Goal: Task Accomplishment & Management: Manage account settings

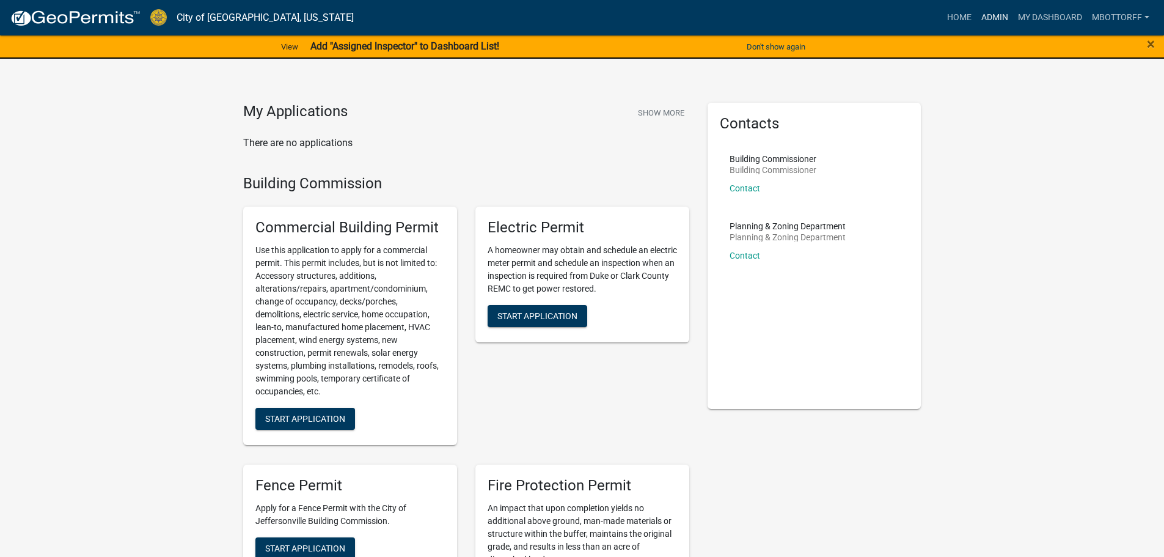
click at [993, 15] on link "Admin" at bounding box center [995, 17] width 37 height 23
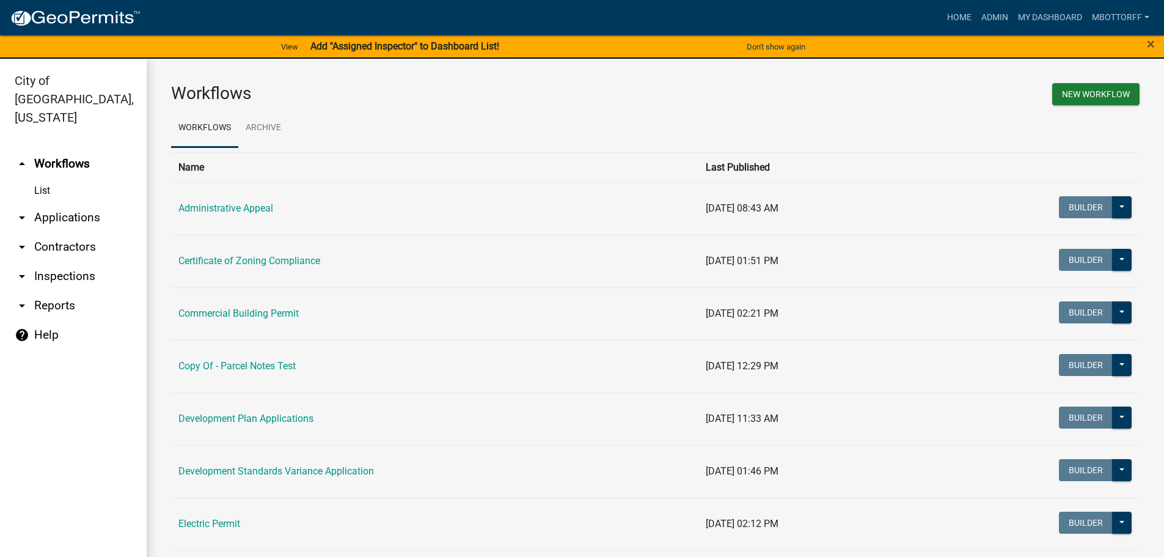
click at [60, 203] on link "arrow_drop_down Applications" at bounding box center [73, 217] width 147 height 29
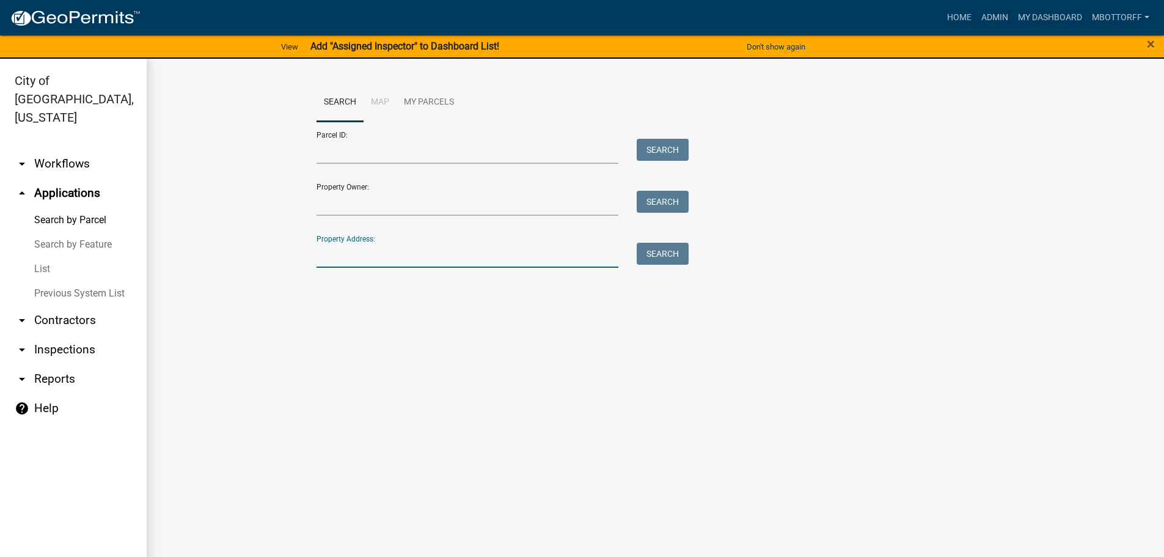
click at [341, 245] on input "Property Address:" at bounding box center [468, 255] width 303 height 25
type input "1526"
click at [653, 252] on button "Search" at bounding box center [663, 254] width 52 height 22
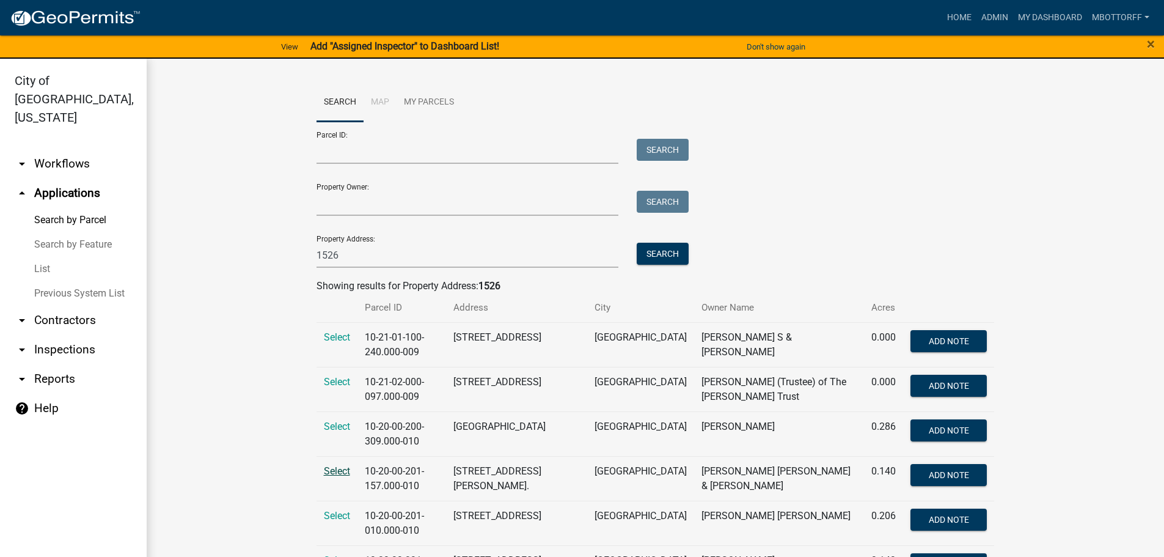
click at [336, 471] on span "Select" at bounding box center [337, 471] width 26 height 12
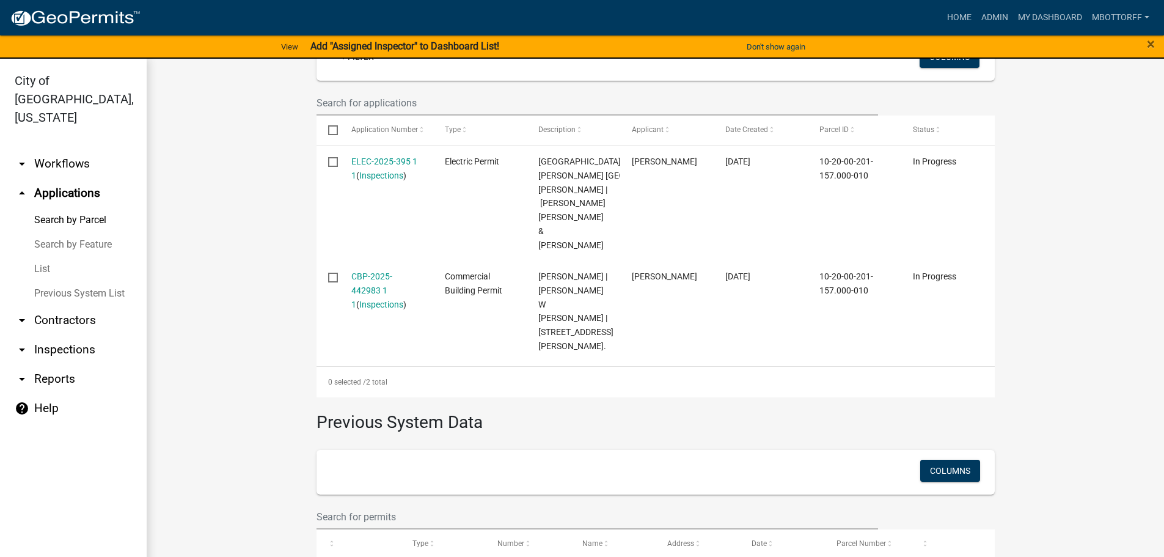
scroll to position [145, 0]
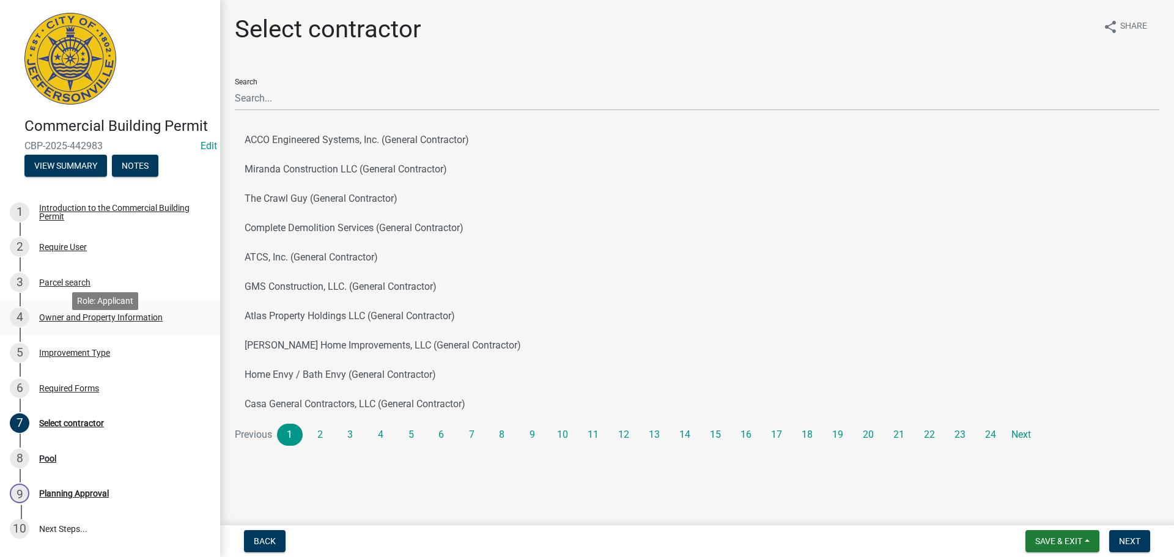
click at [76, 321] on div "Owner and Property Information" at bounding box center [100, 317] width 123 height 9
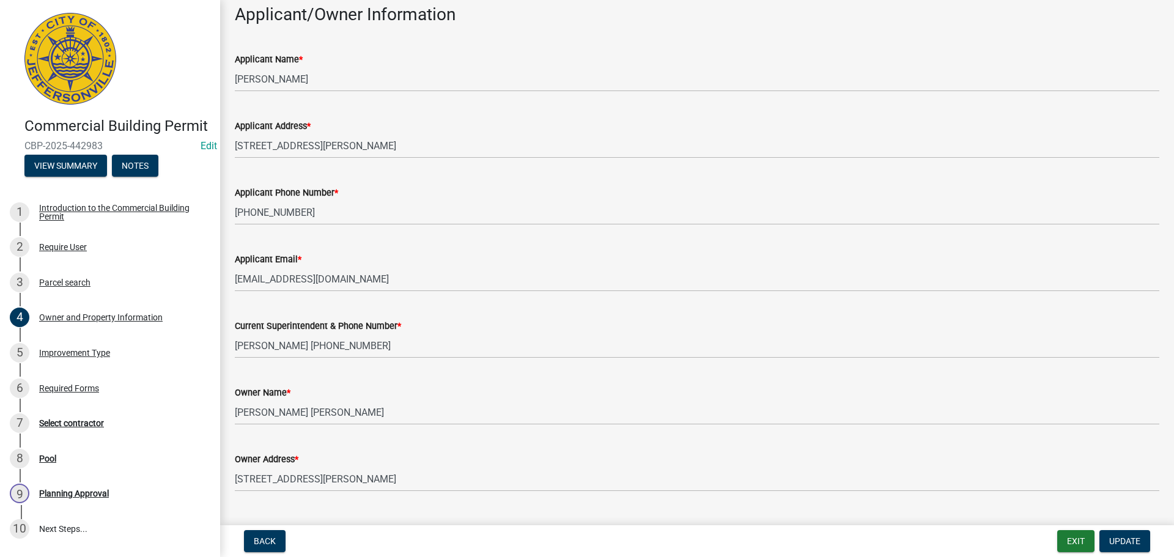
scroll to position [31, 0]
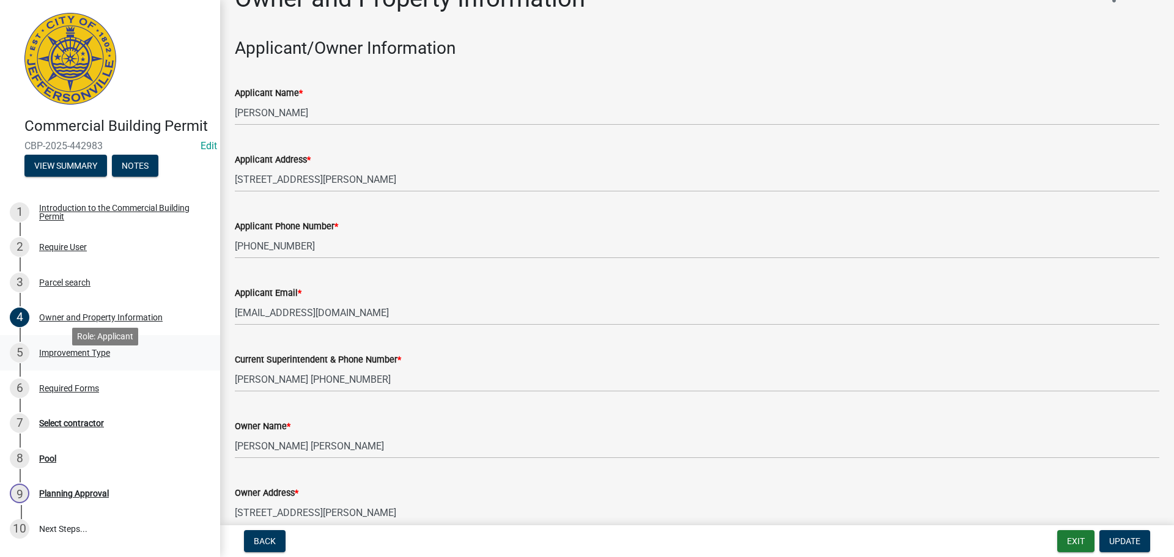
click at [68, 357] on div "Improvement Type" at bounding box center [74, 352] width 71 height 9
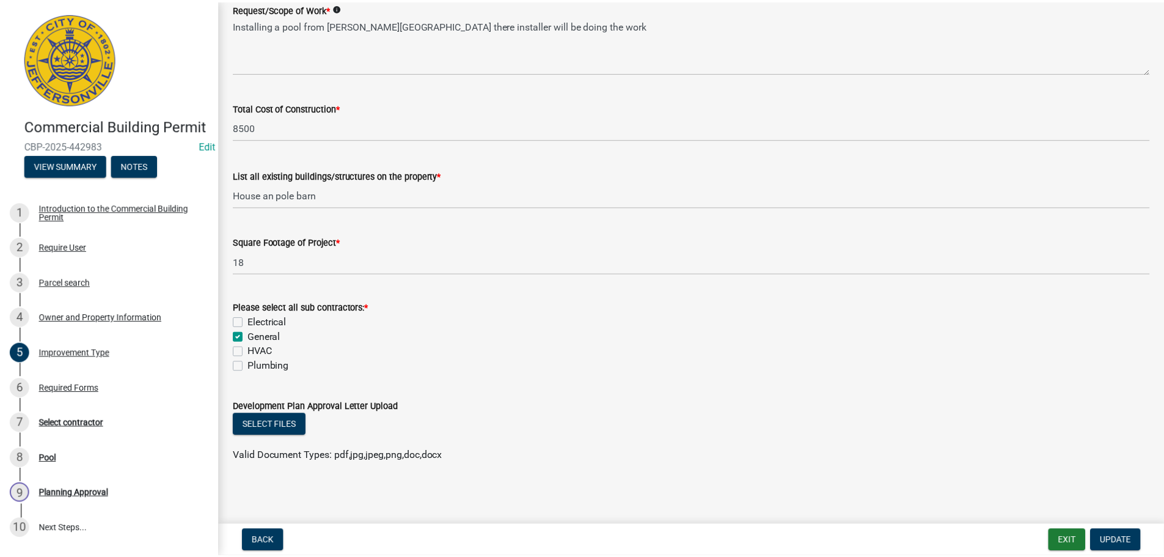
scroll to position [431, 0]
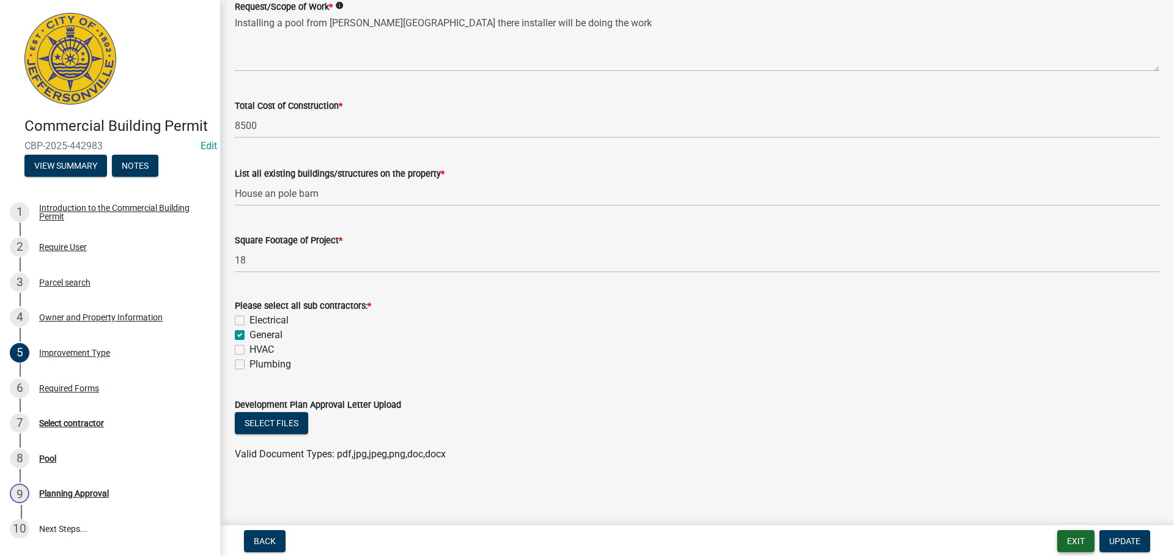
click at [1076, 541] on button "Exit" at bounding box center [1075, 541] width 37 height 22
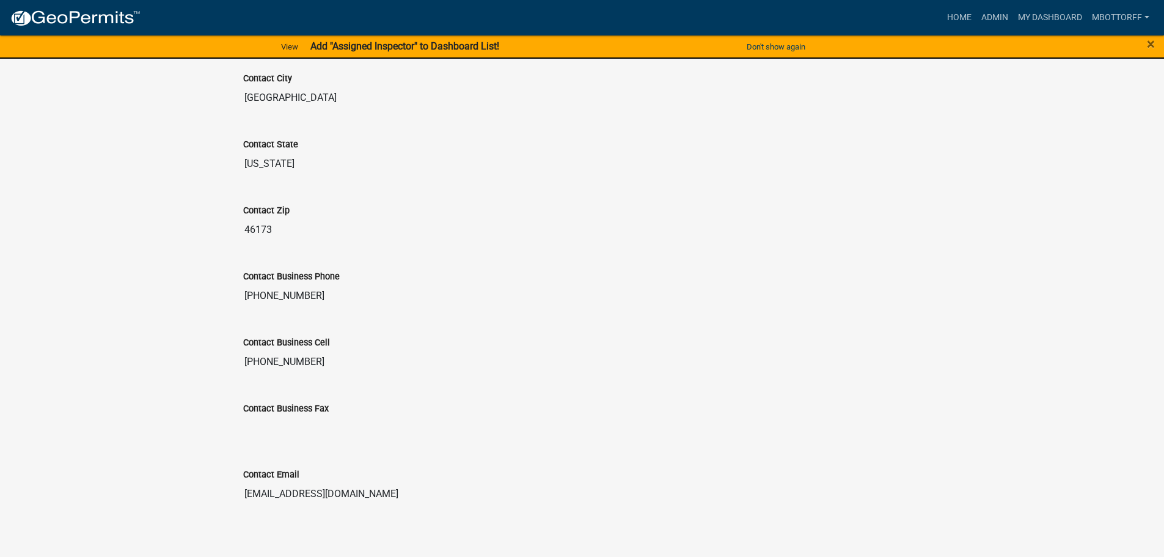
scroll to position [775, 0]
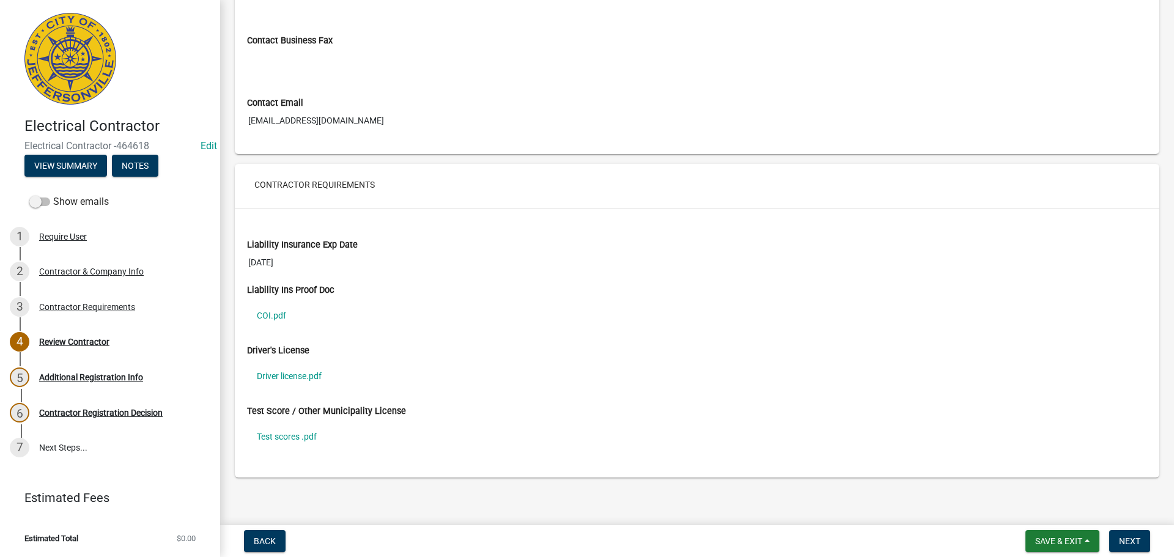
scroll to position [799, 0]
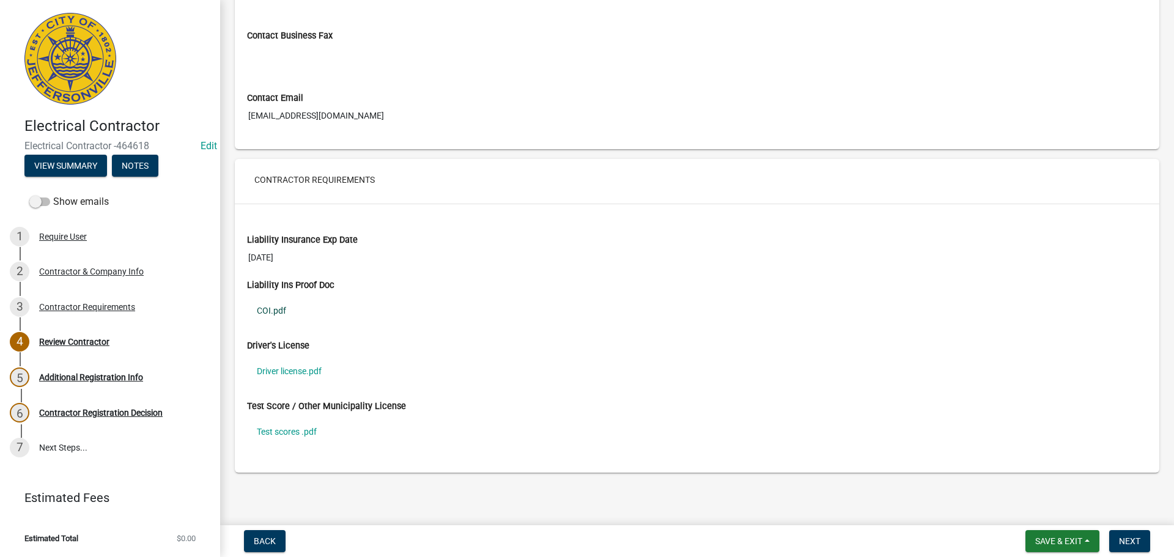
click at [268, 310] on link "COI.pdf" at bounding box center [697, 310] width 900 height 28
click at [278, 369] on link "Driver license.pdf" at bounding box center [697, 371] width 900 height 28
click at [272, 314] on link "COI.pdf" at bounding box center [697, 310] width 900 height 28
click at [290, 373] on link "Driver license.pdf" at bounding box center [697, 371] width 900 height 28
click at [276, 428] on link "Test scores .pdf" at bounding box center [697, 431] width 900 height 28
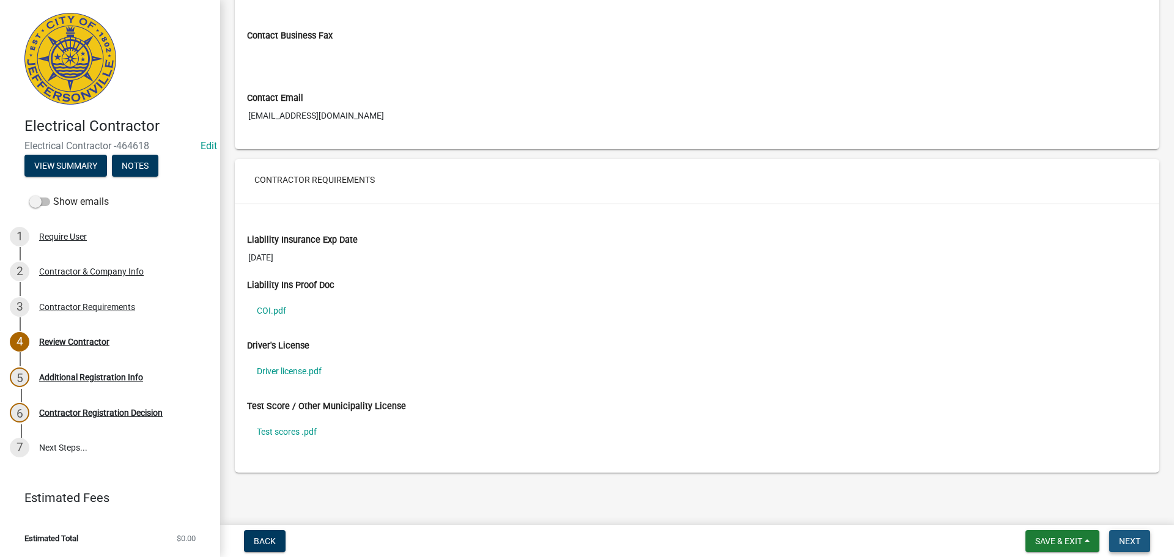
click at [1117, 543] on button "Next" at bounding box center [1129, 541] width 41 height 22
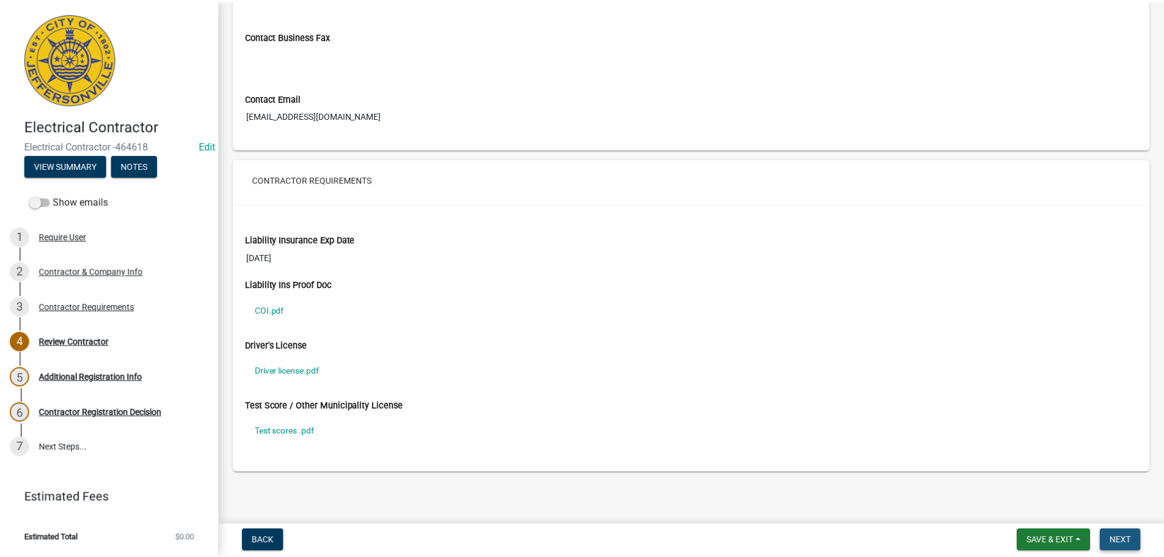
scroll to position [0, 0]
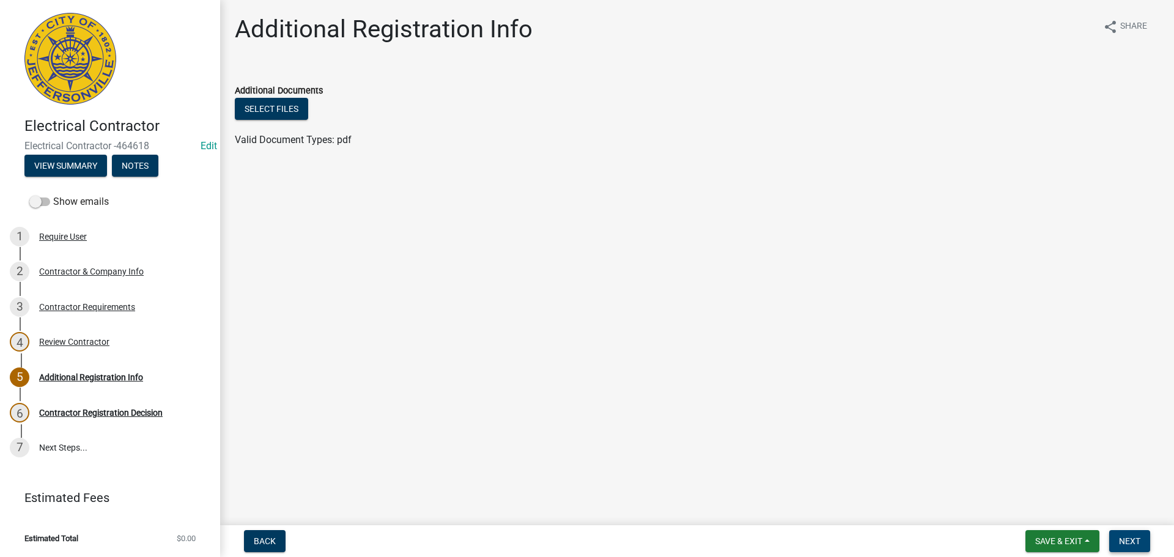
click at [1125, 540] on span "Next" at bounding box center [1129, 541] width 21 height 10
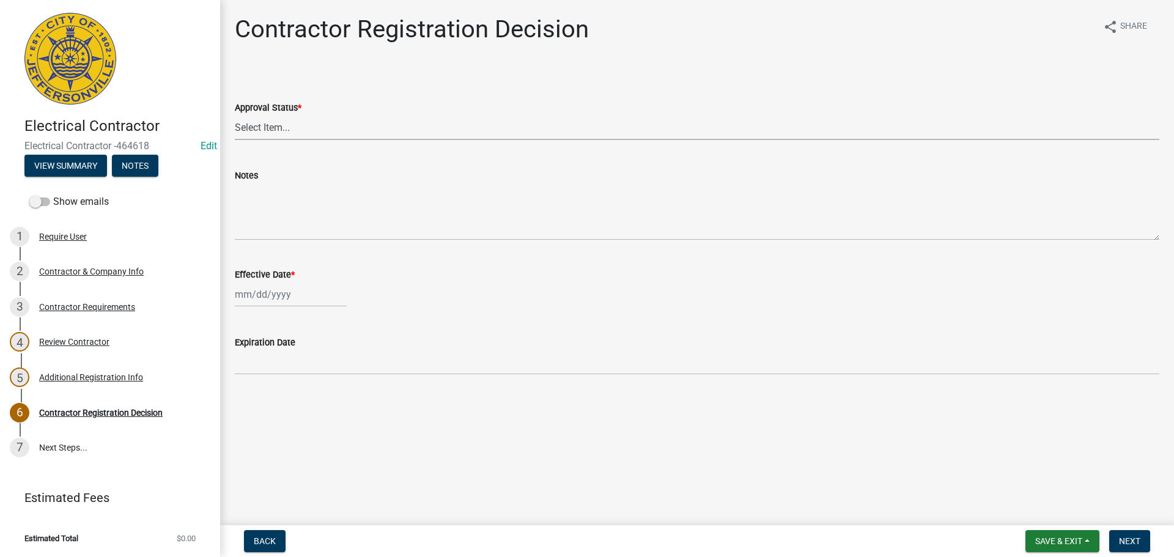
click at [244, 128] on select "Select Item... Approved Denied" at bounding box center [697, 127] width 924 height 25
click at [235, 115] on select "Select Item... Approved Denied" at bounding box center [697, 127] width 924 height 25
select select "4b86b809-39dd-4c68-9f3d-fdb3e7050482"
click at [269, 299] on div at bounding box center [291, 294] width 112 height 25
select select "8"
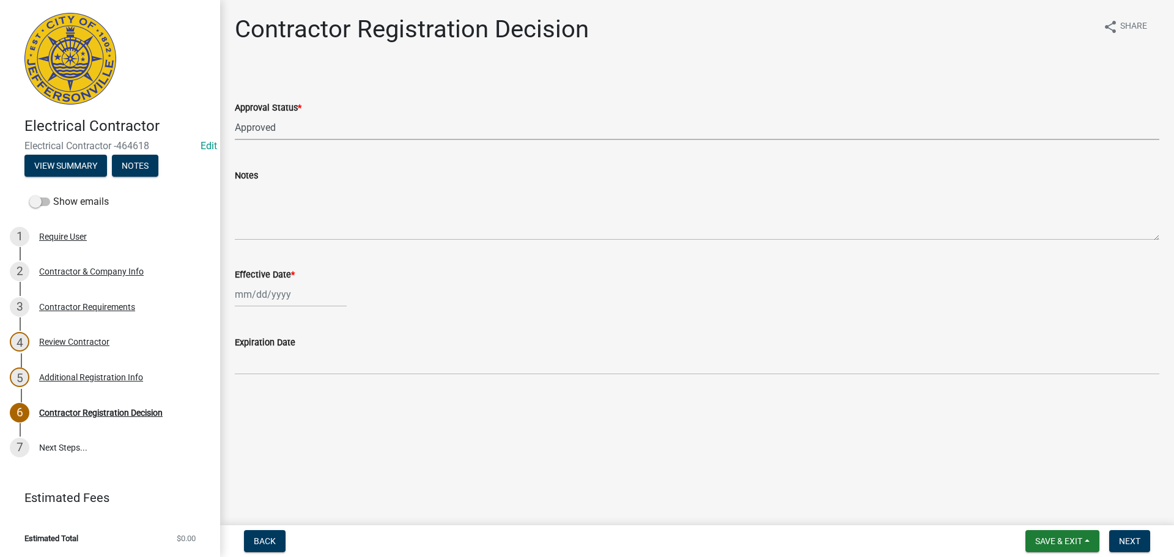
select select "2025"
click at [244, 421] on div "18" at bounding box center [247, 418] width 20 height 20
type input "08/18/2025"
click at [1127, 537] on span "Next" at bounding box center [1129, 541] width 21 height 10
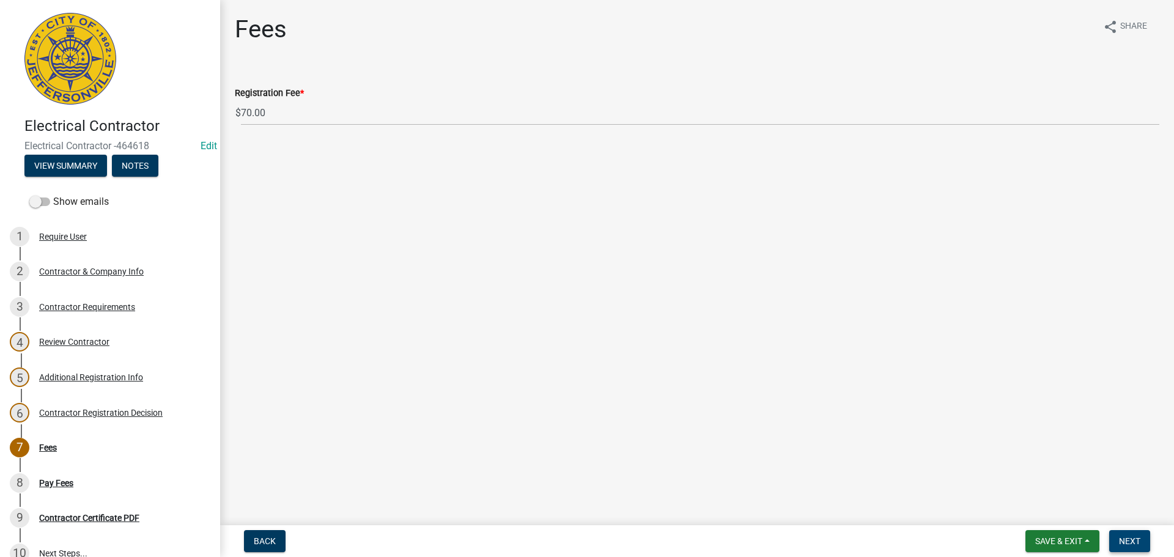
click at [1129, 543] on span "Next" at bounding box center [1129, 541] width 21 height 10
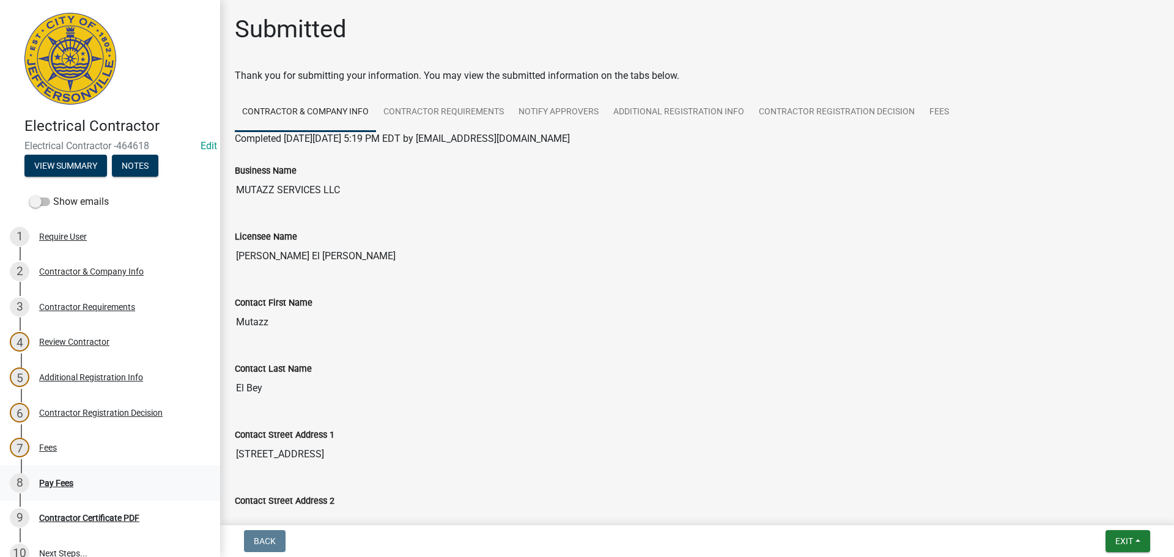
click at [41, 483] on div "Pay Fees" at bounding box center [56, 483] width 34 height 9
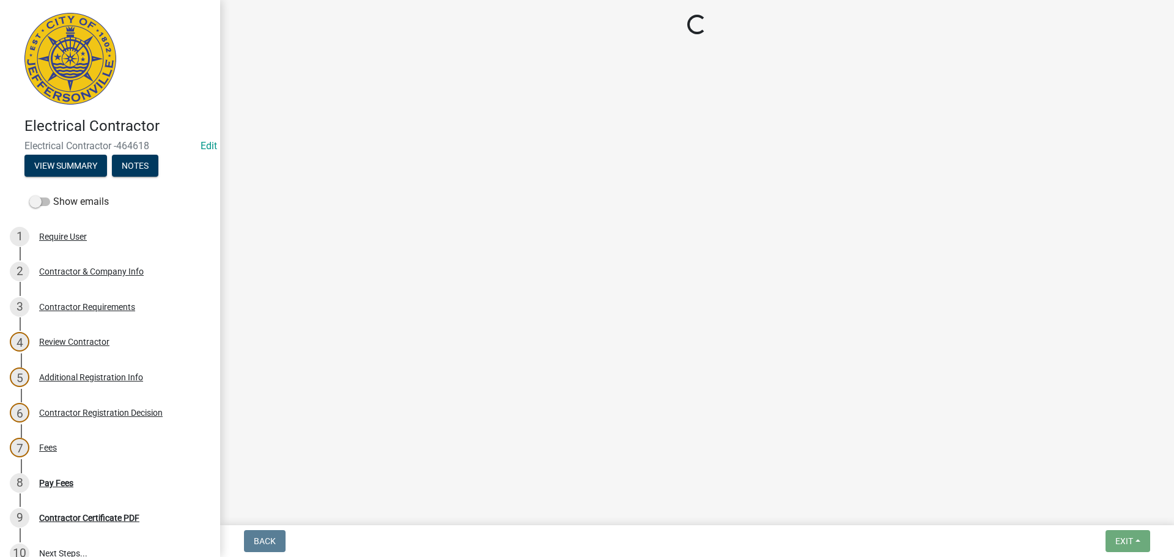
select select "3: 3"
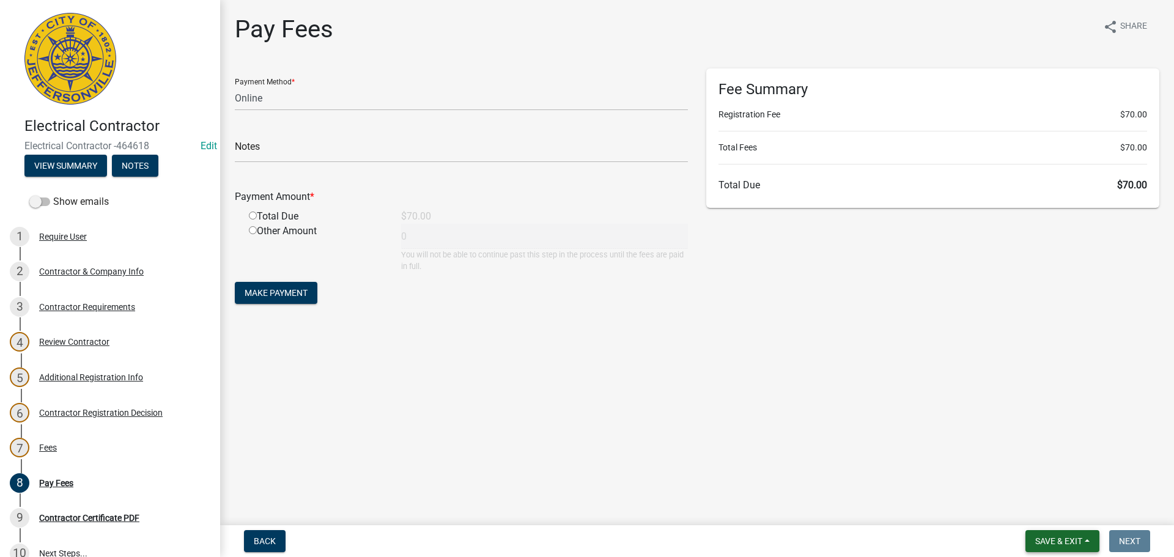
click at [1061, 543] on span "Save & Exit" at bounding box center [1058, 541] width 47 height 10
click at [1051, 512] on button "Save & Exit" at bounding box center [1050, 508] width 98 height 29
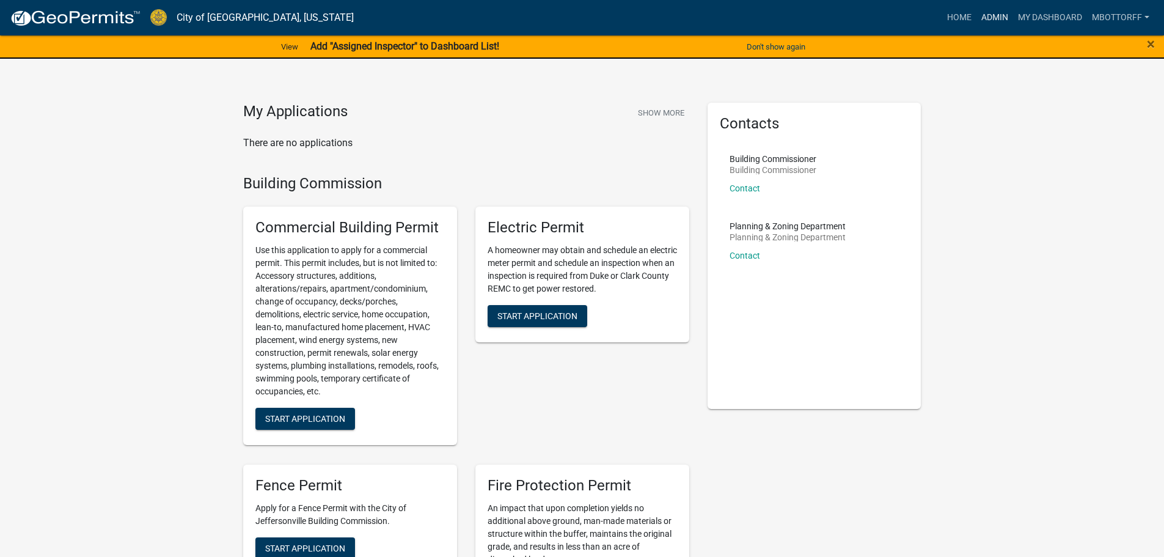
drag, startPoint x: 990, startPoint y: 15, endPoint x: 907, endPoint y: 24, distance: 83.0
click at [990, 15] on link "Admin" at bounding box center [995, 17] width 37 height 23
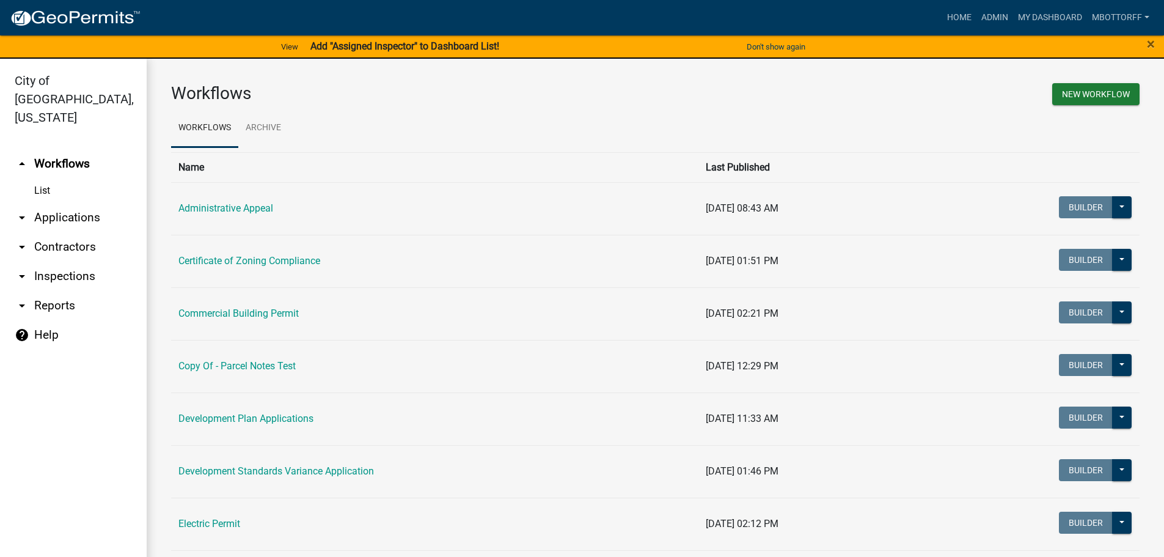
click at [50, 262] on link "arrow_drop_down Inspections" at bounding box center [73, 276] width 147 height 29
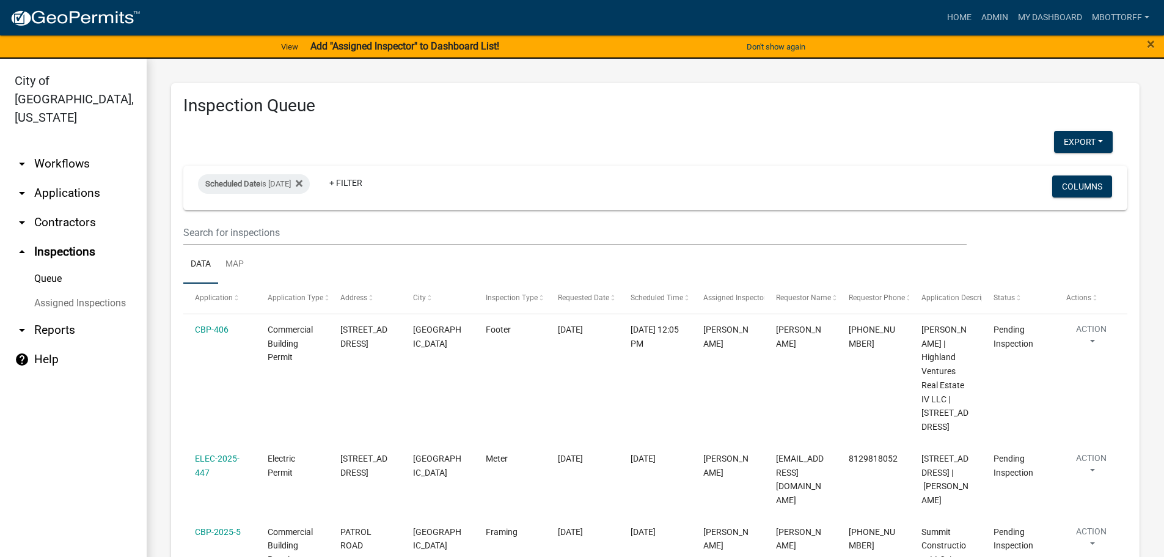
click at [83, 291] on link "Assigned Inspections" at bounding box center [73, 303] width 147 height 24
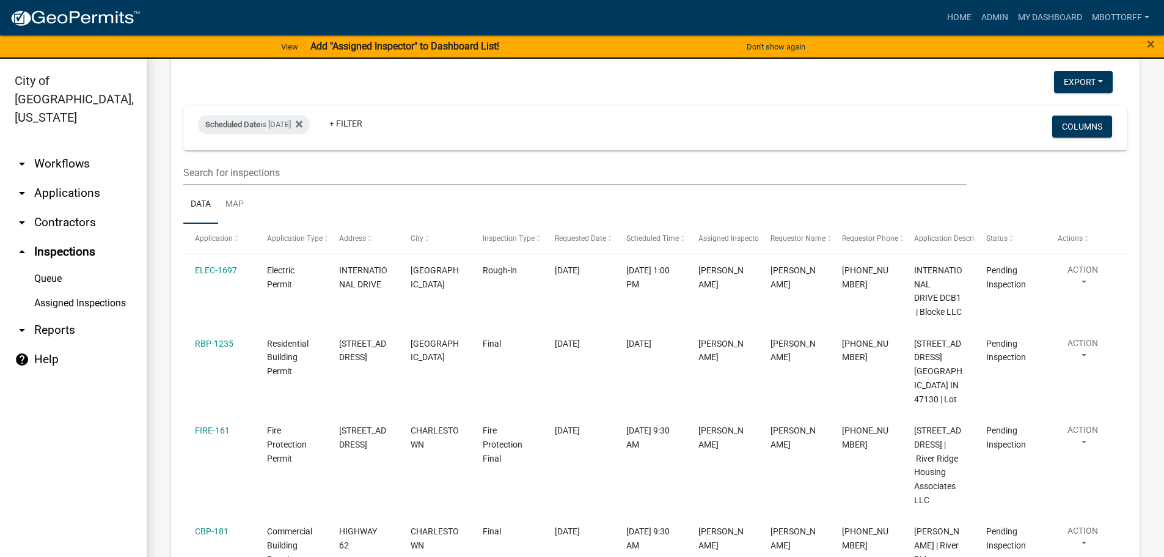
scroll to position [1222, 0]
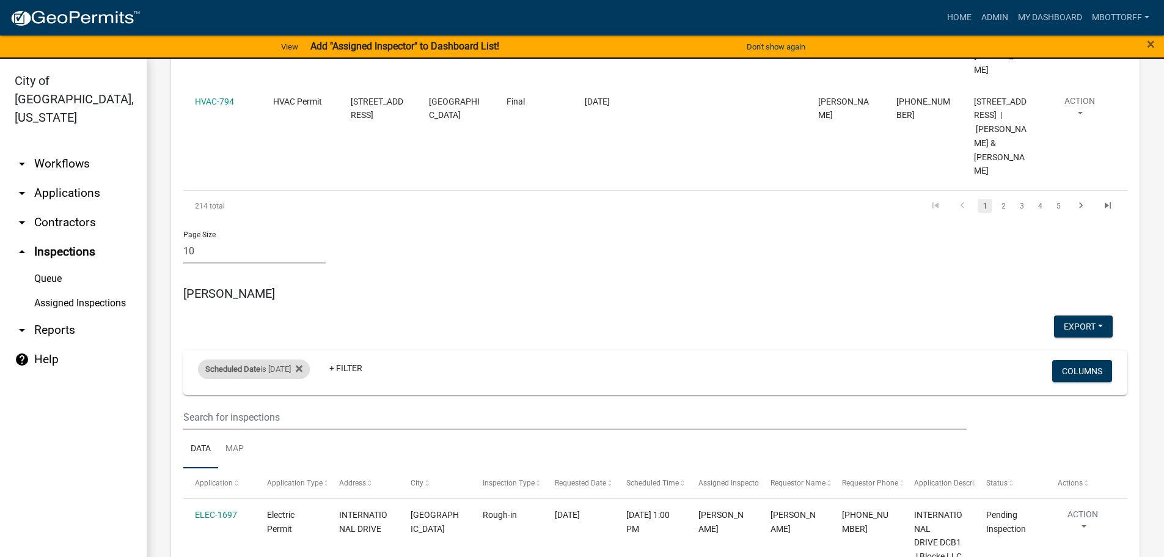
click at [299, 359] on div "Scheduled Date is 08/20/2025" at bounding box center [254, 369] width 112 height 20
click at [303, 326] on input "2025-08-20" at bounding box center [265, 331] width 86 height 25
click at [301, 333] on input "2025-08-18" at bounding box center [265, 331] width 86 height 25
type input "2025-08-19"
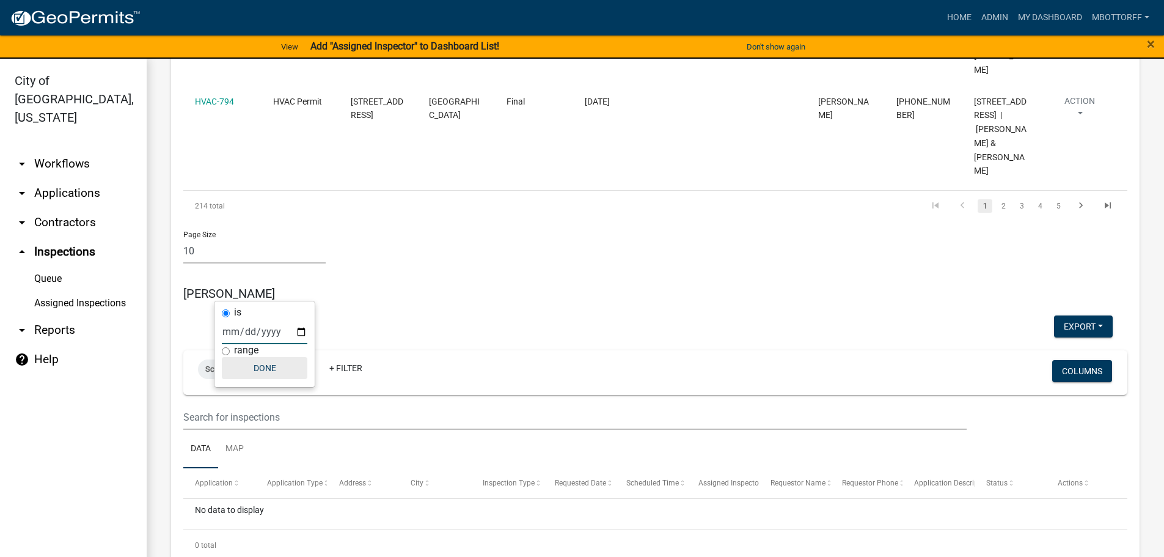
click at [262, 364] on button "Done" at bounding box center [265, 368] width 86 height 22
click at [43, 178] on link "arrow_drop_down Applications" at bounding box center [73, 192] width 147 height 29
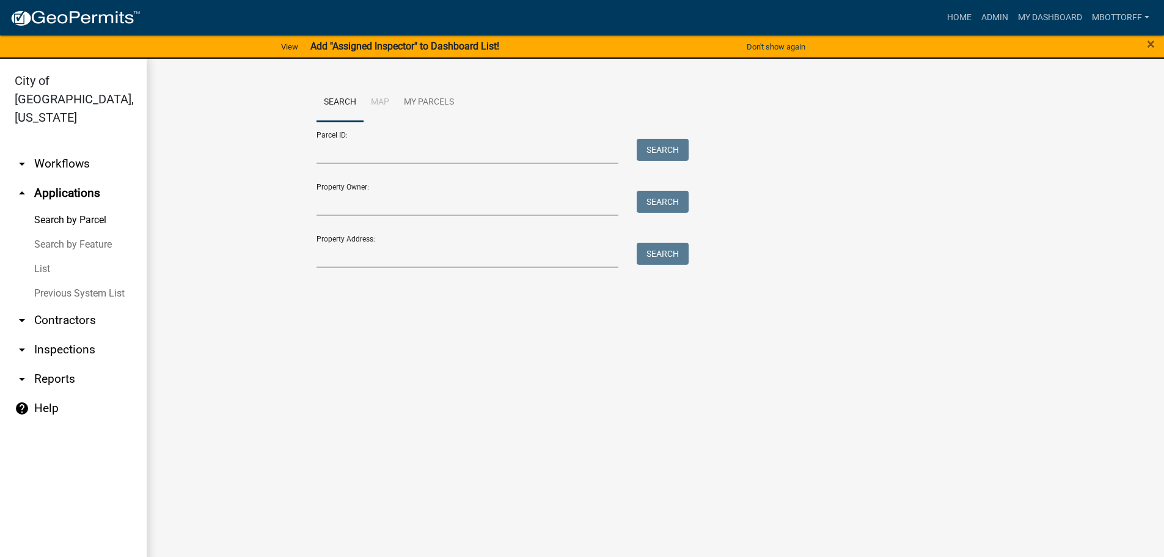
click at [47, 257] on link "List" at bounding box center [73, 269] width 147 height 24
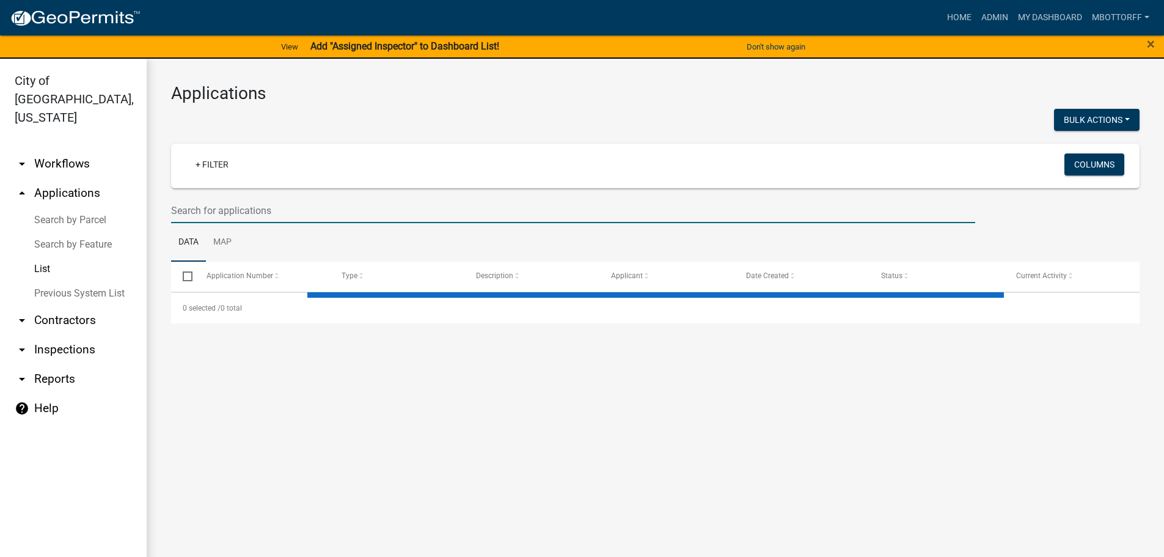
click at [204, 216] on input "text" at bounding box center [573, 210] width 804 height 25
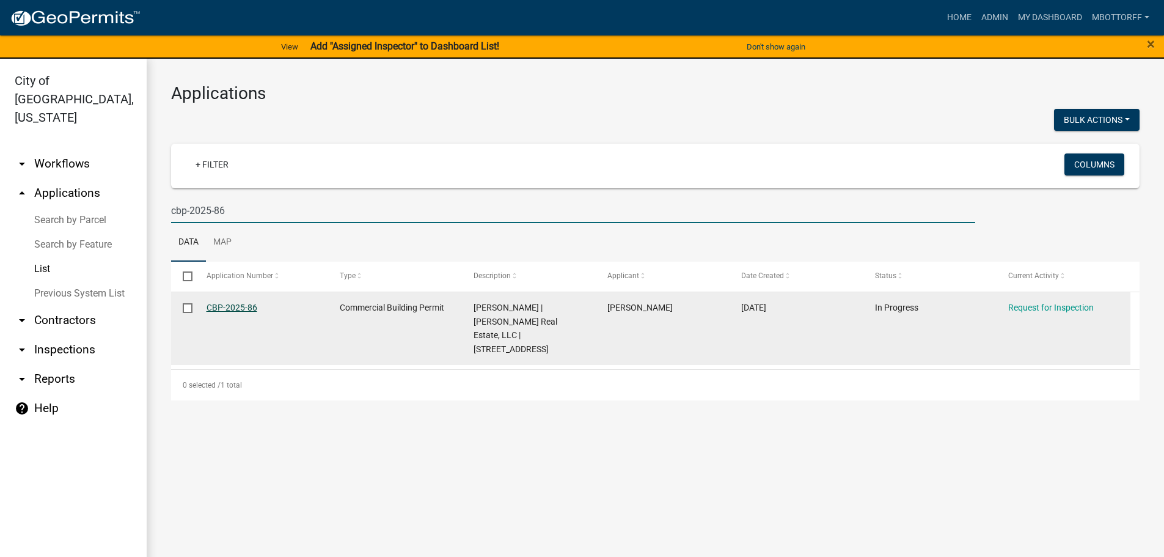
type input "cbp-2025-86"
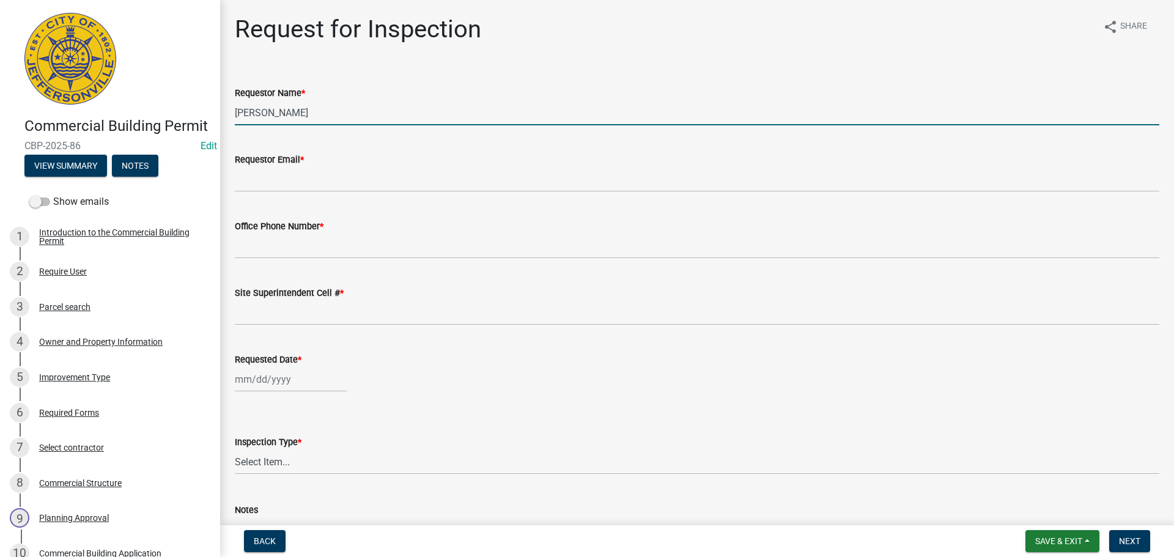
drag, startPoint x: 272, startPoint y: 109, endPoint x: 65, endPoint y: 89, distance: 207.6
click at [150, 103] on div "Commercial Building Permit CBP-2025-86 Edit View Summary Notes Show emails 1 In…" at bounding box center [587, 278] width 1174 height 557
type input "J"
type input "[PERSON_NAME]"
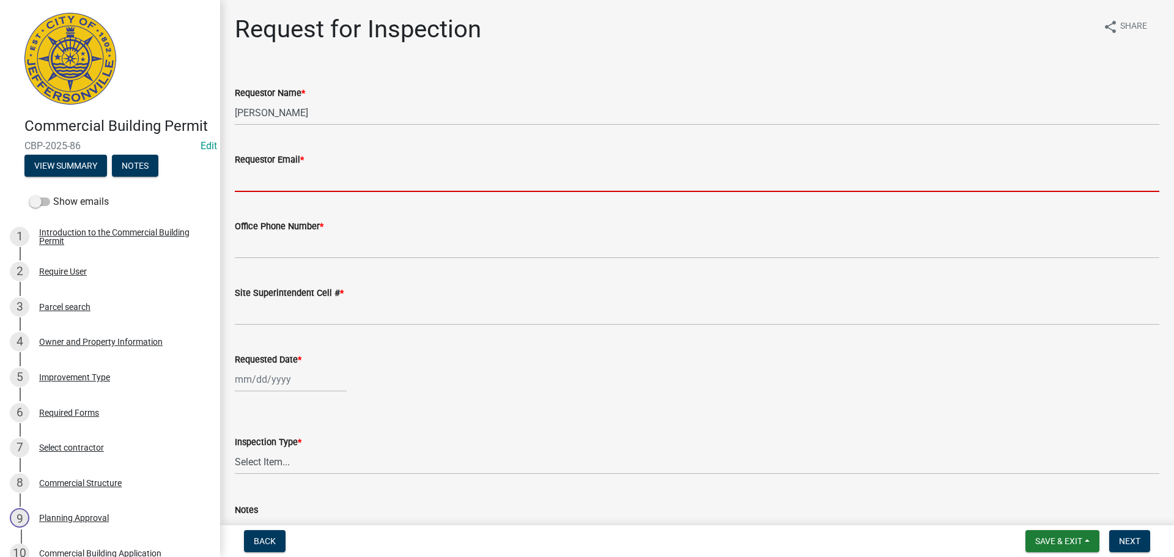
click at [244, 173] on input "Requestor Email *" at bounding box center [697, 179] width 924 height 25
type input "mbottorff@cityofjeff.net"
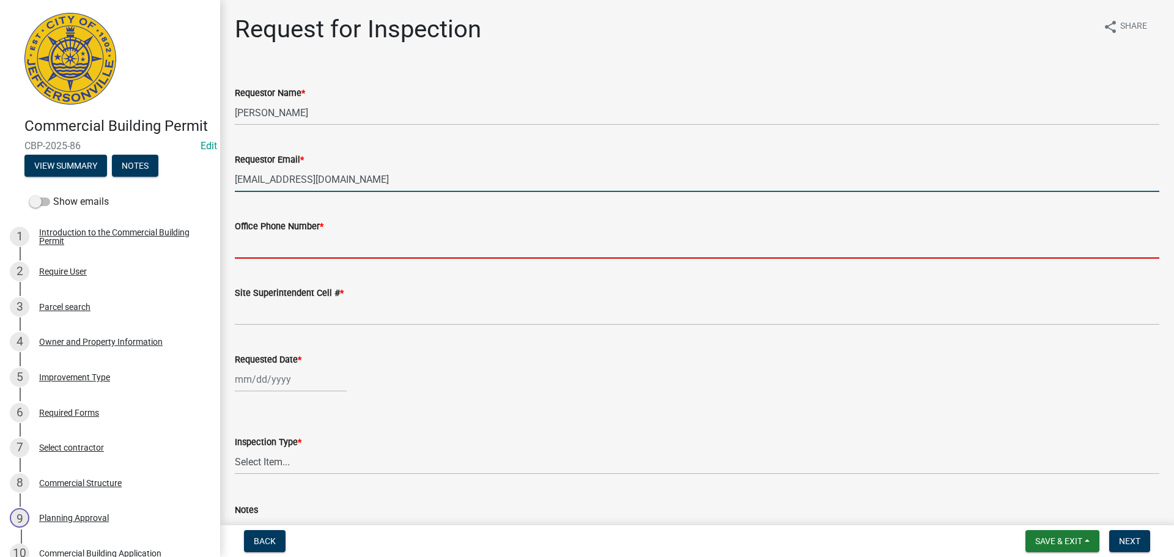
click at [288, 245] on input "Office Phone Number *" at bounding box center [697, 245] width 924 height 25
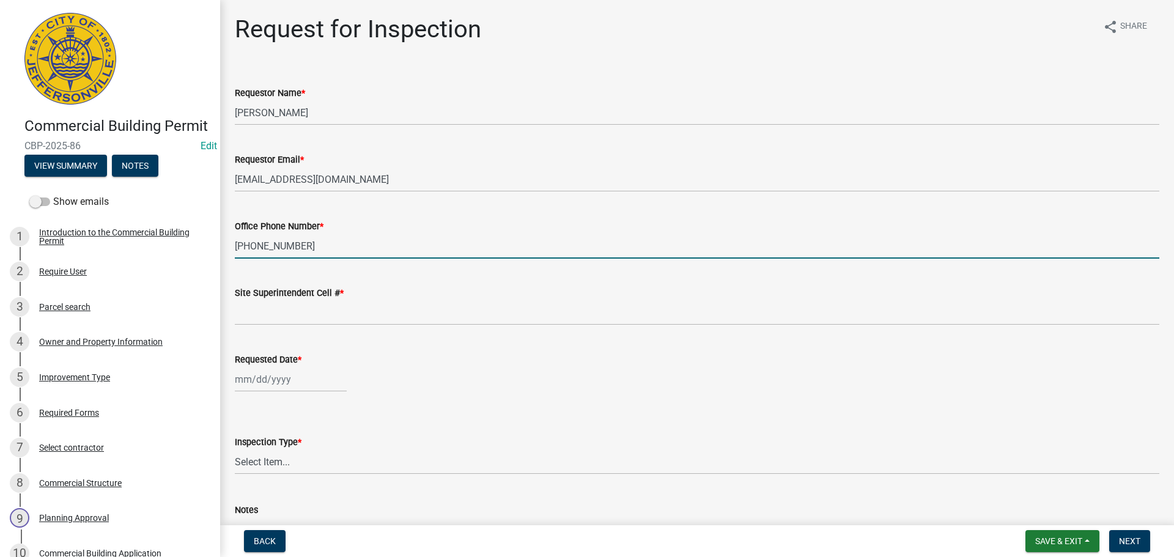
type input "502-338-7425"
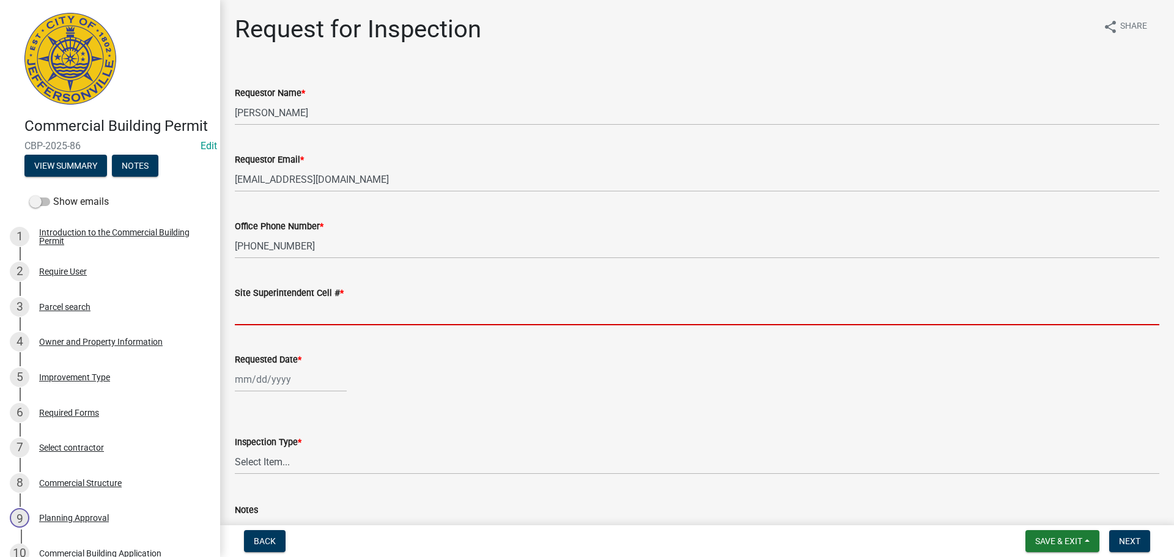
click at [277, 315] on input "Site Superintendent Cell # *" at bounding box center [697, 312] width 924 height 25
type input "SAME"
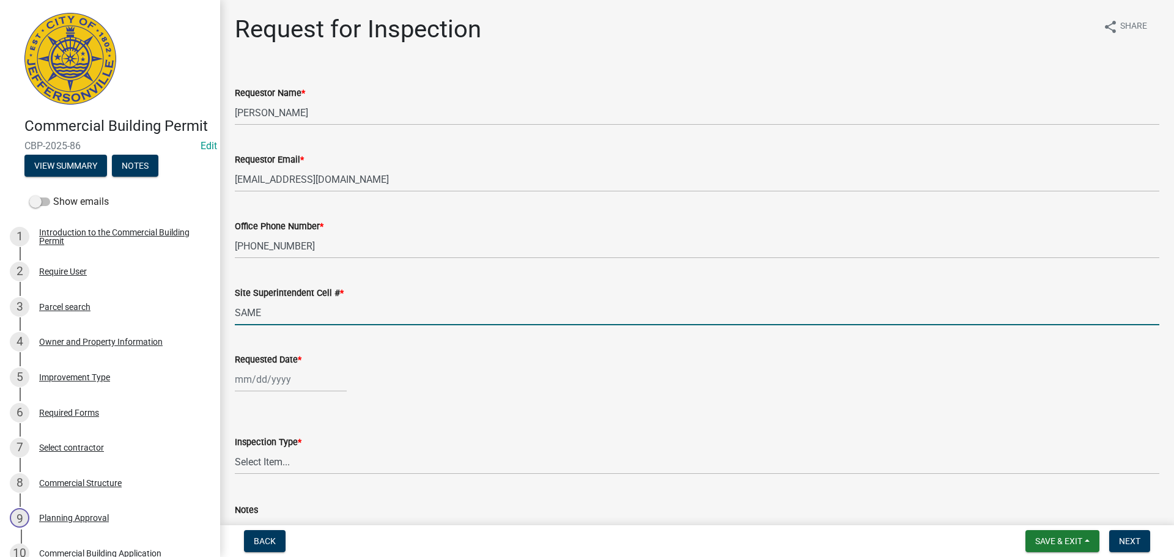
click at [270, 381] on div at bounding box center [291, 379] width 112 height 25
select select "8"
select select "2025"
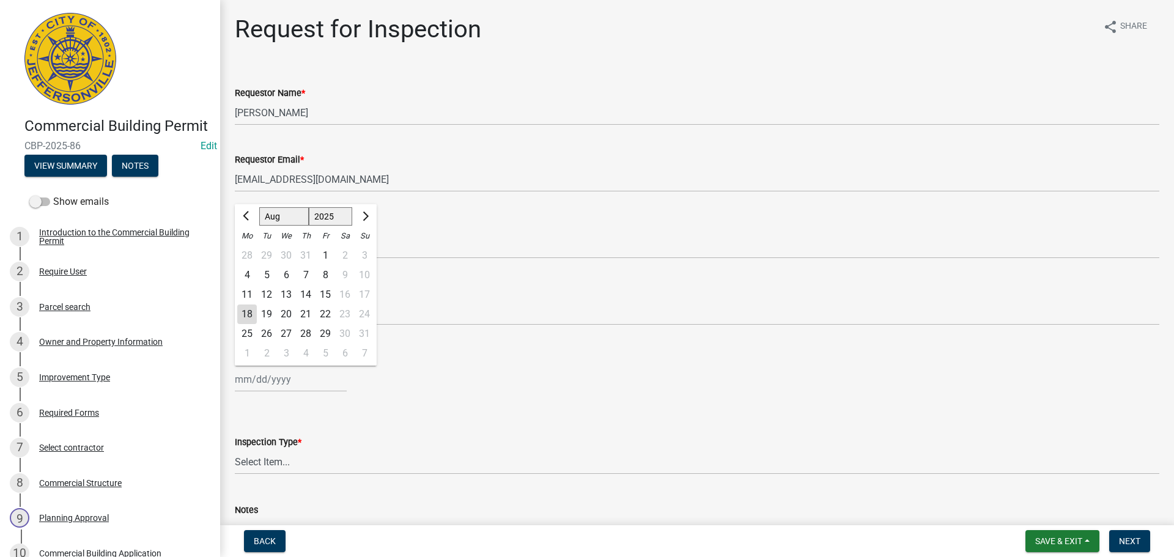
click at [271, 314] on div "19" at bounding box center [267, 314] width 20 height 20
type input "08/19/2025"
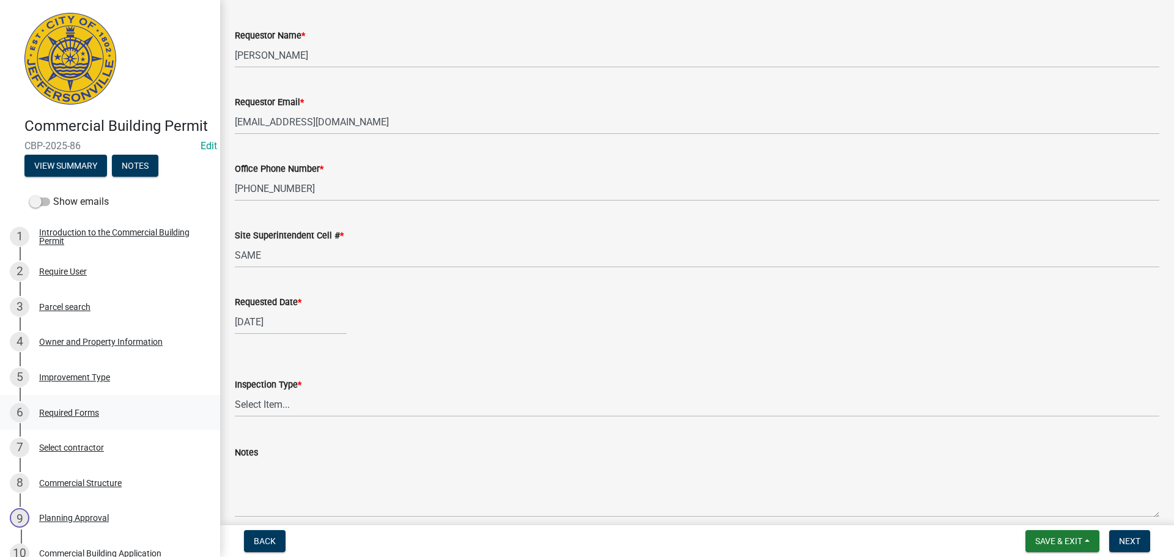
scroll to position [112, 0]
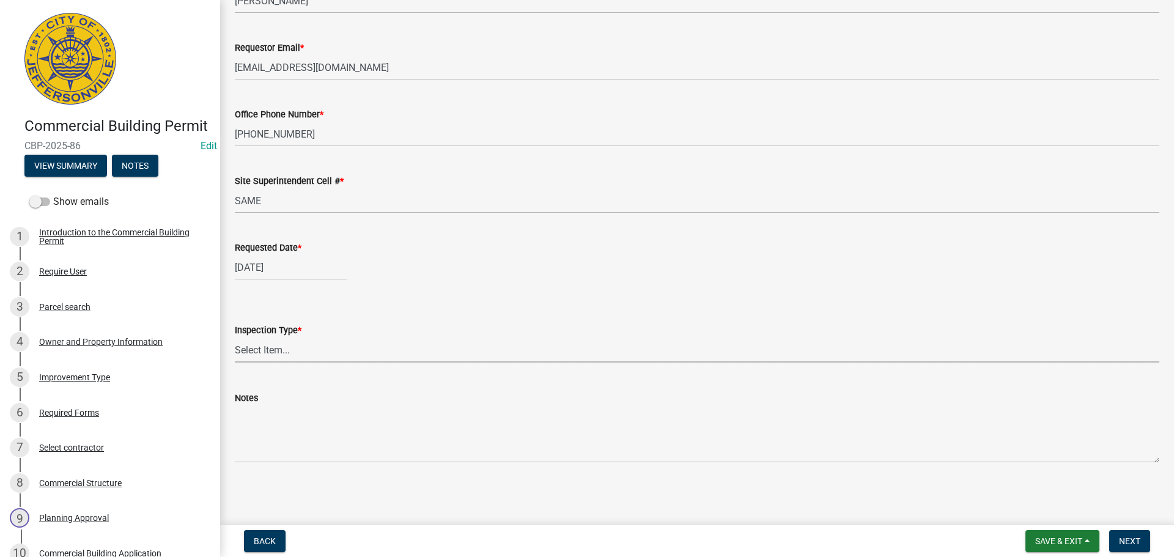
click at [266, 345] on select "Select Item... Footer Foundation Framing Final Misc" at bounding box center [697, 349] width 924 height 25
click at [235, 337] on select "Select Item... Footer Foundation Framing Final Misc" at bounding box center [697, 349] width 924 height 25
select select "5905b6c6-73a3-4561-9a25-e231032c58c8"
click at [1118, 531] on button "Next" at bounding box center [1129, 541] width 41 height 22
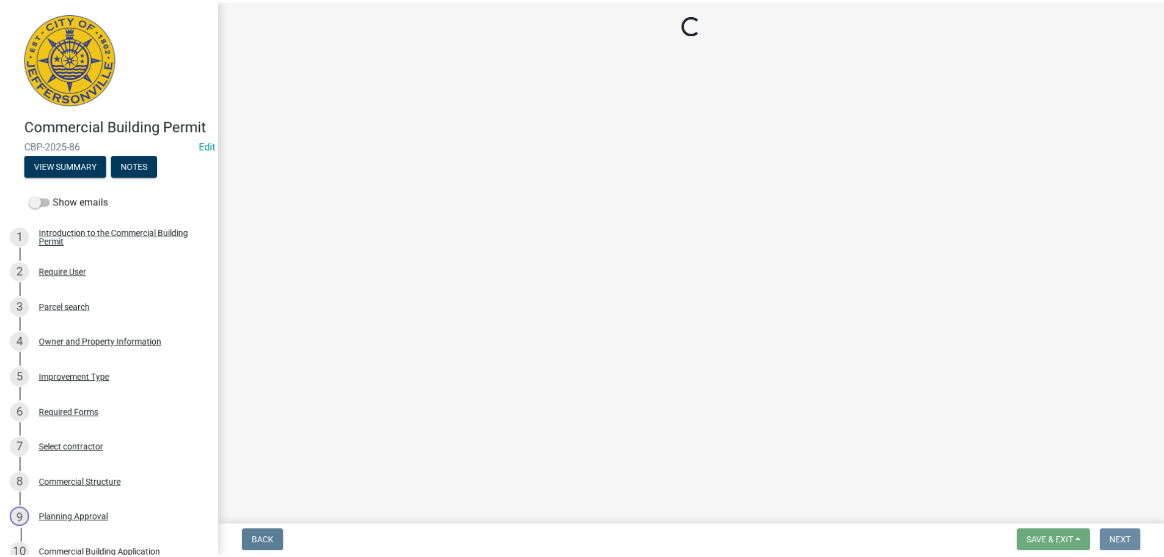
scroll to position [0, 0]
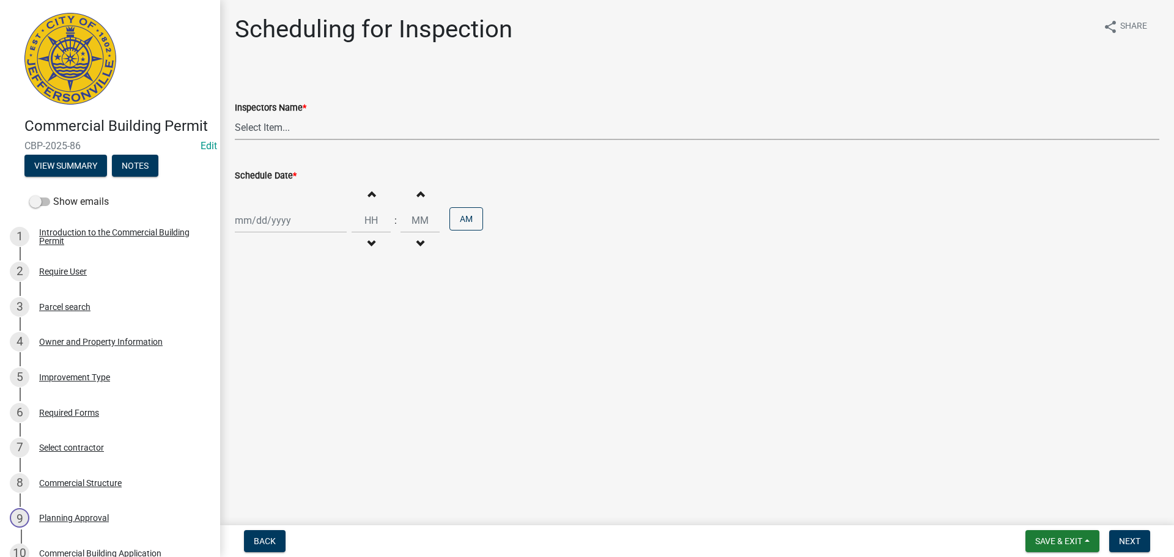
click at [260, 126] on select "Select Item... jramsey (Jeremy Ramsey) MaryFrey (Mary Frey) mkruer (Mike Kruer)…" at bounding box center [697, 127] width 924 height 25
select select "fdb3bcc6-ce93-4663-8a18-5c08884dd177"
click at [235, 115] on select "Select Item... jramsey (Jeremy Ramsey) MaryFrey (Mary Frey) mkruer (Mike Kruer)…" at bounding box center [697, 127] width 924 height 25
click at [243, 226] on div at bounding box center [291, 220] width 112 height 25
select select "8"
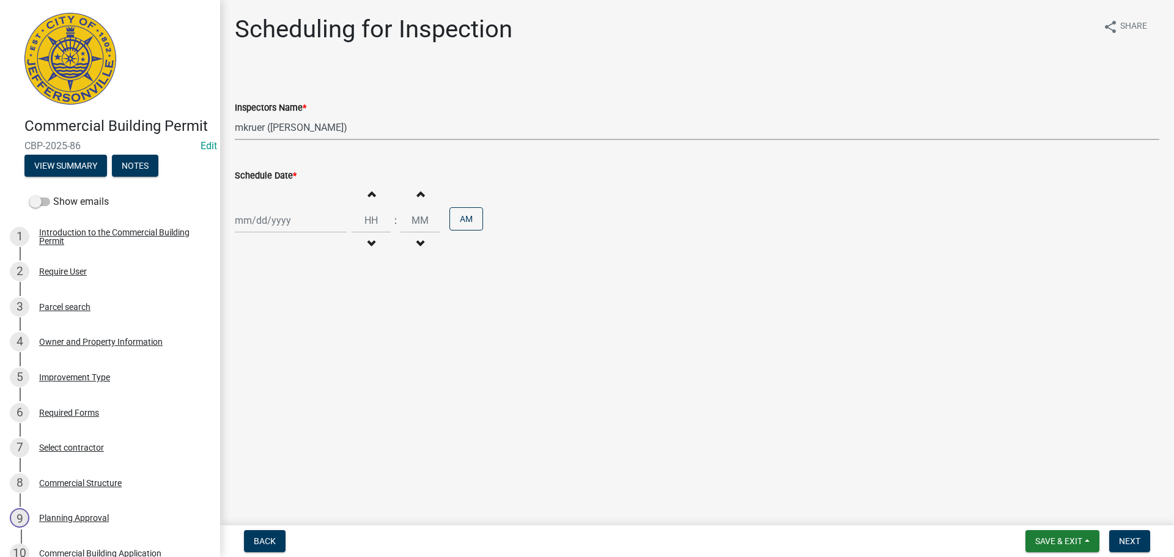
select select "2025"
click at [270, 342] on div "19" at bounding box center [267, 344] width 20 height 20
type input "08/19/2025"
click at [372, 219] on input "Hours" at bounding box center [370, 220] width 39 height 25
type input "09"
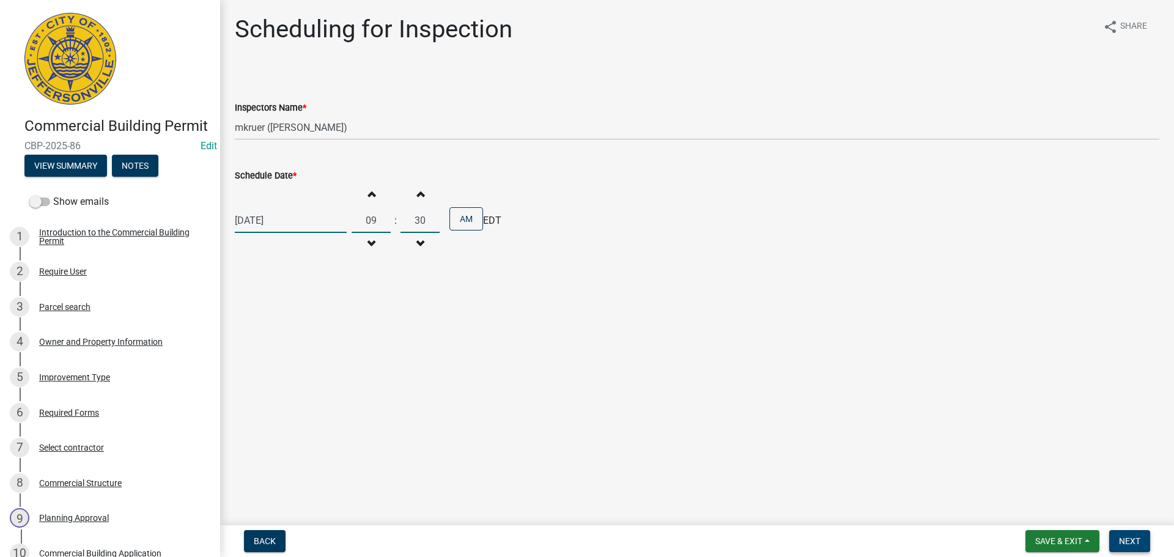
type input "30"
click at [1133, 540] on span "Next" at bounding box center [1129, 541] width 21 height 10
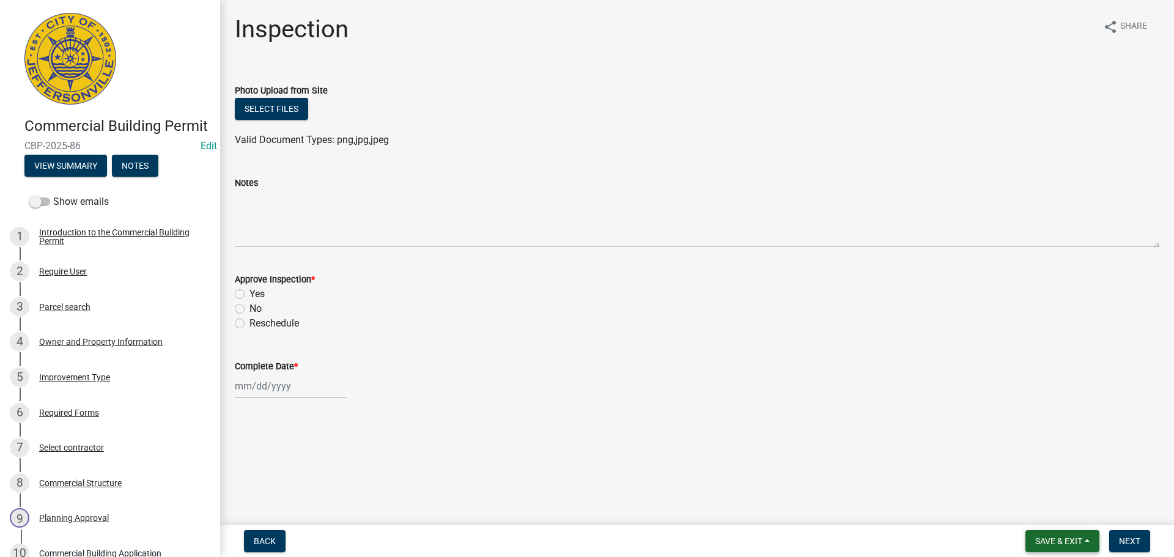
click at [1039, 536] on span "Save & Exit" at bounding box center [1058, 541] width 47 height 10
click at [1034, 510] on button "Save & Exit" at bounding box center [1050, 508] width 98 height 29
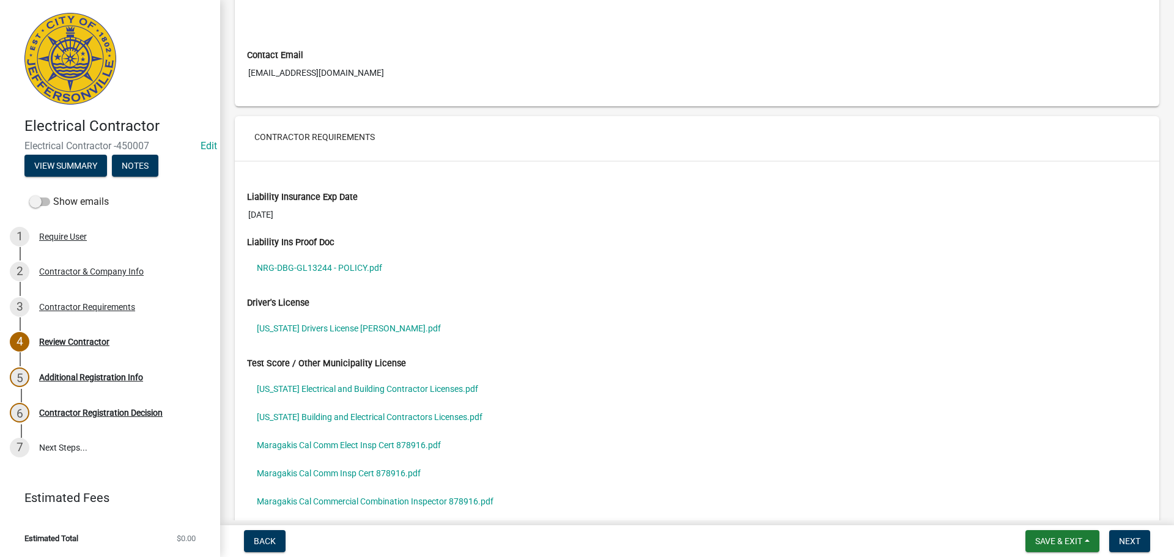
scroll to position [856, 0]
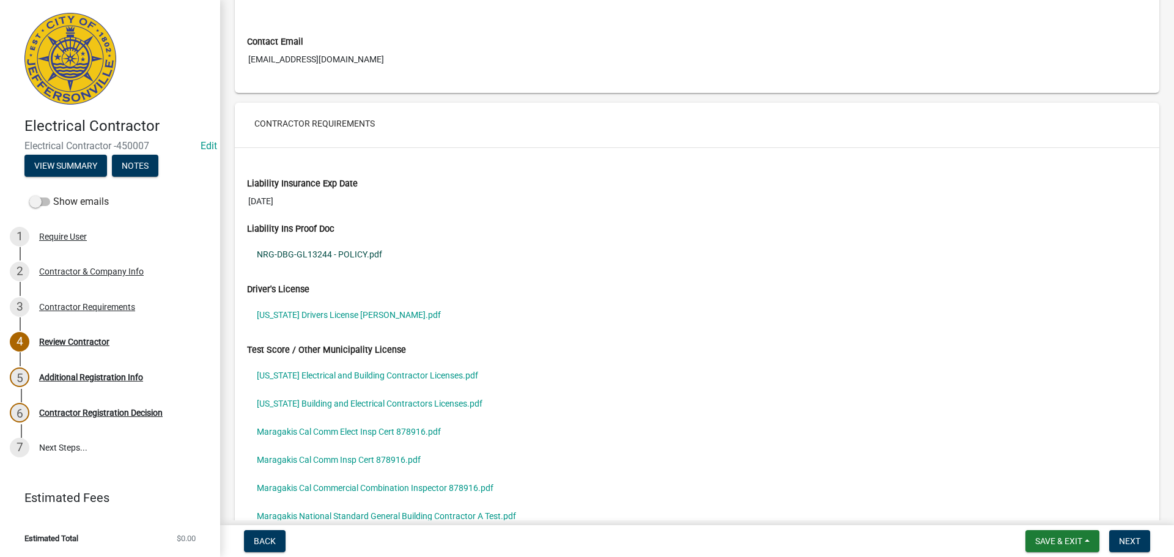
click at [313, 251] on link "NRG-DBG-GL13244 - POLICY.pdf" at bounding box center [697, 254] width 900 height 28
click at [306, 373] on link "[US_STATE] Electrical and Building Contractor Licenses.pdf" at bounding box center [697, 375] width 900 height 28
click at [358, 402] on link "[US_STATE] Building and Electrical Contractors Licenses.pdf" at bounding box center [697, 403] width 900 height 28
click at [319, 427] on link "Maragakis Cal Comm Elect Insp Cert 878916.pdf" at bounding box center [697, 431] width 900 height 28
click at [282, 458] on link "Maragakis Cal Comm Insp Cert 878916.pdf" at bounding box center [697, 460] width 900 height 28
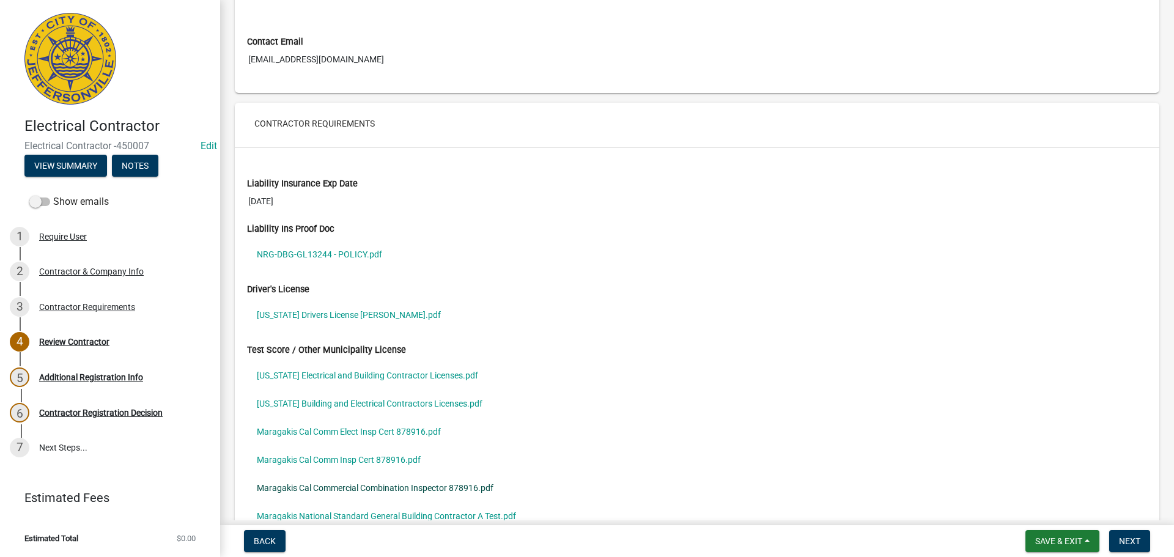
click at [305, 485] on link "Maragakis Cal Commercial Combination Inspector 878916.pdf" at bounding box center [697, 488] width 900 height 28
click at [389, 489] on link "Maragakis Cal Commercial Combination Inspector 878916.pdf" at bounding box center [697, 488] width 900 height 28
click at [364, 510] on link "Maragakis National Standard General Building Contractor A Test.pdf" at bounding box center [697, 516] width 900 height 28
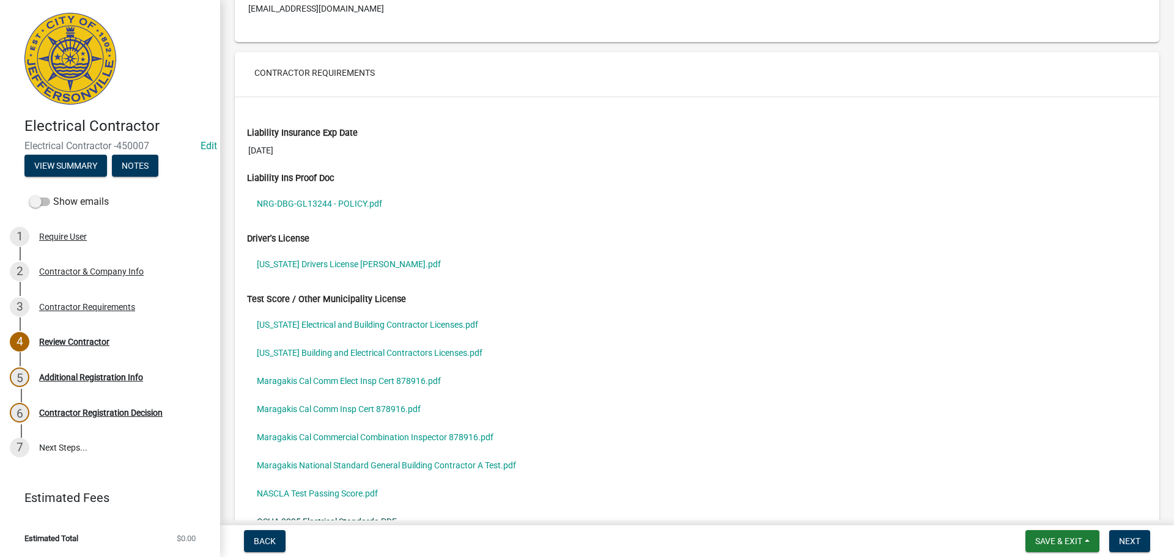
scroll to position [996, 0]
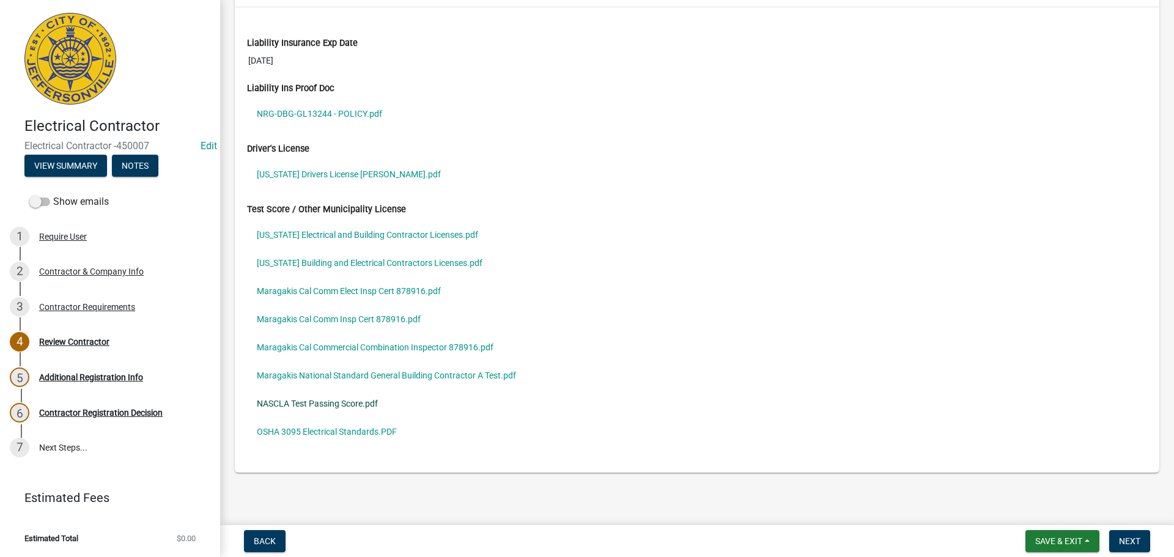
click at [334, 405] on link "NASCLA Test Passing Score.pdf" at bounding box center [697, 403] width 900 height 28
click at [296, 428] on link "OSHA 3095 Electrical Standards.PDF" at bounding box center [697, 431] width 900 height 28
click at [298, 232] on link "Arizona Electrical and Building Contractor Licenses.pdf" at bounding box center [697, 235] width 900 height 28
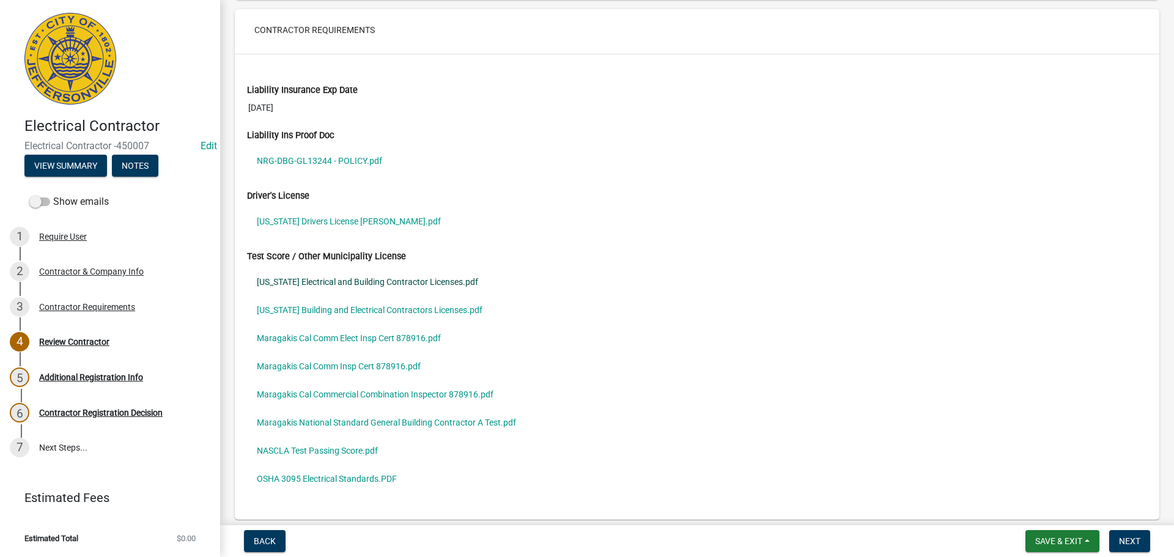
scroll to position [813, 0]
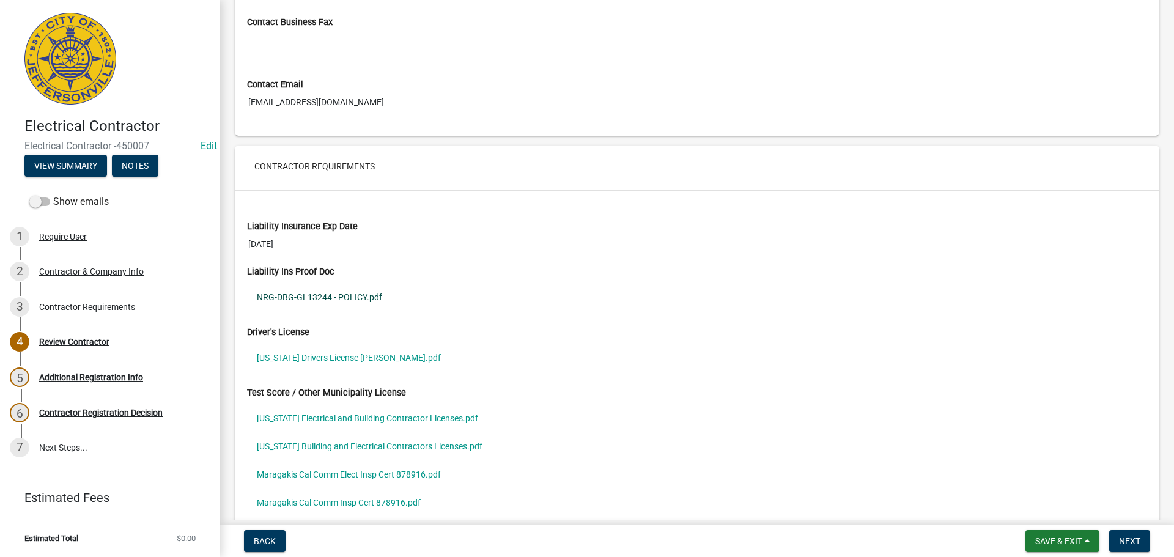
click at [288, 295] on link "NRG-DBG-GL13244 - POLICY.pdf" at bounding box center [697, 297] width 900 height 28
click at [1042, 538] on span "Save & Exit" at bounding box center [1058, 541] width 47 height 10
click at [1031, 510] on button "Save & Exit" at bounding box center [1050, 508] width 98 height 29
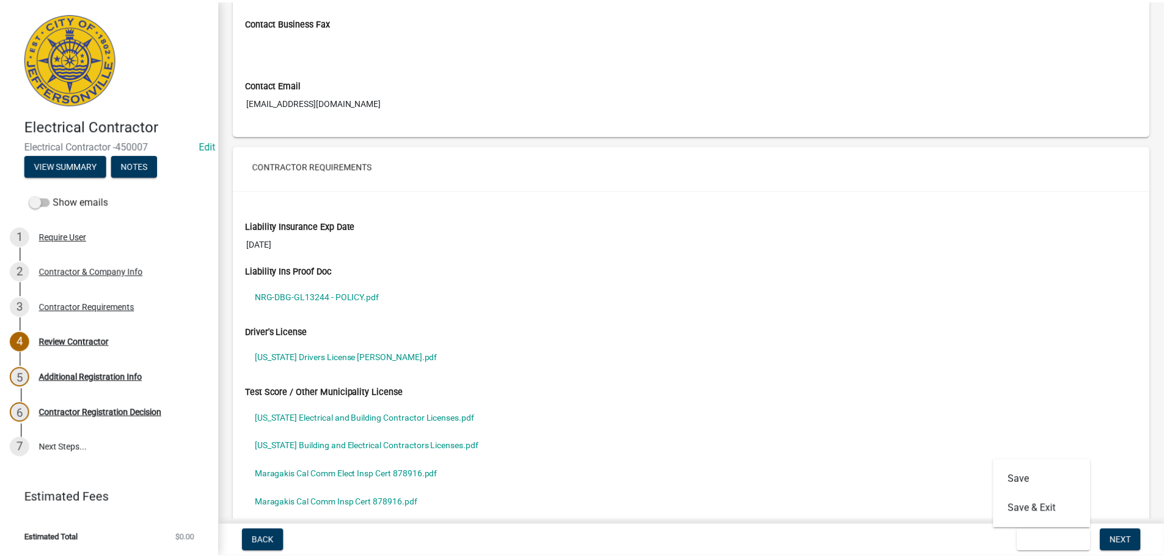
scroll to position [0, 0]
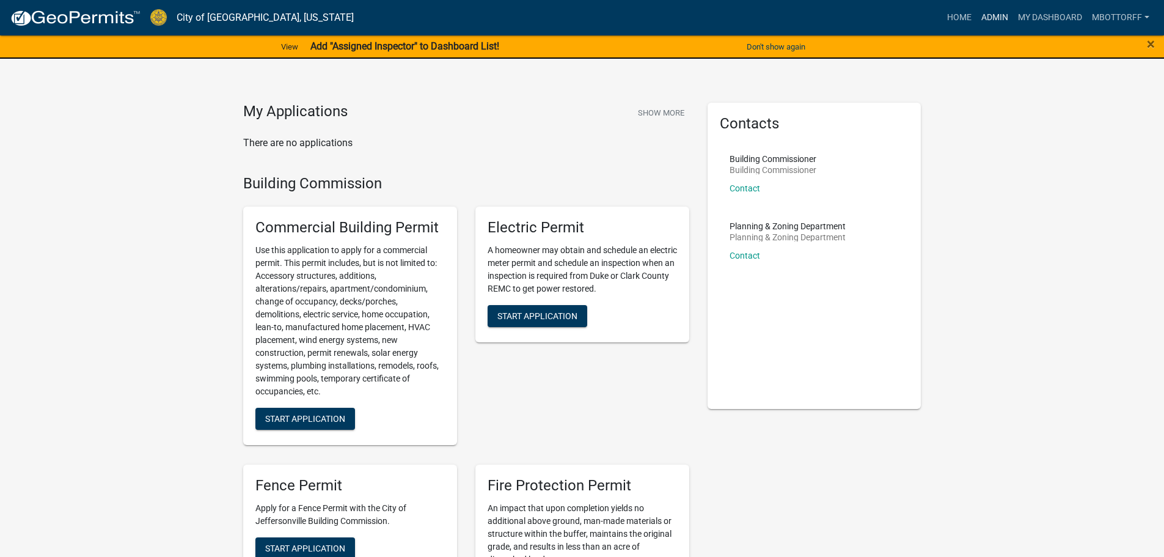
click at [991, 15] on link "Admin" at bounding box center [995, 17] width 37 height 23
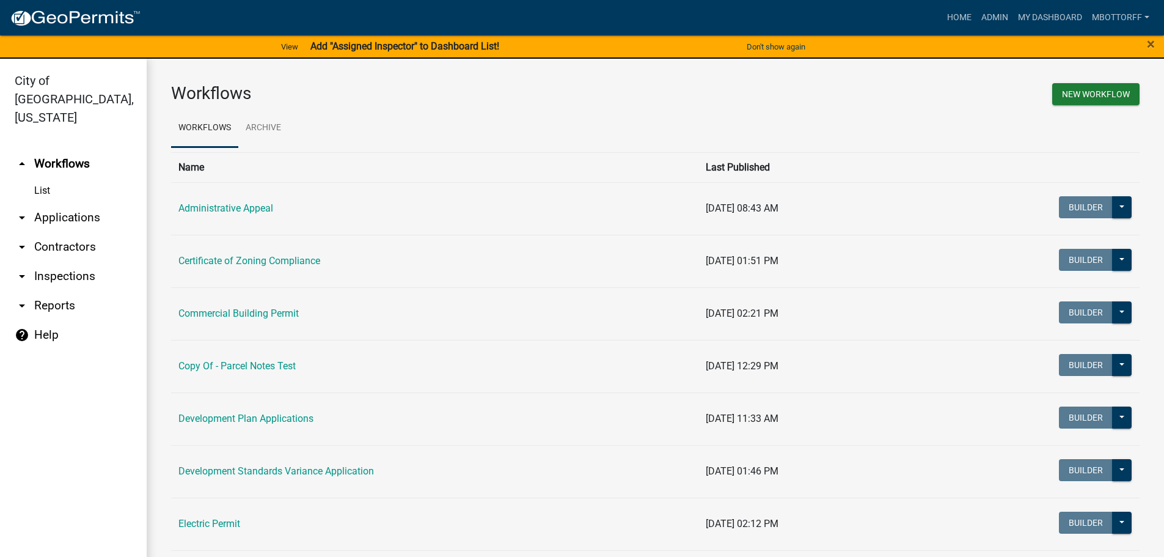
click at [78, 203] on link "arrow_drop_down Applications" at bounding box center [73, 217] width 147 height 29
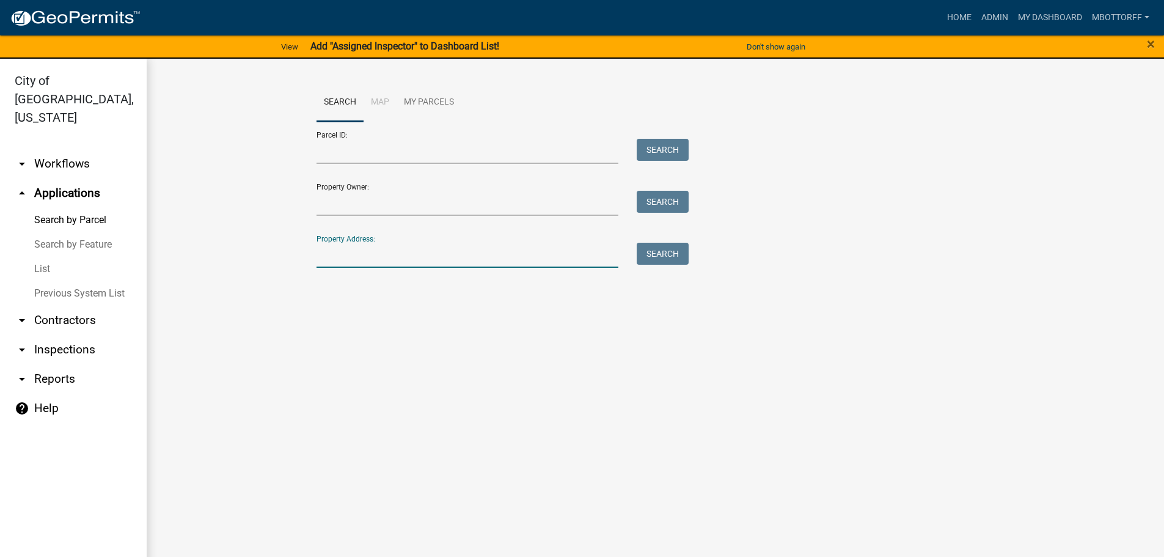
click at [345, 251] on input "Property Address:" at bounding box center [468, 255] width 303 height 25
type input "1847 ut"
click at [665, 252] on button "Search" at bounding box center [663, 254] width 52 height 22
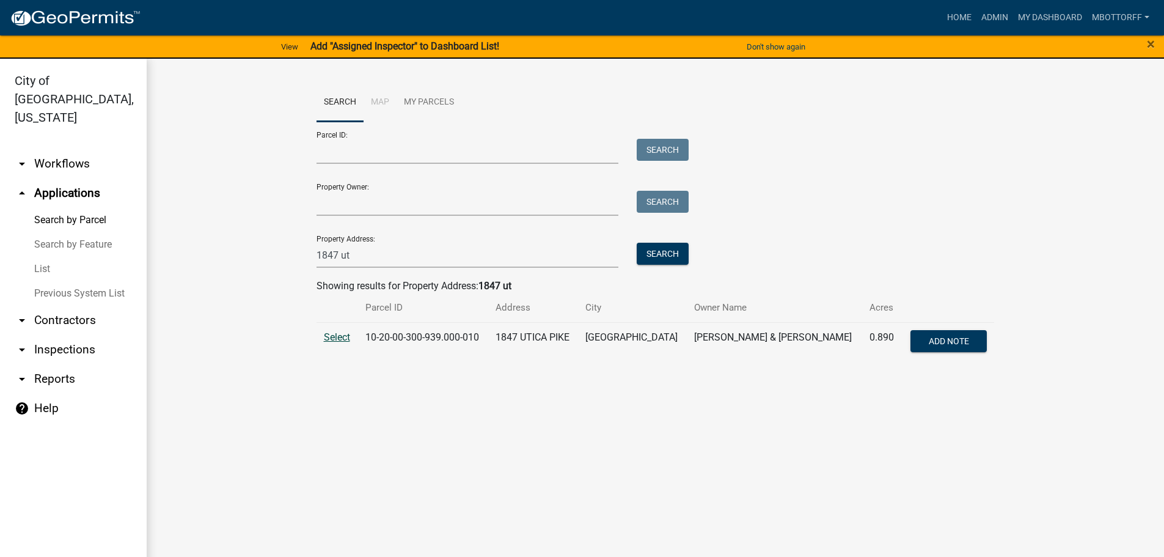
click at [332, 339] on span "Select" at bounding box center [337, 337] width 26 height 12
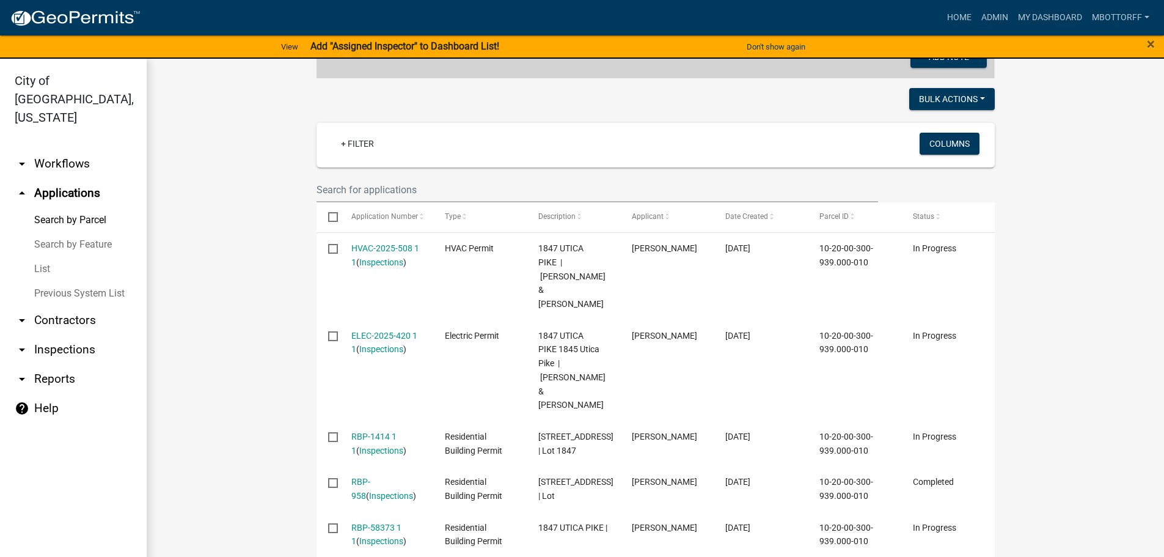
scroll to position [306, 0]
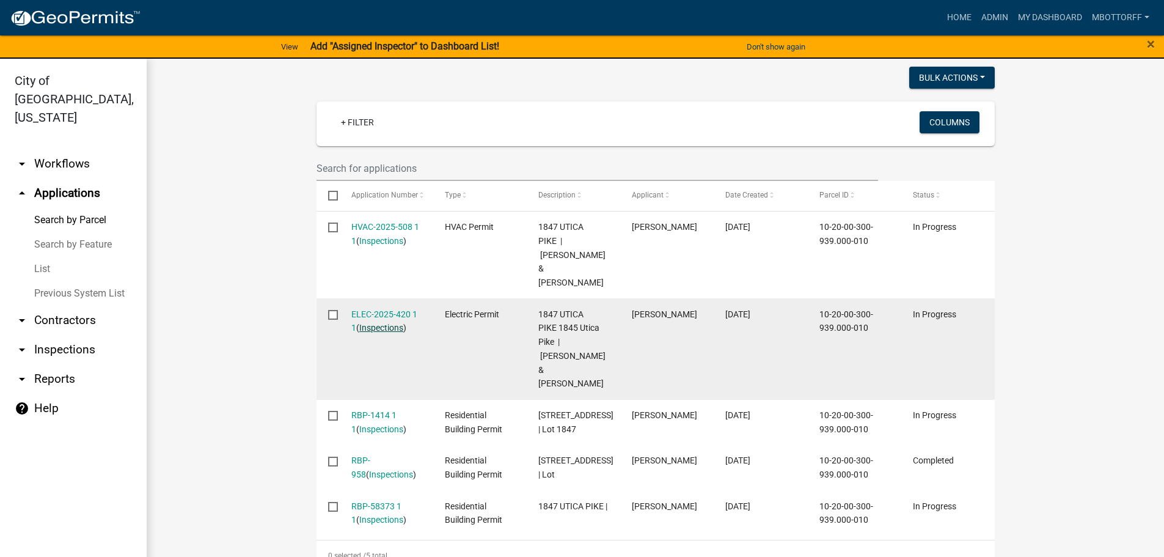
click at [375, 323] on link "Inspections" at bounding box center [381, 328] width 44 height 10
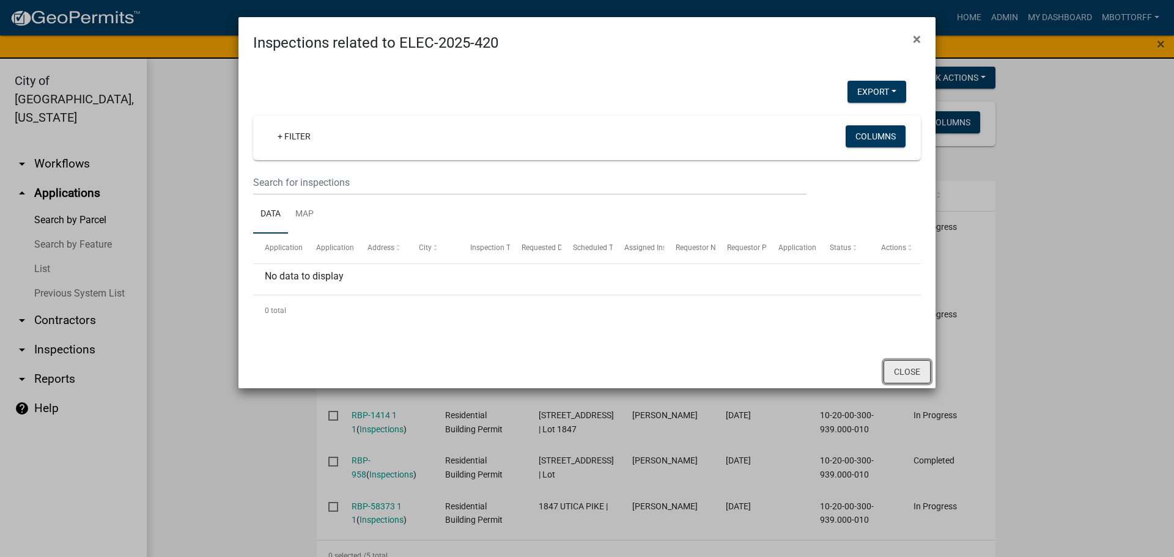
click at [916, 372] on button "Close" at bounding box center [906, 371] width 47 height 23
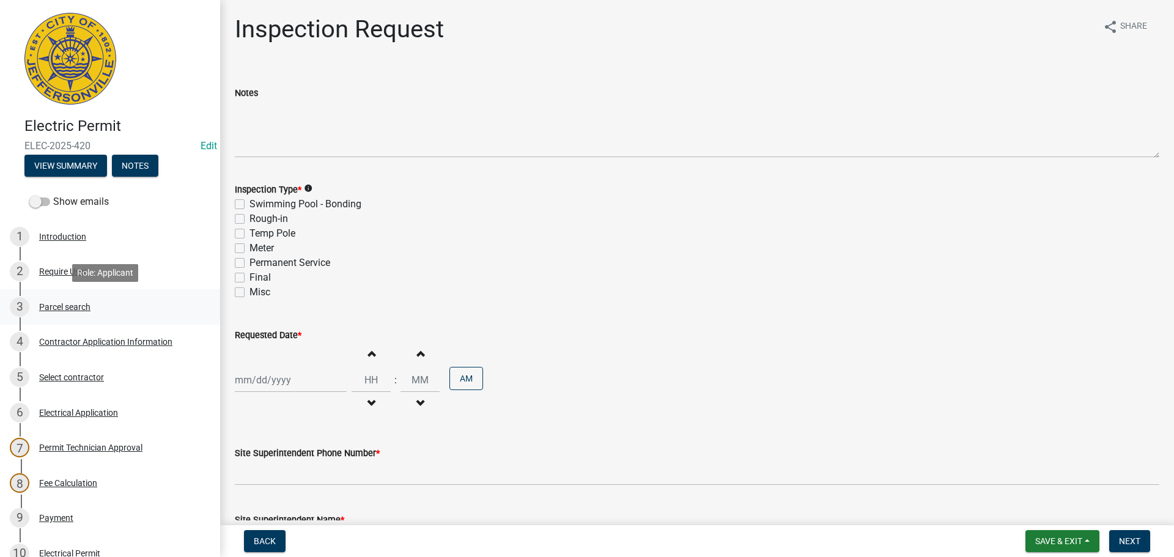
click at [67, 305] on div "Parcel search" at bounding box center [64, 307] width 51 height 9
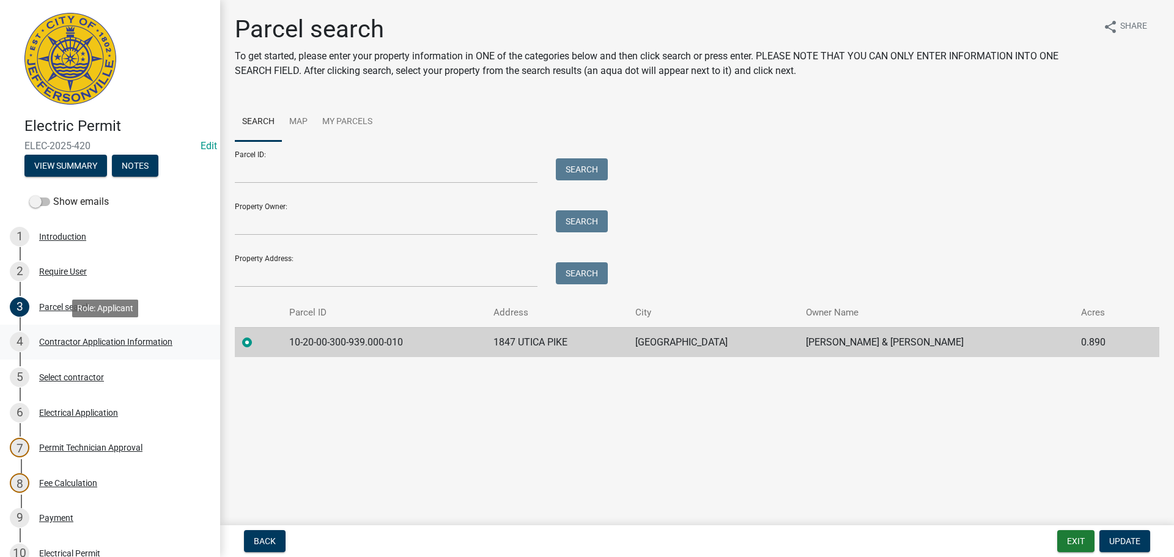
click at [66, 341] on div "Contractor Application Information" at bounding box center [105, 341] width 133 height 9
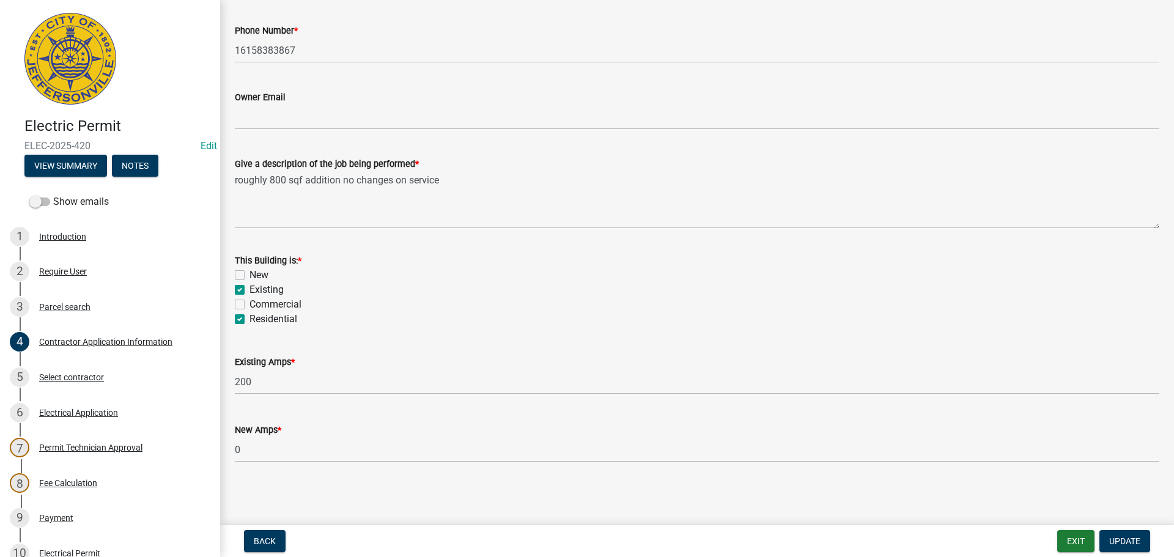
scroll to position [493, 0]
click at [68, 374] on div "Select contractor" at bounding box center [71, 377] width 65 height 9
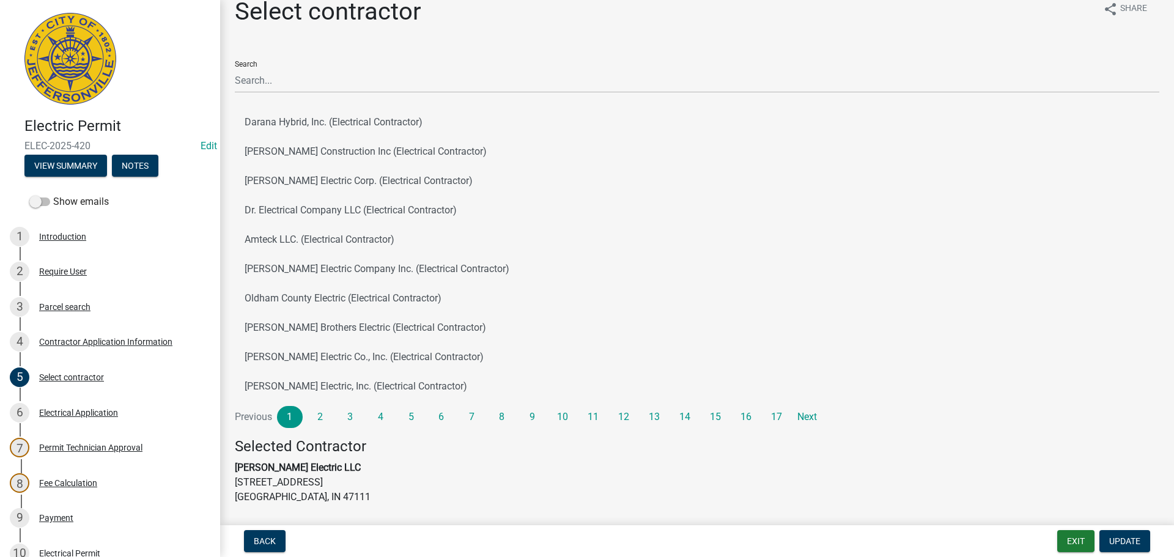
scroll to position [10, 0]
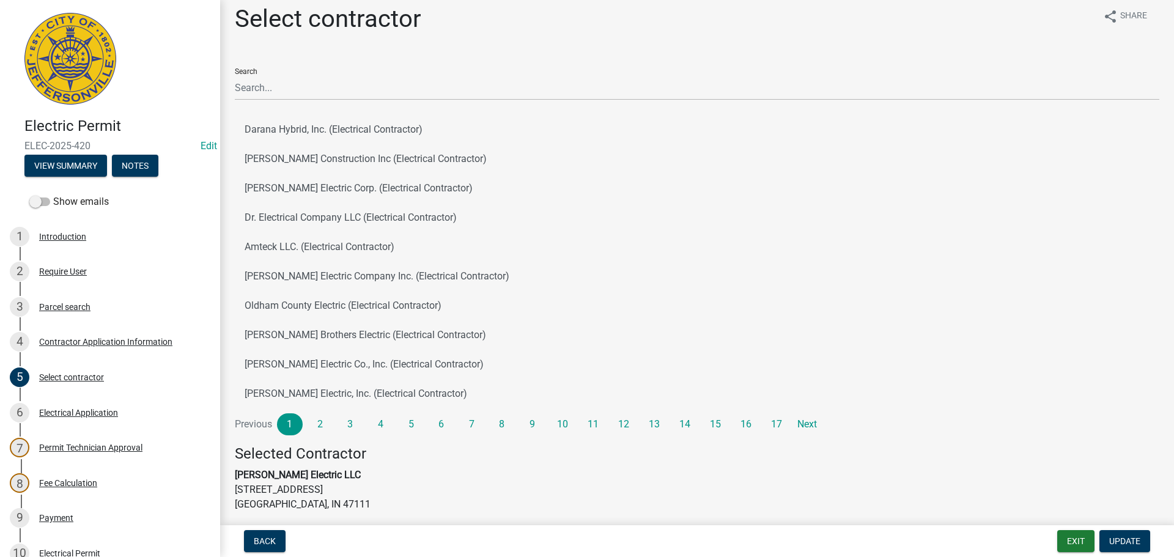
click at [222, 457] on div "Select contractor share Share Search Darana Hybrid, Inc. (Electrical Contractor…" at bounding box center [696, 304] width 953 height 601
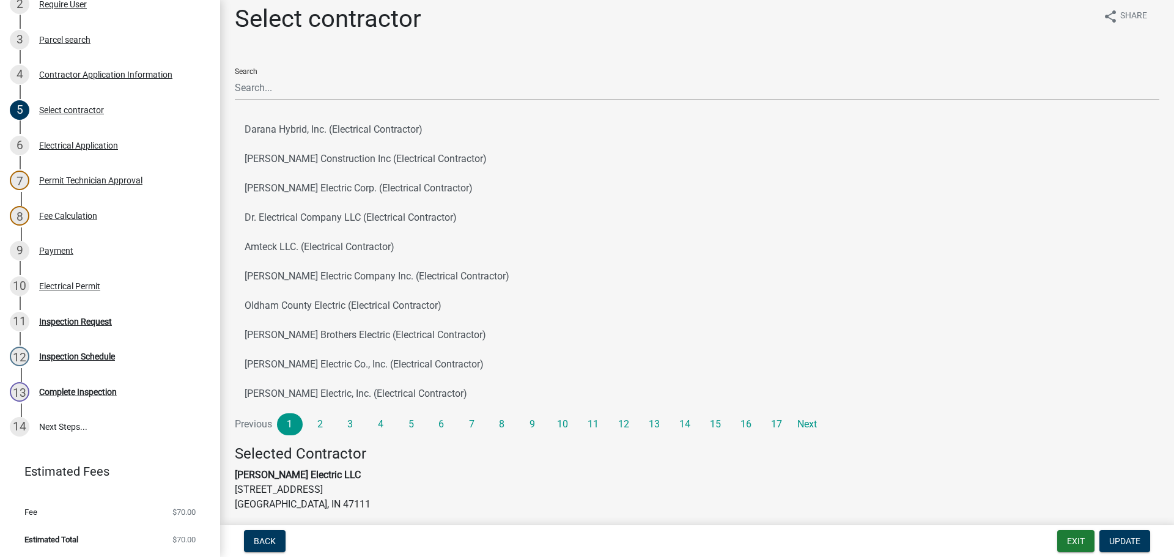
scroll to position [268, 0]
click at [79, 319] on div "Inspection Request" at bounding box center [75, 320] width 73 height 9
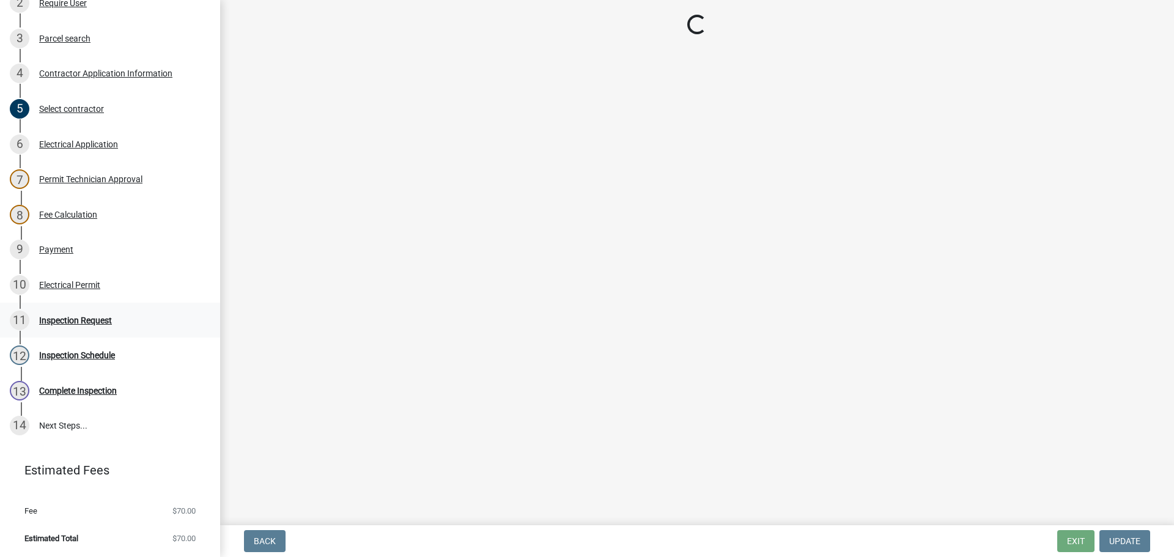
scroll to position [0, 0]
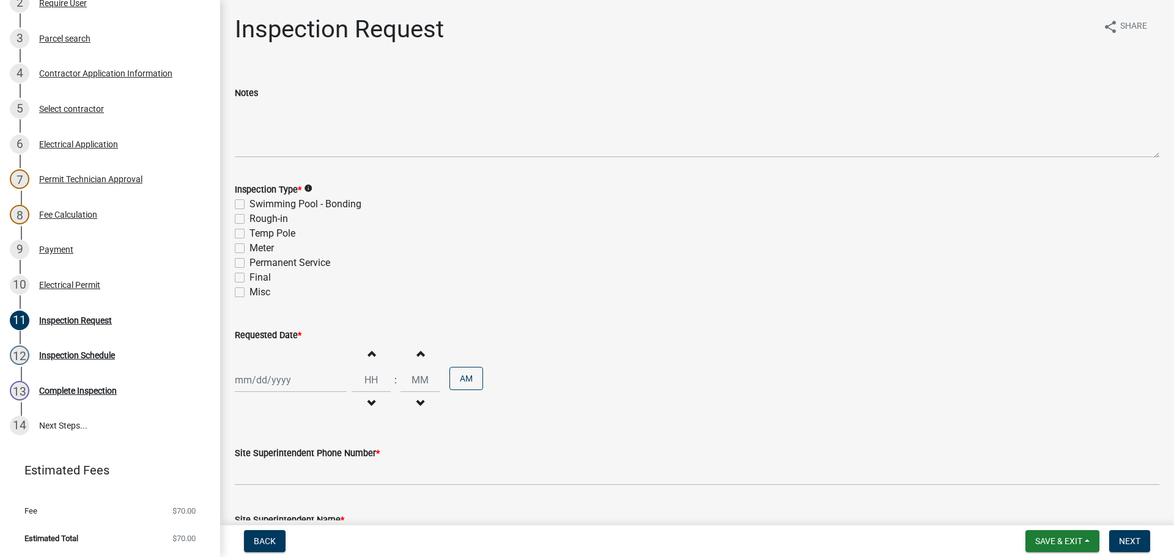
click at [249, 218] on label "Rough-in" at bounding box center [268, 218] width 39 height 15
click at [249, 218] on input "Rough-in" at bounding box center [253, 215] width 8 height 8
checkbox input "true"
checkbox input "false"
checkbox input "true"
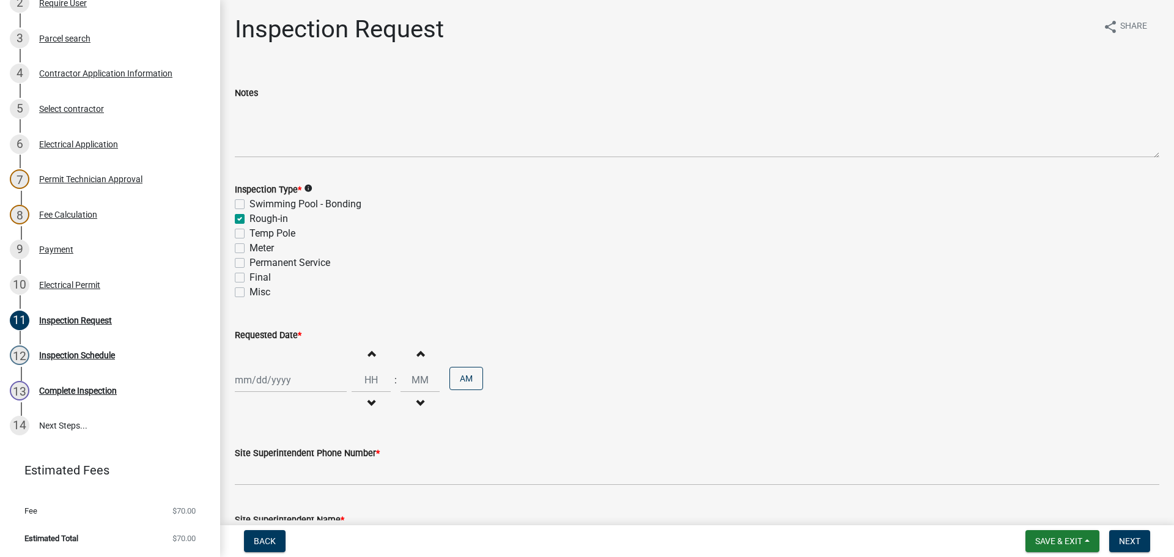
checkbox input "false"
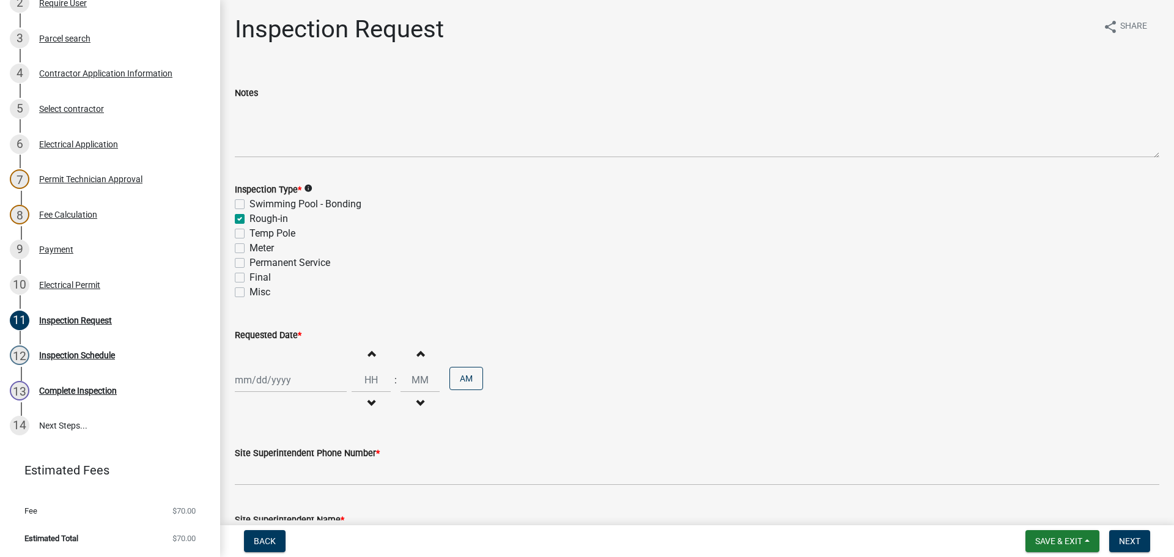
click at [260, 383] on div at bounding box center [291, 379] width 112 height 25
select select "8"
select select "2025"
click at [246, 315] on div "18" at bounding box center [247, 315] width 20 height 20
type input "08/18/2025"
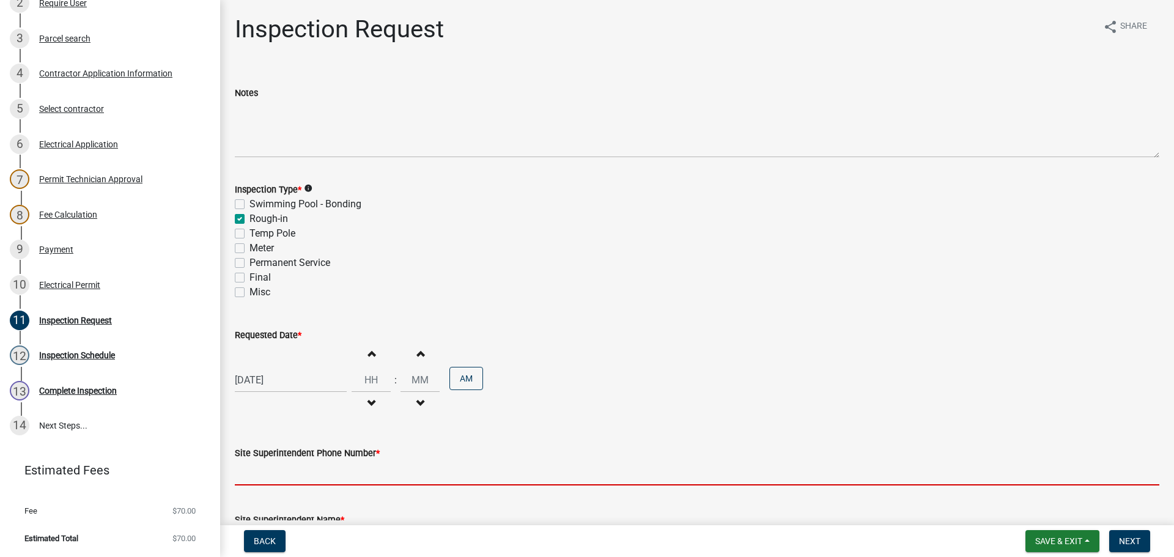
click at [281, 475] on input "Site Superintendent Phone Number *" at bounding box center [697, 472] width 924 height 25
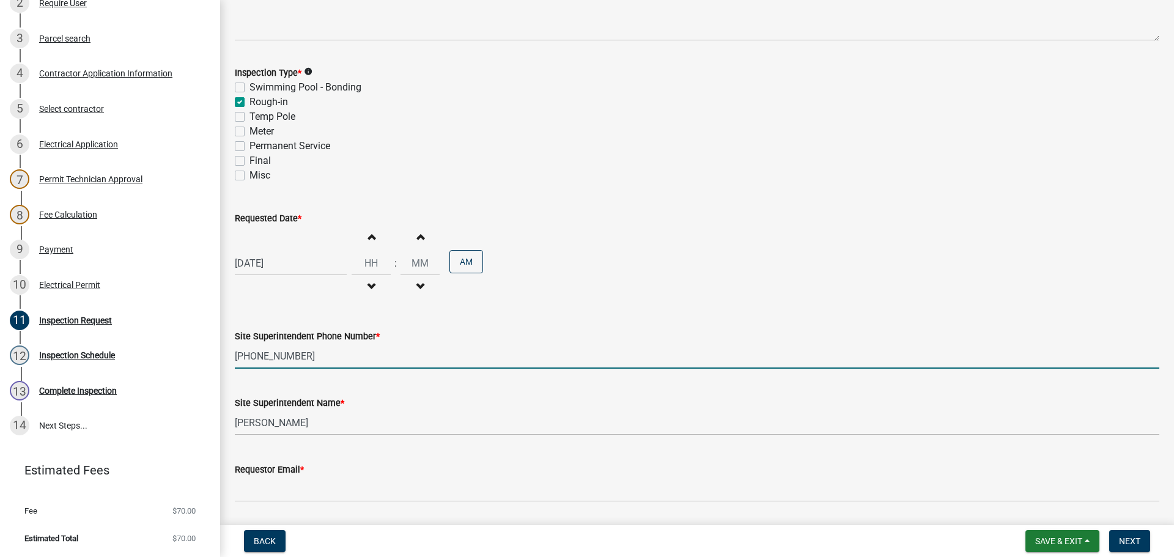
scroll to position [156, 0]
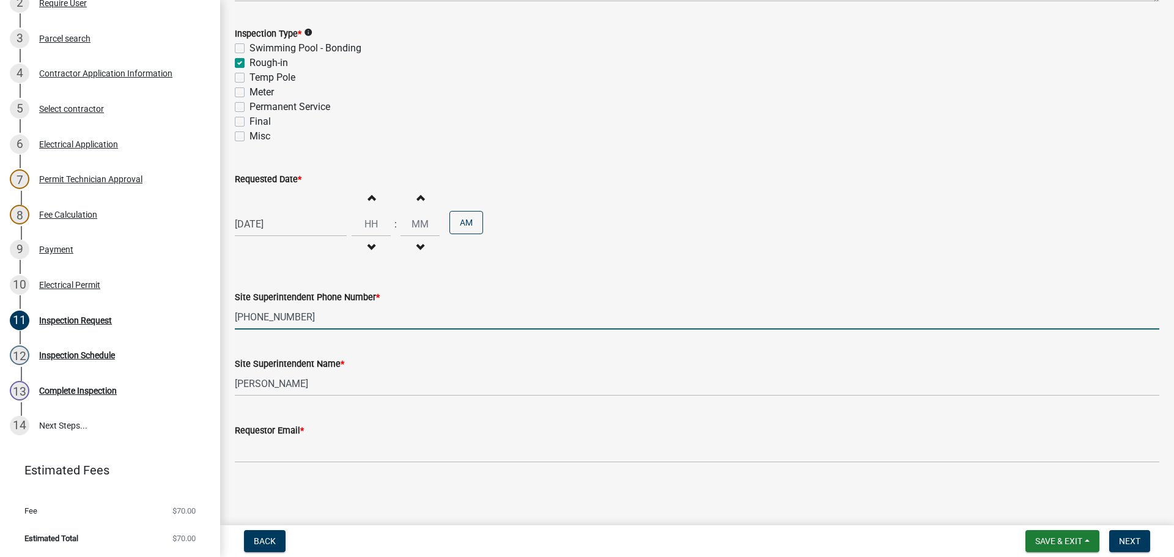
type input "812-704-6877"
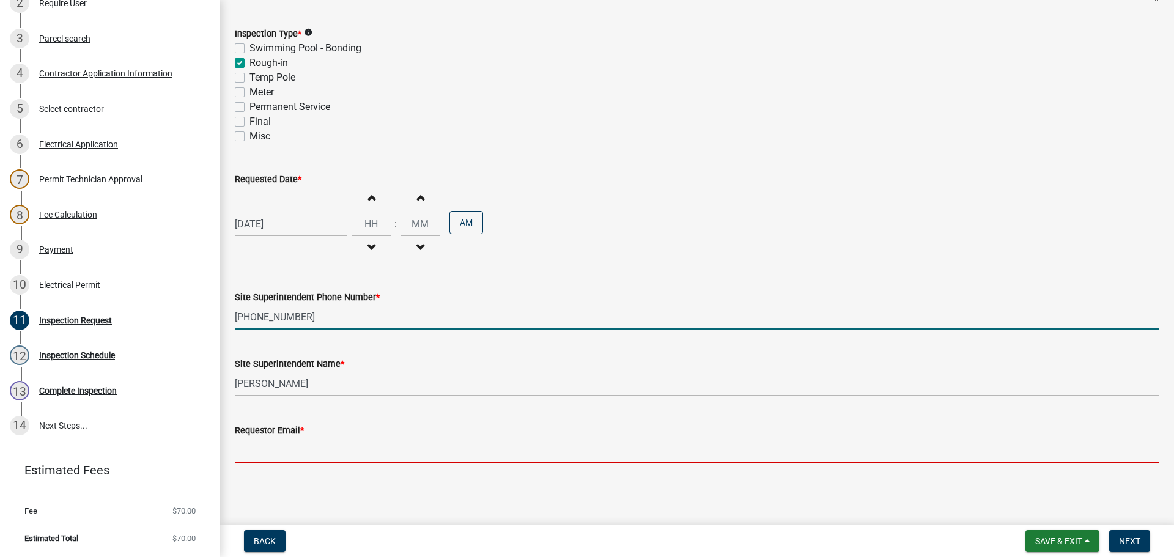
click at [280, 450] on input "Requestor Email *" at bounding box center [697, 450] width 924 height 25
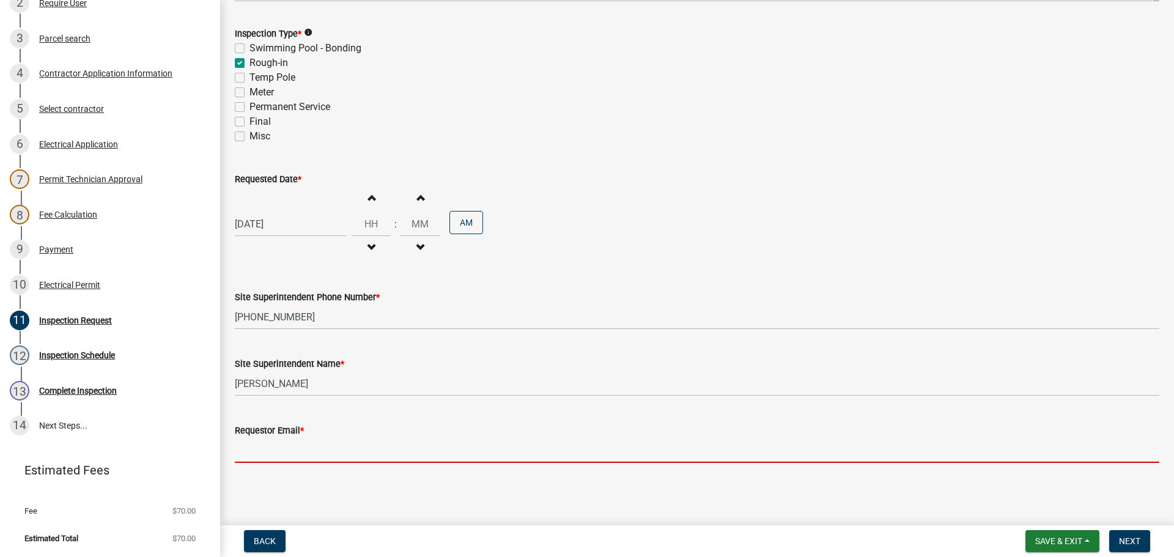
type input "mbottorff@cityofjeff.net"
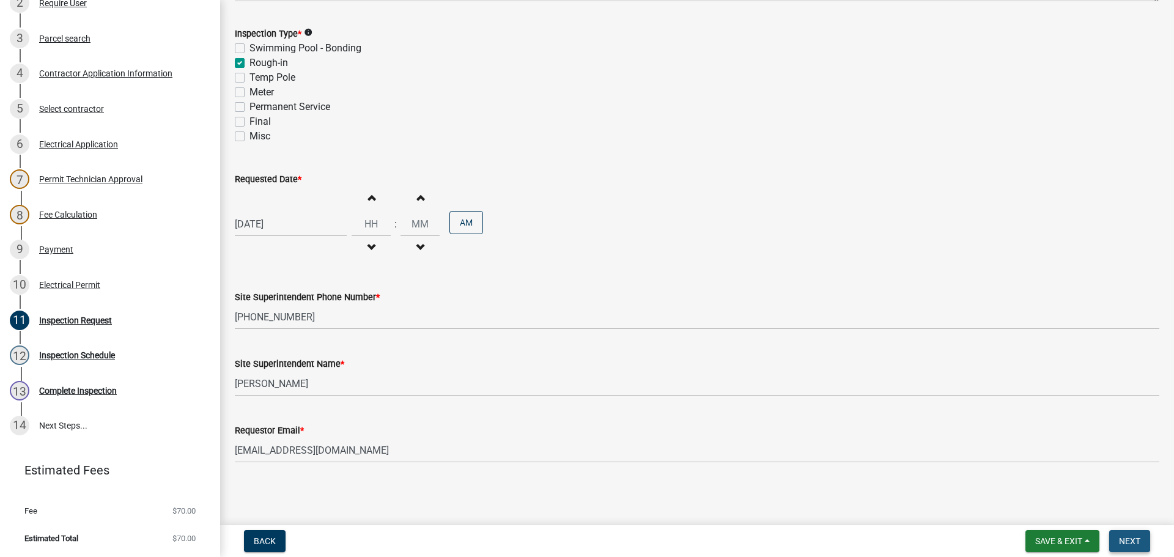
click at [1124, 538] on span "Next" at bounding box center [1129, 541] width 21 height 10
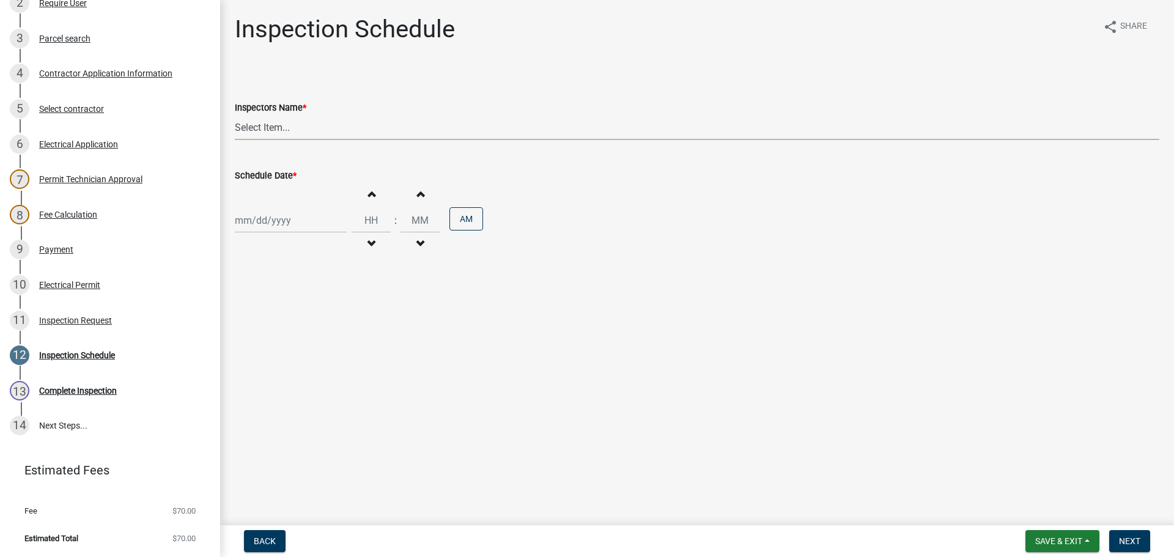
click at [246, 126] on select "Select Item... jramsey (Jeremy Ramsey) MaryFrey (Mary Frey) mkruer (Mike Kruer)…" at bounding box center [697, 127] width 924 height 25
select select "36a8b8f0-2ef8-43e9-ae06-718f51af8d36"
click at [235, 115] on select "Select Item... jramsey (Jeremy Ramsey) MaryFrey (Mary Frey) mkruer (Mike Kruer)…" at bounding box center [697, 127] width 924 height 25
select select "8"
select select "2025"
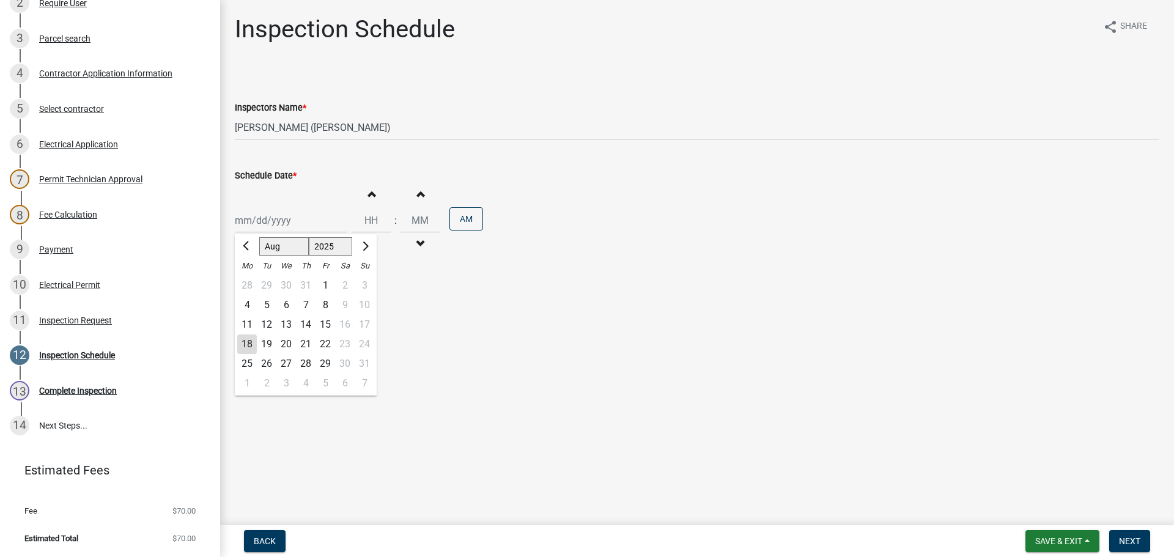
click at [249, 224] on div "Jan Feb Mar Apr May Jun Jul Aug Sep Oct Nov Dec 1525 1526 1527 1528 1529 1530 1…" at bounding box center [291, 220] width 112 height 25
click at [246, 339] on div "18" at bounding box center [247, 344] width 20 height 20
type input "08/18/2025"
click at [1124, 538] on span "Next" at bounding box center [1129, 541] width 21 height 10
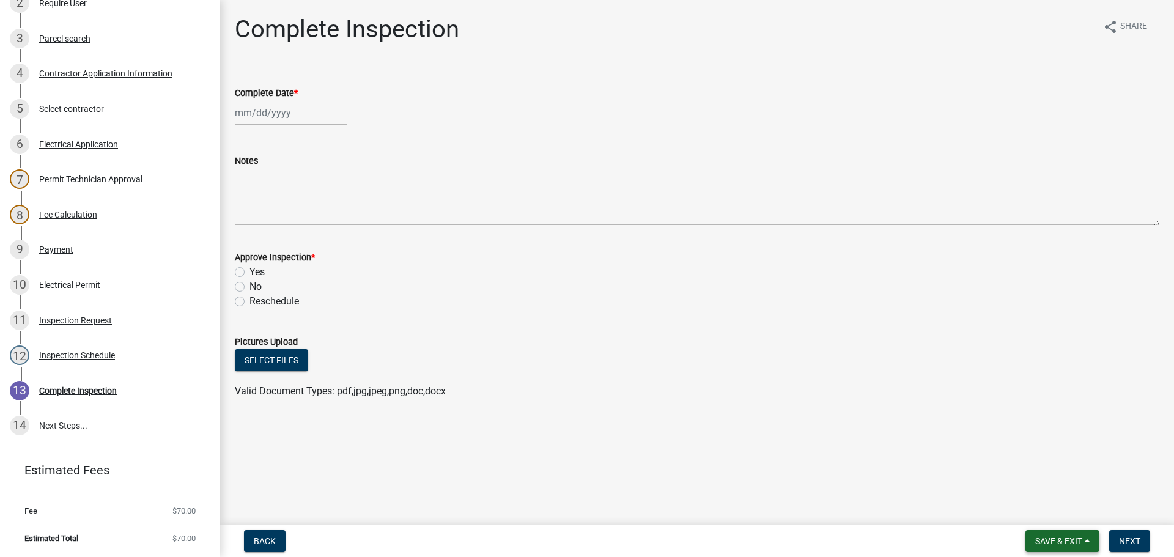
click at [1049, 538] on span "Save & Exit" at bounding box center [1058, 541] width 47 height 10
click at [1041, 513] on button "Save & Exit" at bounding box center [1050, 508] width 98 height 29
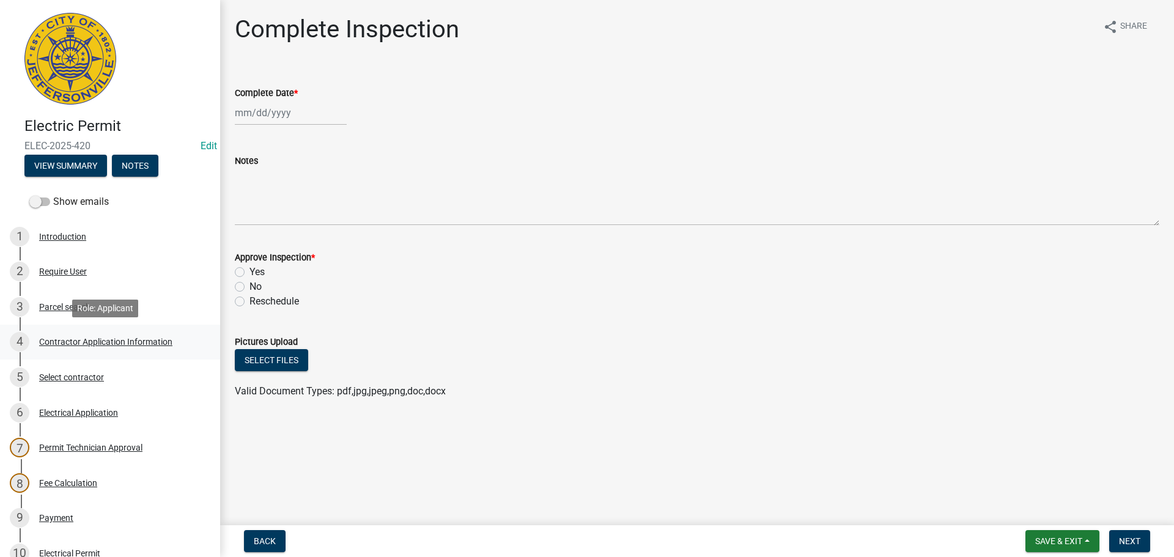
click at [59, 338] on div "Contractor Application Information" at bounding box center [105, 341] width 133 height 9
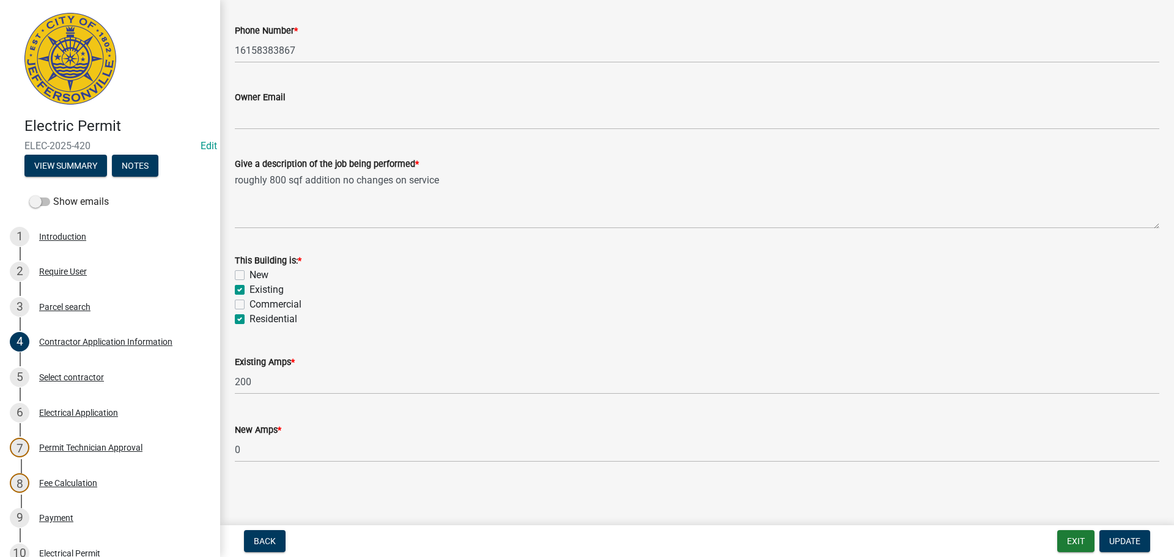
scroll to position [493, 0]
click at [69, 377] on div "Select contractor" at bounding box center [71, 377] width 65 height 9
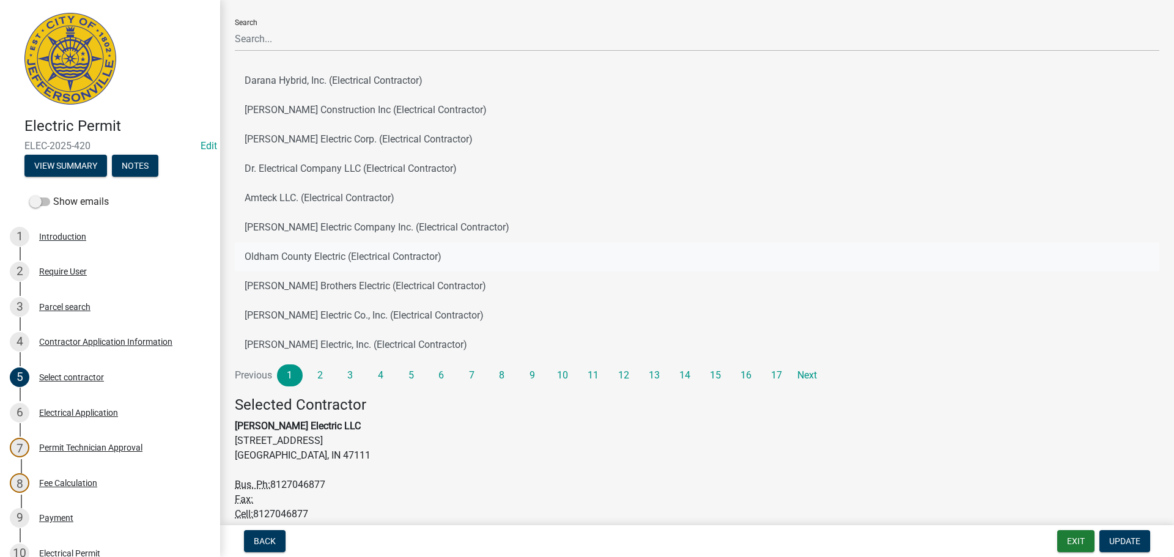
scroll to position [0, 0]
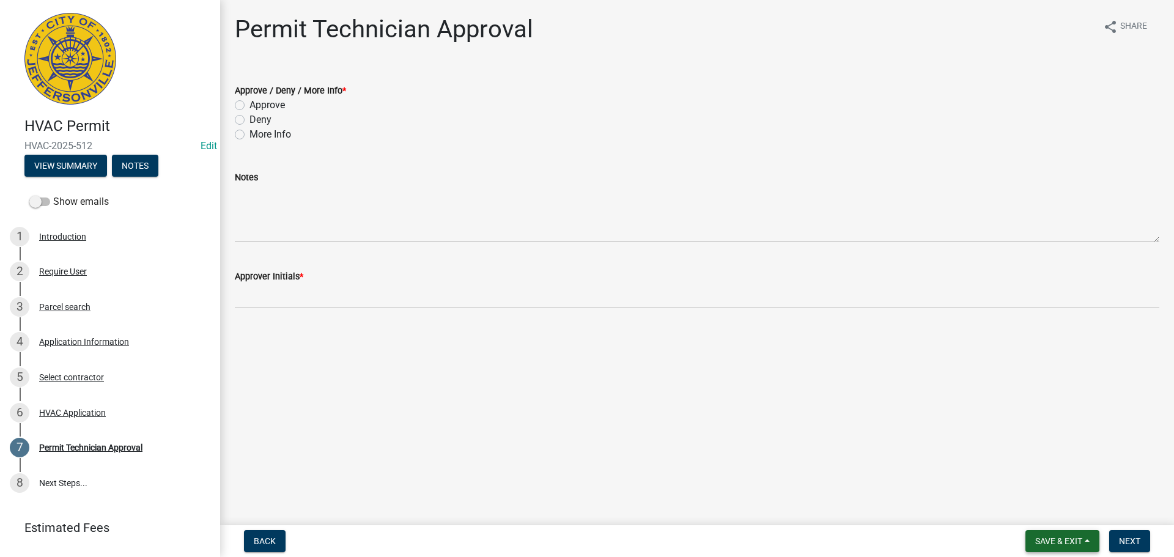
click at [1060, 538] on span "Save & Exit" at bounding box center [1058, 541] width 47 height 10
click at [1054, 513] on button "Save & Exit" at bounding box center [1050, 508] width 98 height 29
click at [1133, 536] on span "Next" at bounding box center [1129, 541] width 21 height 10
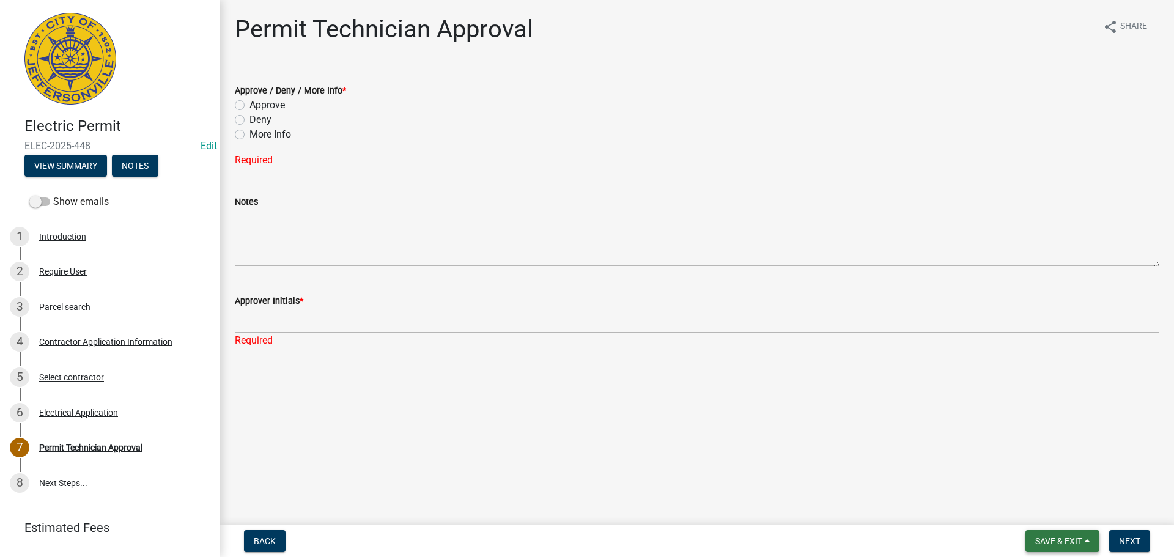
click at [1048, 542] on span "Save & Exit" at bounding box center [1058, 541] width 47 height 10
click at [1038, 513] on button "Save & Exit" at bounding box center [1050, 508] width 98 height 29
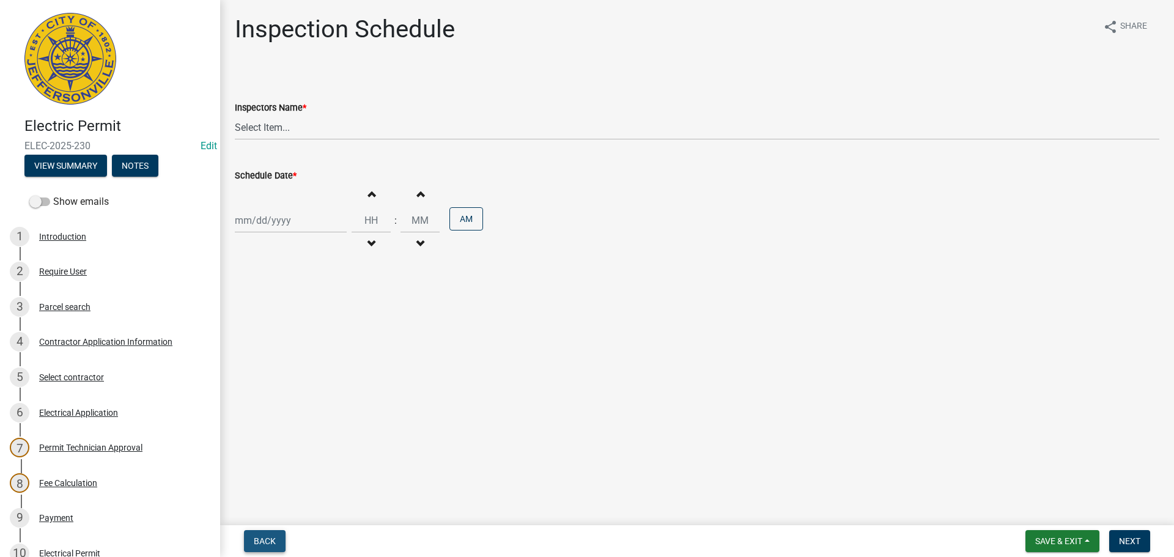
click at [259, 531] on button "Back" at bounding box center [265, 541] width 42 height 22
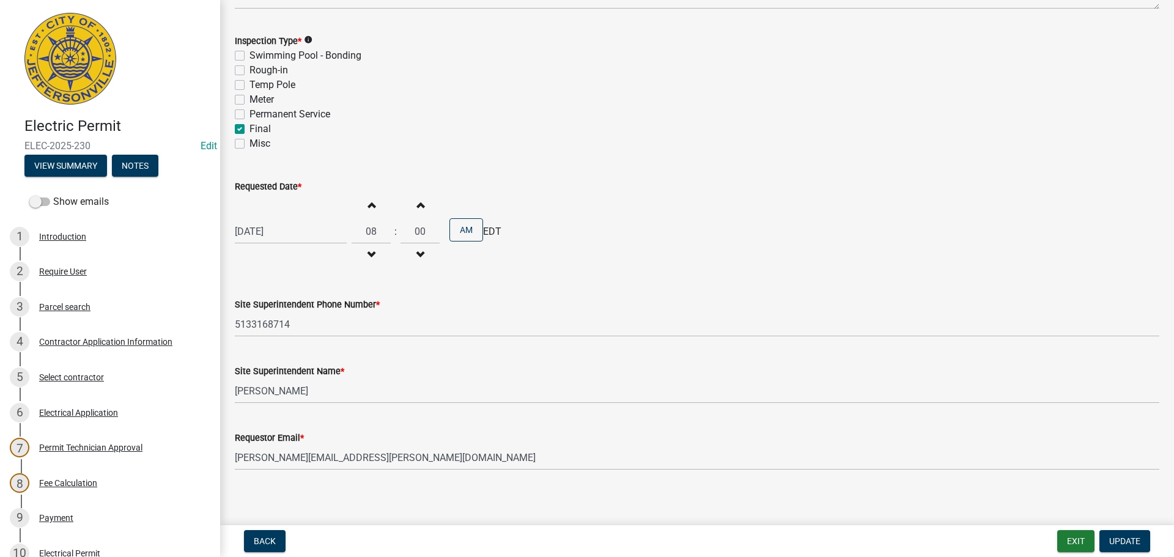
scroll to position [156, 0]
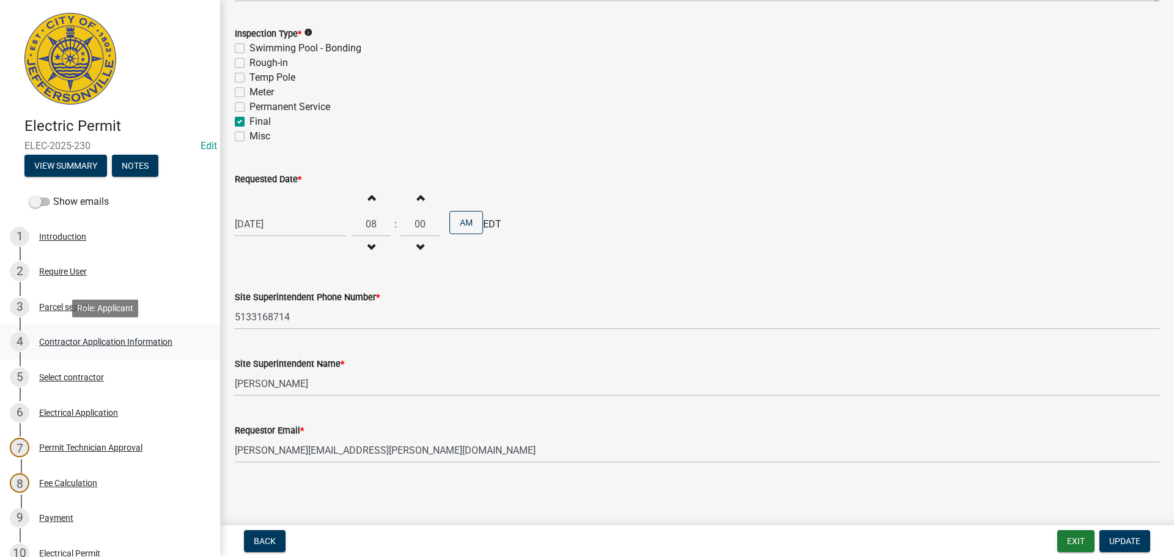
click at [58, 341] on div "Contractor Application Information" at bounding box center [105, 341] width 133 height 9
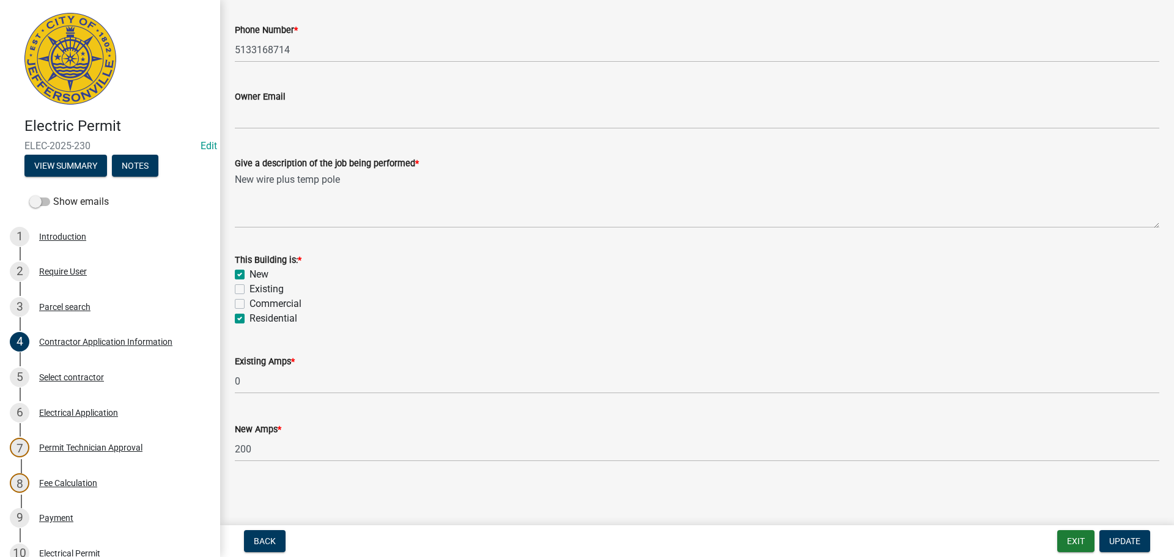
scroll to position [268, 0]
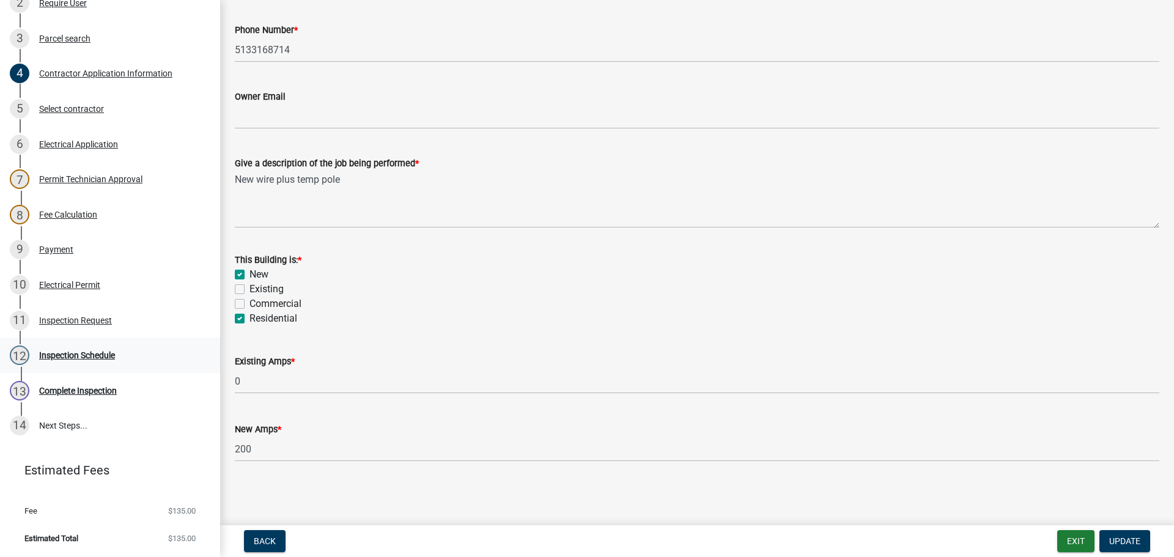
click at [74, 355] on div "Inspection Schedule" at bounding box center [77, 355] width 76 height 9
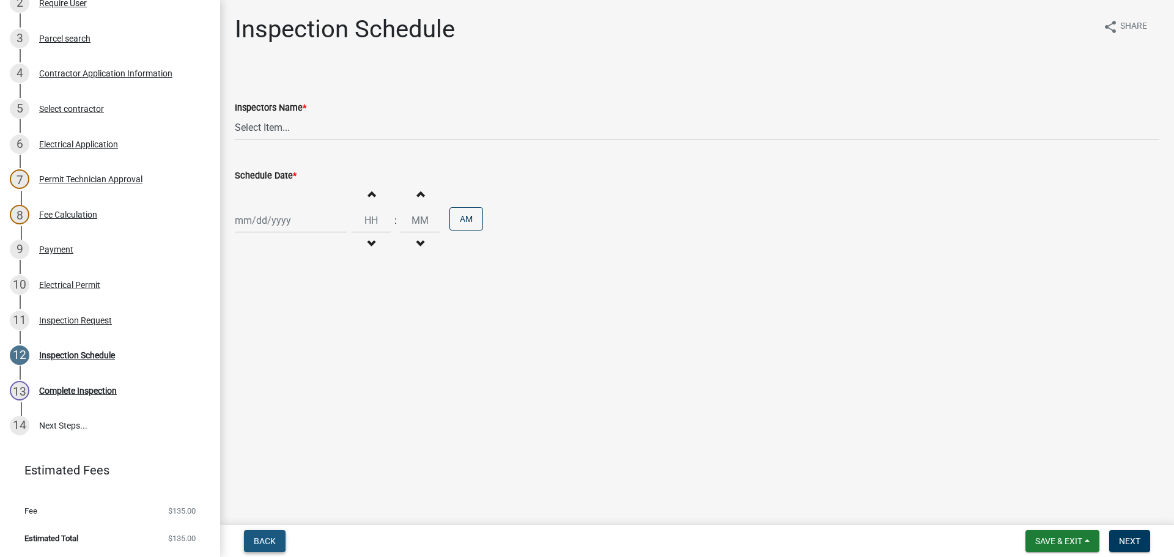
click at [263, 534] on button "Back" at bounding box center [265, 541] width 42 height 22
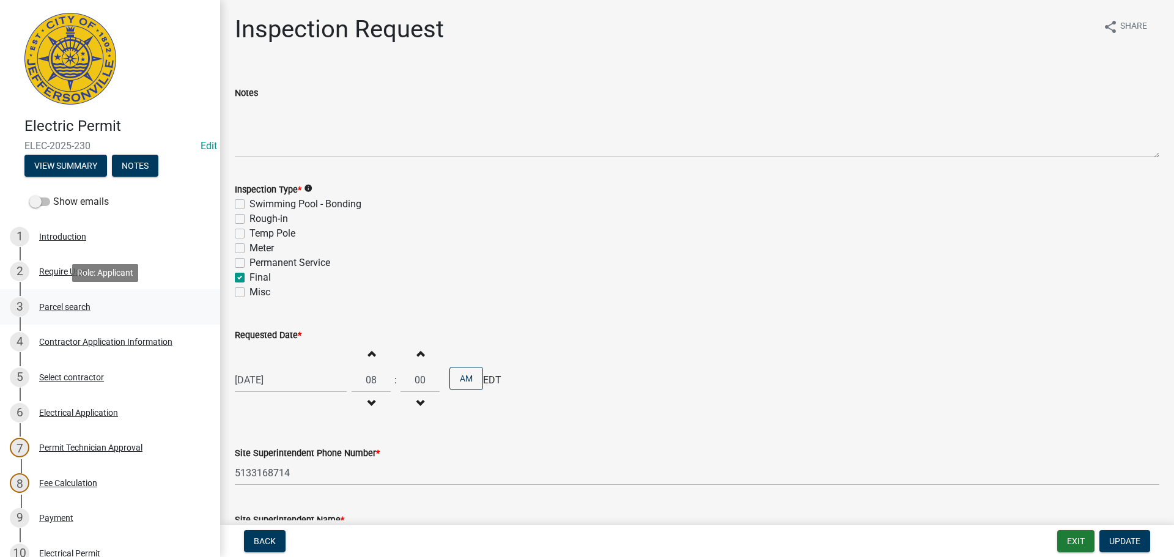
click at [55, 303] on div "Parcel search" at bounding box center [64, 307] width 51 height 9
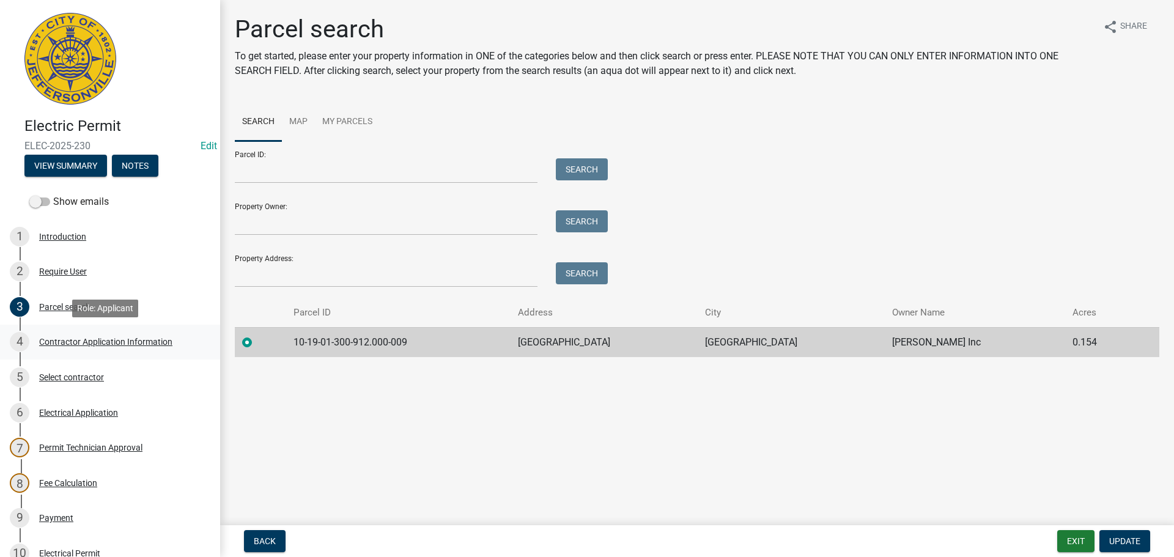
click at [102, 340] on div "Contractor Application Information" at bounding box center [105, 341] width 133 height 9
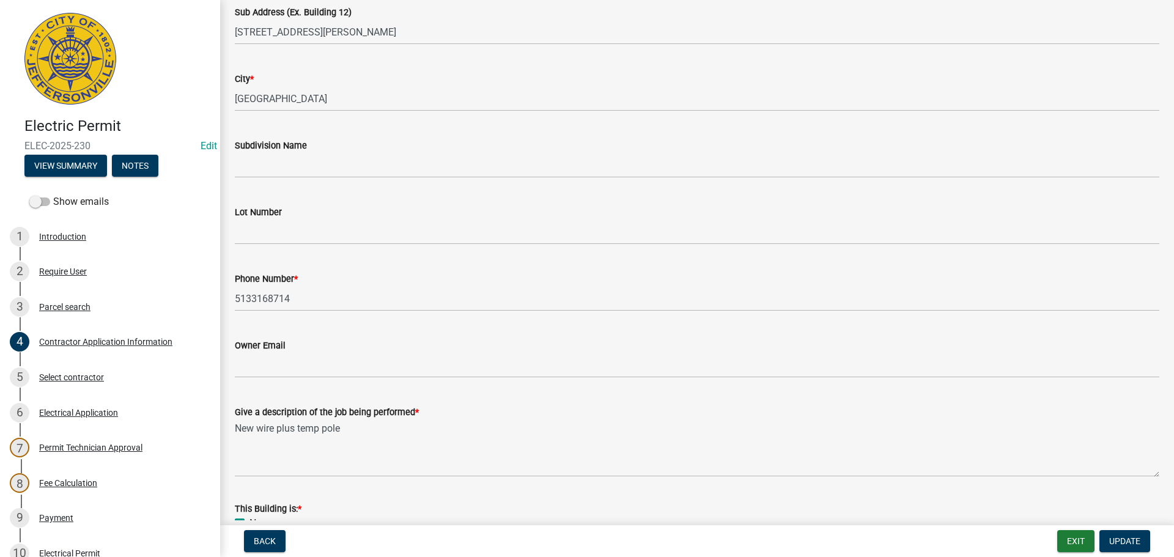
scroll to position [183, 0]
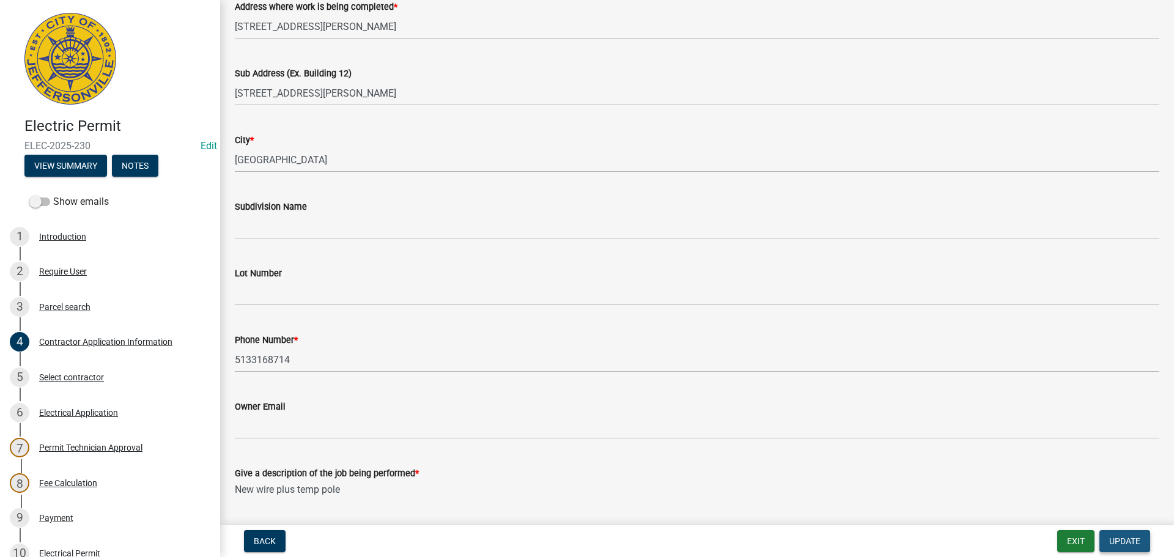
click at [1122, 538] on span "Update" at bounding box center [1124, 541] width 31 height 10
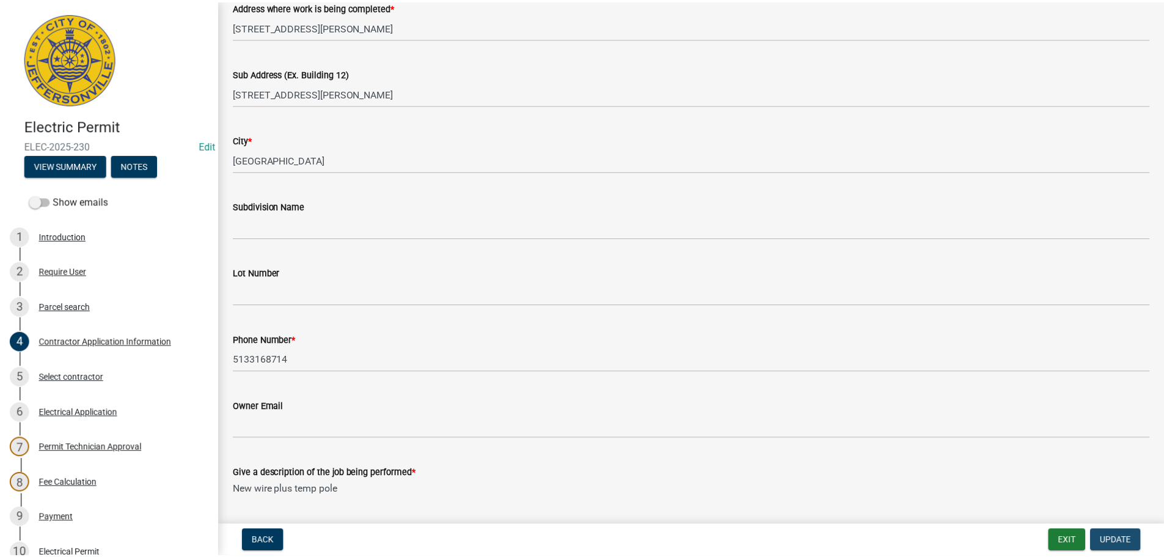
scroll to position [0, 0]
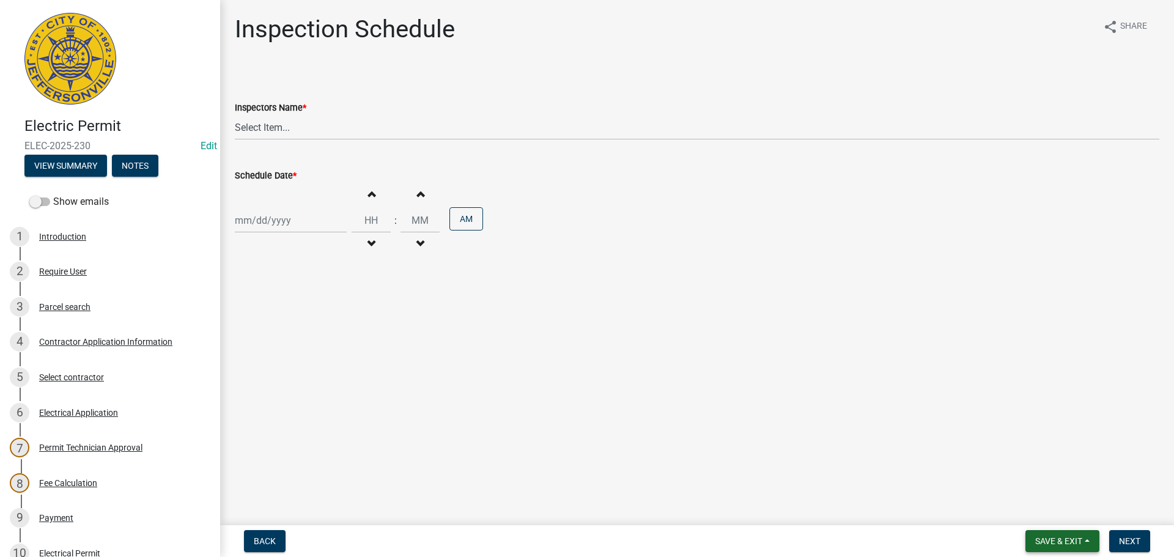
click at [1046, 534] on button "Save & Exit" at bounding box center [1062, 541] width 74 height 22
click at [1035, 509] on button "Save & Exit" at bounding box center [1050, 508] width 98 height 29
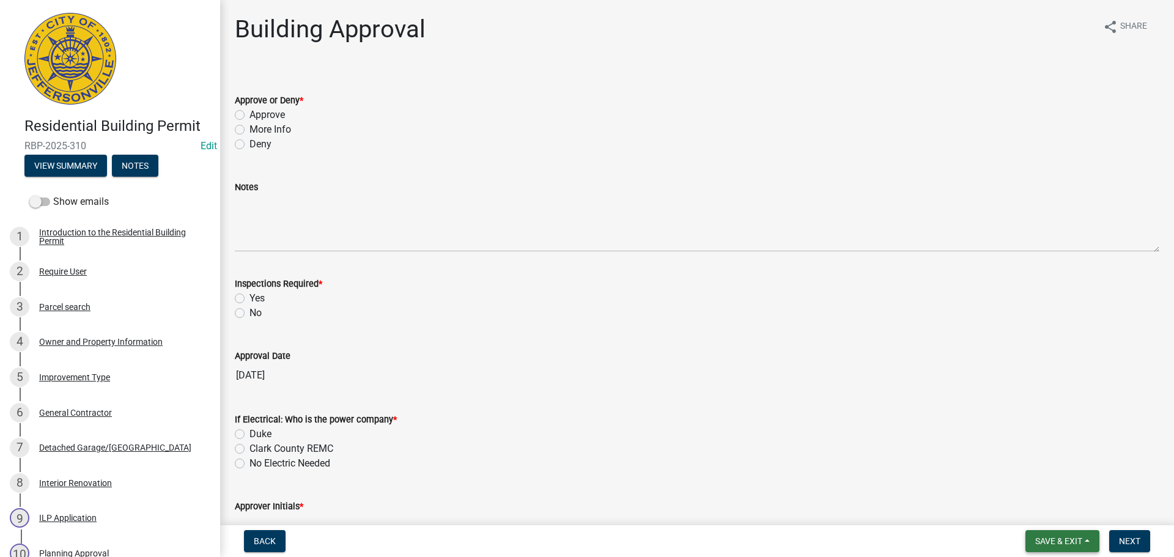
click at [1045, 540] on span "Save & Exit" at bounding box center [1058, 541] width 47 height 10
click at [1045, 514] on button "Save & Exit" at bounding box center [1050, 508] width 98 height 29
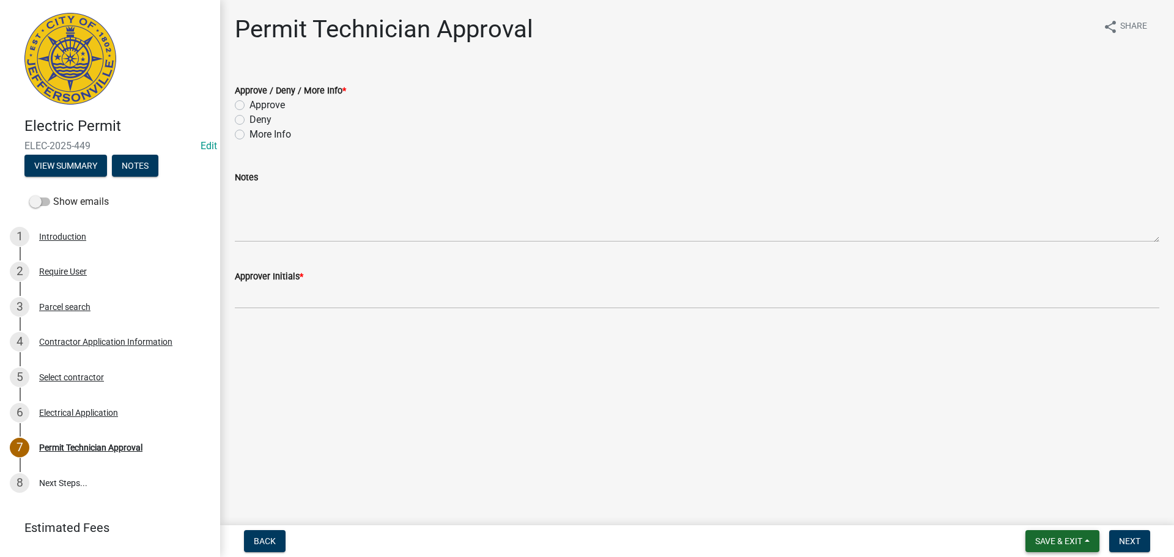
click span "Save & Exit"
click button "Save & Exit"
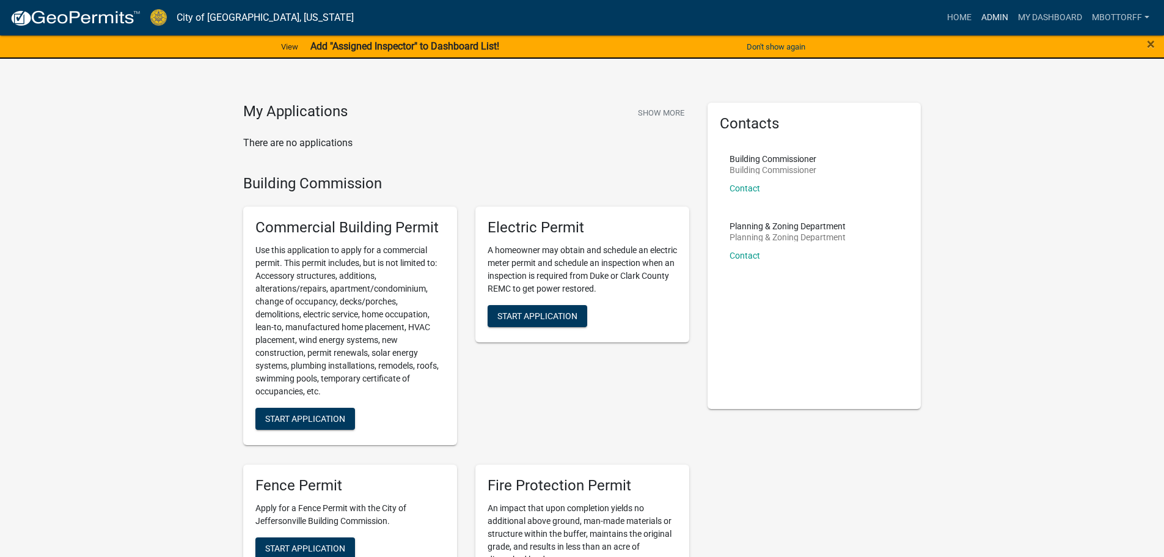
click at [993, 12] on link "Admin" at bounding box center [995, 17] width 37 height 23
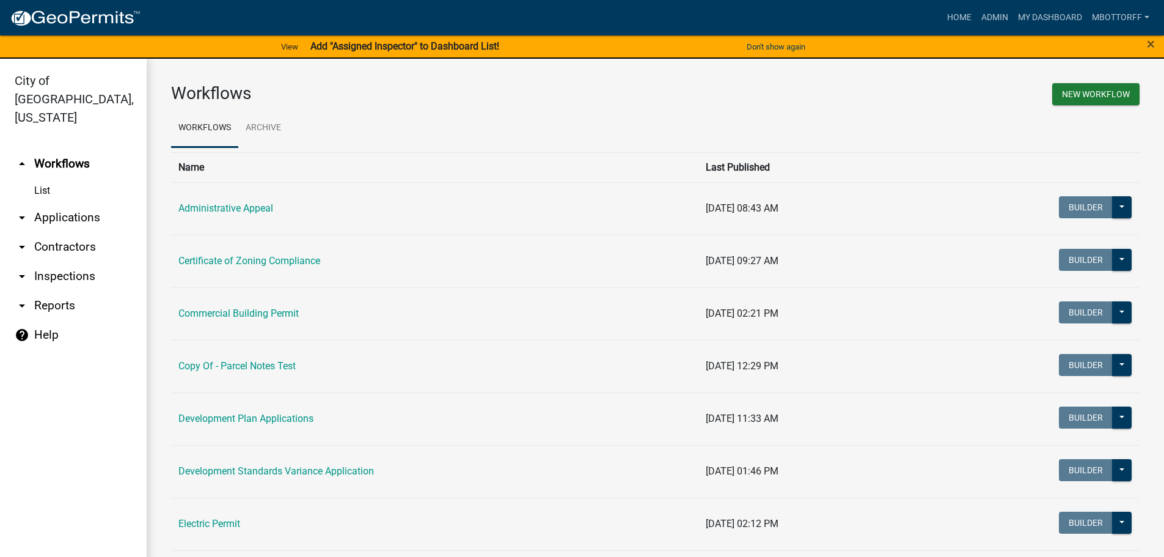
click at [78, 203] on link "arrow_drop_down Applications" at bounding box center [73, 217] width 147 height 29
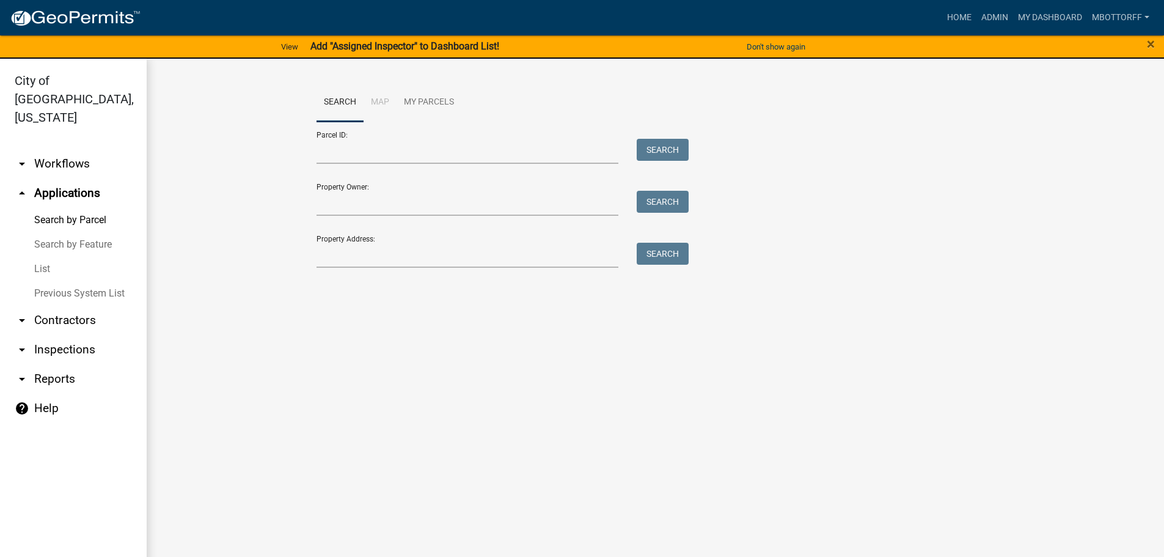
click at [58, 306] on link "arrow_drop_down Contractors" at bounding box center [73, 320] width 147 height 29
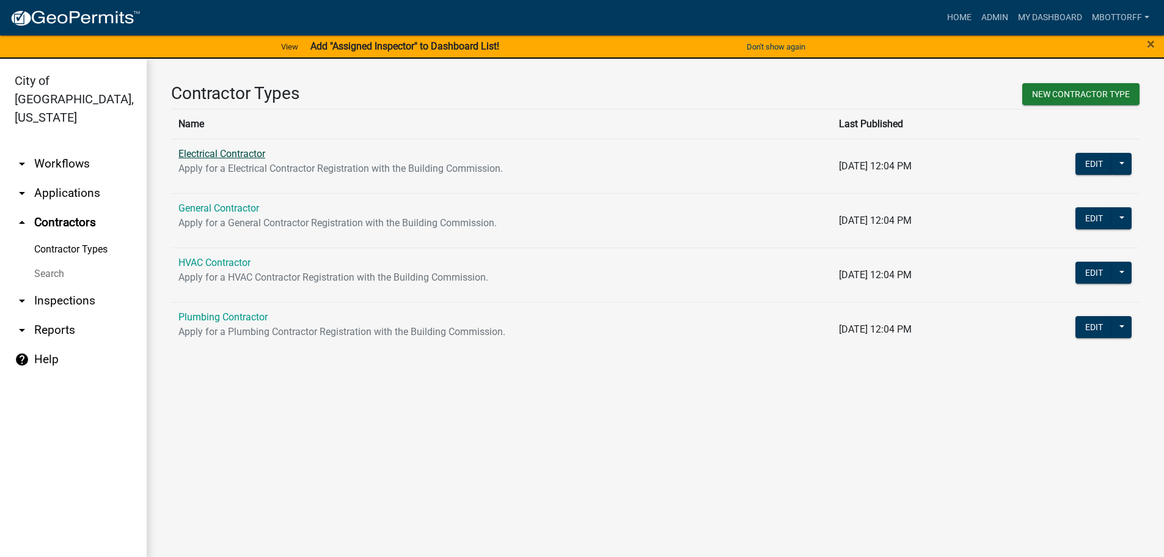
click at [196, 159] on link "Electrical Contractor" at bounding box center [221, 154] width 87 height 12
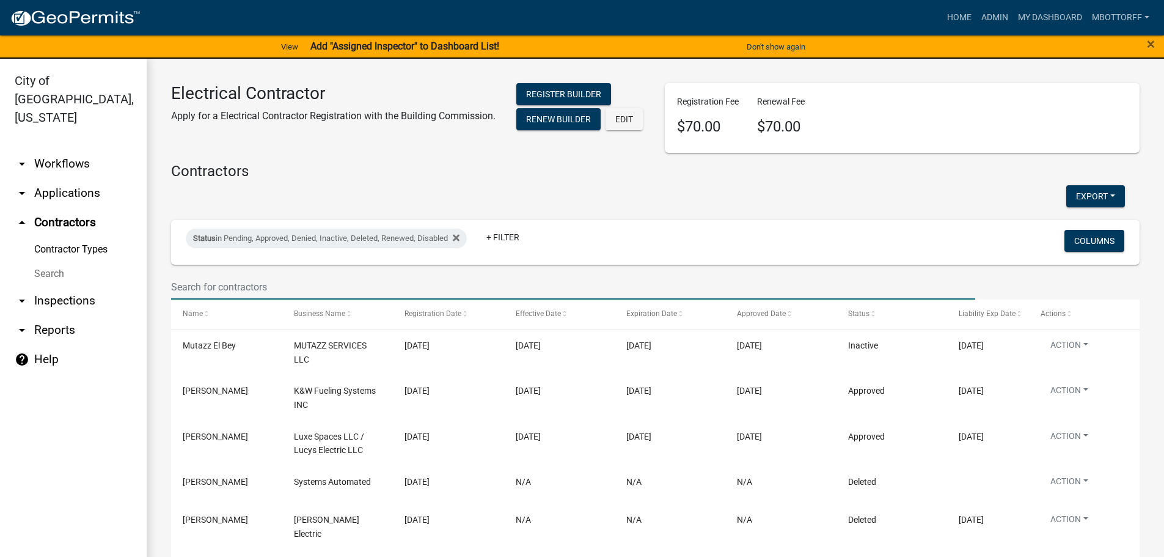
click at [213, 292] on input "text" at bounding box center [573, 286] width 804 height 25
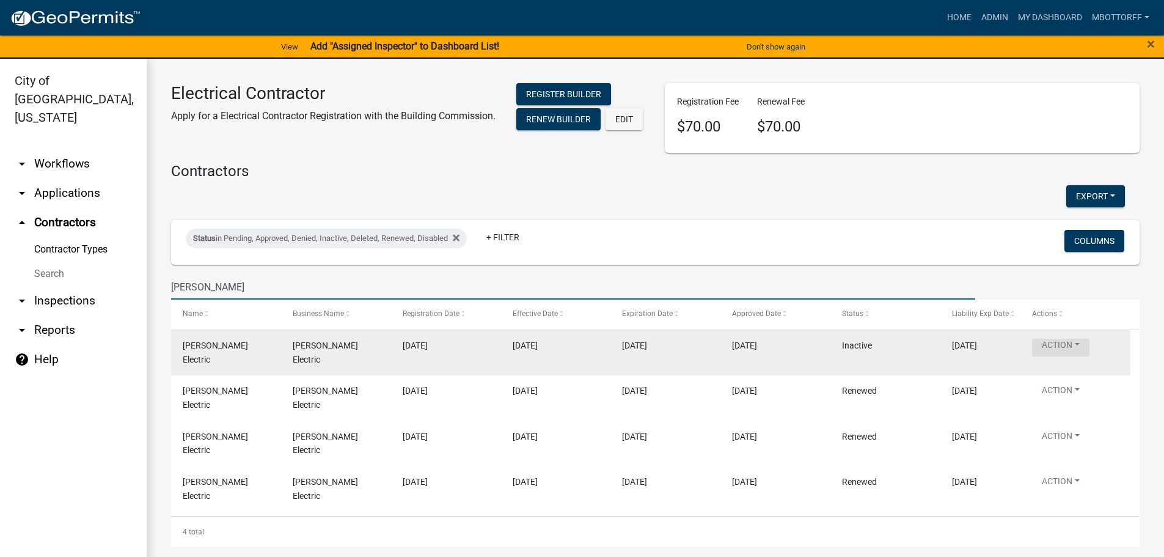
type input "warren"
click at [1066, 353] on button "Action" at bounding box center [1060, 348] width 57 height 18
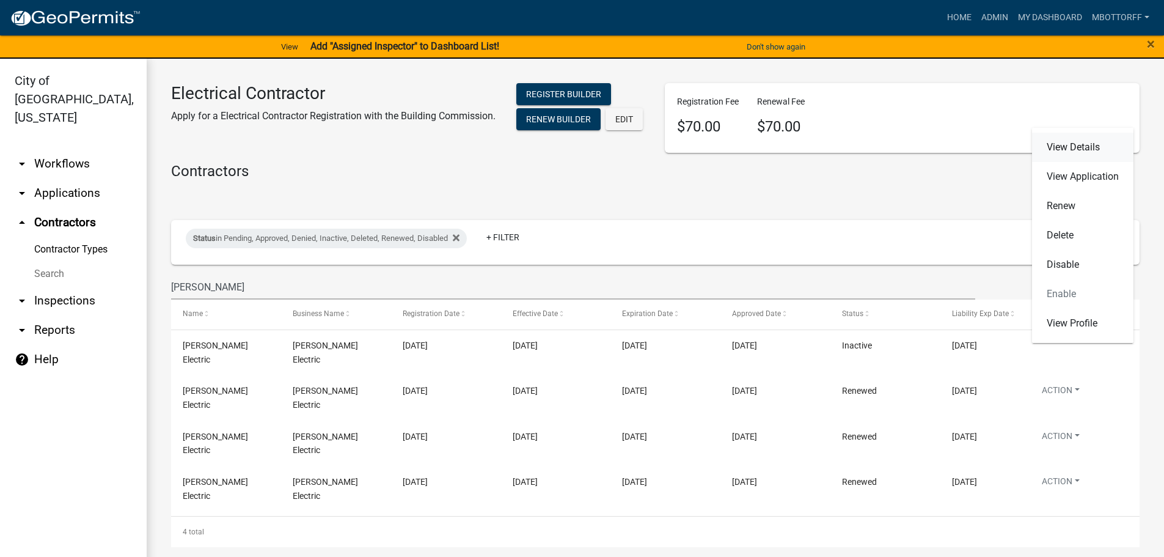
click at [1065, 144] on link "View Details" at bounding box center [1082, 147] width 101 height 29
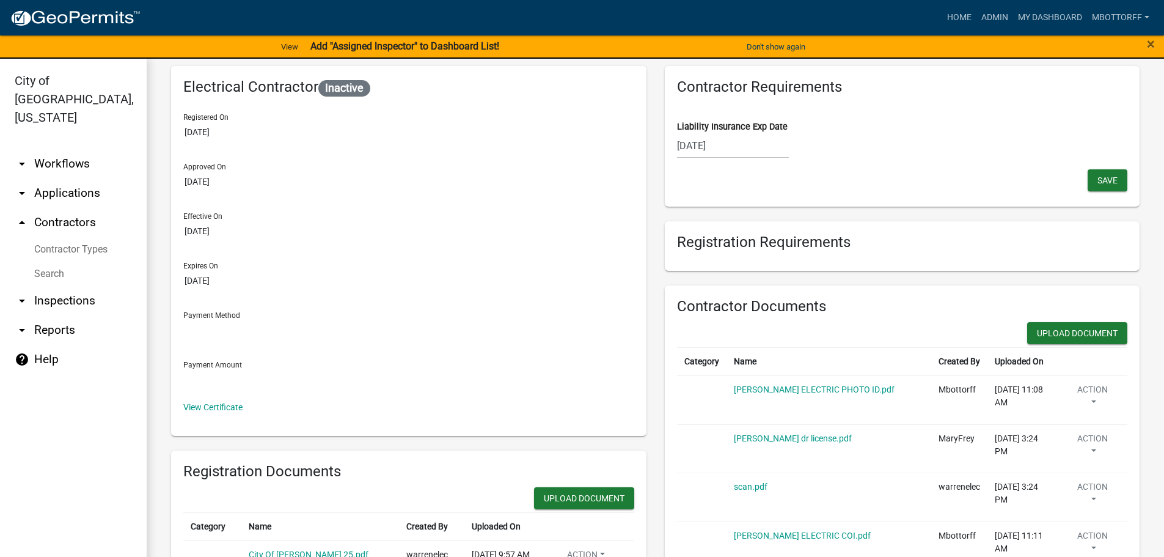
scroll to position [61, 0]
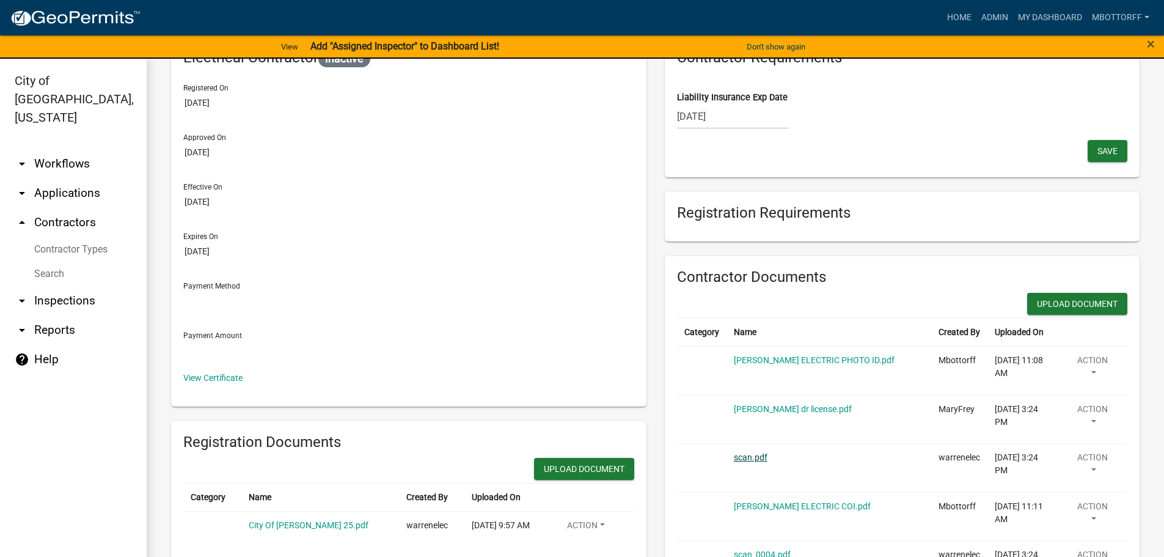
click at [744, 455] on link "scan.pdf" at bounding box center [751, 457] width 34 height 10
click at [754, 507] on link "WARREN ELECTRIC COI.pdf" at bounding box center [802, 506] width 137 height 10
click at [615, 519] on button "Action" at bounding box center [585, 528] width 57 height 18
click at [1083, 454] on link "Delete" at bounding box center [1114, 450] width 98 height 29
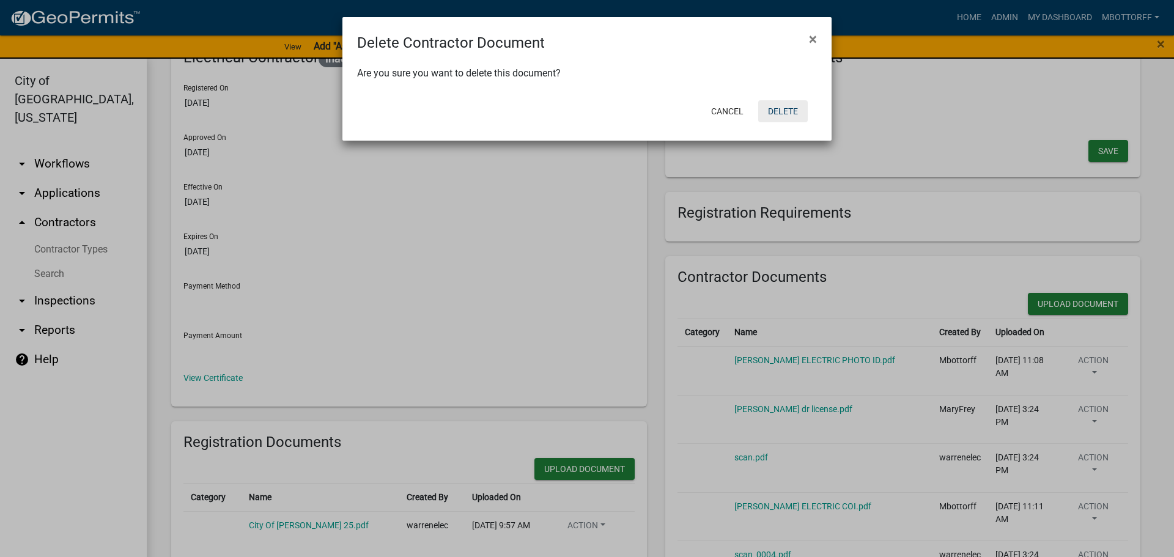
click at [787, 112] on button "Delete" at bounding box center [783, 111] width 50 height 22
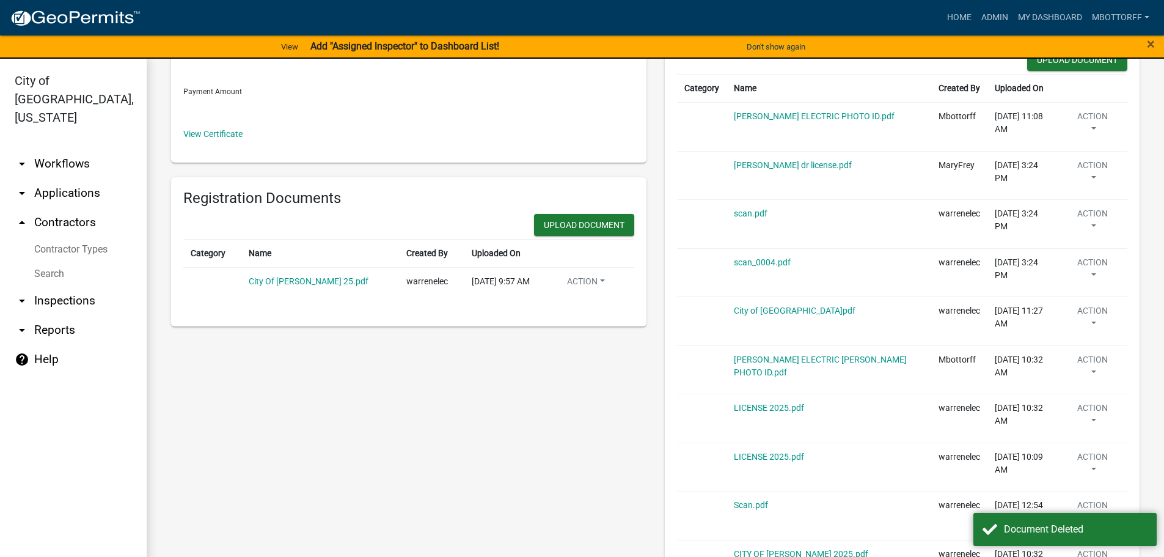
scroll to position [306, 0]
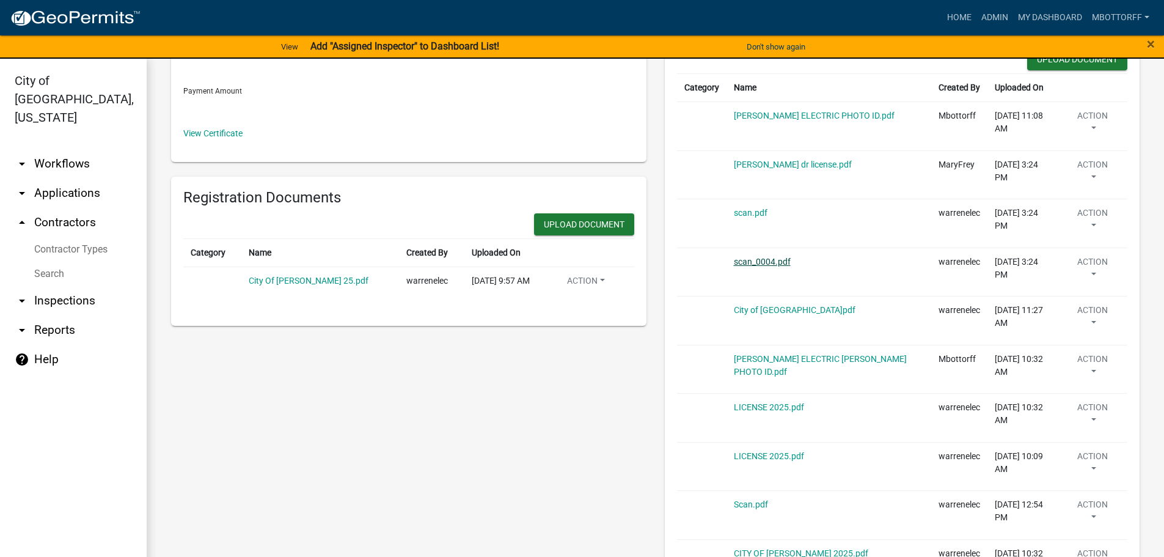
click at [750, 260] on link "scan_0004.pdf" at bounding box center [762, 262] width 57 height 10
click at [615, 274] on button "Action" at bounding box center [585, 283] width 57 height 18
click at [1081, 306] on link "Delete" at bounding box center [1114, 306] width 98 height 29
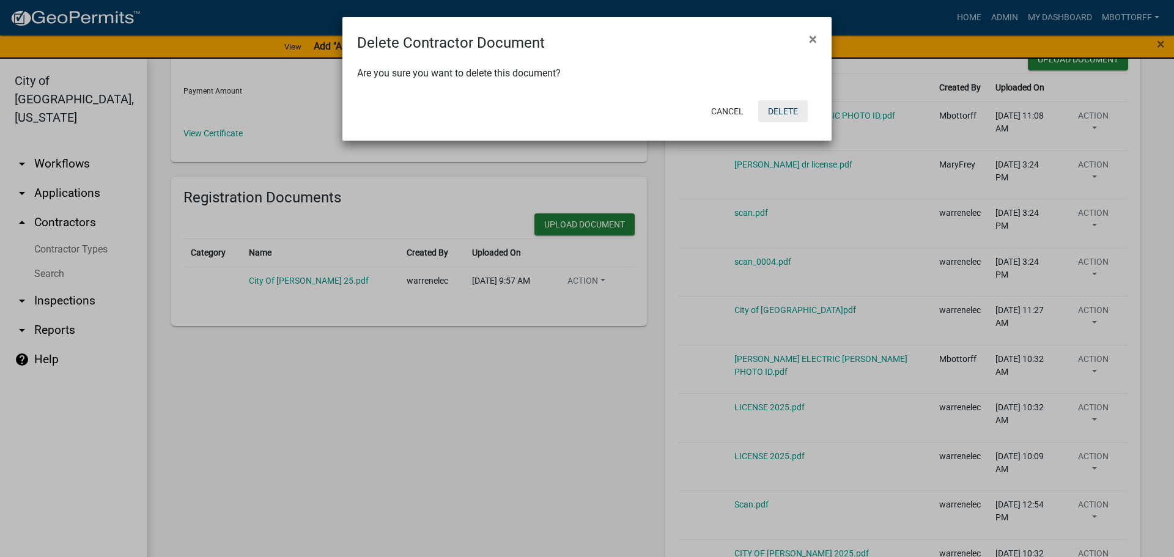
click at [776, 109] on button "Delete" at bounding box center [783, 111] width 50 height 22
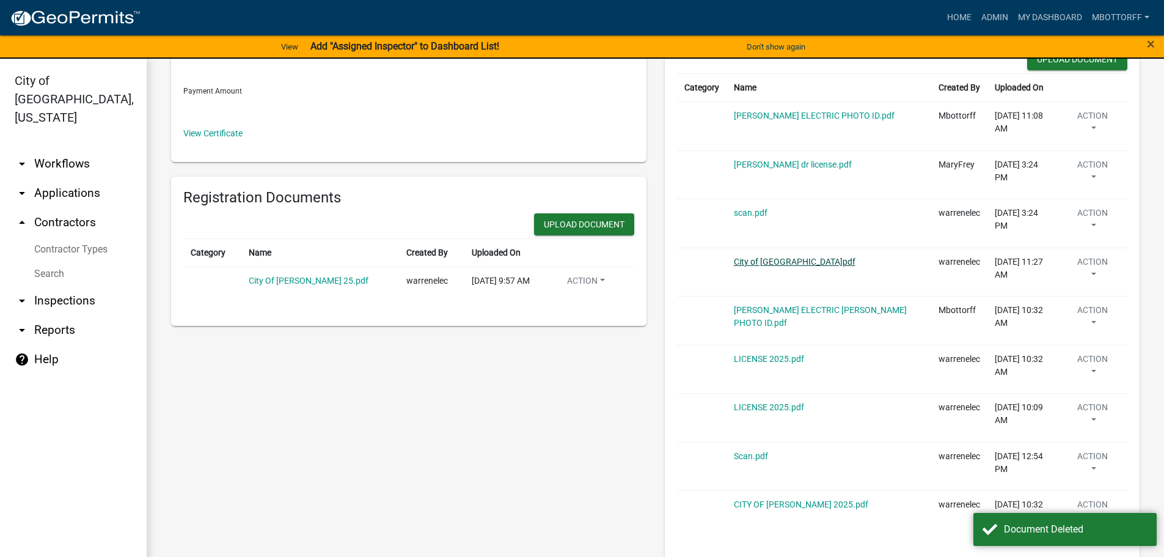
click at [754, 261] on link "City of Jeffersonville.pdf" at bounding box center [795, 262] width 122 height 10
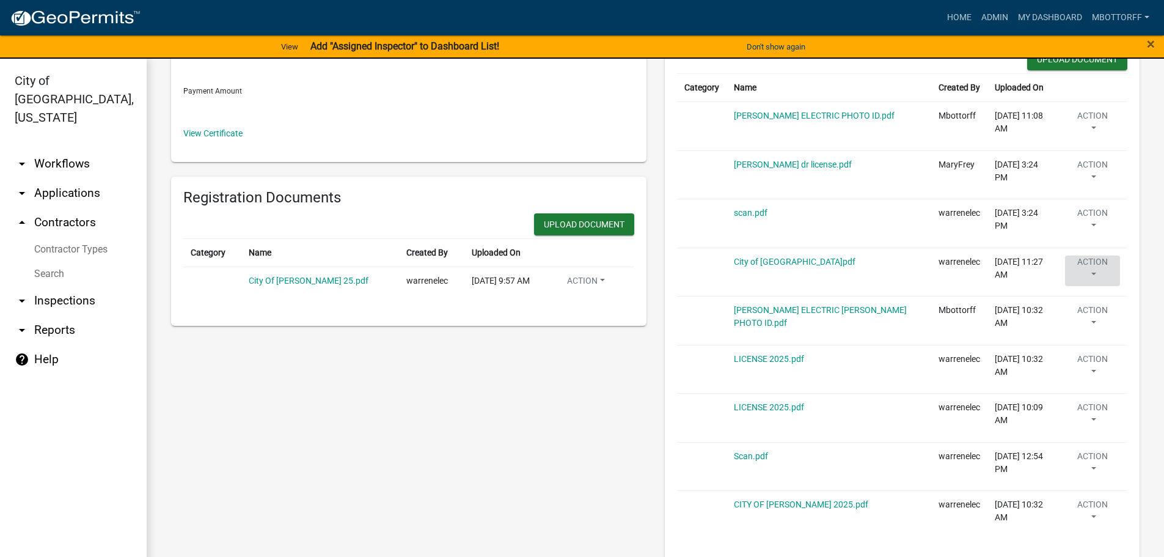
click at [615, 274] on button "Action" at bounding box center [585, 283] width 57 height 18
click at [1085, 303] on link "Delete" at bounding box center [1114, 306] width 98 height 29
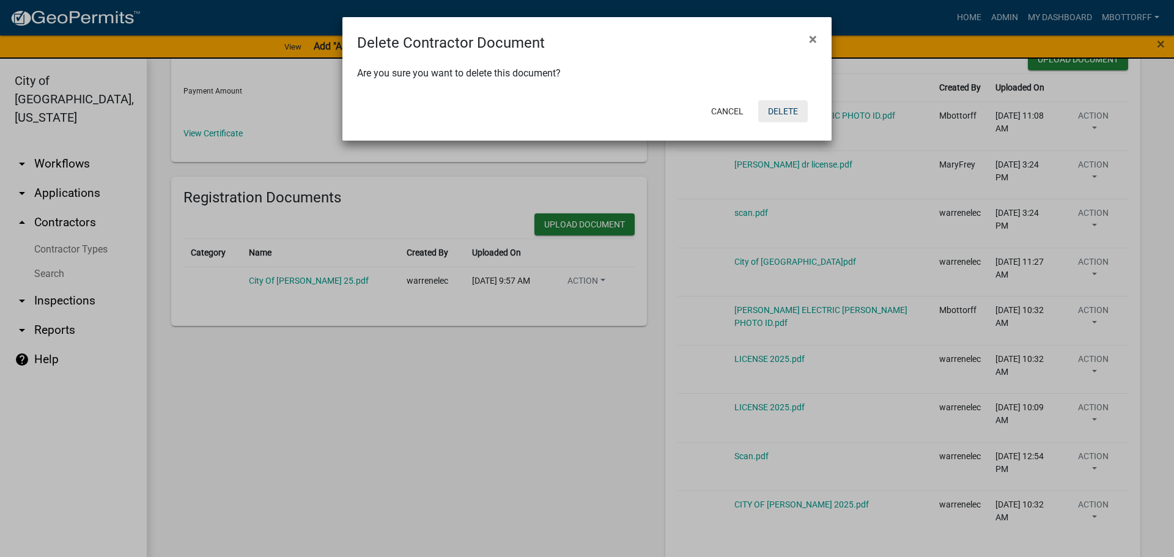
click at [777, 113] on button "Delete" at bounding box center [783, 111] width 50 height 22
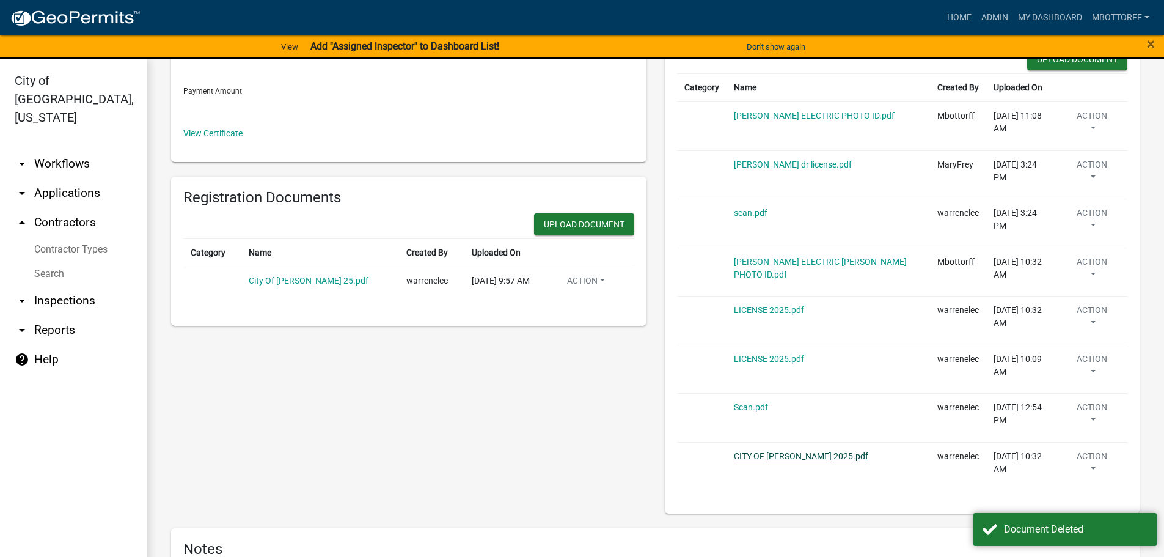
click at [751, 457] on link "CITY OF JEFF 2025.pdf" at bounding box center [801, 456] width 134 height 10
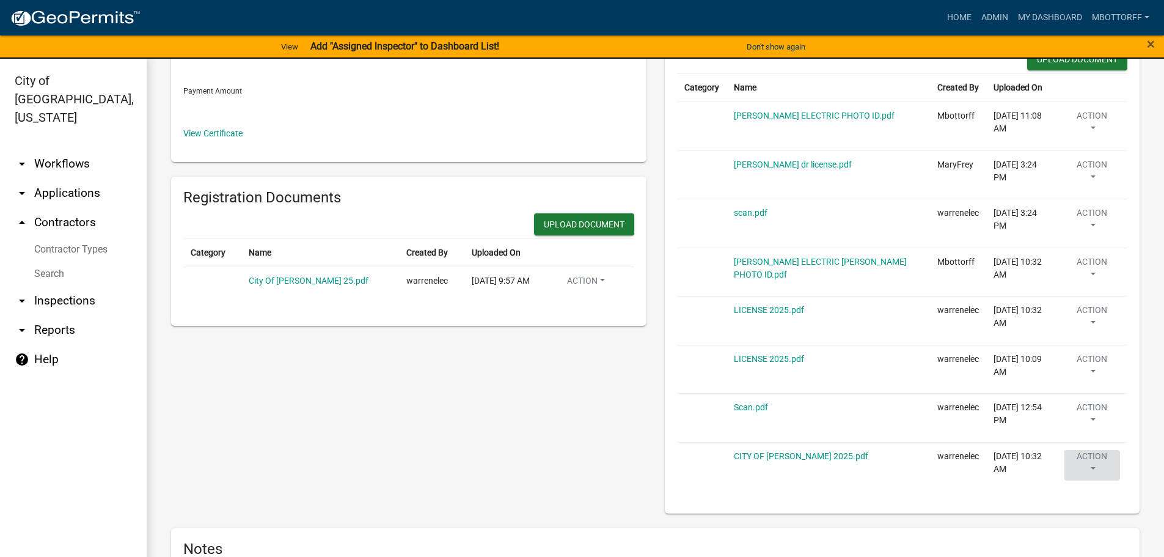
click at [615, 292] on button "Action" at bounding box center [585, 283] width 57 height 18
click at [1084, 504] on link "Delete" at bounding box center [1114, 501] width 98 height 29
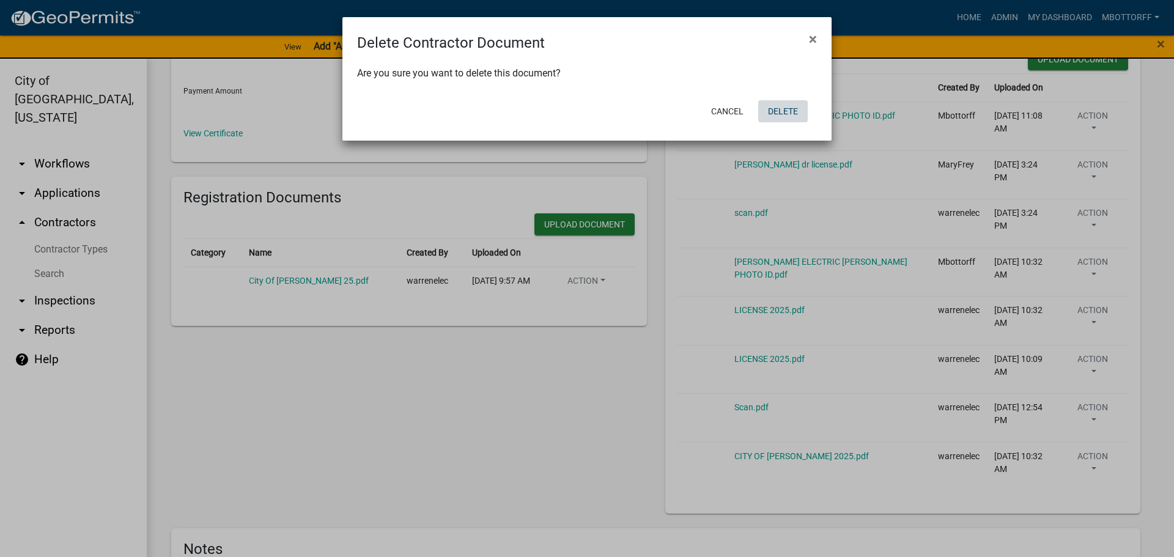
drag, startPoint x: 782, startPoint y: 106, endPoint x: 773, endPoint y: 131, distance: 26.7
click at [783, 106] on button "Delete" at bounding box center [783, 111] width 50 height 22
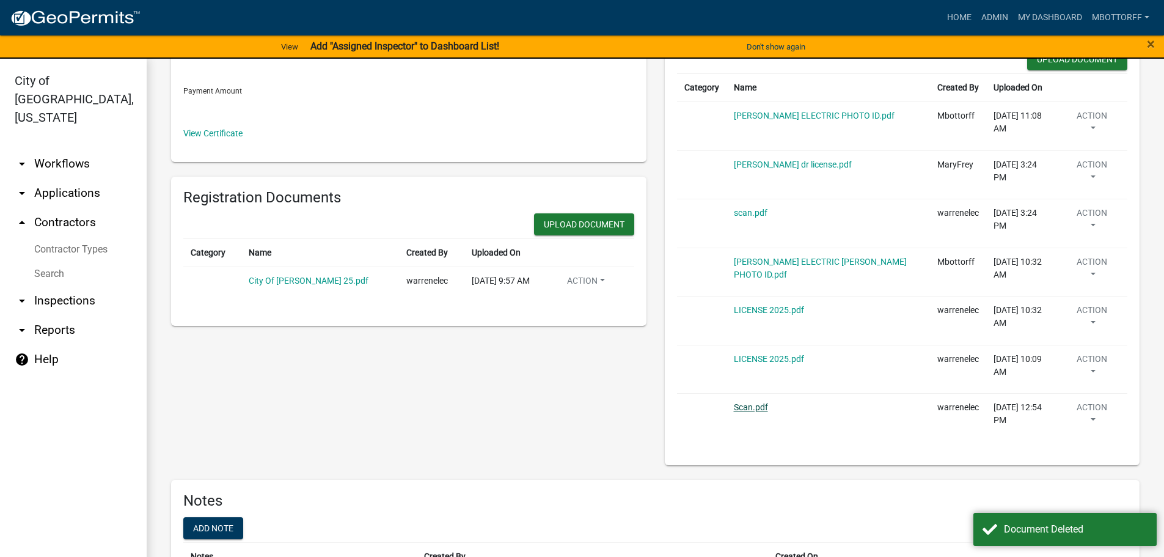
click at [746, 406] on link "Scan.pdf" at bounding box center [751, 407] width 34 height 10
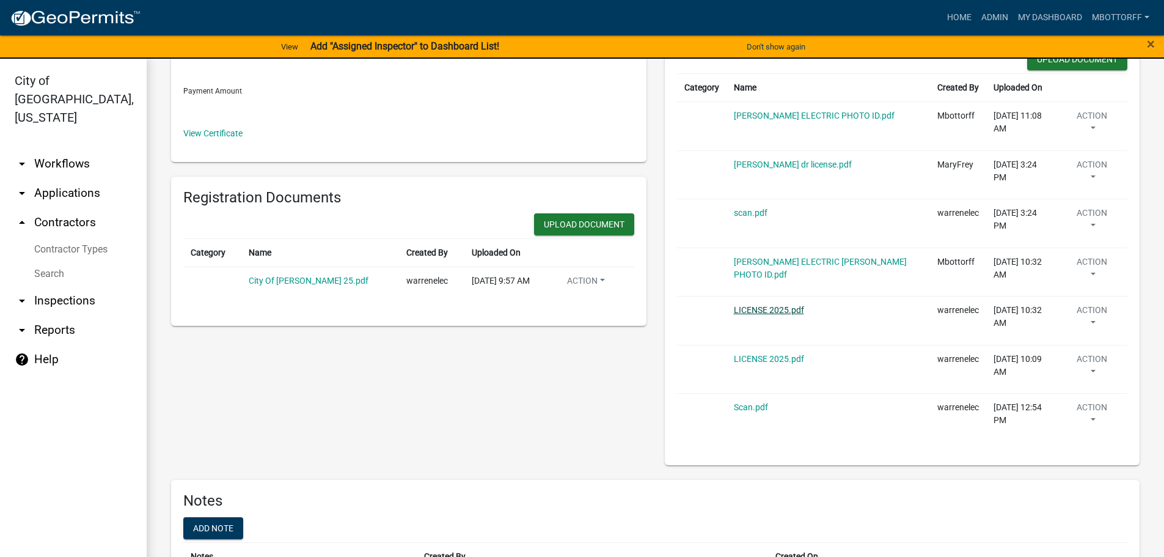
click at [757, 311] on link "LICENSE 2025.pdf" at bounding box center [769, 310] width 70 height 10
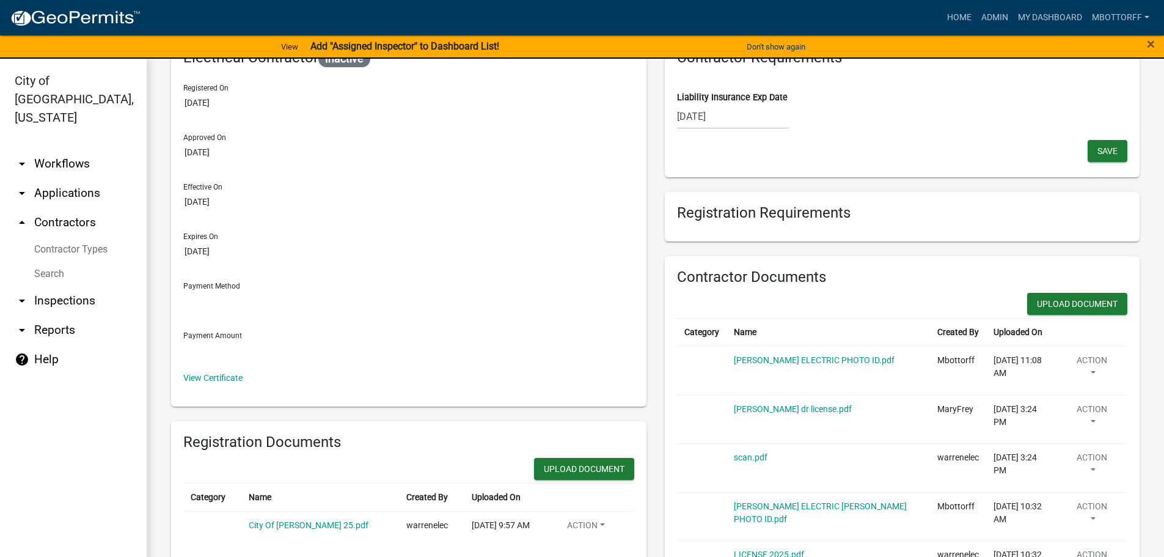
scroll to position [0, 0]
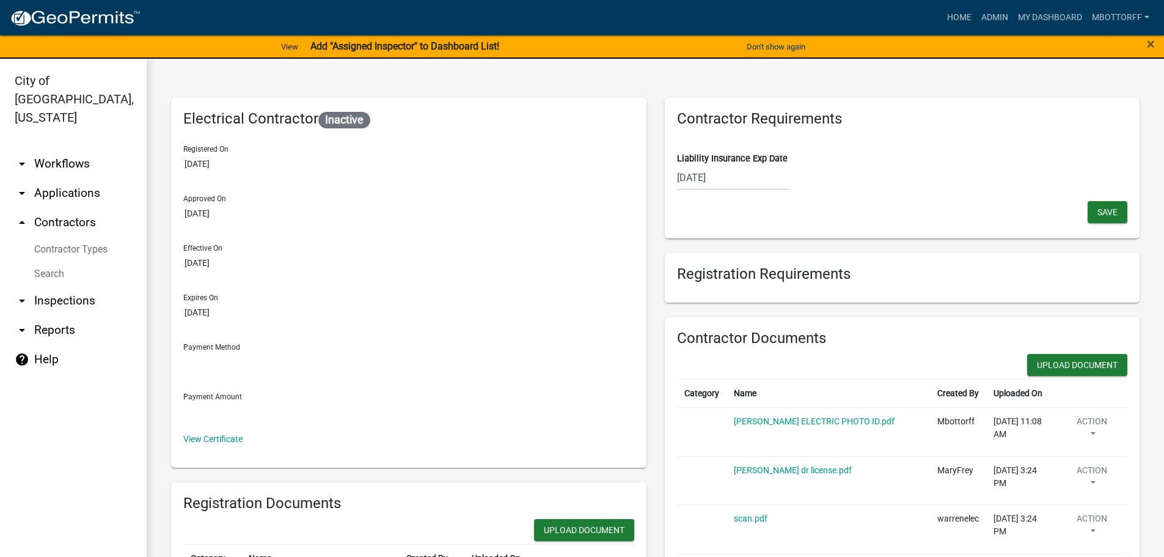
click at [729, 183] on div "08/01/2025" at bounding box center [733, 177] width 112 height 25
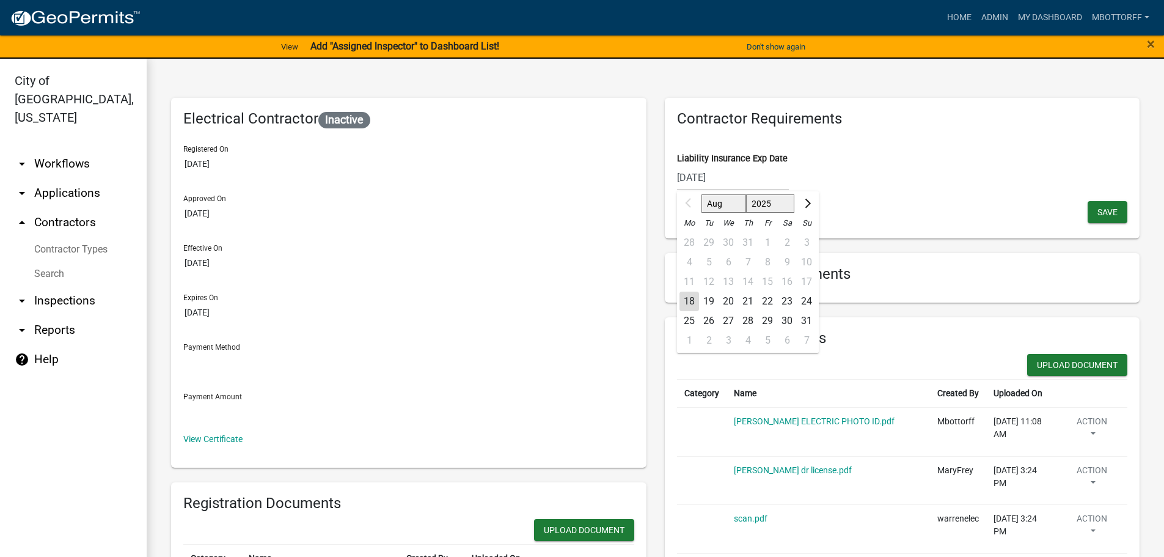
click at [779, 301] on div "23" at bounding box center [787, 302] width 20 height 20
type input "08/23/2025"
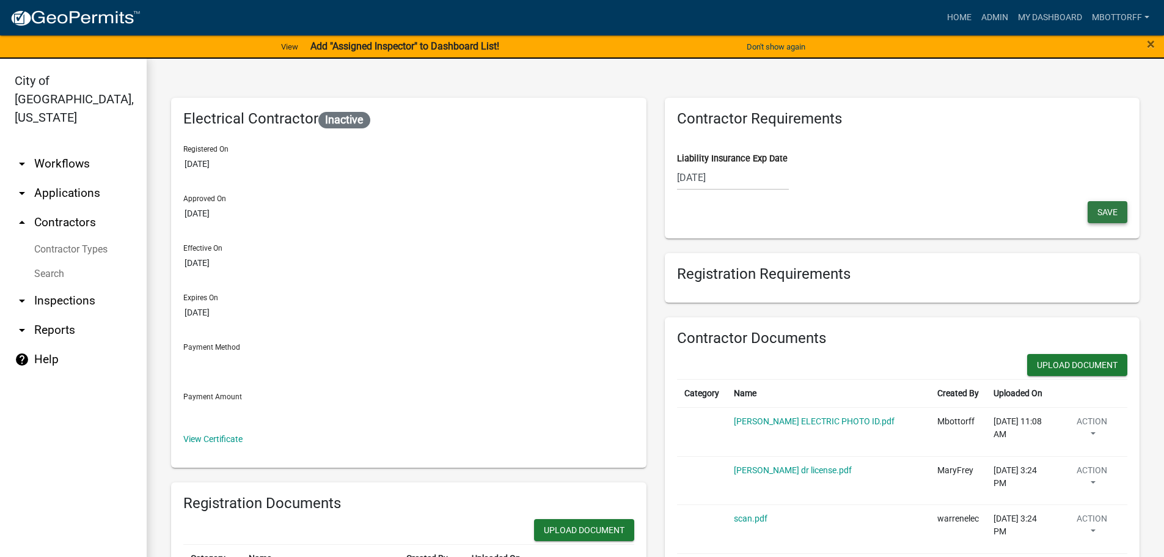
click at [1098, 211] on span "Save" at bounding box center [1108, 212] width 20 height 10
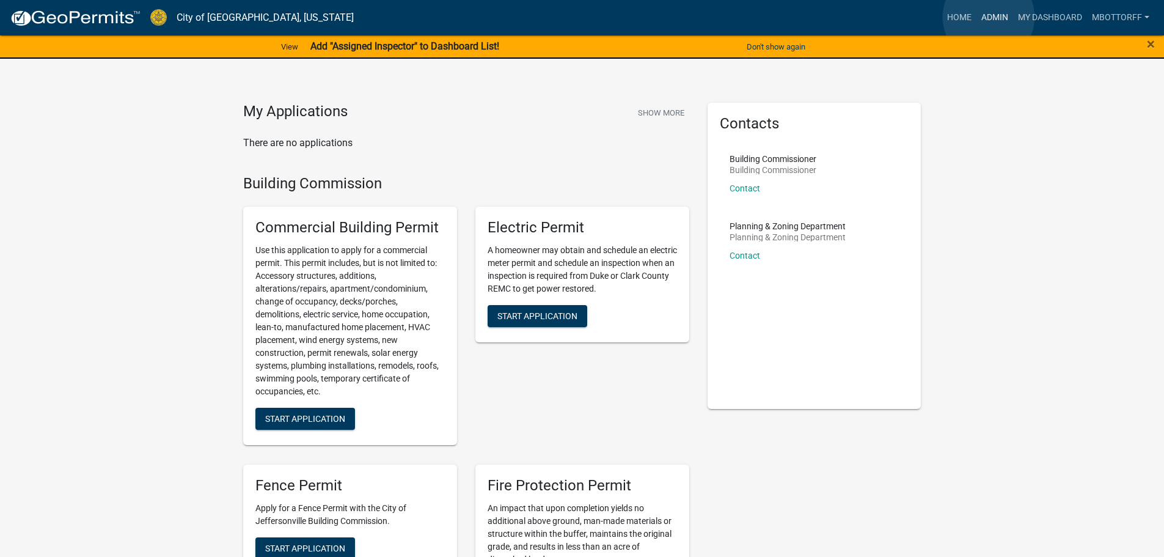
click at [989, 17] on link "Admin" at bounding box center [995, 17] width 37 height 23
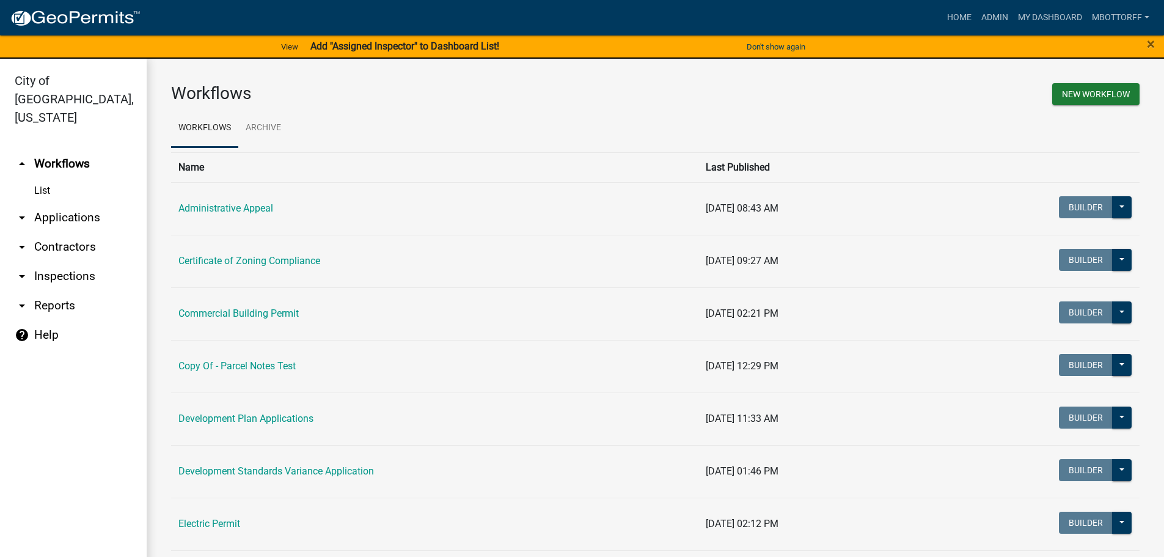
click at [53, 203] on link "arrow_drop_down Applications" at bounding box center [73, 217] width 147 height 29
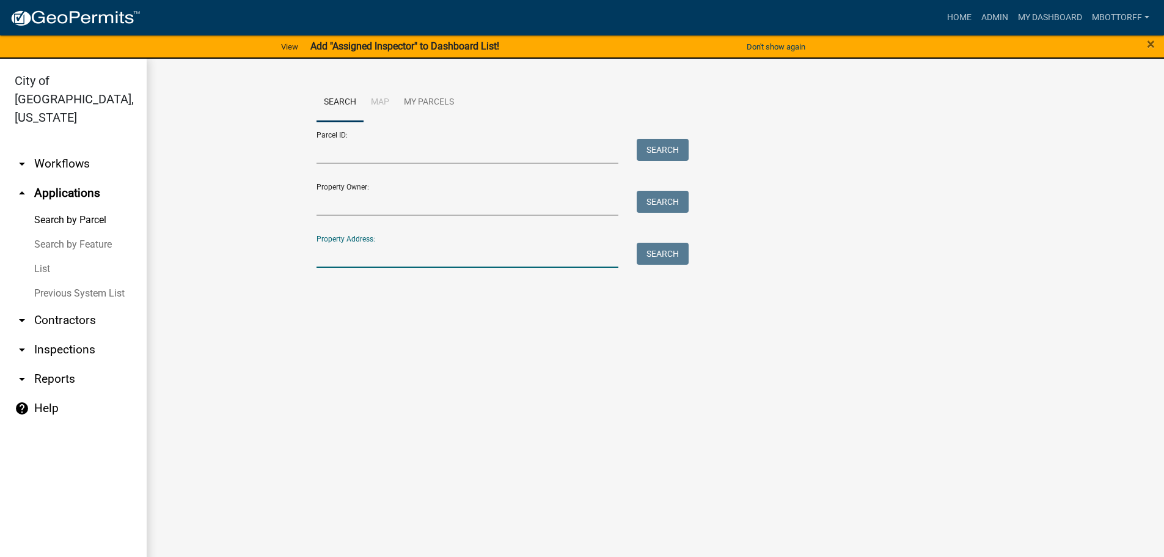
click at [354, 257] on input "Property Address:" at bounding box center [468, 255] width 303 height 25
type input "6504 21ST"
click at [666, 259] on button "Search" at bounding box center [663, 254] width 52 height 22
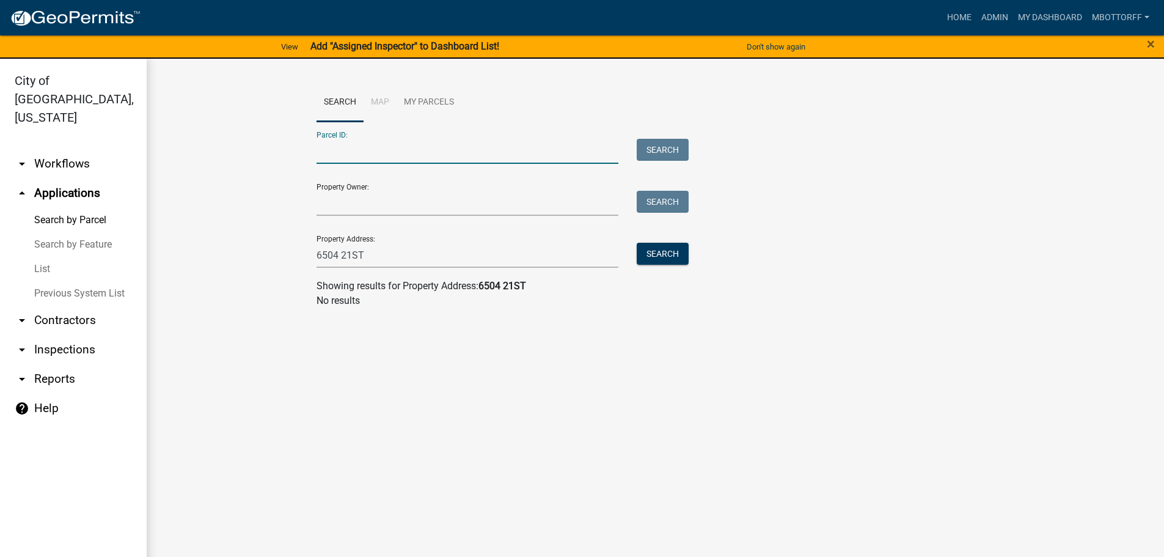
click at [322, 155] on input "Parcel ID:" at bounding box center [468, 151] width 303 height 25
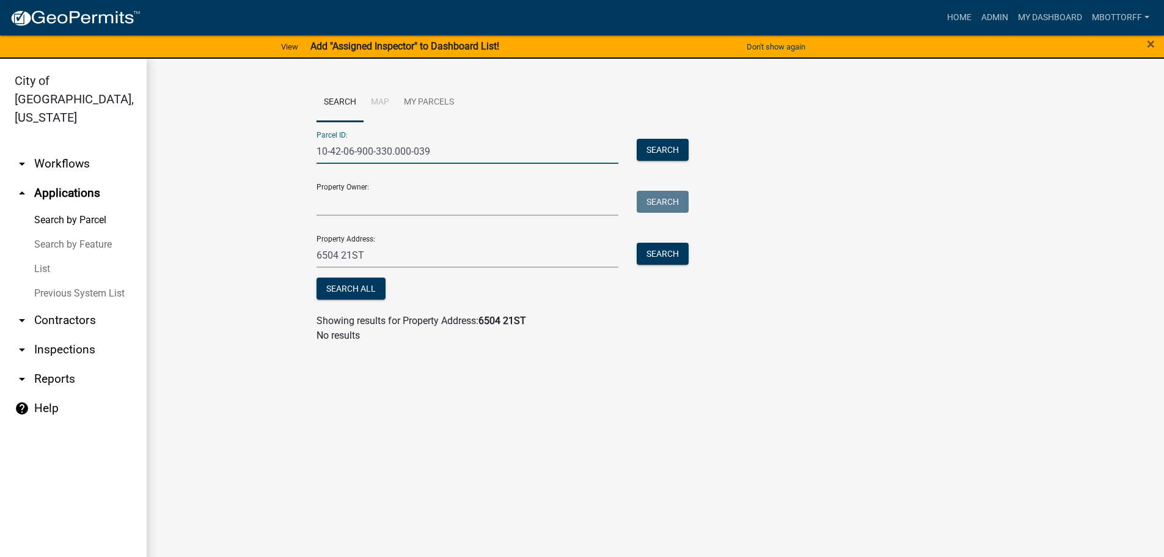
type input "10-42-06-900-330.000-039"
drag, startPoint x: 373, startPoint y: 254, endPoint x: 37, endPoint y: 210, distance: 339.0
click at [83, 222] on div "City of Jeffersonville, Indiana arrow_drop_down Workflows List arrow_drop_up Ap…" at bounding box center [582, 315] width 1164 height 513
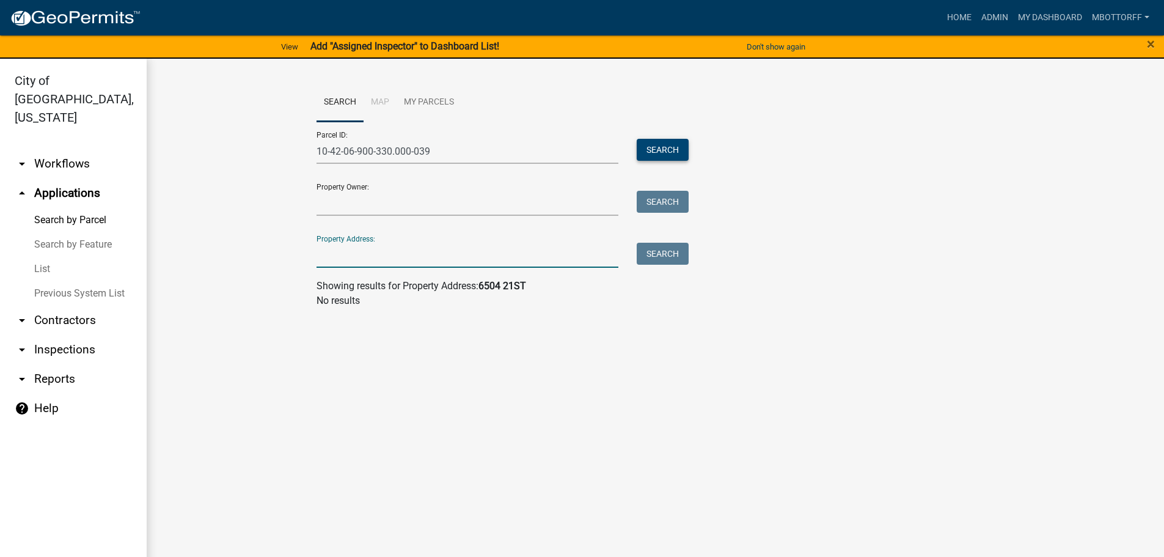
click at [669, 147] on button "Search" at bounding box center [663, 150] width 52 height 22
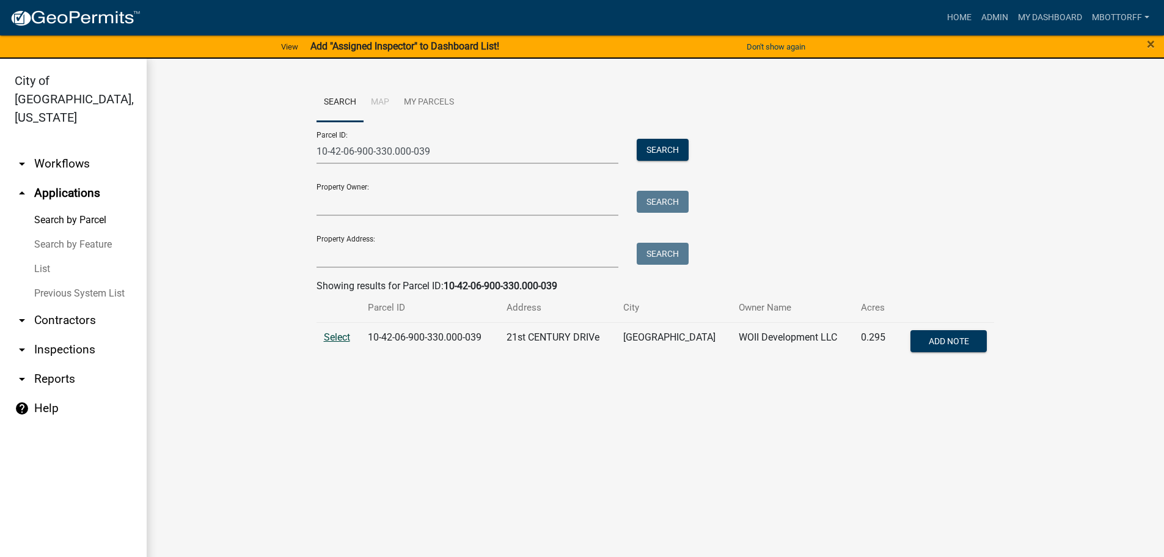
click at [337, 339] on span "Select" at bounding box center [337, 337] width 26 height 12
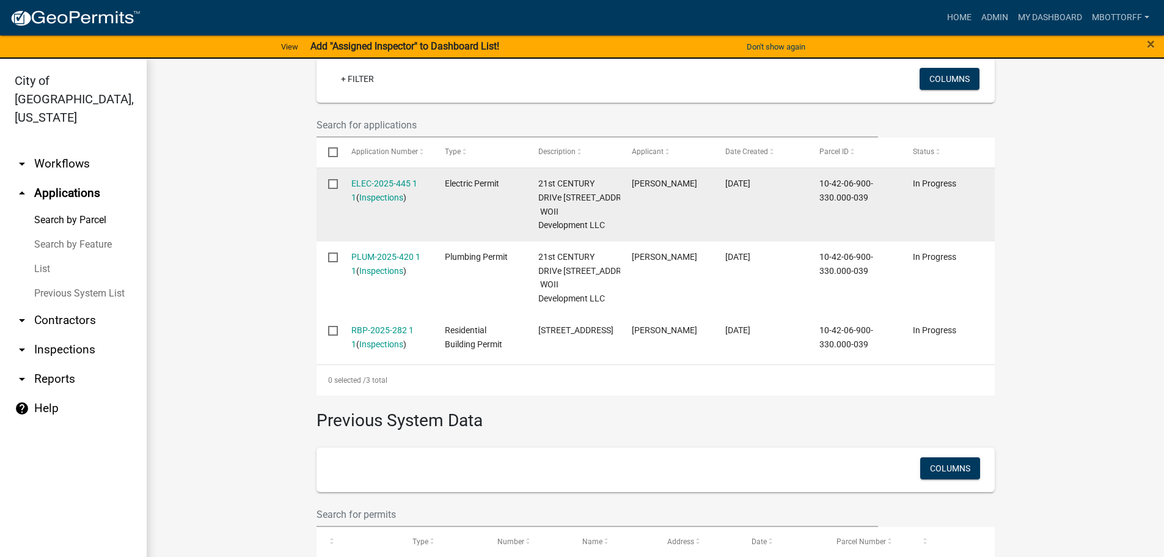
scroll to position [367, 0]
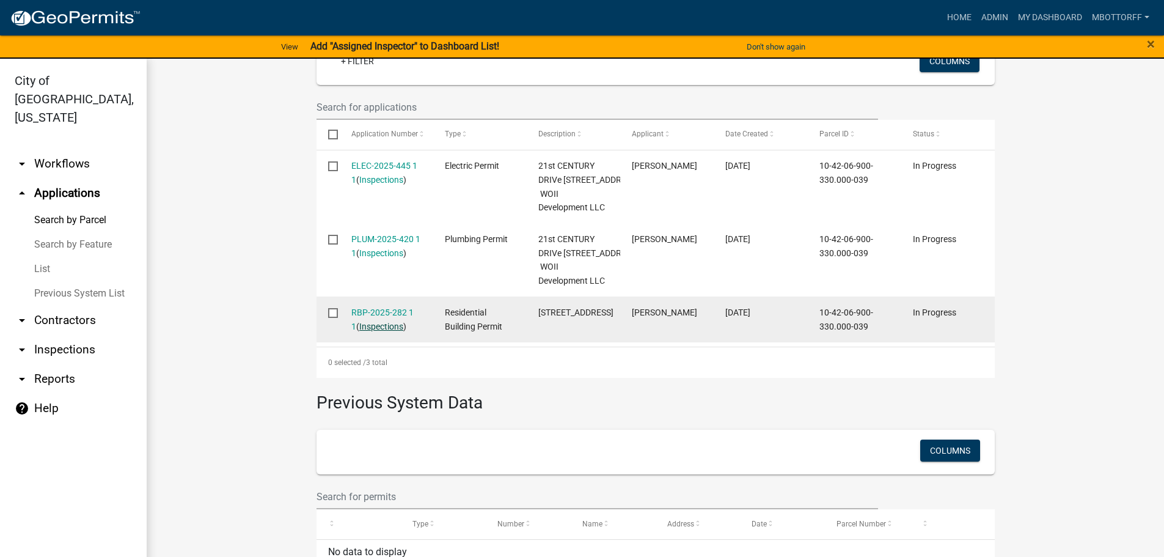
click at [371, 331] on link "Inspections" at bounding box center [381, 326] width 44 height 10
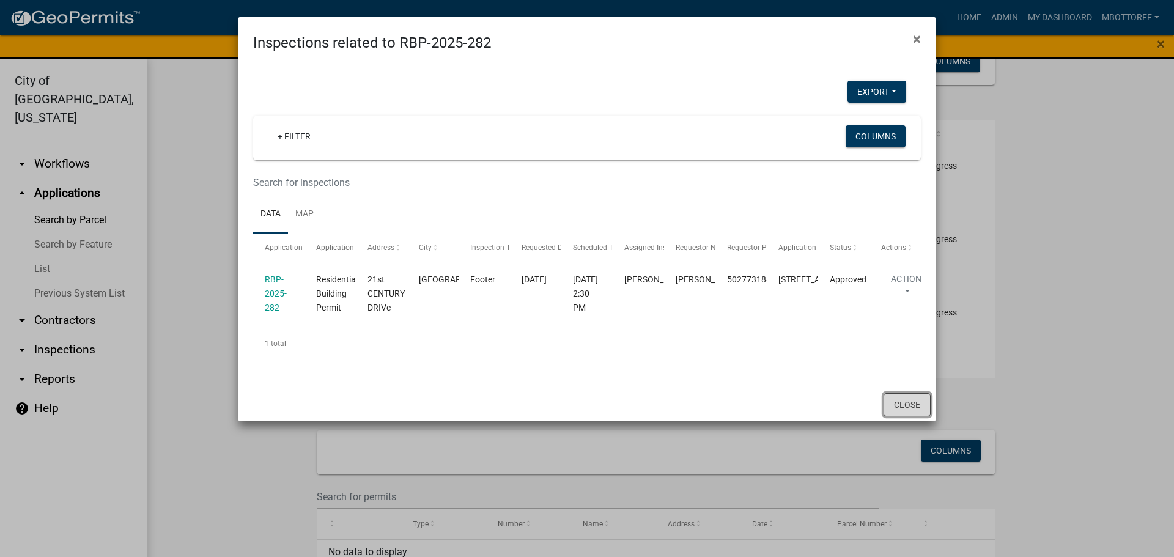
click at [898, 416] on button "Close" at bounding box center [906, 404] width 47 height 23
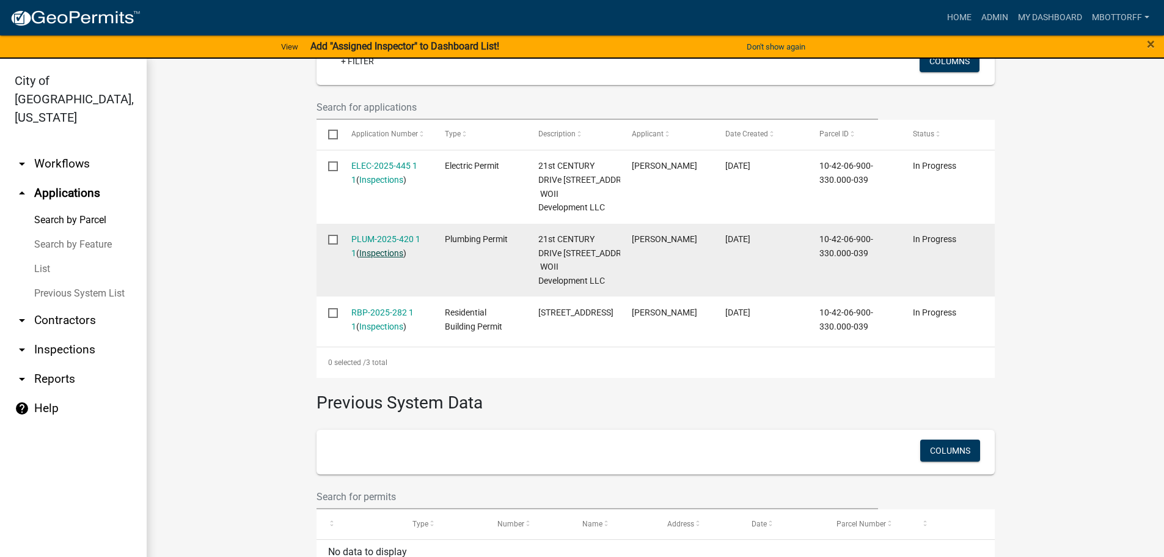
click at [384, 258] on link "Inspections" at bounding box center [381, 253] width 44 height 10
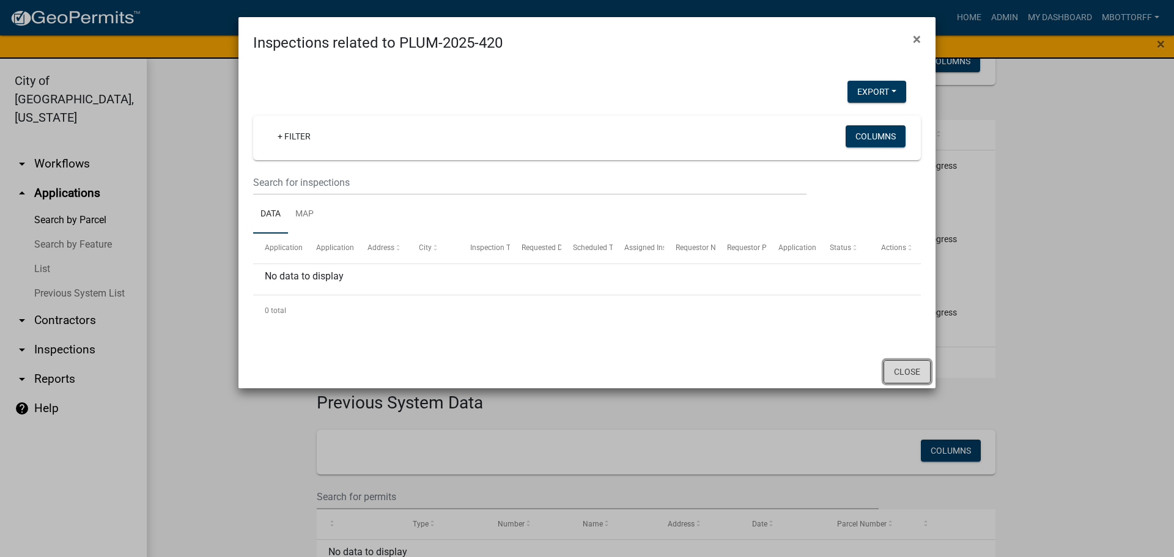
click at [899, 367] on button "Close" at bounding box center [906, 371] width 47 height 23
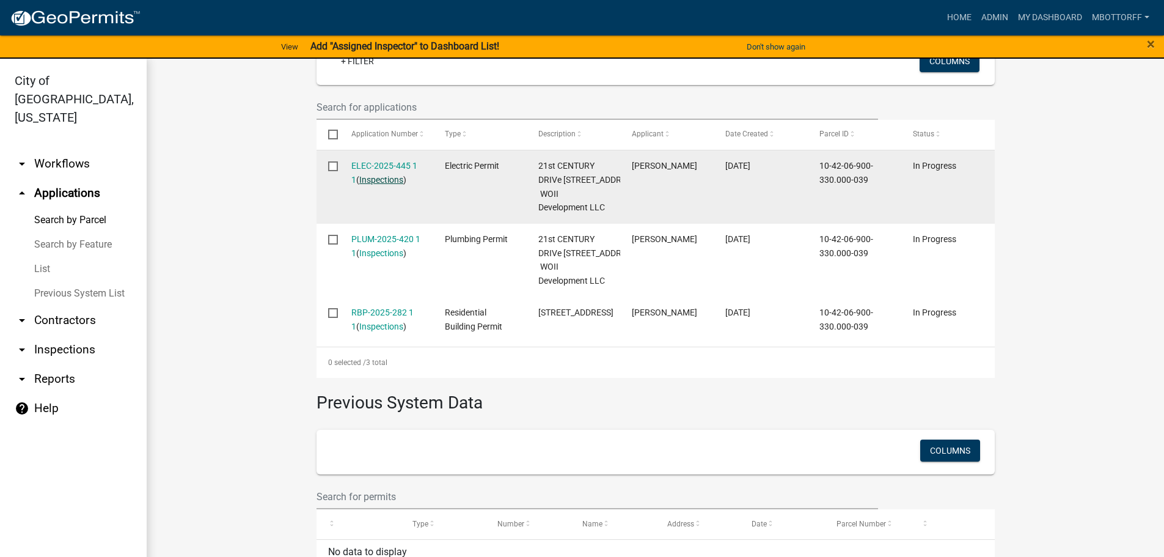
click at [370, 182] on link "Inspections" at bounding box center [381, 180] width 44 height 10
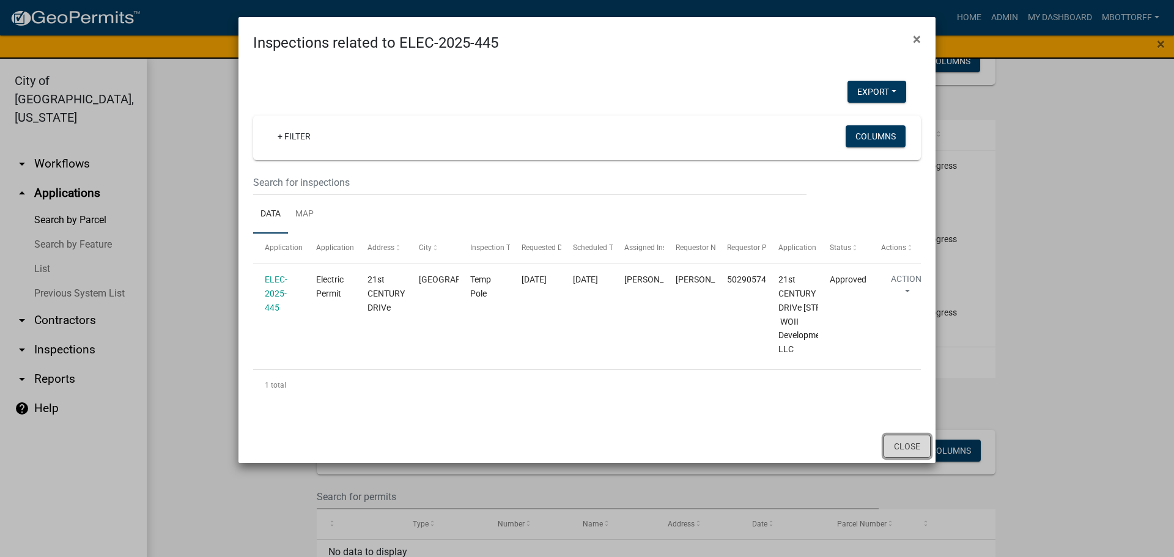
click at [906, 458] on button "Close" at bounding box center [906, 446] width 47 height 23
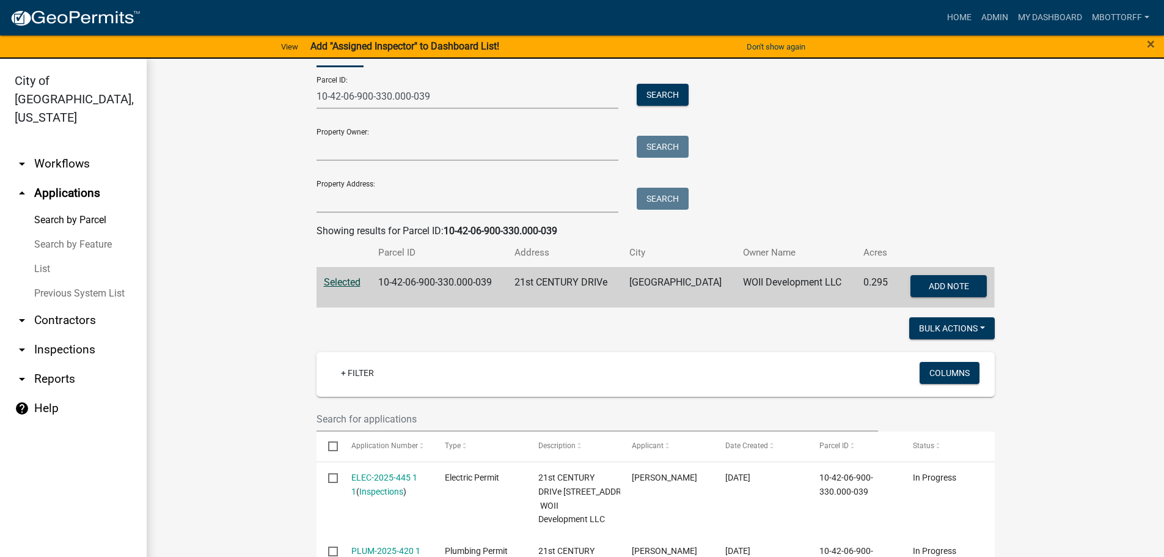
scroll to position [0, 0]
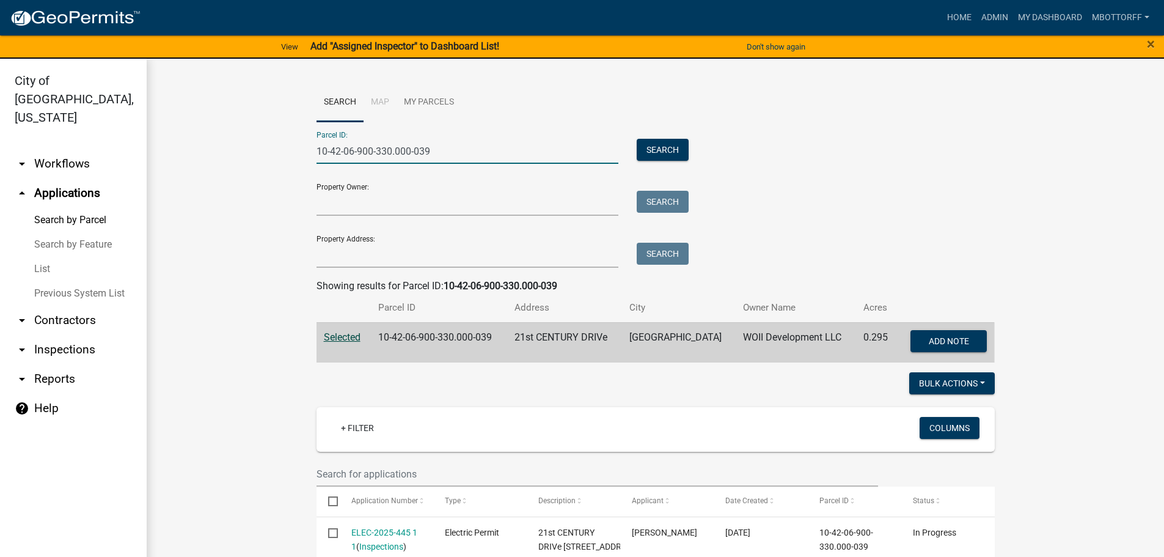
drag, startPoint x: 428, startPoint y: 153, endPoint x: 295, endPoint y: 152, distance: 133.9
click at [295, 152] on wm-workflow-application-search-view "Search Map My Parcels Parcel ID: 10-42-06-900-330.000-039 Search Property Owner…" at bounding box center [655, 525] width 969 height 885
click at [388, 149] on input "10-42-06-900-330.000-039" at bounding box center [468, 151] width 303 height 25
type input "10-42-06-900-314.000-039"
click at [664, 153] on button "Search" at bounding box center [663, 150] width 52 height 22
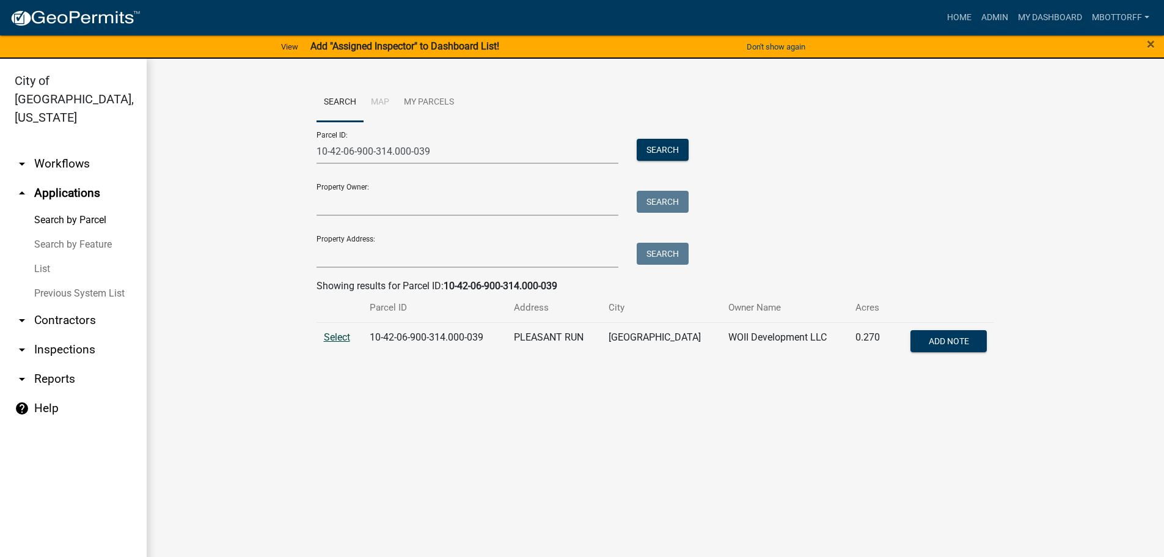
click at [337, 339] on span "Select" at bounding box center [337, 337] width 26 height 12
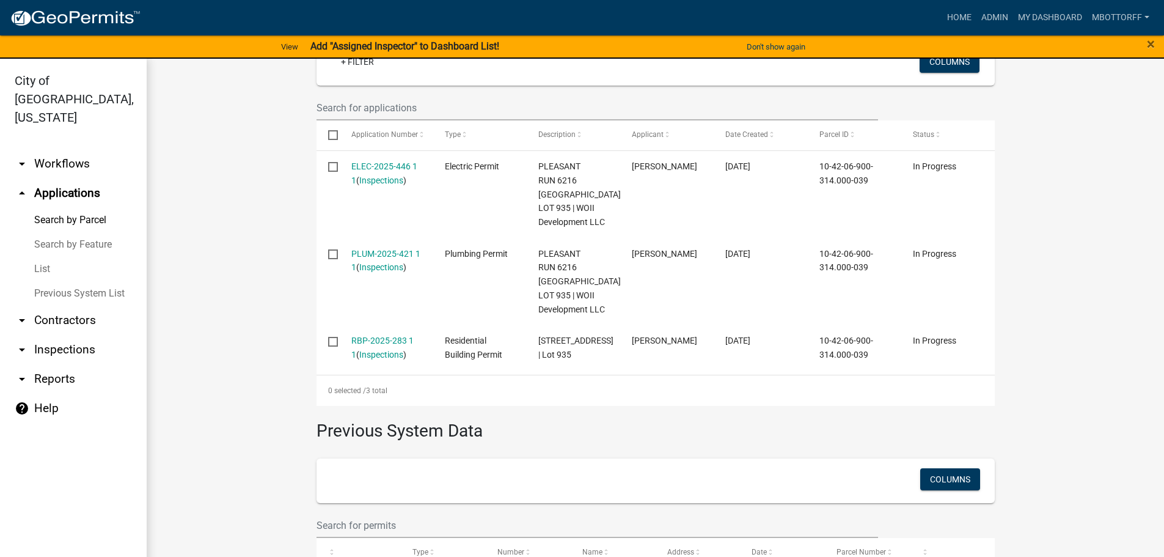
scroll to position [367, 0]
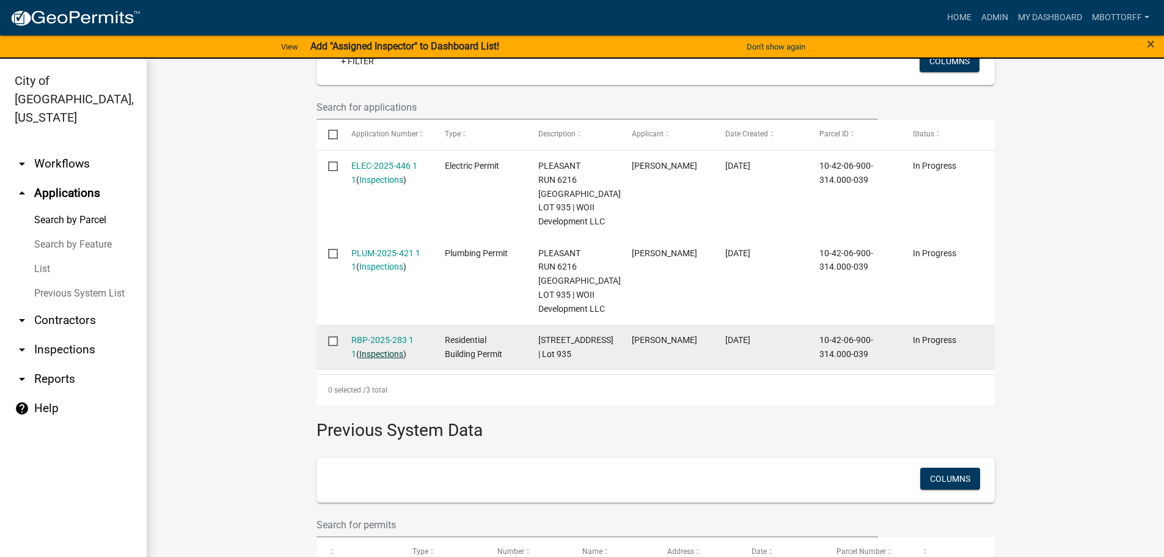
click at [368, 351] on link "Inspections" at bounding box center [381, 354] width 44 height 10
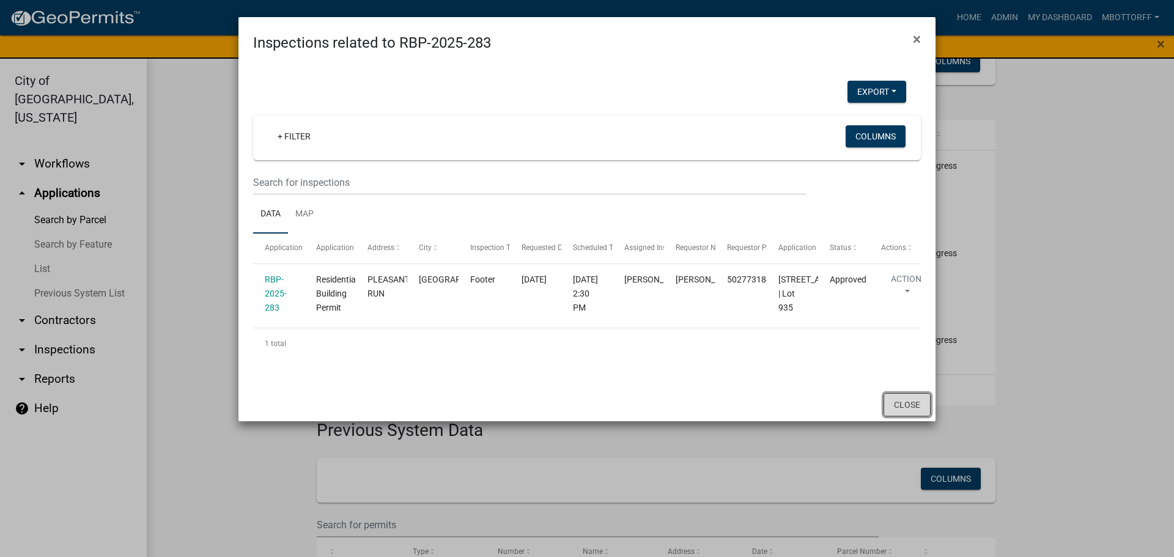
click at [906, 416] on button "Close" at bounding box center [906, 404] width 47 height 23
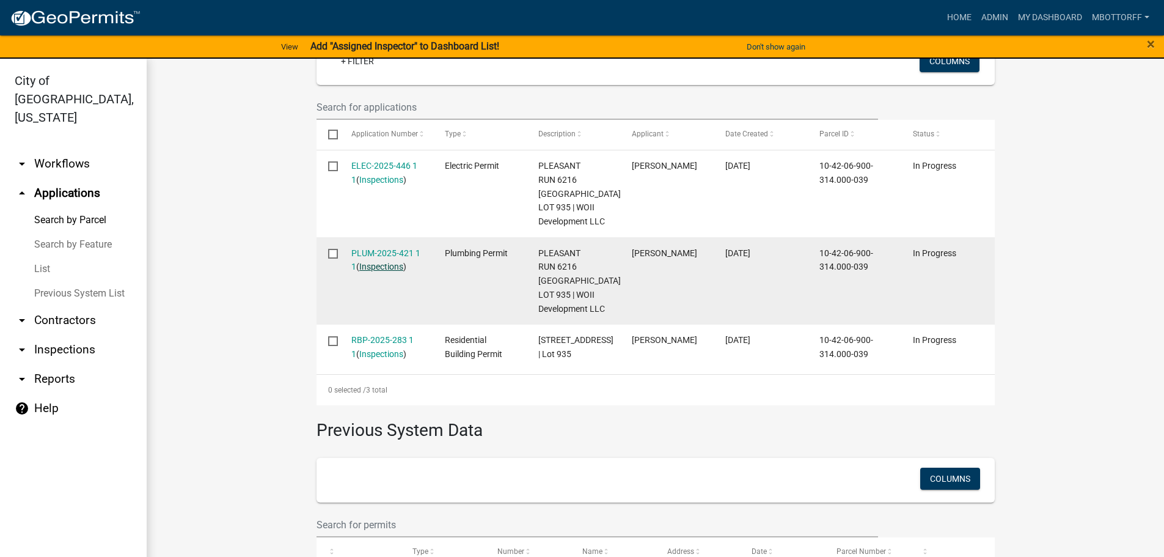
click at [384, 266] on link "Inspections" at bounding box center [381, 267] width 44 height 10
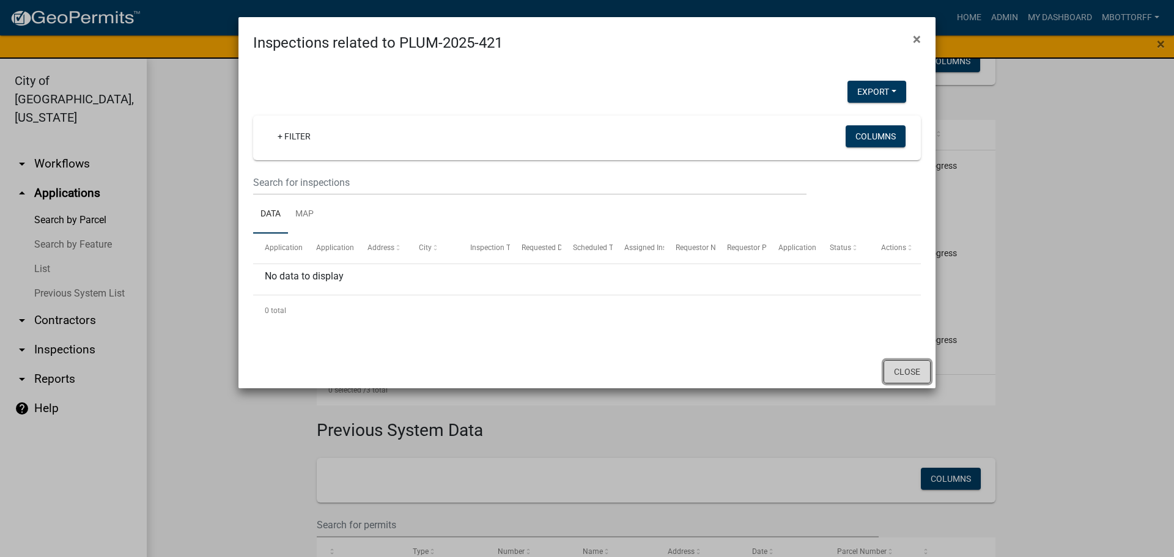
click at [902, 364] on button "Close" at bounding box center [906, 371] width 47 height 23
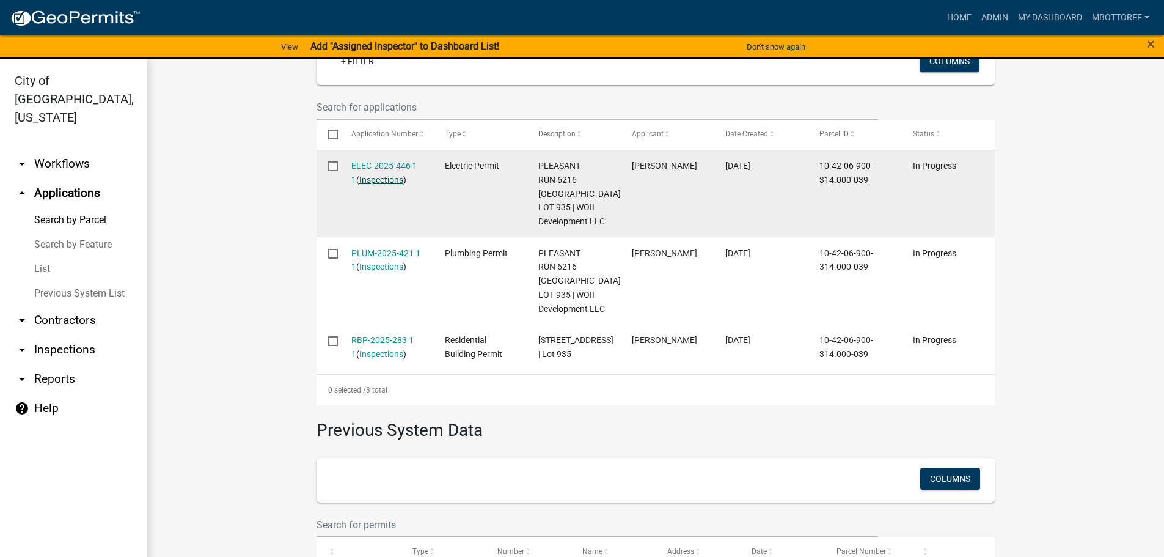
click at [373, 178] on link "Inspections" at bounding box center [381, 180] width 44 height 10
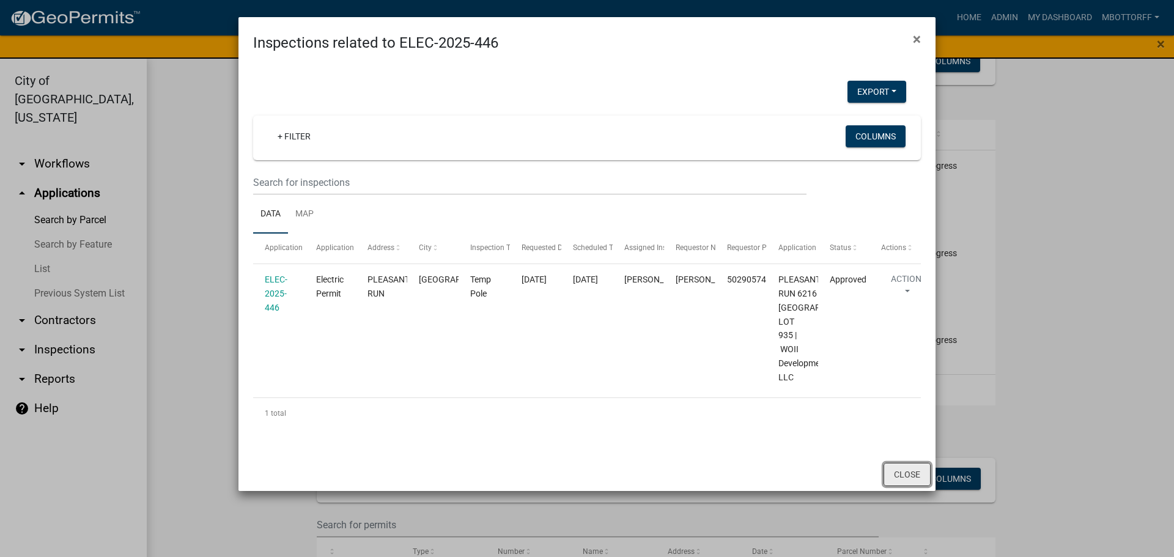
click at [898, 486] on button "Close" at bounding box center [906, 474] width 47 height 23
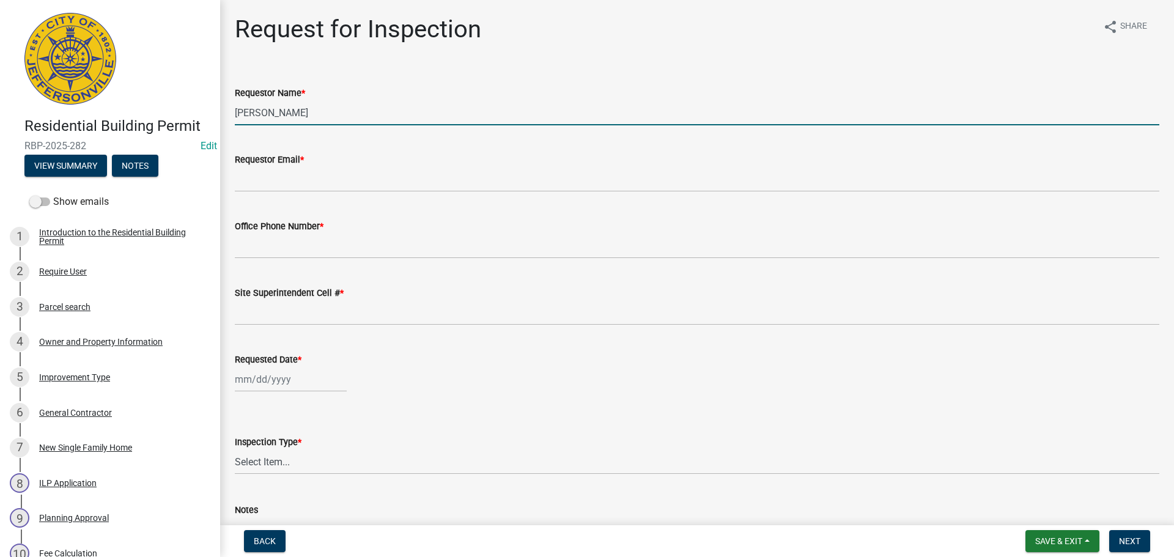
drag, startPoint x: 293, startPoint y: 108, endPoint x: 0, endPoint y: 4, distance: 310.5
click at [118, 80] on div "Residential Building Permit RBP-2025-282 Edit View Summary Notes Show emails 1 …" at bounding box center [587, 278] width 1174 height 557
type input "r"
type input "[PERSON_NAME]"
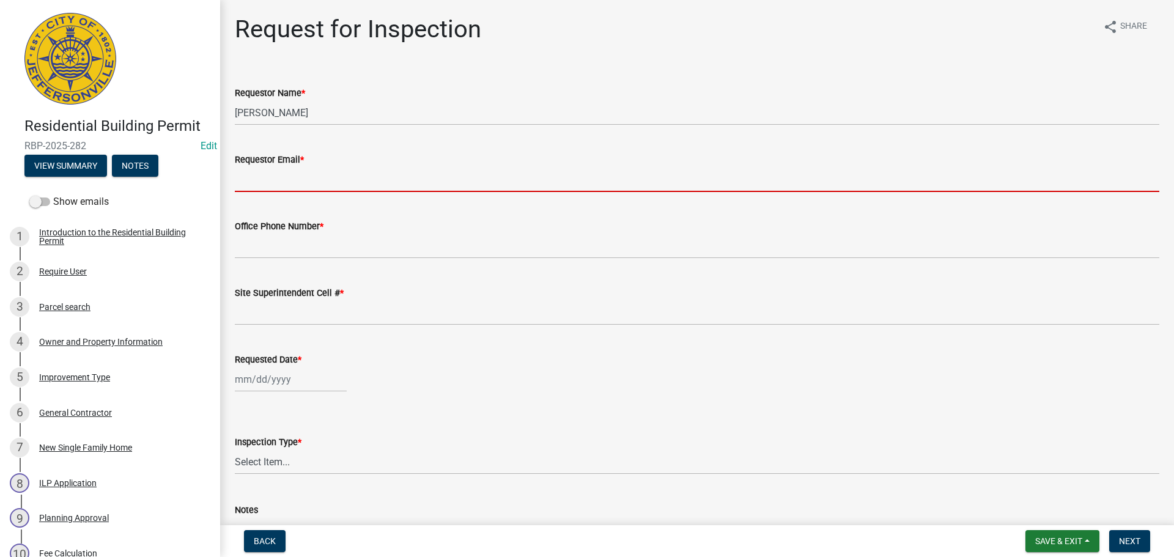
click at [253, 185] on input "Requestor Email *" at bounding box center [697, 179] width 924 height 25
type input "[EMAIL_ADDRESS][DOMAIN_NAME]"
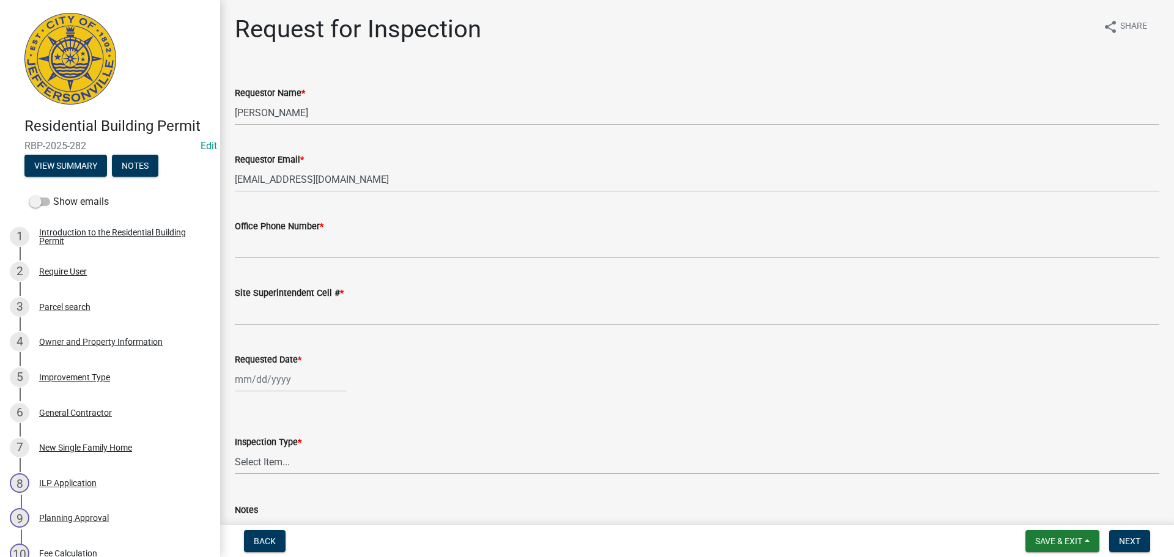
click at [296, 231] on label "Office Phone Number *" at bounding box center [279, 226] width 89 height 9
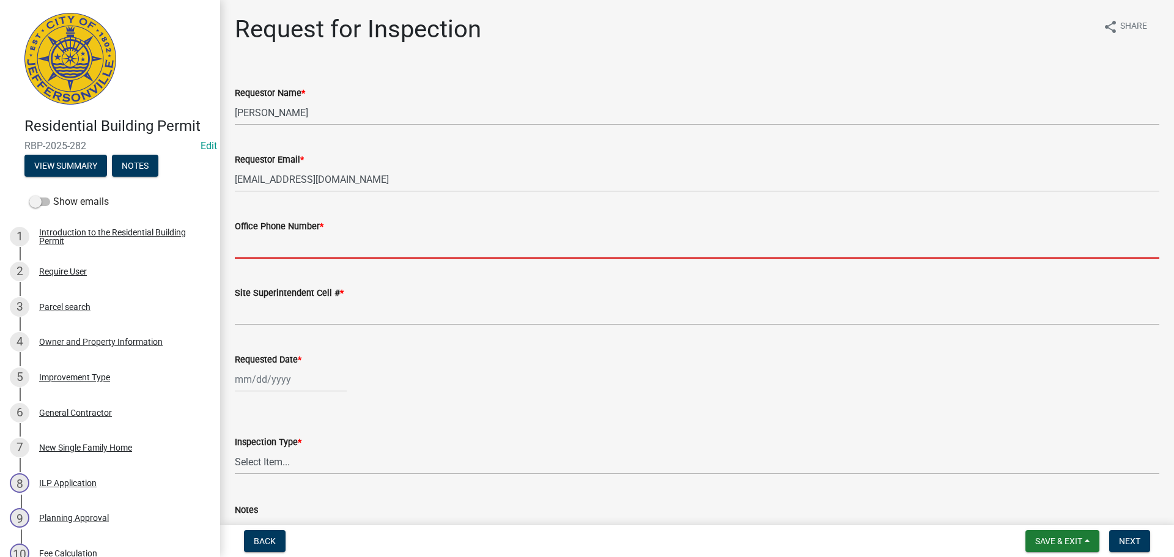
click at [296, 233] on input "Office Phone Number *" at bounding box center [697, 245] width 924 height 25
click at [296, 241] on input "Office Phone Number *" at bounding box center [697, 245] width 924 height 25
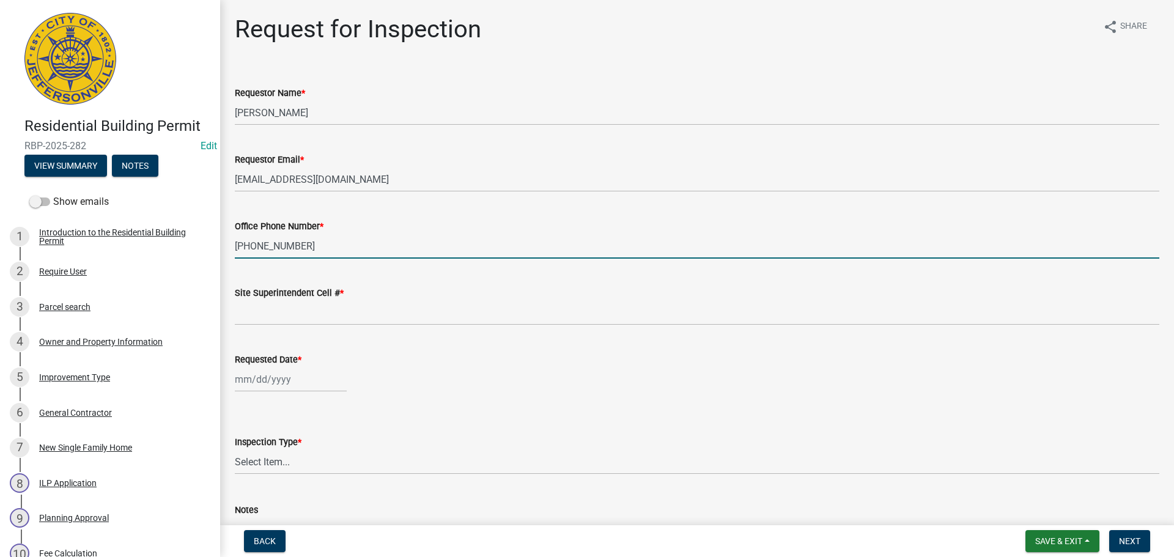
type input "[PHONE_NUMBER]"
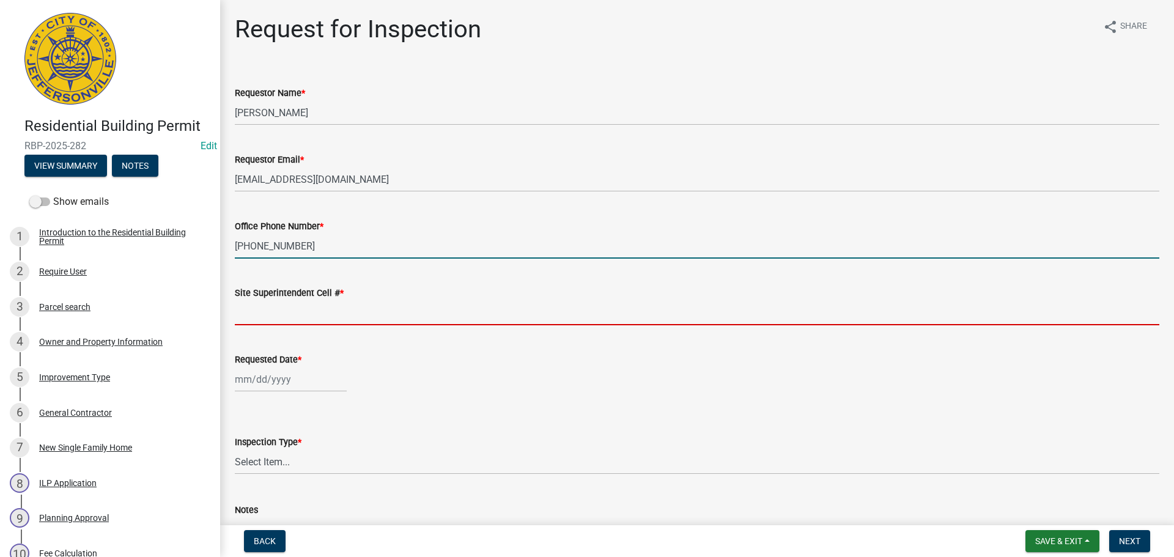
click at [304, 317] on input "Site Superintendent Cell # *" at bounding box center [697, 312] width 924 height 25
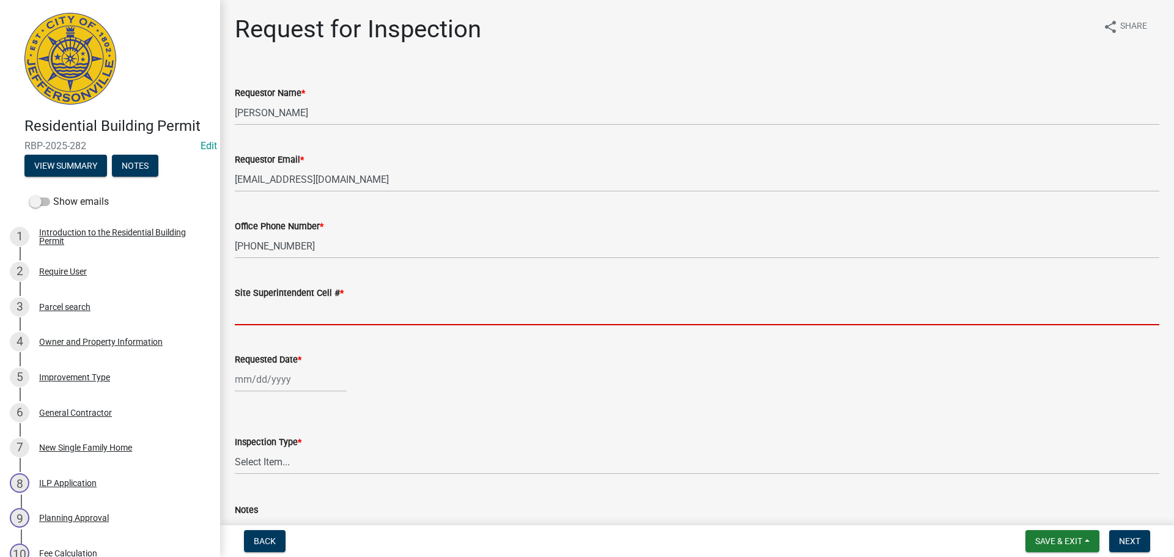
type input "SAME"
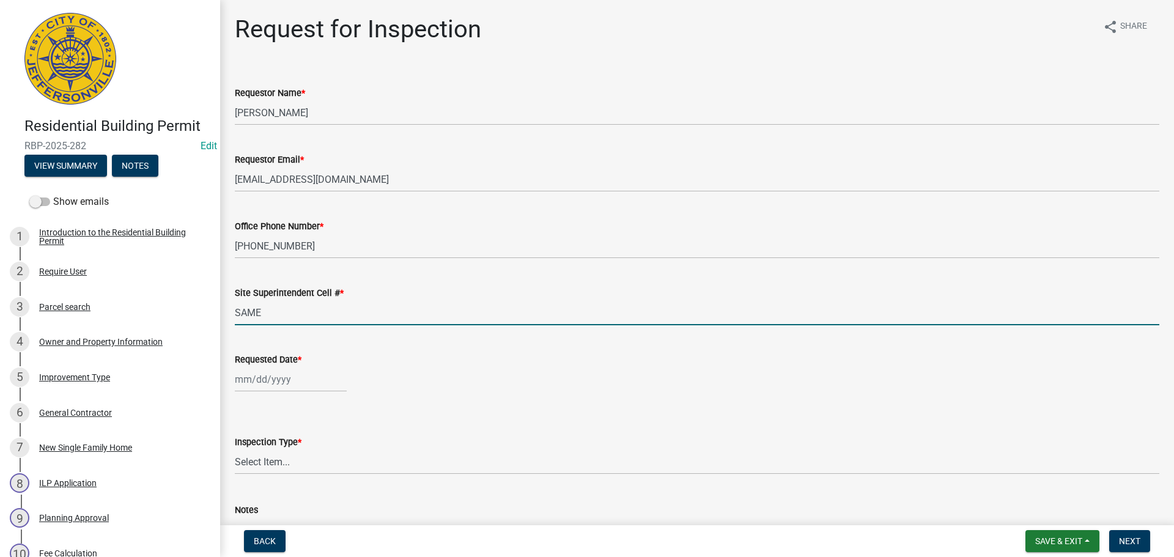
select select "8"
select select "2025"
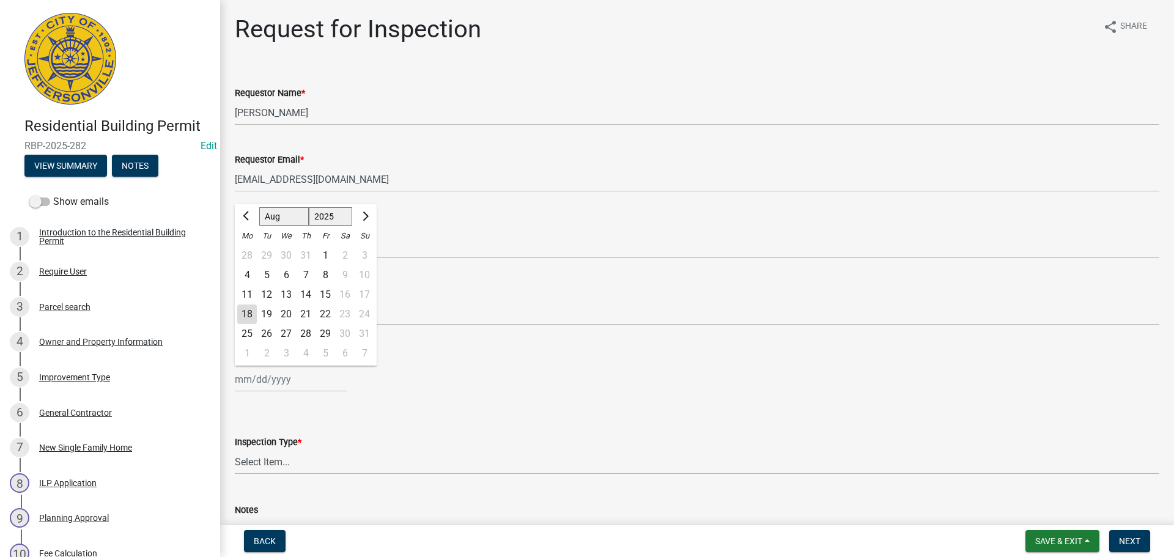
click at [288, 370] on div "Jan Feb Mar Apr May Jun Jul Aug Sep Oct Nov Dec 1525 1526 1527 1528 1529 1530 1…" at bounding box center [291, 379] width 112 height 25
click at [266, 315] on div "19" at bounding box center [267, 314] width 20 height 20
type input "[DATE]"
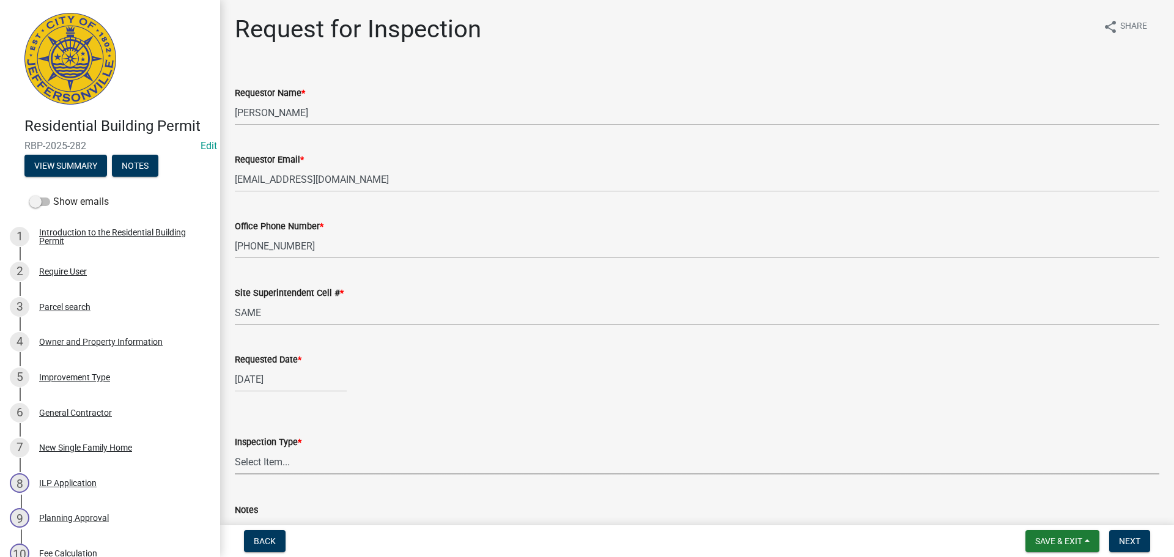
click at [259, 463] on select "Select Item... Footer Foundation Framing Final" at bounding box center [697, 461] width 924 height 25
click at [235, 449] on select "Select Item... Footer Foundation Framing Final" at bounding box center [697, 461] width 924 height 25
select select "cf00f61e-4b77-4892-83dd-df63e4708b2f"
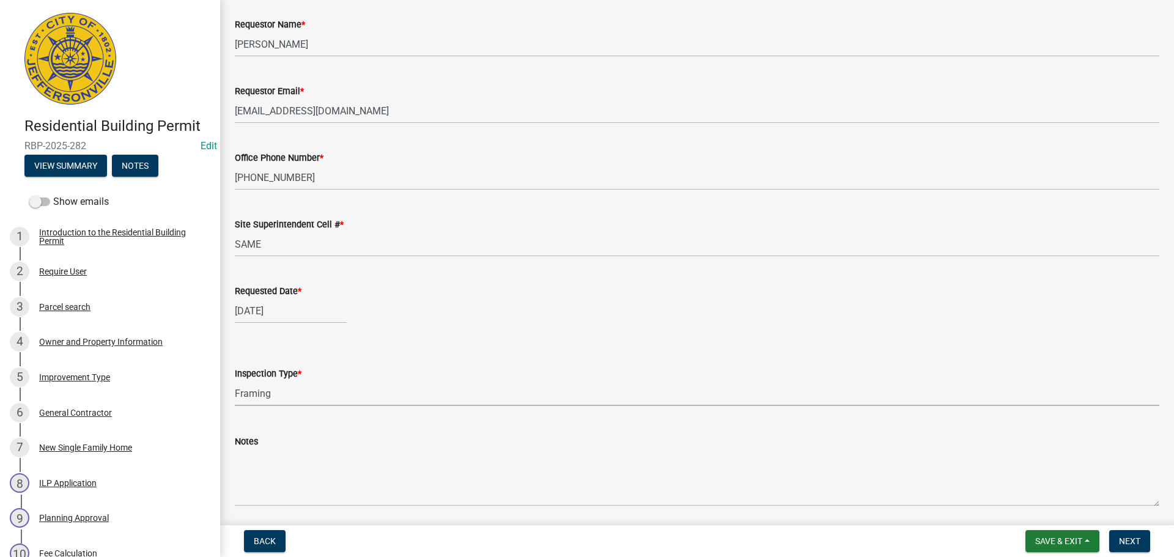
scroll to position [112, 0]
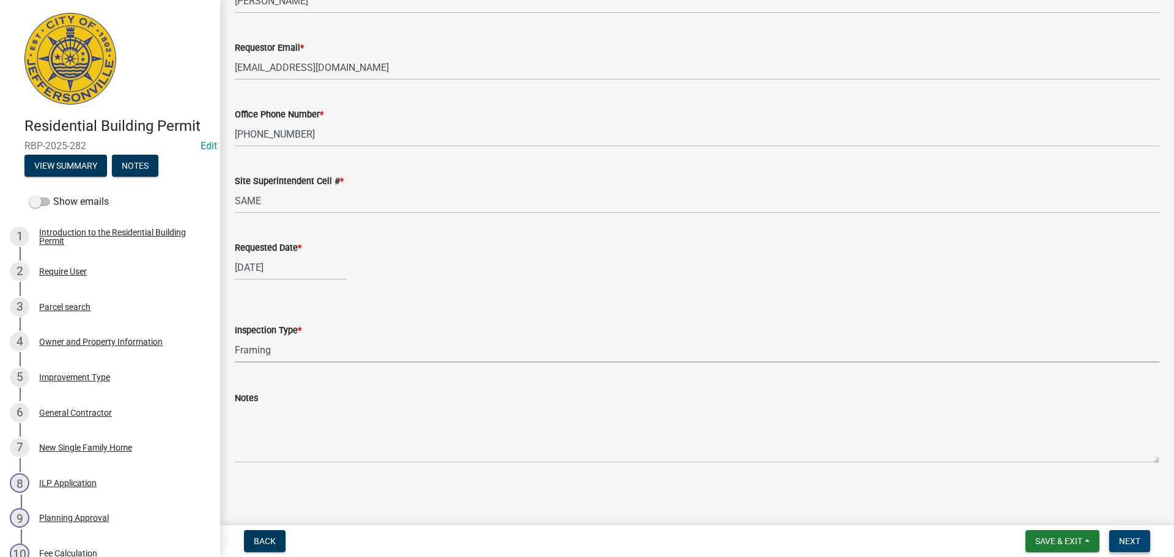
click at [1128, 540] on span "Next" at bounding box center [1129, 541] width 21 height 10
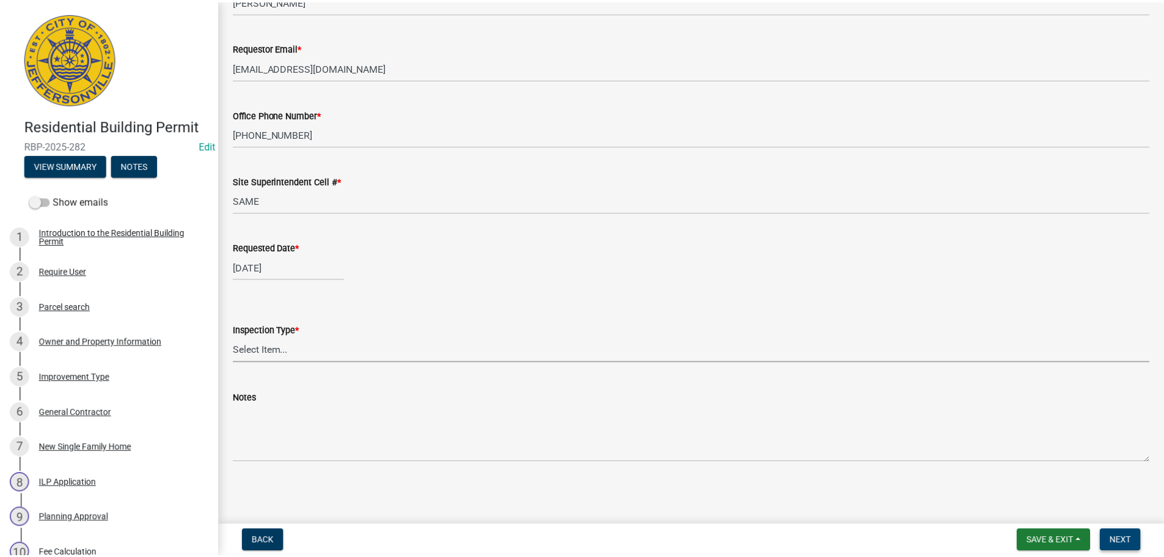
scroll to position [0, 0]
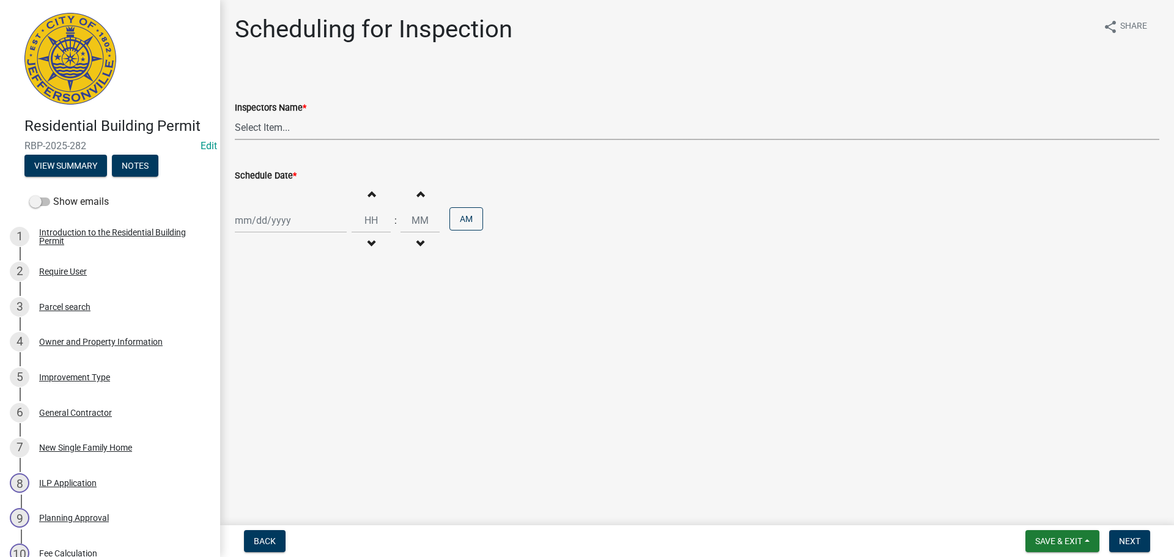
click at [263, 126] on select "Select Item... [PERSON_NAME] ([PERSON_NAME]) [PERSON_NAME] ([PERSON_NAME]) mkru…" at bounding box center [697, 127] width 924 height 25
select select "fdb3bcc6-ce93-4663-8a18-5c08884dd177"
click at [235, 115] on select "Select Item... [PERSON_NAME] ([PERSON_NAME]) [PERSON_NAME] ([PERSON_NAME]) mkru…" at bounding box center [697, 127] width 924 height 25
click at [252, 213] on div at bounding box center [291, 220] width 112 height 25
select select "8"
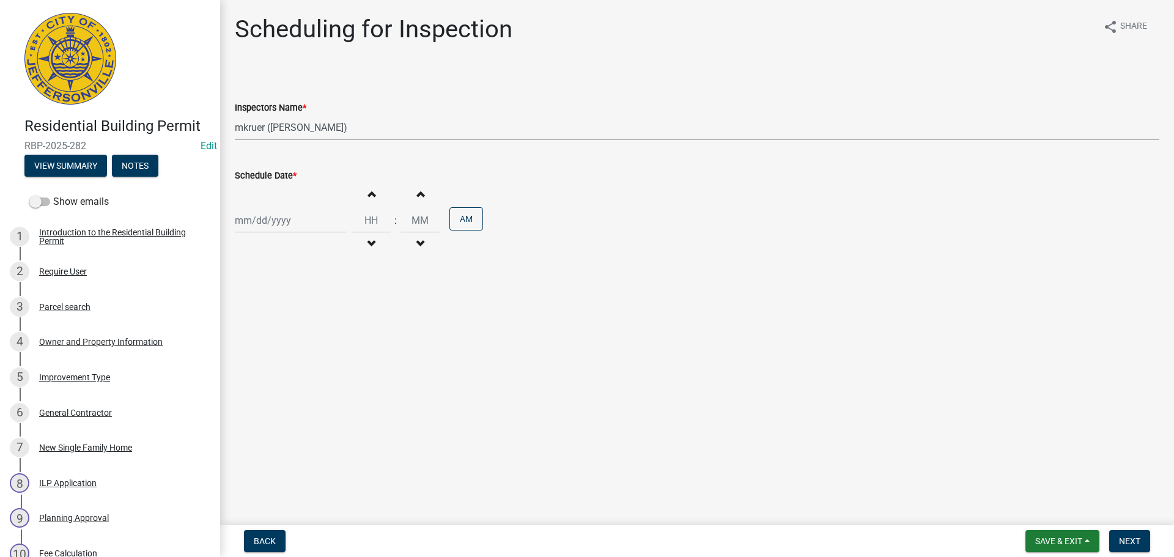
select select "2025"
click at [270, 345] on div "19" at bounding box center [267, 344] width 20 height 20
type input "[DATE]"
click at [1125, 540] on span "Next" at bounding box center [1129, 541] width 21 height 10
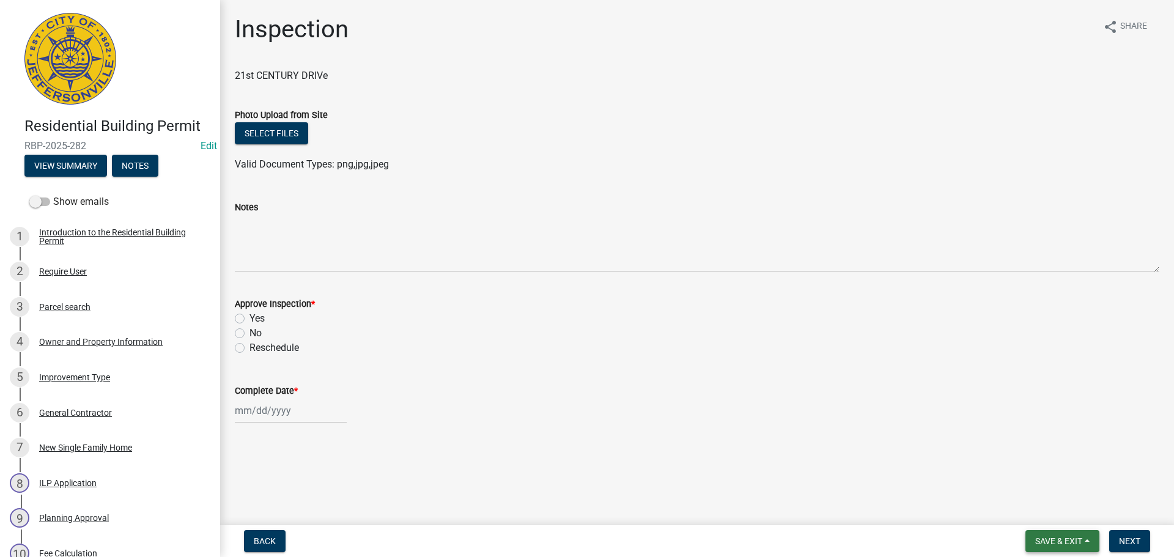
click at [1053, 540] on span "Save & Exit" at bounding box center [1058, 541] width 47 height 10
click at [1040, 514] on button "Save & Exit" at bounding box center [1050, 508] width 98 height 29
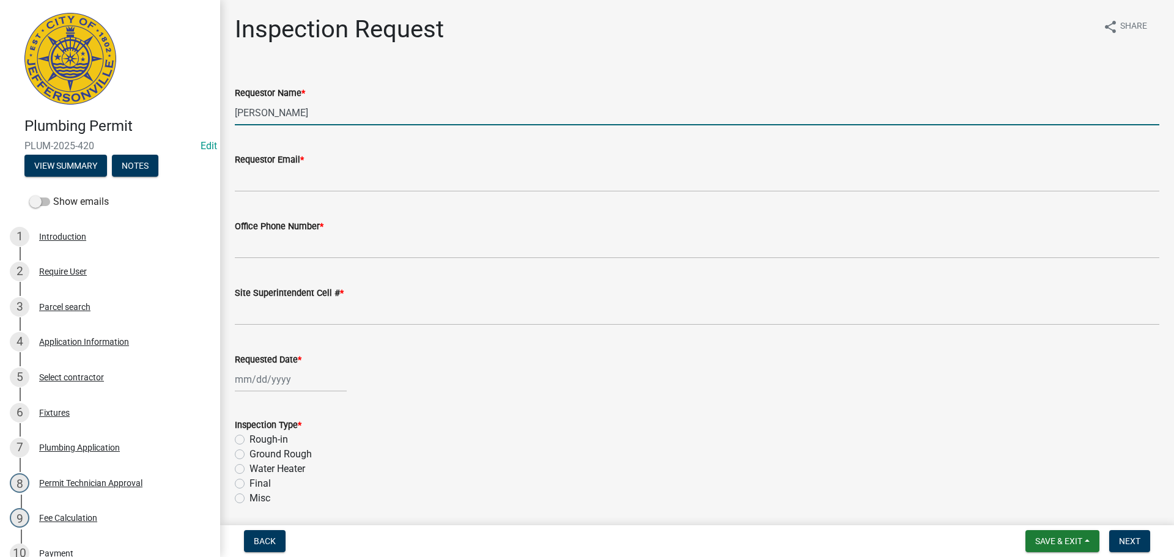
drag, startPoint x: 306, startPoint y: 109, endPoint x: 36, endPoint y: 78, distance: 271.3
click at [84, 81] on div "Plumbing Permit PLUM-2025-420 Edit View Summary Notes Show emails 1 Introductio…" at bounding box center [587, 278] width 1174 height 557
type input "[PERSON_NAME]"
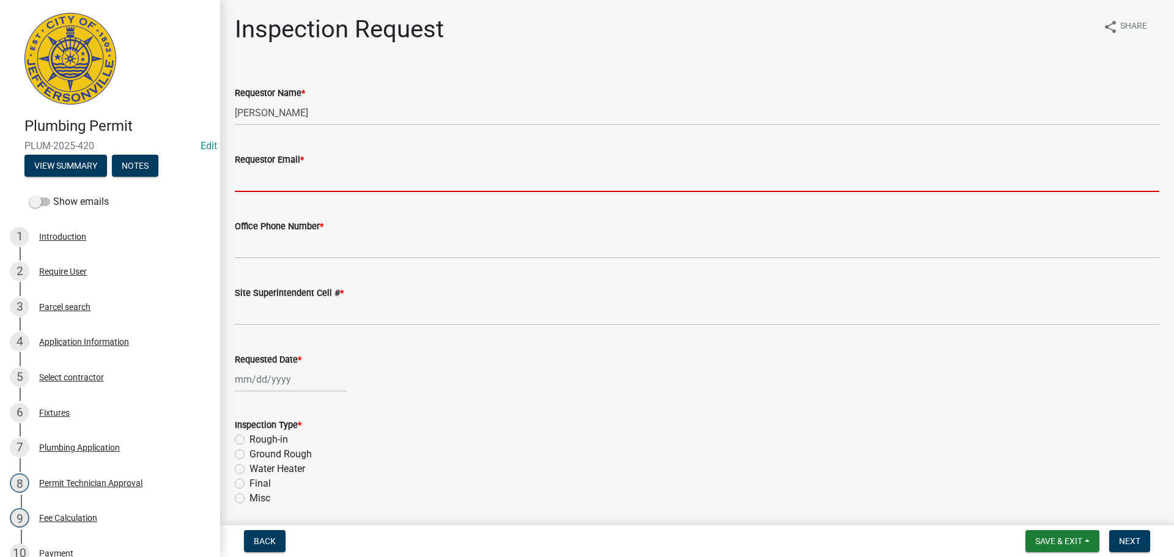
click at [256, 180] on input "Requestor Email *" at bounding box center [697, 179] width 924 height 25
type input "[EMAIL_ADDRESS][DOMAIN_NAME]"
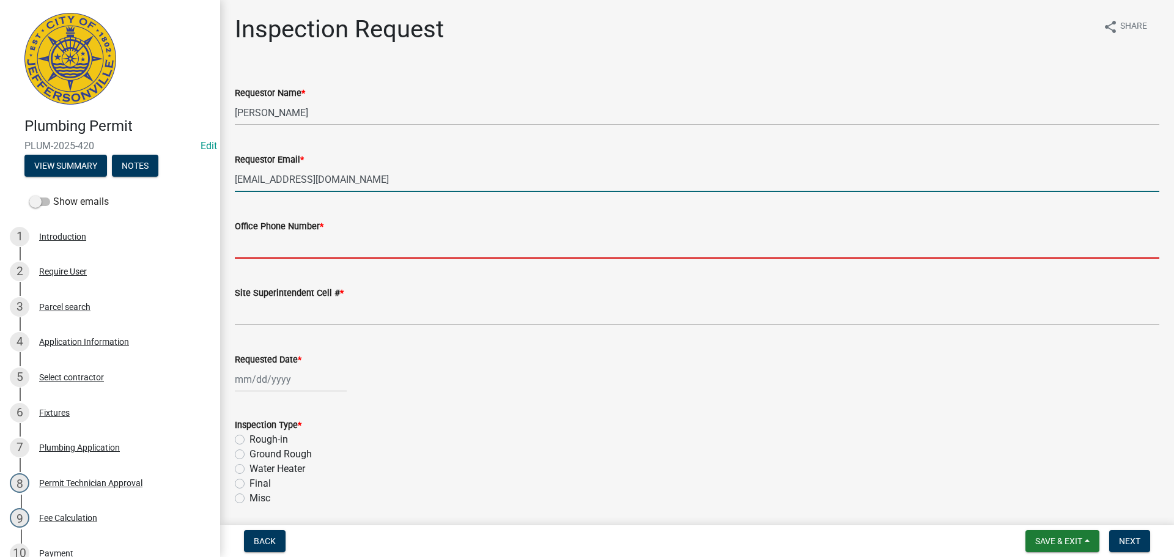
click at [280, 244] on input "Office Phone Number *" at bounding box center [697, 245] width 924 height 25
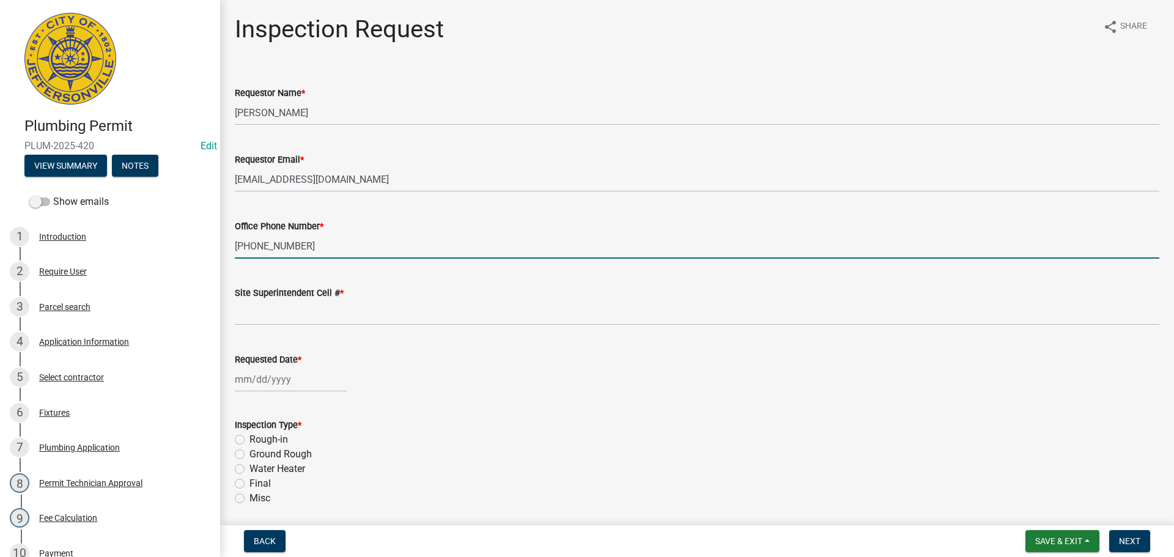
type input "[PHONE_NUMBER]"
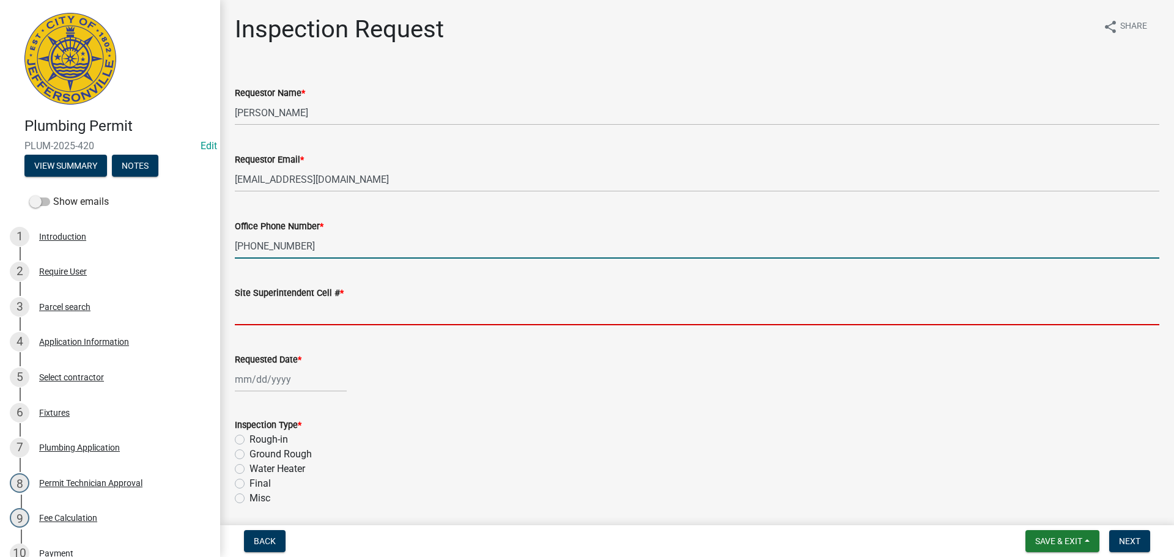
click at [298, 313] on input "Site Superintendent Cell # *" at bounding box center [697, 312] width 924 height 25
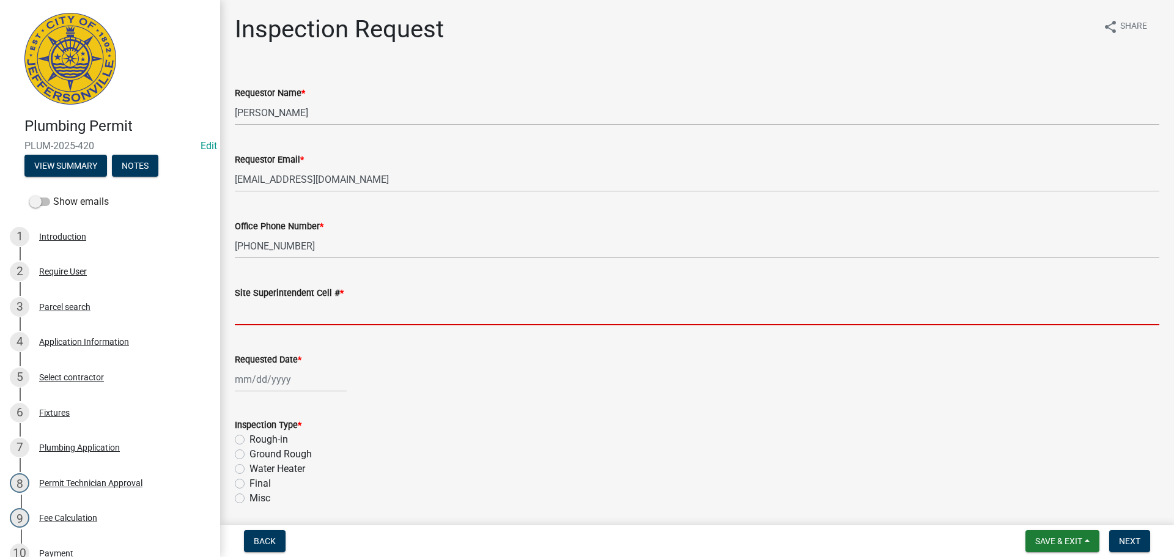
type input "SAME"
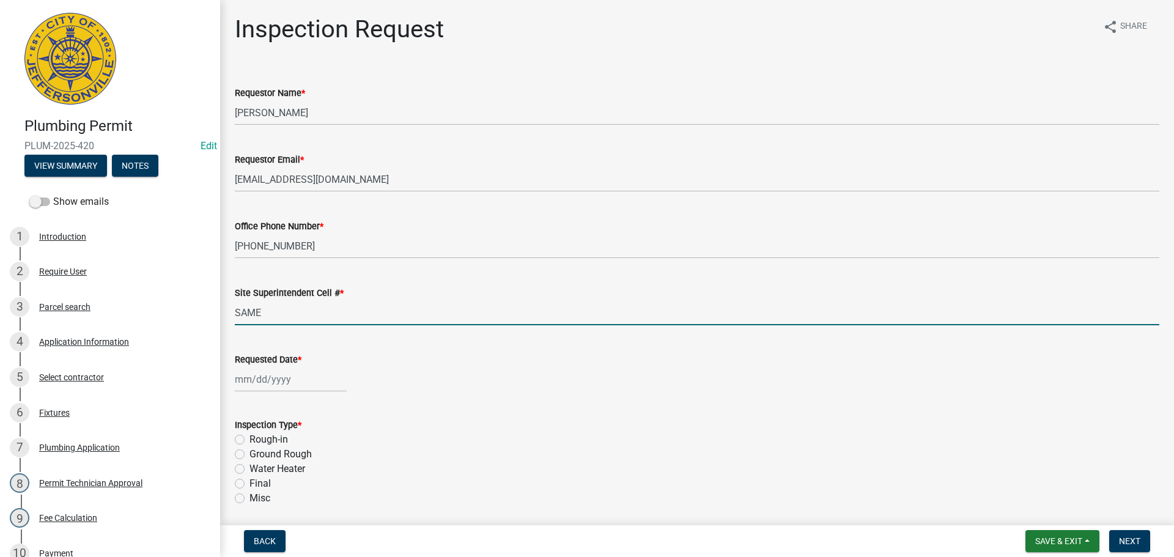
click at [274, 379] on div at bounding box center [291, 379] width 112 height 25
select select "8"
select select "2025"
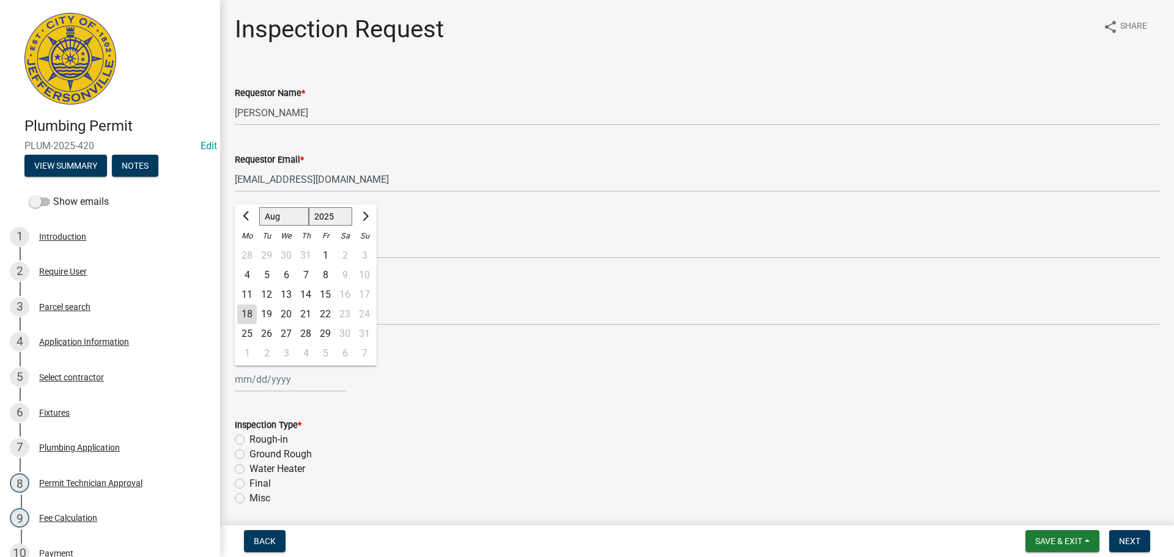
click at [271, 316] on div "19" at bounding box center [267, 314] width 20 height 20
type input "[DATE]"
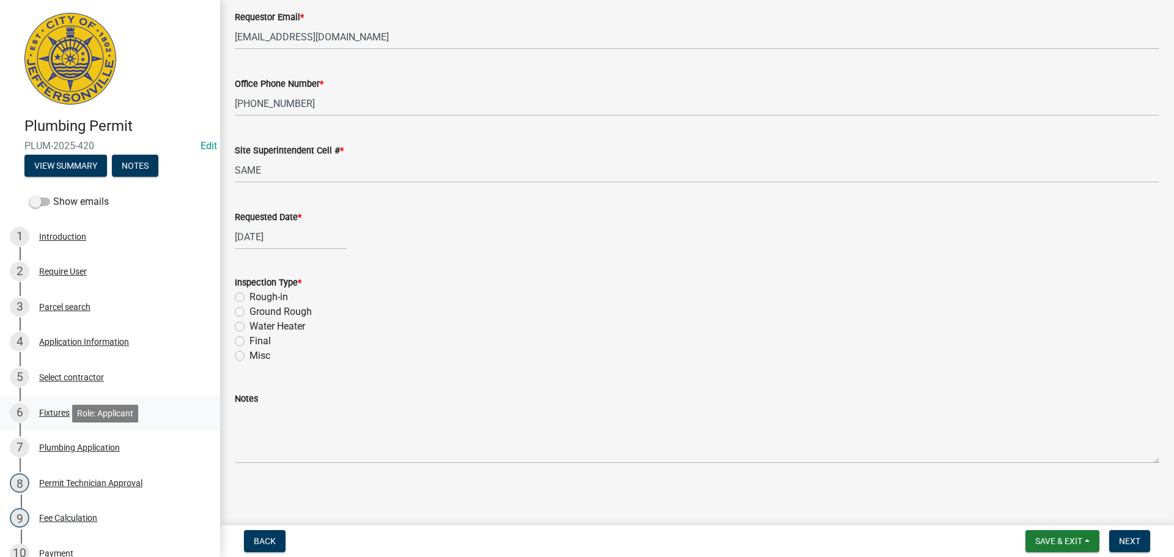
scroll to position [143, 0]
click at [249, 309] on label "Ground Rough" at bounding box center [280, 311] width 62 height 15
click at [249, 309] on input "Ground Rough" at bounding box center [253, 308] width 8 height 8
radio input "true"
click at [1133, 540] on span "Next" at bounding box center [1129, 541] width 21 height 10
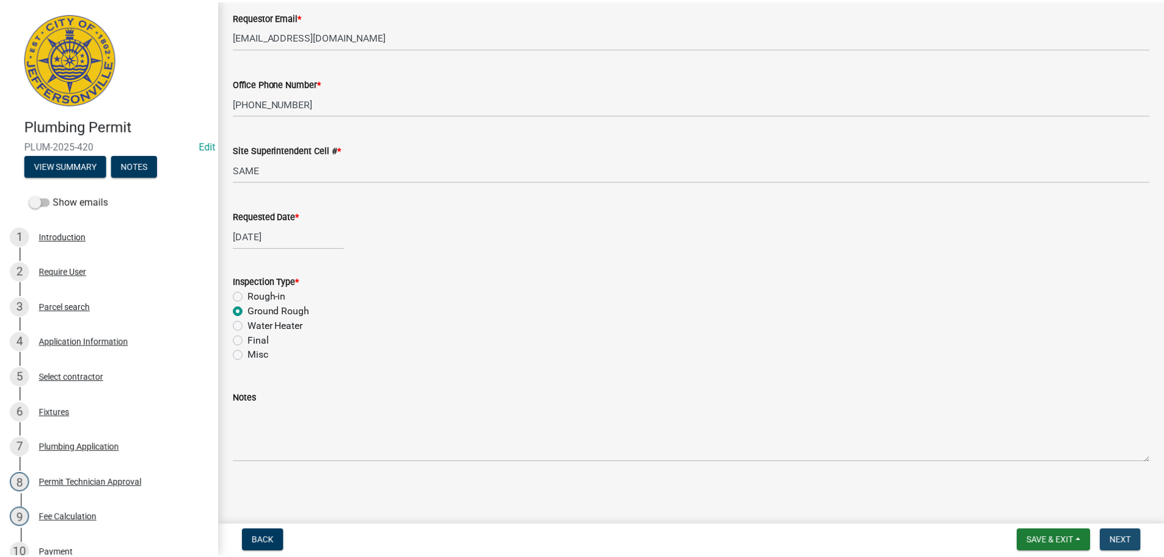
scroll to position [0, 0]
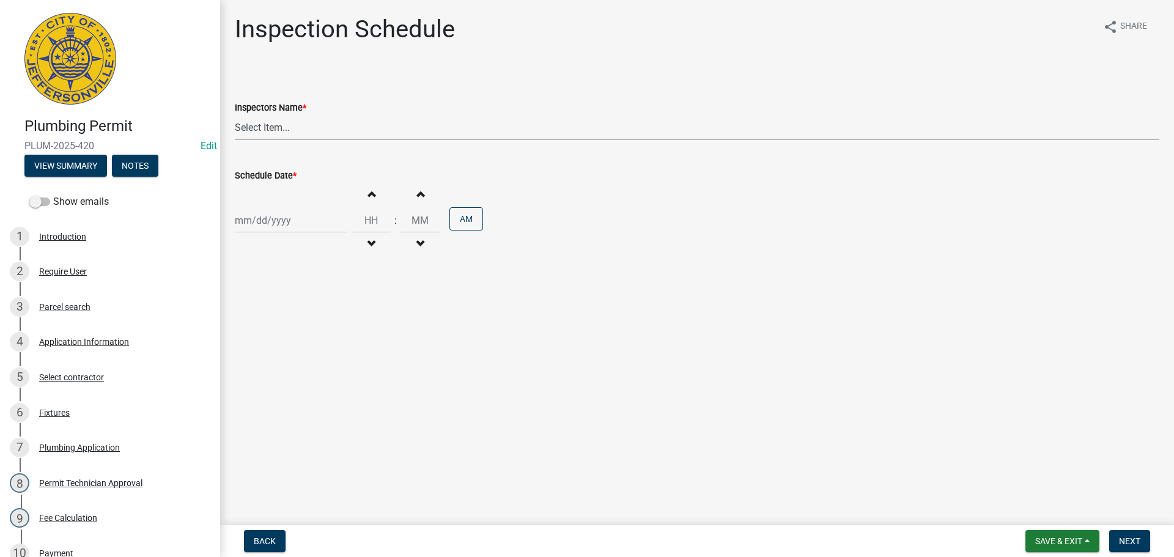
click at [256, 128] on select "Select Item... [PERSON_NAME] ([PERSON_NAME]) [PERSON_NAME] ([PERSON_NAME]) mkru…" at bounding box center [697, 127] width 924 height 25
select select "13c97fbc-c819-4cee-844a-0db3d3c4db95"
click at [235, 115] on select "Select Item... [PERSON_NAME] ([PERSON_NAME]) [PERSON_NAME] ([PERSON_NAME]) mkru…" at bounding box center [697, 127] width 924 height 25
click at [265, 226] on div at bounding box center [291, 220] width 112 height 25
select select "8"
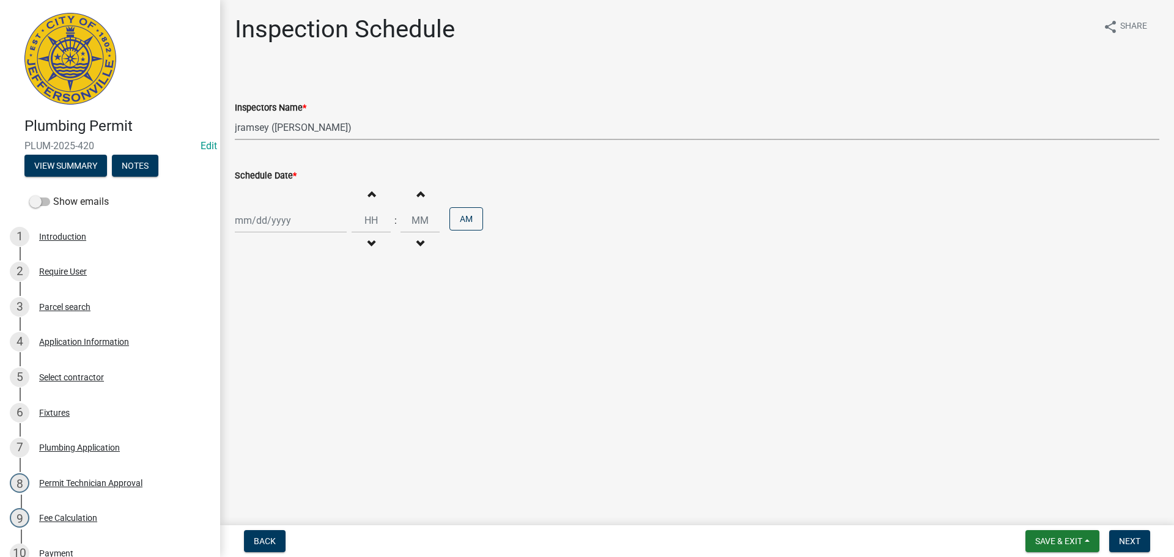
select select "2025"
click at [268, 342] on div "19" at bounding box center [267, 344] width 20 height 20
type input "[DATE]"
click at [1140, 542] on span "Next" at bounding box center [1129, 541] width 21 height 10
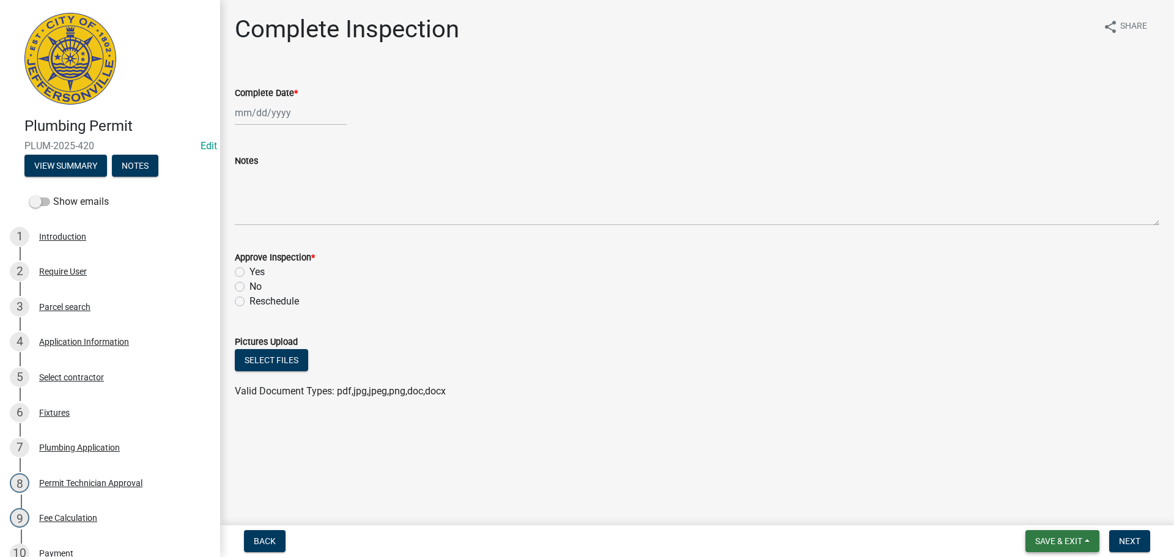
click at [1075, 547] on button "Save & Exit" at bounding box center [1062, 541] width 74 height 22
click at [1050, 506] on button "Save & Exit" at bounding box center [1050, 508] width 98 height 29
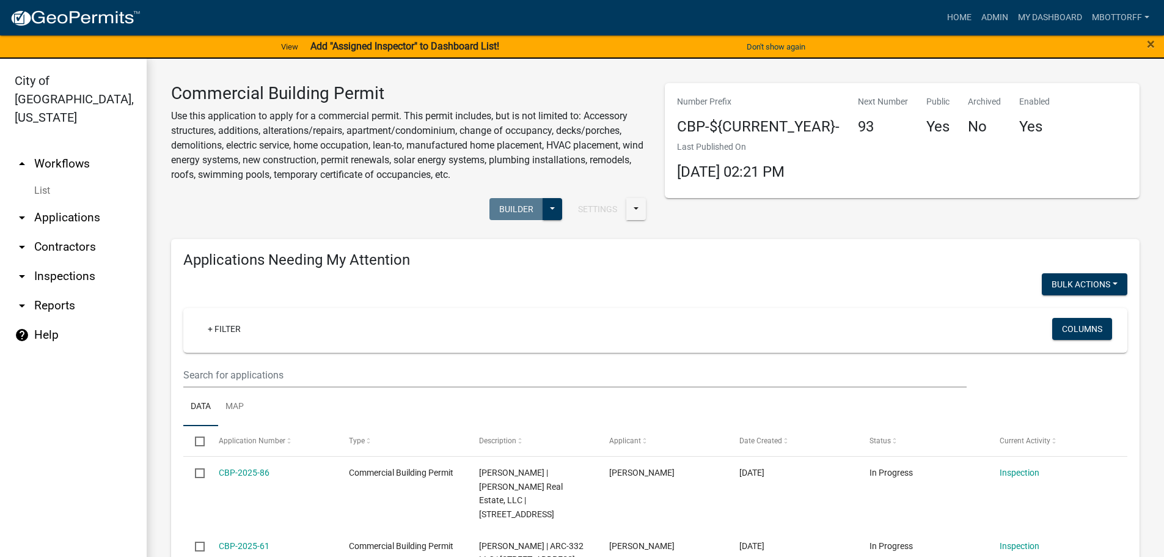
click at [42, 178] on link "List" at bounding box center [73, 190] width 147 height 24
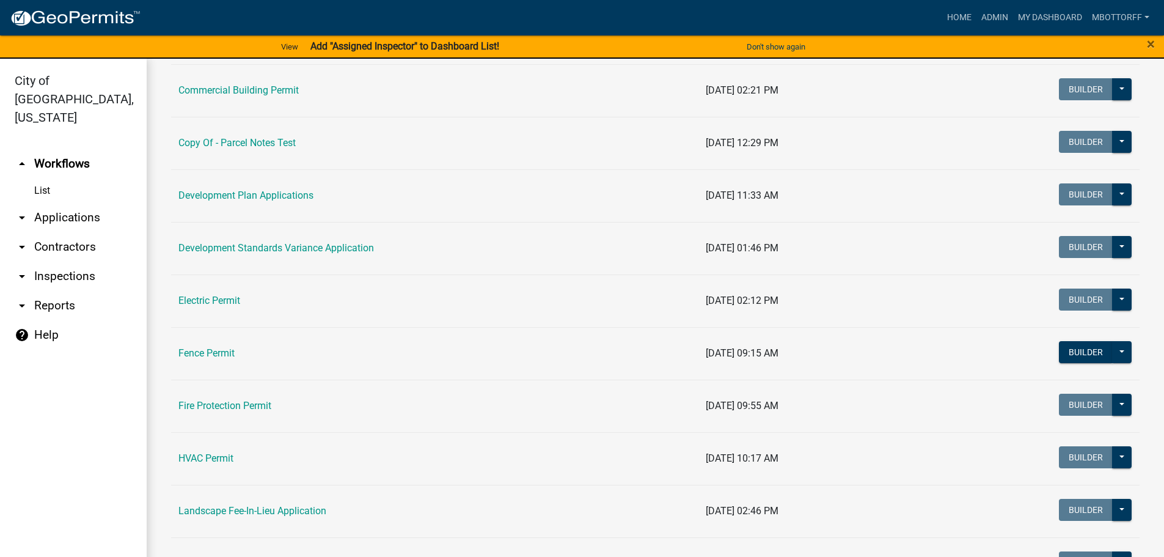
scroll to position [244, 0]
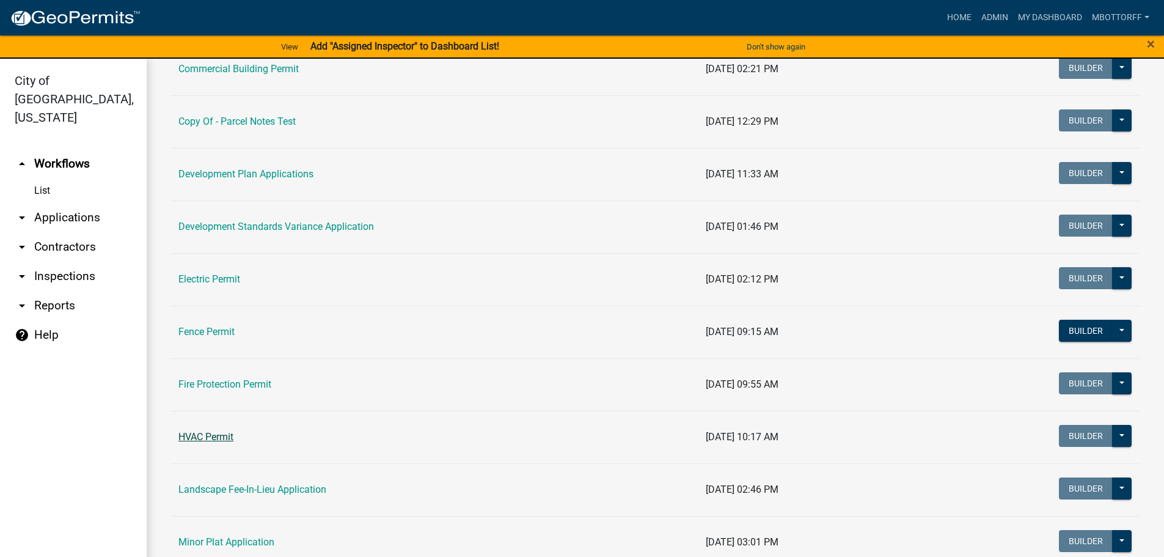
click at [193, 438] on link "HVAC Permit" at bounding box center [205, 437] width 55 height 12
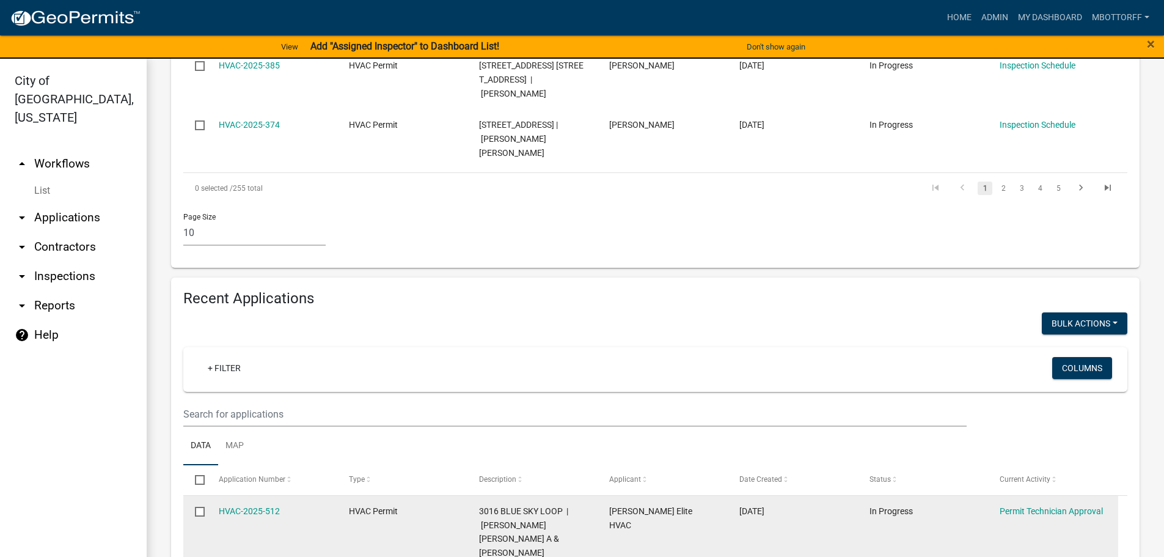
scroll to position [978, 0]
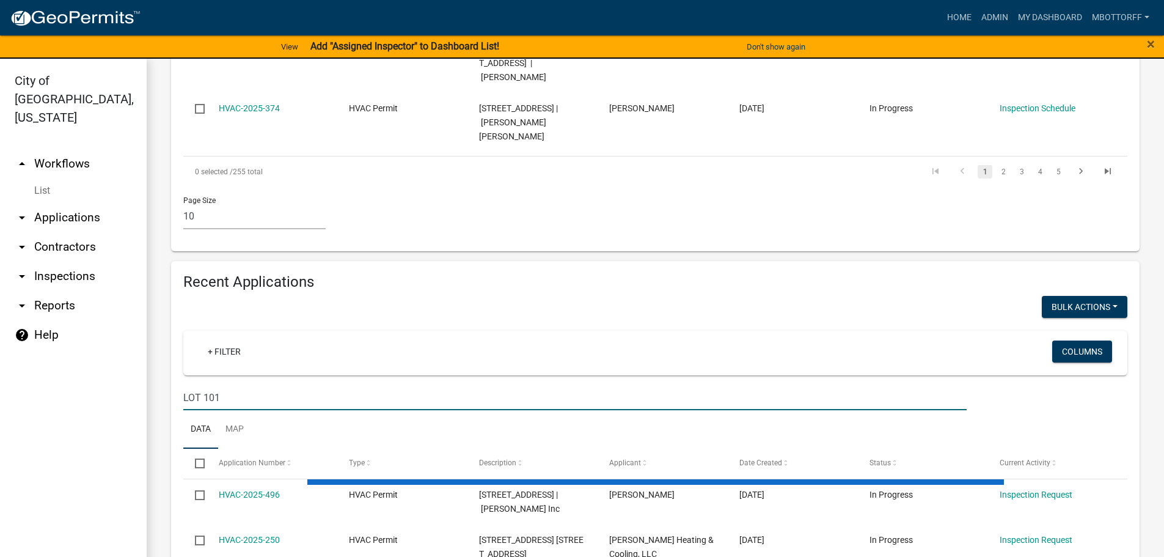
type input "LOT 1011"
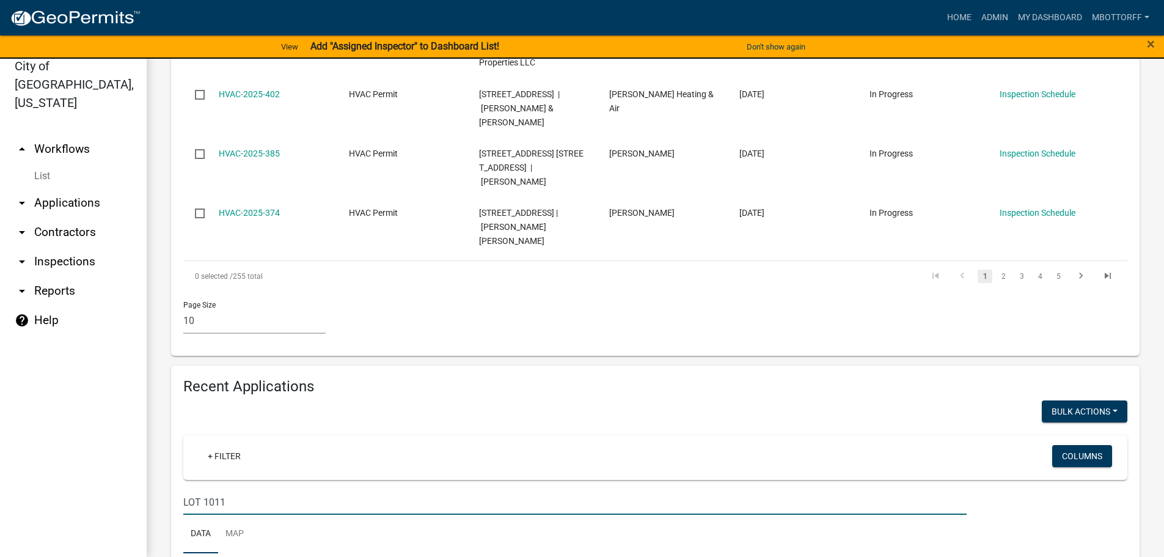
scroll to position [614, 0]
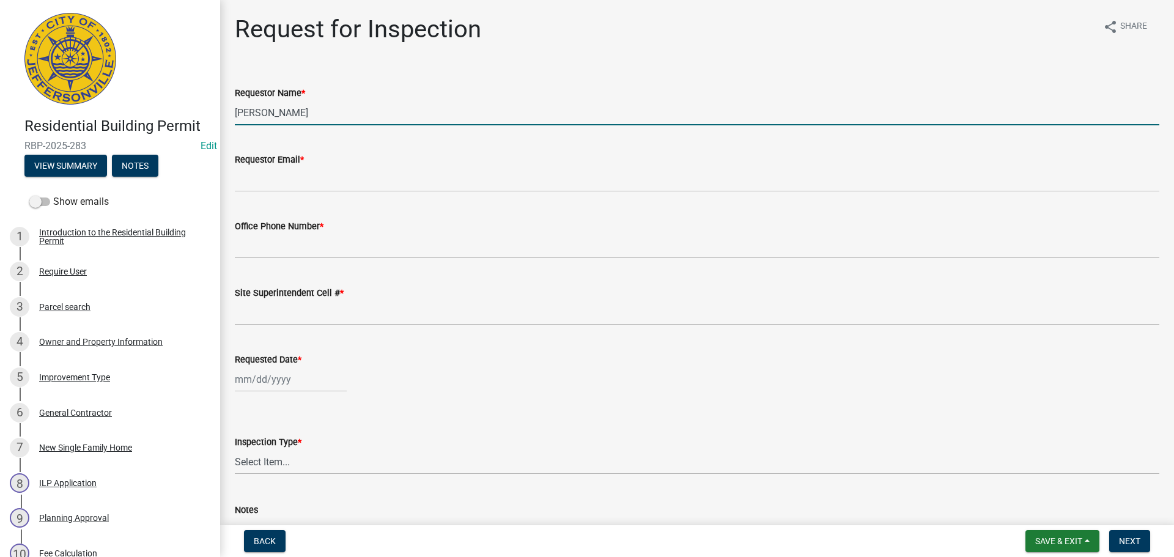
drag, startPoint x: 265, startPoint y: 106, endPoint x: 146, endPoint y: 103, distance: 118.6
click at [171, 105] on div "Residential Building Permit RBP-2025-283 Edit View Summary Notes Show emails 1 …" at bounding box center [587, 278] width 1174 height 557
type input "ROBERT"
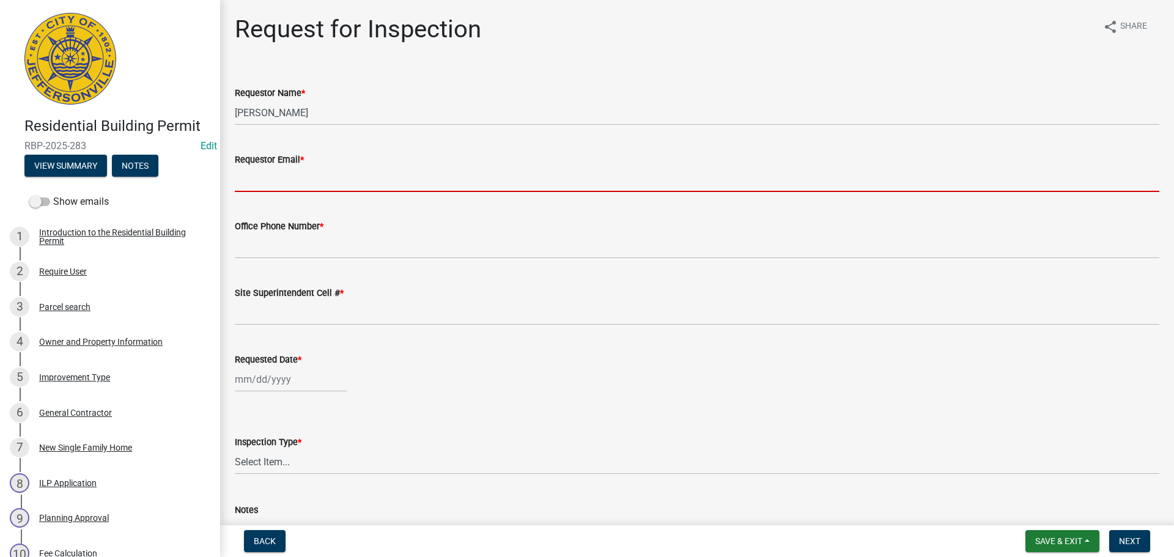
click at [286, 186] on input "Requestor Email *" at bounding box center [697, 179] width 924 height 25
type input "[EMAIL_ADDRESS][DOMAIN_NAME]"
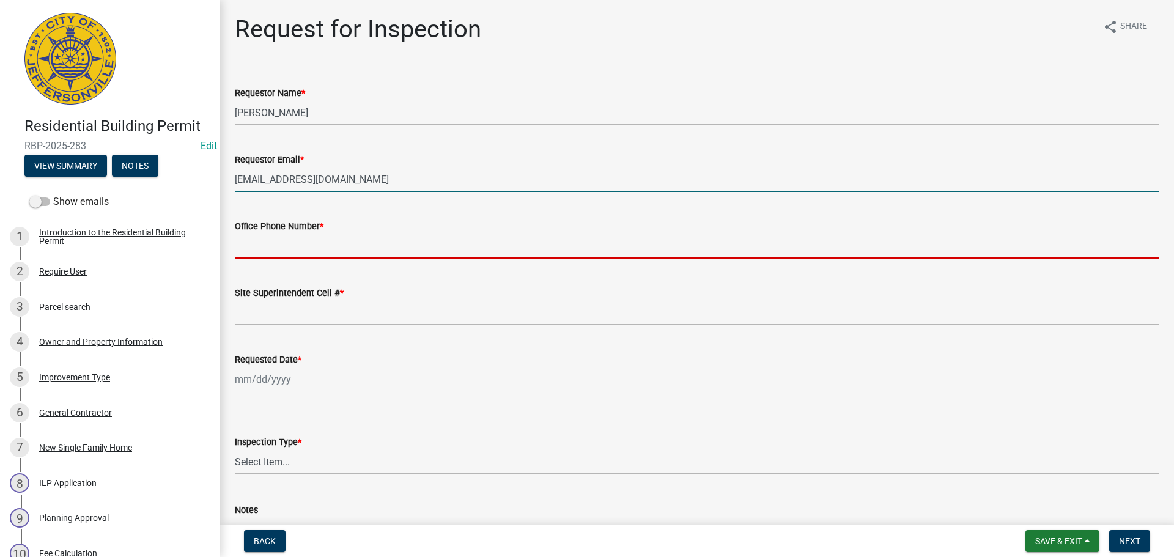
click at [311, 239] on input "Office Phone Number *" at bounding box center [697, 245] width 924 height 25
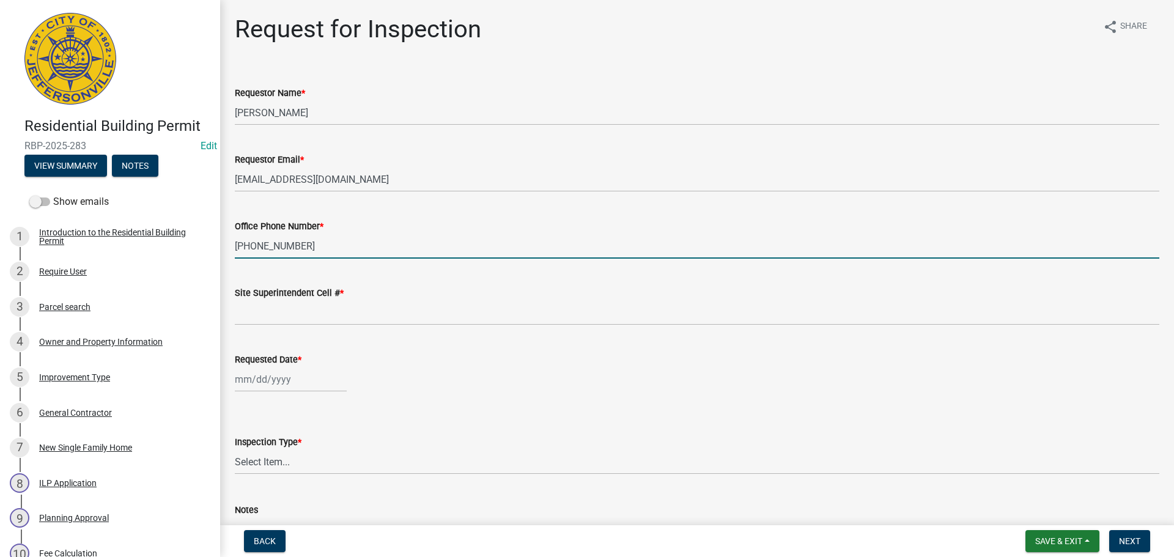
type input "[PHONE_NUMBER]"
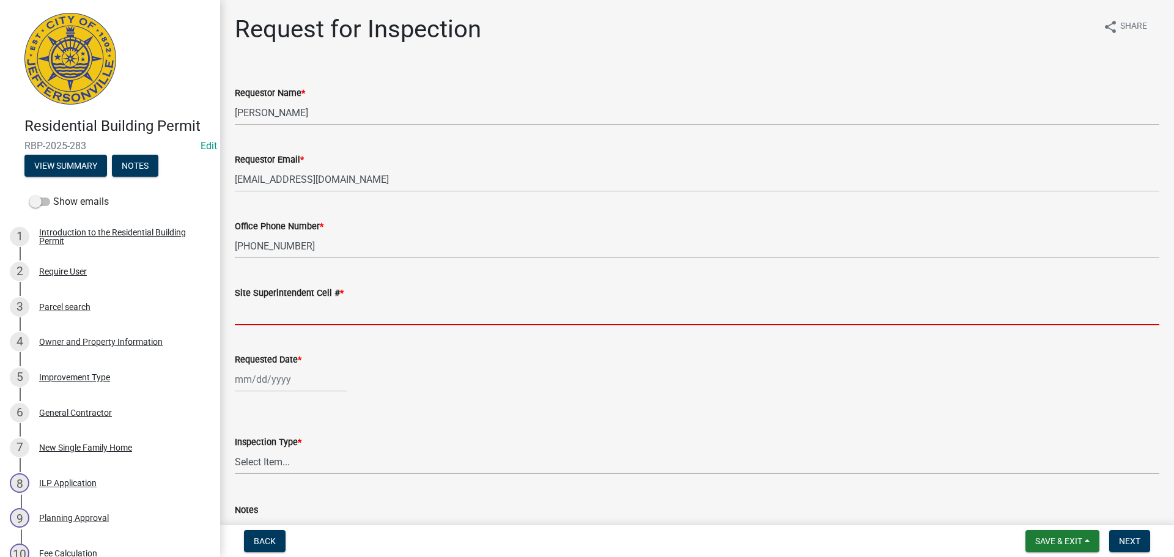
click at [292, 308] on input "Site Superintendent Cell # *" at bounding box center [697, 312] width 924 height 25
type input "SAME"
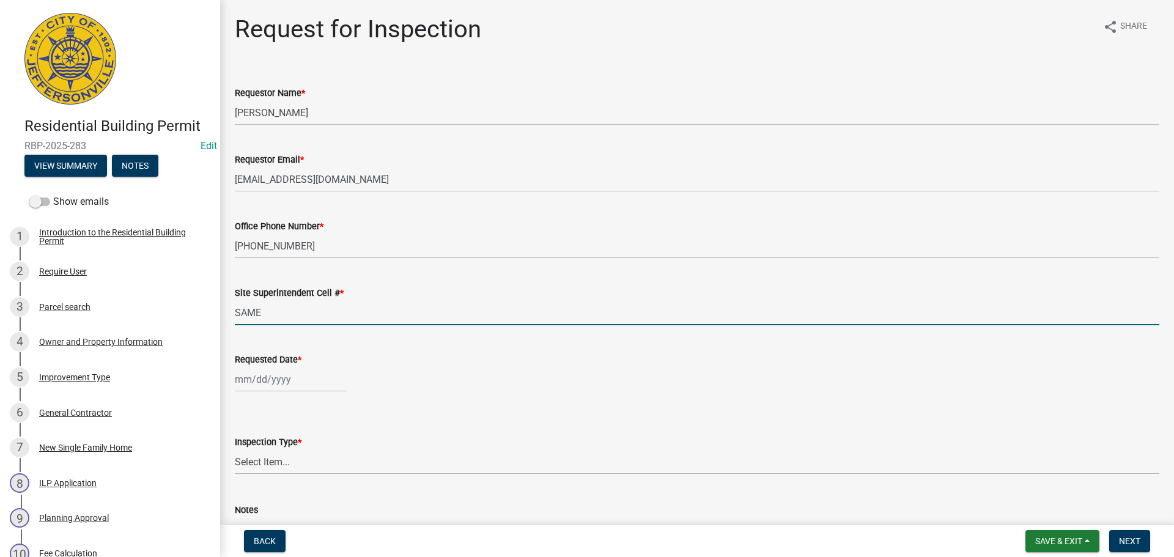
click at [274, 375] on div at bounding box center [291, 379] width 112 height 25
select select "8"
select select "2025"
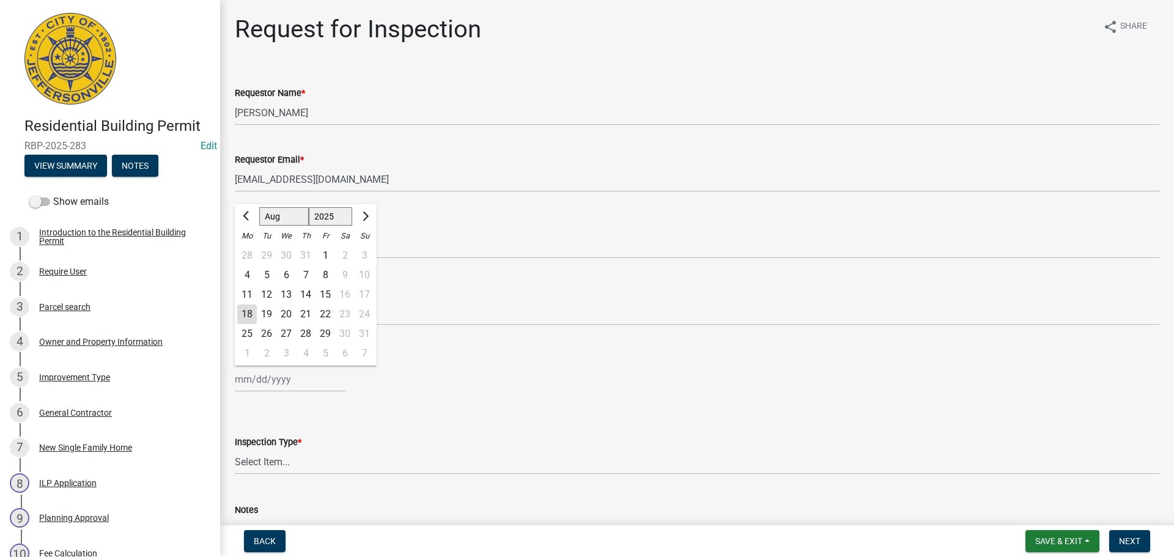
click at [264, 309] on div "19" at bounding box center [267, 314] width 20 height 20
type input "[DATE]"
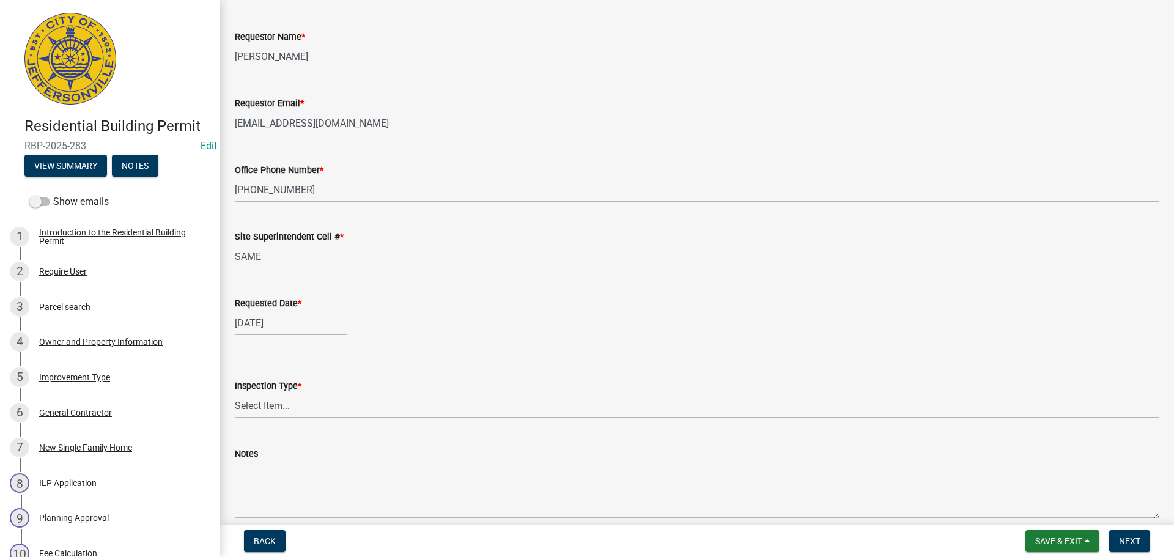
scroll to position [112, 0]
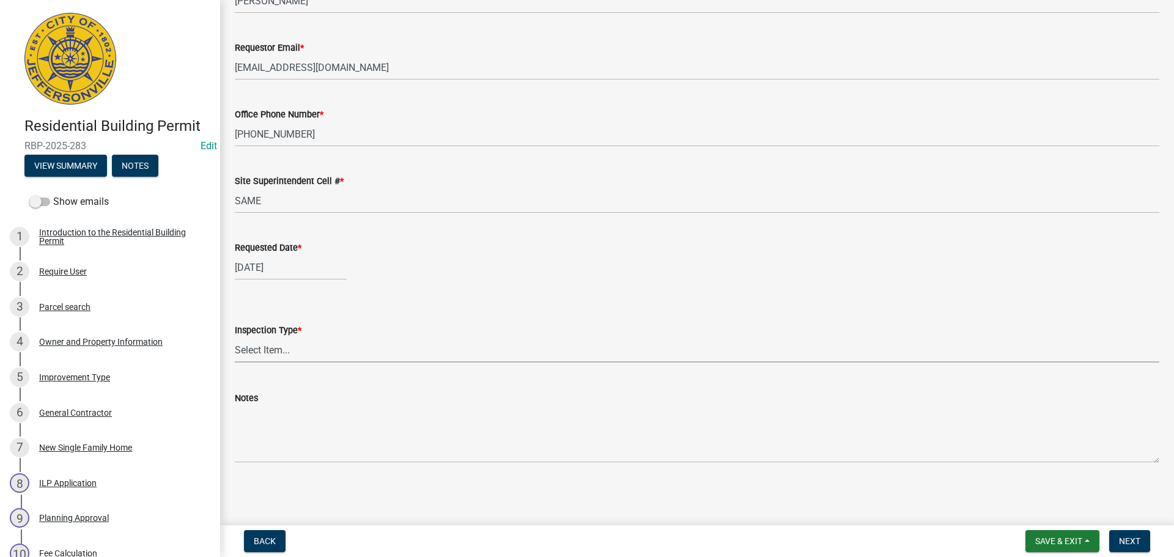
drag, startPoint x: 248, startPoint y: 344, endPoint x: 250, endPoint y: 352, distance: 8.2
click at [250, 347] on select "Select Item... Footer Foundation Framing Final" at bounding box center [697, 349] width 924 height 25
click at [235, 337] on select "Select Item... Footer Foundation Framing Final" at bounding box center [697, 349] width 924 height 25
select select "cf00f61e-4b77-4892-83dd-df63e4708b2f"
click at [1127, 543] on span "Next" at bounding box center [1129, 541] width 21 height 10
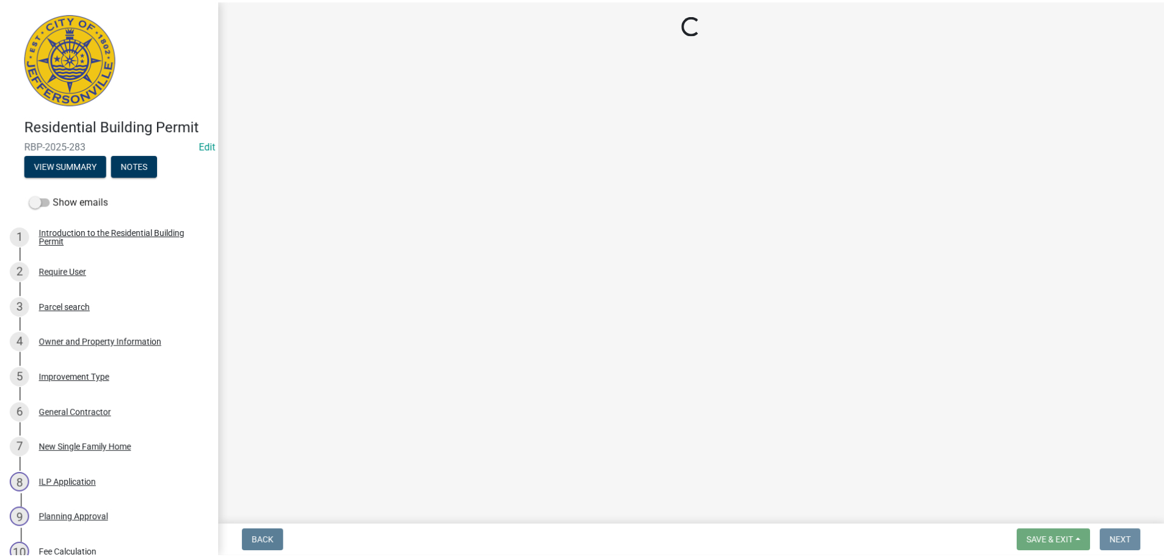
scroll to position [0, 0]
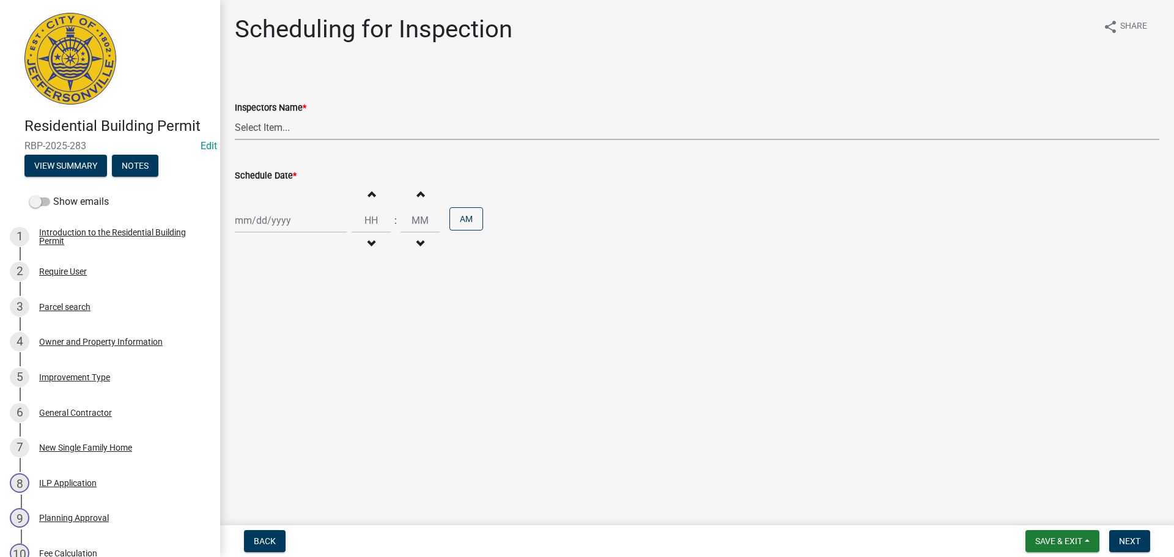
click at [262, 127] on select "Select Item... jramsey (Jeremy Ramsey) MaryFrey (Mary Frey) mkruer (Mike Kruer)…" at bounding box center [697, 127] width 924 height 25
select select "fdb3bcc6-ce93-4663-8a18-5c08884dd177"
click at [235, 115] on select "Select Item... jramsey (Jeremy Ramsey) MaryFrey (Mary Frey) mkruer (Mike Kruer)…" at bounding box center [697, 127] width 924 height 25
select select "8"
select select "2025"
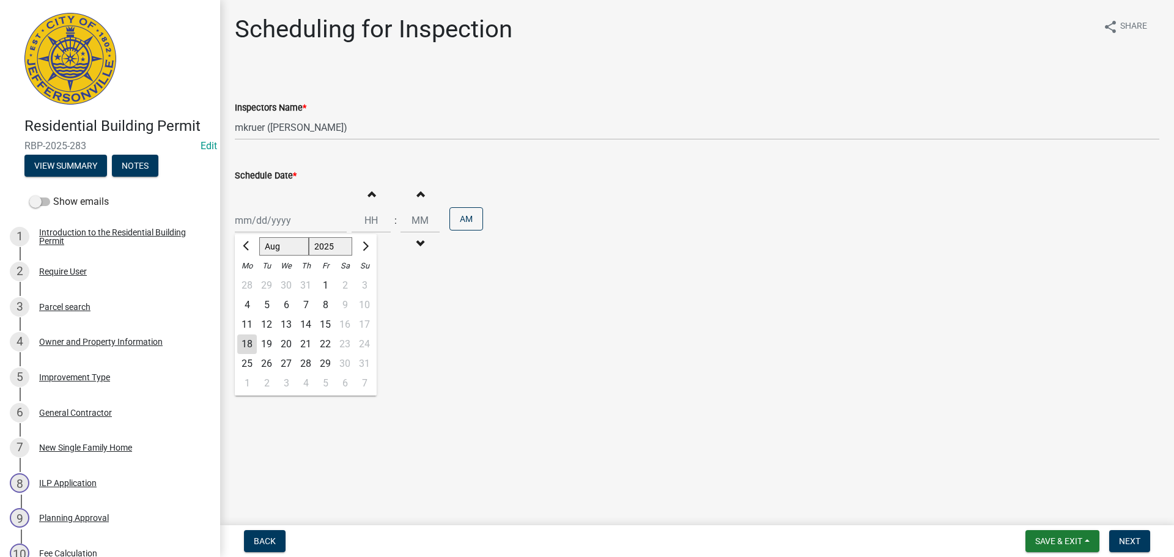
click at [257, 211] on div "Jan Feb Mar Apr May Jun Jul Aug Sep Oct Nov Dec 1525 1526 1527 1528 1529 1530 1…" at bounding box center [291, 220] width 112 height 25
drag, startPoint x: 270, startPoint y: 340, endPoint x: 321, endPoint y: 348, distance: 51.9
click at [271, 341] on div "19" at bounding box center [267, 344] width 20 height 20
type input "08/19/2025"
click at [1119, 533] on button "Next" at bounding box center [1129, 541] width 41 height 22
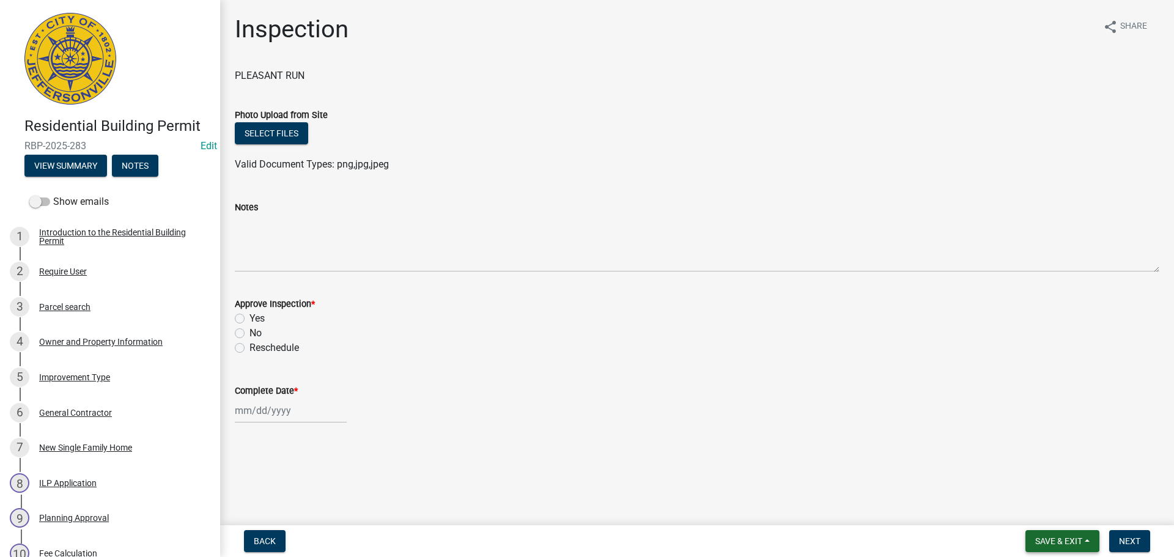
click at [1051, 541] on span "Save & Exit" at bounding box center [1058, 541] width 47 height 10
click at [1040, 515] on button "Save & Exit" at bounding box center [1050, 508] width 98 height 29
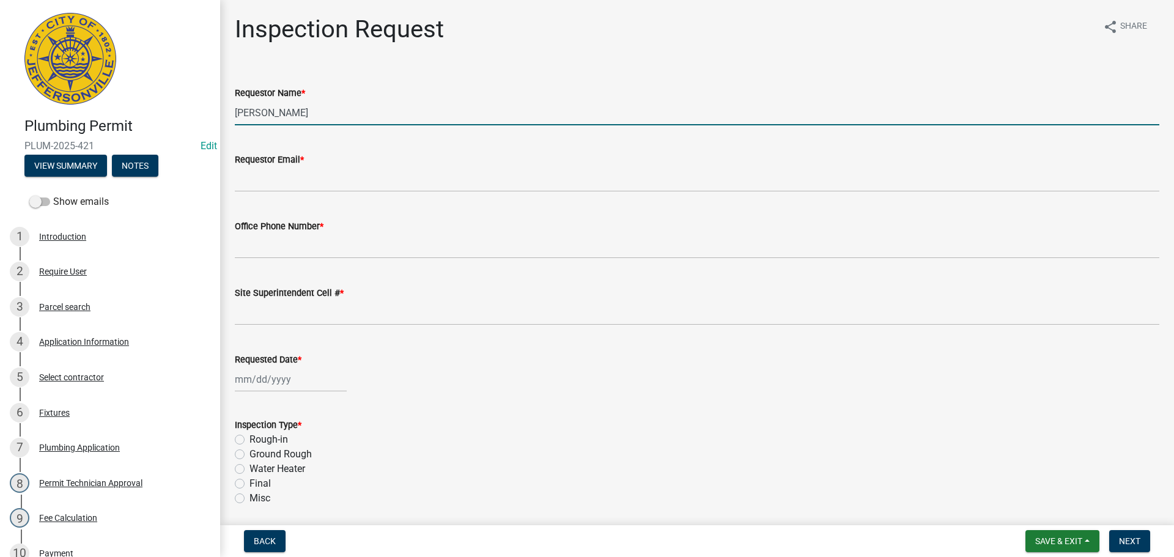
drag, startPoint x: 321, startPoint y: 114, endPoint x: 25, endPoint y: 59, distance: 301.0
click at [106, 82] on div "Plumbing Permit PLUM-2025-421 Edit View Summary Notes Show emails 1 Introductio…" at bounding box center [587, 278] width 1174 height 557
type input "[PERSON_NAME]"
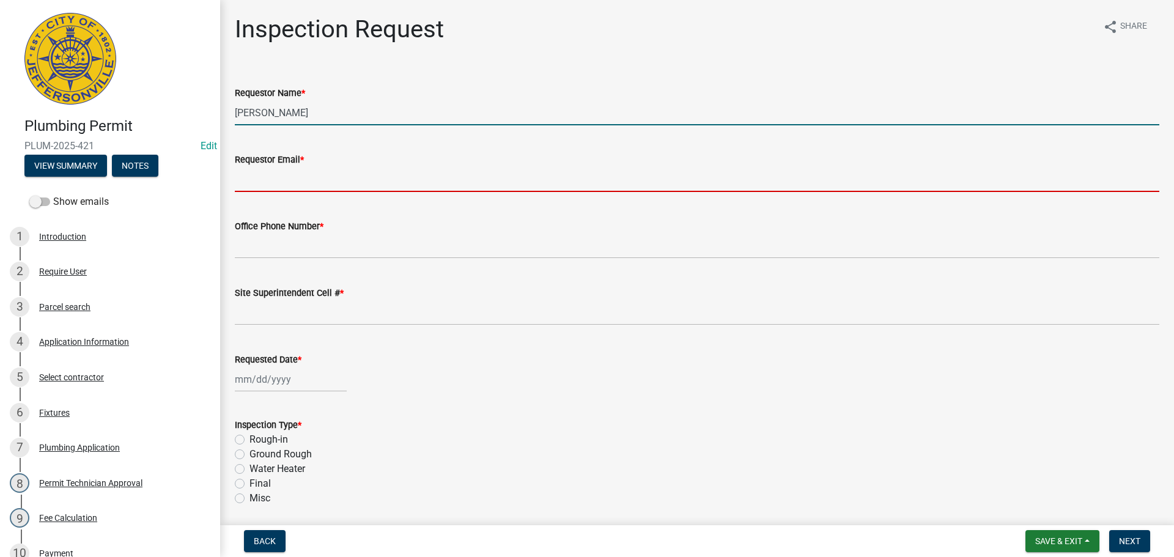
click at [263, 189] on input "Requestor Email *" at bounding box center [697, 179] width 924 height 25
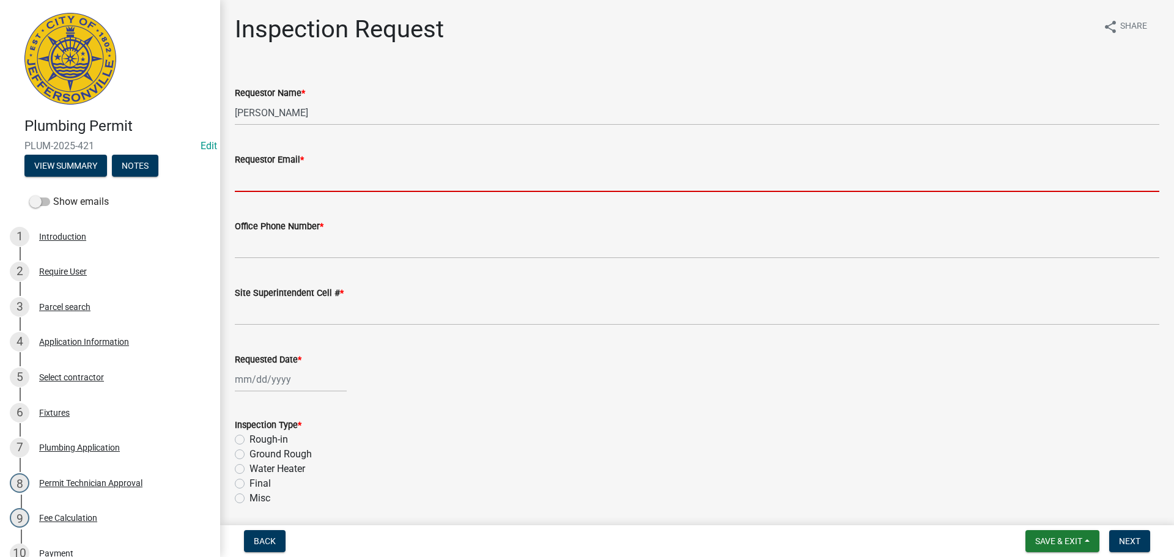
type input "[EMAIL_ADDRESS][DOMAIN_NAME]"
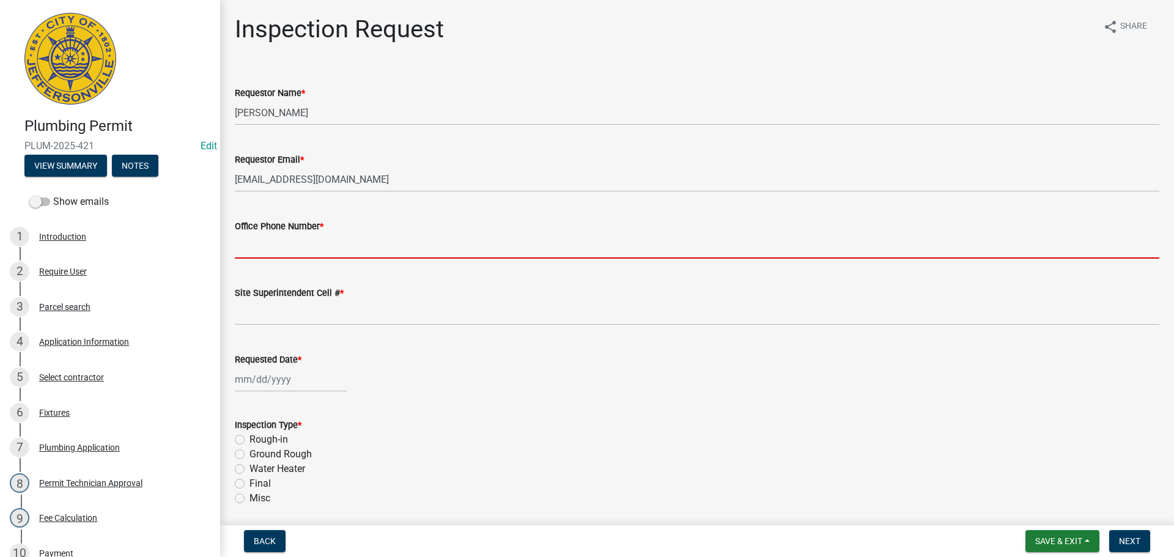
click at [292, 247] on input "Office Phone Number *" at bounding box center [697, 245] width 924 height 25
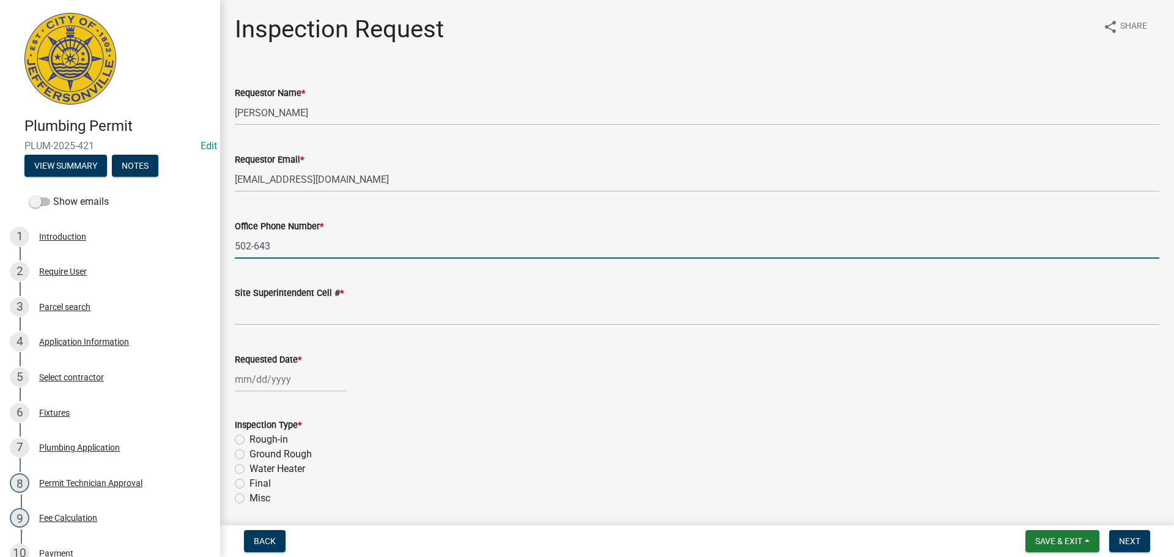
type input "[PHONE_NUMBER]"
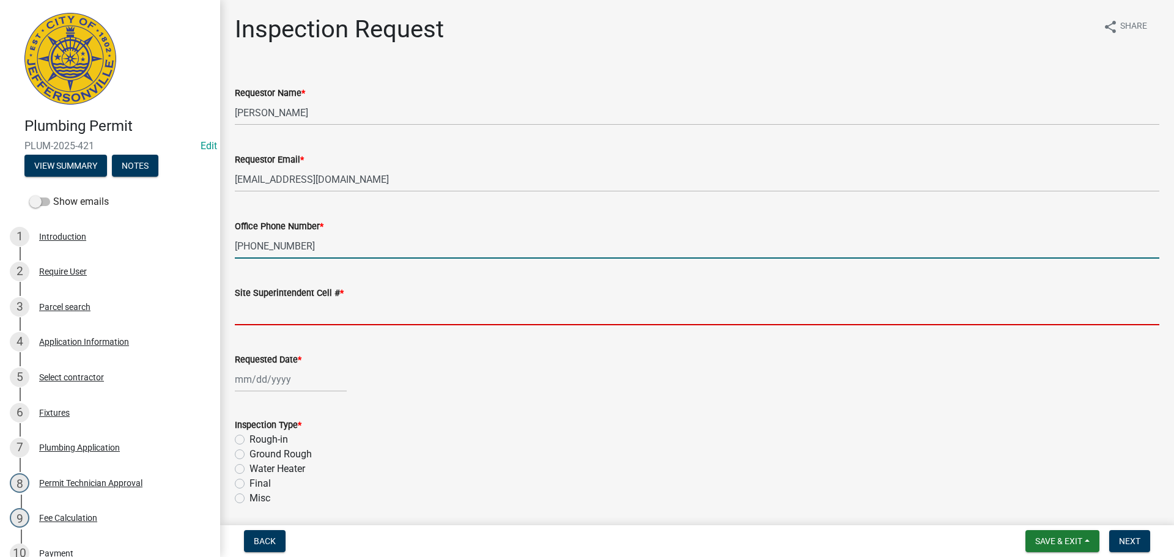
click at [279, 321] on input "Site Superintendent Cell # *" at bounding box center [697, 312] width 924 height 25
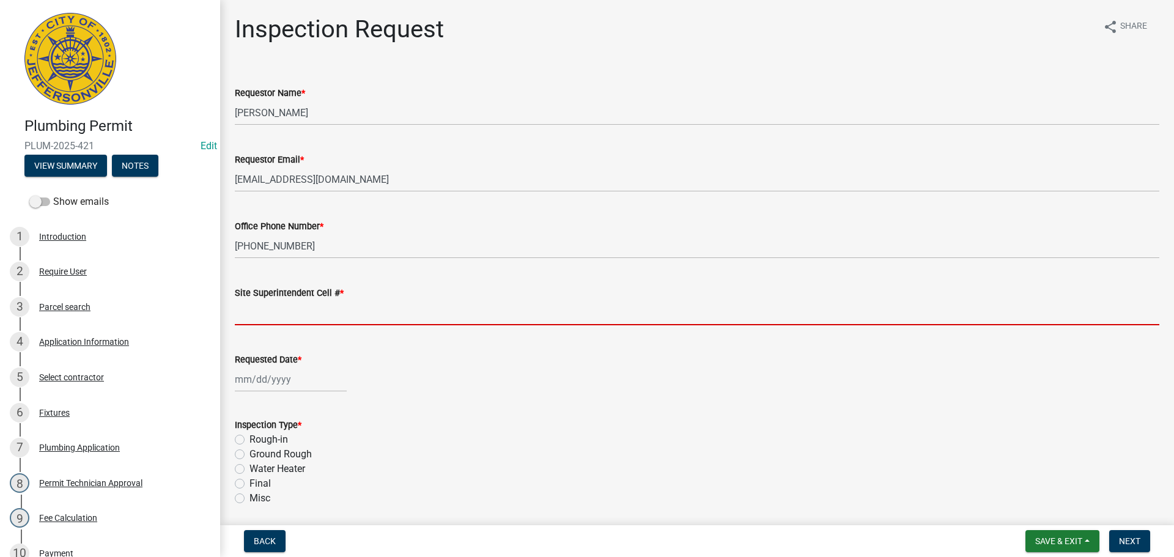
type input "SAME"
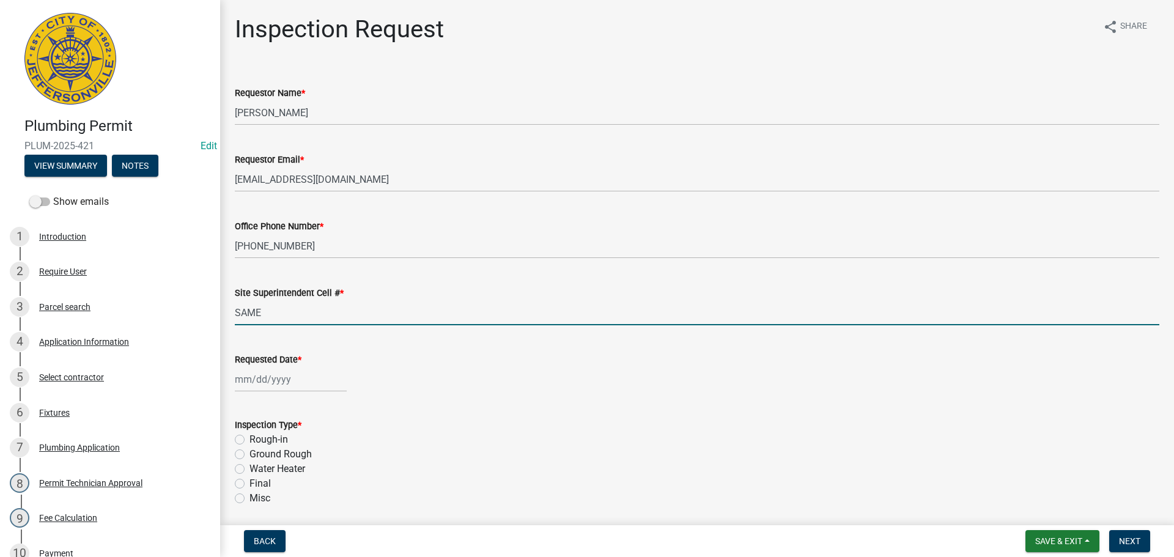
select select "8"
select select "2025"
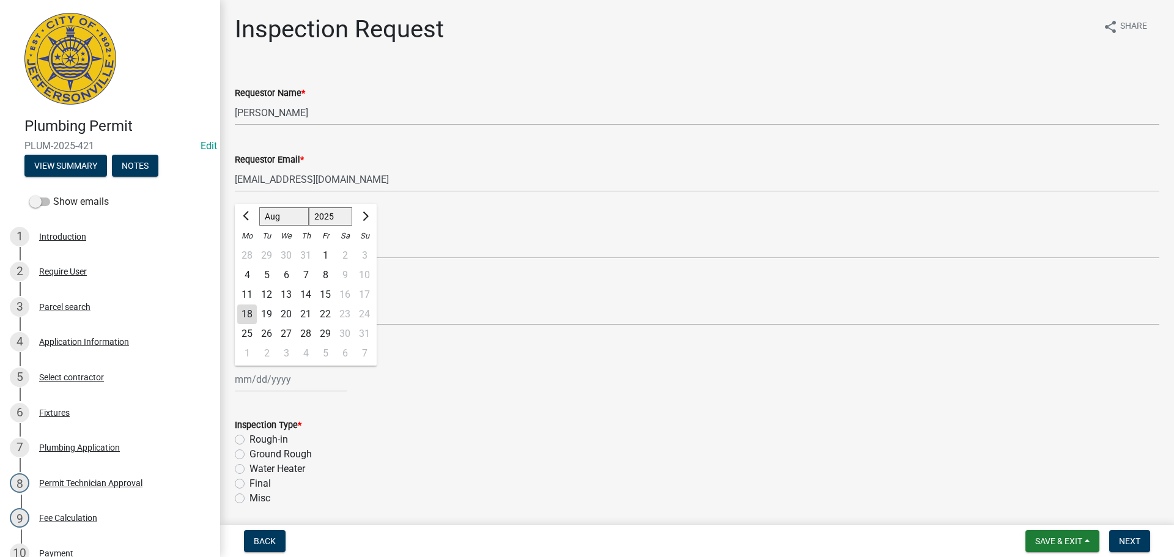
click at [257, 384] on div "[PERSON_NAME] Feb Mar Apr [PERSON_NAME][DATE] Oct Nov [DATE] 1526 1527 1528 152…" at bounding box center [291, 379] width 112 height 25
click at [271, 317] on div "19" at bounding box center [267, 314] width 20 height 20
type input "[DATE]"
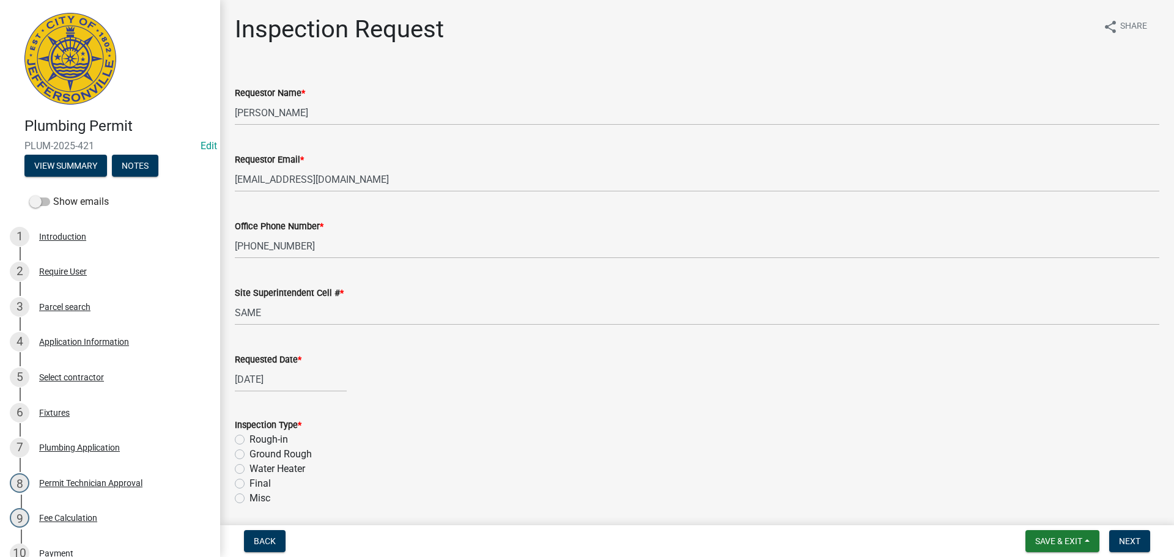
click at [249, 453] on label "Ground Rough" at bounding box center [280, 454] width 62 height 15
click at [249, 453] on input "Ground Rough" at bounding box center [253, 451] width 8 height 8
radio input "true"
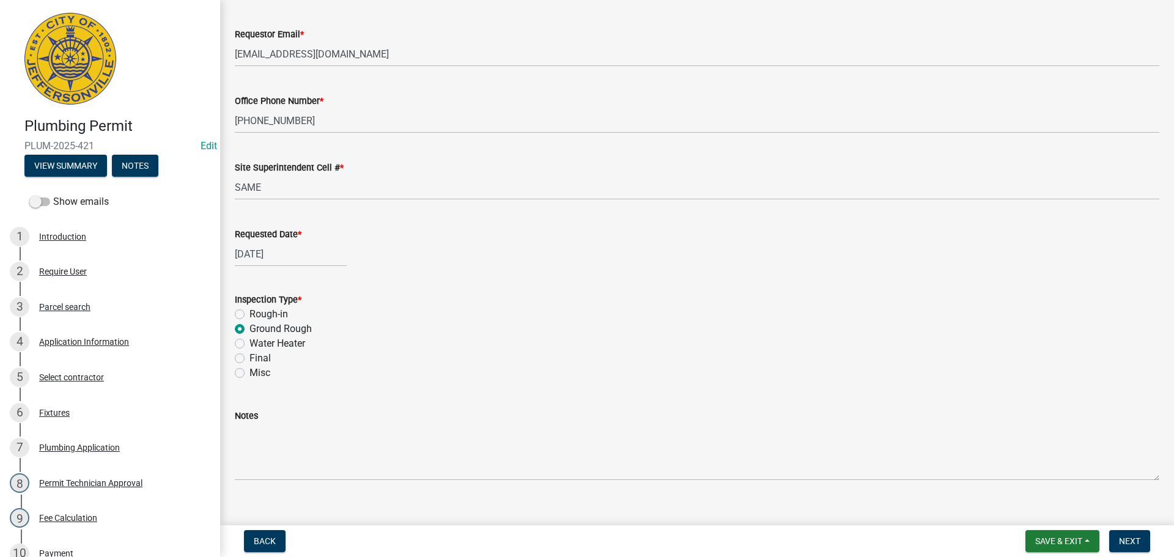
scroll to position [143, 0]
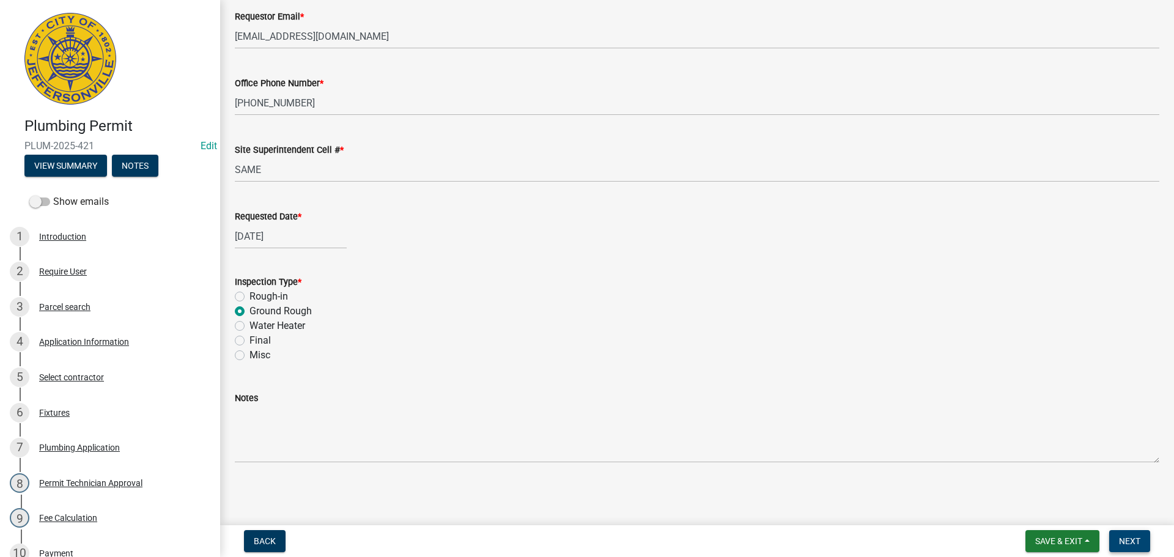
click at [1125, 540] on span "Next" at bounding box center [1129, 541] width 21 height 10
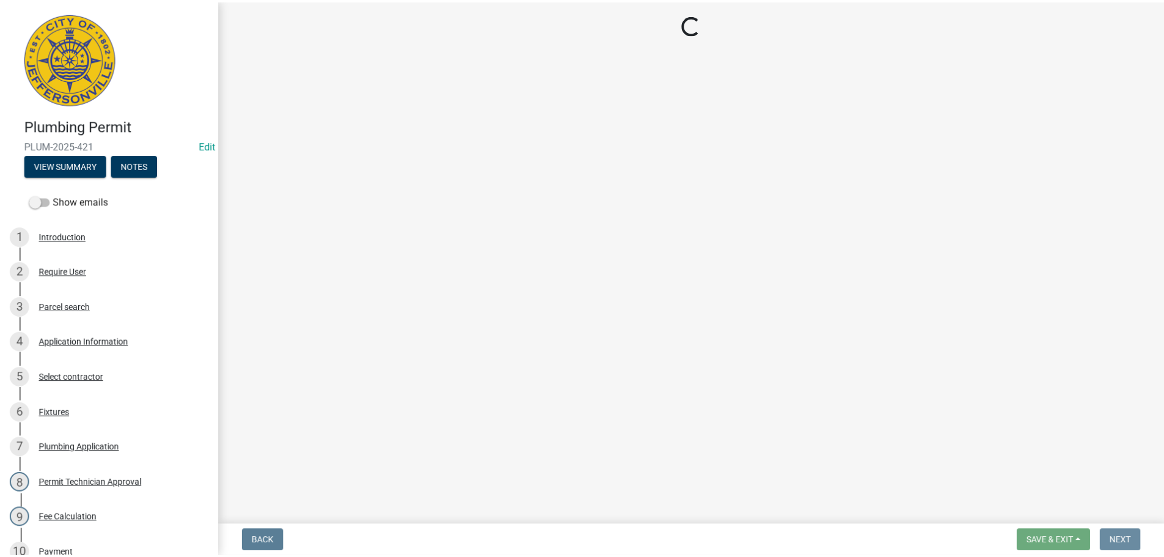
scroll to position [0, 0]
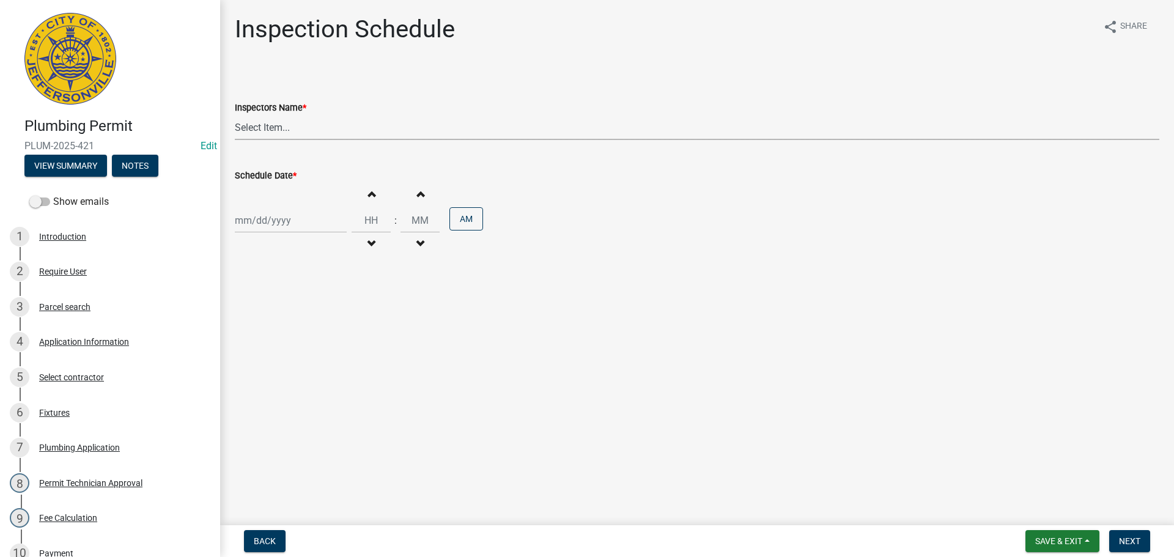
click at [267, 131] on select "Select Item... [PERSON_NAME] ([PERSON_NAME]) [PERSON_NAME] ([PERSON_NAME]) mkru…" at bounding box center [697, 127] width 924 height 25
select select "13c97fbc-c819-4cee-844a-0db3d3c4db95"
click at [235, 115] on select "Select Item... [PERSON_NAME] ([PERSON_NAME]) [PERSON_NAME] ([PERSON_NAME]) mkru…" at bounding box center [697, 127] width 924 height 25
select select "8"
select select "2025"
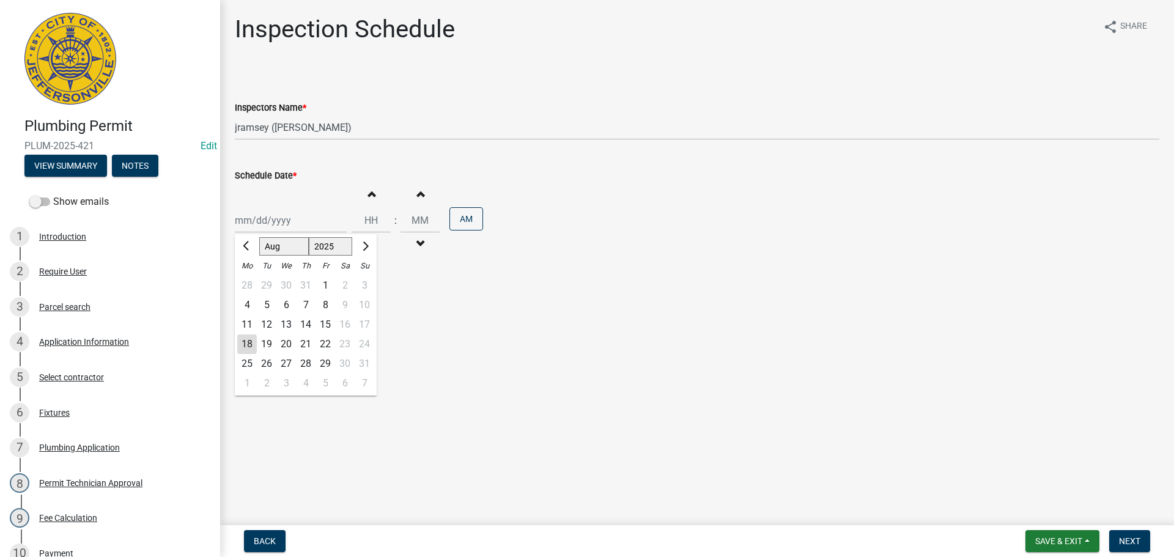
drag, startPoint x: 253, startPoint y: 215, endPoint x: 257, endPoint y: 224, distance: 9.6
click at [253, 215] on div "[PERSON_NAME] Feb Mar Apr [PERSON_NAME][DATE] Oct Nov [DATE] 1526 1527 1528 152…" at bounding box center [291, 220] width 112 height 25
click at [271, 345] on div "19" at bounding box center [267, 344] width 20 height 20
type input "[DATE]"
click at [1114, 541] on button "Next" at bounding box center [1129, 541] width 41 height 22
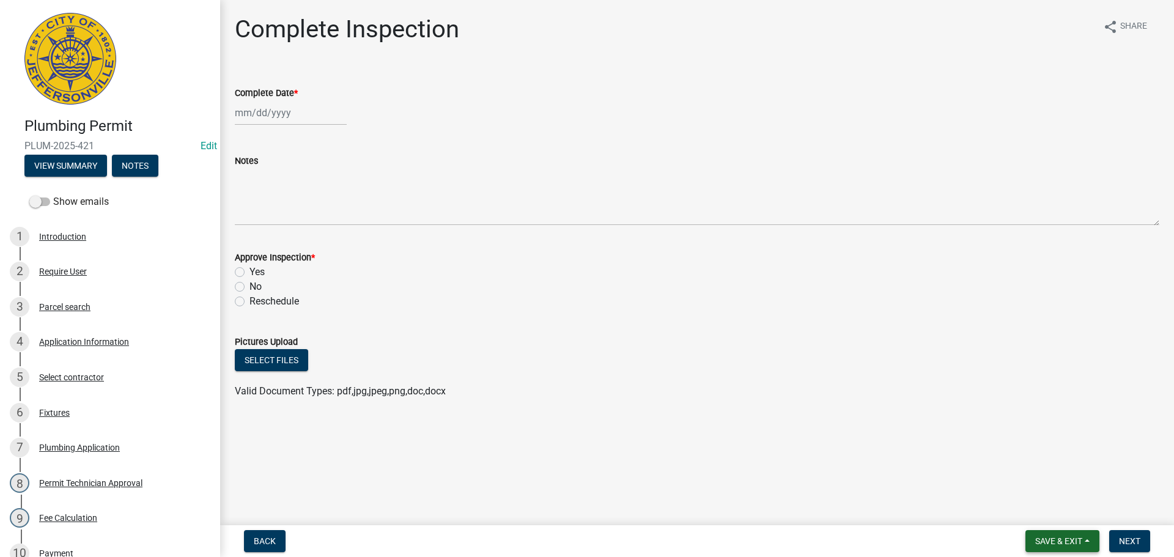
click at [1054, 535] on button "Save & Exit" at bounding box center [1062, 541] width 74 height 22
click at [1049, 509] on button "Save & Exit" at bounding box center [1050, 508] width 98 height 29
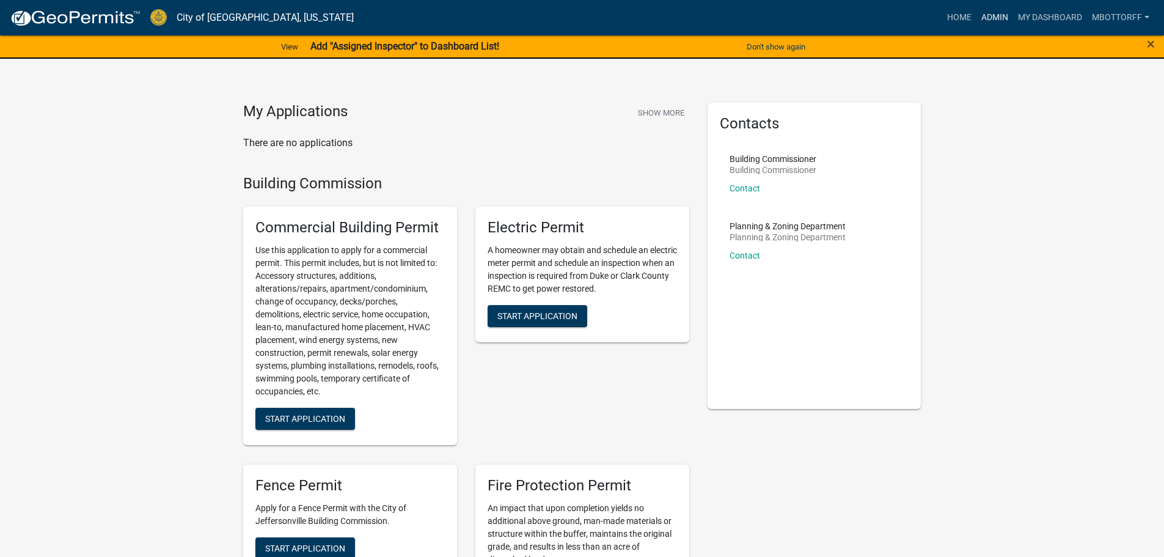
click at [987, 13] on link "Admin" at bounding box center [995, 17] width 37 height 23
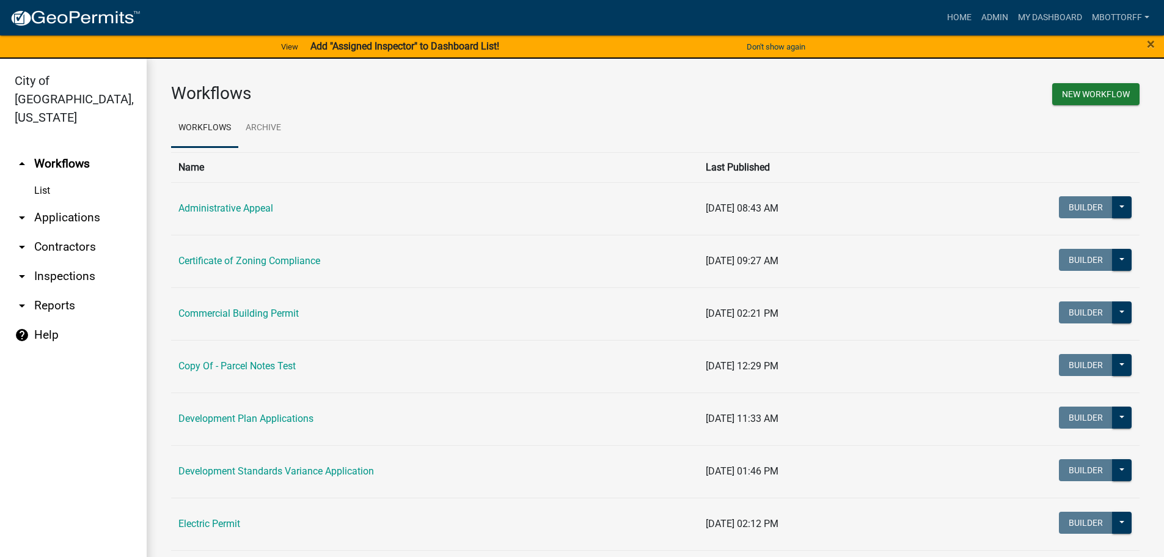
click at [51, 203] on link "arrow_drop_down Applications" at bounding box center [73, 217] width 147 height 29
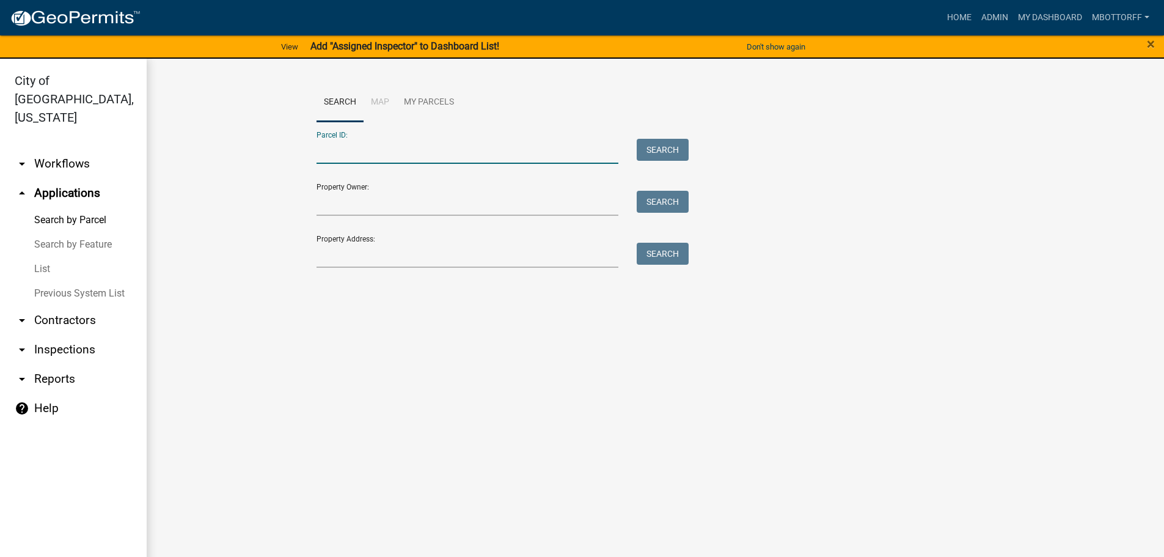
paste input "10-42-06-900-330.000-039"
click at [391, 147] on input "10-42-06-900-330.000-039" at bounding box center [468, 151] width 303 height 25
type input "10-42-06-900-281.000-039"
click at [661, 148] on button "Search" at bounding box center [663, 150] width 52 height 22
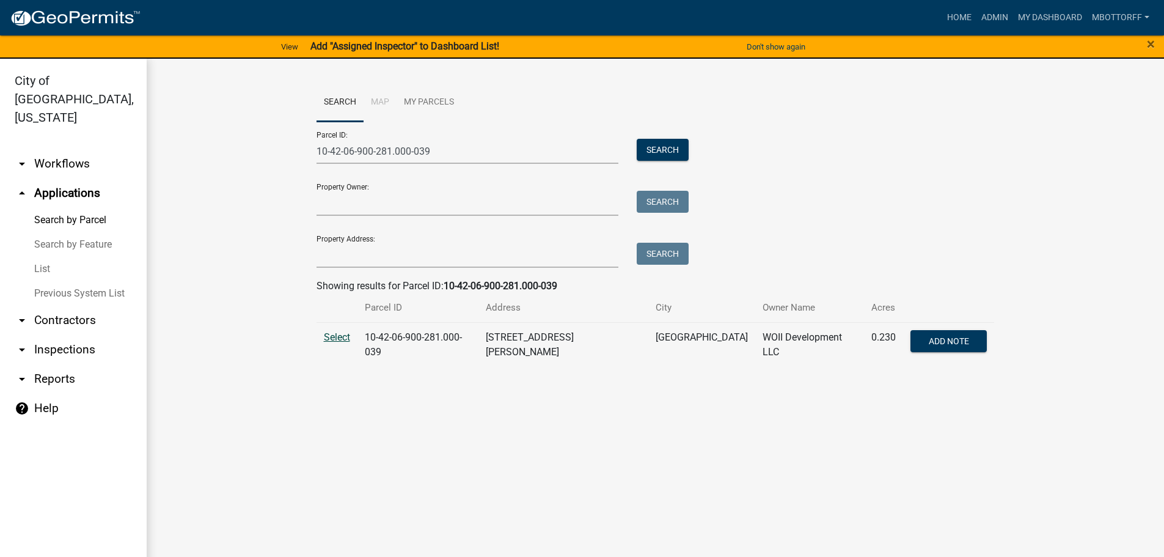
click at [332, 334] on span "Select" at bounding box center [337, 337] width 26 height 12
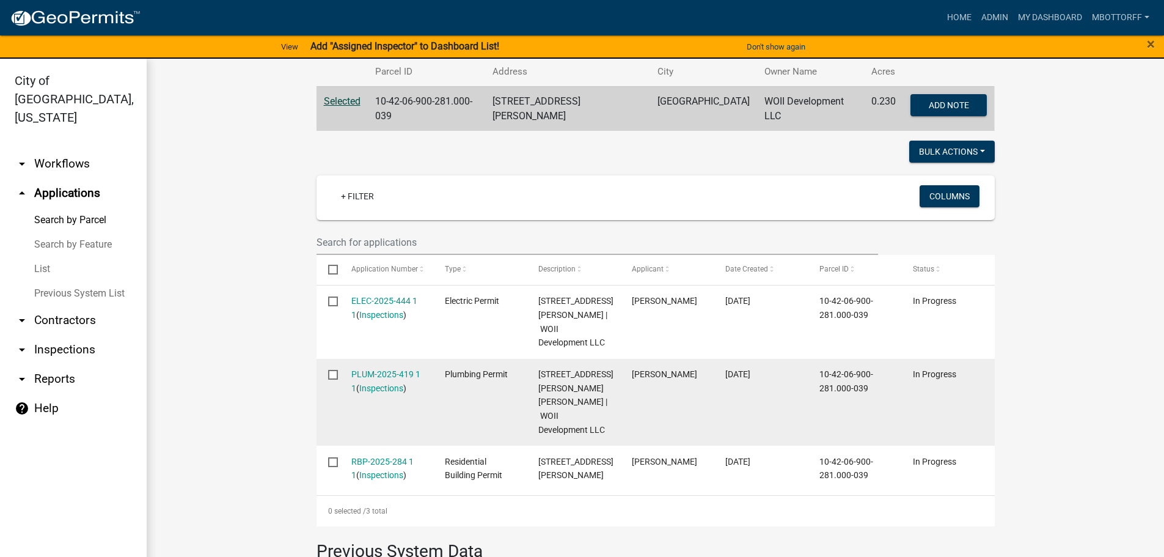
scroll to position [306, 0]
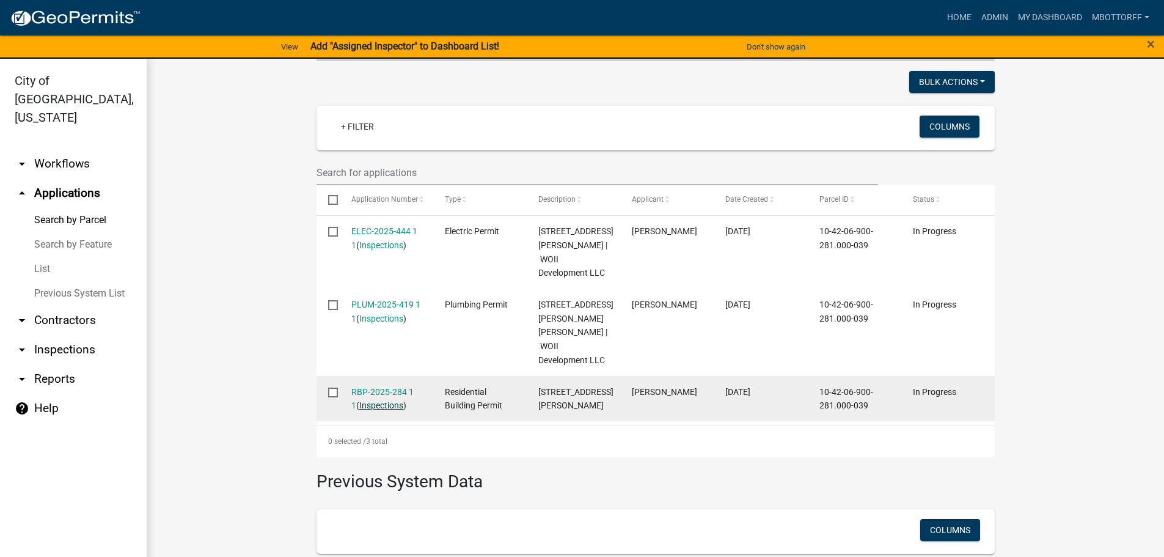
click at [374, 410] on link "Inspections" at bounding box center [381, 405] width 44 height 10
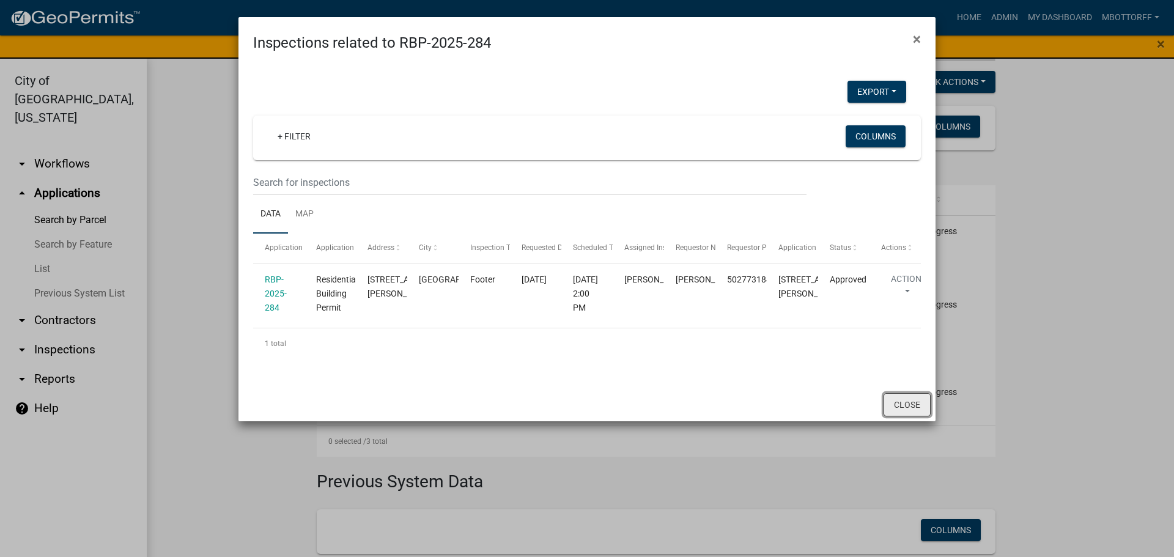
click at [902, 416] on button "Close" at bounding box center [906, 404] width 47 height 23
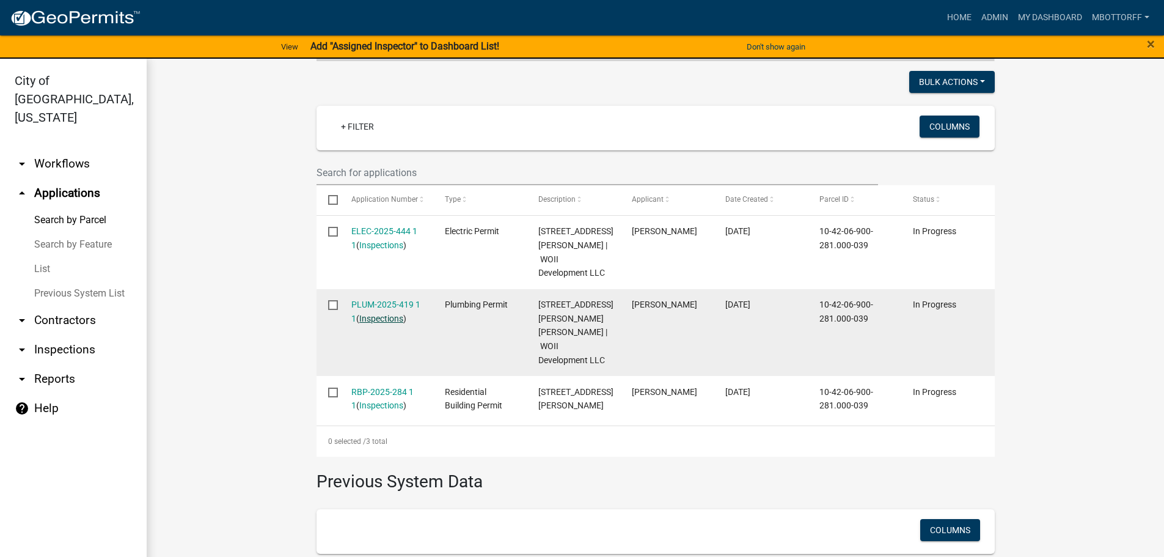
click at [383, 316] on link "Inspections" at bounding box center [381, 319] width 44 height 10
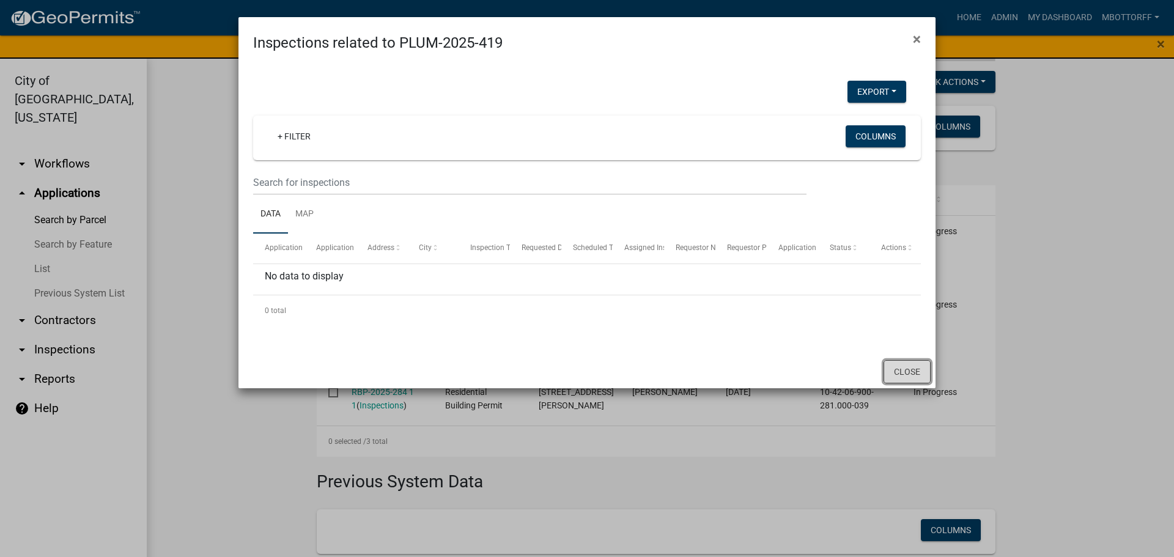
click at [905, 367] on button "Close" at bounding box center [906, 371] width 47 height 23
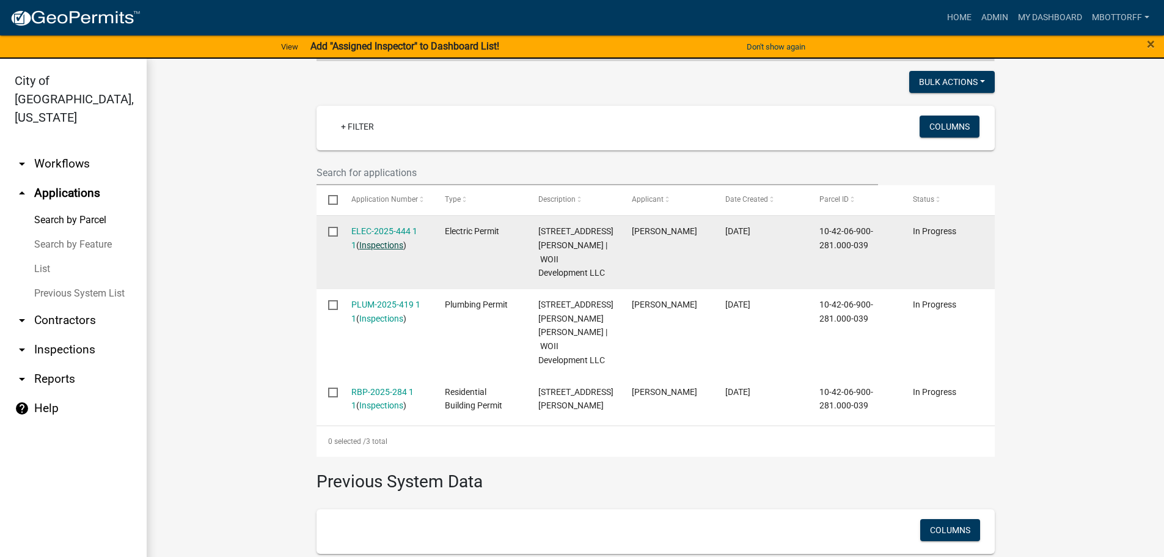
click at [372, 240] on link "Inspections" at bounding box center [381, 245] width 44 height 10
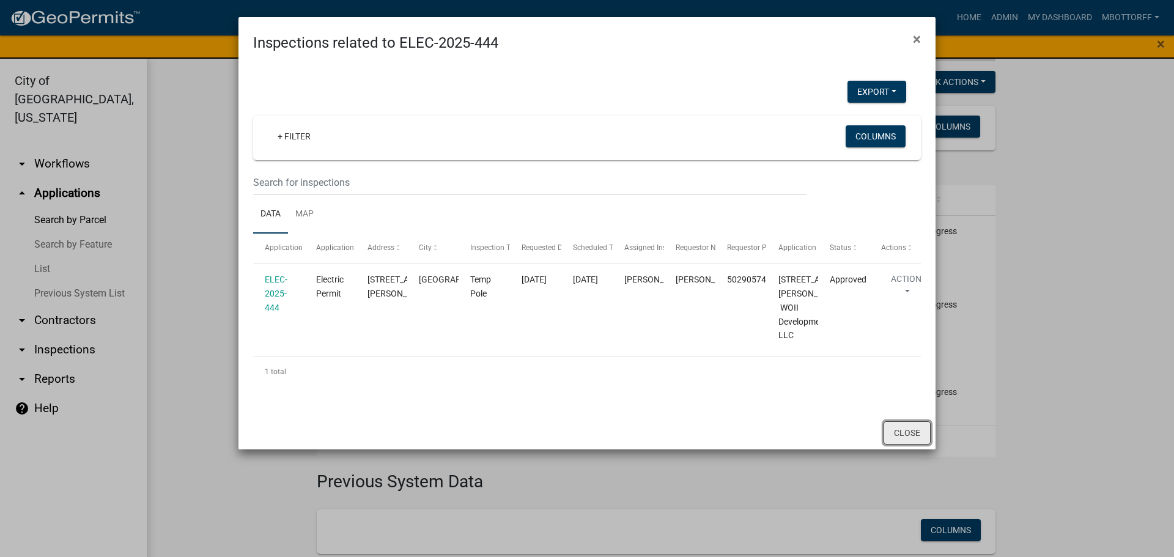
click at [899, 444] on button "Close" at bounding box center [906, 432] width 47 height 23
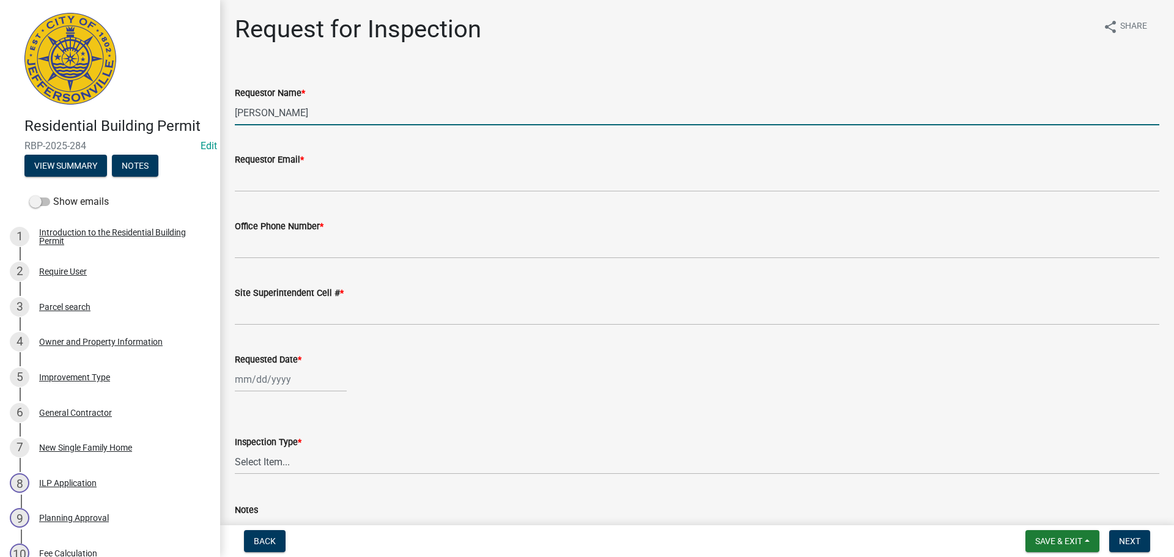
drag, startPoint x: 288, startPoint y: 117, endPoint x: 152, endPoint y: 112, distance: 136.4
click at [165, 112] on div "Residential Building Permit RBP-2025-284 Edit View Summary Notes Show emails 1 …" at bounding box center [587, 278] width 1174 height 557
type input "[PERSON_NAME]"
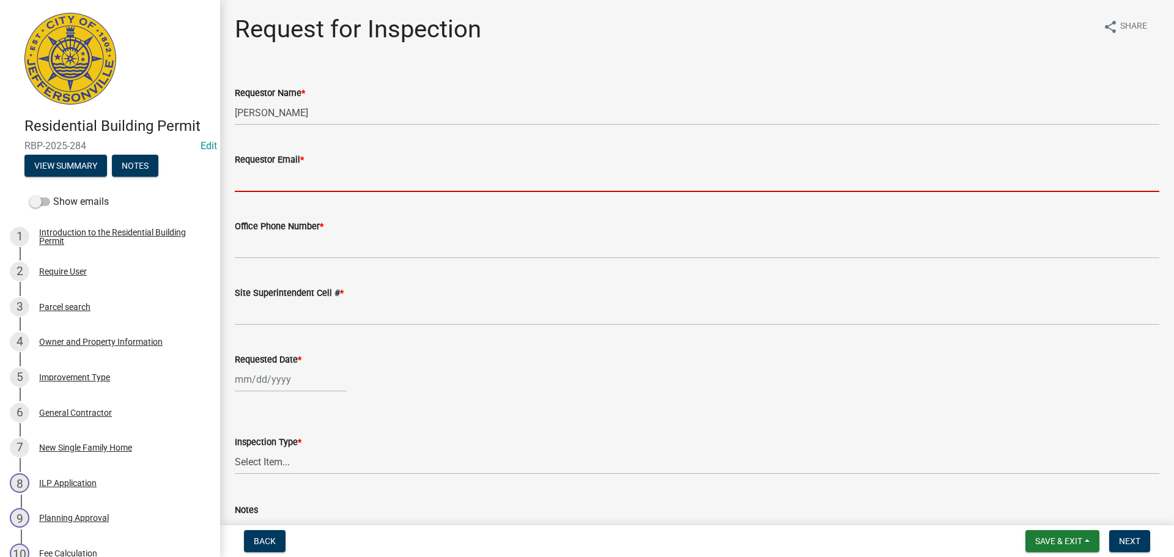
click at [265, 175] on input "Requestor Email *" at bounding box center [697, 179] width 924 height 25
type input "[EMAIL_ADDRESS][DOMAIN_NAME]"
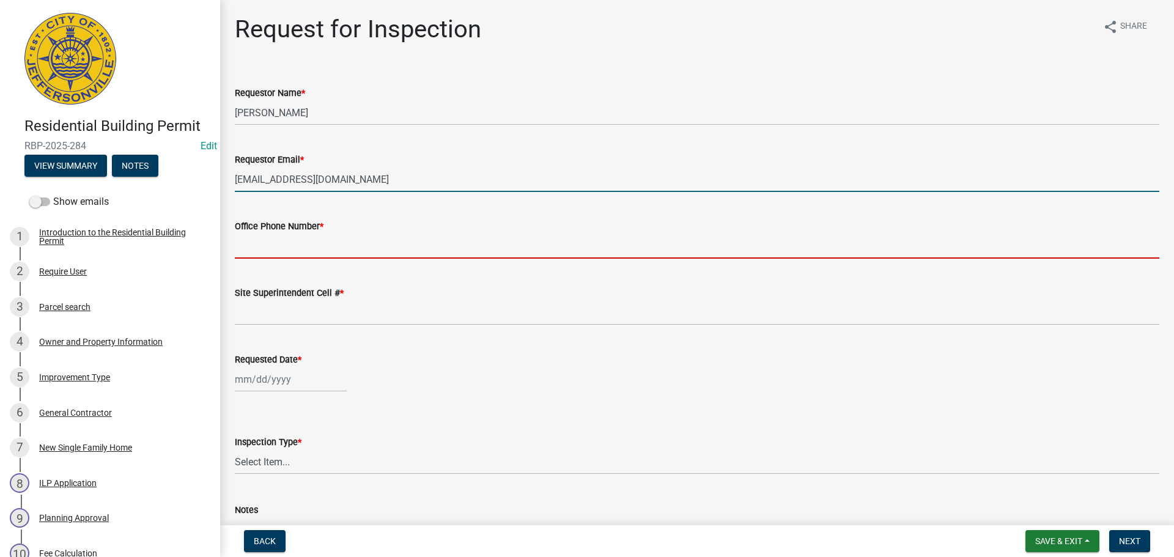
click at [278, 251] on input "Office Phone Number *" at bounding box center [697, 245] width 924 height 25
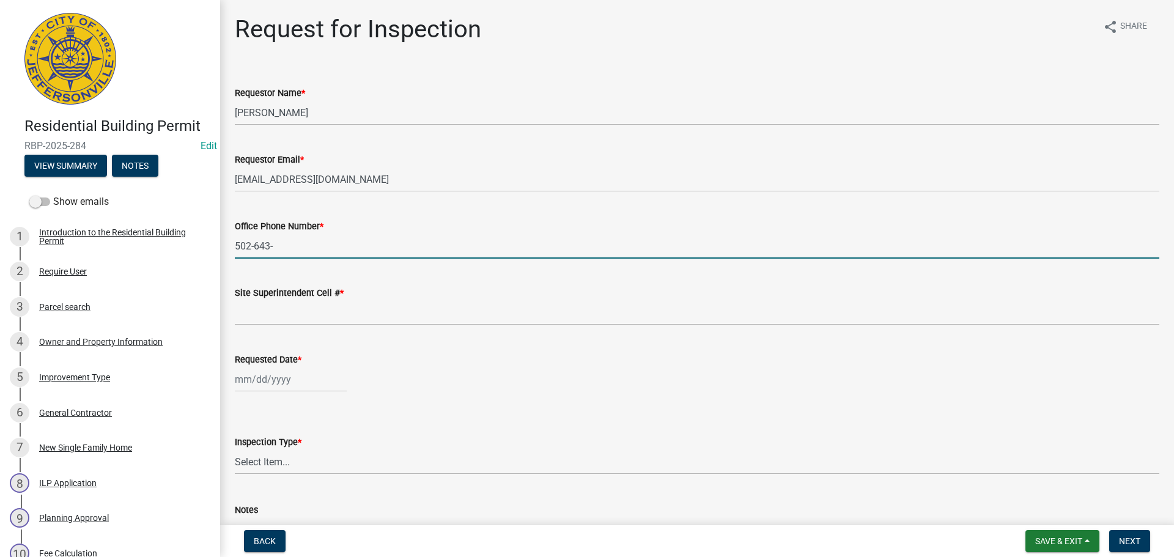
type input "[PHONE_NUMBER]"
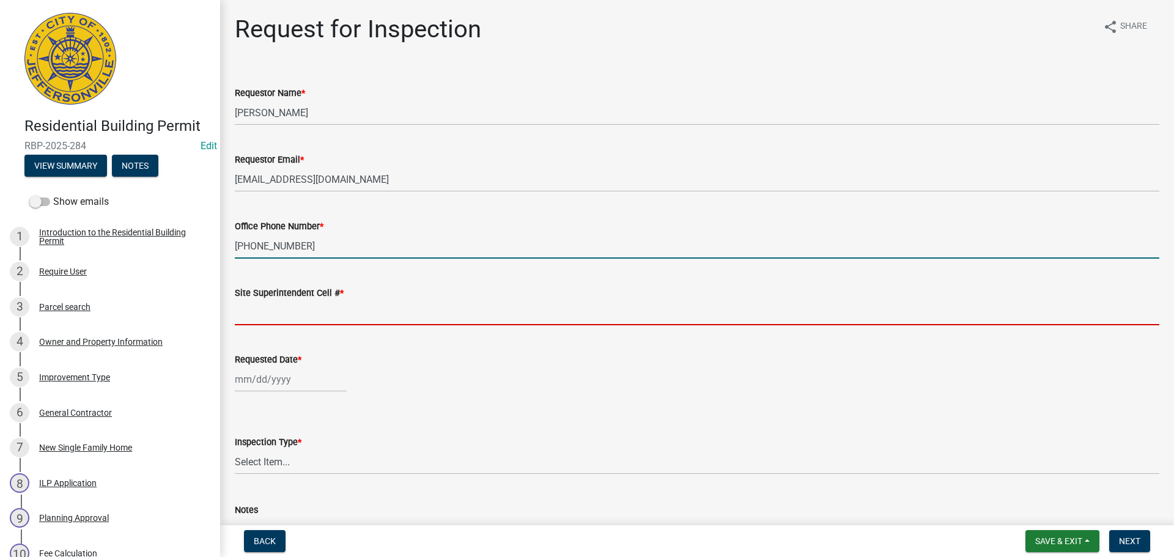
click at [290, 312] on input "Site Superintendent Cell # *" at bounding box center [697, 312] width 924 height 25
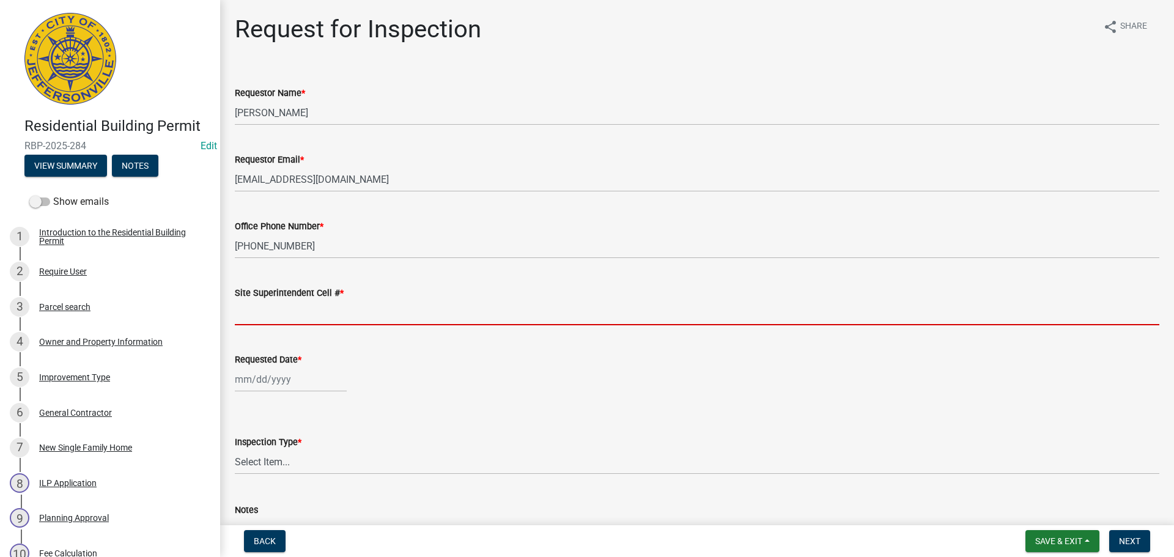
type input "SAME"
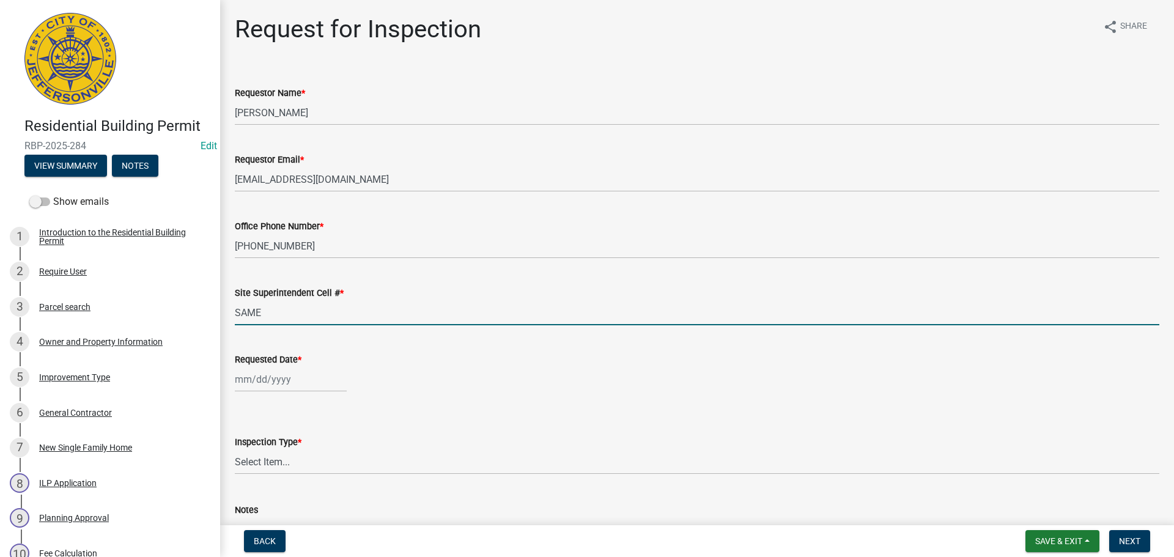
click at [264, 386] on input "Requested Date *" at bounding box center [291, 379] width 112 height 25
select select "8"
select select "2025"
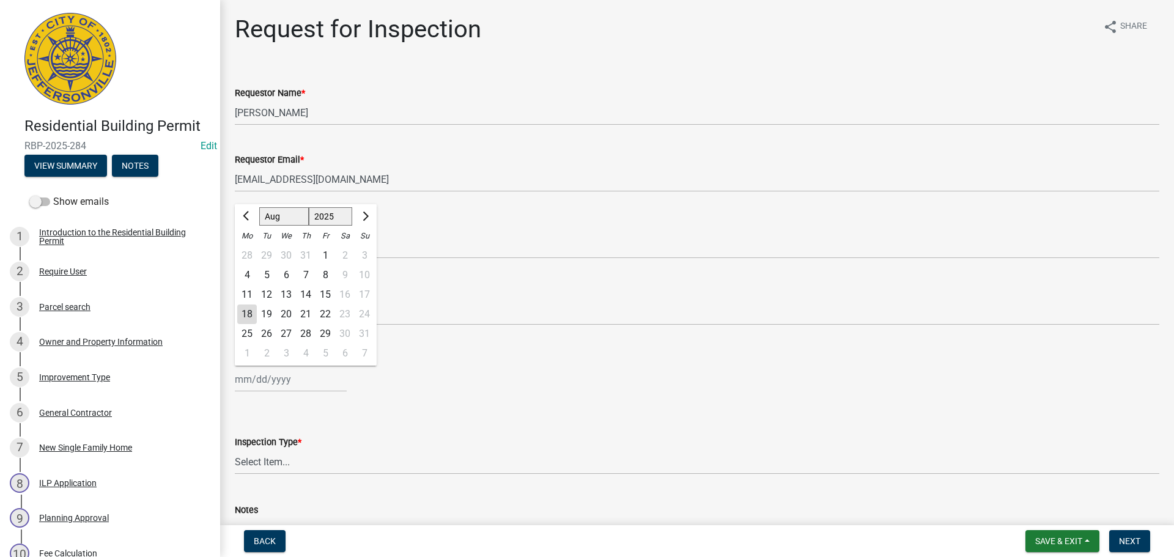
click at [268, 318] on div "19" at bounding box center [267, 314] width 20 height 20
type input "08/19/2025"
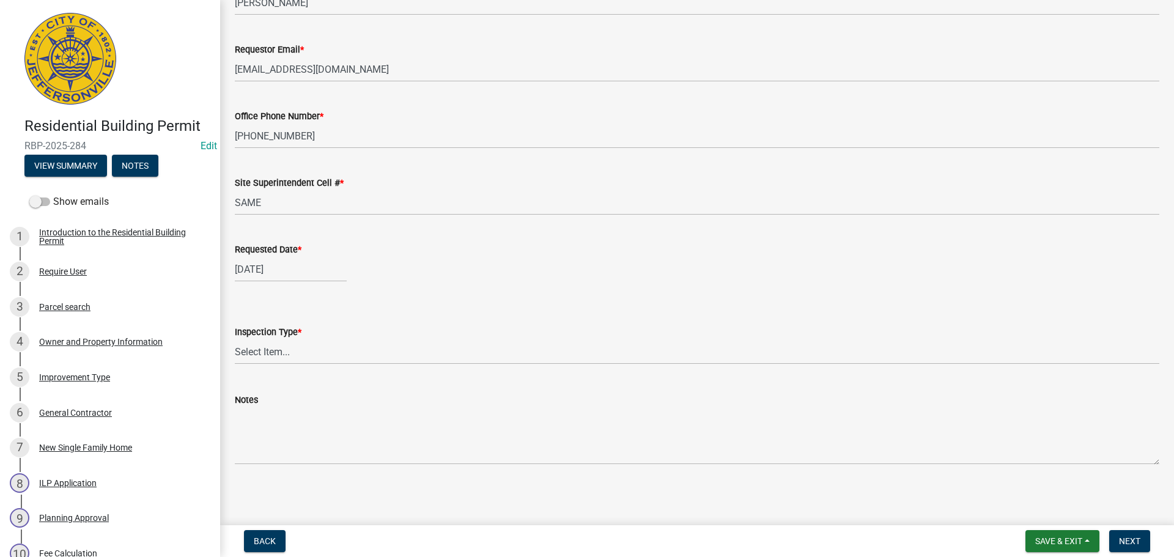
scroll to position [112, 0]
click at [270, 353] on select "Select Item... Footer Foundation Framing Final" at bounding box center [697, 349] width 924 height 25
click at [235, 337] on select "Select Item... Footer Foundation Framing Final" at bounding box center [697, 349] width 924 height 25
select select "cf00f61e-4b77-4892-83dd-df63e4708b2f"
click at [1147, 543] on button "Next" at bounding box center [1129, 541] width 41 height 22
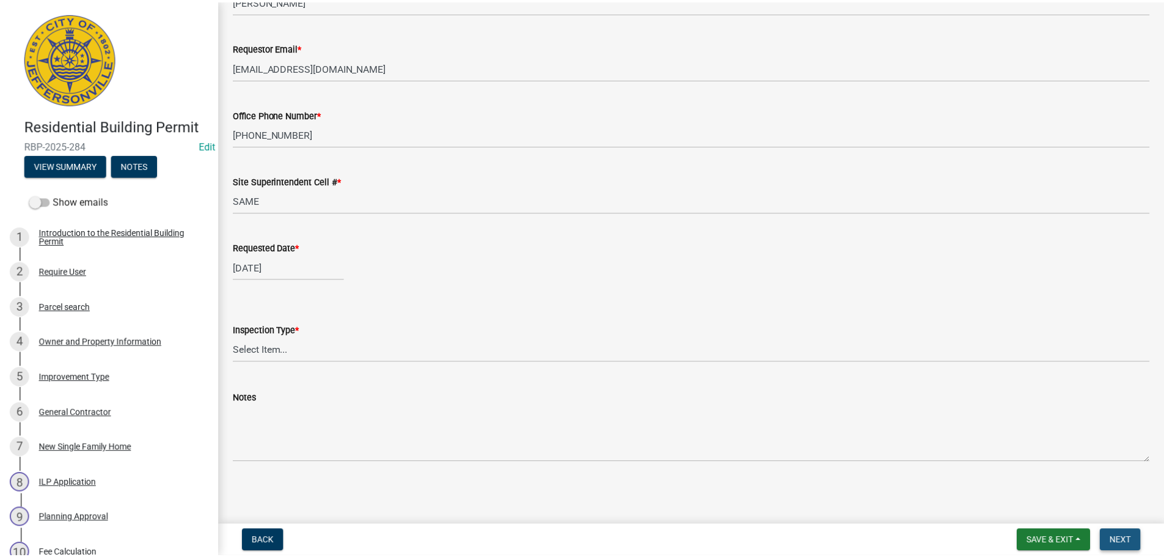
scroll to position [0, 0]
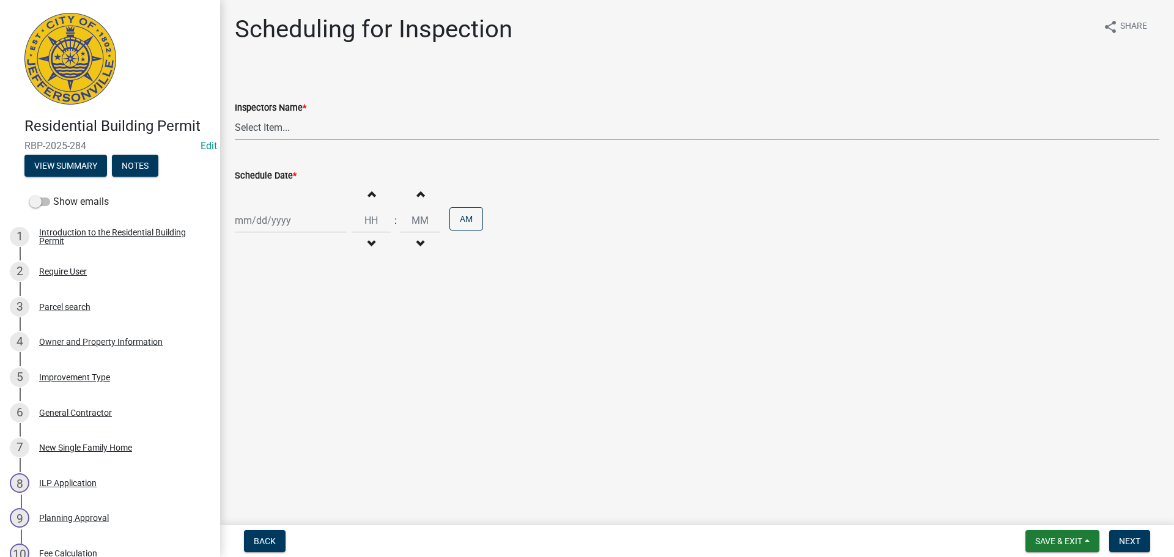
click at [252, 134] on select "Select Item... jramsey (Jeremy Ramsey) MaryFrey (Mary Frey) mkruer (Mike Kruer)…" at bounding box center [697, 127] width 924 height 25
select select "fdb3bcc6-ce93-4663-8a18-5c08884dd177"
click at [235, 115] on select "Select Item... jramsey (Jeremy Ramsey) MaryFrey (Mary Frey) mkruer (Mike Kruer)…" at bounding box center [697, 127] width 924 height 25
select select "8"
select select "2025"
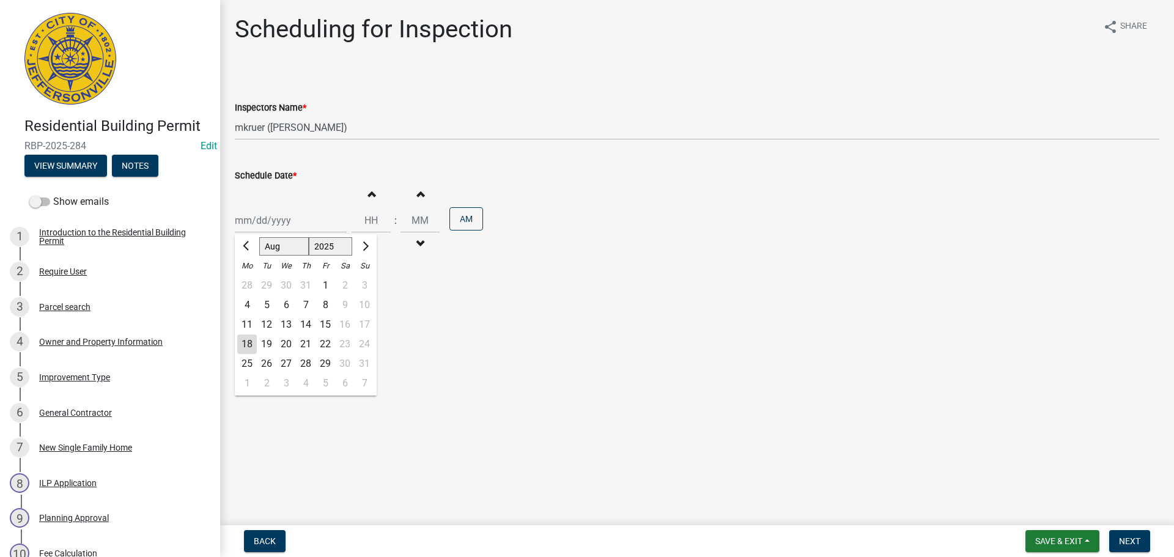
click at [262, 218] on div "Jan Feb Mar Apr May Jun Jul Aug Sep Oct Nov Dec 1525 1526 1527 1528 1529 1530 1…" at bounding box center [291, 220] width 112 height 25
click at [265, 348] on div "19" at bounding box center [267, 344] width 20 height 20
type input "08/19/2025"
click at [1117, 536] on button "Next" at bounding box center [1129, 541] width 41 height 22
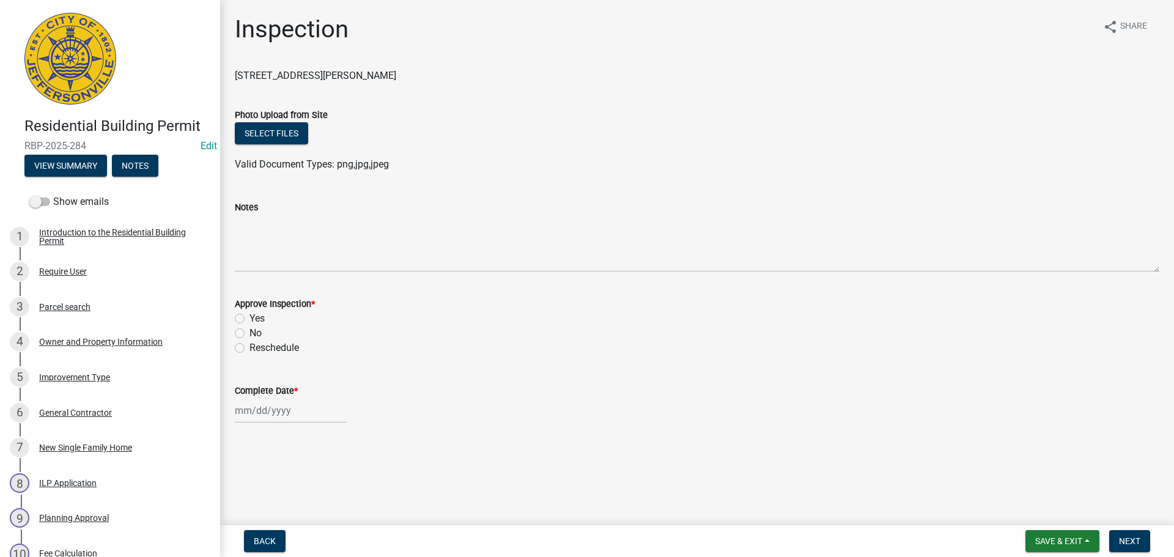
click at [1067, 529] on nav "Back Save & Exit Save Save & Exit Next" at bounding box center [696, 541] width 953 height 32
click at [1059, 543] on span "Save & Exit" at bounding box center [1058, 541] width 47 height 10
click at [1037, 511] on button "Save & Exit" at bounding box center [1050, 508] width 98 height 29
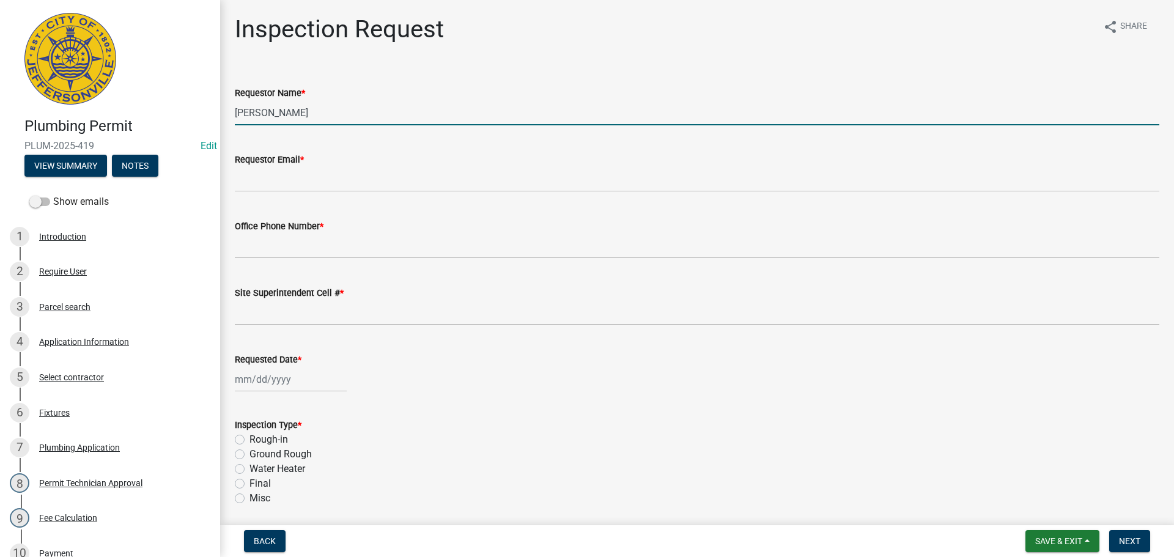
drag, startPoint x: 301, startPoint y: 114, endPoint x: 169, endPoint y: 90, distance: 134.3
click at [169, 90] on div "Plumbing Permit PLUM-2025-419 Edit View Summary Notes Show emails 1 Introductio…" at bounding box center [587, 278] width 1174 height 557
type input "[PERSON_NAME]"
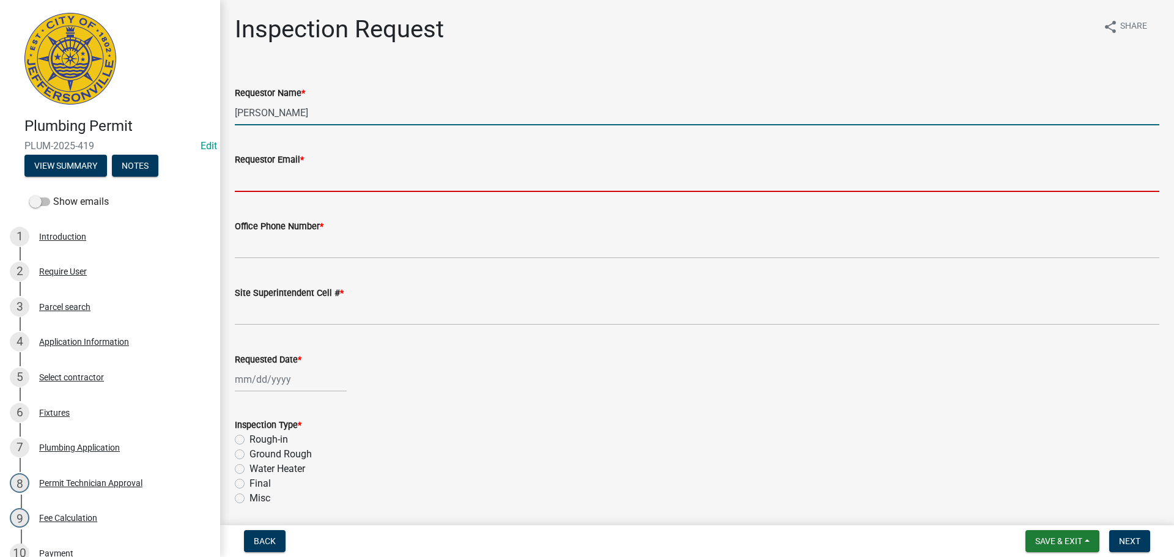
click at [279, 176] on input "Requestor Email *" at bounding box center [697, 179] width 924 height 25
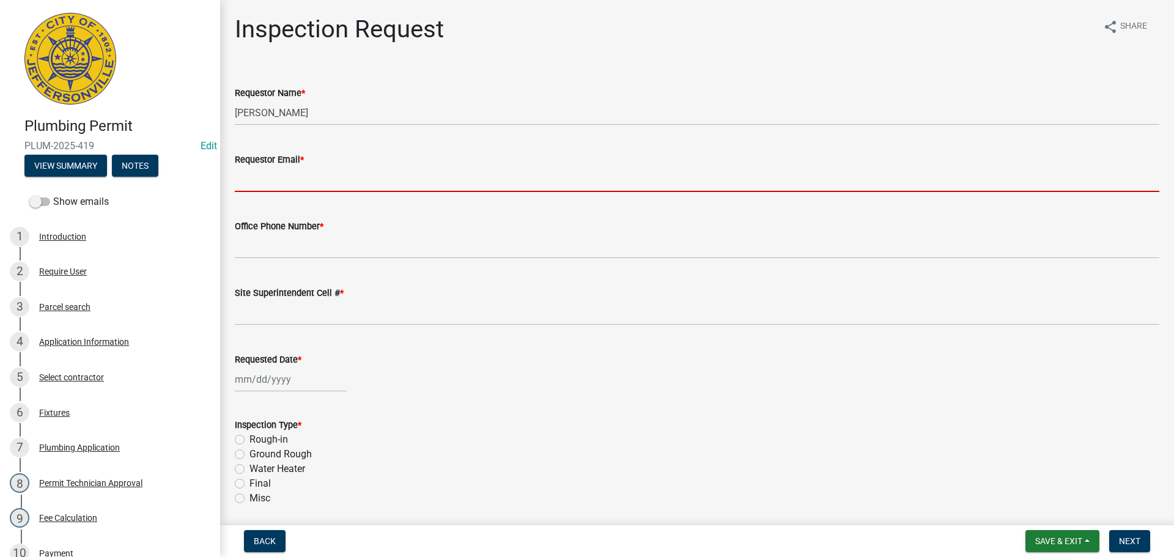
type input "[EMAIL_ADDRESS][DOMAIN_NAME]"
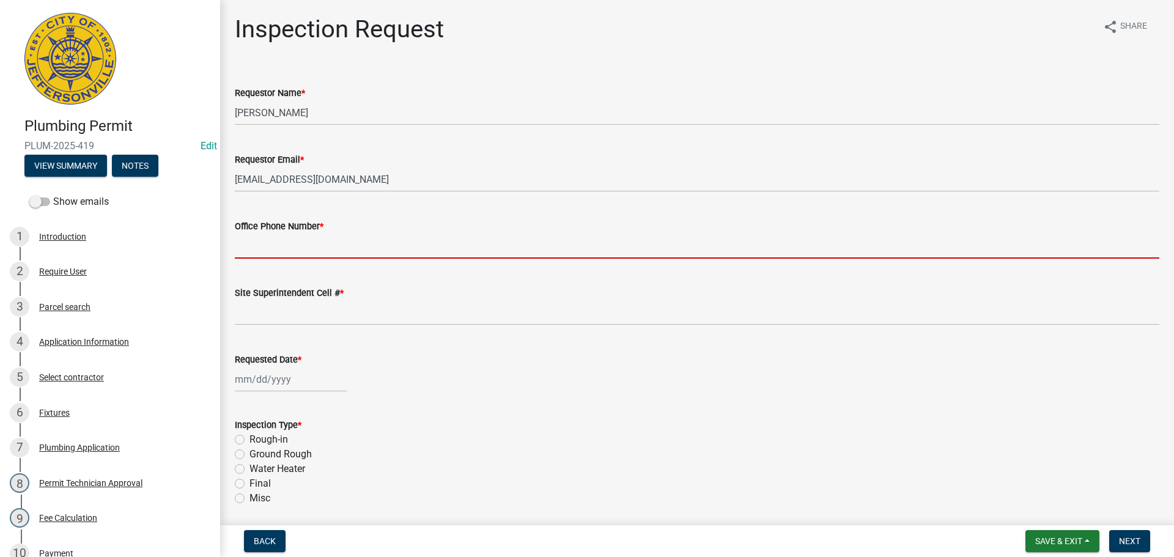
click at [304, 238] on input "Office Phone Number *" at bounding box center [697, 245] width 924 height 25
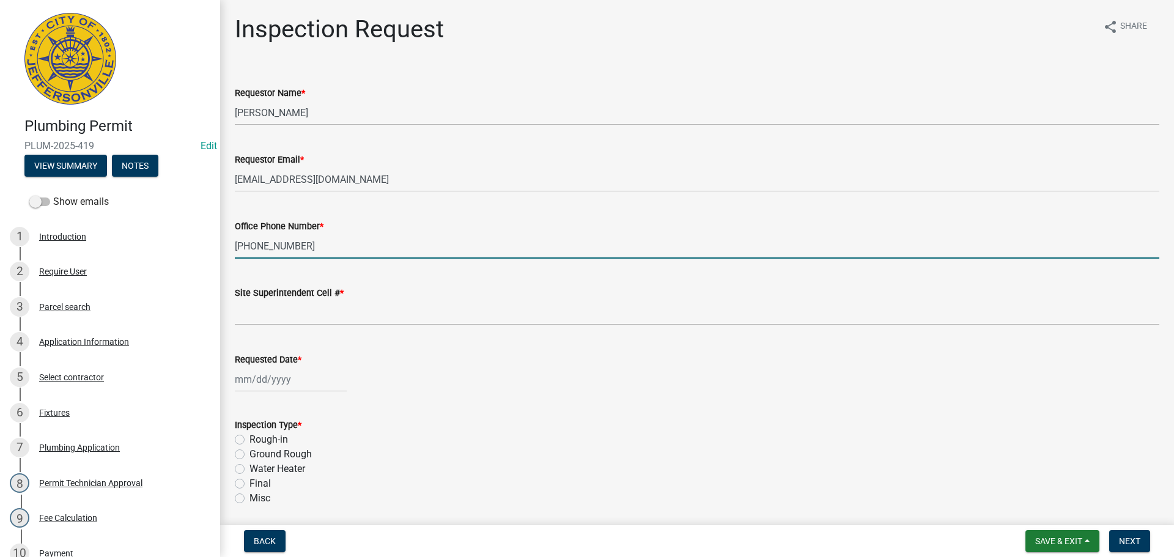
type input "[PHONE_NUMBER]"
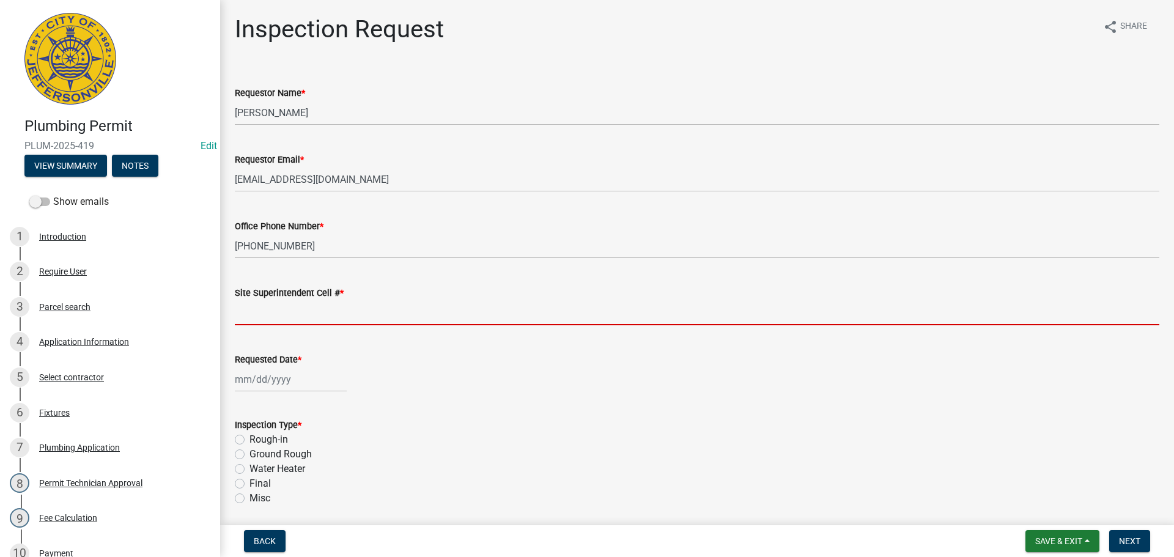
click at [273, 311] on input "Site Superintendent Cell # *" at bounding box center [697, 312] width 924 height 25
type input "SAME"
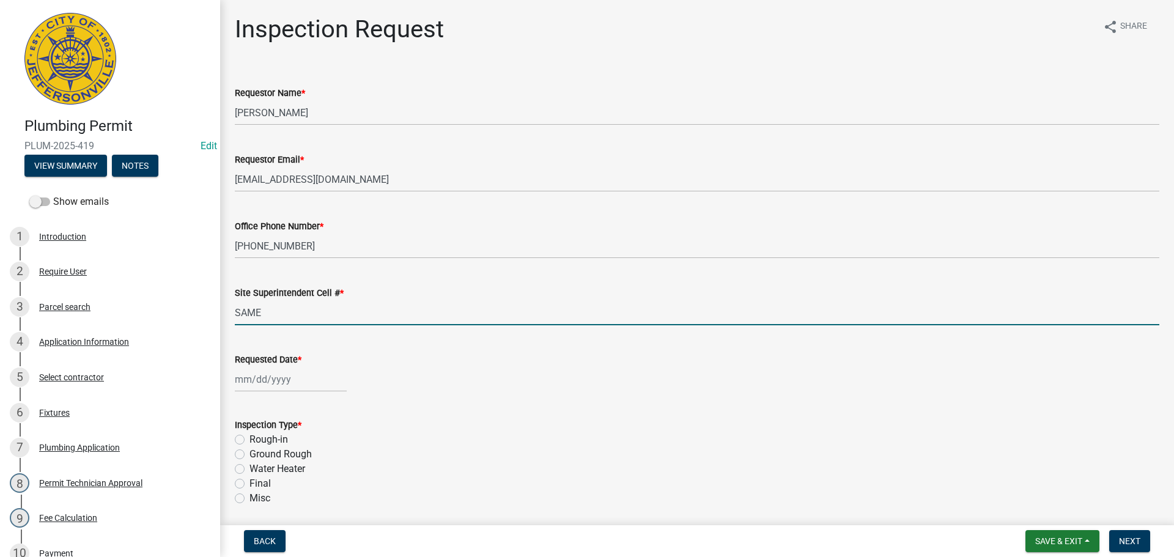
select select "8"
select select "2025"
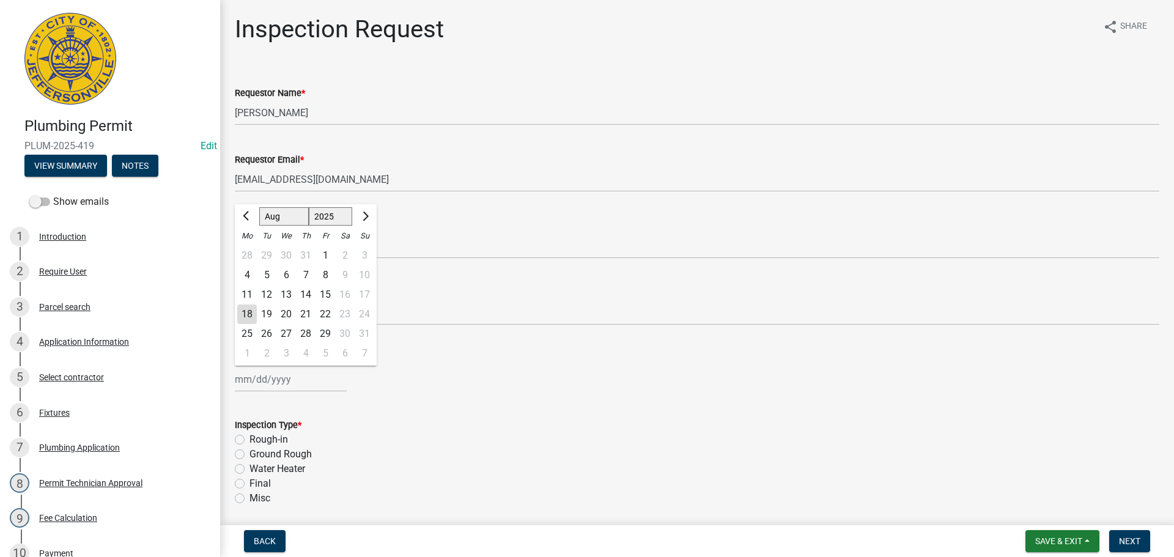
click at [263, 381] on div "[PERSON_NAME] Feb Mar Apr [PERSON_NAME][DATE] Oct Nov [DATE] 1526 1527 1528 152…" at bounding box center [291, 379] width 112 height 25
click at [265, 314] on div "19" at bounding box center [267, 314] width 20 height 20
type input "[DATE]"
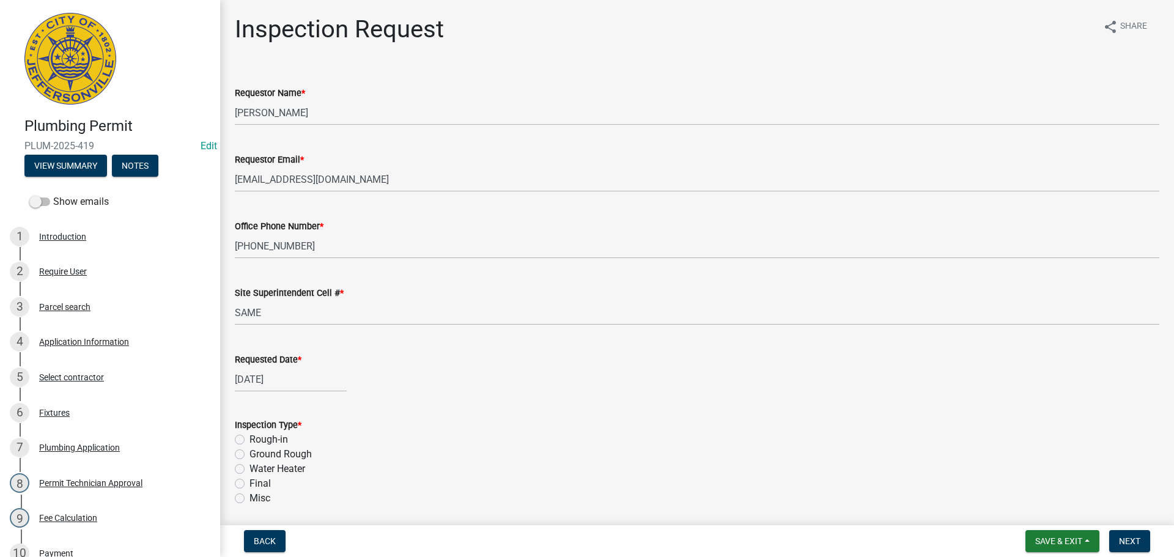
click at [247, 458] on div "Ground Rough" at bounding box center [697, 454] width 924 height 15
click at [249, 455] on label "Ground Rough" at bounding box center [280, 454] width 62 height 15
click at [249, 455] on input "Ground Rough" at bounding box center [253, 451] width 8 height 8
radio input "true"
click at [1130, 534] on button "Next" at bounding box center [1129, 541] width 41 height 22
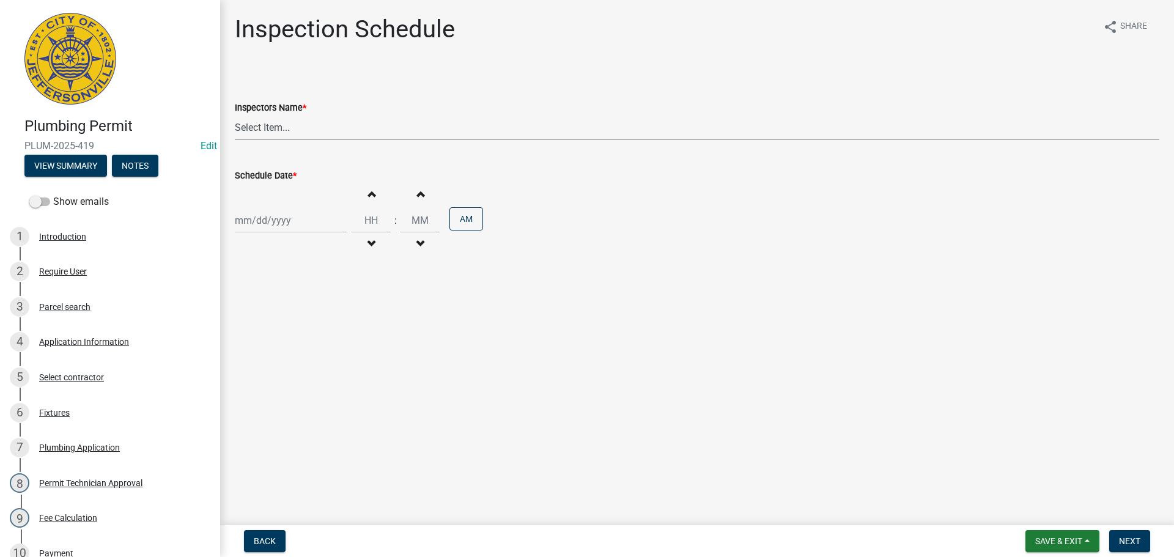
click at [254, 124] on select "Select Item... [PERSON_NAME] ([PERSON_NAME]) [PERSON_NAME] ([PERSON_NAME]) mkru…" at bounding box center [697, 127] width 924 height 25
select select "13c97fbc-c819-4cee-844a-0db3d3c4db95"
click at [235, 115] on select "Select Item... [PERSON_NAME] ([PERSON_NAME]) [PERSON_NAME] ([PERSON_NAME]) mkru…" at bounding box center [697, 127] width 924 height 25
select select "8"
select select "2025"
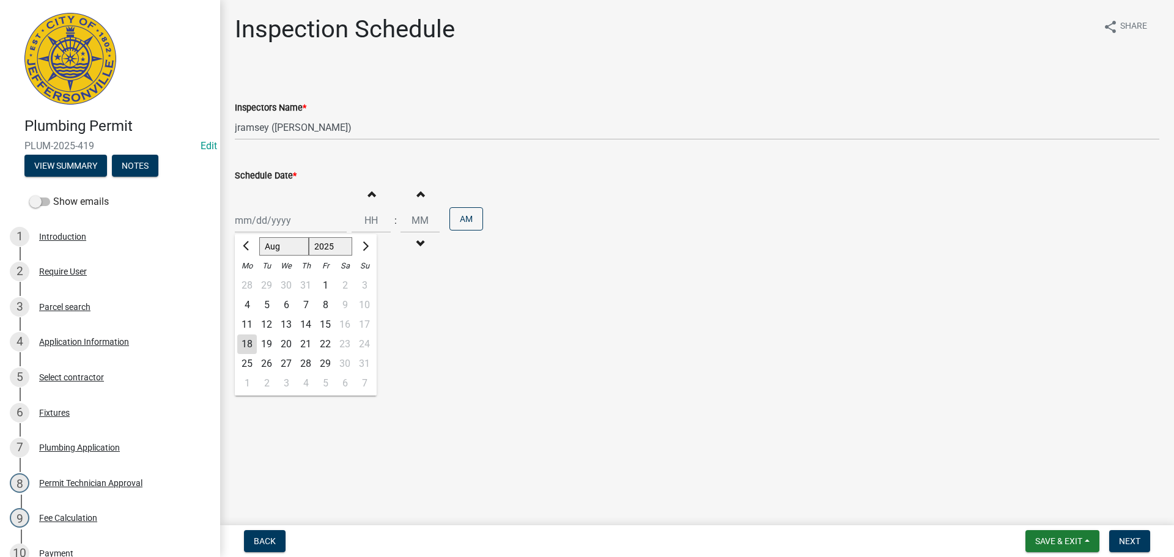
click at [261, 215] on div "[PERSON_NAME] Feb Mar Apr [PERSON_NAME][DATE] Oct Nov [DATE] 1526 1527 1528 152…" at bounding box center [291, 220] width 112 height 25
click at [265, 344] on div "19" at bounding box center [267, 344] width 20 height 20
type input "[DATE]"
click at [1141, 542] on button "Next" at bounding box center [1129, 541] width 41 height 22
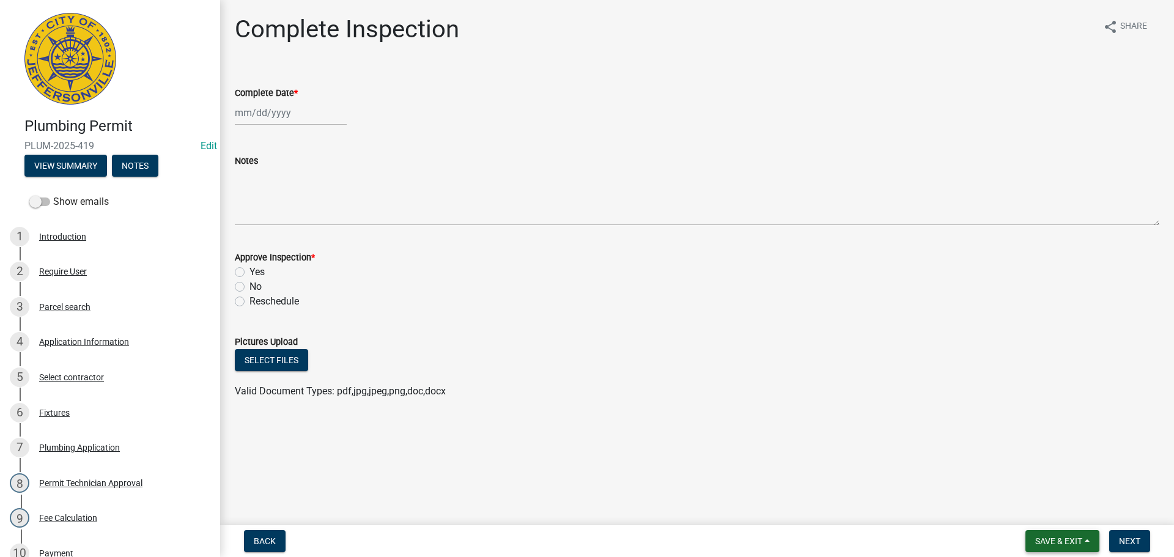
click at [1054, 536] on span "Save & Exit" at bounding box center [1058, 541] width 47 height 10
click at [1042, 517] on button "Save & Exit" at bounding box center [1050, 508] width 98 height 29
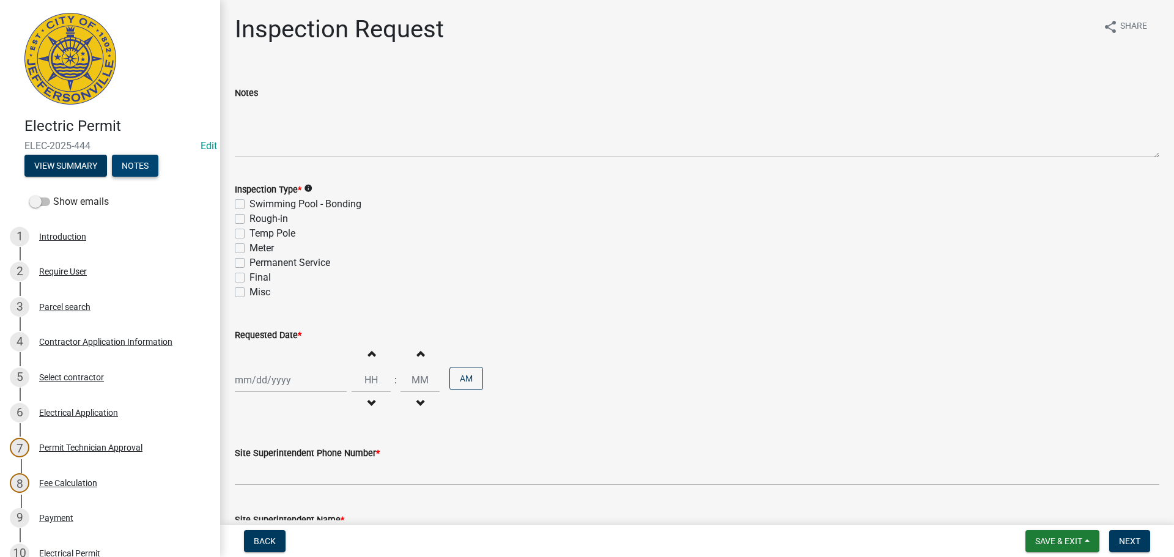
click at [139, 171] on button "Notes" at bounding box center [135, 166] width 46 height 22
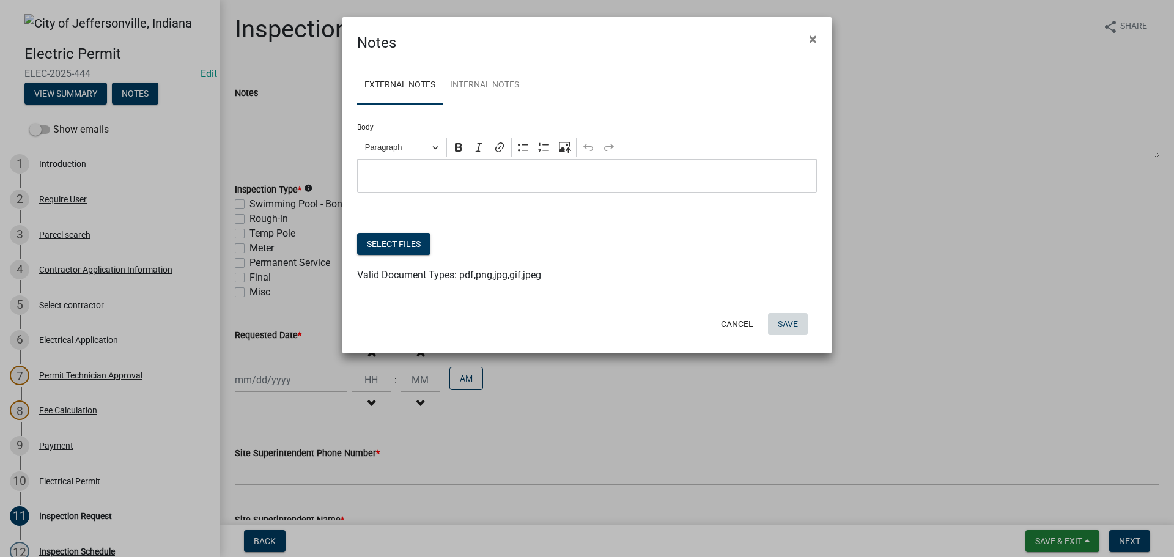
drag, startPoint x: 787, startPoint y: 325, endPoint x: 708, endPoint y: 272, distance: 94.3
click at [785, 325] on button "Save" at bounding box center [788, 324] width 40 height 22
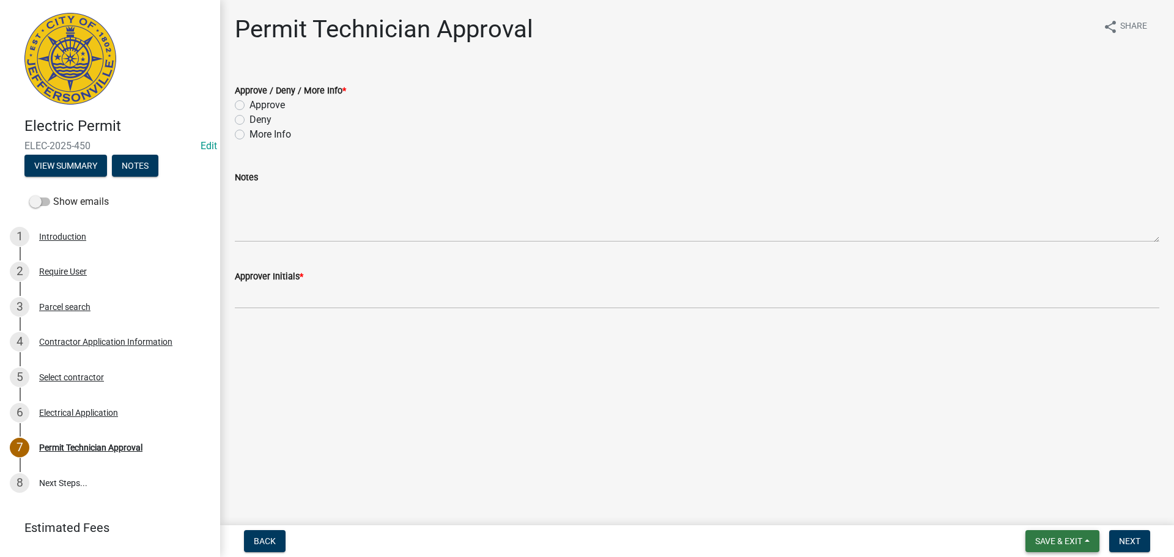
click at [1057, 543] on span "Save & Exit" at bounding box center [1058, 541] width 47 height 10
click at [1047, 512] on button "Save & Exit" at bounding box center [1050, 508] width 98 height 29
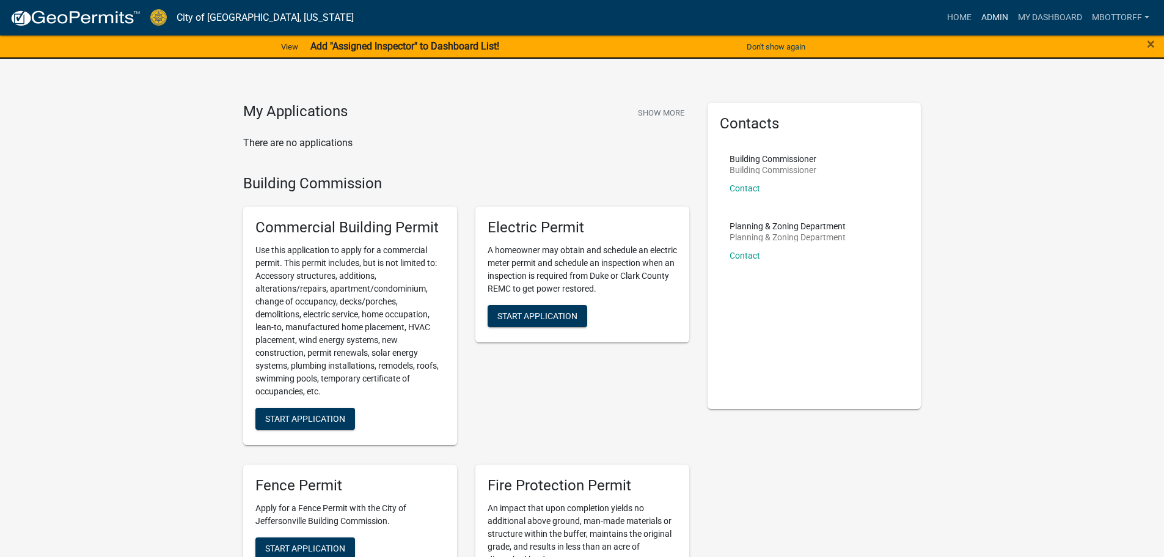
click at [989, 21] on link "Admin" at bounding box center [995, 17] width 37 height 23
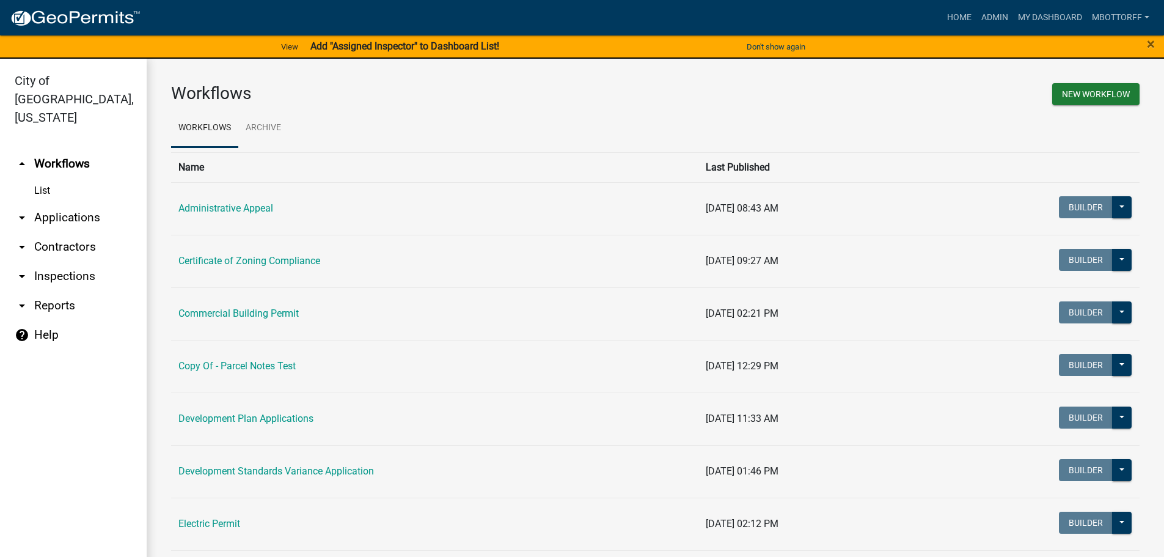
click at [39, 203] on link "arrow_drop_down Applications" at bounding box center [73, 217] width 147 height 29
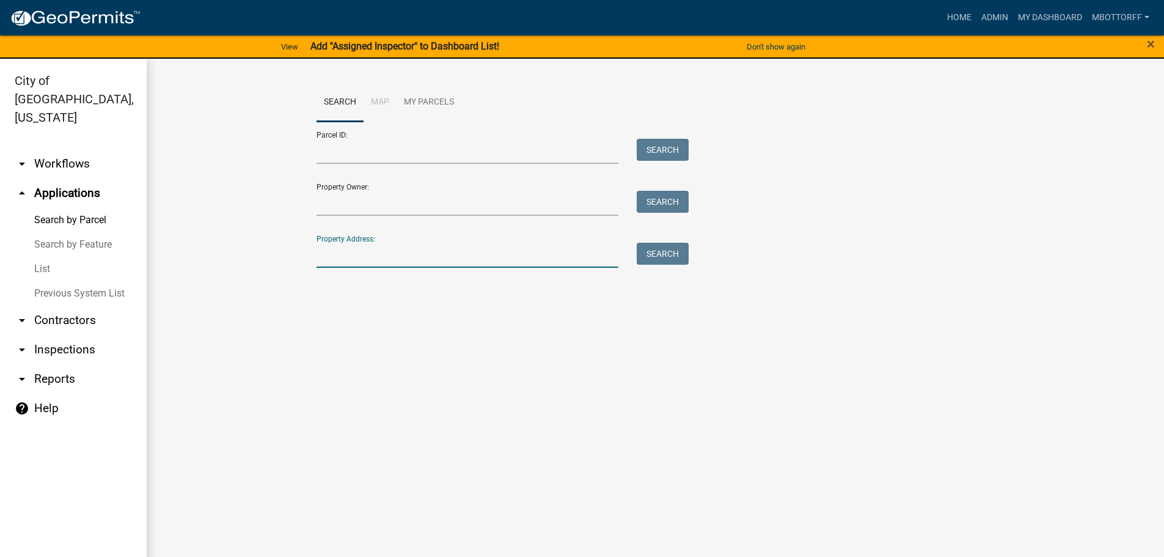
click at [349, 255] on input "Property Address:" at bounding box center [468, 255] width 303 height 25
type input "216 [PERSON_NAME]"
click at [678, 259] on button "Search" at bounding box center [663, 254] width 52 height 22
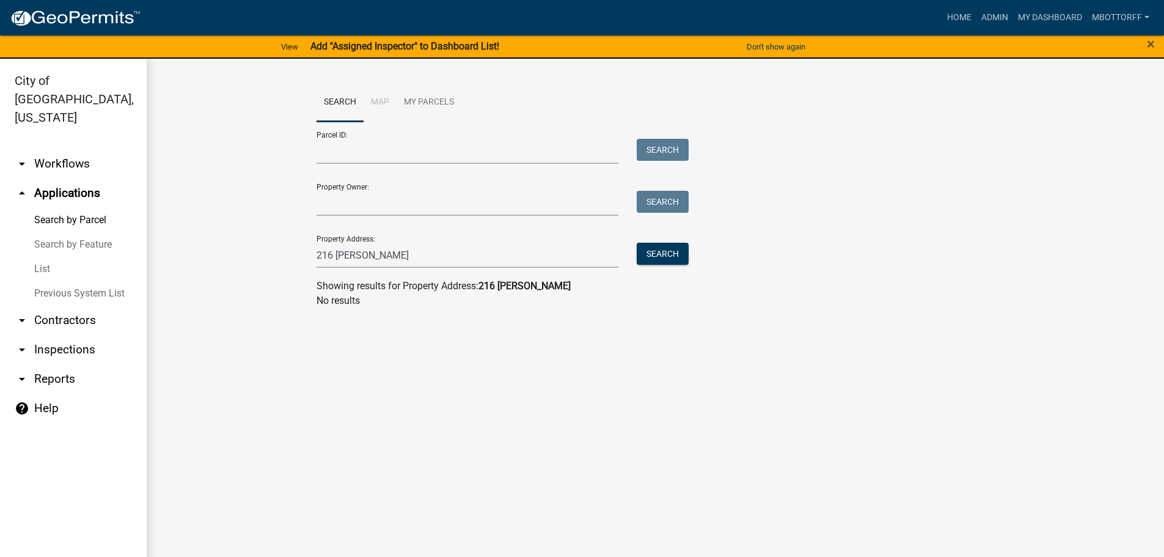
click at [57, 149] on link "arrow_drop_down Workflows" at bounding box center [73, 163] width 147 height 29
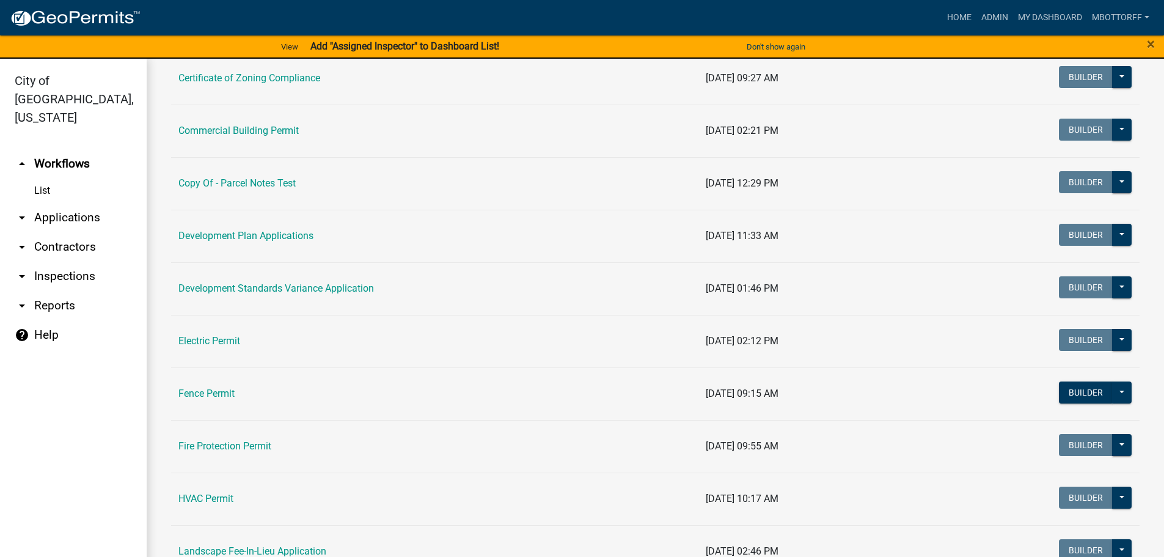
scroll to position [183, 0]
click at [207, 334] on td "Electric Permit" at bounding box center [434, 340] width 527 height 53
click at [203, 337] on link "Electric Permit" at bounding box center [209, 340] width 62 height 12
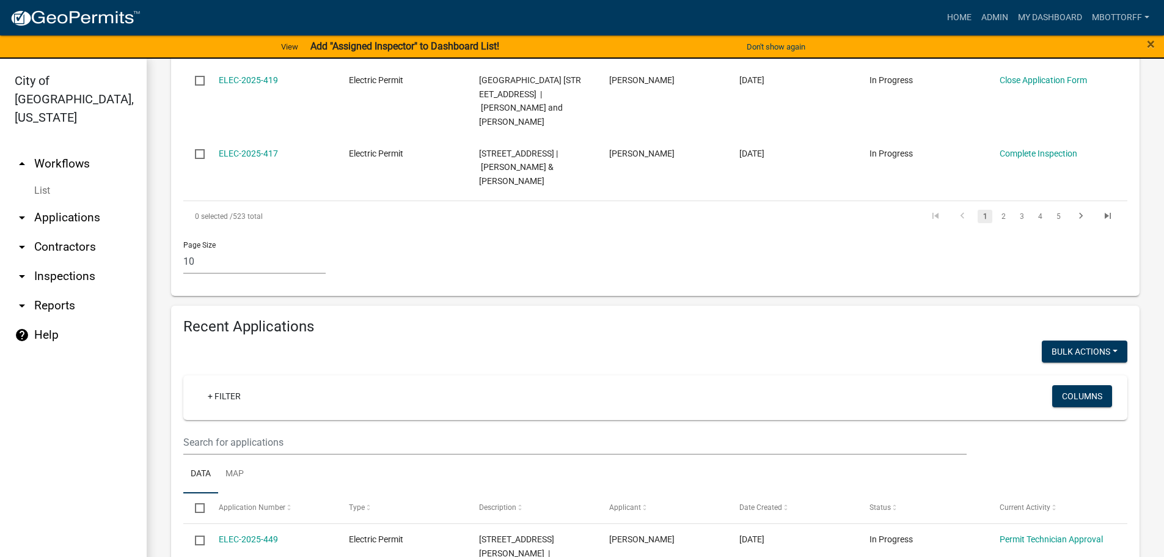
scroll to position [856, 0]
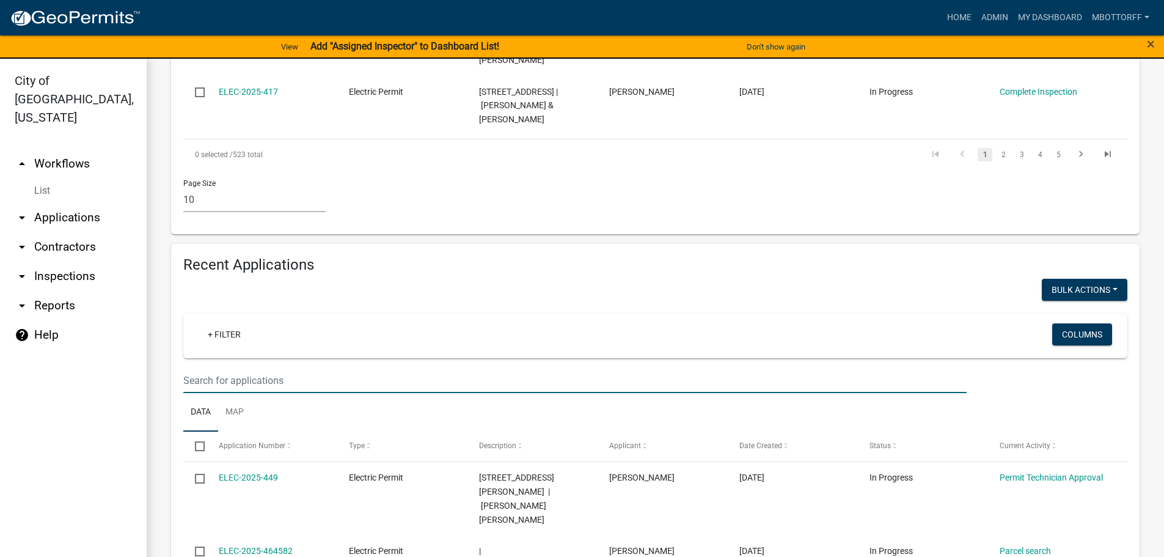
click at [247, 368] on input "text" at bounding box center [575, 380] width 784 height 25
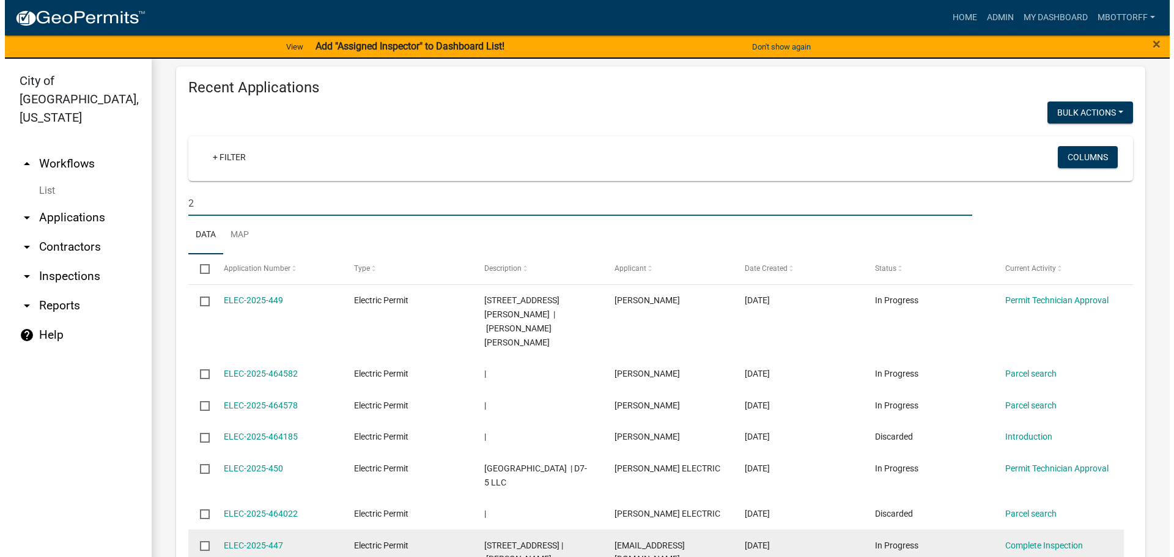
scroll to position [1039, 0]
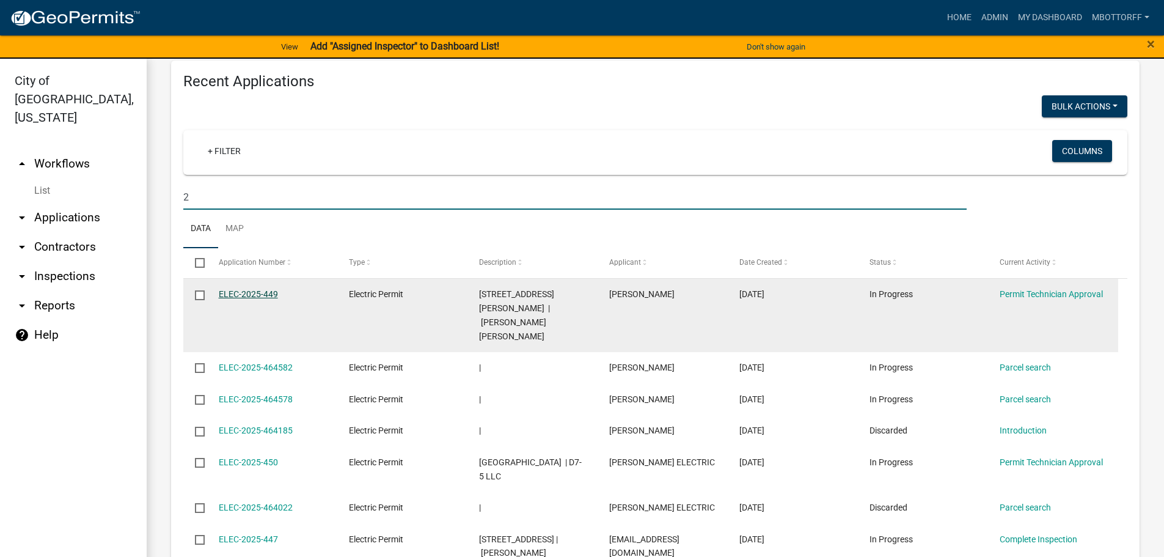
type input "2"
click at [255, 289] on link "ELEC-2025-449" at bounding box center [248, 294] width 59 height 10
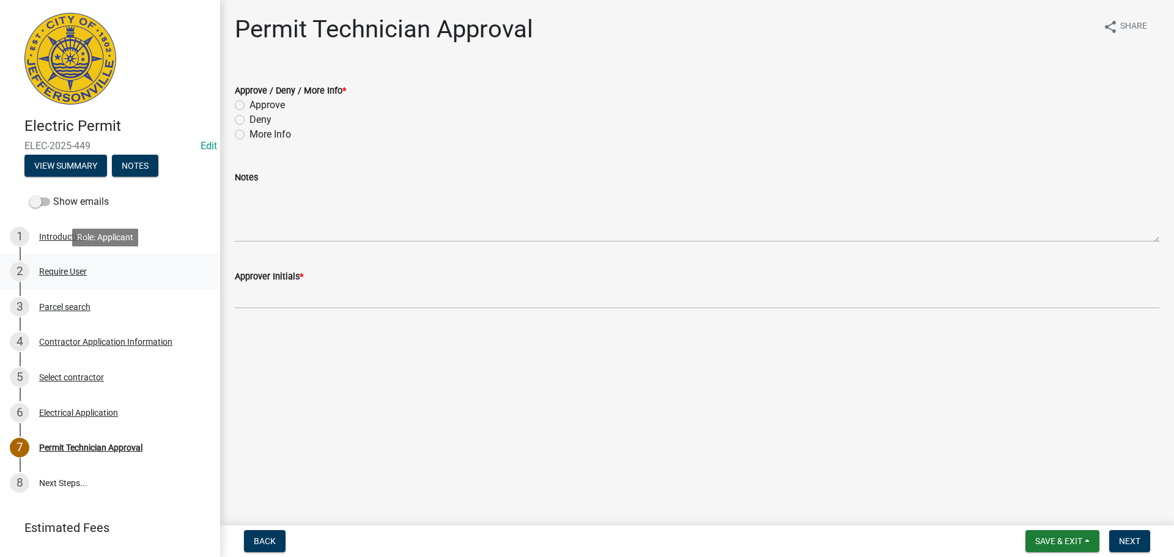
click at [57, 267] on div "Require User" at bounding box center [63, 271] width 48 height 9
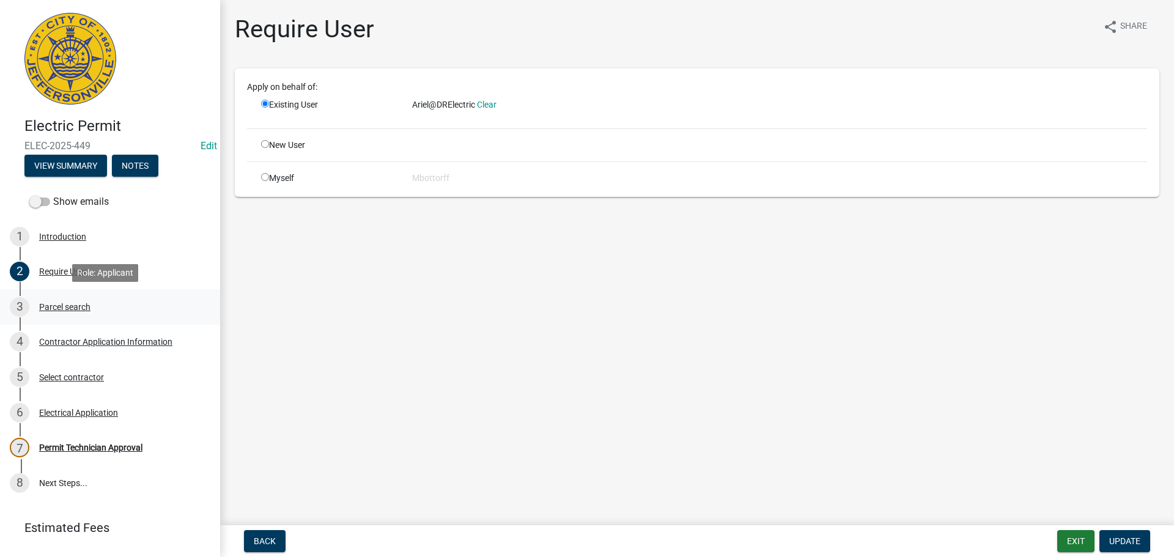
click at [57, 306] on div "Parcel search" at bounding box center [64, 307] width 51 height 9
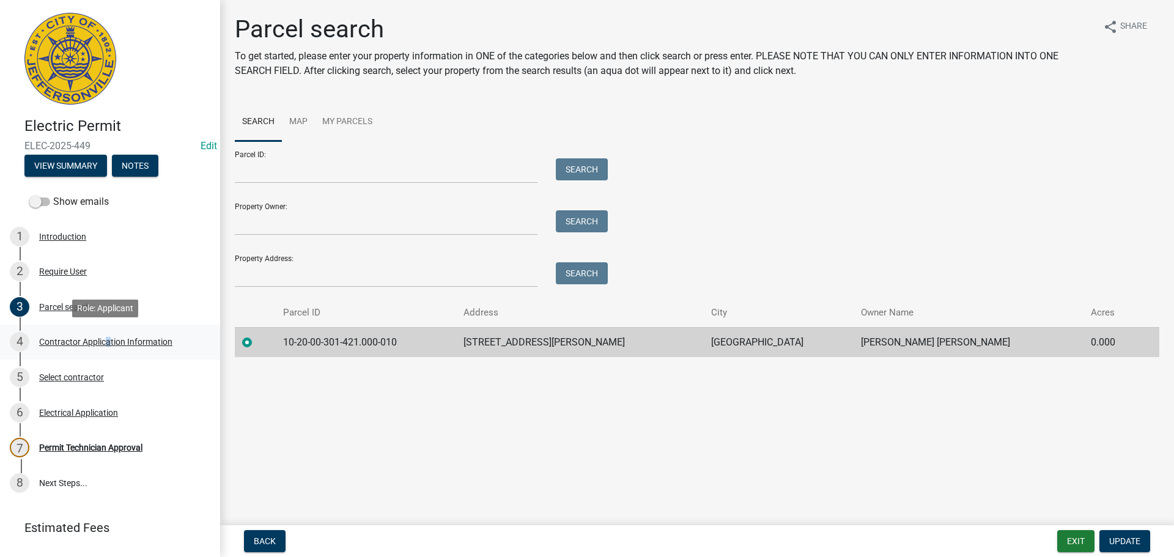
click at [103, 341] on div "Contractor Application Information" at bounding box center [105, 341] width 133 height 9
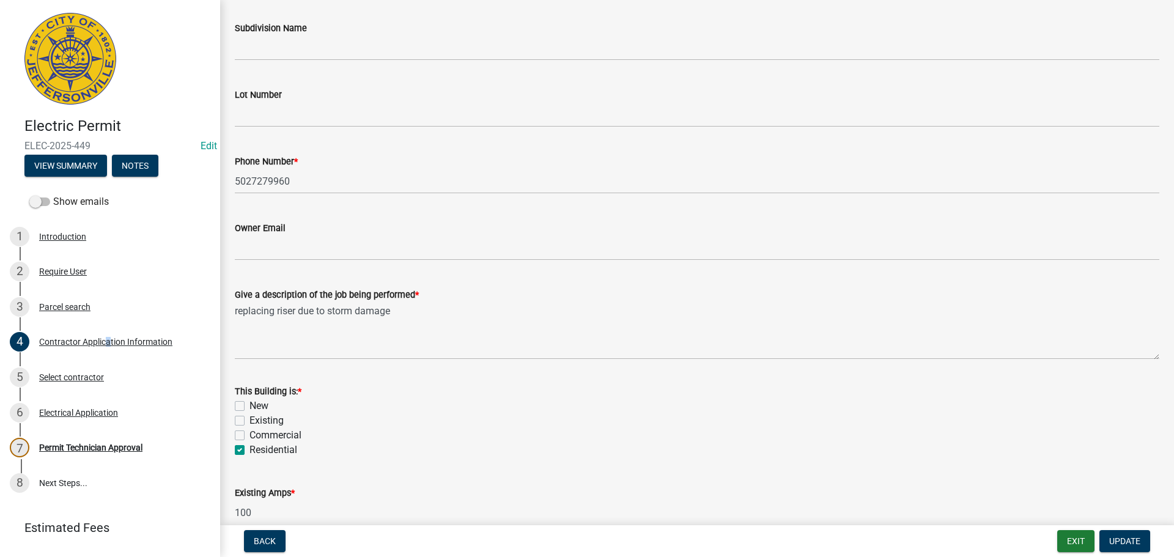
scroll to position [367, 0]
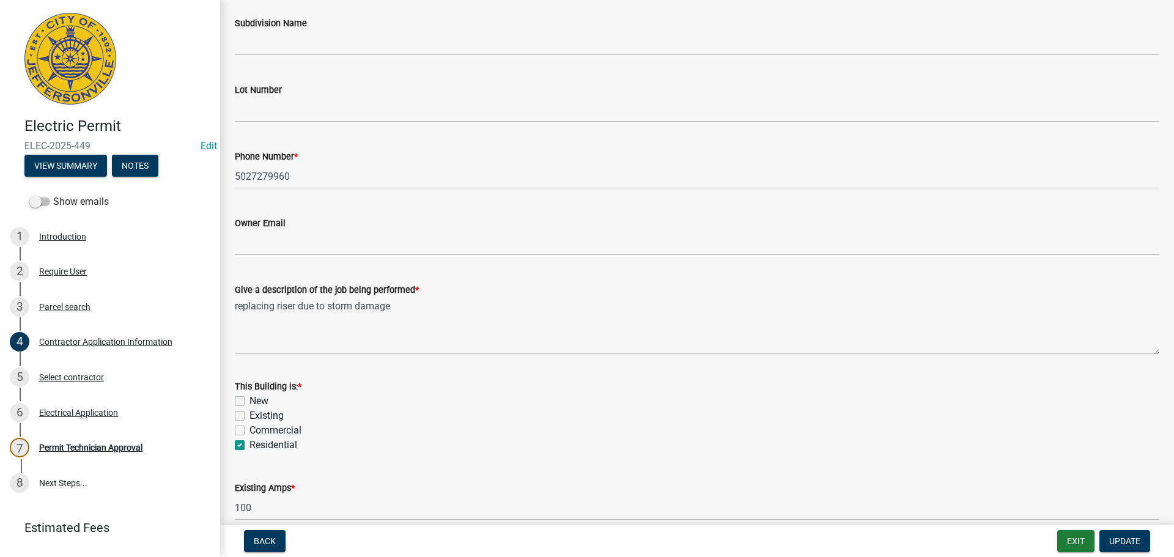
click at [249, 417] on label "Existing" at bounding box center [266, 415] width 34 height 15
click at [249, 416] on input "Existing" at bounding box center [253, 412] width 8 height 8
checkbox input "true"
checkbox input "false"
checkbox input "true"
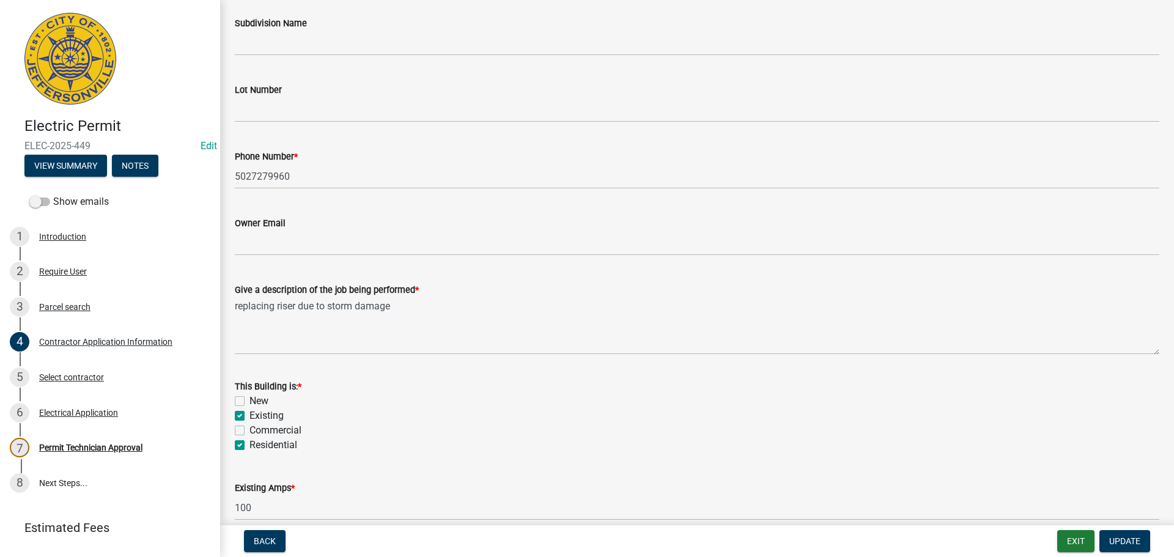
checkbox input "false"
checkbox input "true"
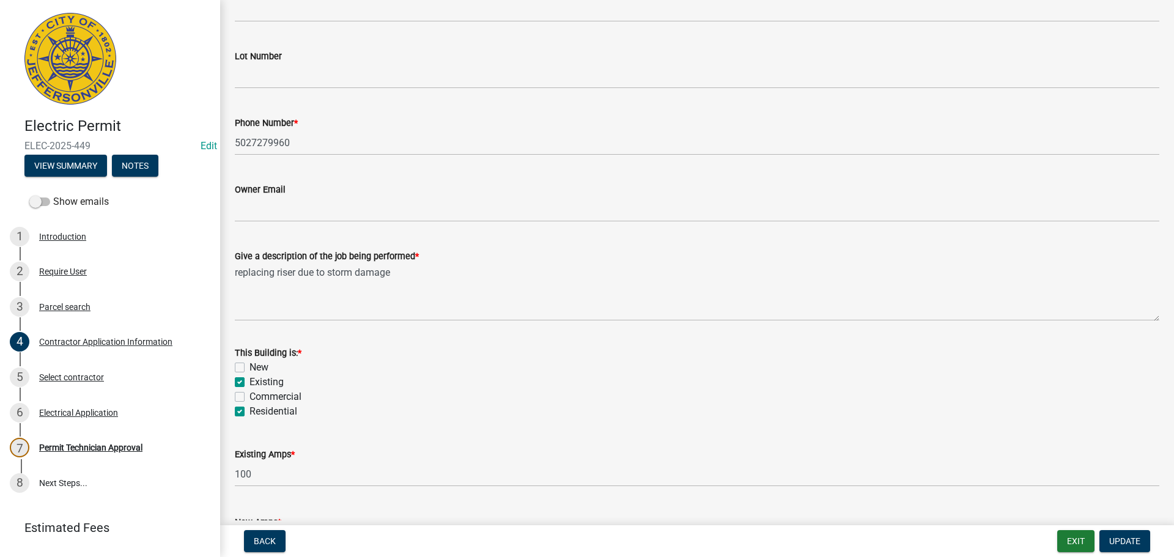
scroll to position [493, 0]
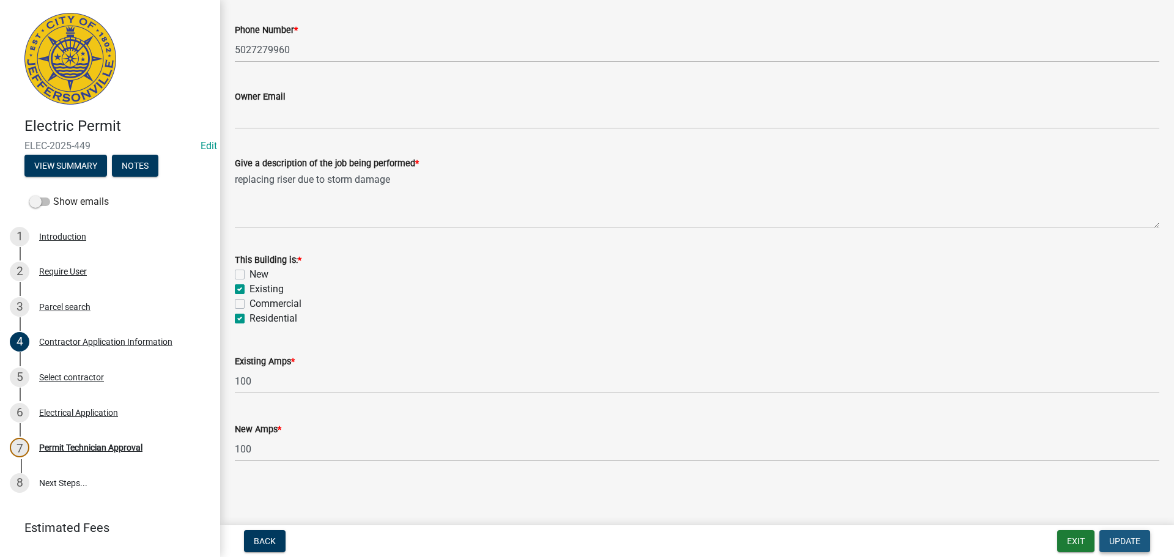
click at [1120, 537] on span "Update" at bounding box center [1124, 541] width 31 height 10
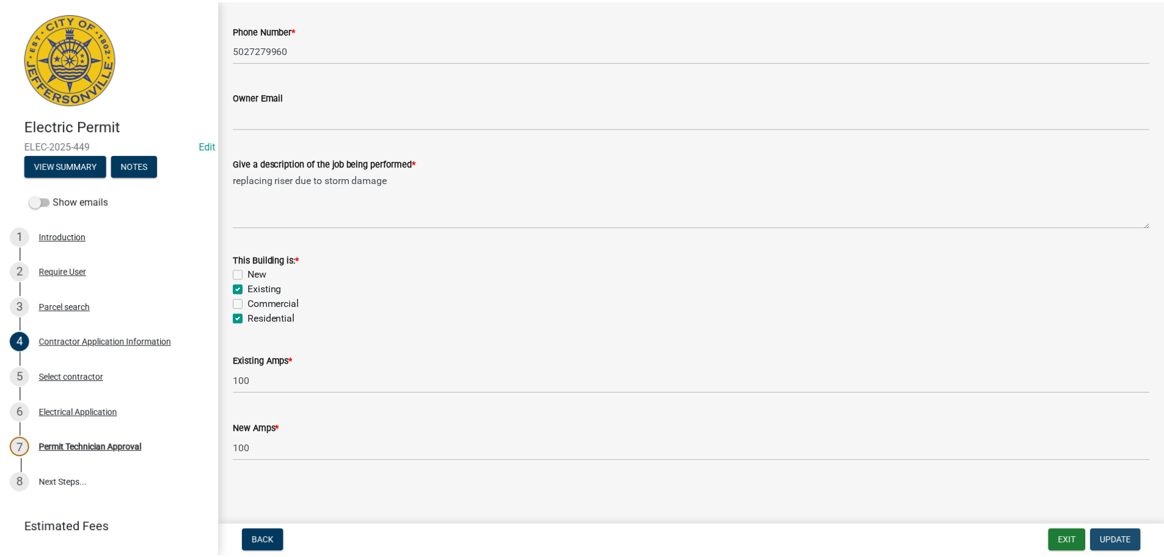
scroll to position [0, 0]
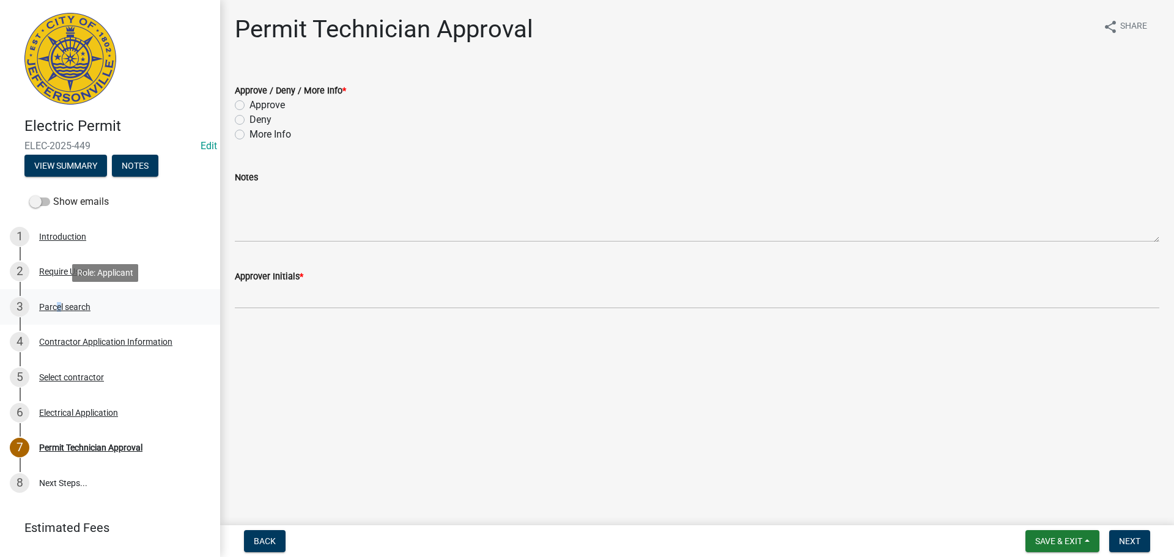
click at [56, 305] on div "Parcel search" at bounding box center [64, 307] width 51 height 9
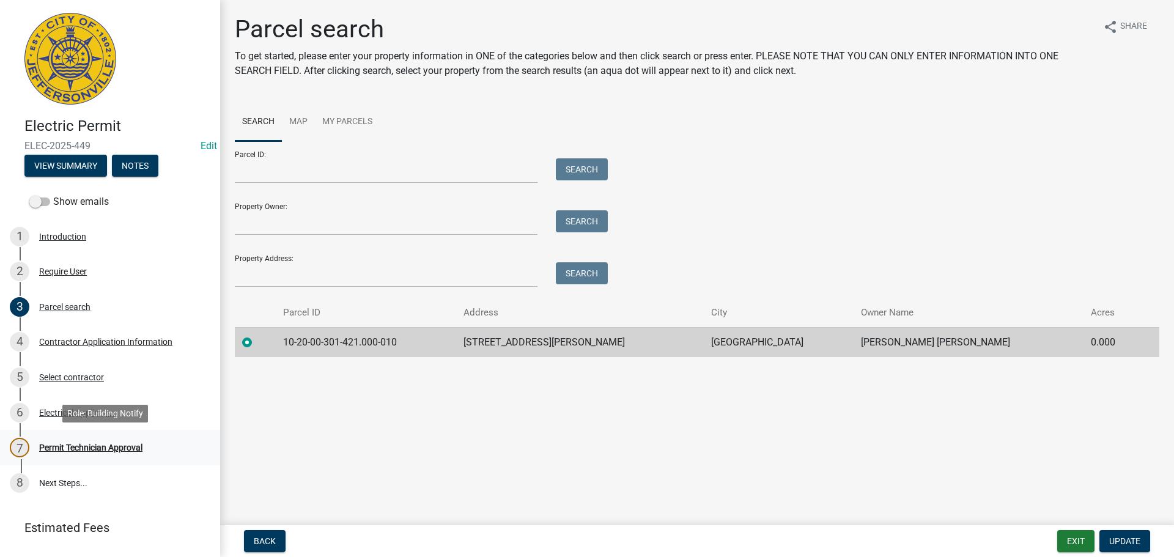
click at [68, 445] on div "Permit Technician Approval" at bounding box center [90, 447] width 103 height 9
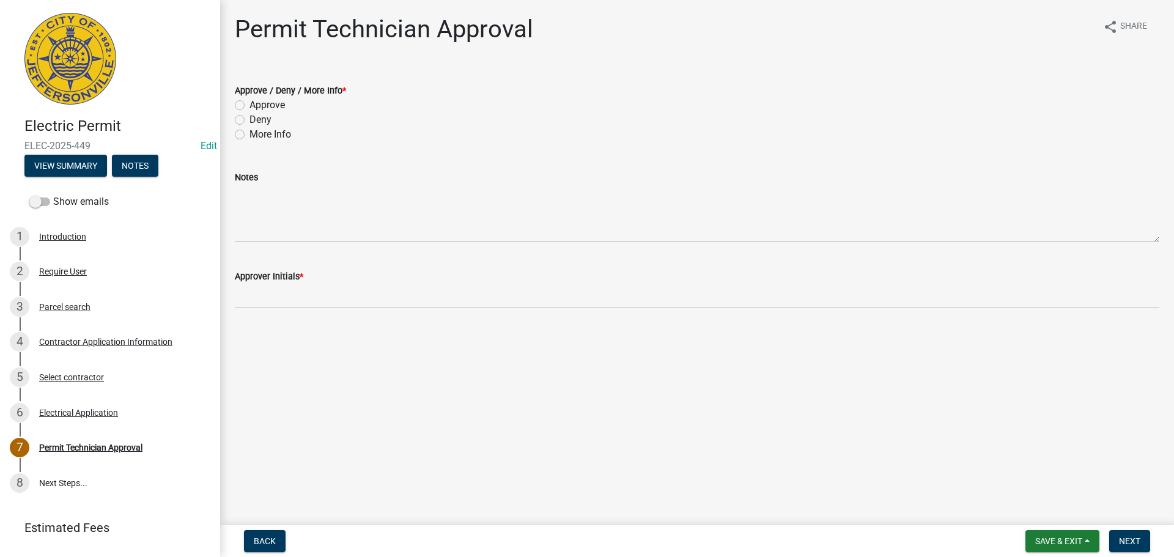
click at [249, 103] on label "Approve" at bounding box center [266, 105] width 35 height 15
click at [249, 103] on input "Approve" at bounding box center [253, 102] width 8 height 8
radio input "true"
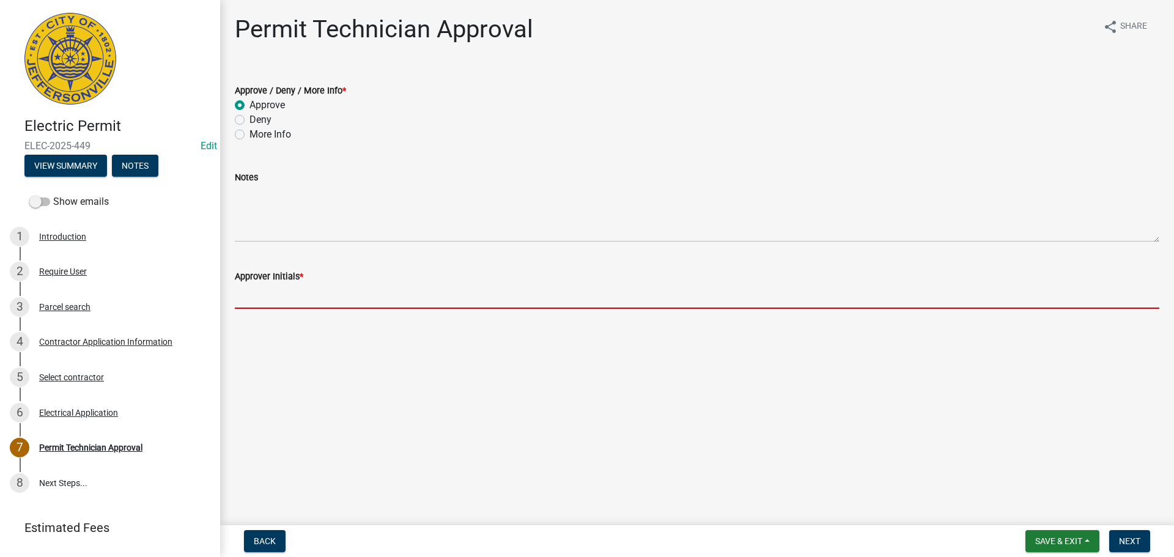
click at [257, 295] on input "Approver Initials *" at bounding box center [697, 296] width 924 height 25
type input "MJB"
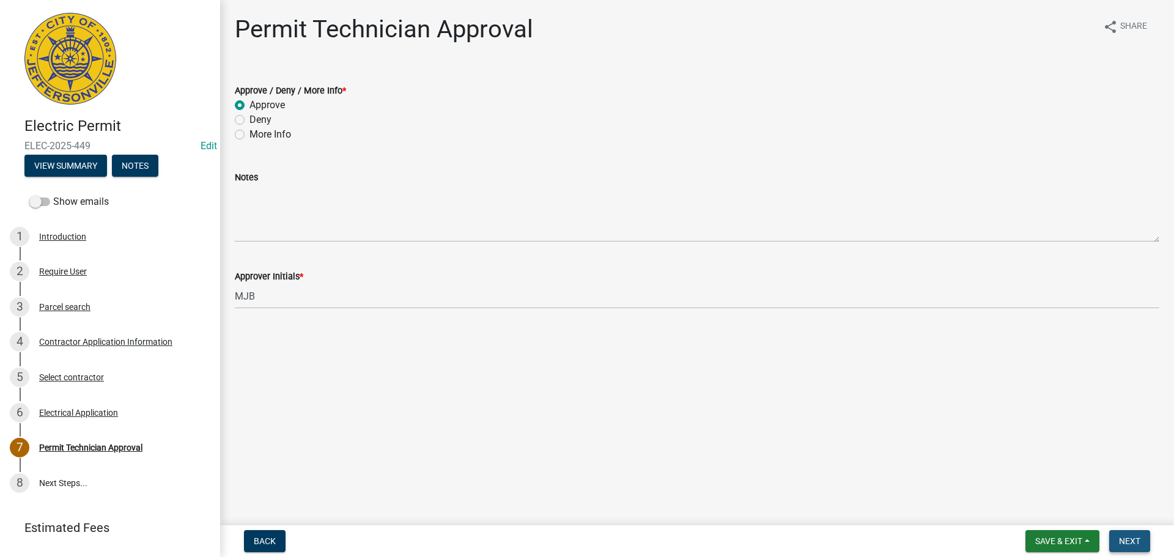
click at [1126, 538] on span "Next" at bounding box center [1129, 541] width 21 height 10
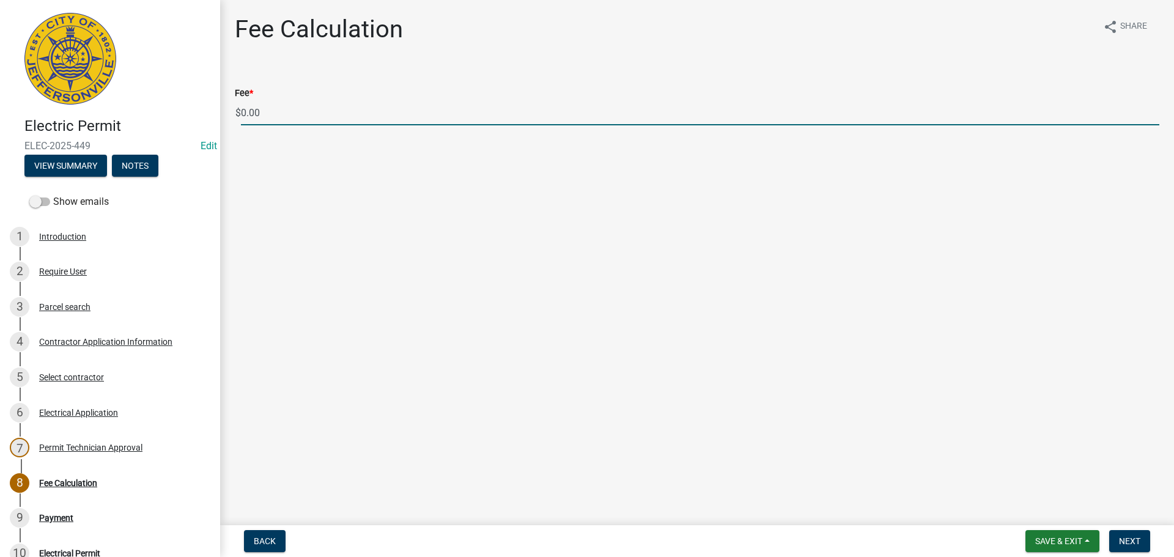
click at [281, 109] on input "0.00" at bounding box center [700, 112] width 918 height 25
type input "0"
type input "70.00"
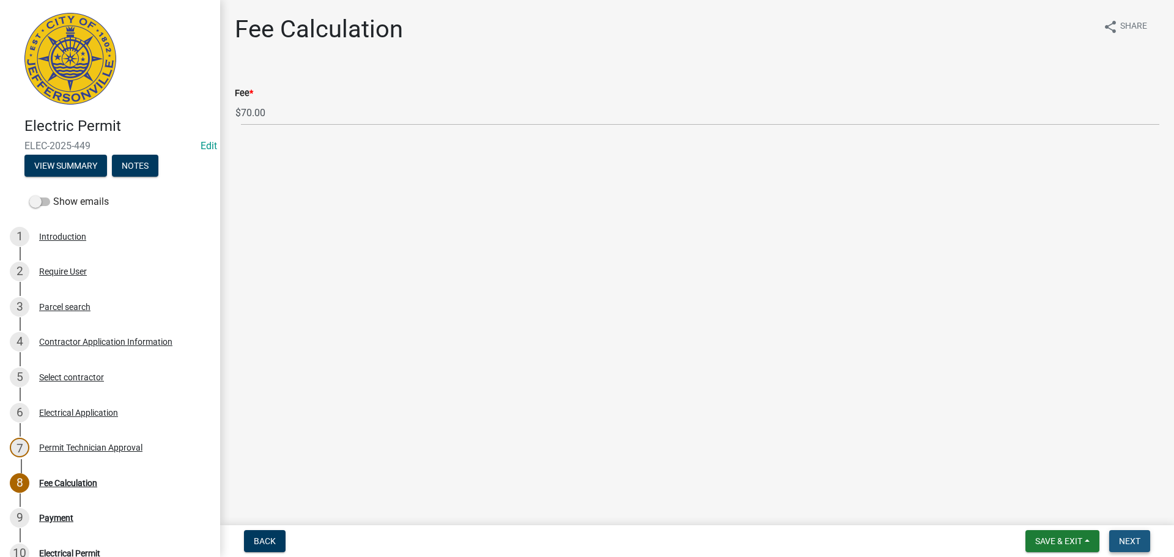
click at [1126, 539] on span "Next" at bounding box center [1129, 541] width 21 height 10
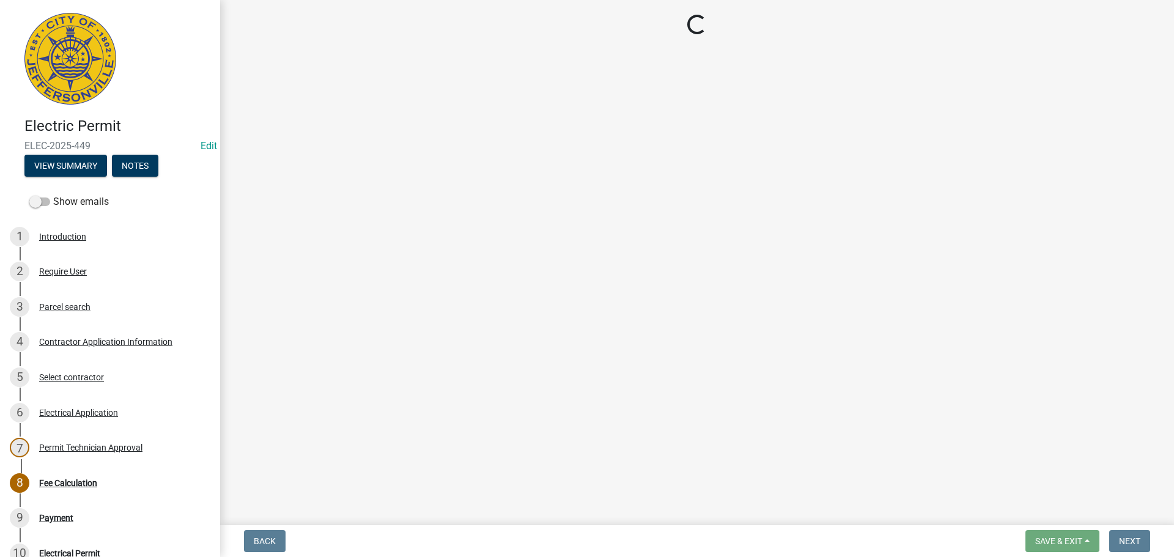
select select "3: 3"
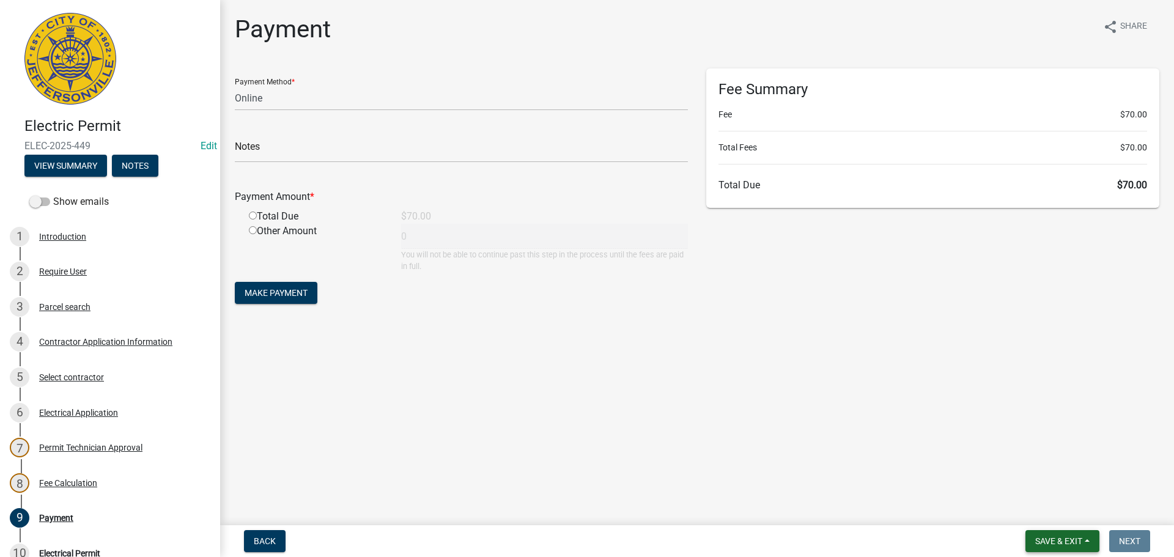
click at [1049, 542] on span "Save & Exit" at bounding box center [1058, 541] width 47 height 10
click at [1040, 508] on button "Save & Exit" at bounding box center [1050, 508] width 98 height 29
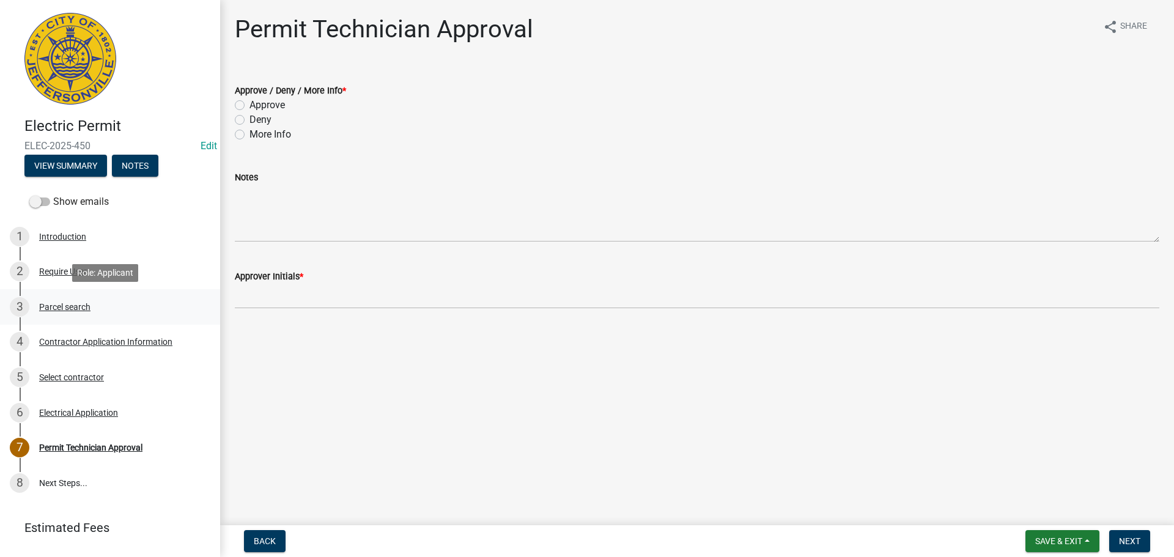
click at [58, 307] on div "Parcel search" at bounding box center [64, 307] width 51 height 9
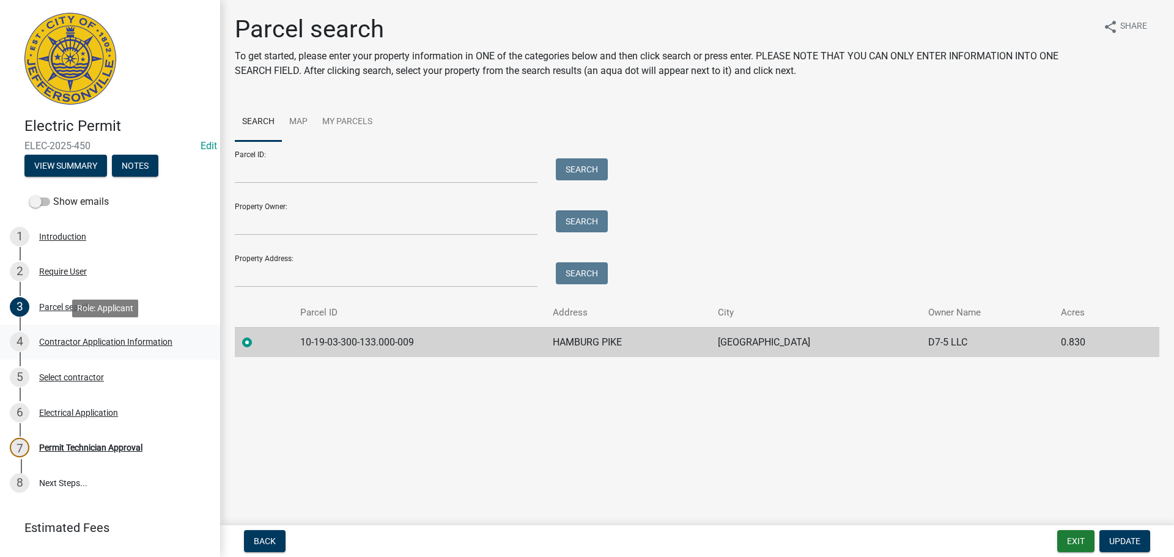
click at [65, 330] on link "4 Contractor Application Information" at bounding box center [110, 342] width 220 height 35
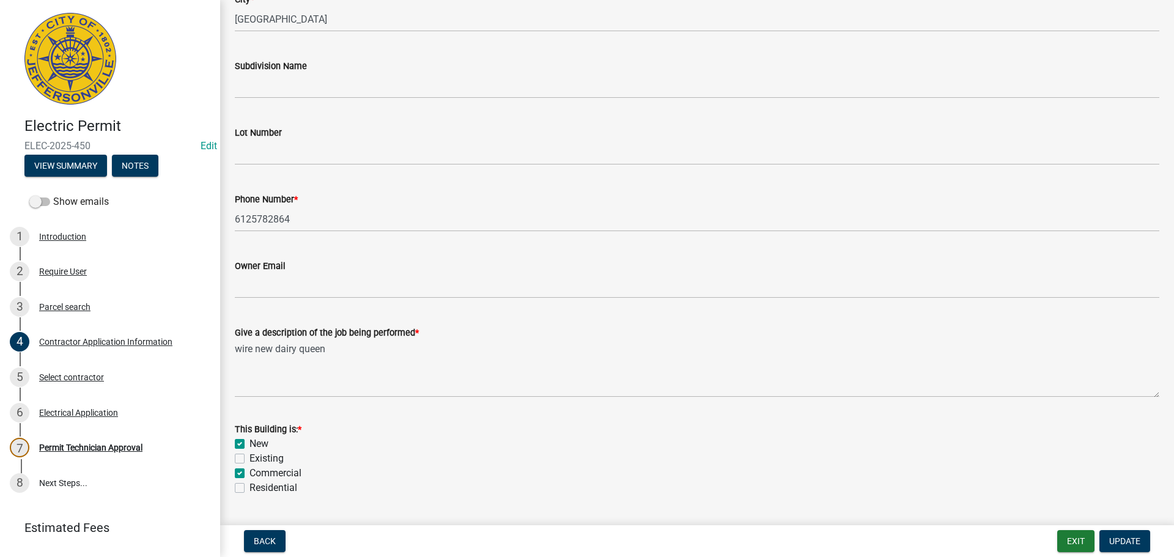
scroll to position [489, 0]
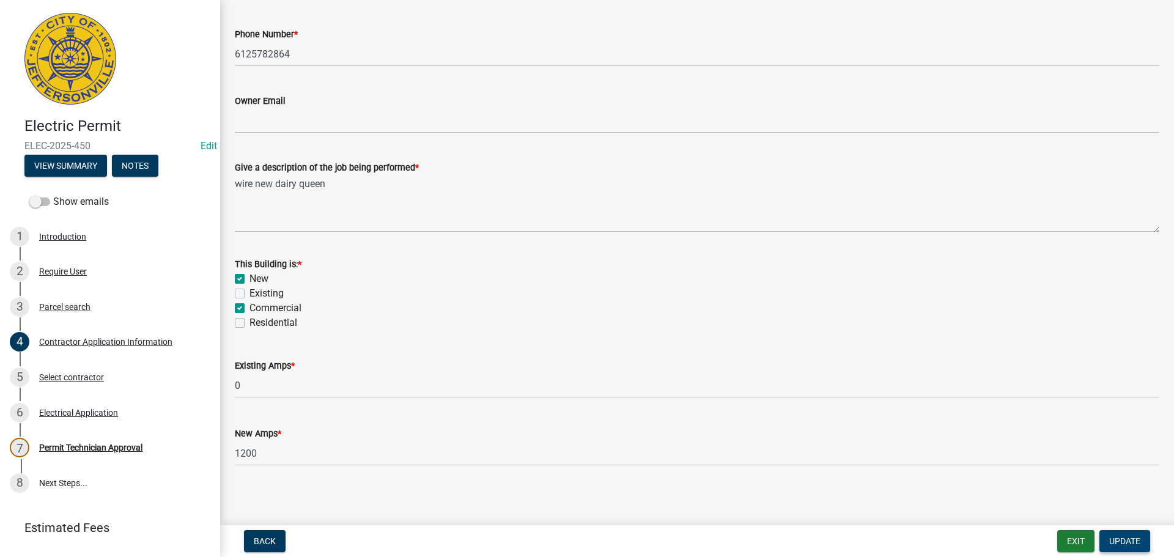
drag, startPoint x: 1115, startPoint y: 544, endPoint x: 970, endPoint y: 483, distance: 157.6
click at [1117, 544] on span "Update" at bounding box center [1124, 541] width 31 height 10
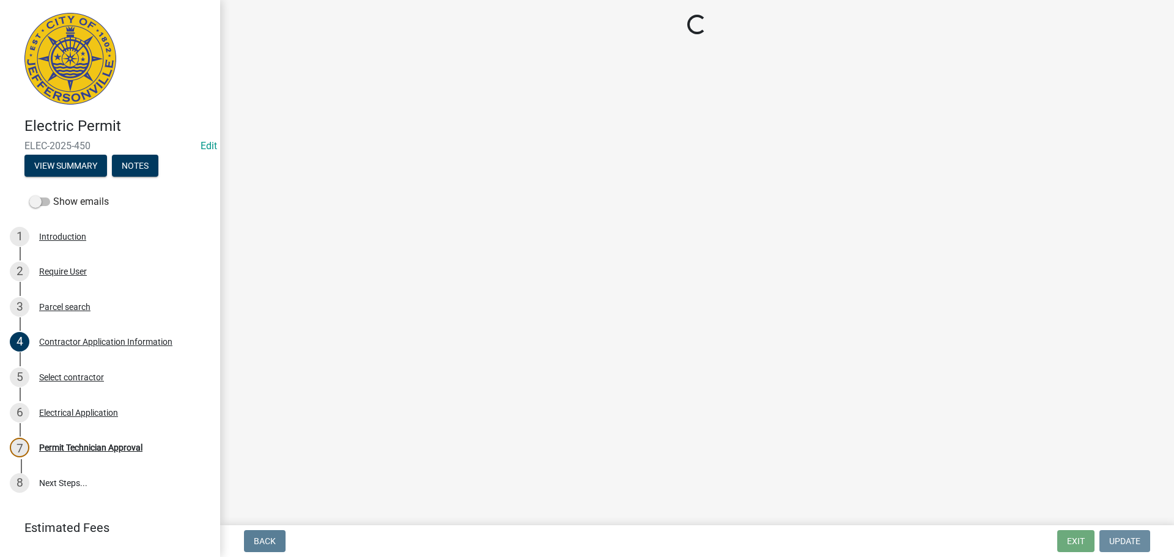
scroll to position [0, 0]
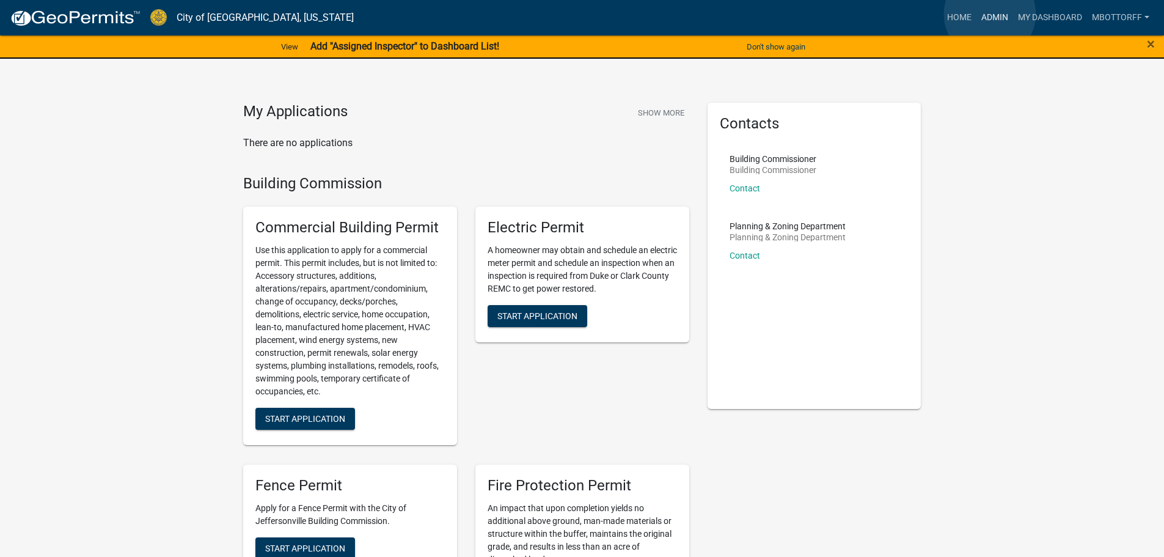
click at [990, 14] on link "Admin" at bounding box center [995, 17] width 37 height 23
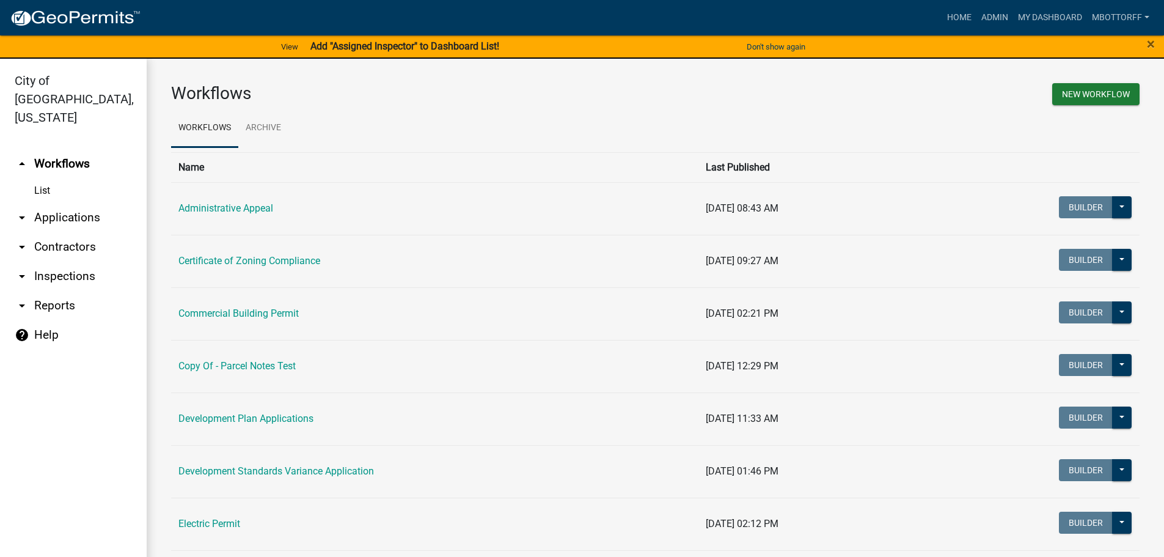
click at [66, 203] on link "arrow_drop_down Applications" at bounding box center [73, 217] width 147 height 29
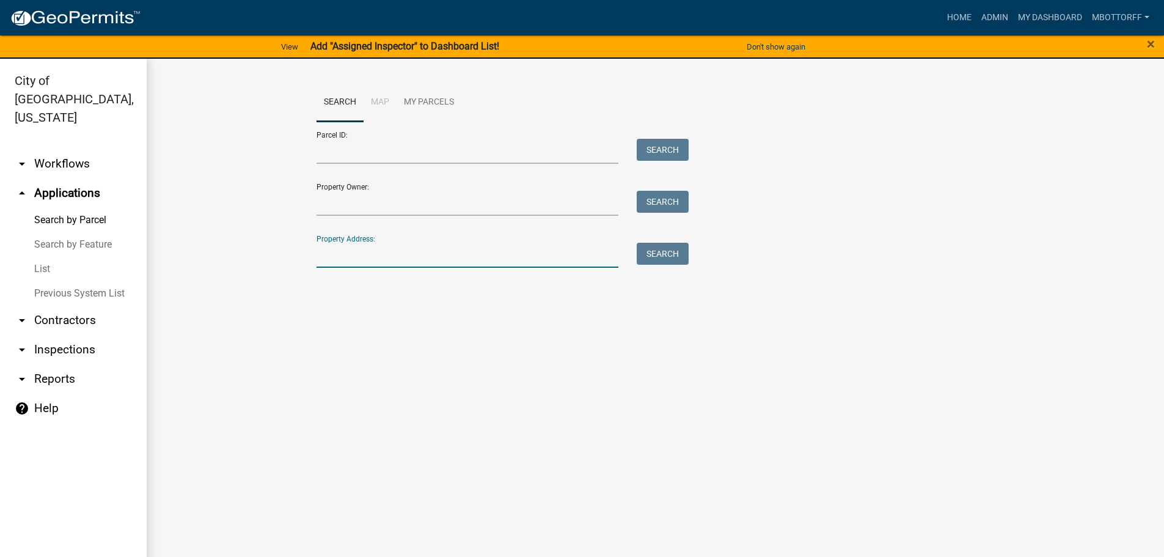
click at [327, 252] on input "Property Address:" at bounding box center [468, 255] width 303 height 25
type input "1016"
click at [644, 256] on button "Search" at bounding box center [663, 254] width 52 height 22
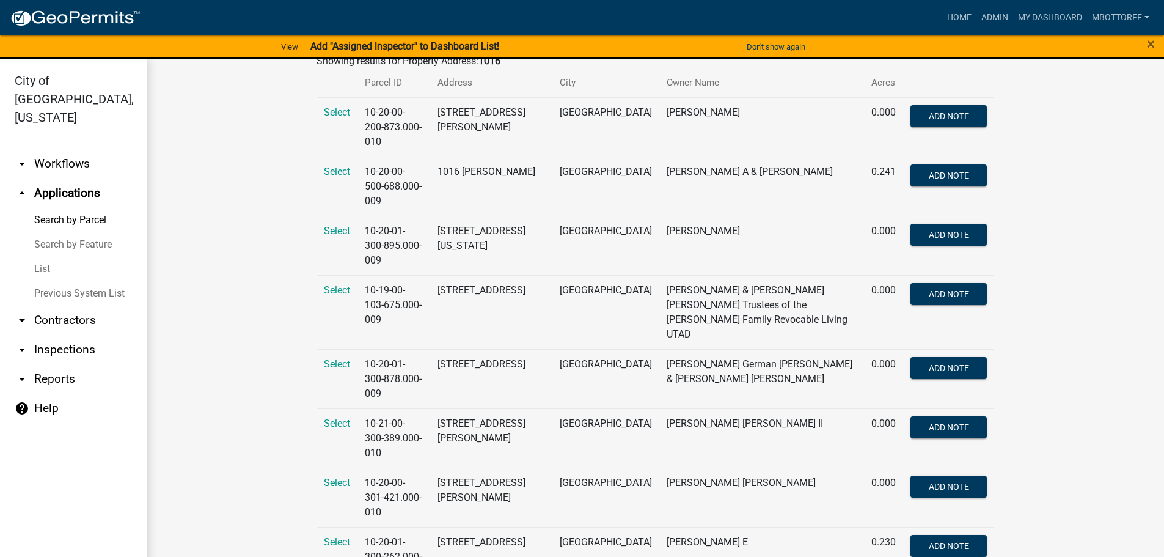
scroll to position [244, 0]
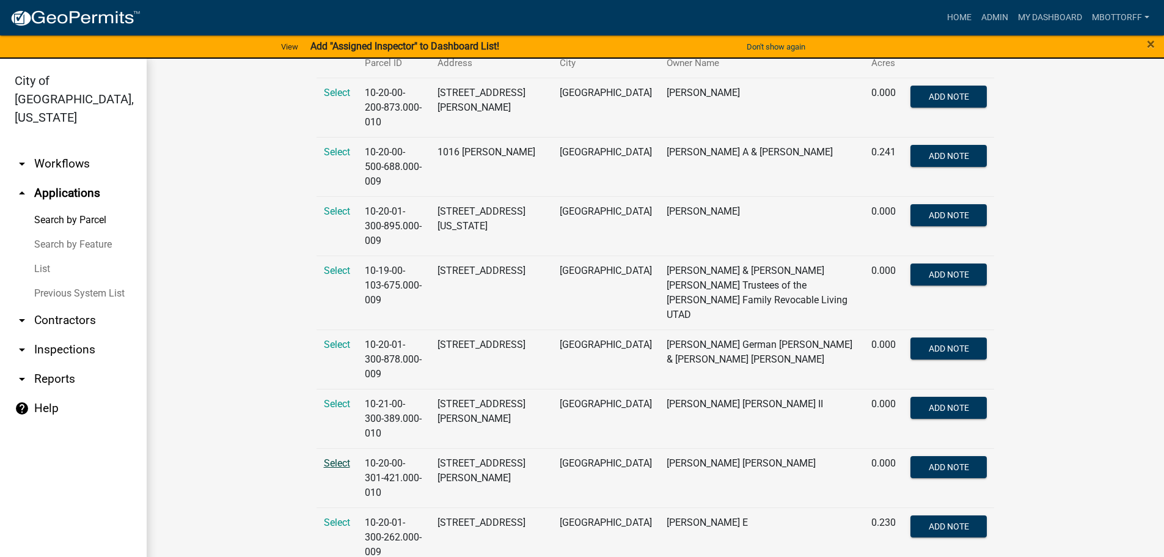
click at [333, 457] on span "Select" at bounding box center [337, 463] width 26 height 12
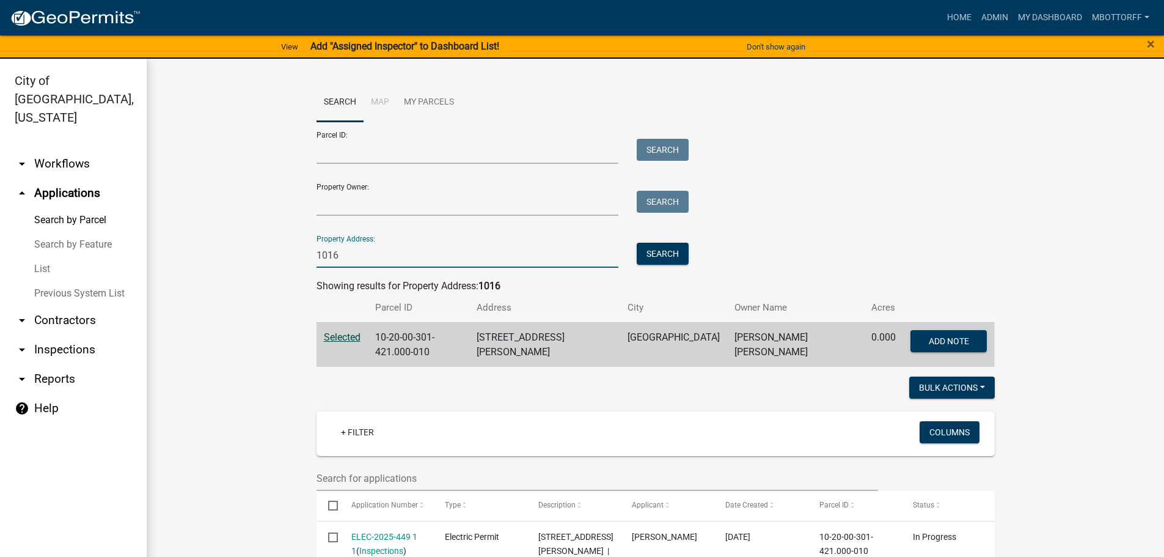
drag, startPoint x: 344, startPoint y: 254, endPoint x: 245, endPoint y: 246, distance: 99.3
click at [249, 247] on wm-workflow-application-search-view "Search Map My Parcels Parcel ID: Search Property Owner: Search Property Address…" at bounding box center [655, 526] width 969 height 886
click at [45, 257] on link "List" at bounding box center [73, 269] width 147 height 24
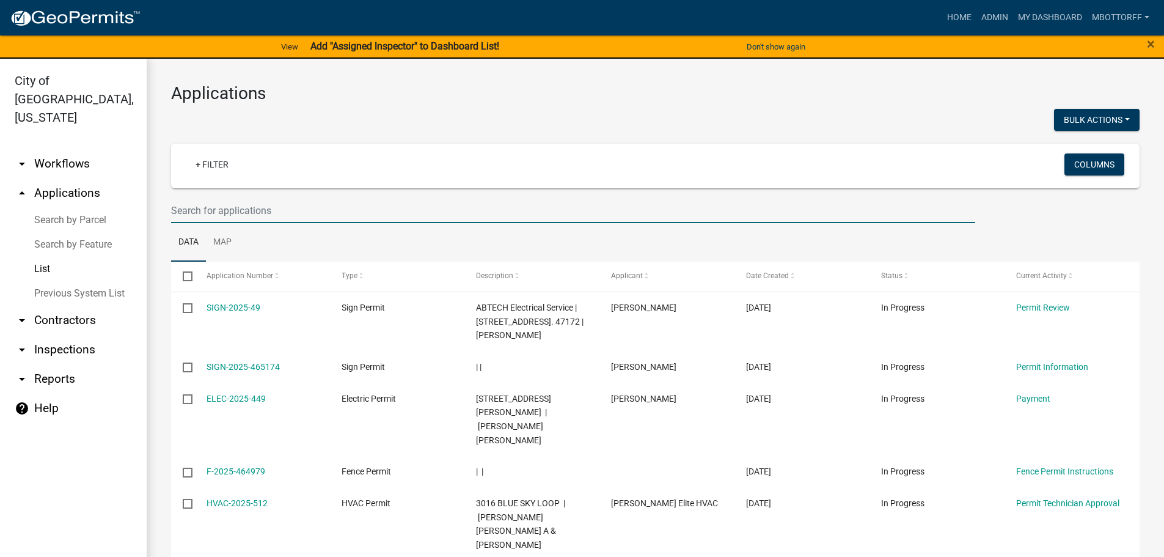
click at [194, 212] on input "text" at bounding box center [573, 210] width 804 height 25
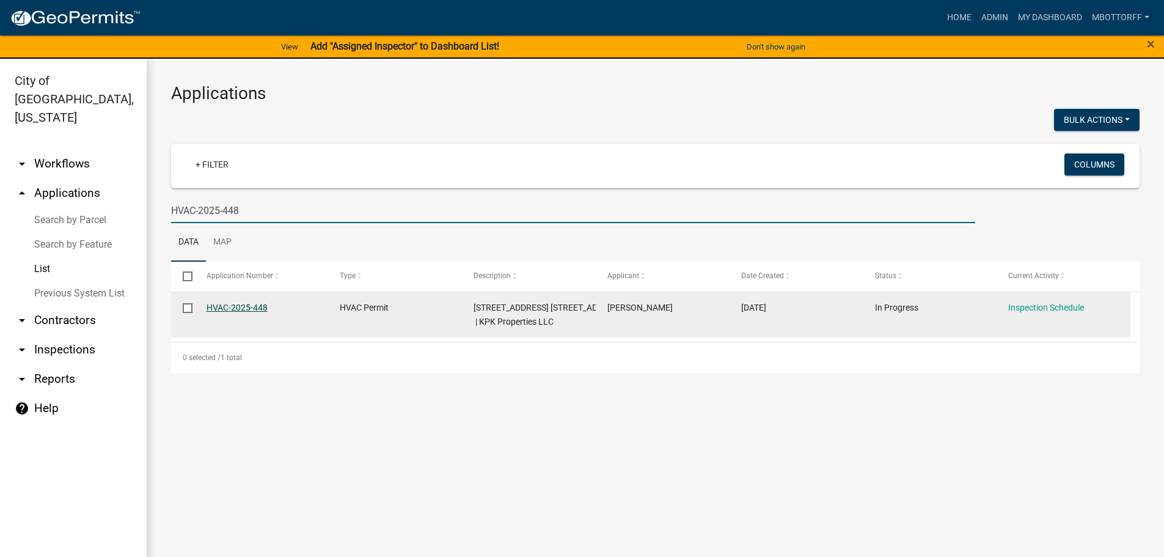
type input "HVAC-2025-448"
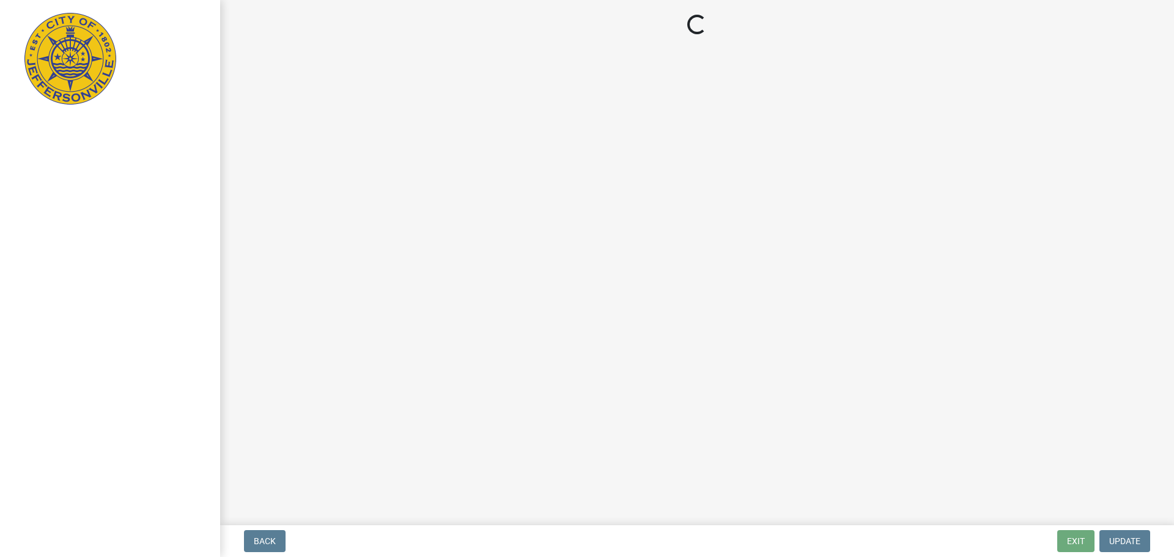
select select "3: 3"
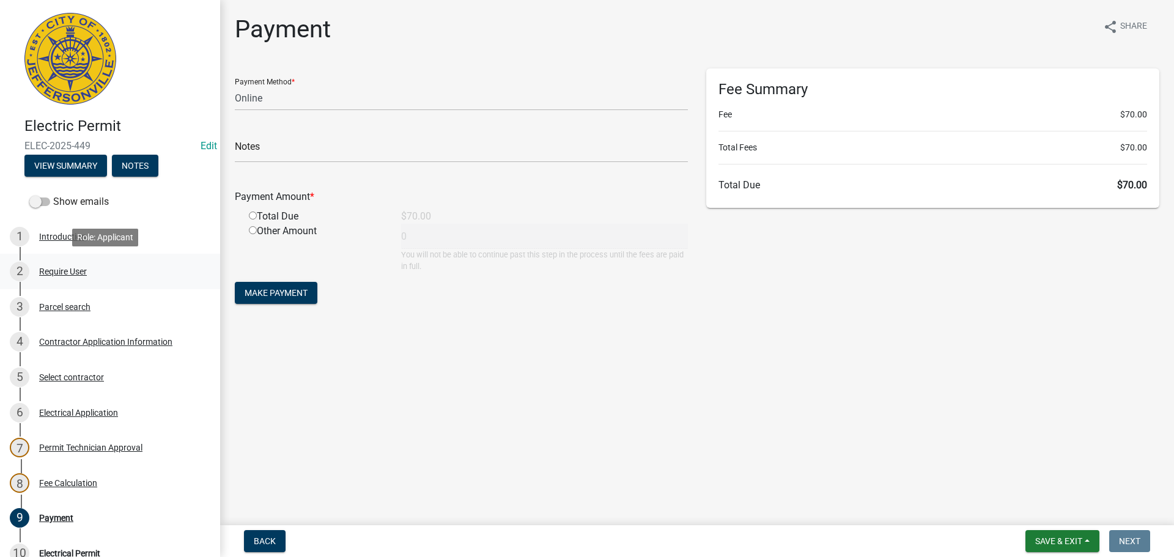
click at [59, 271] on div "Require User" at bounding box center [63, 271] width 48 height 9
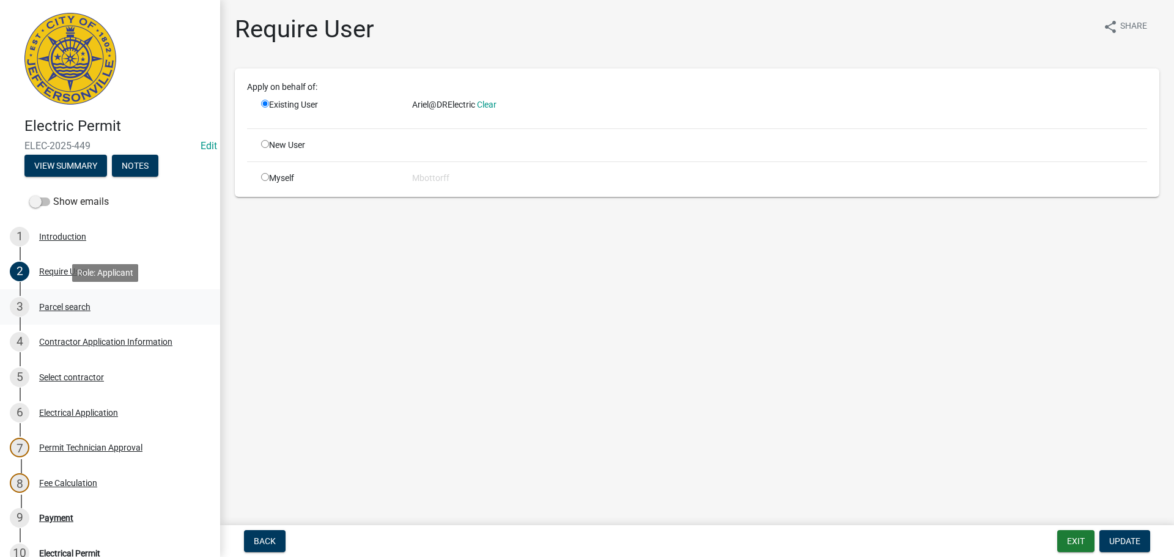
click at [79, 309] on div "Parcel search" at bounding box center [64, 307] width 51 height 9
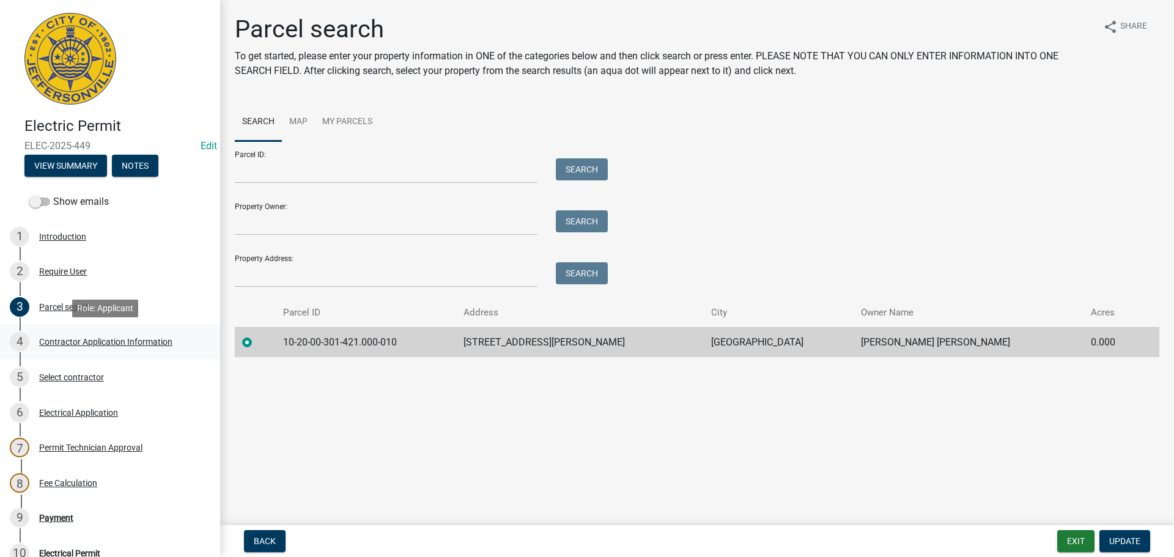
click at [74, 337] on div "Contractor Application Information" at bounding box center [105, 341] width 133 height 9
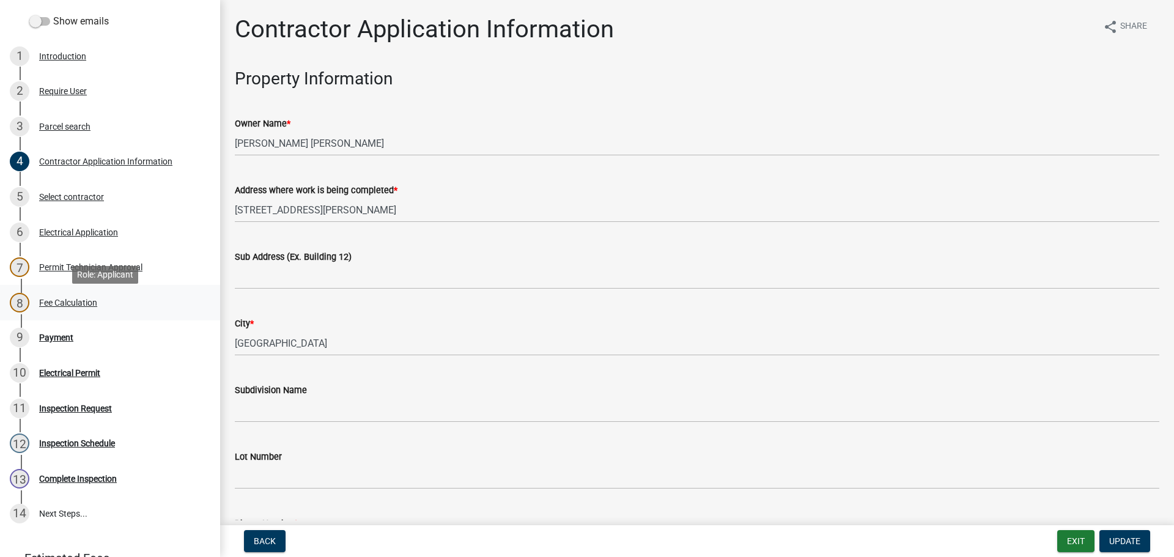
scroll to position [244, 0]
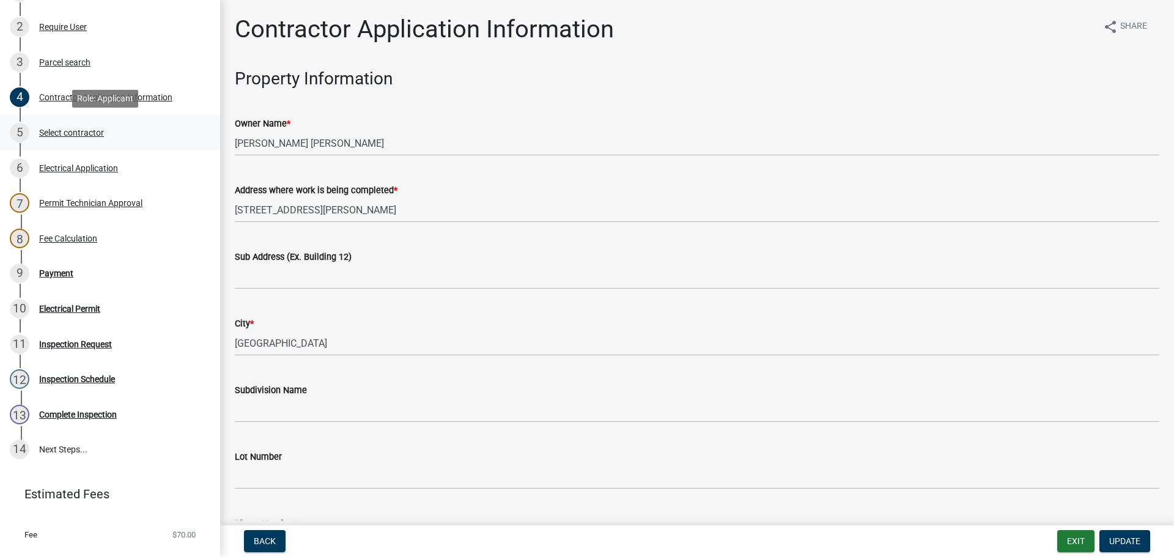
click at [68, 129] on div "Select contractor" at bounding box center [71, 132] width 65 height 9
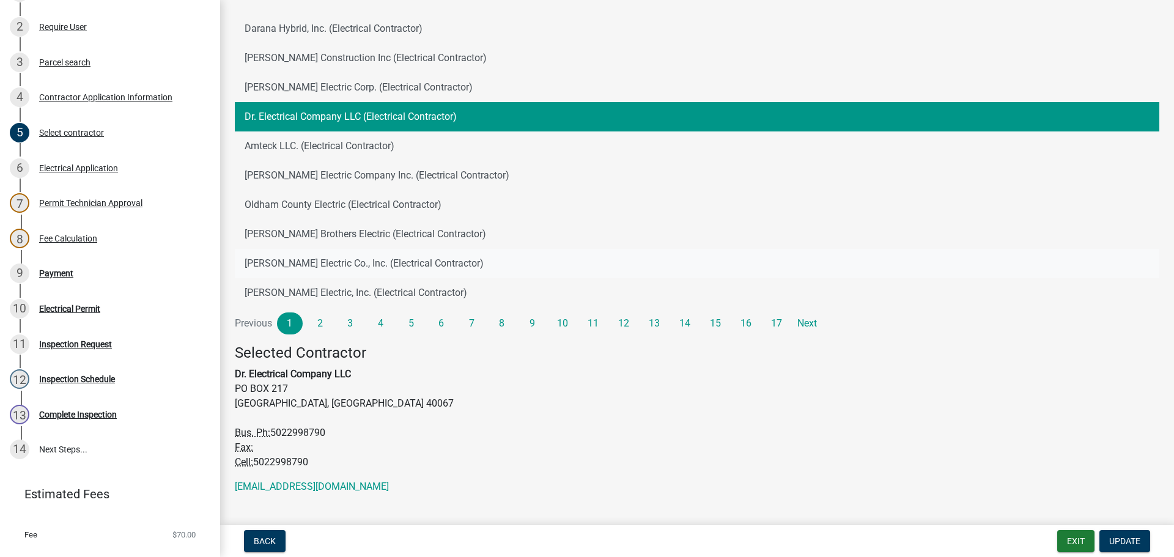
scroll to position [133, 0]
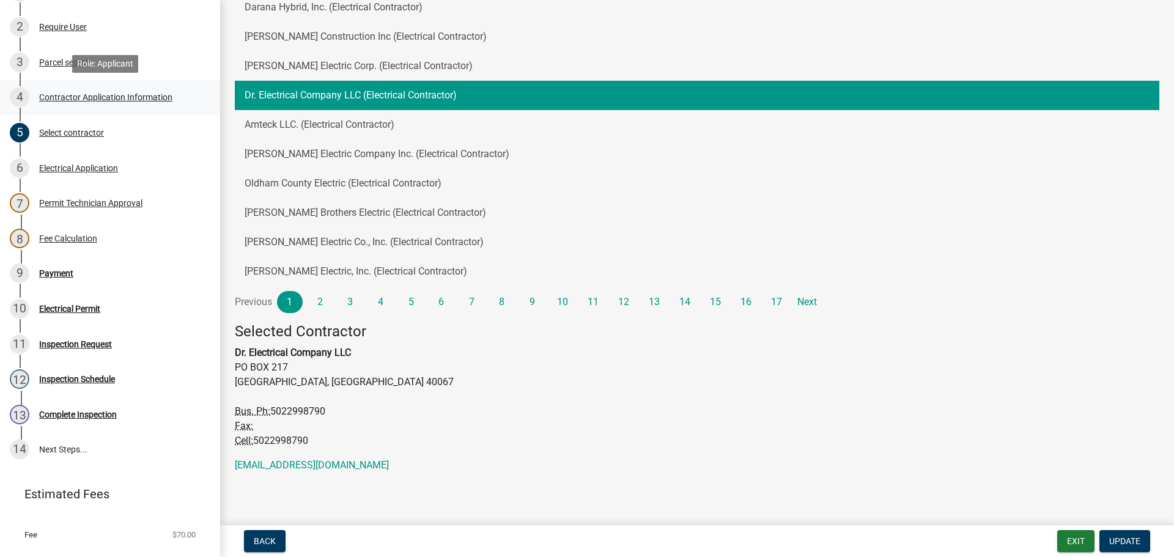
click at [59, 93] on div "Contractor Application Information" at bounding box center [105, 97] width 133 height 9
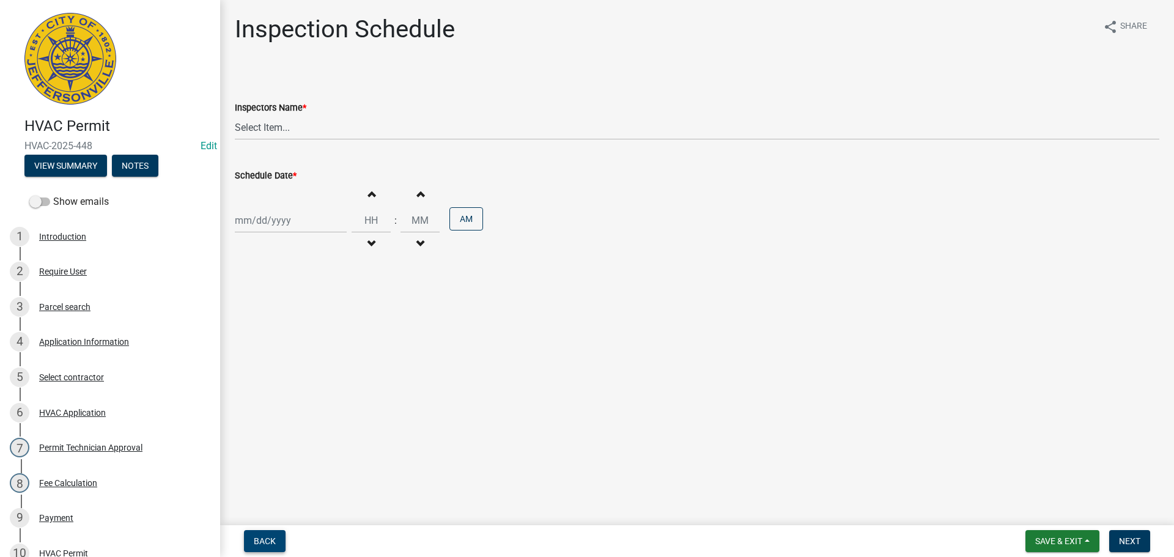
click at [262, 539] on span "Back" at bounding box center [265, 541] width 22 height 10
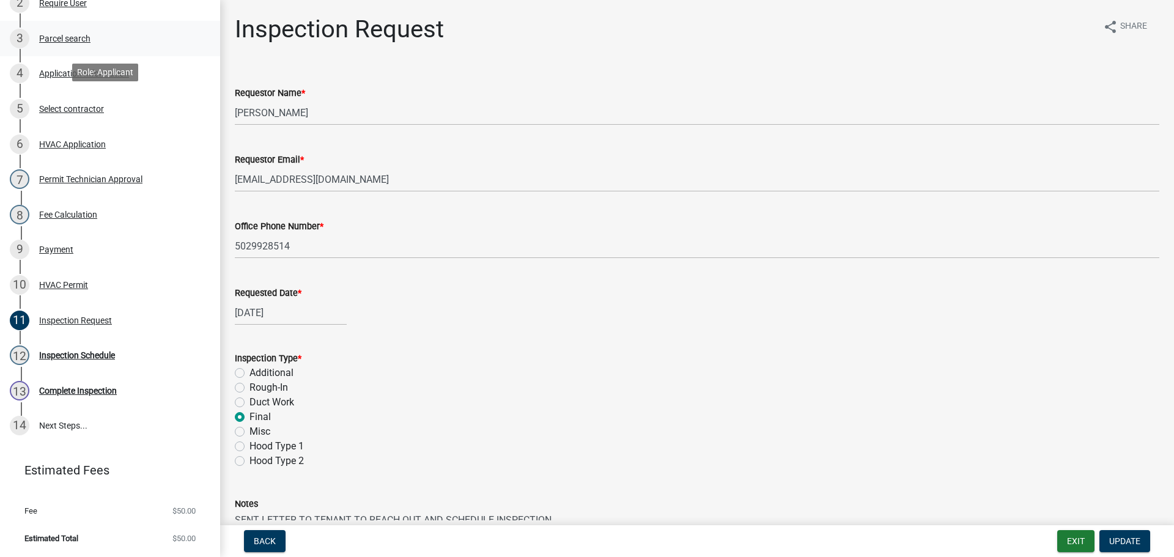
click at [54, 42] on div "Parcel search" at bounding box center [64, 38] width 51 height 9
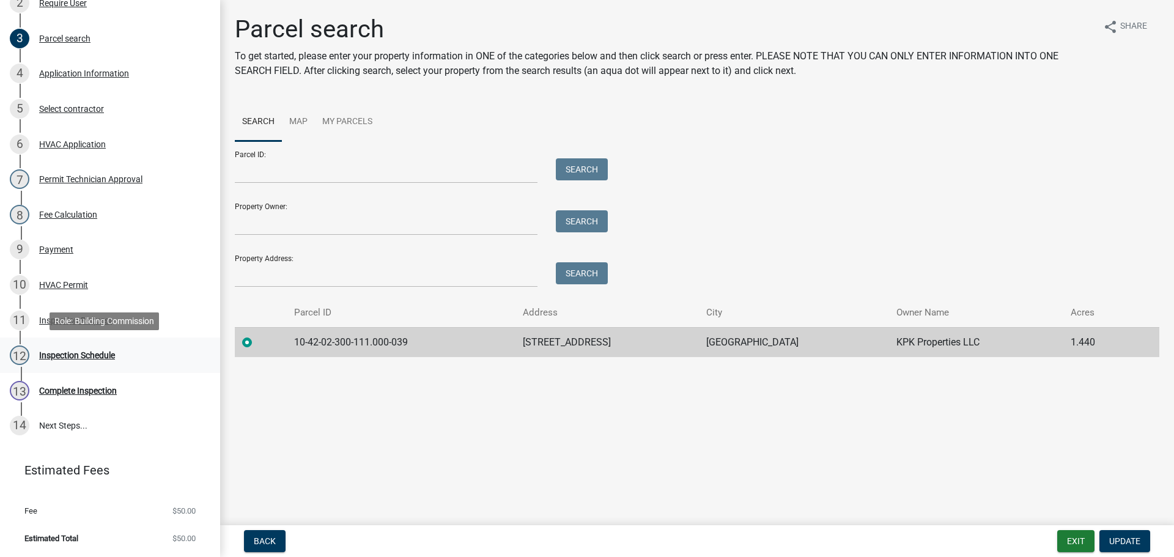
click at [56, 354] on div "Inspection Schedule" at bounding box center [77, 355] width 76 height 9
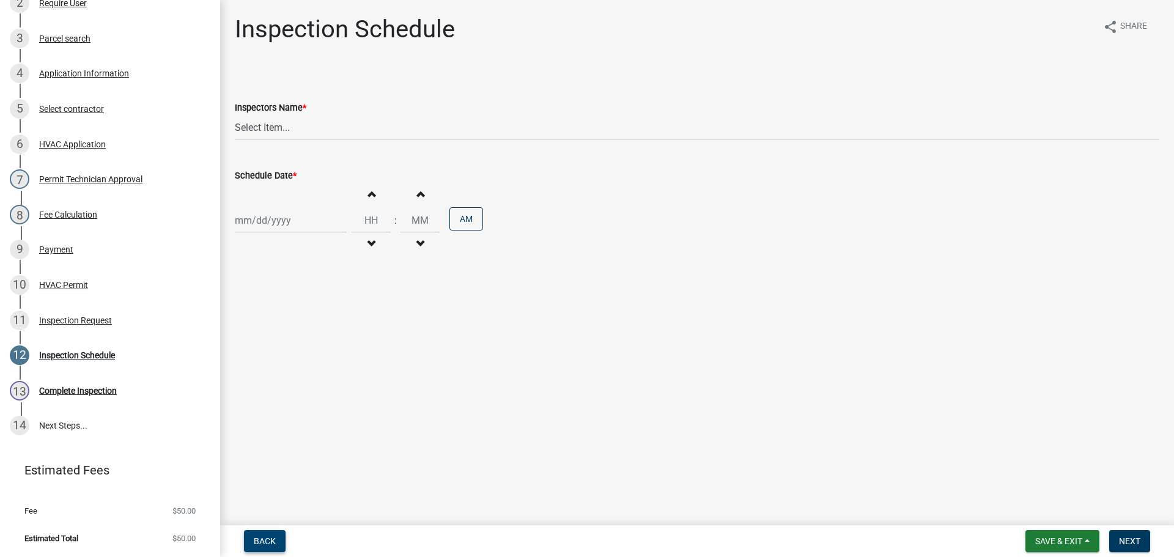
click at [262, 533] on button "Back" at bounding box center [265, 541] width 42 height 22
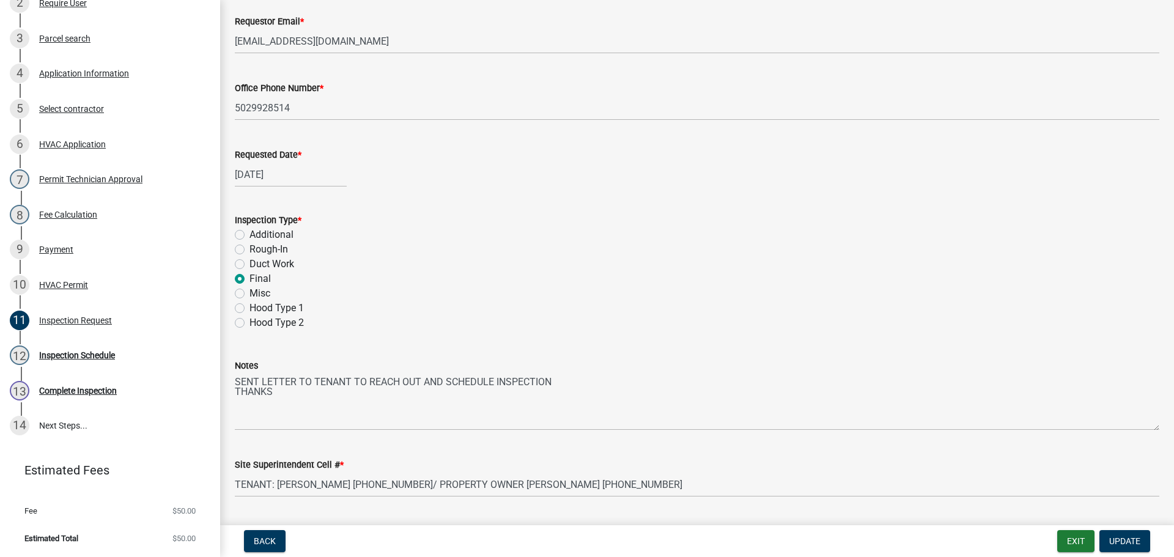
scroll to position [172, 0]
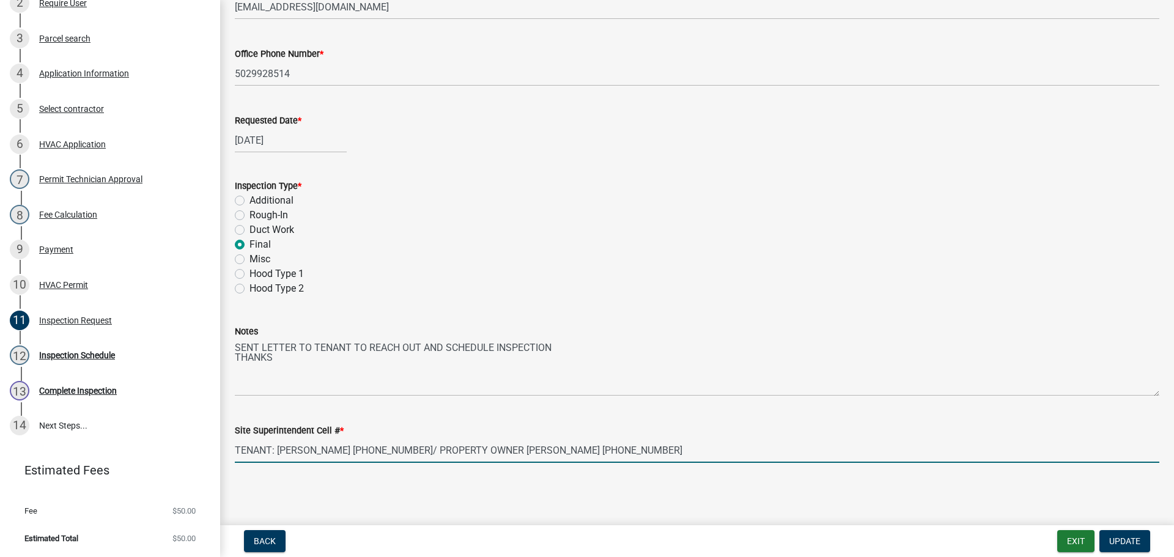
drag, startPoint x: 402, startPoint y: 450, endPoint x: 274, endPoint y: 449, distance: 127.8
click at [274, 449] on input "TENANT: MARK RIVERS 502-295-6837/ PROPERTY OWNER KERRY KENNEDY 502-648-5913" at bounding box center [697, 450] width 924 height 25
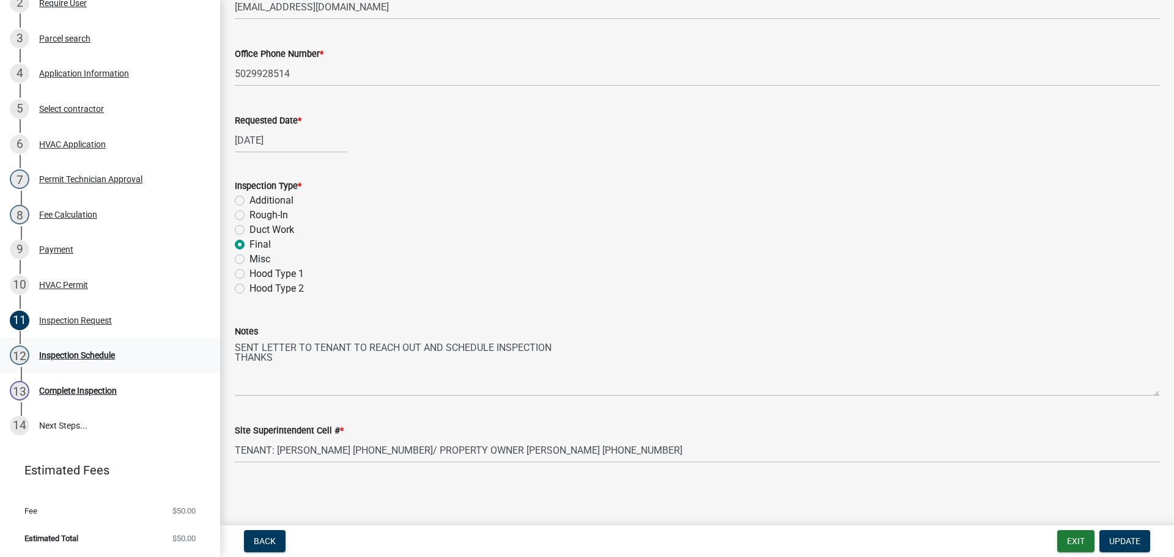
click at [64, 356] on div "Inspection Schedule" at bounding box center [77, 355] width 76 height 9
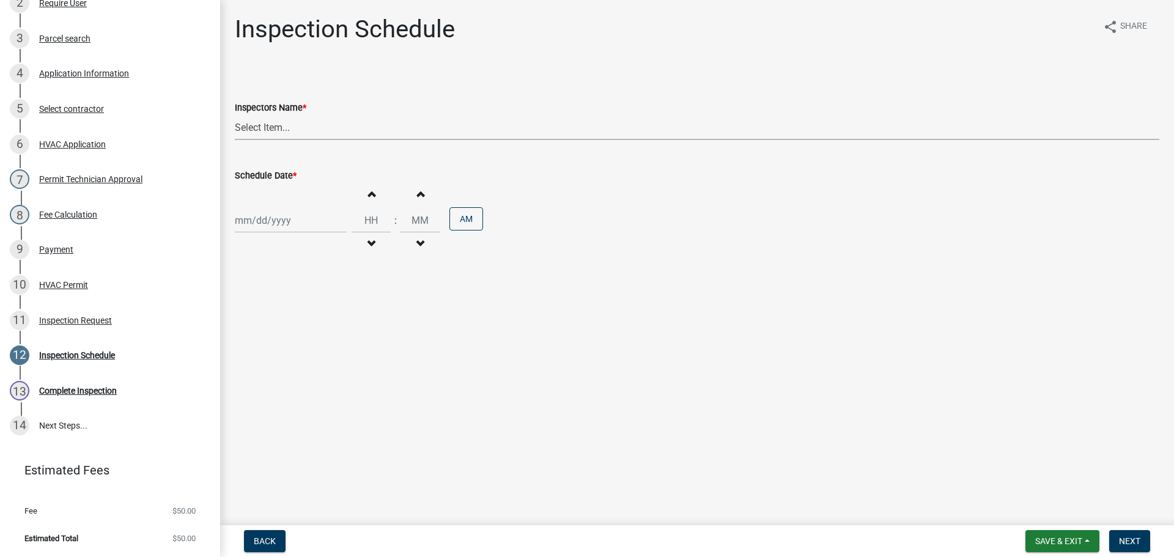
drag, startPoint x: 261, startPoint y: 122, endPoint x: 252, endPoint y: 130, distance: 12.1
click at [261, 122] on select "Select Item... jramsey (Jeremy Ramsey) MaryFrey (Mary Frey) mkruer (Mike Kruer)…" at bounding box center [697, 127] width 924 height 25
select select "13c97fbc-c819-4cee-844a-0db3d3c4db95"
click at [235, 115] on select "Select Item... jramsey (Jeremy Ramsey) MaryFrey (Mary Frey) mkruer (Mike Kruer)…" at bounding box center [697, 127] width 924 height 25
select select "8"
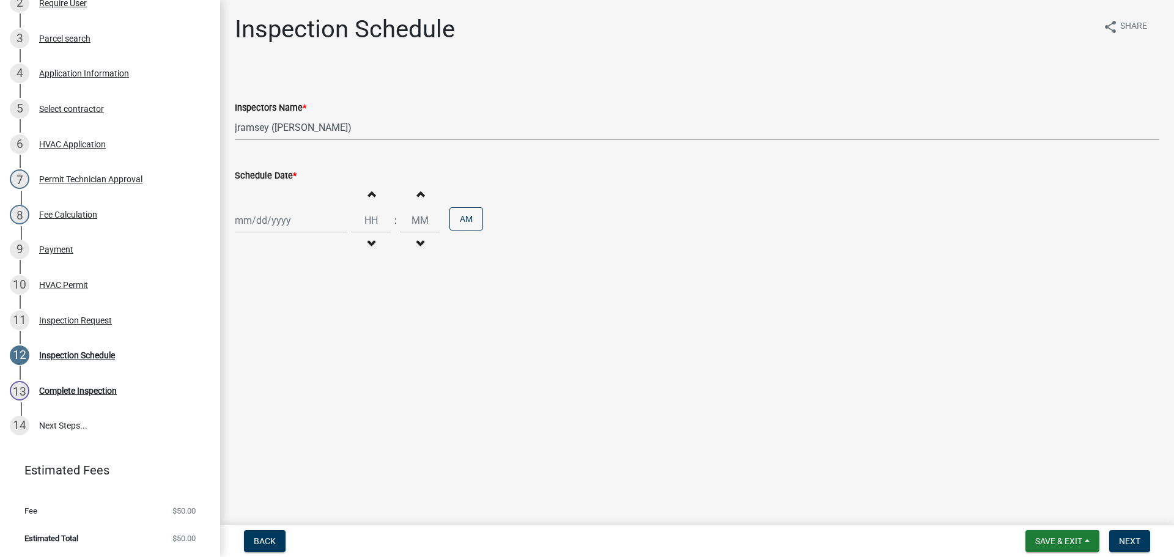
select select "2025"
drag, startPoint x: 254, startPoint y: 220, endPoint x: 249, endPoint y: 232, distance: 13.4
click at [254, 220] on div "Jan Feb Mar Apr May Jun Jul Aug Sep Oct Nov Dec 1525 1526 1527 1528 1529 1530 1…" at bounding box center [291, 220] width 112 height 25
click at [266, 343] on div "19" at bounding box center [267, 344] width 20 height 20
type input "[DATE]"
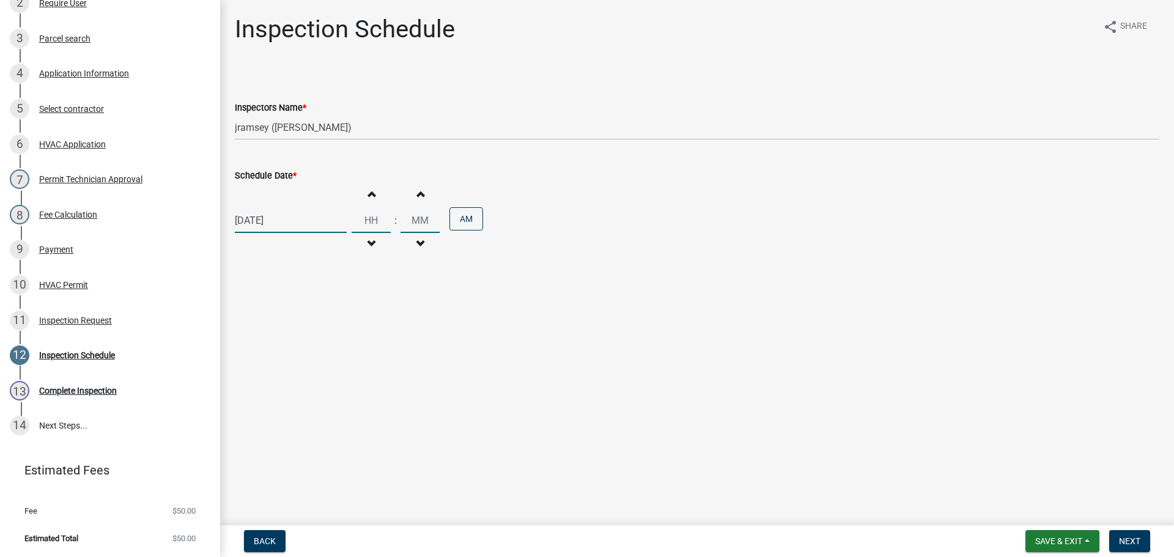
click at [373, 219] on input "Hours" at bounding box center [370, 220] width 39 height 25
type input "11"
type input "00"
click at [1133, 537] on span "Next" at bounding box center [1129, 541] width 21 height 10
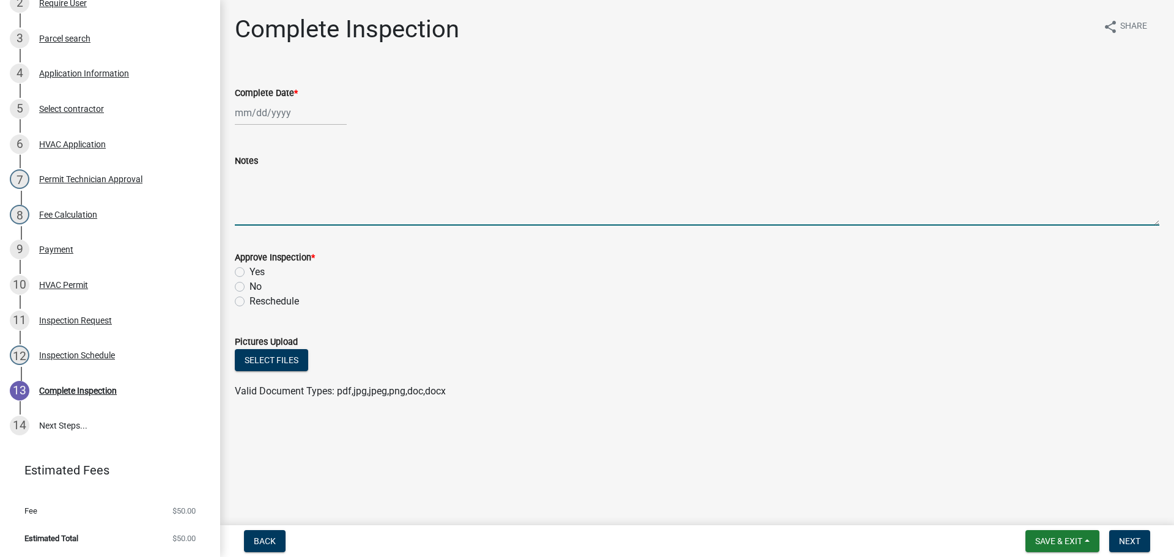
paste textarea "MARK RIVERS 502-295-6837"
type textarea "MARK RIVERS 502-295-6837"
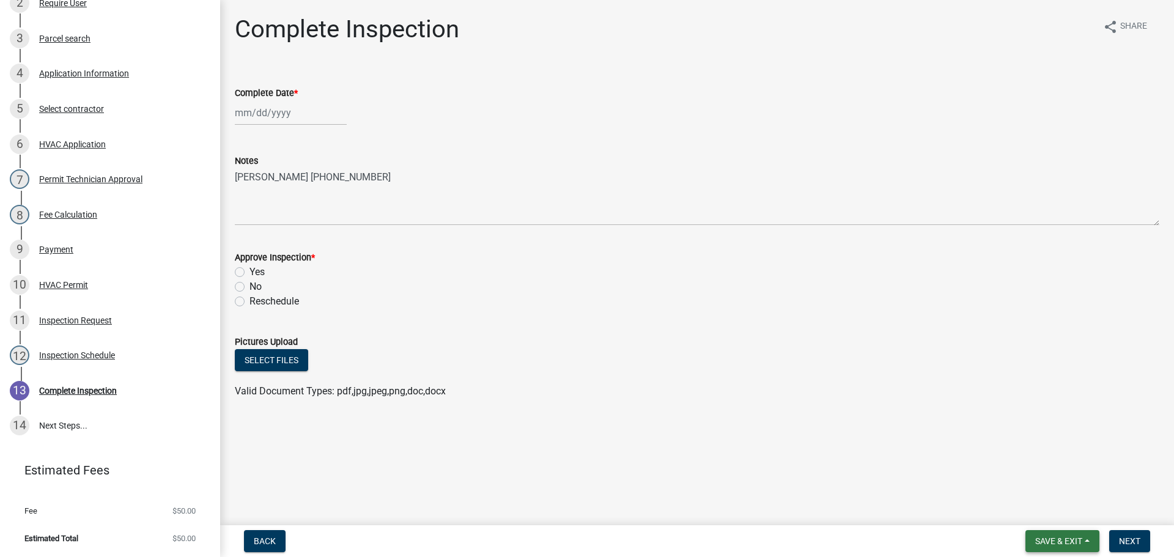
click at [1042, 541] on span "Save & Exit" at bounding box center [1058, 541] width 47 height 10
click at [1037, 512] on button "Save & Exit" at bounding box center [1050, 508] width 98 height 29
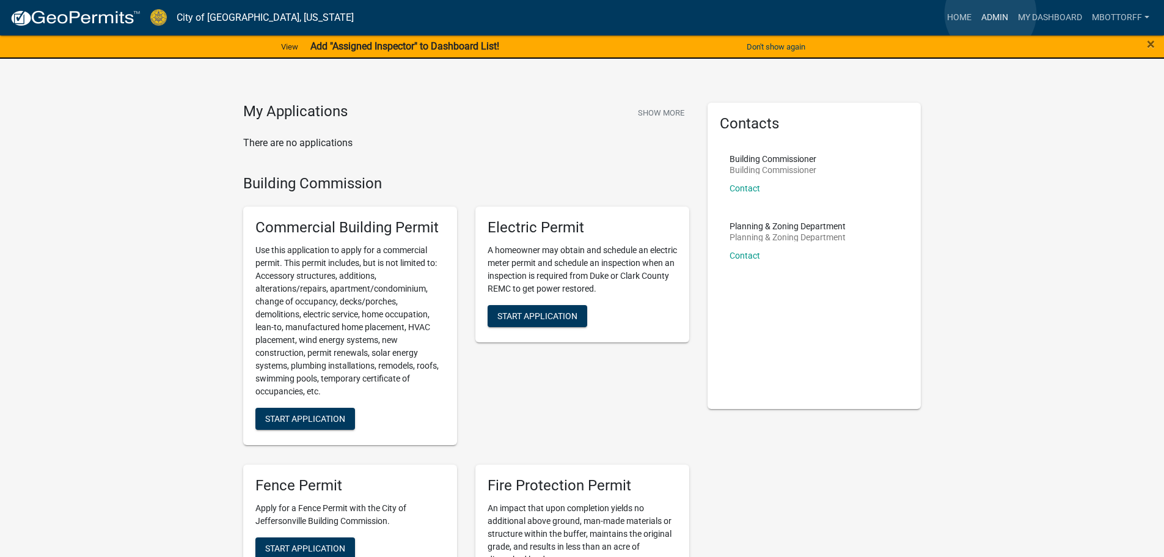
click at [991, 13] on link "Admin" at bounding box center [995, 17] width 37 height 23
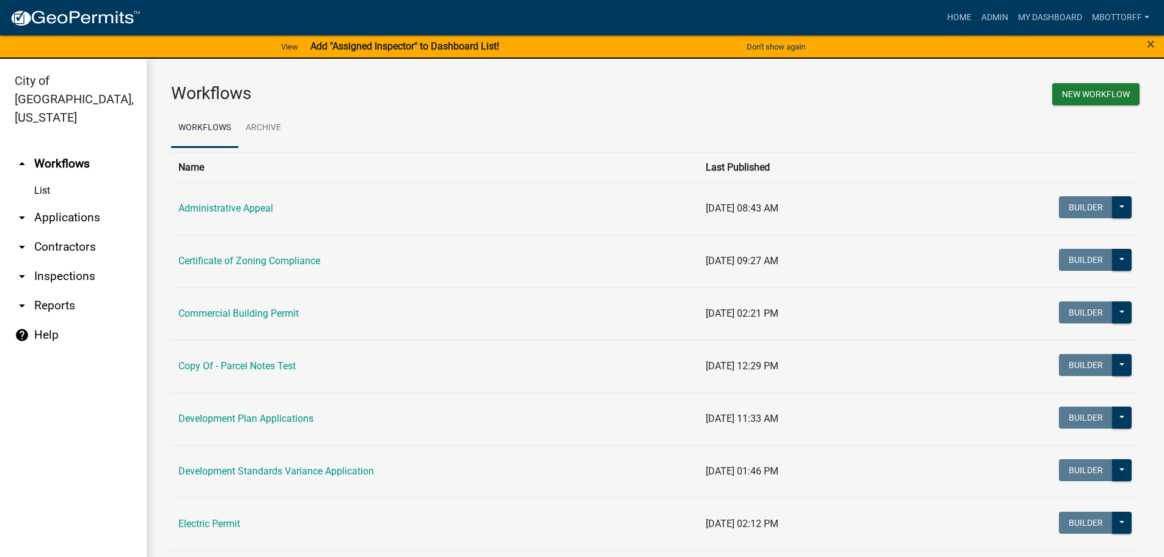
click at [54, 262] on link "arrow_drop_down Inspections" at bounding box center [73, 276] width 147 height 29
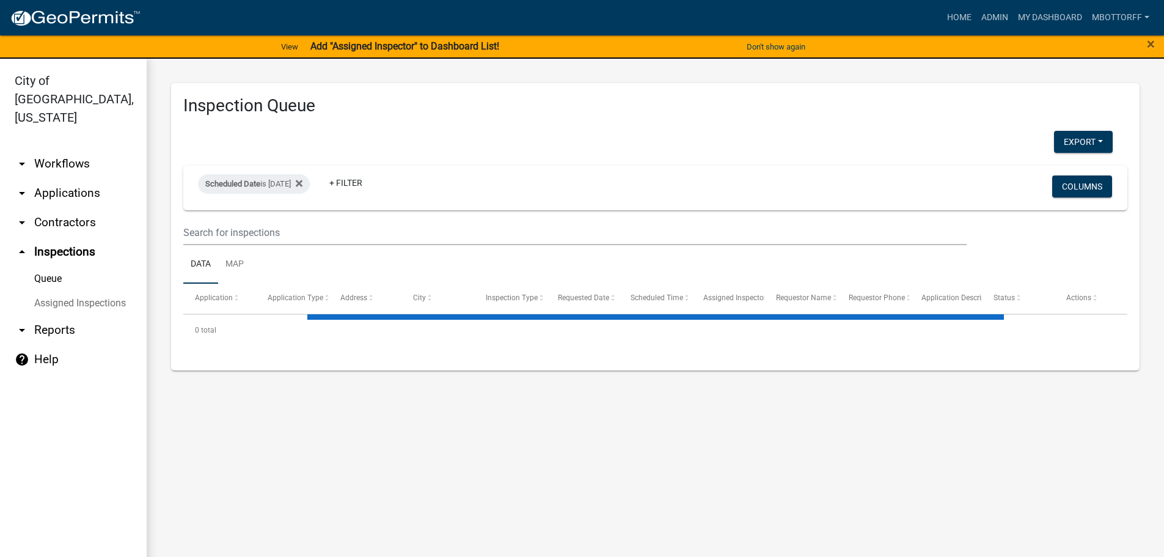
select select "3: 100"
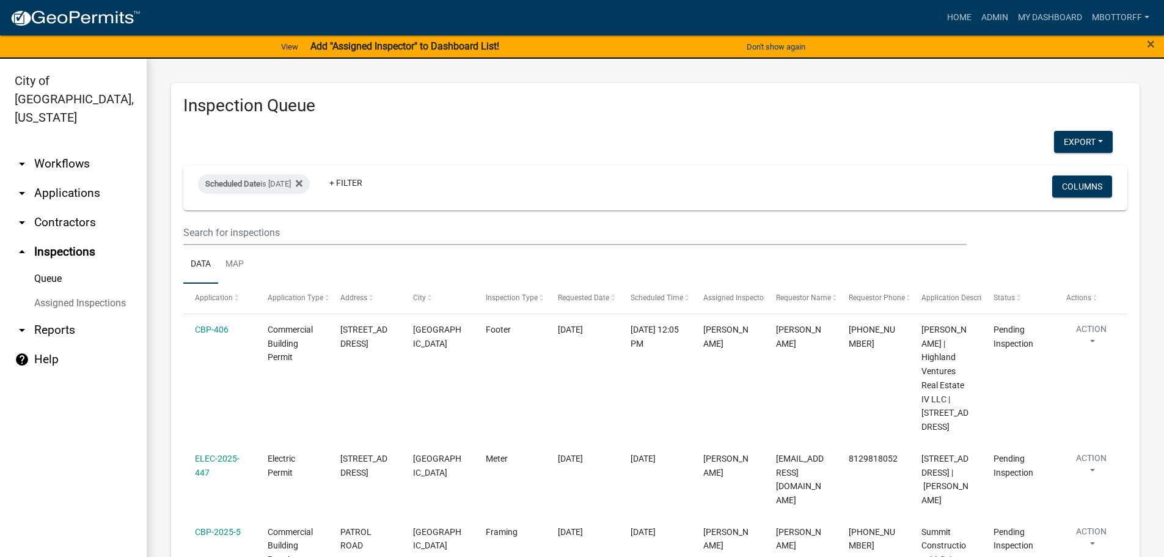
click at [55, 291] on link "Assigned Inspections" at bounding box center [73, 303] width 147 height 24
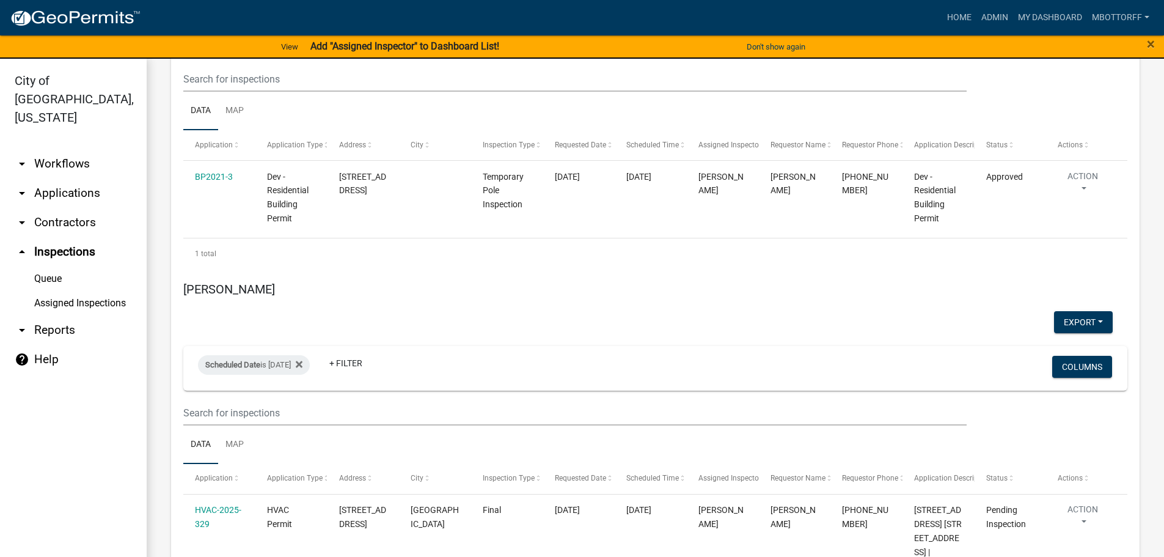
scroll to position [5134, 0]
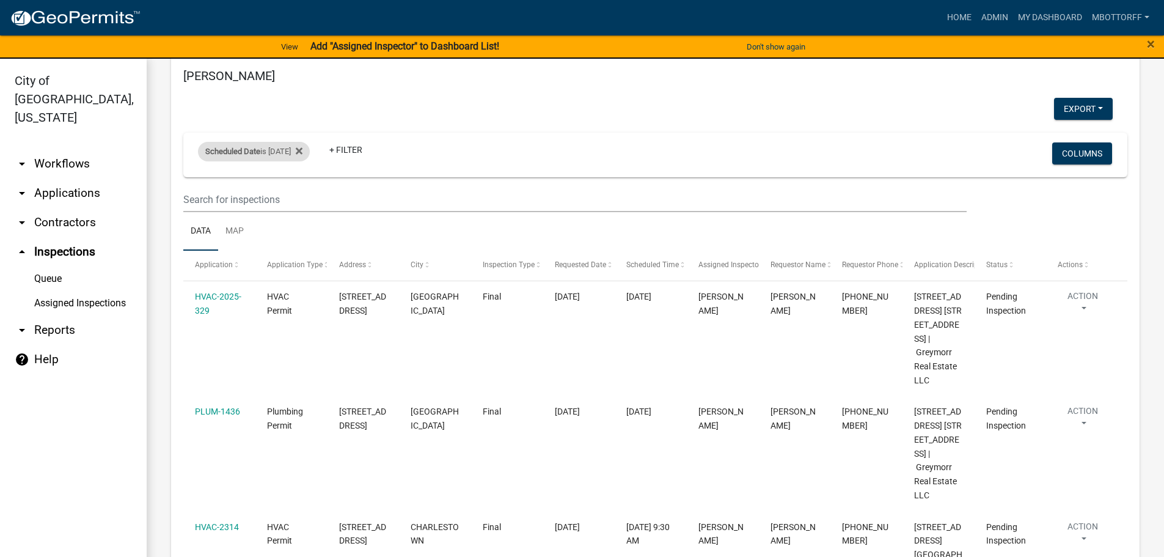
click at [298, 161] on div "Scheduled Date is 08/20/2025" at bounding box center [254, 152] width 112 height 20
click at [298, 224] on input "2025-08-20" at bounding box center [265, 224] width 86 height 25
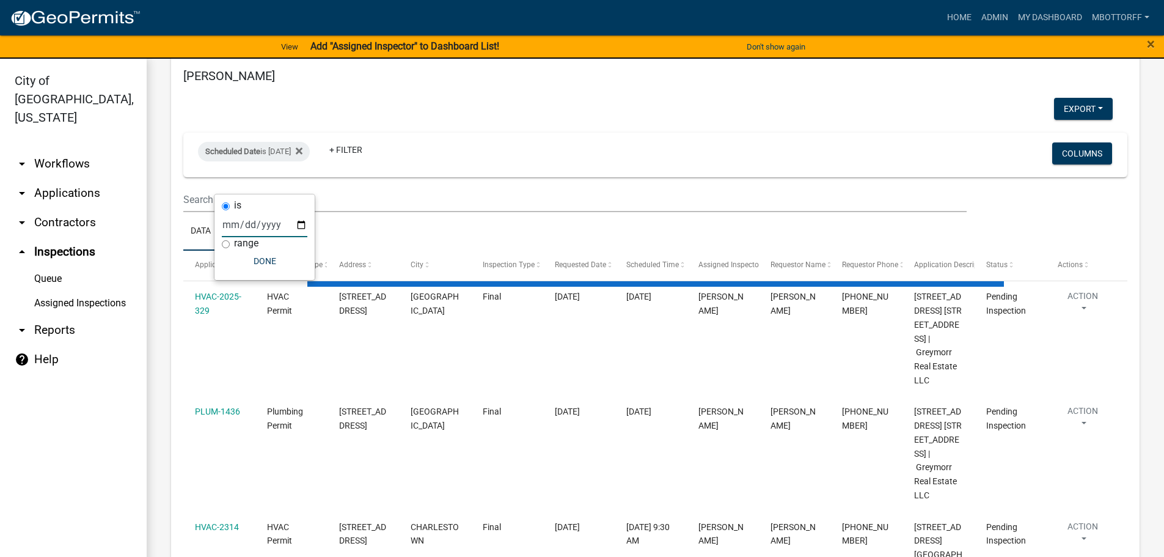
scroll to position [5057, 0]
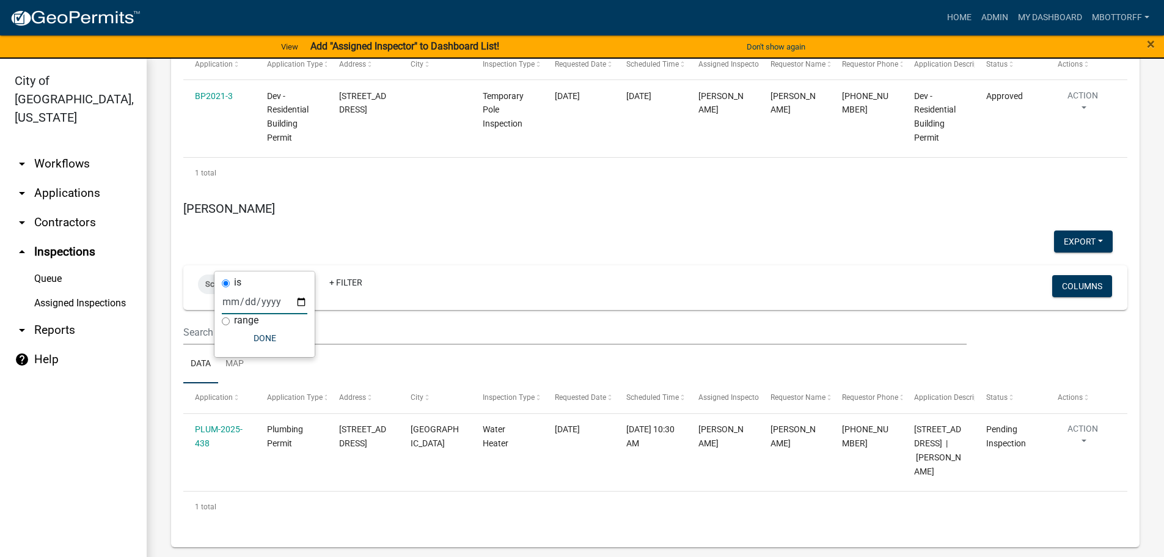
click at [302, 301] on input "2025-08-19" at bounding box center [265, 301] width 86 height 25
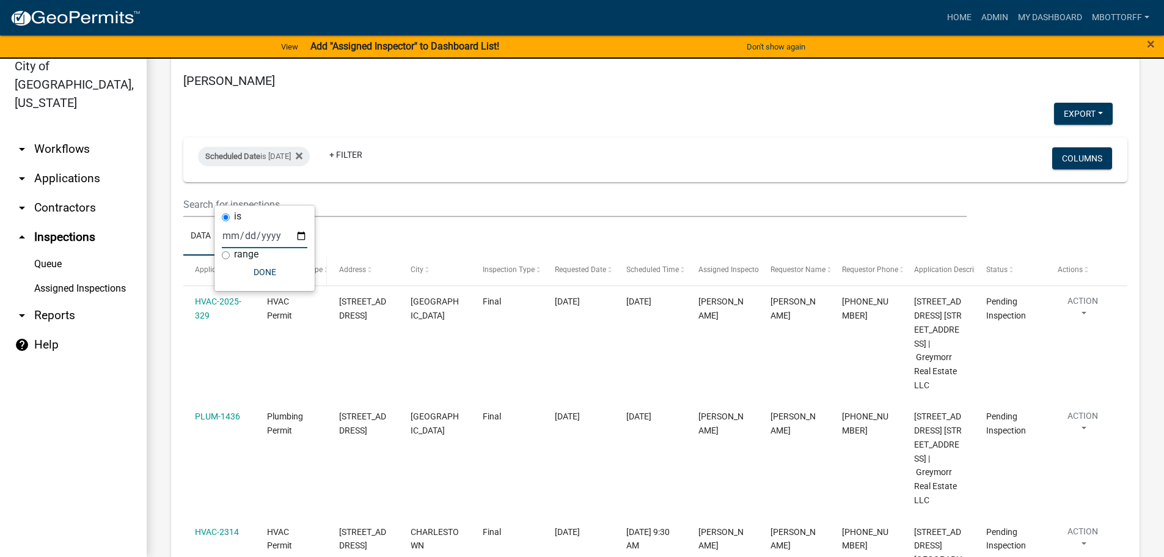
scroll to position [5107, 0]
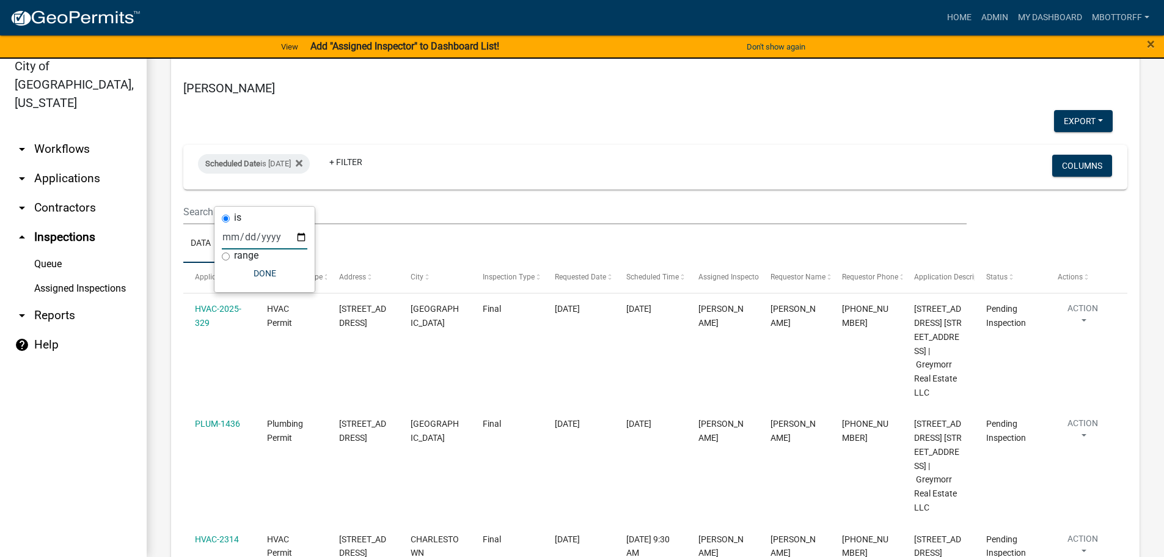
click at [297, 238] on input "2025-08-20" at bounding box center [265, 236] width 86 height 25
type input "2025-08-19"
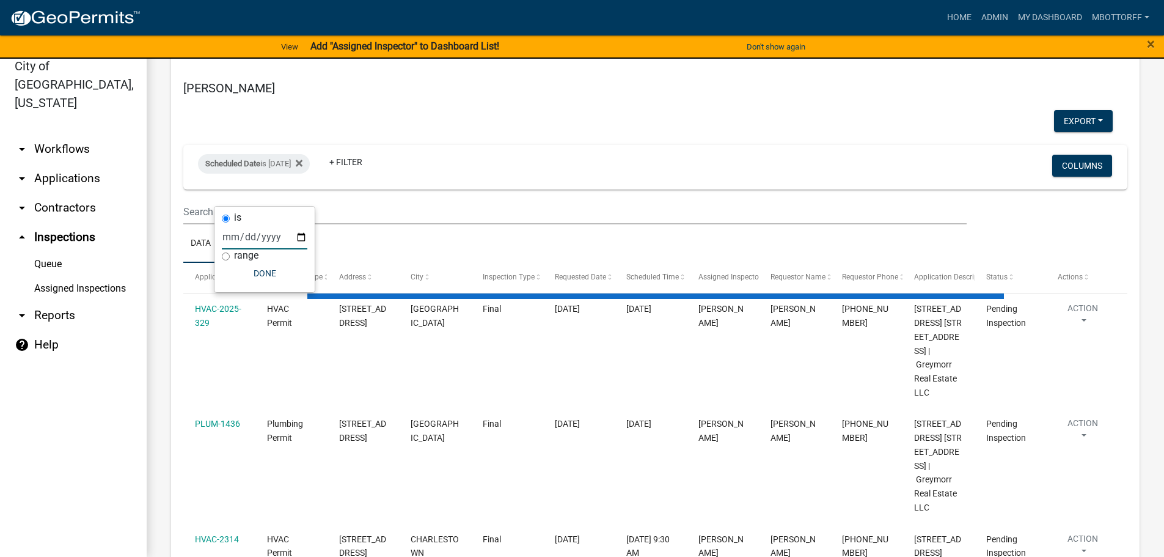
scroll to position [5057, 0]
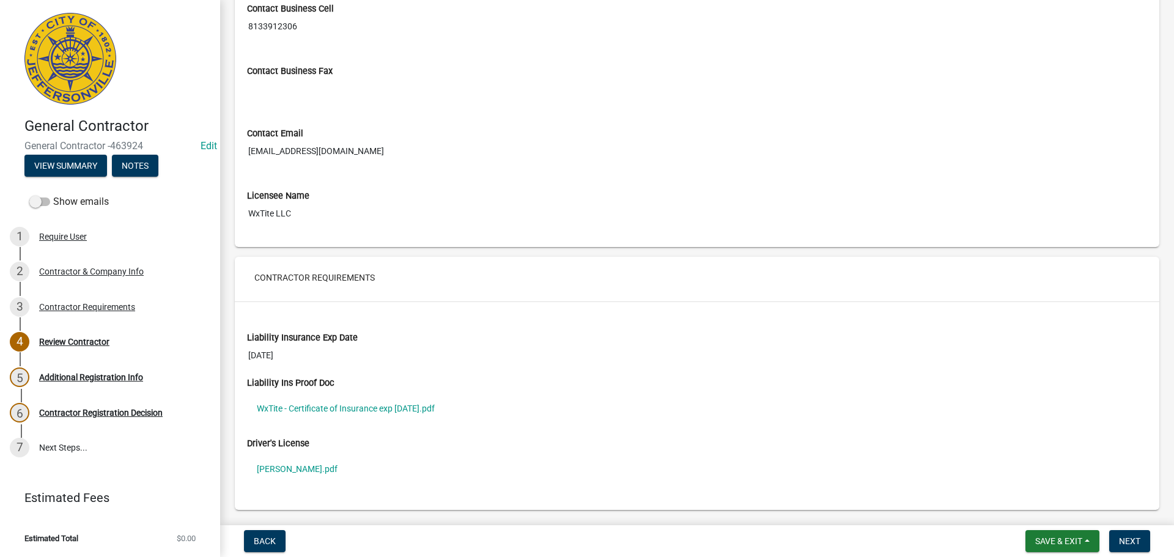
scroll to position [733, 0]
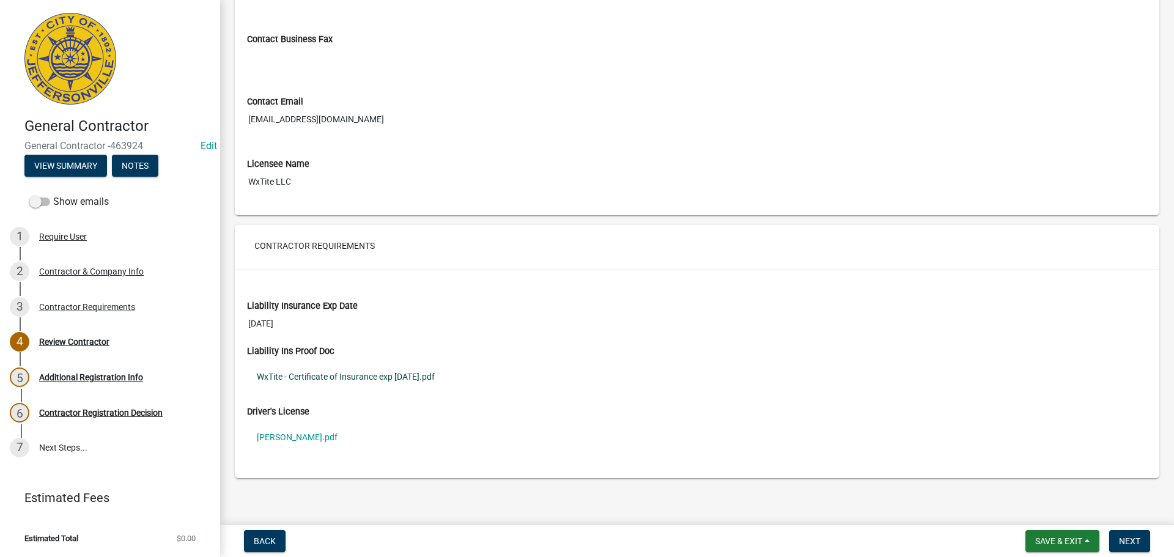
click at [307, 371] on link "WxTite - Certificate of Insurance exp [DATE].pdf" at bounding box center [697, 376] width 900 height 28
click at [295, 438] on link "Brandon Hardy_License.pdf" at bounding box center [697, 437] width 900 height 28
click at [66, 269] on div "Contractor & Company Info" at bounding box center [91, 271] width 105 height 9
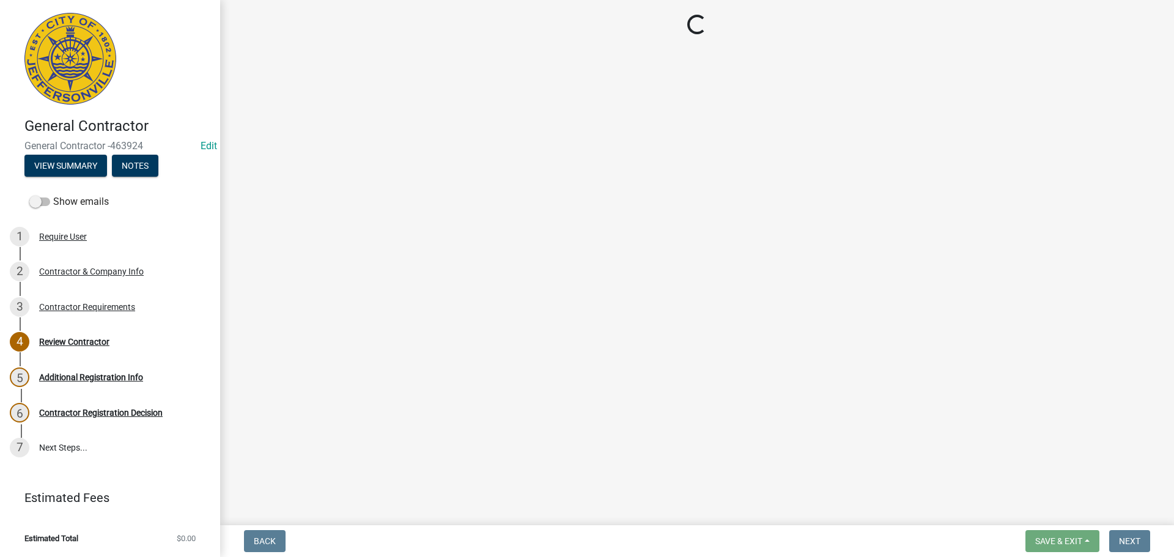
select select "NC"
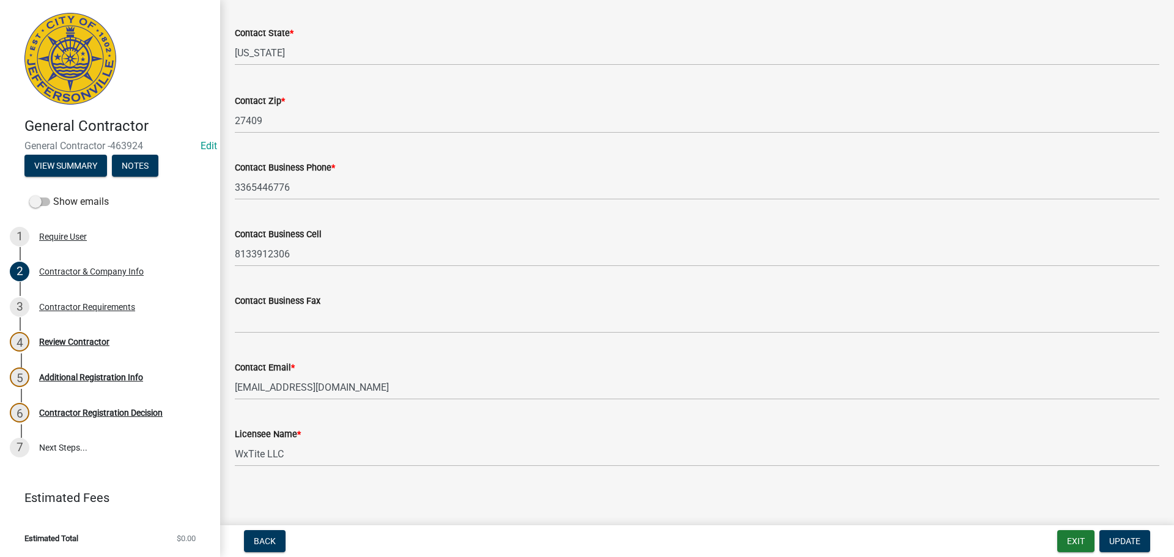
scroll to position [478, 0]
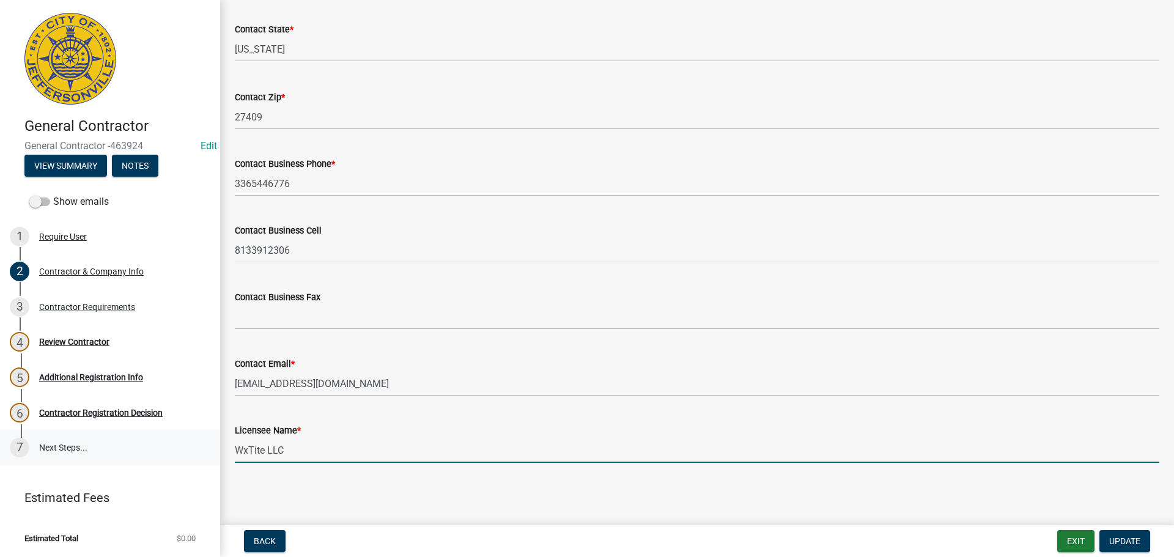
drag, startPoint x: 298, startPoint y: 455, endPoint x: 78, endPoint y: 443, distance: 220.3
click at [94, 444] on div "General Contractor General Contractor -463924 Edit View Summary Notes Show emai…" at bounding box center [587, 278] width 1174 height 557
type input "b"
type input "Brandon Hardy"
click at [1123, 536] on span "Update" at bounding box center [1124, 541] width 31 height 10
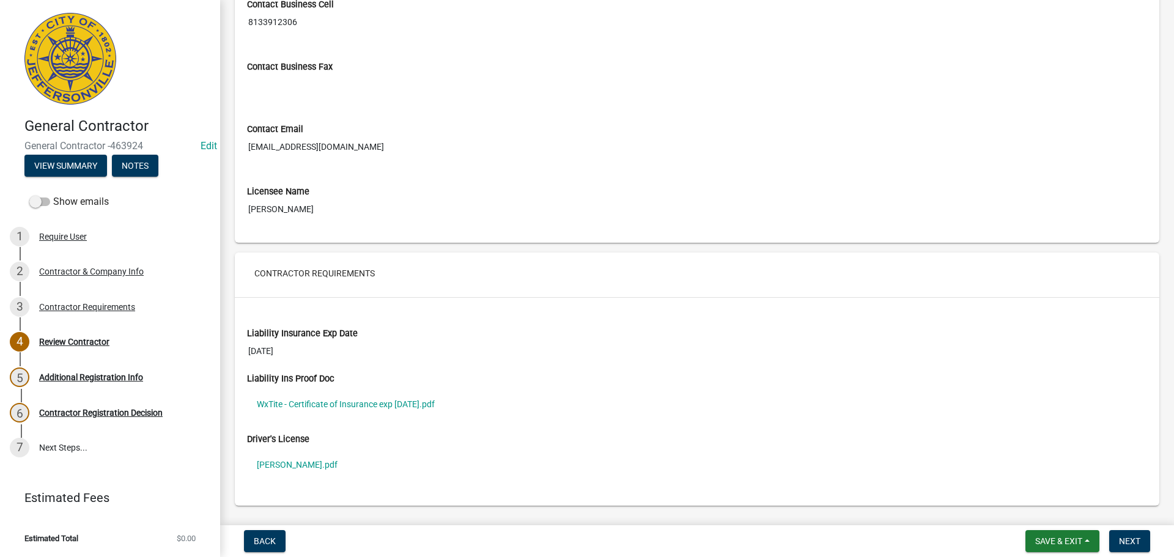
scroll to position [739, 0]
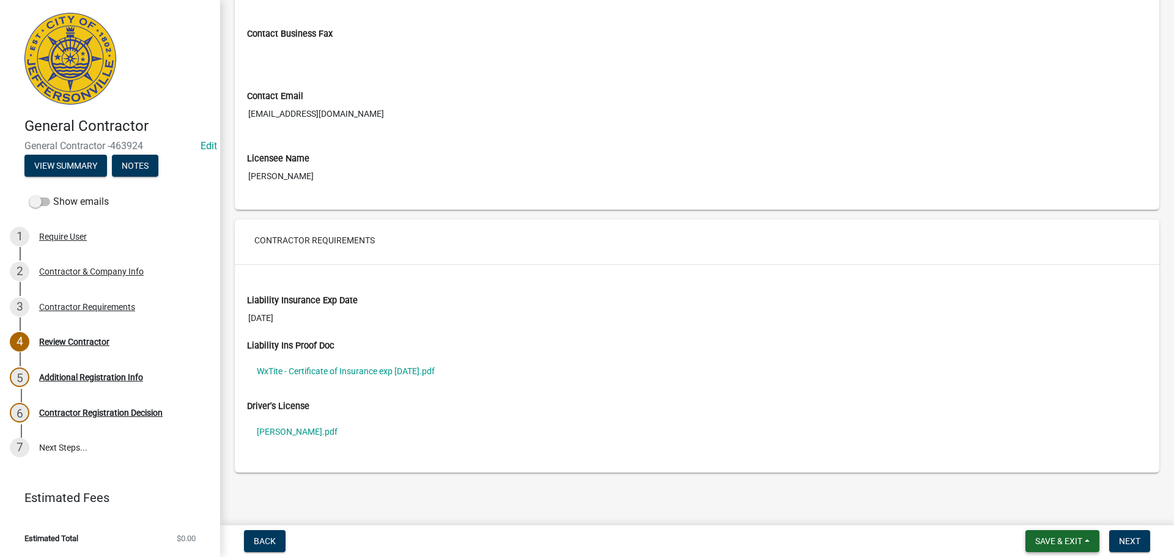
click at [1042, 538] on span "Save & Exit" at bounding box center [1058, 541] width 47 height 10
drag, startPoint x: 1040, startPoint y: 512, endPoint x: 942, endPoint y: 477, distance: 104.4
click at [1040, 512] on button "Save & Exit" at bounding box center [1050, 508] width 98 height 29
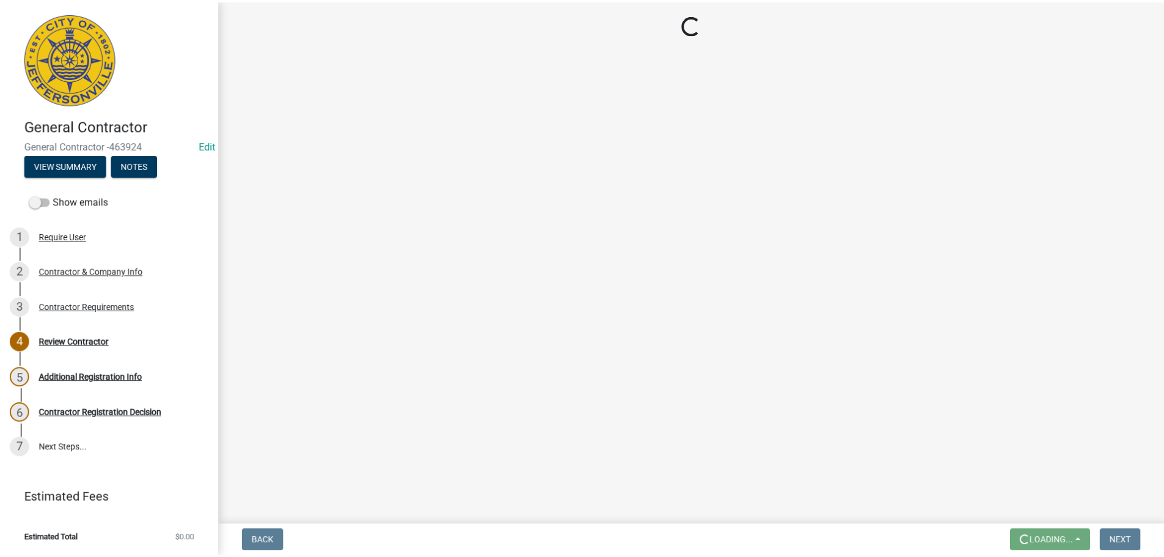
scroll to position [0, 0]
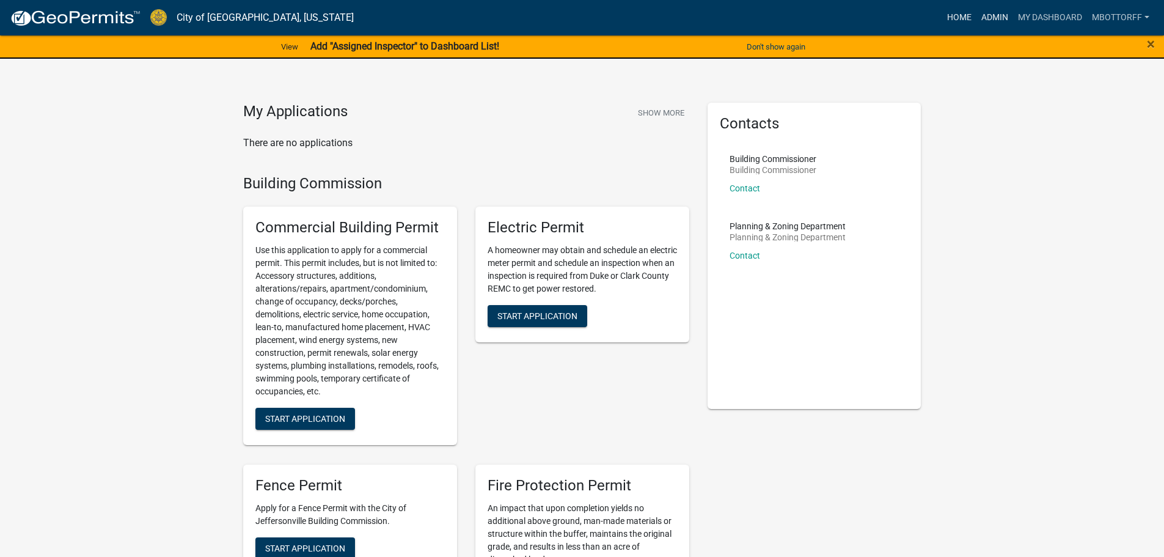
click at [990, 17] on link "Admin" at bounding box center [995, 17] width 37 height 23
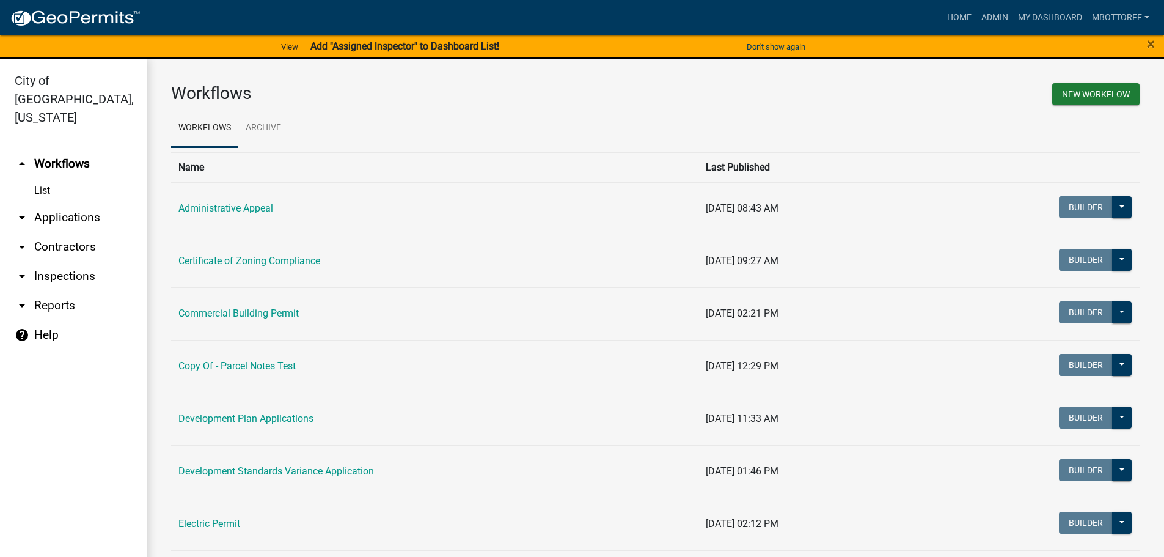
click at [50, 203] on link "arrow_drop_down Applications" at bounding box center [73, 217] width 147 height 29
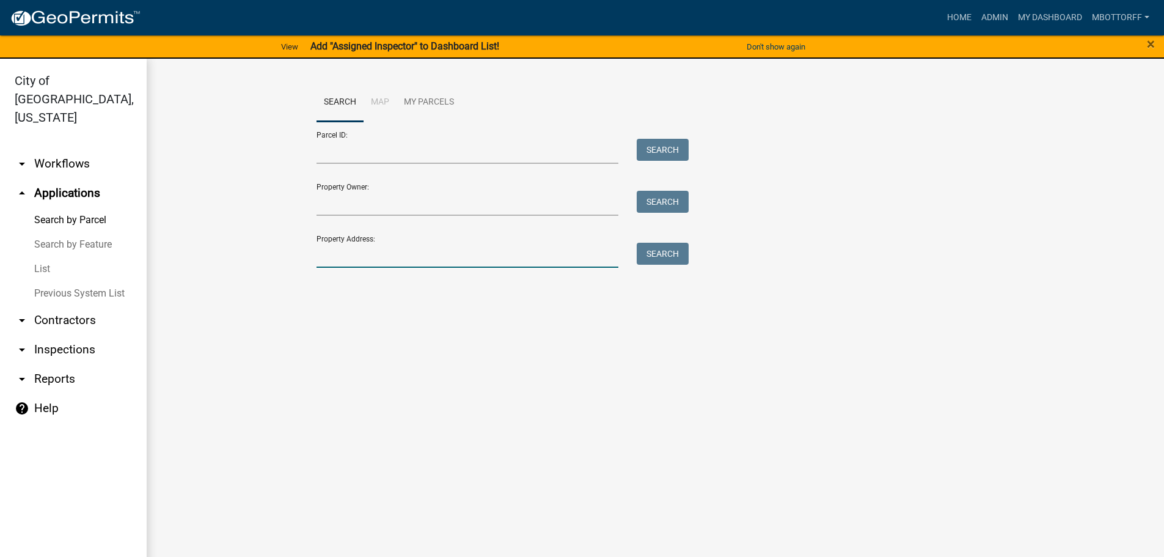
drag, startPoint x: 351, startPoint y: 259, endPoint x: 358, endPoint y: 253, distance: 8.7
click at [351, 259] on input "Property Address:" at bounding box center [468, 255] width 303 height 25
type input "1016 morr"
click at [666, 252] on button "Search" at bounding box center [663, 254] width 52 height 22
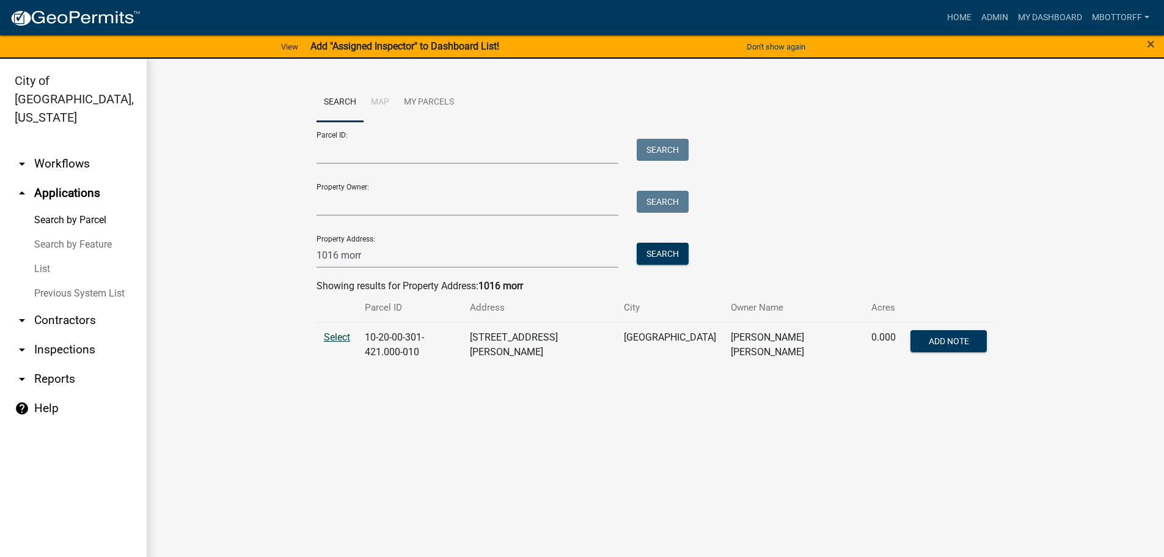
click at [334, 339] on span "Select" at bounding box center [337, 337] width 26 height 12
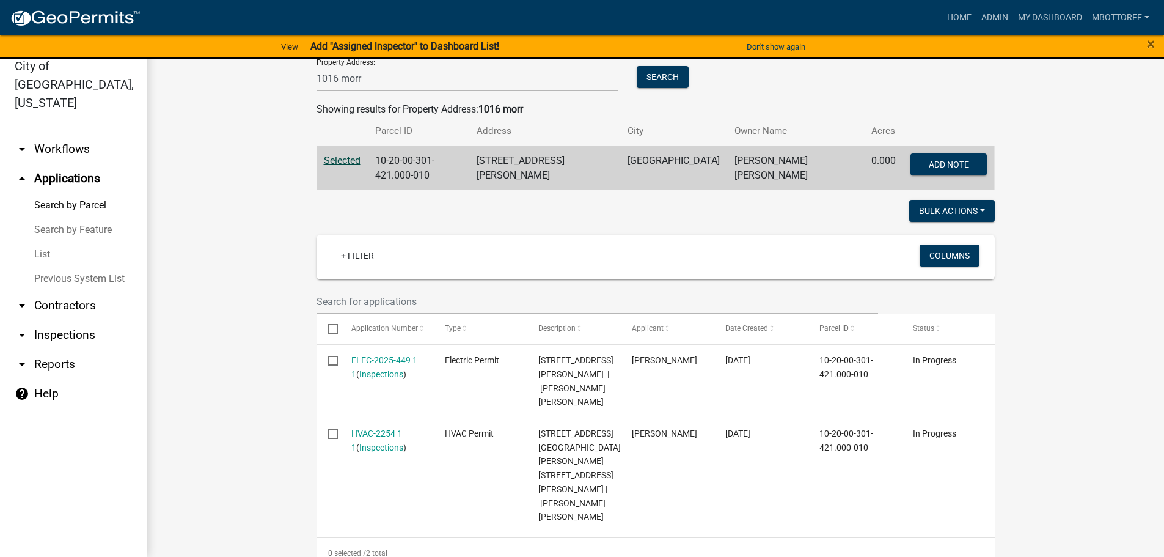
scroll to position [131, 0]
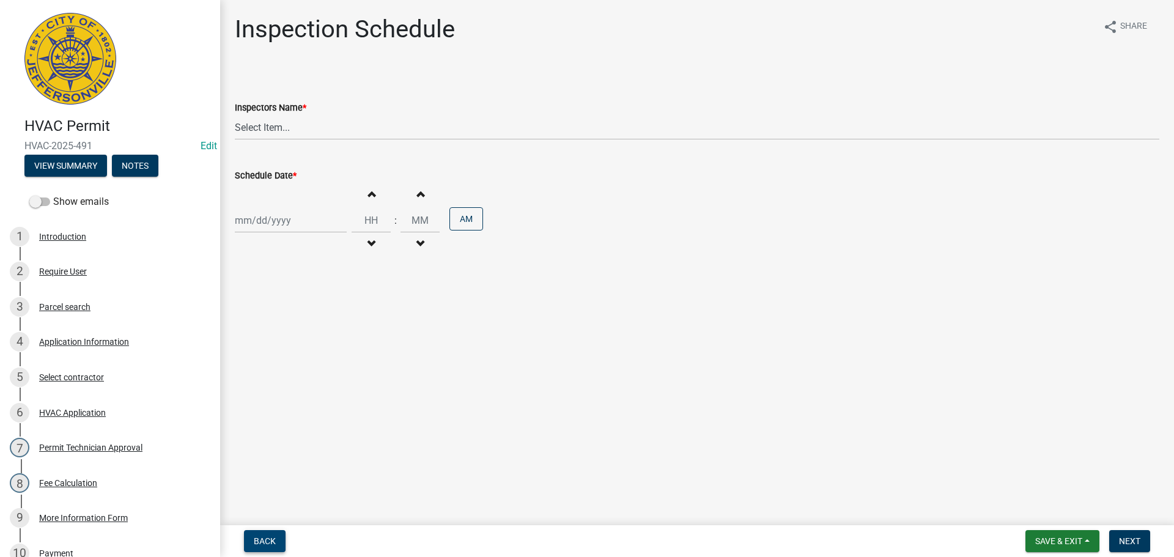
click at [259, 536] on span "Back" at bounding box center [265, 541] width 22 height 10
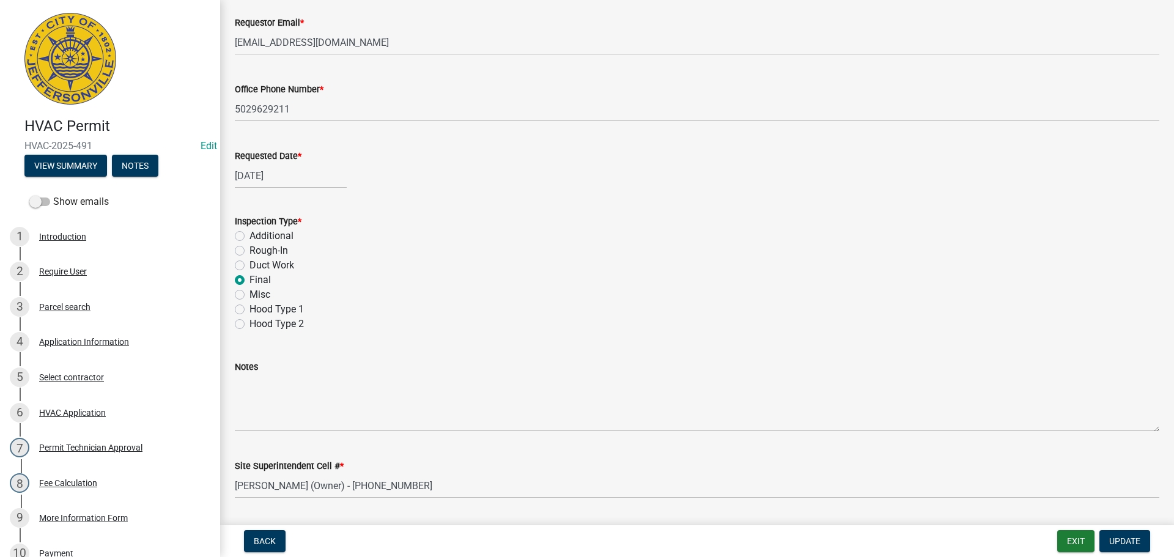
scroll to position [172, 0]
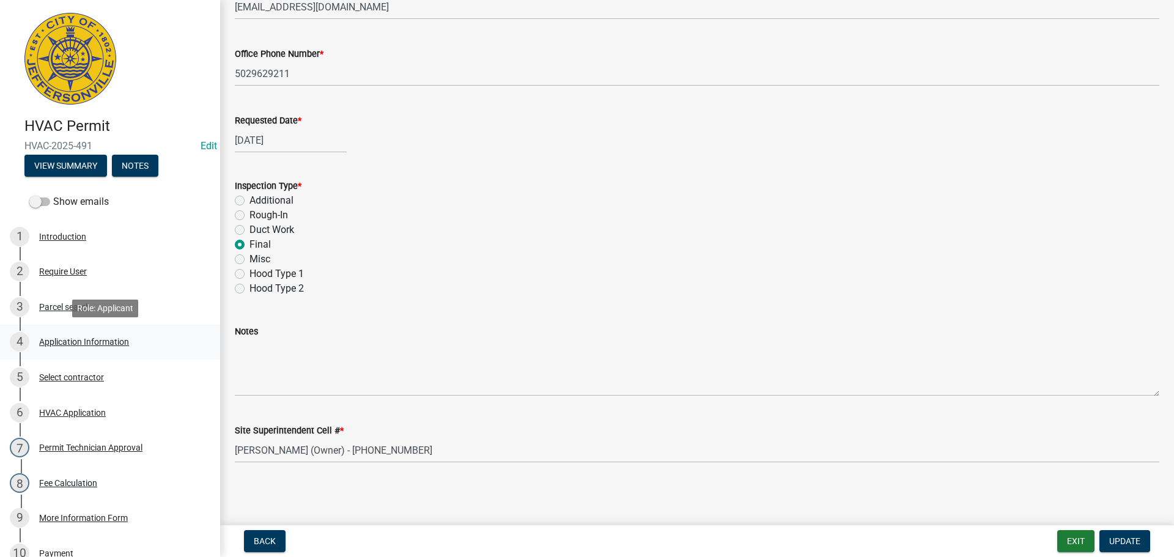
click at [64, 341] on div "Application Information" at bounding box center [84, 341] width 90 height 9
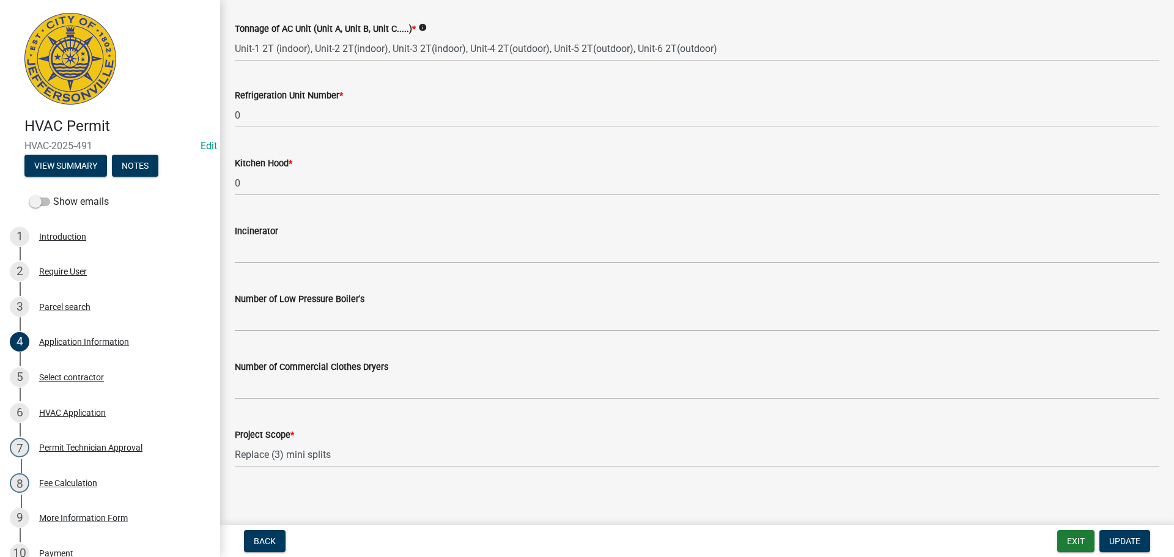
scroll to position [819, 0]
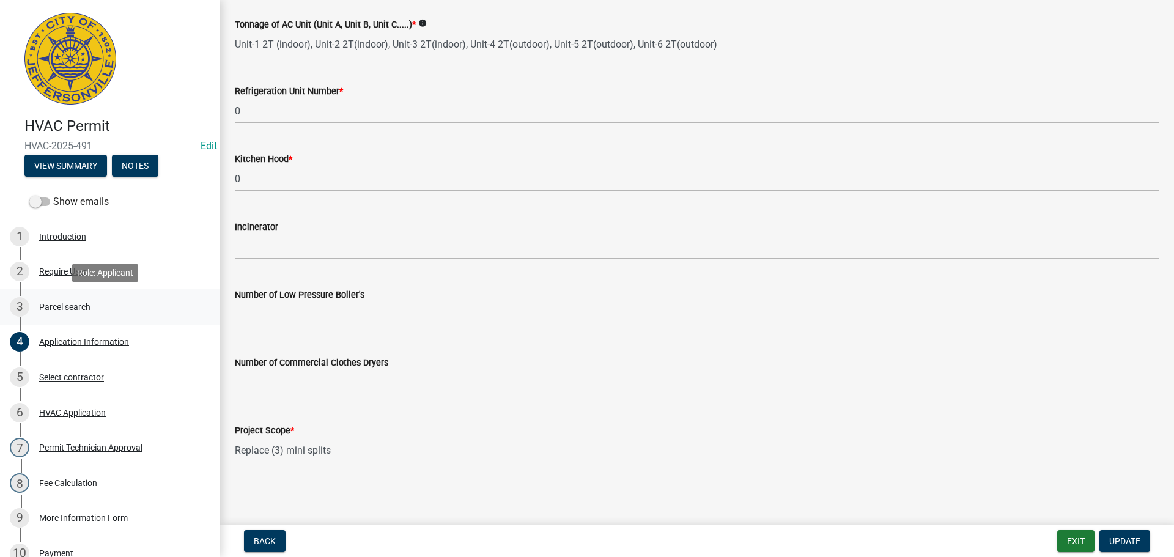
click at [57, 304] on div "Parcel search" at bounding box center [64, 307] width 51 height 9
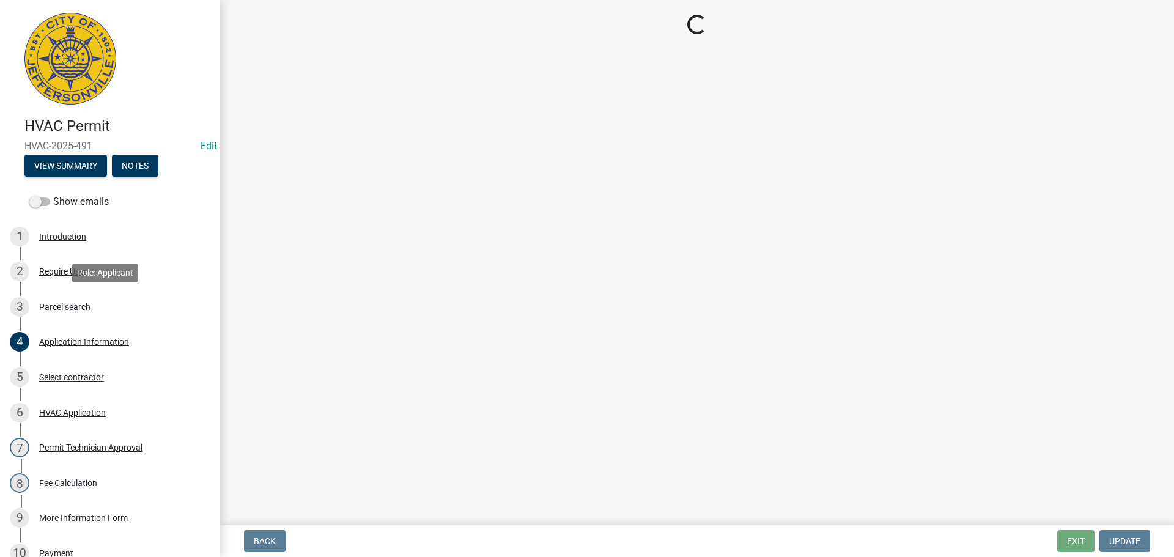
scroll to position [0, 0]
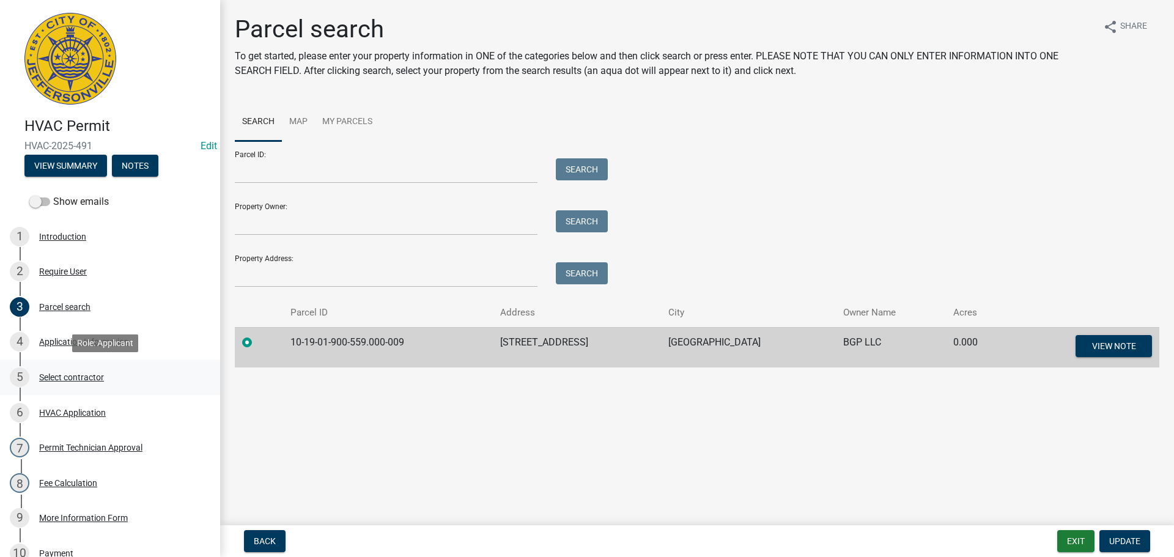
click at [210, 385] on link "5 Select contractor" at bounding box center [110, 376] width 220 height 35
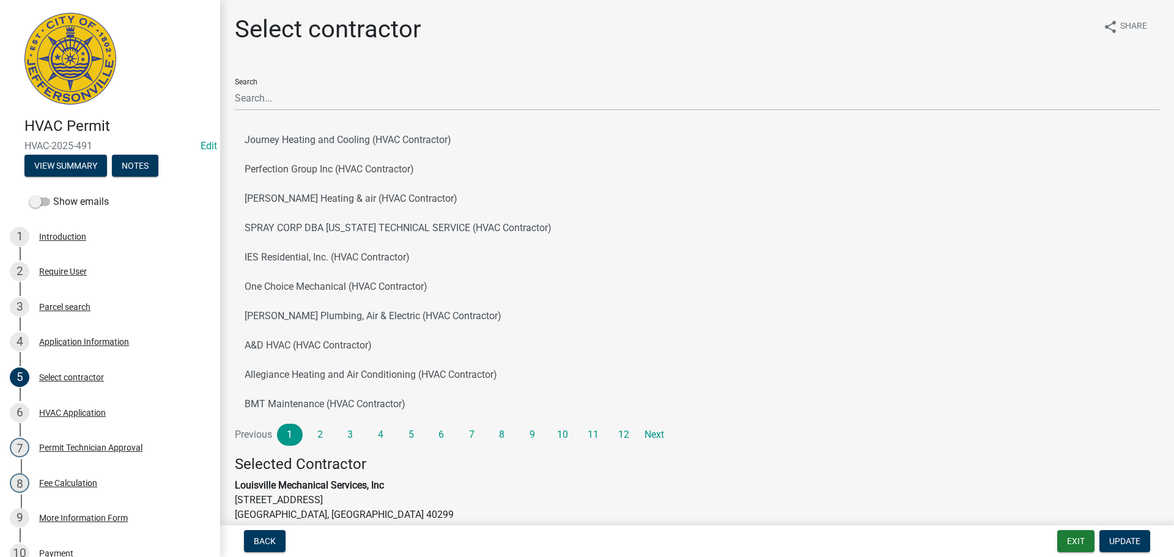
scroll to position [304, 0]
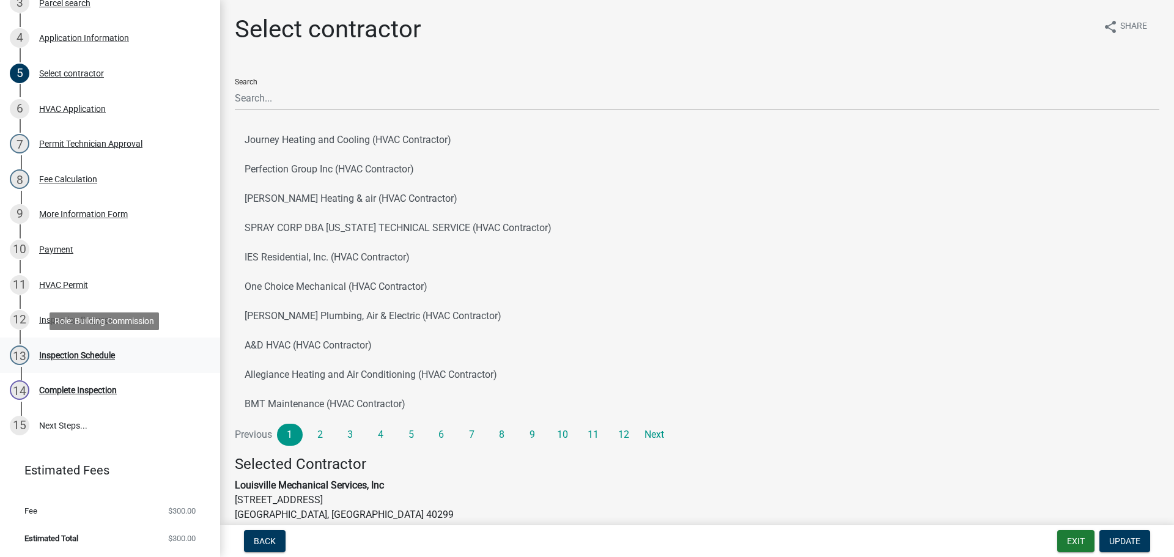
click at [59, 353] on div "Inspection Schedule" at bounding box center [77, 355] width 76 height 9
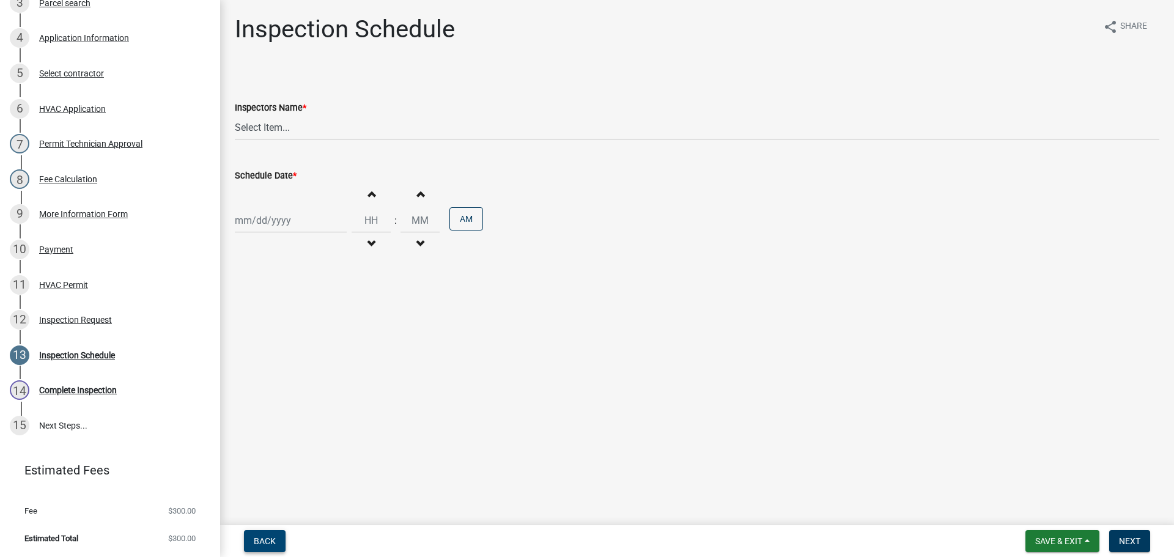
drag, startPoint x: 273, startPoint y: 535, endPoint x: 306, endPoint y: 496, distance: 51.3
click at [273, 534] on button "Back" at bounding box center [265, 541] width 42 height 22
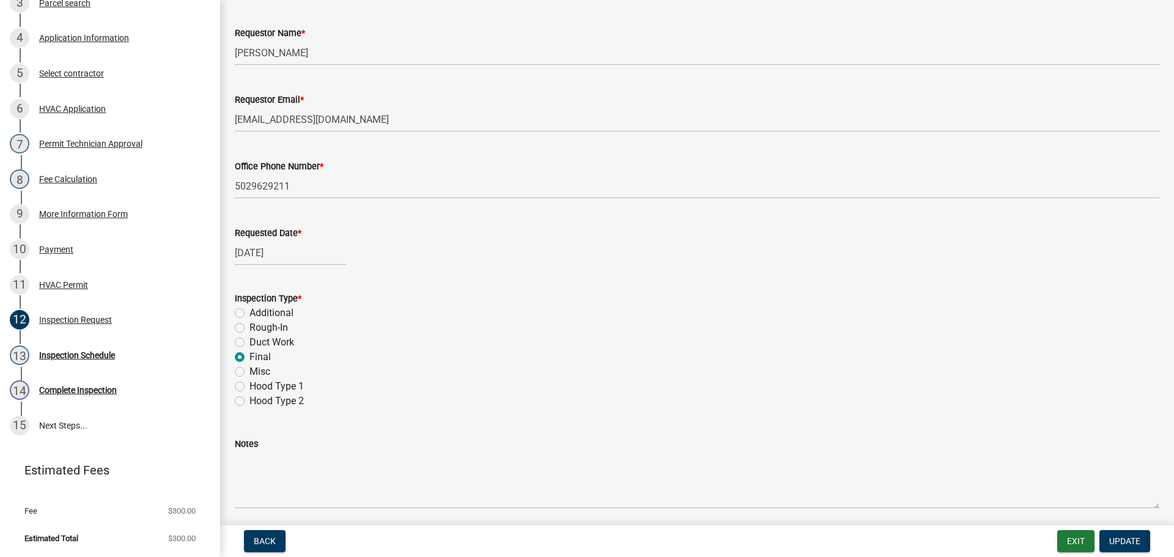
scroll to position [172, 0]
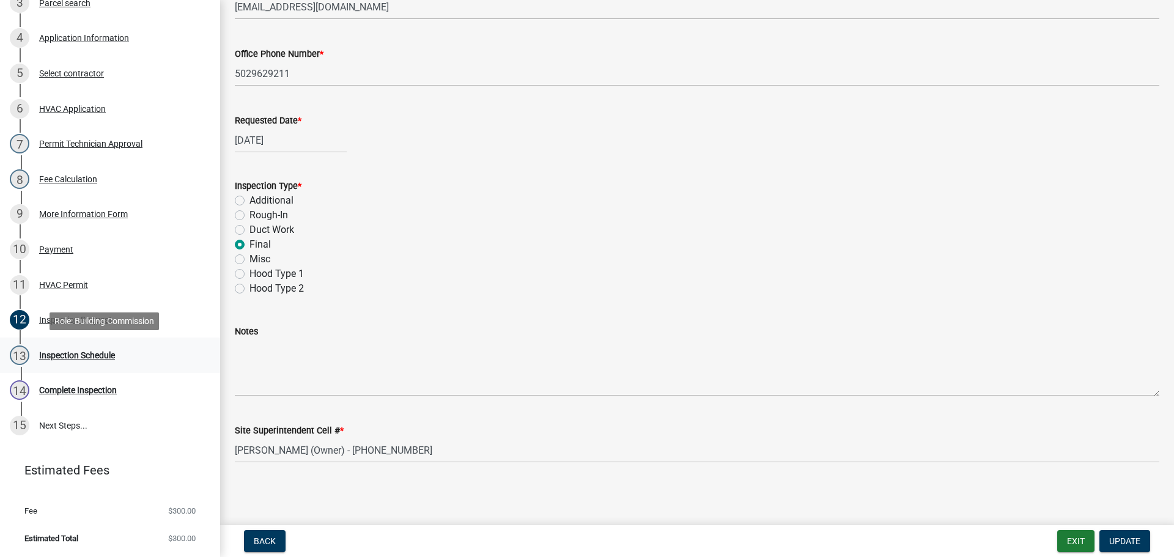
click at [74, 353] on div "Inspection Schedule" at bounding box center [77, 355] width 76 height 9
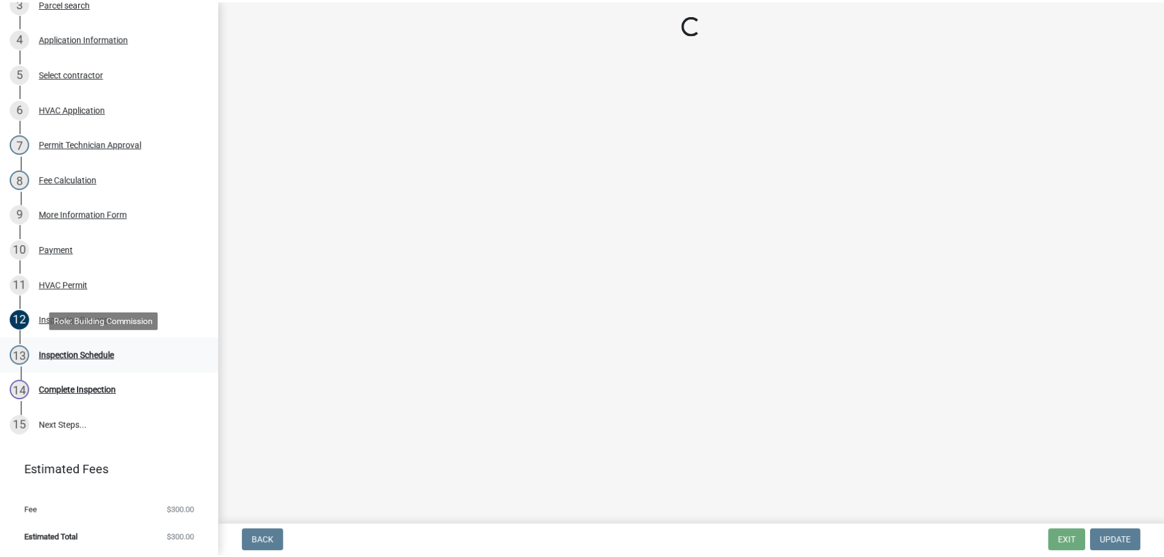
scroll to position [0, 0]
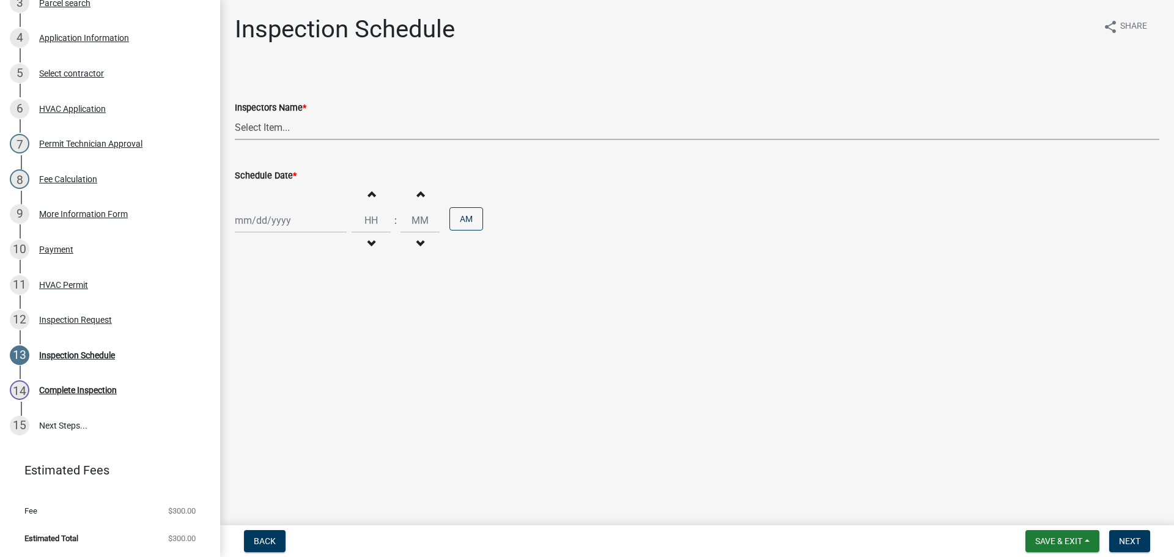
click at [253, 125] on select "Select Item... jramsey (Jeremy Ramsey) MaryFrey (Mary Frey) mkruer (Mike Kruer)…" at bounding box center [697, 127] width 924 height 25
select select "13c97fbc-c819-4cee-844a-0db3d3c4db95"
click at [235, 115] on select "Select Item... jramsey (Jeremy Ramsey) MaryFrey (Mary Frey) mkruer (Mike Kruer)…" at bounding box center [697, 127] width 924 height 25
click at [262, 219] on div at bounding box center [291, 220] width 112 height 25
select select "8"
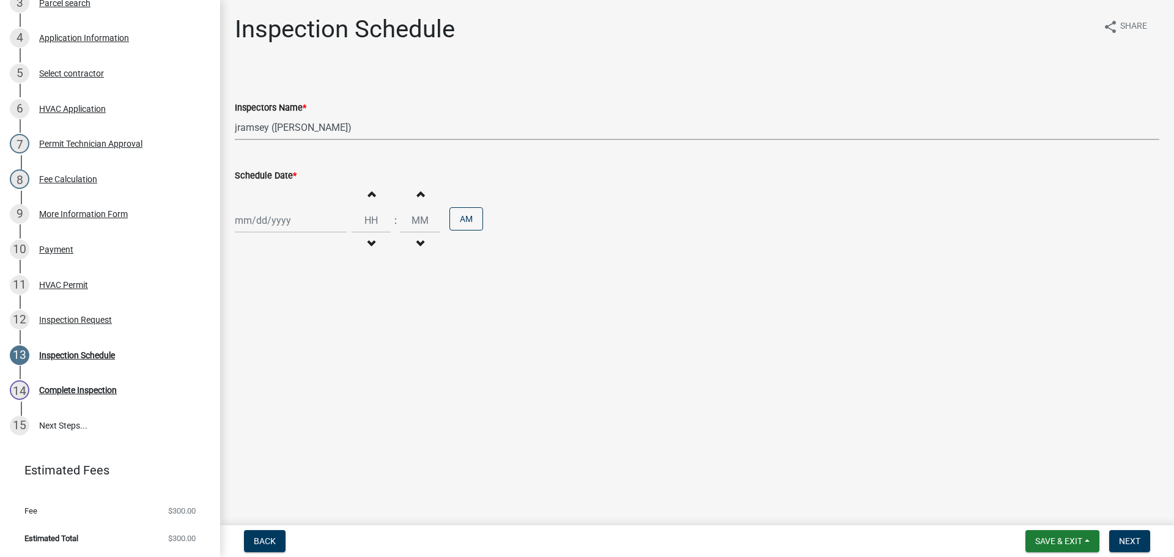
select select "2025"
click at [277, 345] on div "18 19 20 21 22 23 24" at bounding box center [306, 344] width 142 height 20
click at [268, 344] on div "19" at bounding box center [267, 344] width 20 height 20
type input "08/19/2025"
click at [1134, 539] on span "Next" at bounding box center [1129, 541] width 21 height 10
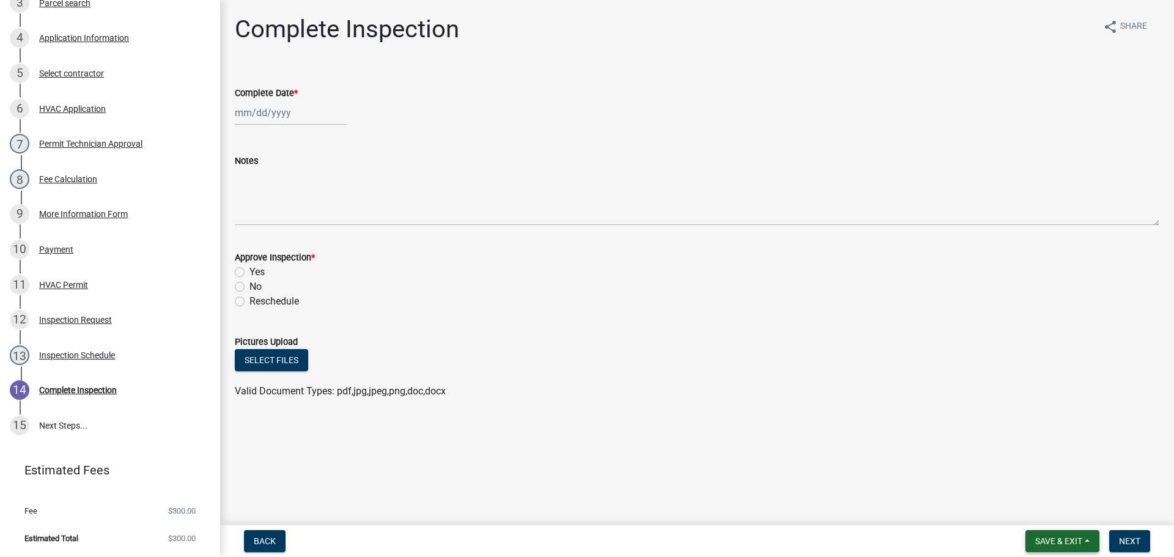
drag, startPoint x: 1065, startPoint y: 537, endPoint x: 1059, endPoint y: 531, distance: 8.2
click at [1064, 538] on span "Save & Exit" at bounding box center [1058, 541] width 47 height 10
click at [1057, 508] on button "Save & Exit" at bounding box center [1050, 508] width 98 height 29
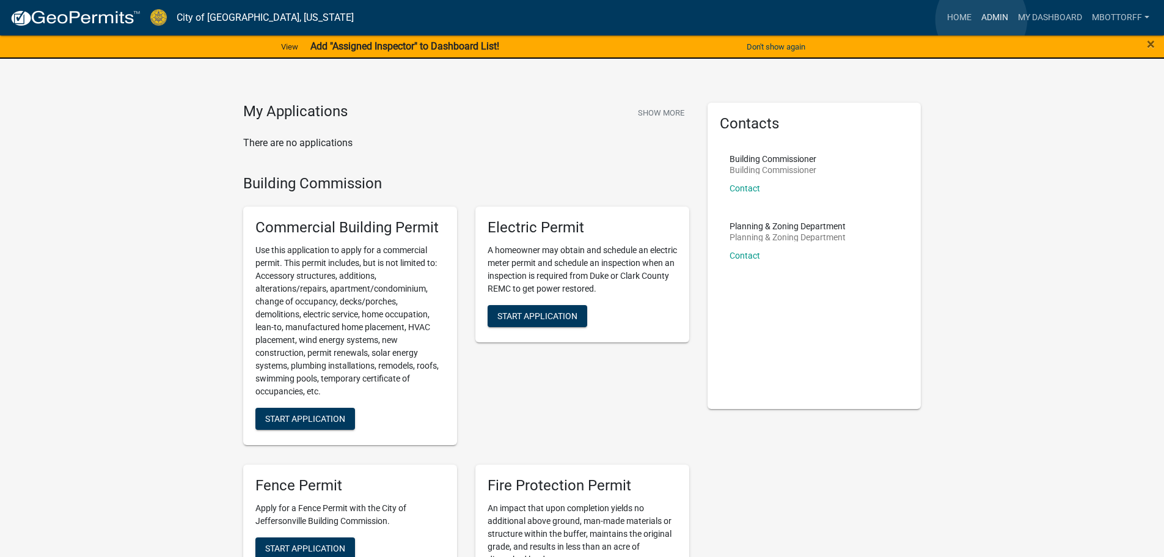
click at [982, 20] on link "Admin" at bounding box center [995, 17] width 37 height 23
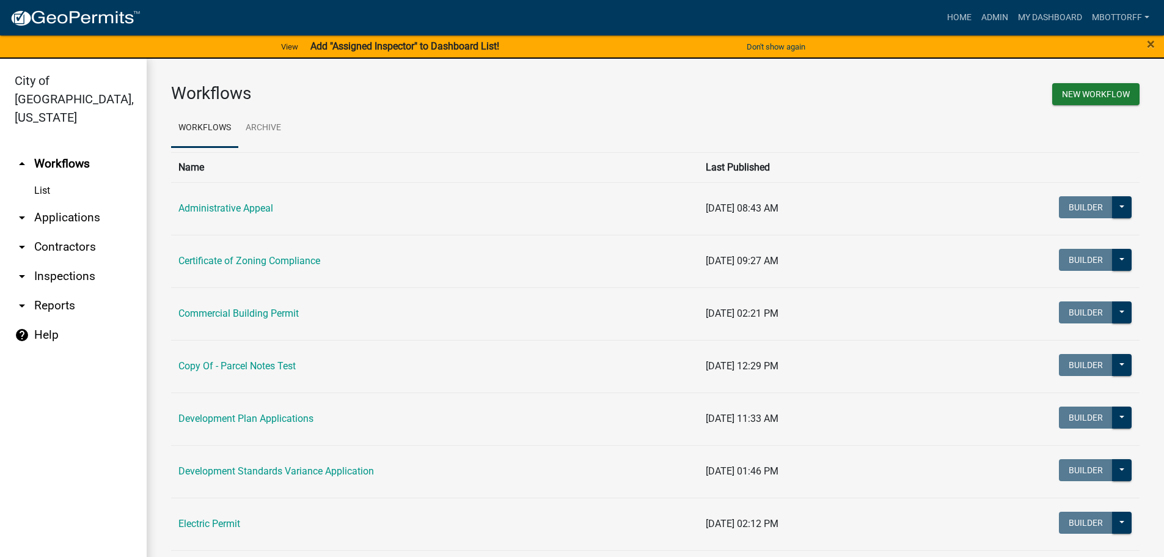
click at [53, 203] on link "arrow_drop_down Applications" at bounding box center [73, 217] width 147 height 29
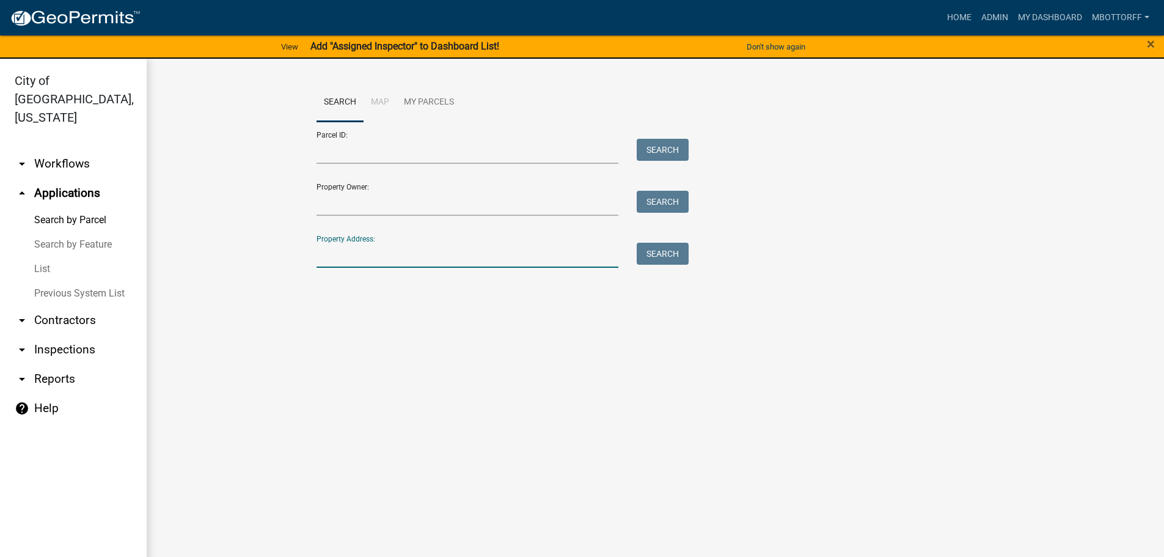
click at [359, 255] on input "Property Address:" at bounding box center [468, 255] width 303 height 25
type input "3005 industr"
click at [664, 253] on button "Search" at bounding box center [663, 254] width 52 height 22
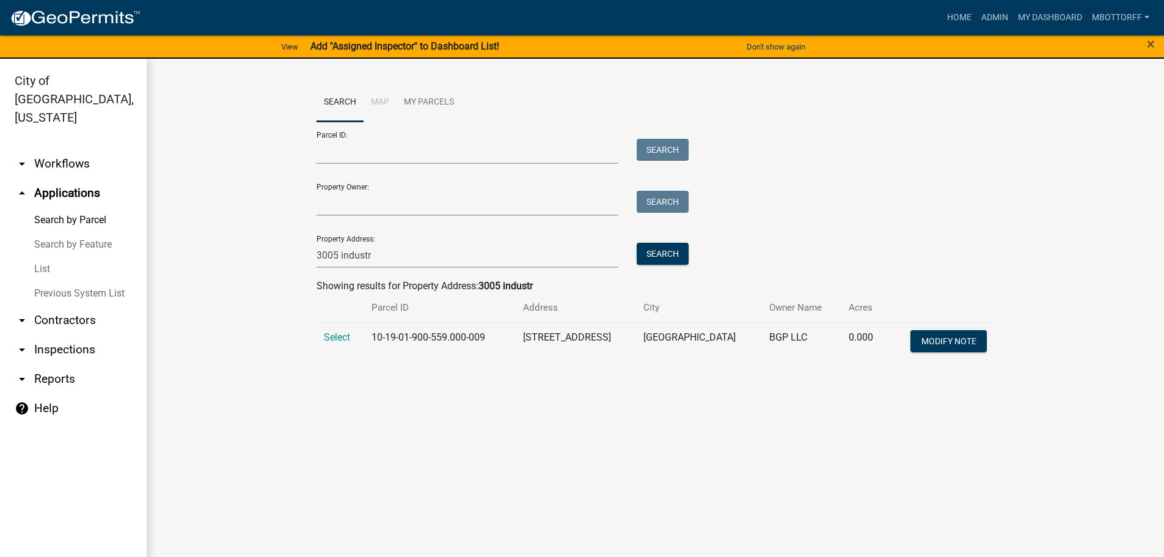
drag, startPoint x: 335, startPoint y: 338, endPoint x: 369, endPoint y: 337, distance: 34.2
click at [336, 337] on span "Select" at bounding box center [337, 337] width 26 height 12
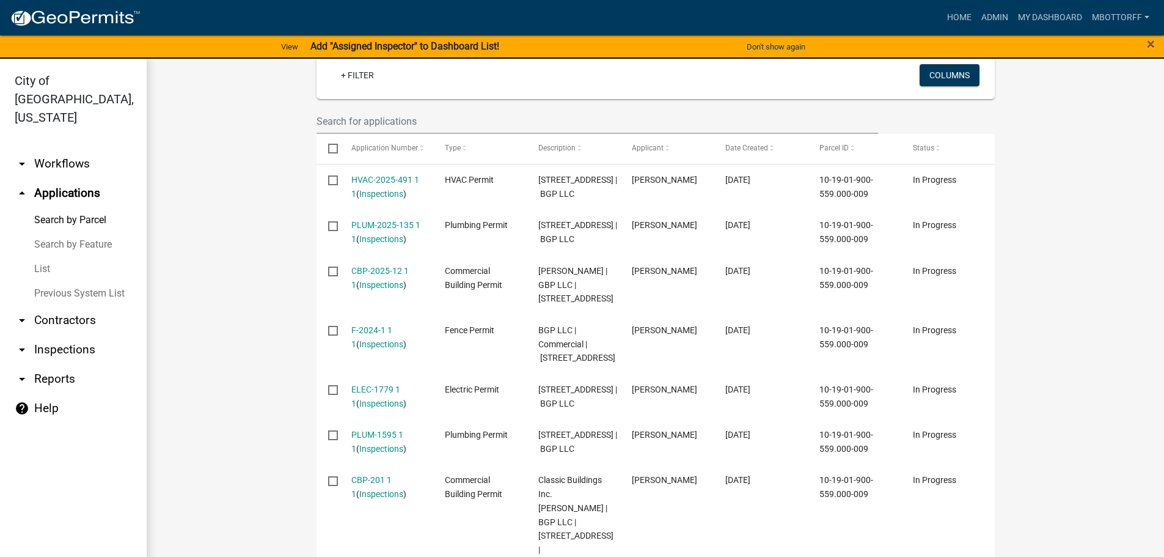
scroll to position [428, 0]
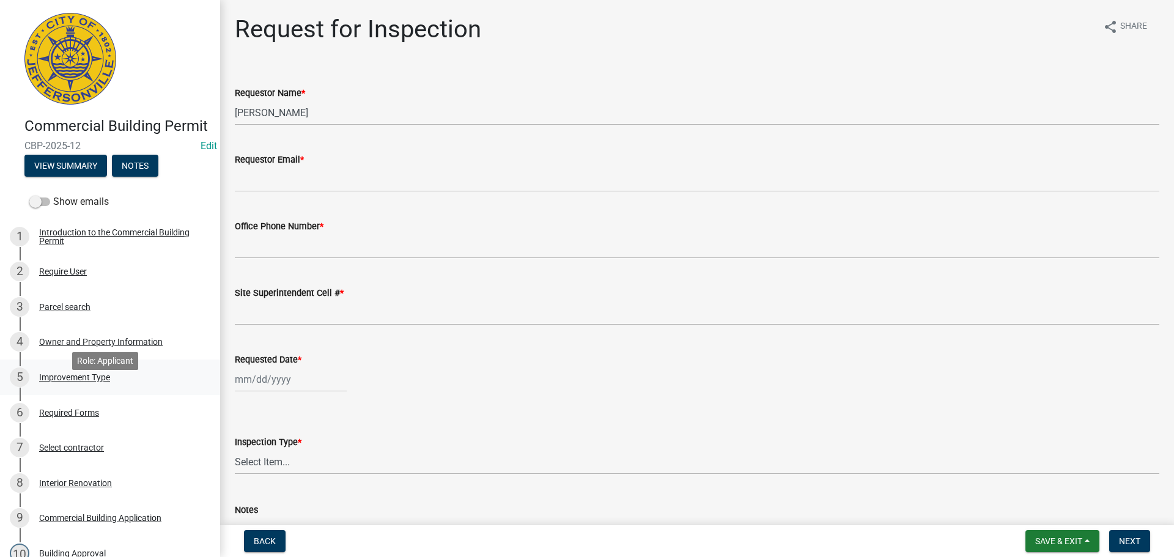
click at [74, 381] on div "Improvement Type" at bounding box center [74, 377] width 71 height 9
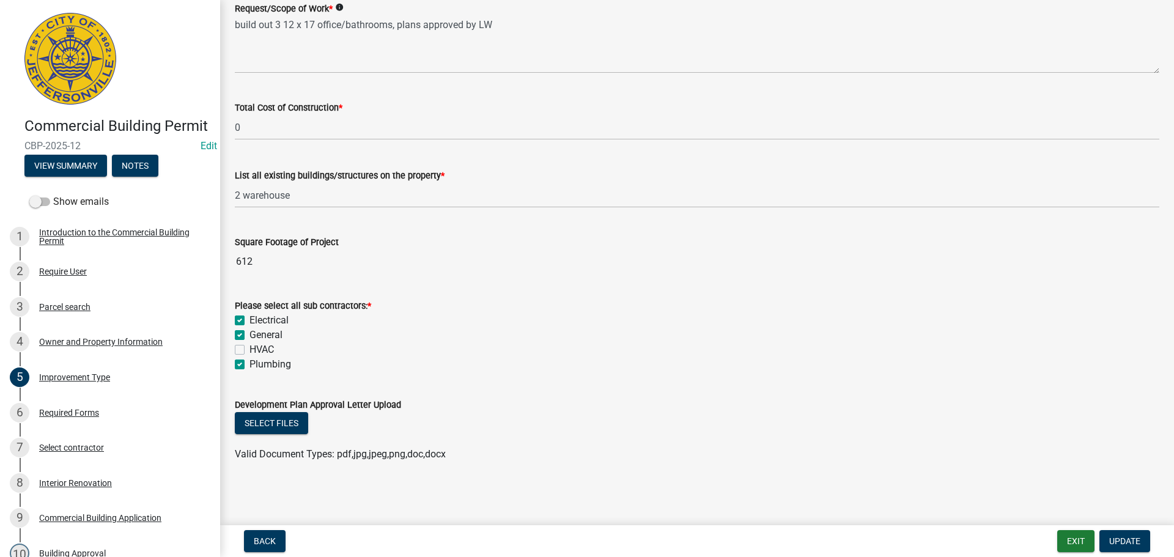
scroll to position [454, 0]
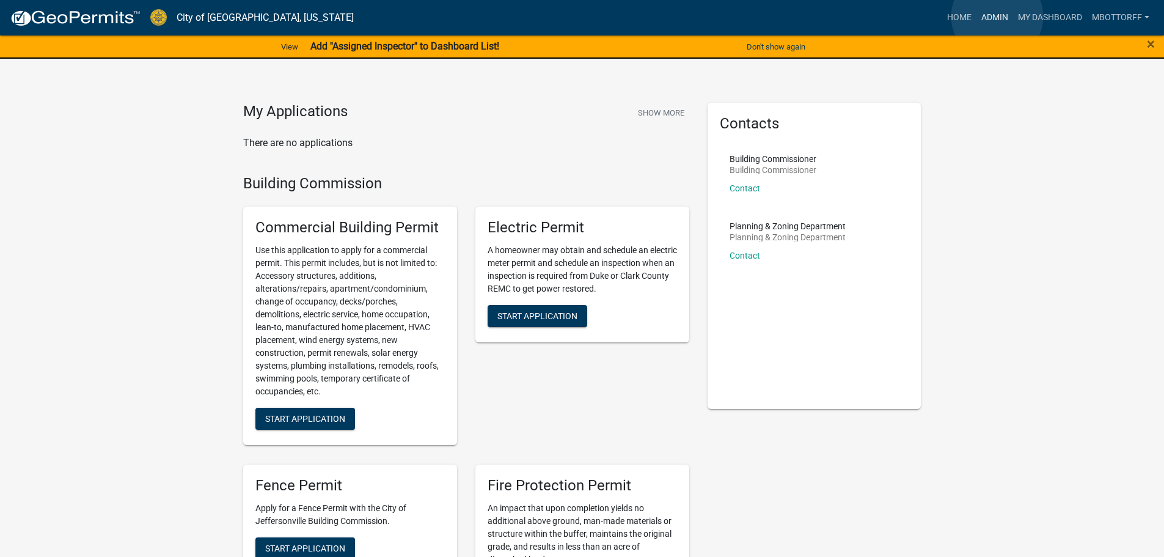
click at [998, 17] on link "Admin" at bounding box center [995, 17] width 37 height 23
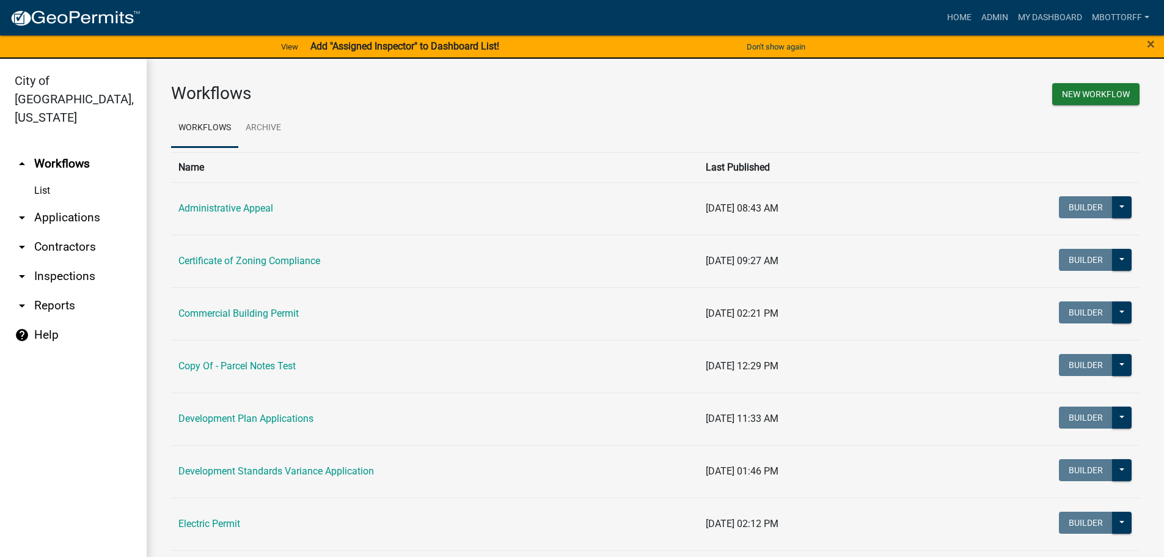
click at [62, 203] on link "arrow_drop_down Applications" at bounding box center [73, 217] width 147 height 29
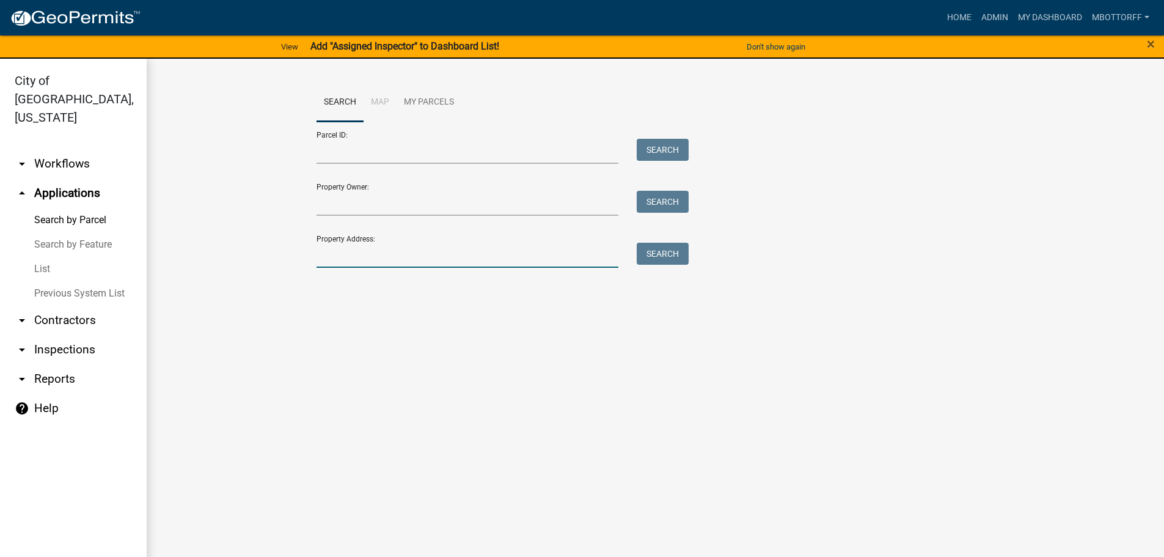
click at [358, 251] on input "Property Address:" at bounding box center [468, 255] width 303 height 25
click at [321, 255] on input "5cedar" at bounding box center [468, 255] width 303 height 25
click at [674, 254] on button "Search" at bounding box center [663, 254] width 52 height 22
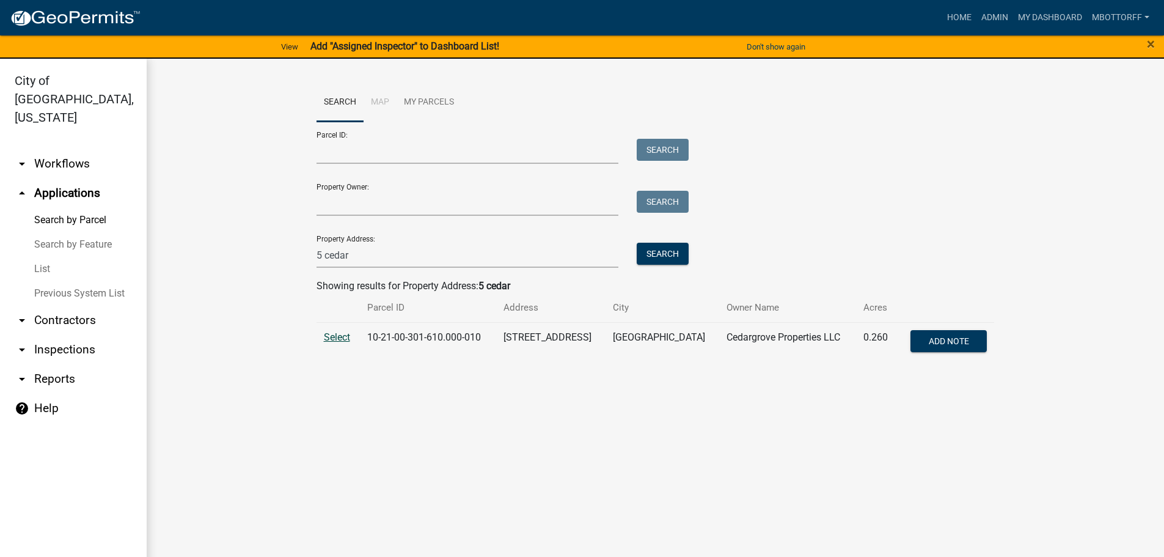
click at [338, 337] on span "Select" at bounding box center [337, 337] width 26 height 12
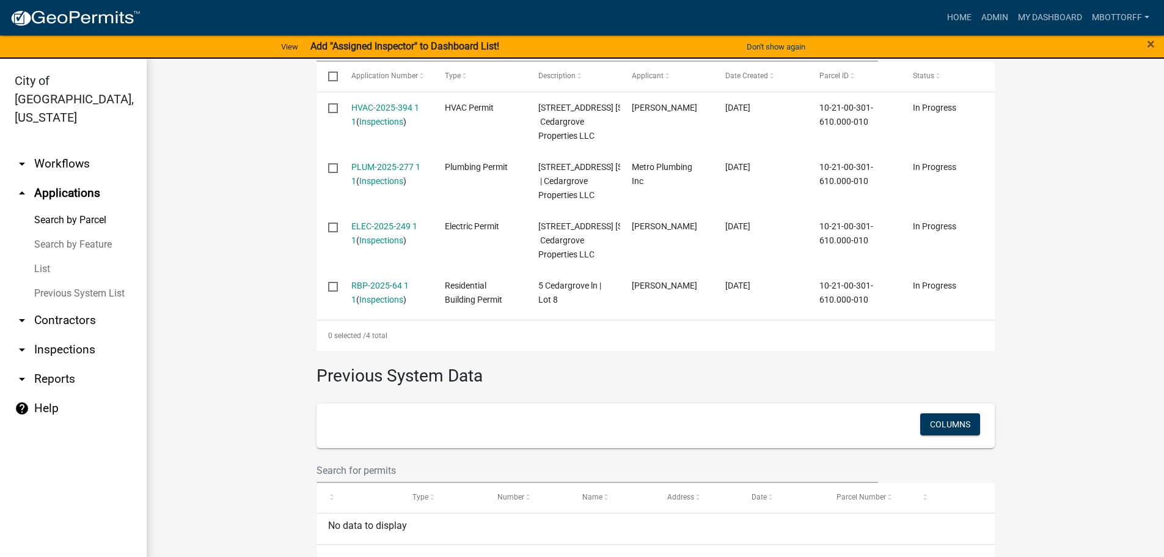
scroll to position [428, 0]
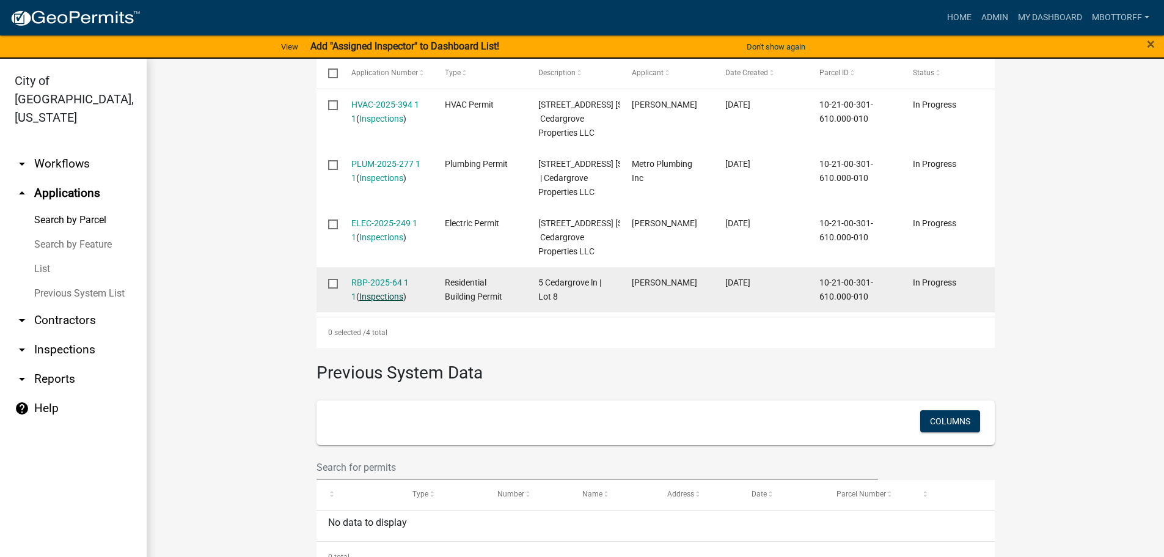
click at [386, 301] on link "Inspections" at bounding box center [381, 297] width 44 height 10
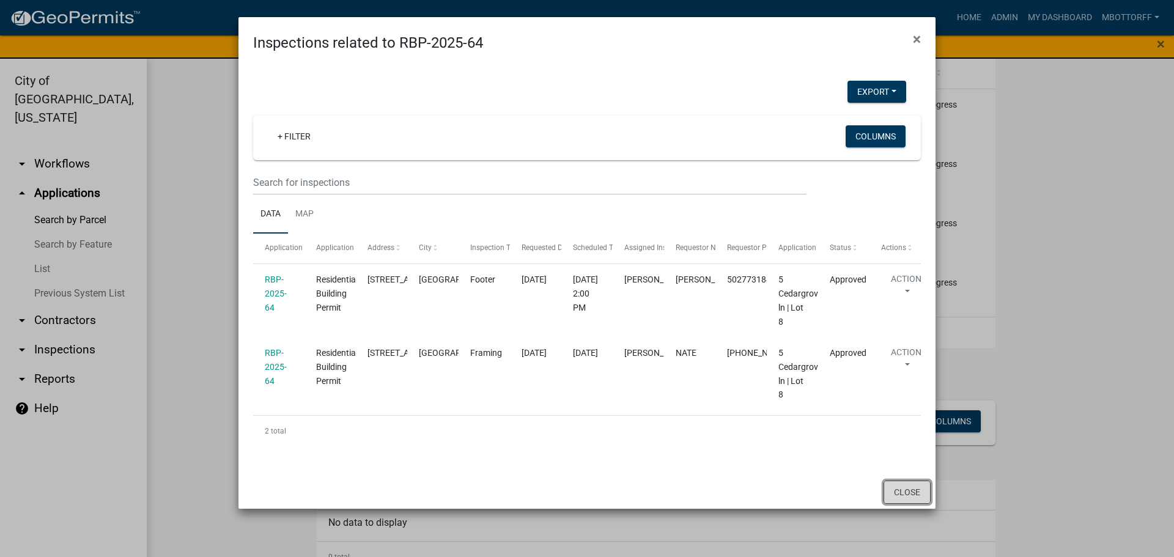
click at [913, 493] on button "Close" at bounding box center [906, 491] width 47 height 23
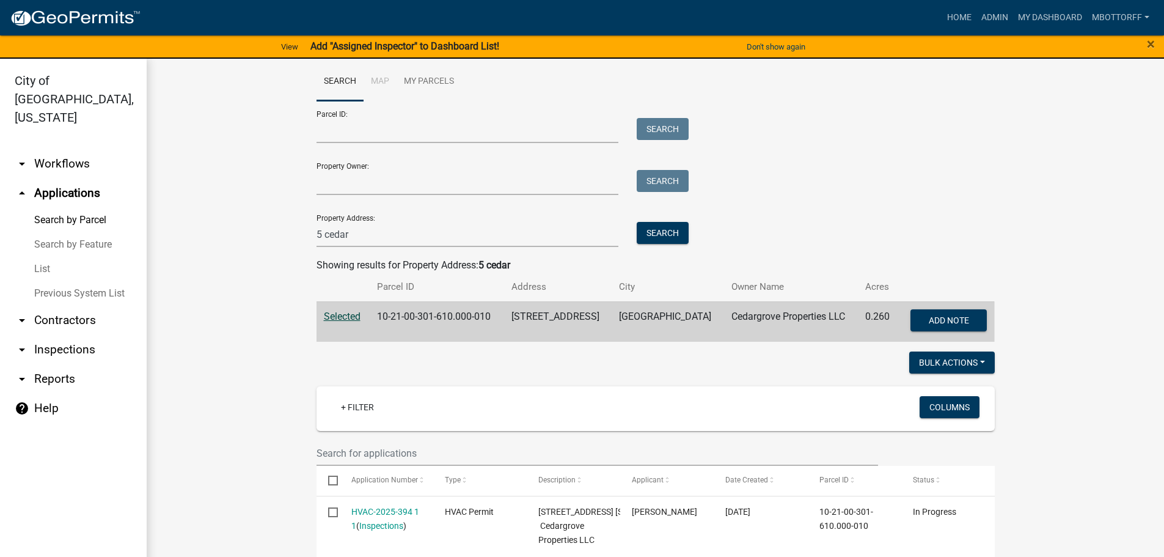
scroll to position [0, 0]
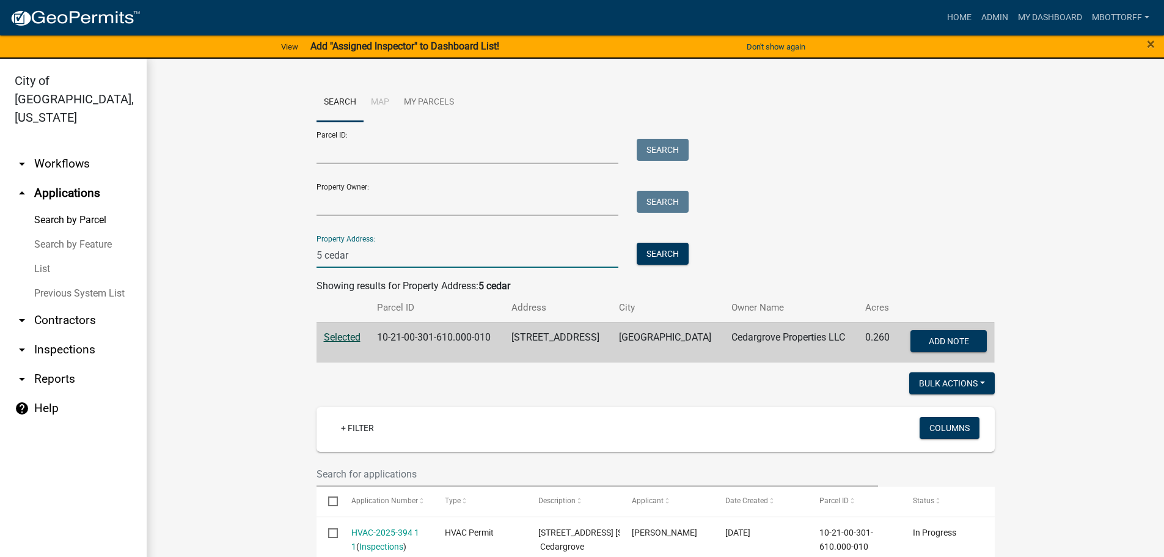
click at [318, 255] on input "5 cedar" at bounding box center [468, 255] width 303 height 25
click at [667, 258] on button "Search" at bounding box center [663, 254] width 52 height 22
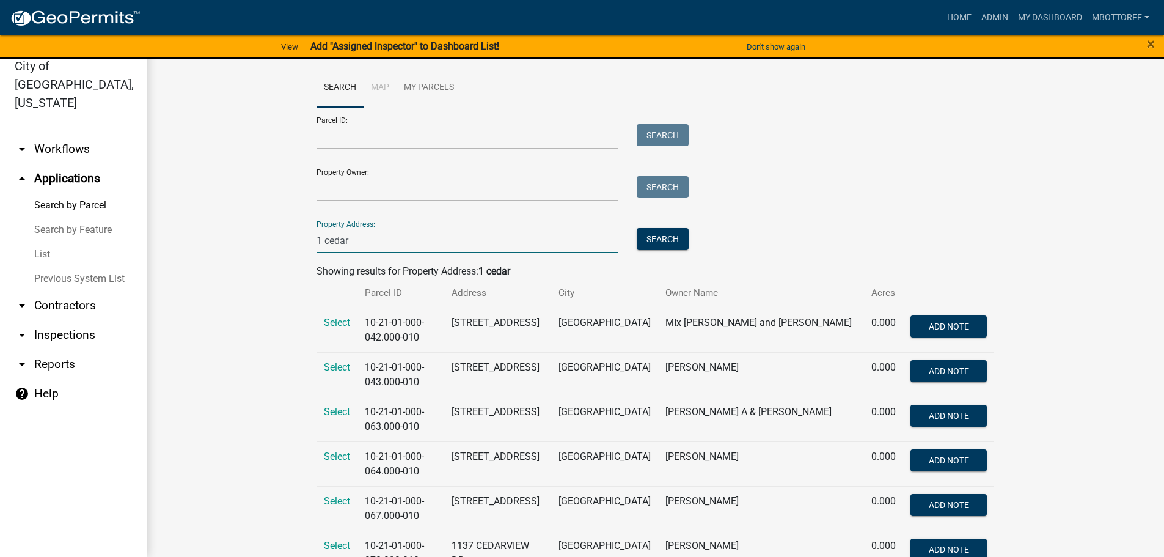
click at [361, 233] on input "1 cedar" at bounding box center [468, 240] width 303 height 25
type input "1 cedarGROVE"
click at [653, 238] on button "Search" at bounding box center [663, 239] width 52 height 22
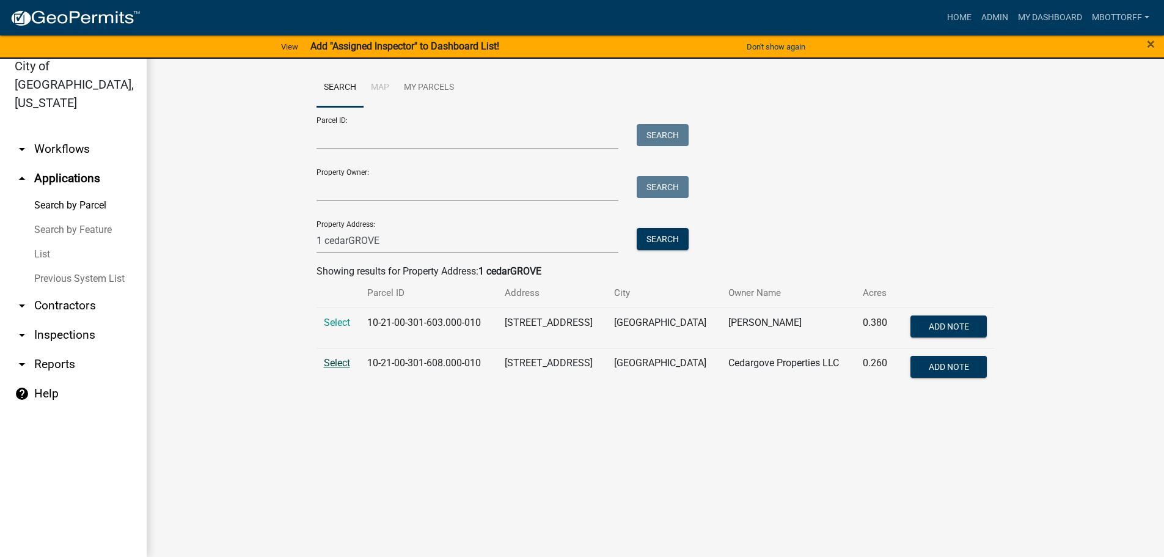
click at [339, 362] on span "Select" at bounding box center [337, 363] width 26 height 12
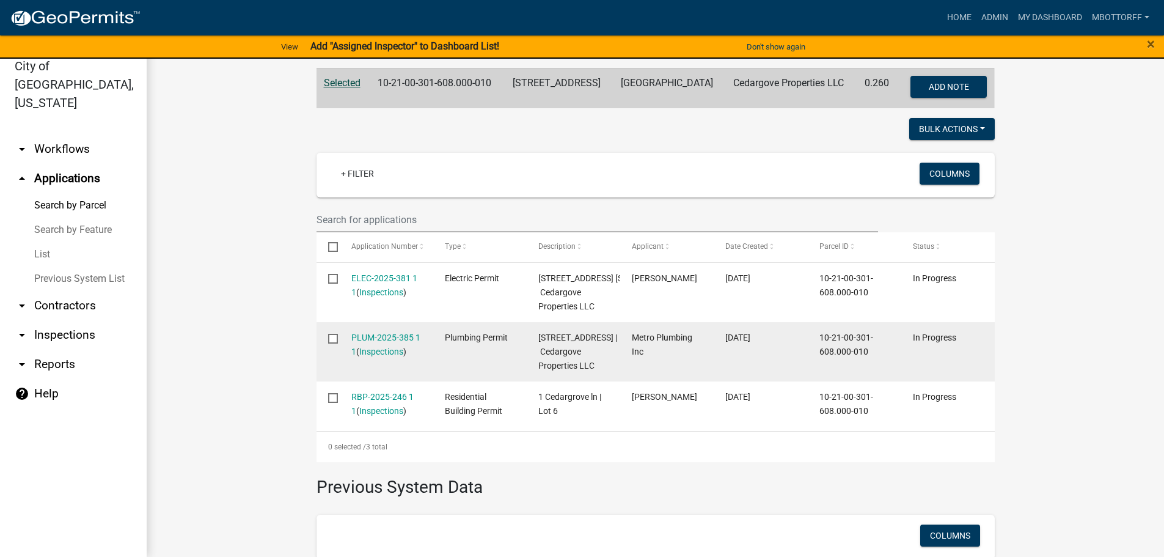
scroll to position [244, 0]
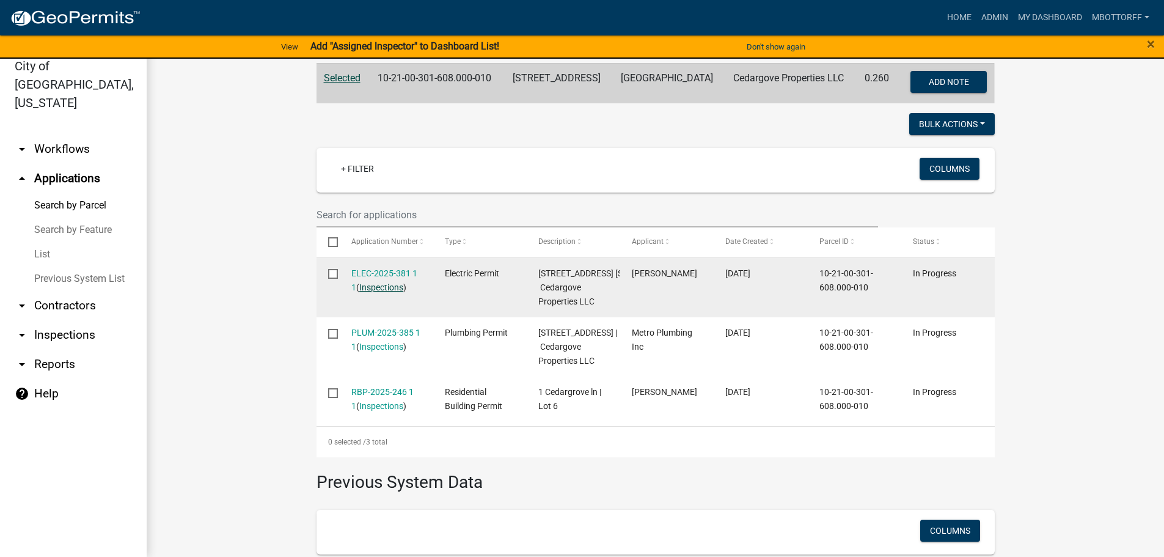
click at [383, 286] on link "Inspections" at bounding box center [381, 287] width 44 height 10
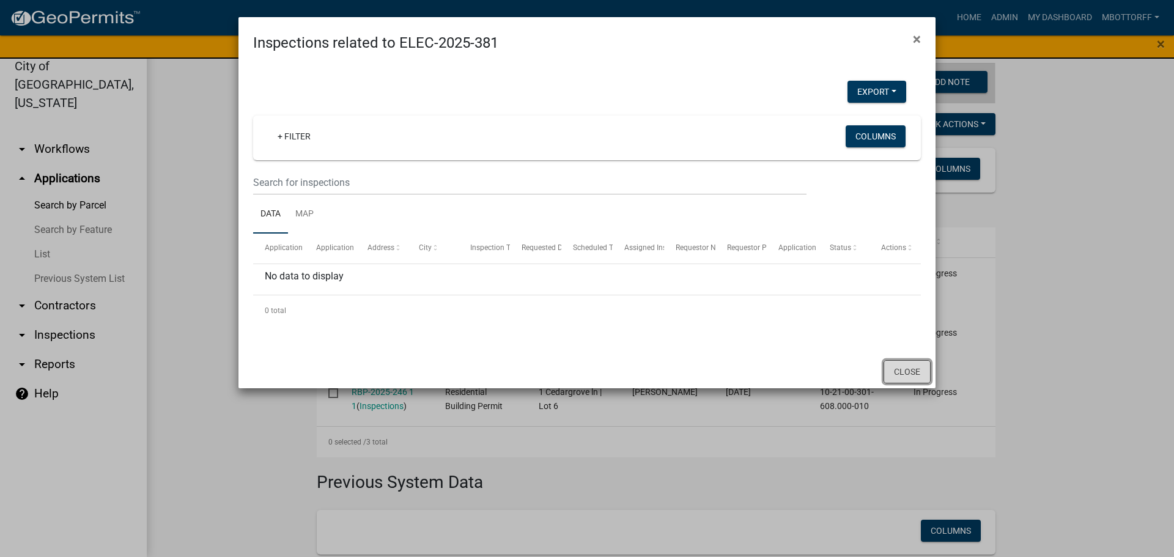
click at [909, 370] on button "Close" at bounding box center [906, 371] width 47 height 23
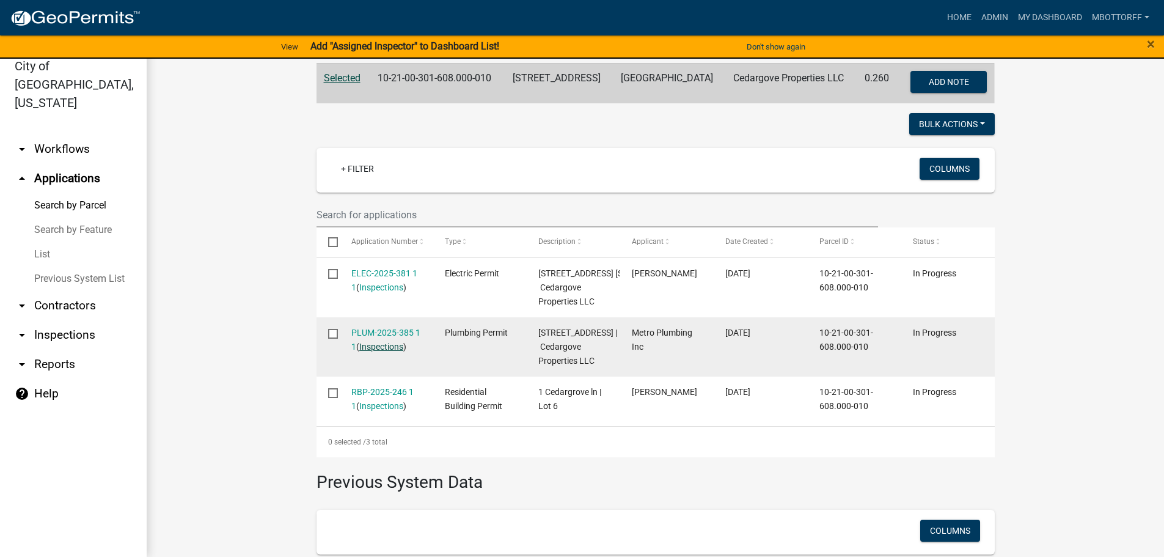
click at [372, 351] on link "Inspections" at bounding box center [381, 347] width 44 height 10
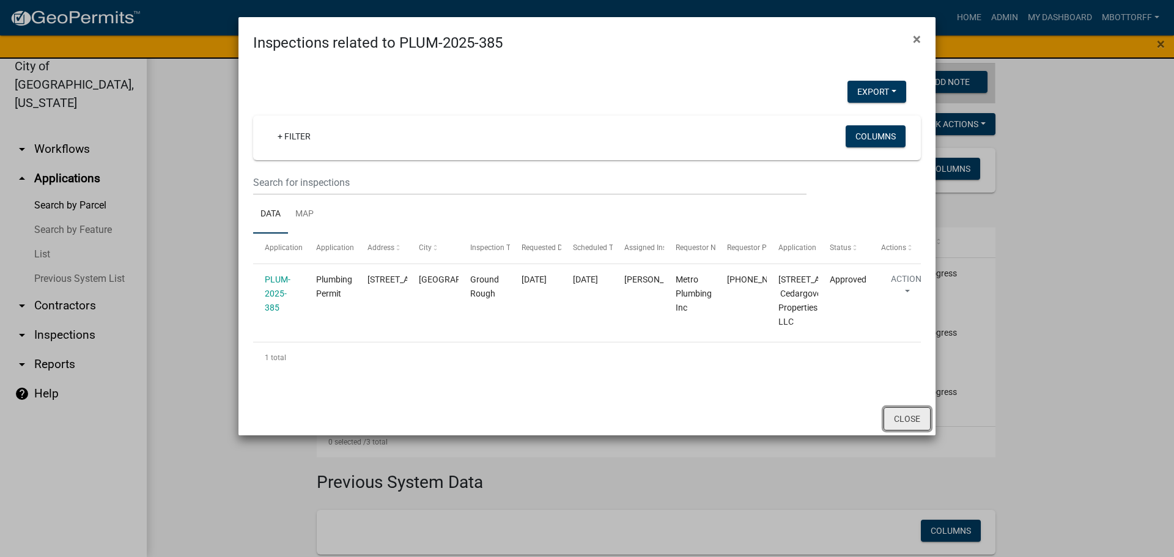
click at [917, 430] on button "Close" at bounding box center [906, 418] width 47 height 23
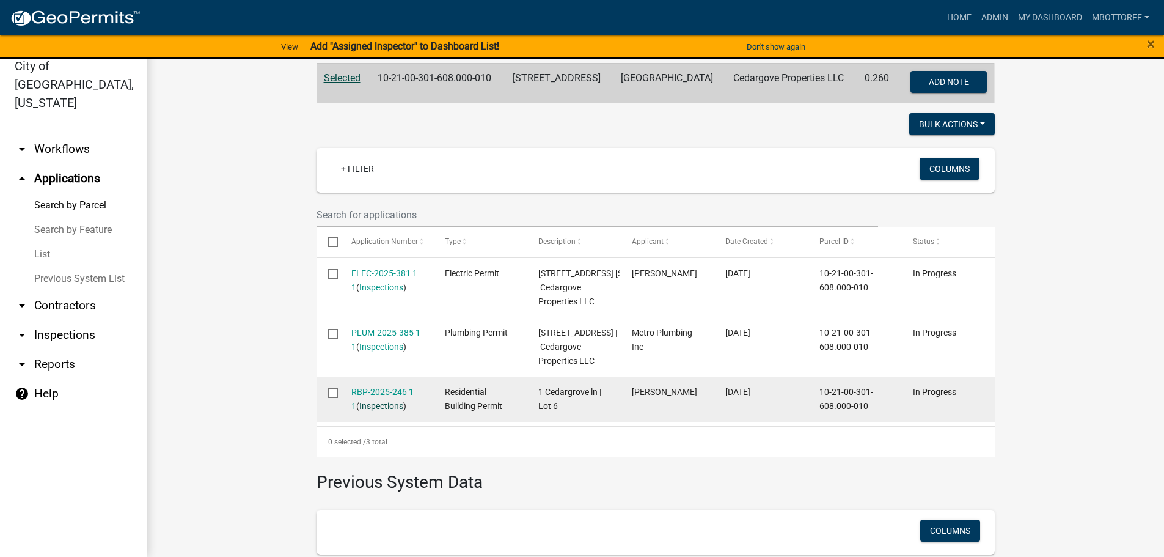
click at [369, 411] on link "Inspections" at bounding box center [381, 406] width 44 height 10
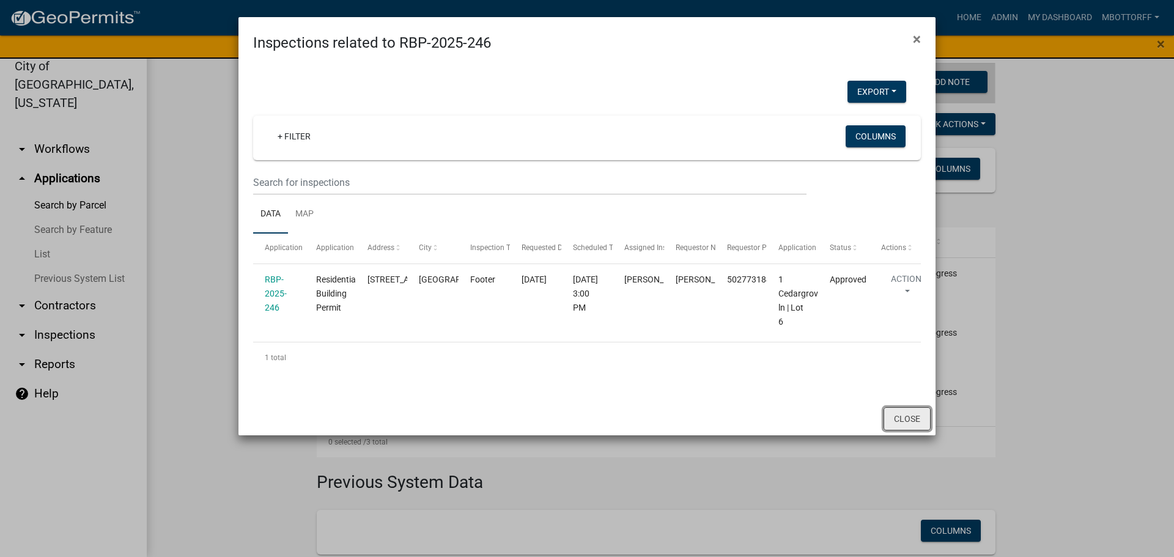
click at [909, 422] on button "Close" at bounding box center [906, 418] width 47 height 23
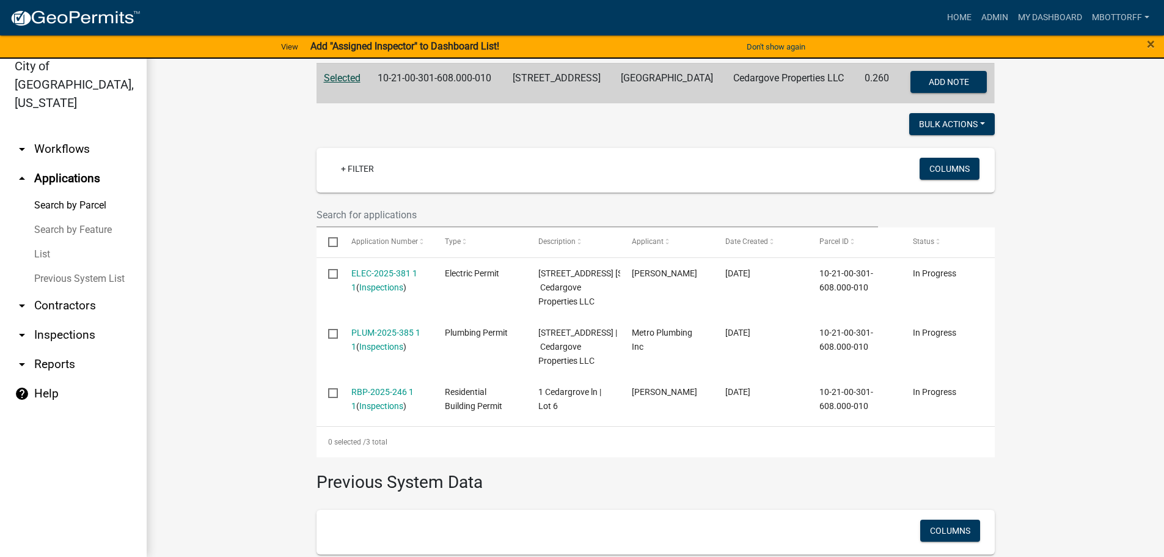
click at [54, 134] on link "arrow_drop_down Workflows" at bounding box center [73, 148] width 147 height 29
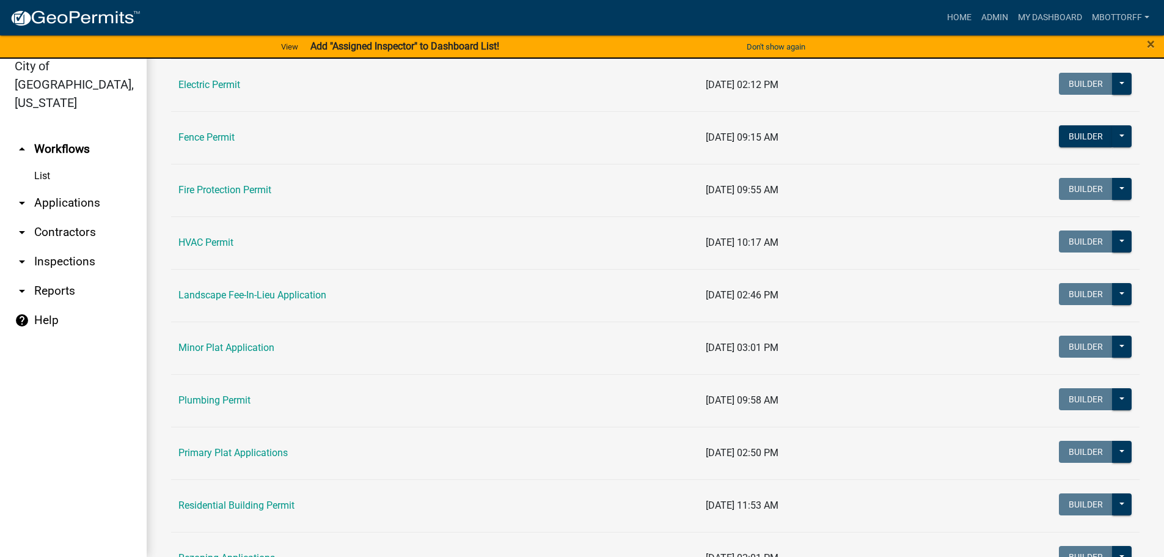
scroll to position [428, 0]
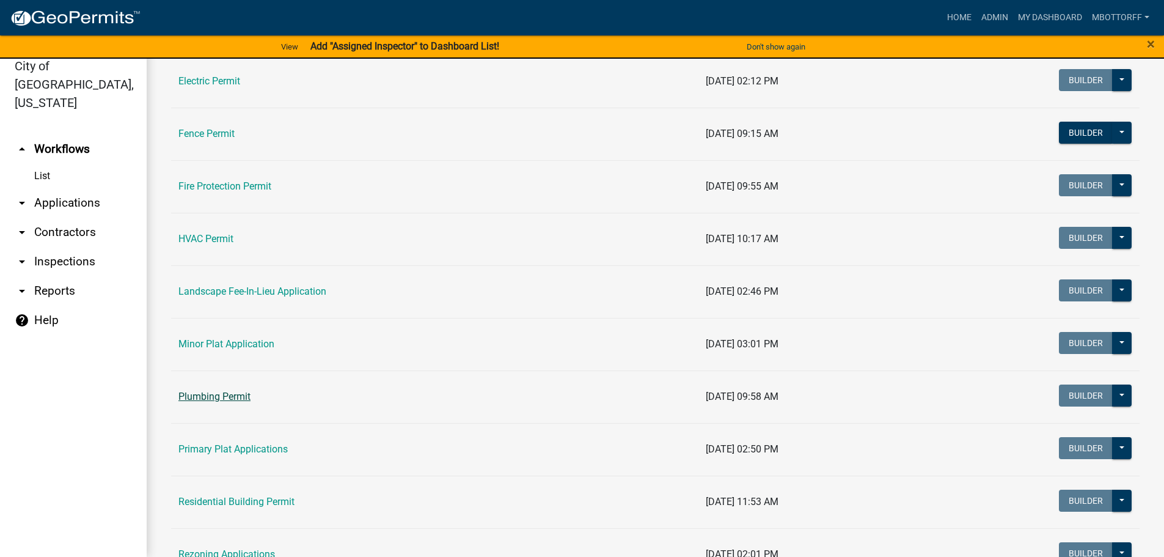
click at [228, 396] on link "Plumbing Permit" at bounding box center [214, 397] width 72 height 12
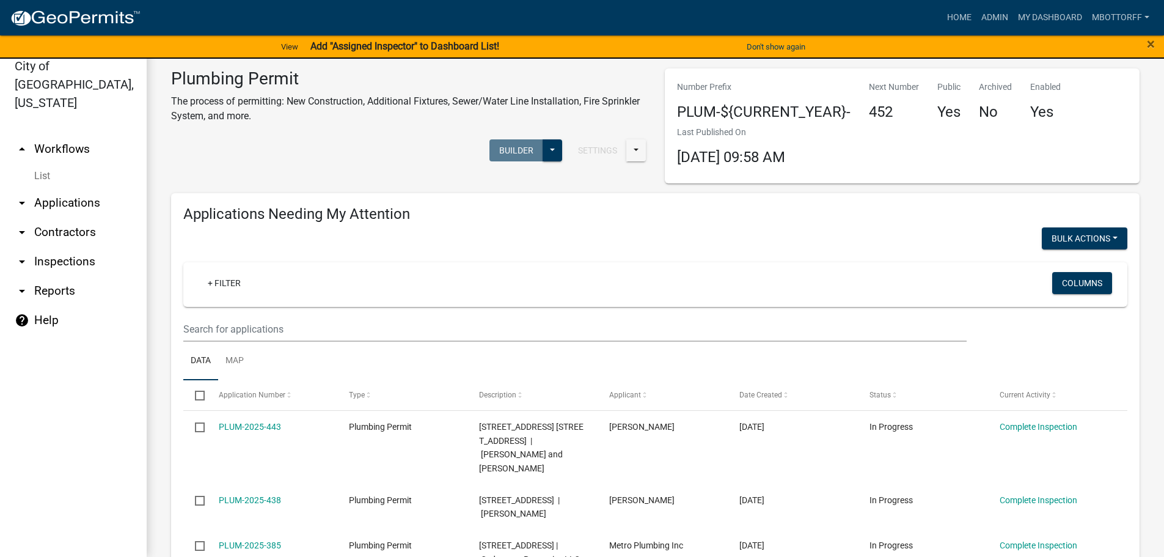
click at [44, 164] on link "List" at bounding box center [73, 176] width 147 height 24
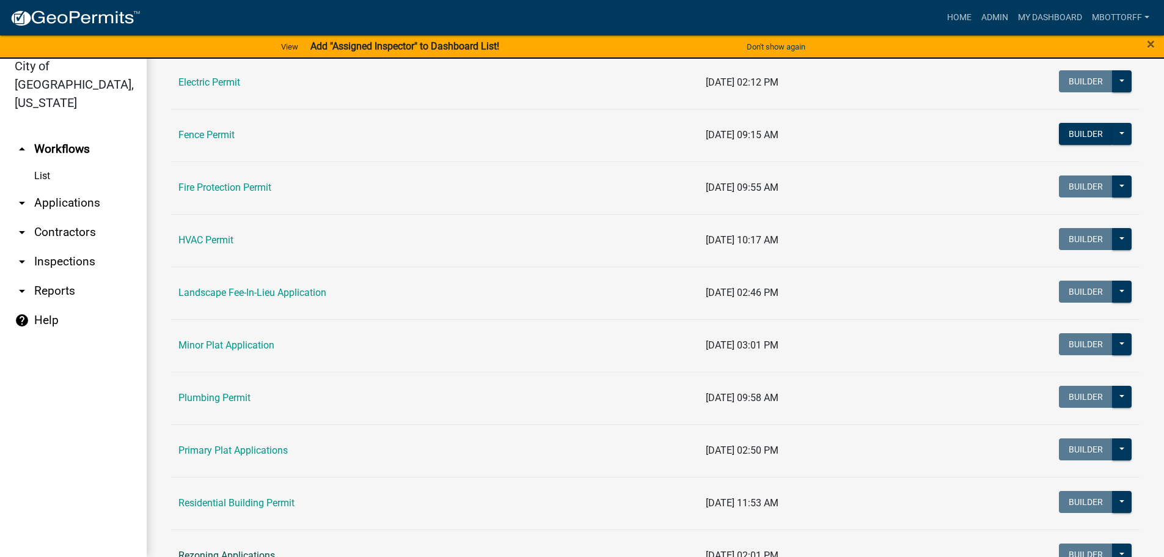
scroll to position [367, 0]
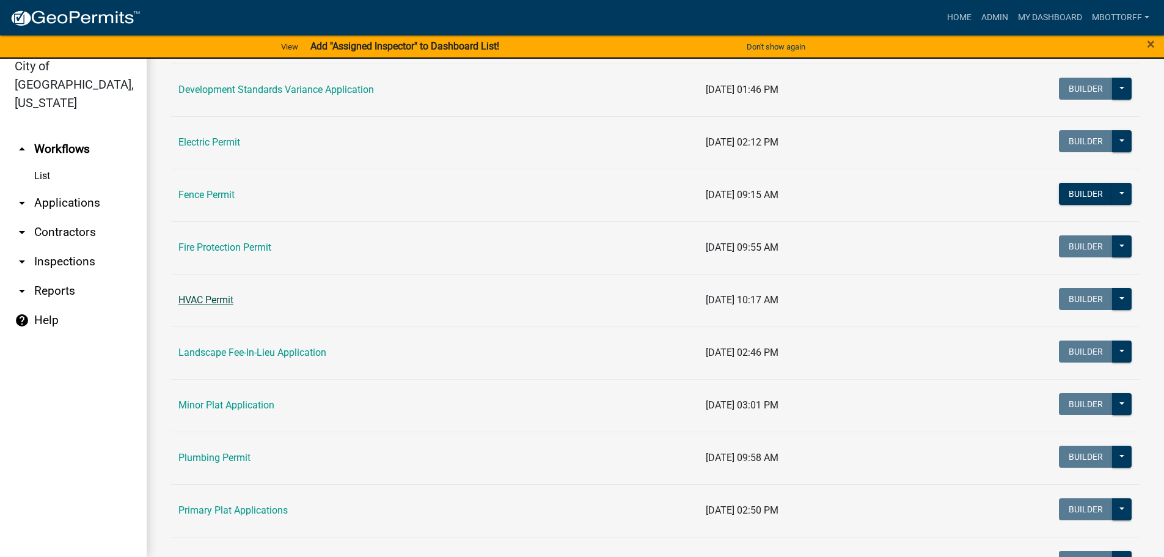
click at [192, 295] on link "HVAC Permit" at bounding box center [205, 300] width 55 height 12
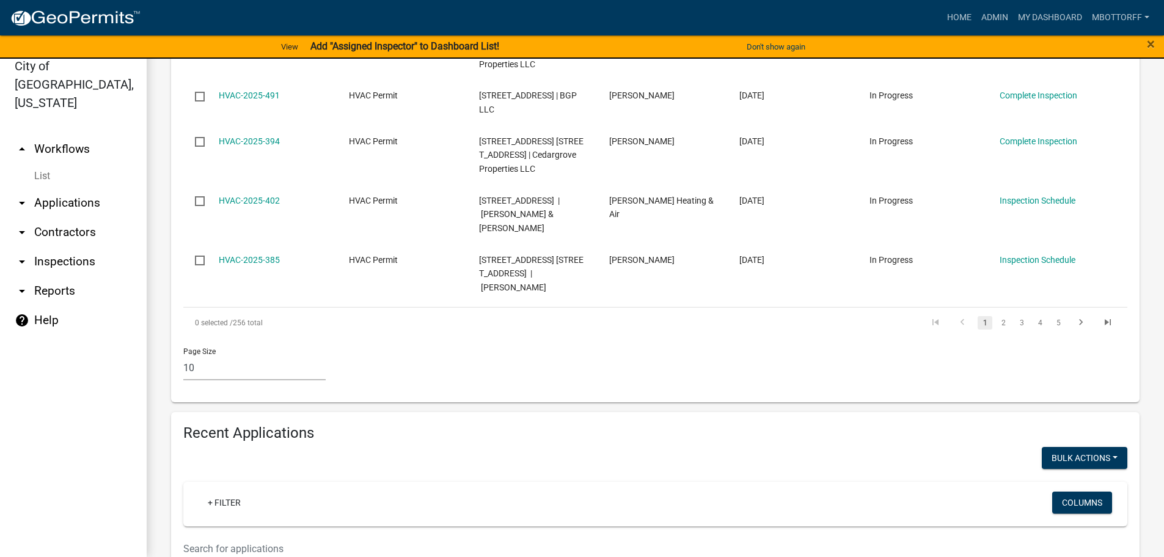
scroll to position [795, 0]
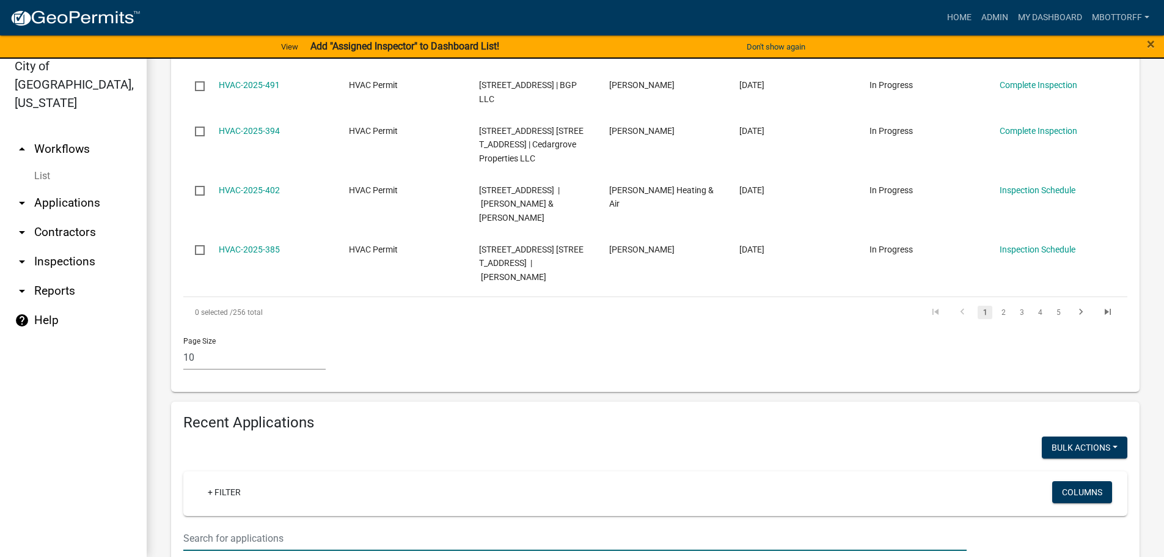
click at [208, 526] on input "text" at bounding box center [575, 538] width 784 height 25
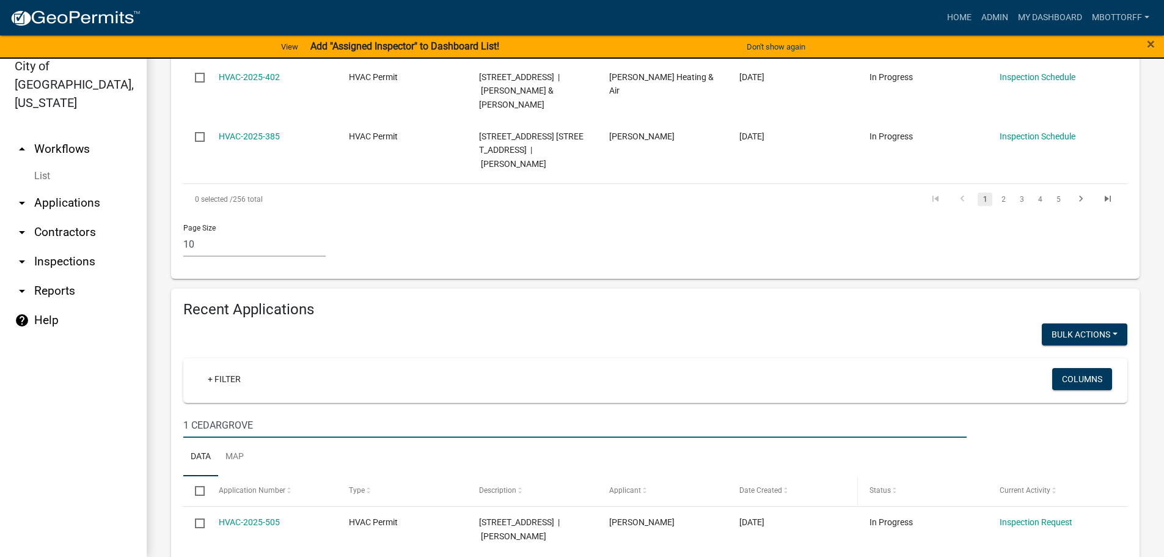
scroll to position [936, 0]
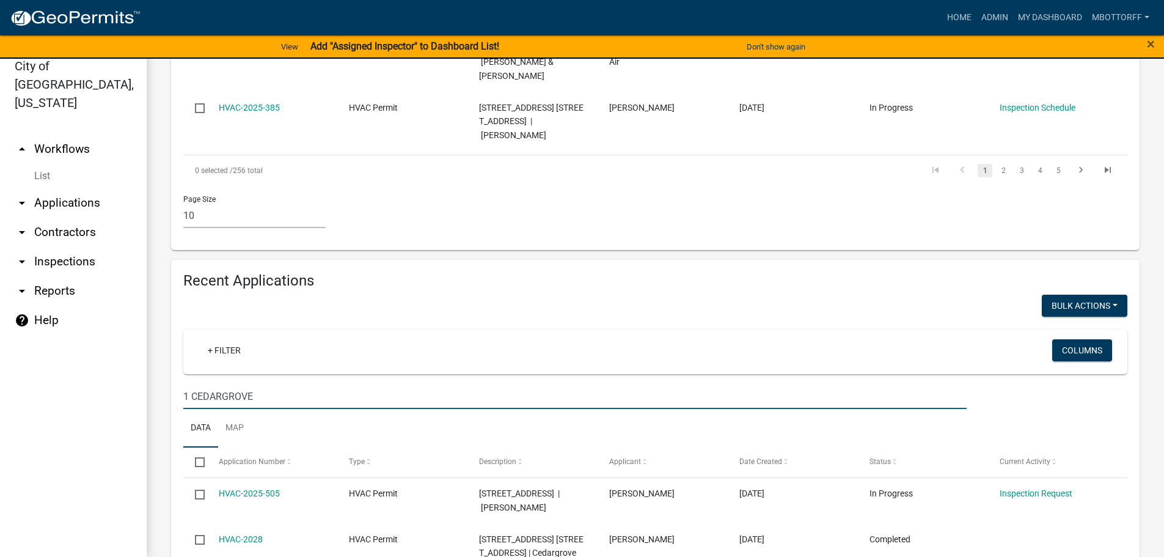
type input "1 CEDARGROVE"
click at [64, 218] on link "arrow_drop_down Contractors" at bounding box center [73, 232] width 147 height 29
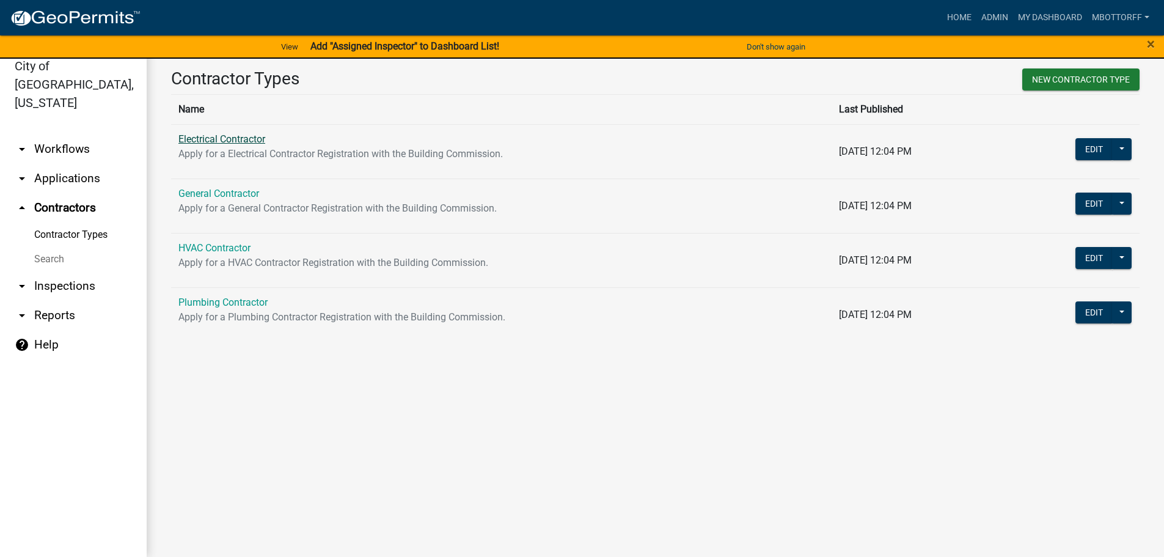
click at [229, 136] on link "Electrical Contractor" at bounding box center [221, 139] width 87 height 12
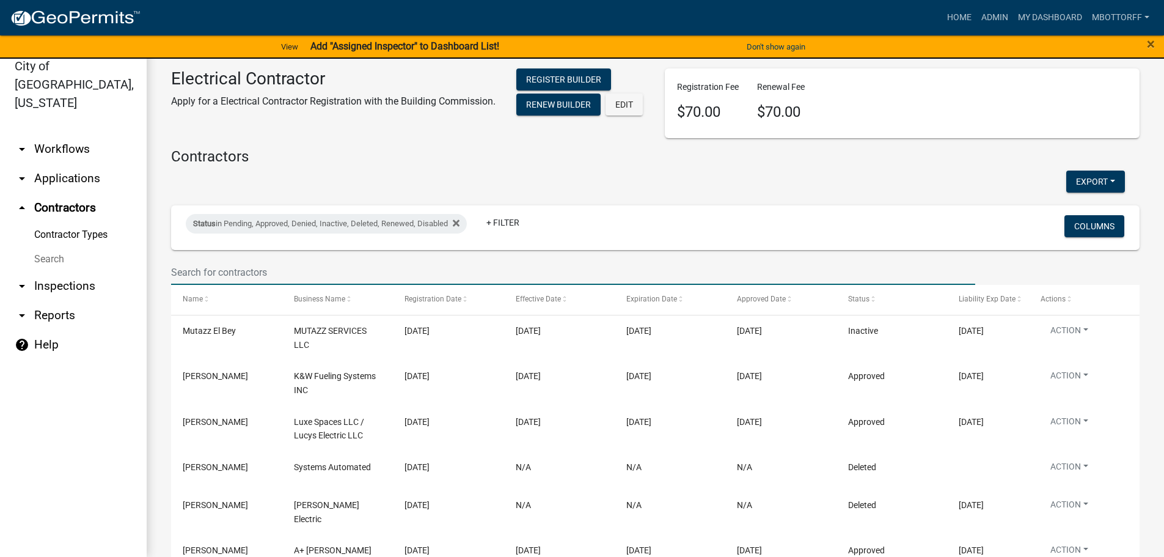
click at [244, 277] on input "text" at bounding box center [573, 272] width 804 height 25
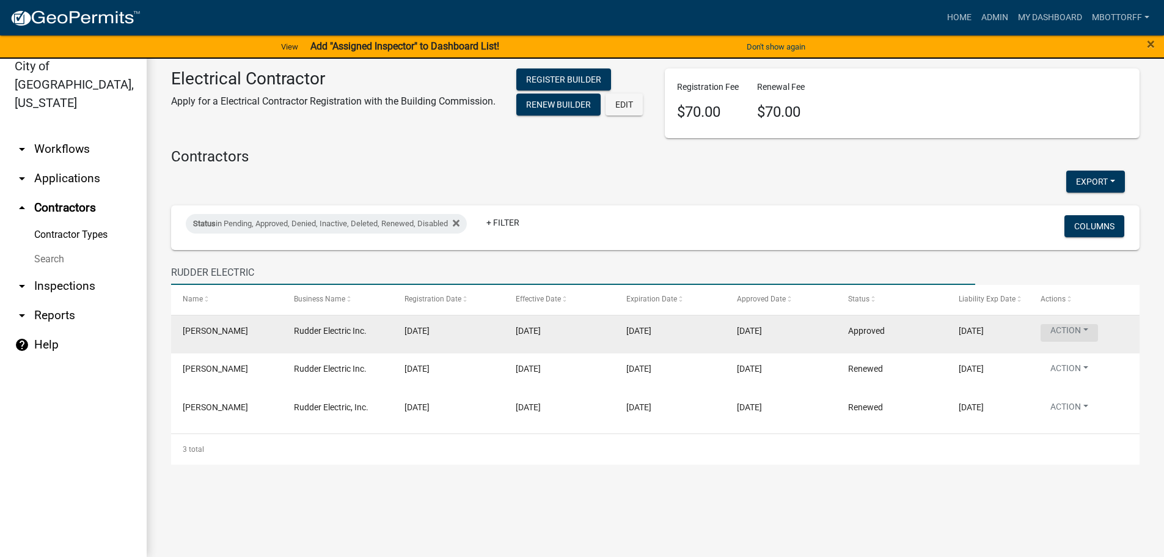
type input "RUDDER ELECTRIC"
click at [1071, 336] on button "Action" at bounding box center [1069, 333] width 57 height 18
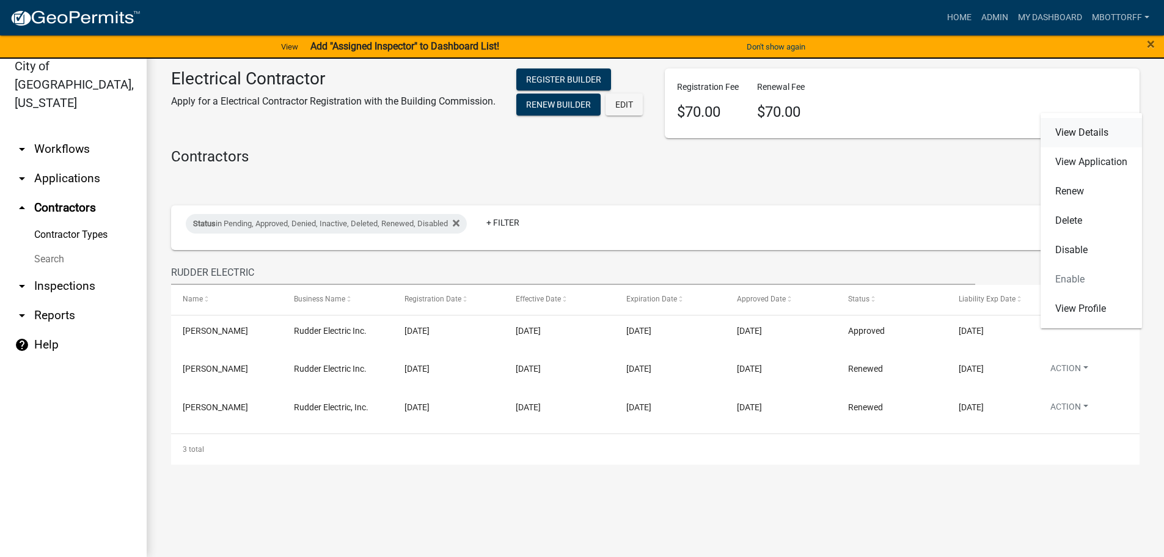
drag, startPoint x: 1068, startPoint y: 131, endPoint x: 1062, endPoint y: 137, distance: 8.6
click at [1068, 131] on link "View Details" at bounding box center [1091, 132] width 101 height 29
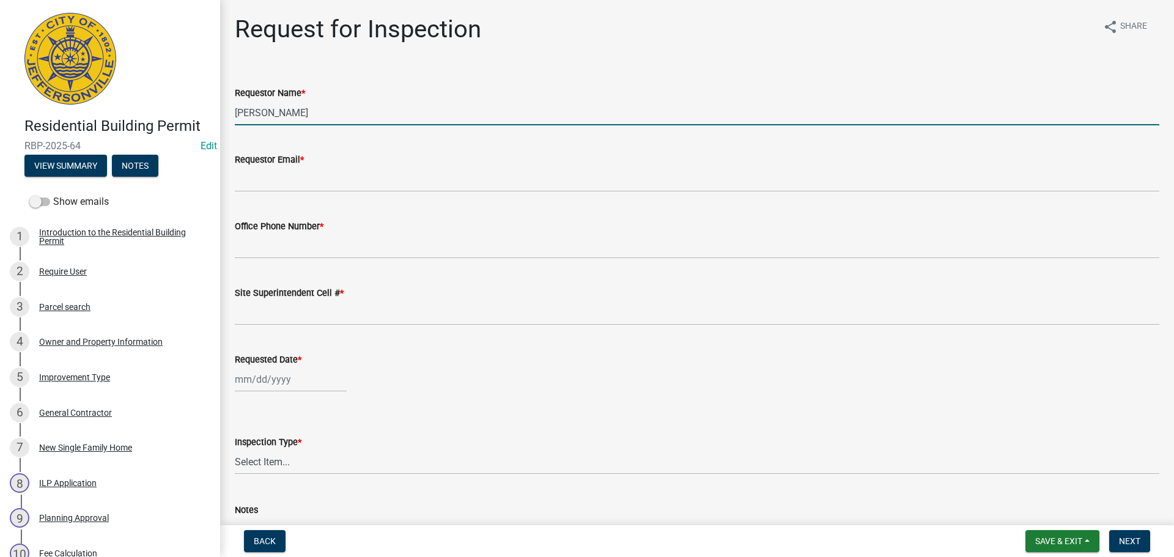
drag, startPoint x: 284, startPoint y: 112, endPoint x: 73, endPoint y: 108, distance: 211.5
click at [85, 110] on div "Residential Building Permit RBP-2025-64 Edit View Summary Notes Show emails 1 I…" at bounding box center [587, 278] width 1174 height 557
type input "NATE"
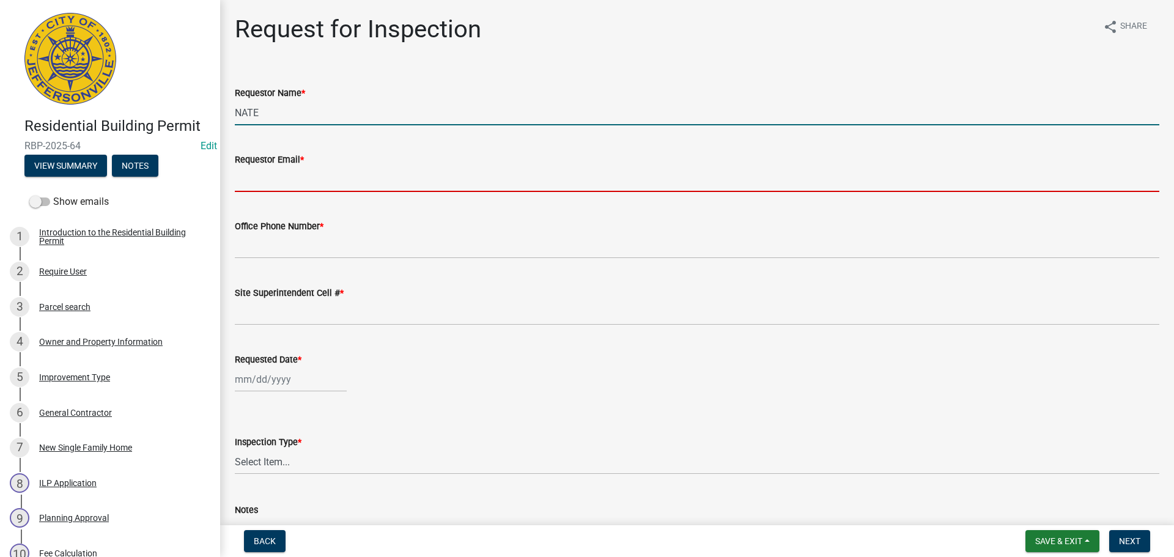
click at [275, 182] on input "Requestor Email *" at bounding box center [697, 179] width 924 height 25
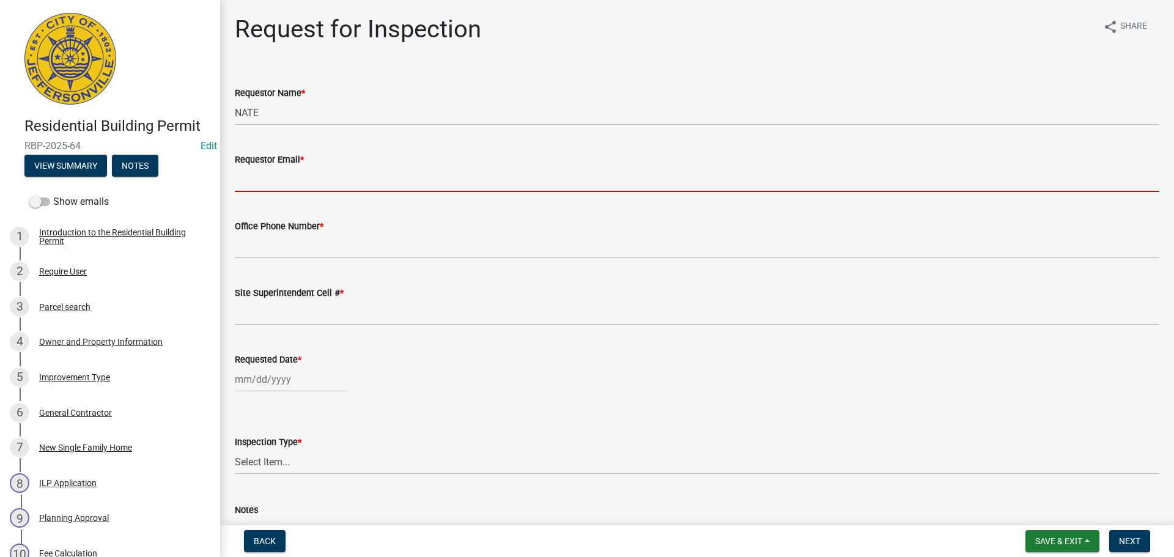
type input "[EMAIL_ADDRESS][DOMAIN_NAME]"
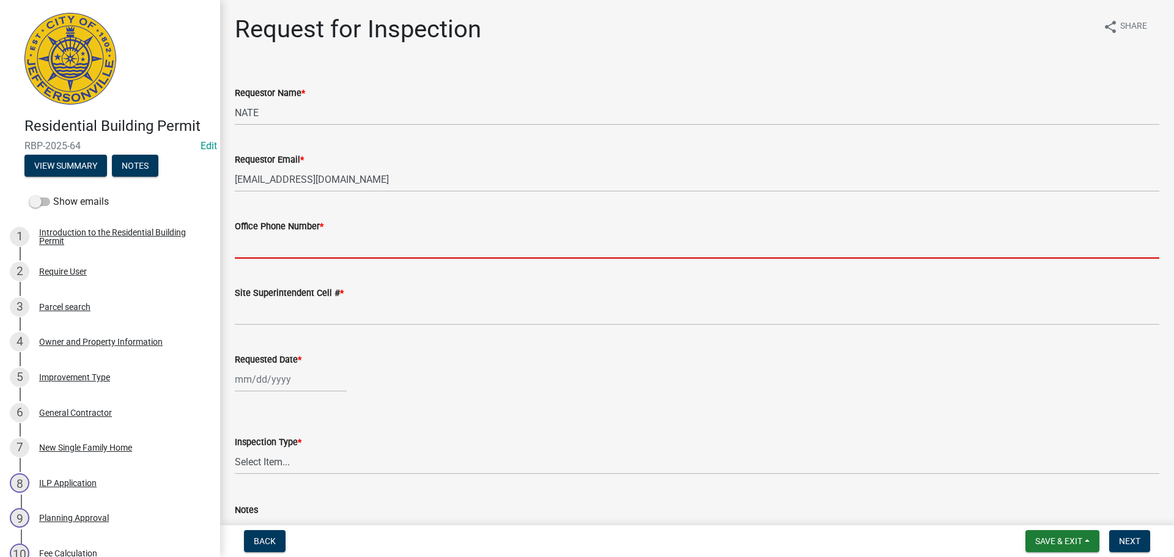
click at [271, 251] on input "Office Phone Number *" at bounding box center [697, 245] width 924 height 25
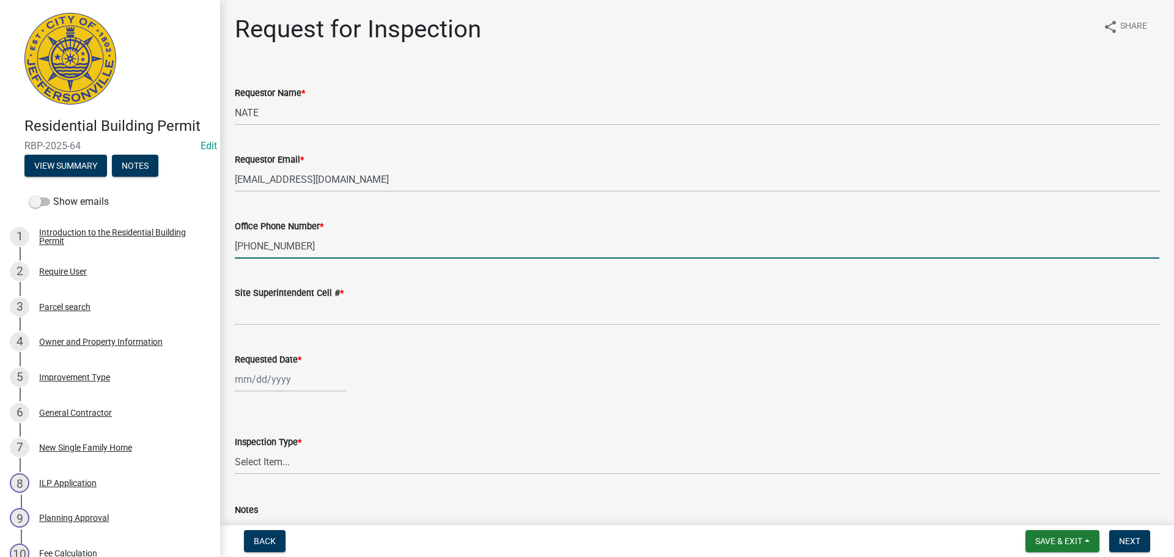
type input "[PHONE_NUMBER]"
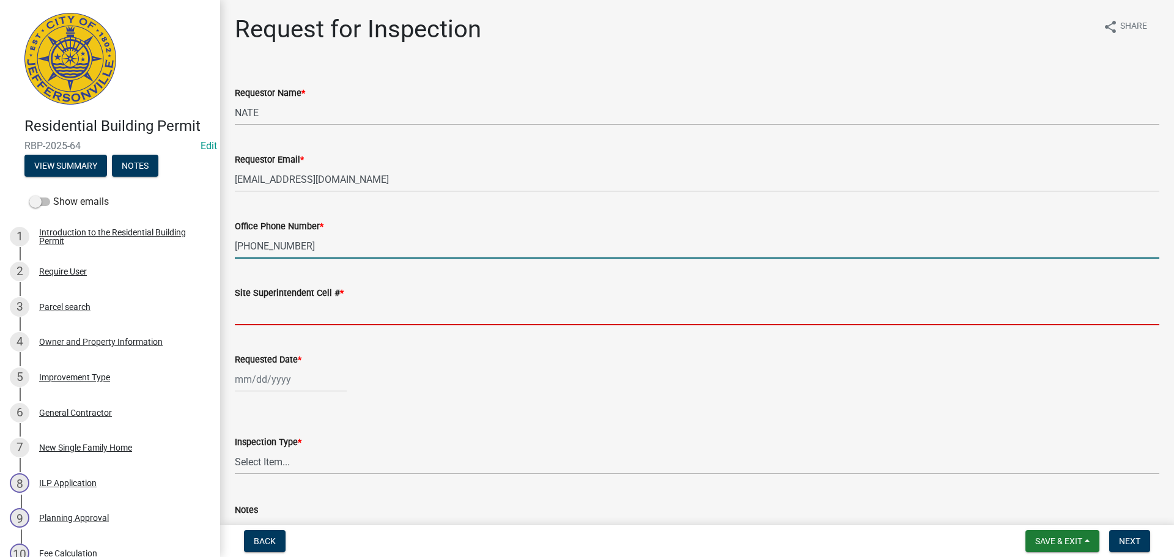
click at [310, 318] on input "Site Superintendent Cell # *" at bounding box center [697, 312] width 924 height 25
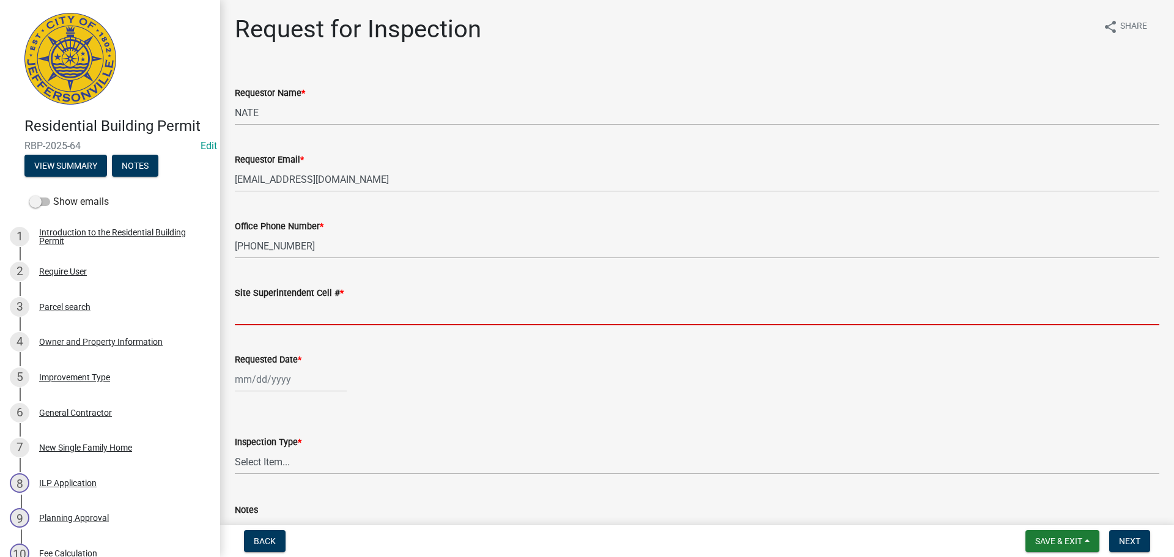
type input "SAME"
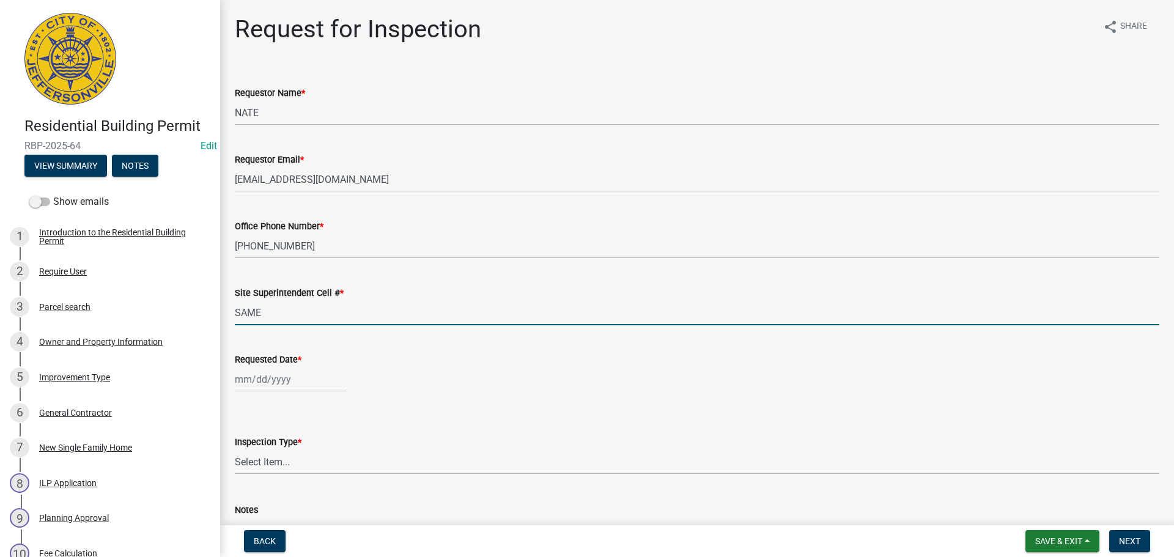
click at [259, 369] on div at bounding box center [291, 379] width 112 height 25
select select "8"
select select "2025"
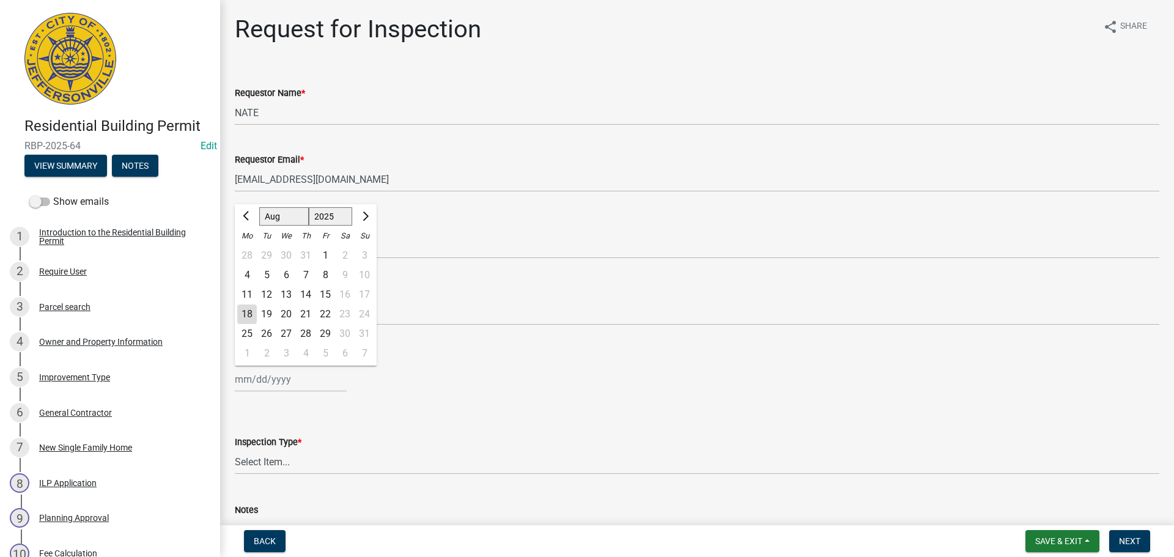
click at [269, 317] on div "19" at bounding box center [267, 314] width 20 height 20
type input "[DATE]"
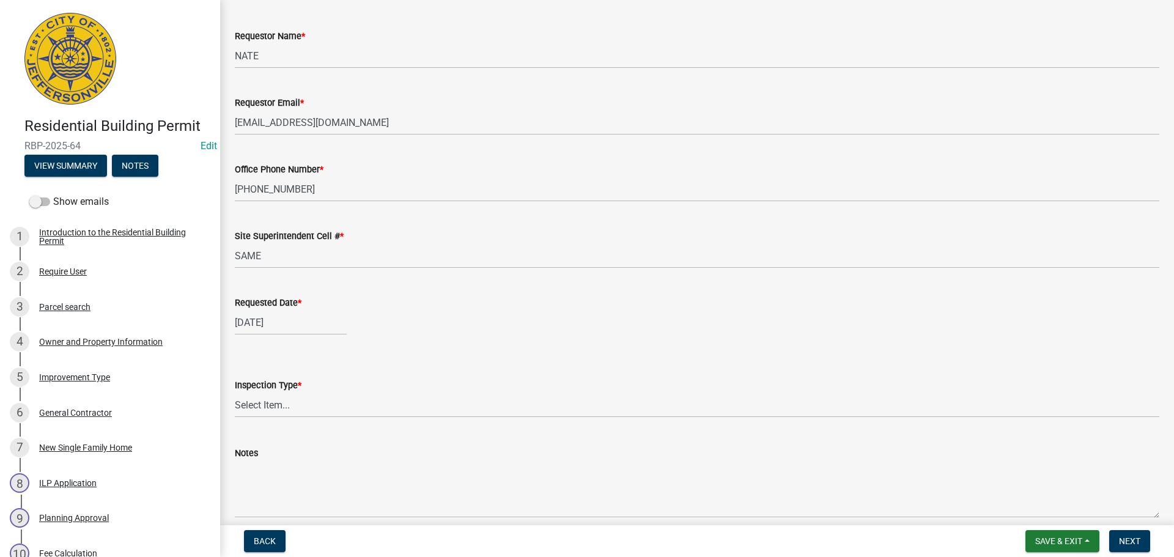
scroll to position [112, 0]
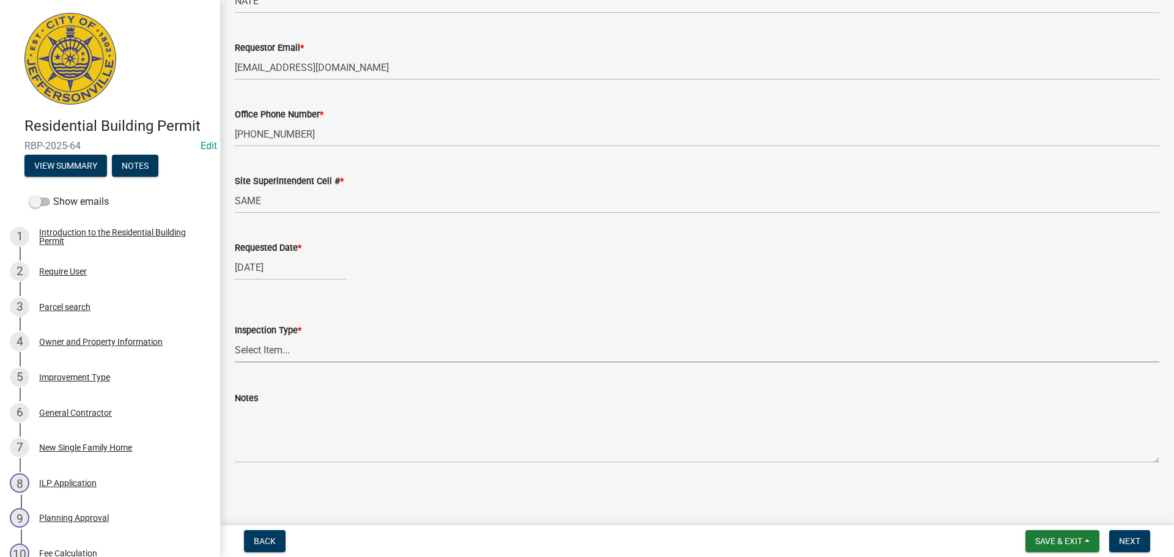
click at [261, 355] on select "Select Item... Footer Foundation Framing Final" at bounding box center [697, 349] width 924 height 25
click at [235, 337] on select "Select Item... Footer Foundation Framing Final" at bounding box center [697, 349] width 924 height 25
select select "8ea0f6e5-dde7-4881-a999-02519822ccbf"
click at [1123, 540] on span "Next" at bounding box center [1129, 541] width 21 height 10
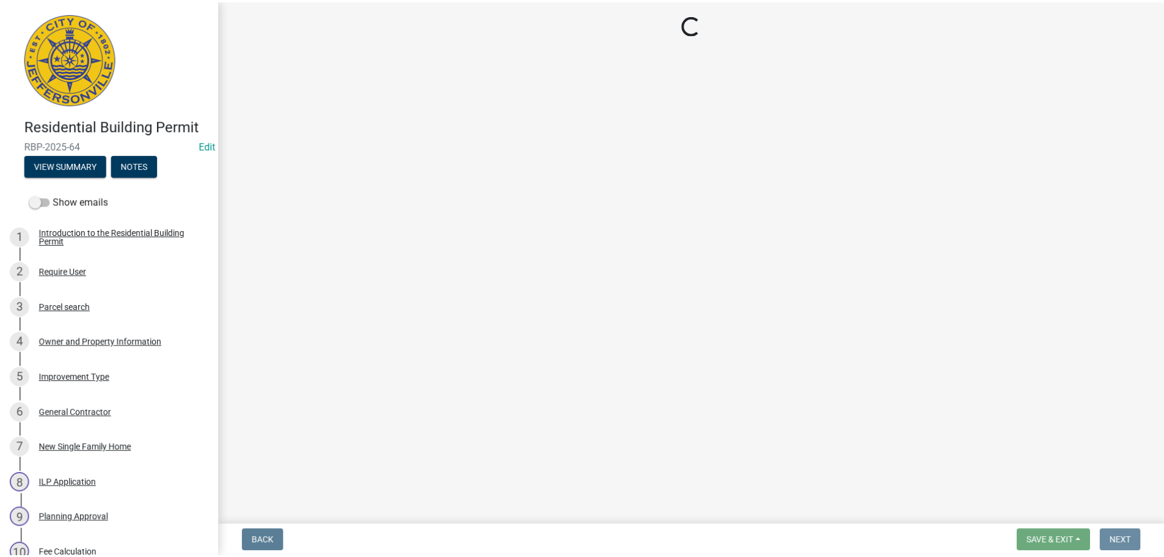
scroll to position [0, 0]
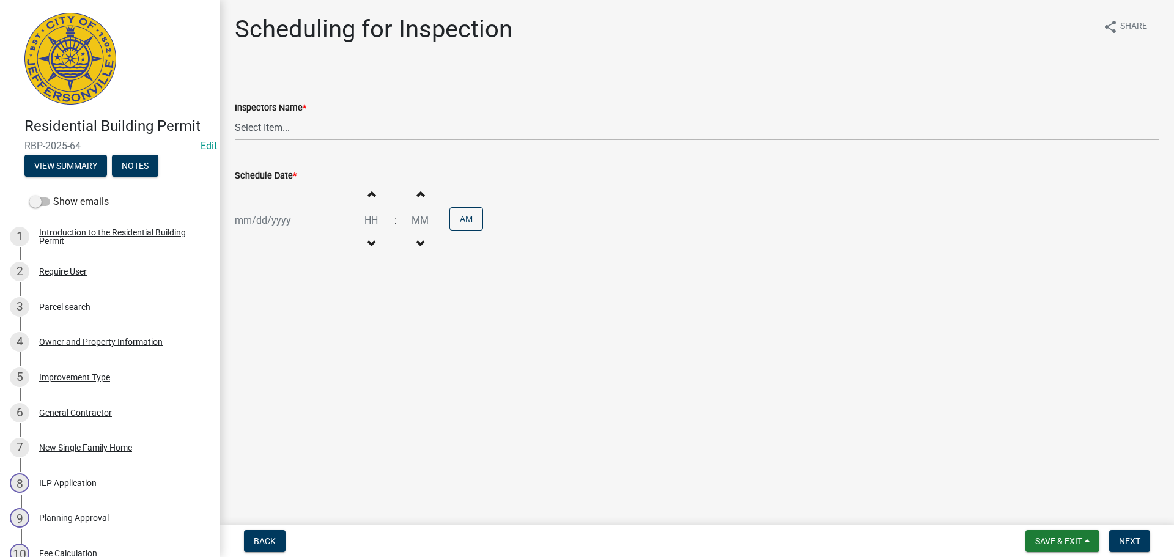
click at [254, 131] on select "Select Item... [PERSON_NAME] ([PERSON_NAME]) [PERSON_NAME] ([PERSON_NAME]) mkru…" at bounding box center [697, 127] width 924 height 25
select select "fdb3bcc6-ce93-4663-8a18-5c08884dd177"
click at [235, 115] on select "Select Item... [PERSON_NAME] ([PERSON_NAME]) [PERSON_NAME] ([PERSON_NAME]) mkru…" at bounding box center [697, 127] width 924 height 25
click at [252, 210] on div at bounding box center [291, 220] width 112 height 25
select select "8"
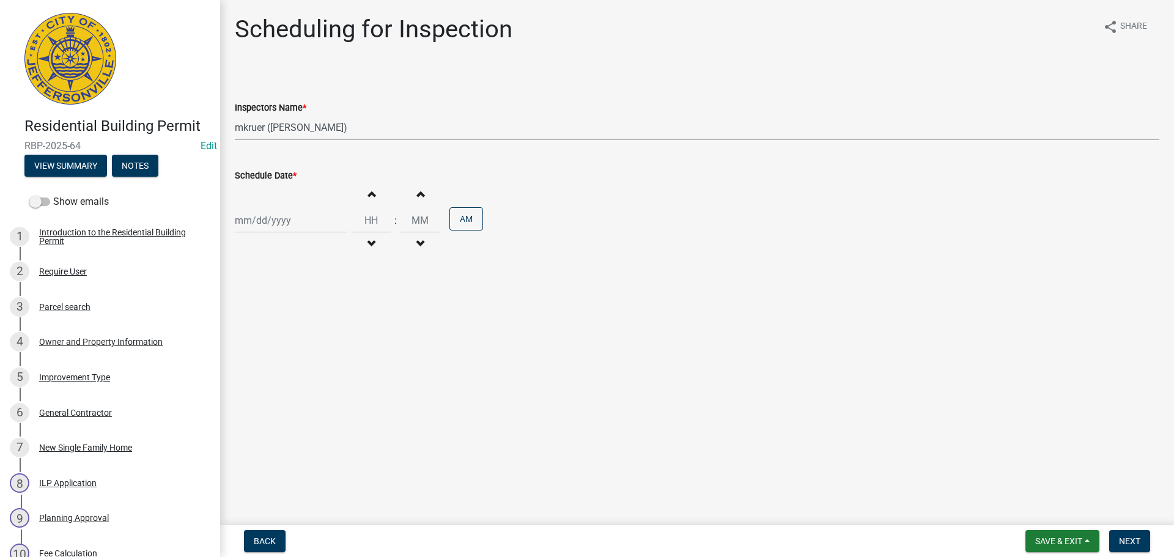
select select "2025"
click at [270, 345] on div "19" at bounding box center [267, 344] width 20 height 20
type input "[DATE]"
click at [1123, 539] on span "Next" at bounding box center [1129, 541] width 21 height 10
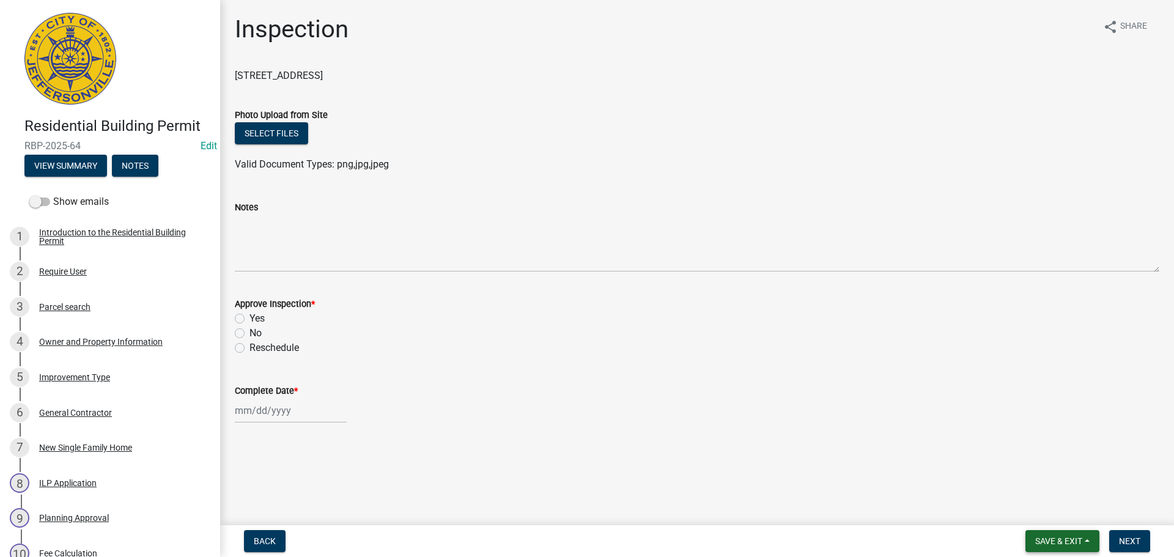
click at [1052, 536] on span "Save & Exit" at bounding box center [1058, 541] width 47 height 10
click at [1037, 508] on button "Save & Exit" at bounding box center [1050, 508] width 98 height 29
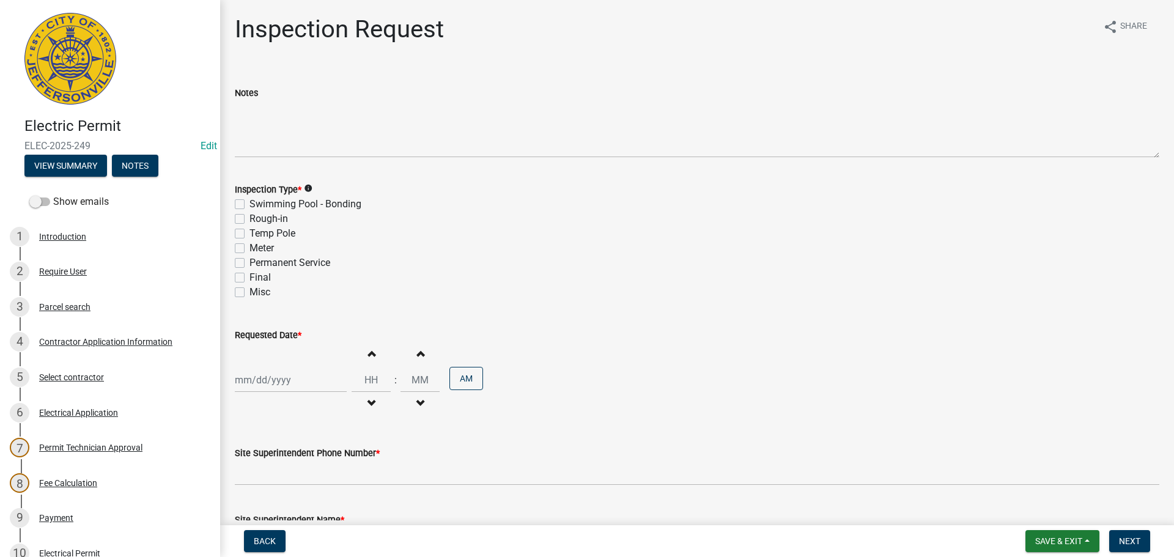
click at [249, 276] on label "Final" at bounding box center [259, 277] width 21 height 15
click at [249, 276] on input "Final" at bounding box center [253, 274] width 8 height 8
checkbox input "true"
checkbox input "false"
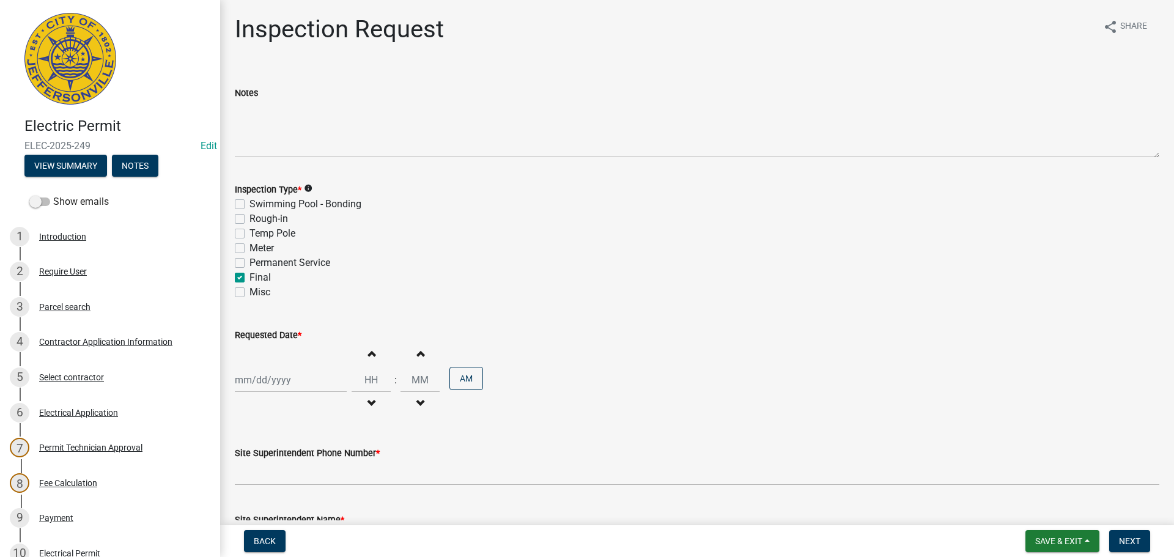
checkbox input "false"
checkbox input "true"
checkbox input "false"
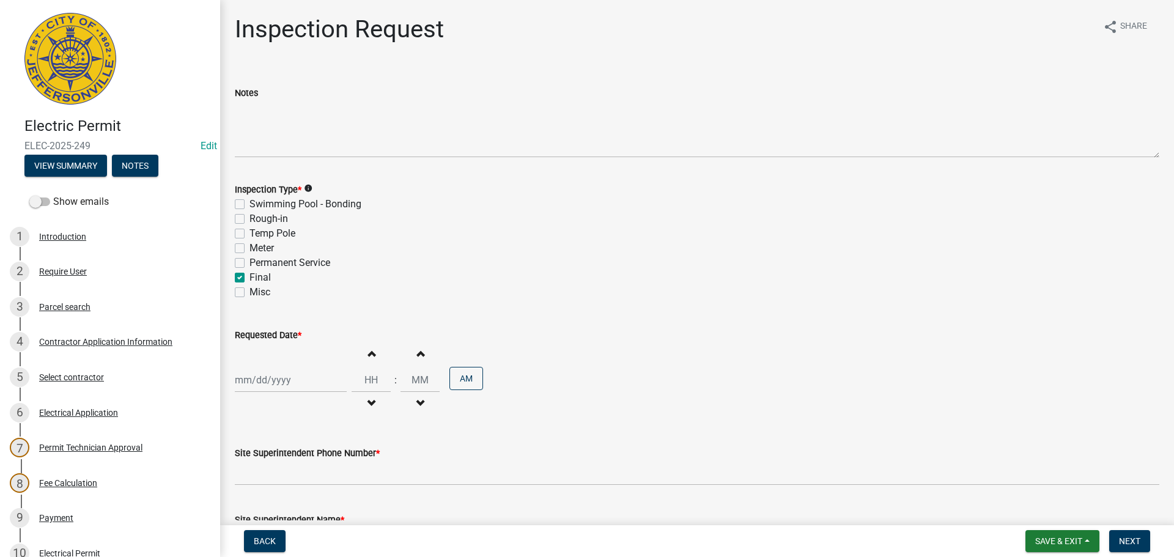
click at [247, 378] on div at bounding box center [291, 379] width 112 height 25
select select "8"
select select "2025"
drag, startPoint x: 265, startPoint y: 310, endPoint x: 274, endPoint y: 312, distance: 8.9
click at [265, 310] on div "19" at bounding box center [267, 315] width 20 height 20
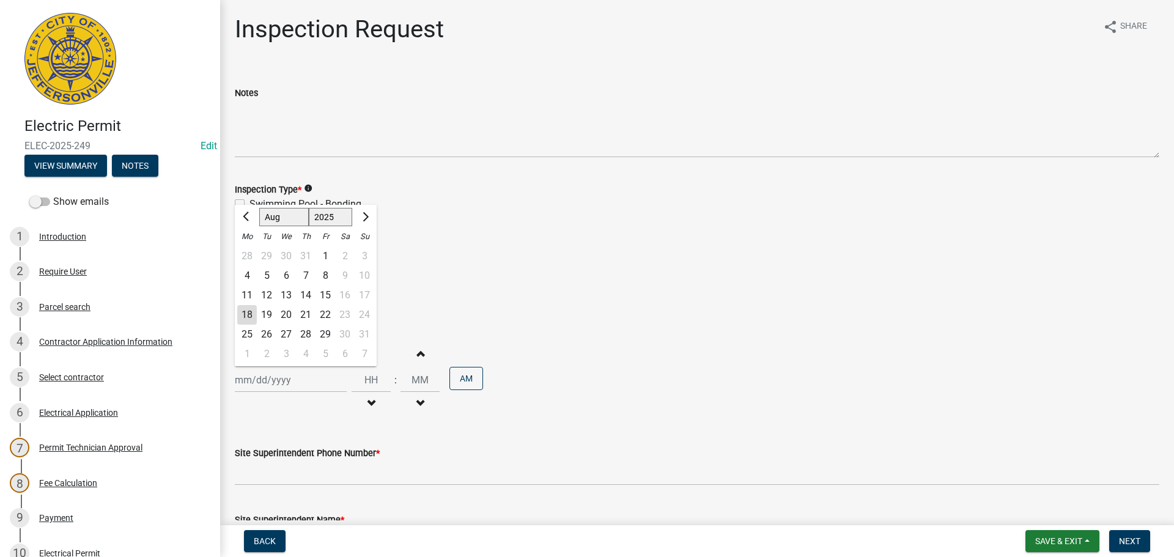
type input "[DATE]"
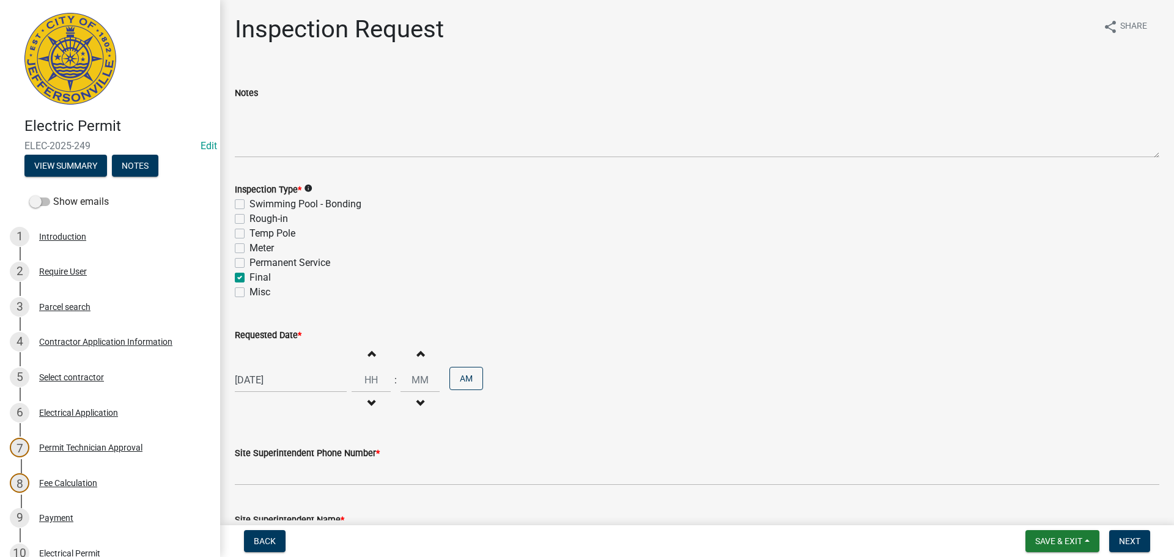
scroll to position [156, 0]
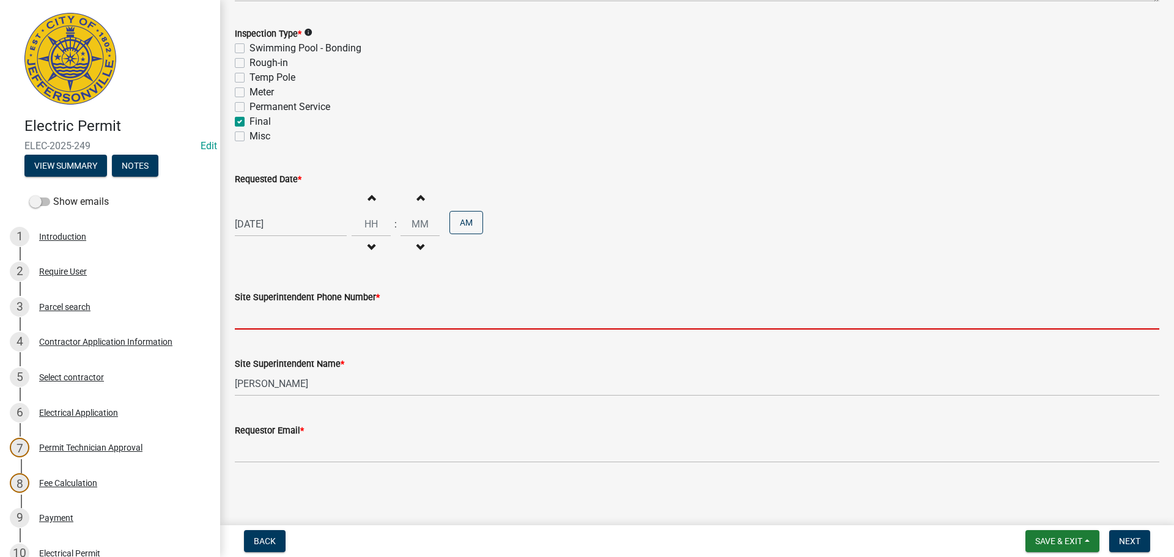
click at [278, 312] on input "Site Superintendent Phone Number *" at bounding box center [697, 316] width 924 height 25
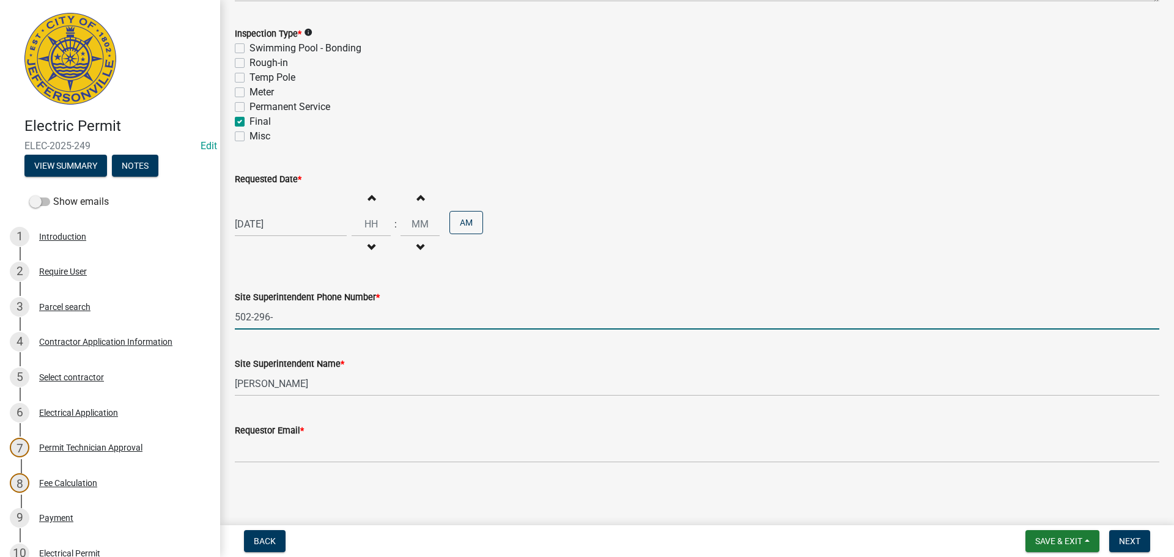
type input "[PHONE_NUMBER]"
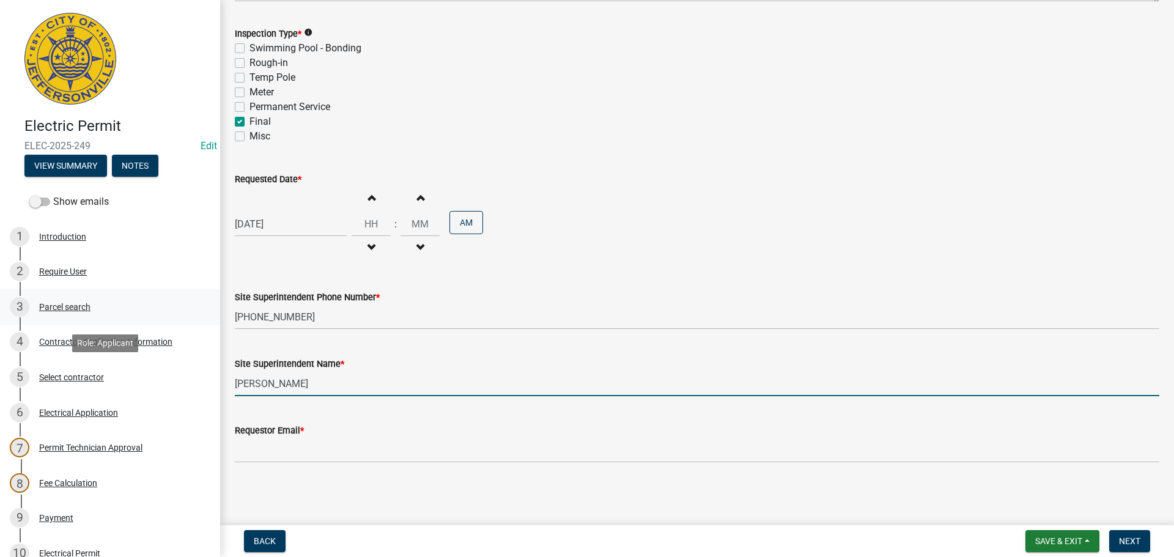
drag, startPoint x: 292, startPoint y: 386, endPoint x: 0, endPoint y: 319, distance: 299.2
click at [0, 340] on div "Electric Permit ELEC-2025-249 Edit View Summary Notes Show emails 1 Introductio…" at bounding box center [587, 278] width 1174 height 557
type input "NATE"
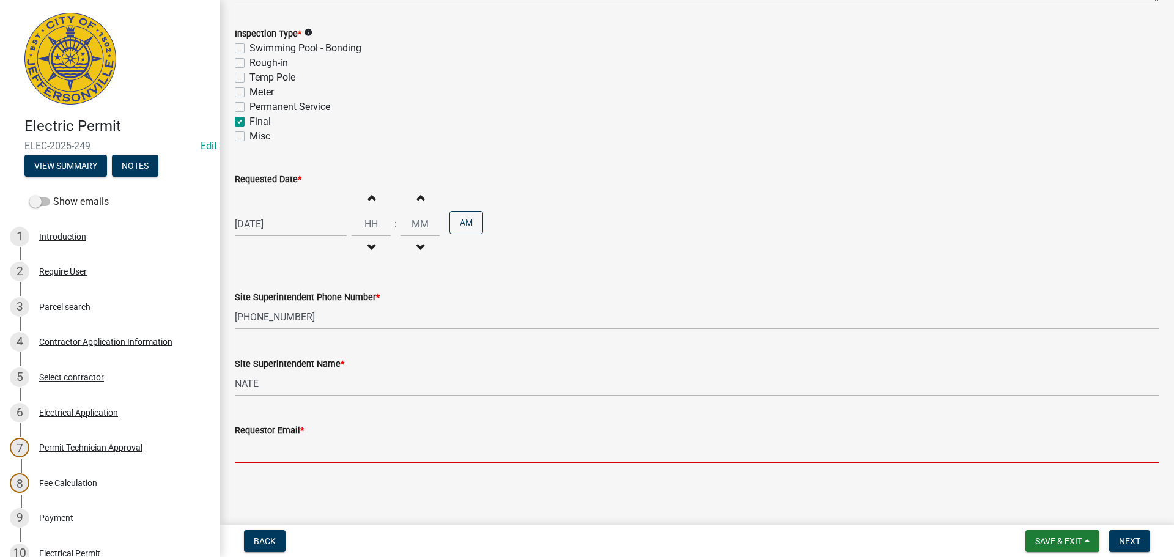
click at [268, 450] on input "Requestor Email *" at bounding box center [697, 450] width 924 height 25
type input "[EMAIL_ADDRESS][DOMAIN_NAME]"
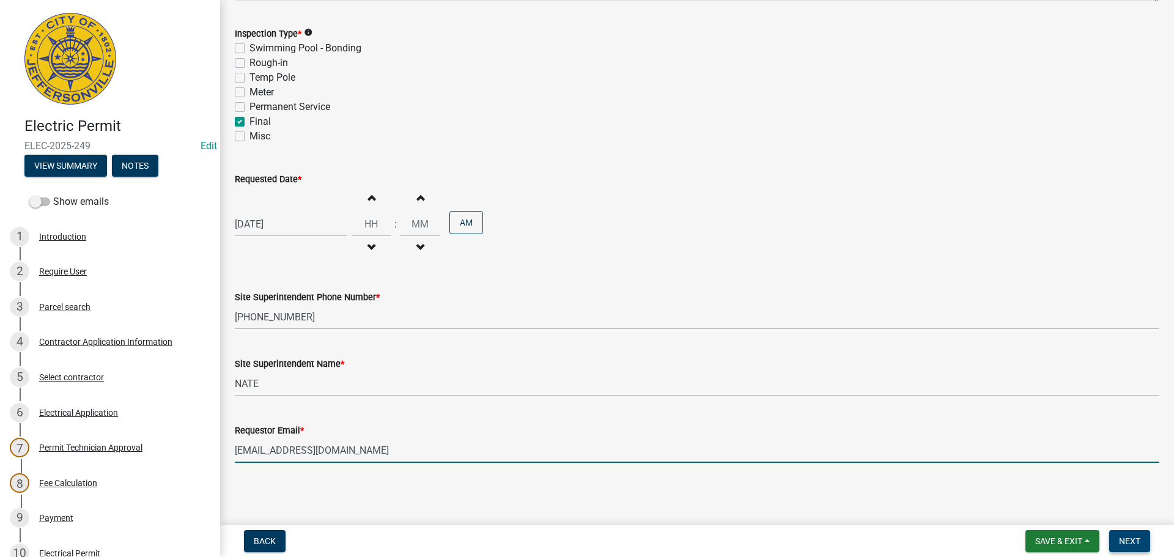
click at [1120, 536] on span "Next" at bounding box center [1129, 541] width 21 height 10
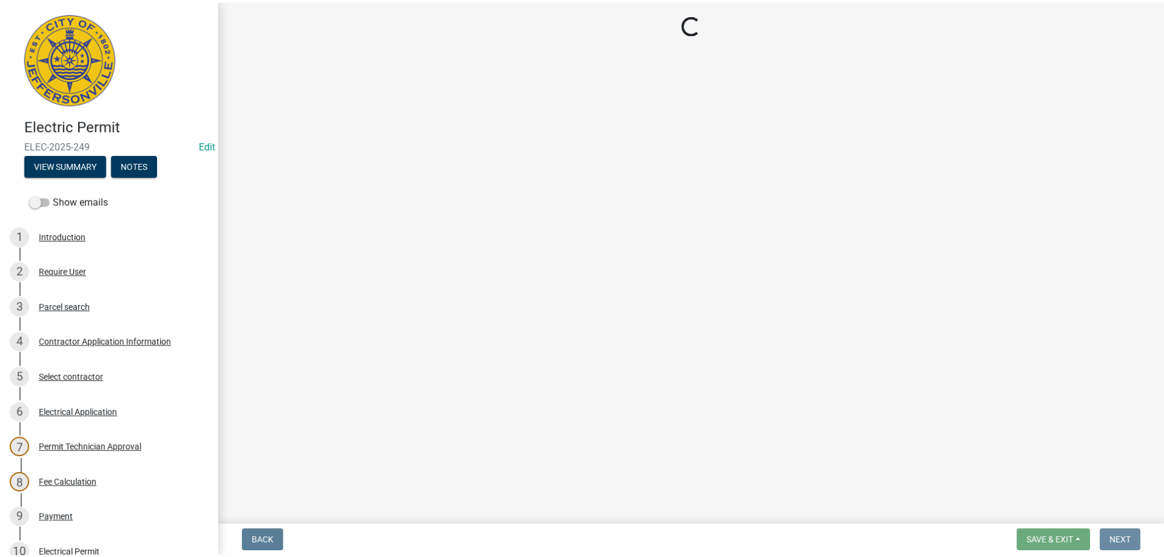
scroll to position [0, 0]
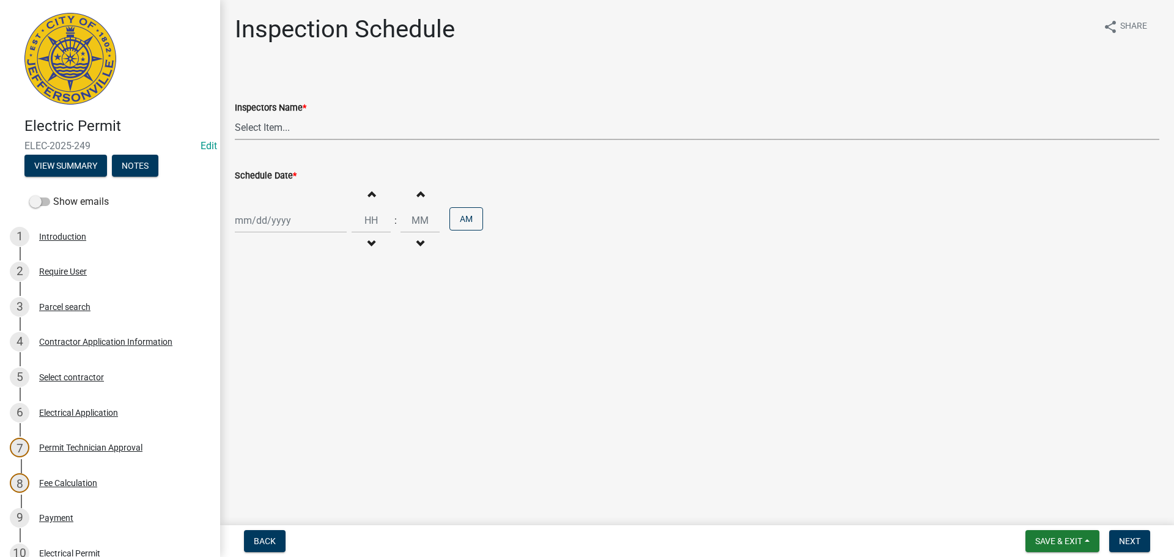
click at [260, 127] on select "Select Item... [PERSON_NAME] ([PERSON_NAME]) [PERSON_NAME] ([PERSON_NAME]) mkru…" at bounding box center [697, 127] width 924 height 25
select select "36a8b8f0-2ef8-43e9-ae06-718f51af8d36"
click at [235, 115] on select "Select Item... [PERSON_NAME] ([PERSON_NAME]) [PERSON_NAME] ([PERSON_NAME]) mkru…" at bounding box center [697, 127] width 924 height 25
click at [255, 221] on div at bounding box center [291, 220] width 112 height 25
select select "8"
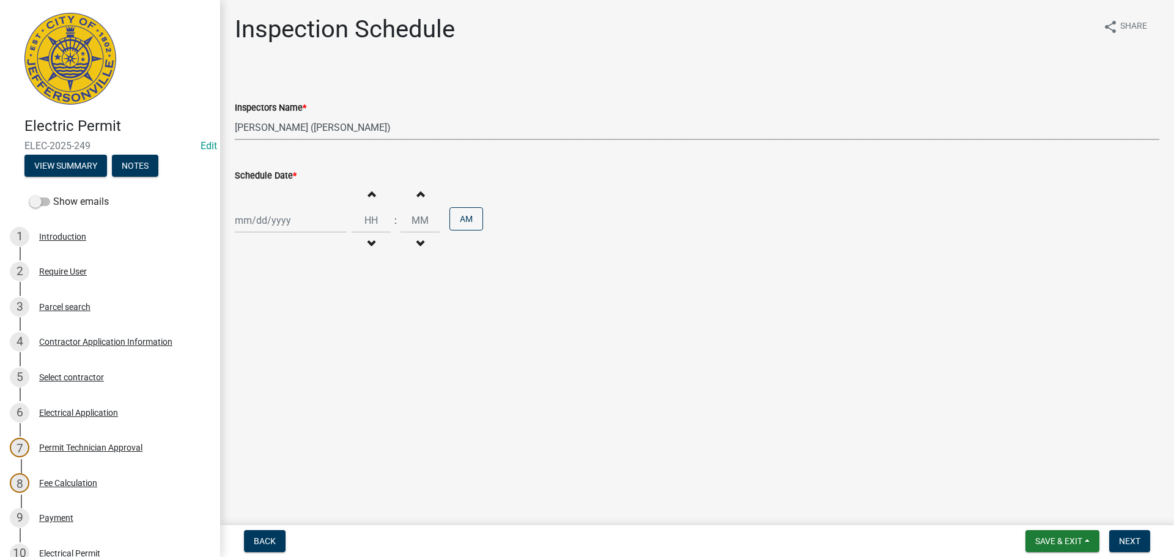
select select "2025"
click at [263, 344] on div "19" at bounding box center [267, 344] width 20 height 20
type input "[DATE]"
click at [1127, 536] on span "Next" at bounding box center [1129, 541] width 21 height 10
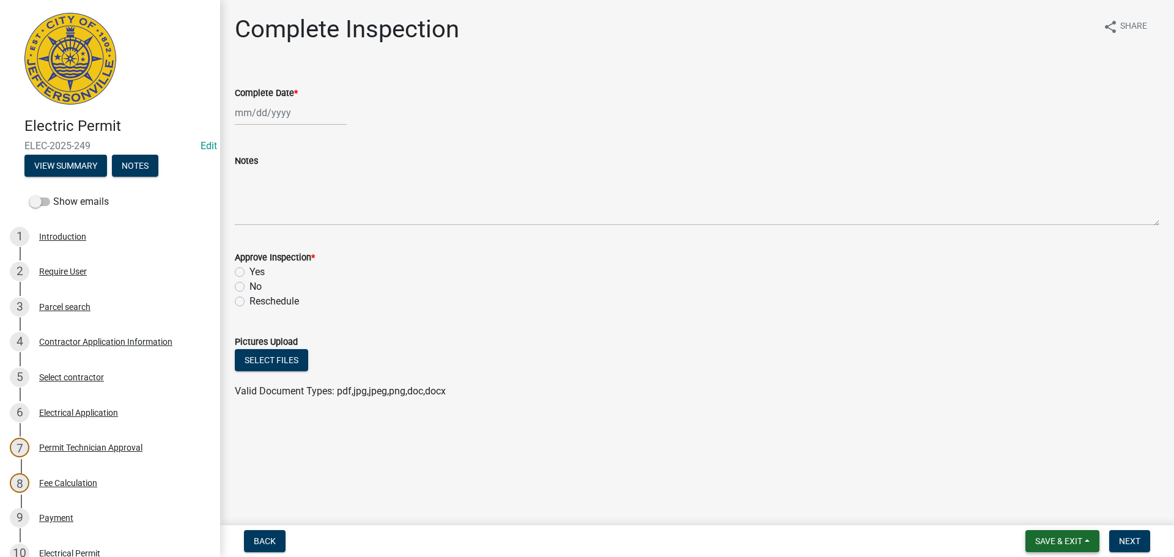
click at [1051, 539] on span "Save & Exit" at bounding box center [1058, 541] width 47 height 10
click at [1048, 513] on button "Save & Exit" at bounding box center [1050, 508] width 98 height 29
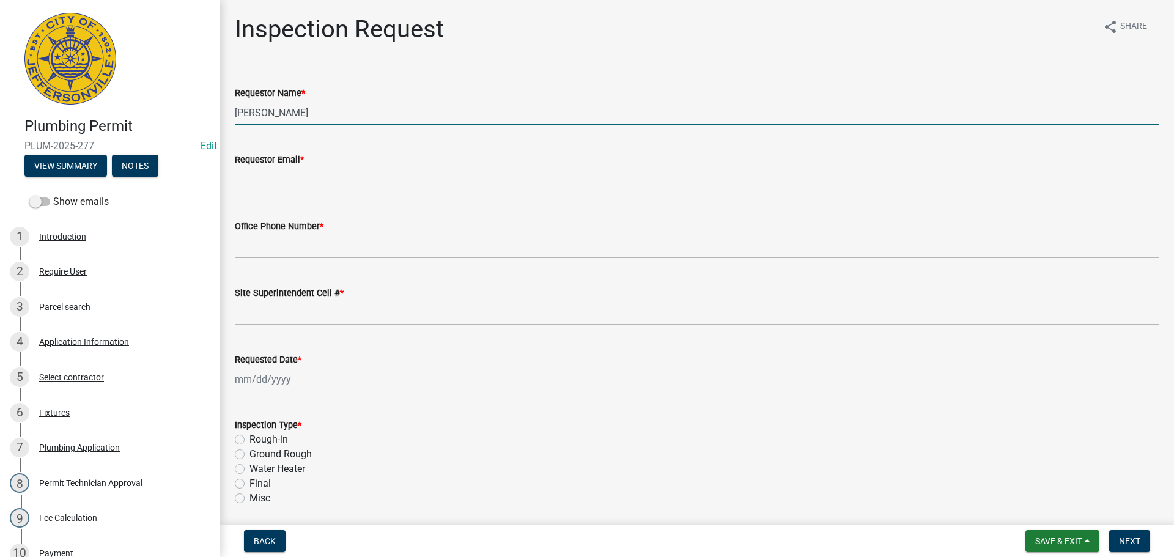
drag, startPoint x: 311, startPoint y: 114, endPoint x: 128, endPoint y: 103, distance: 183.7
click at [157, 113] on div "Plumbing Permit PLUM-2025-277 Edit View Summary Notes Show emails 1 Introductio…" at bounding box center [587, 278] width 1174 height 557
click at [243, 112] on input "NTE" at bounding box center [697, 112] width 924 height 25
type input "NATE"
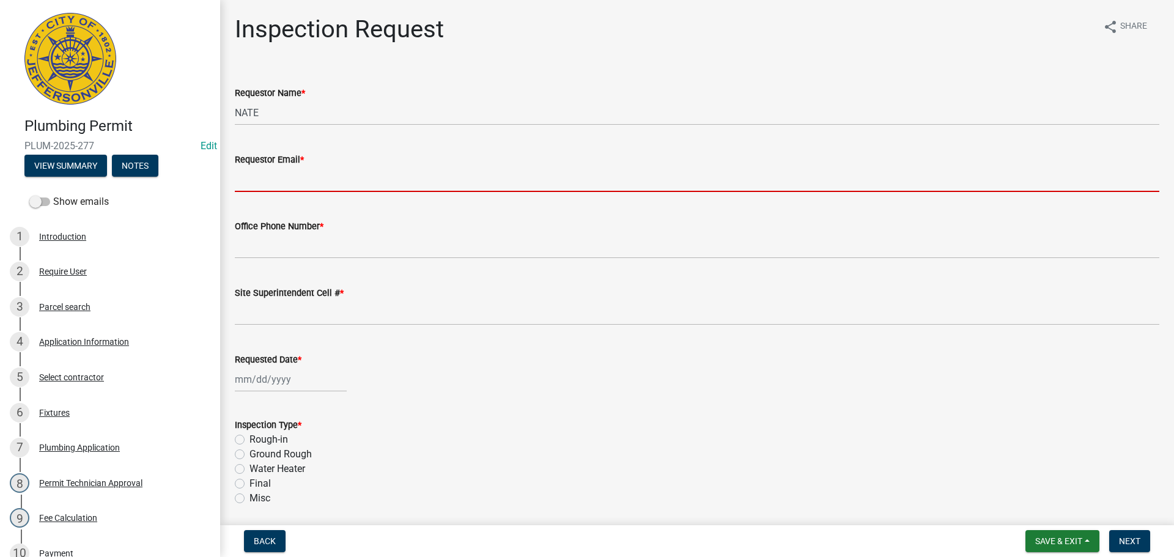
click at [268, 180] on input "Requestor Email *" at bounding box center [697, 179] width 924 height 25
type input "[EMAIL_ADDRESS][DOMAIN_NAME]"
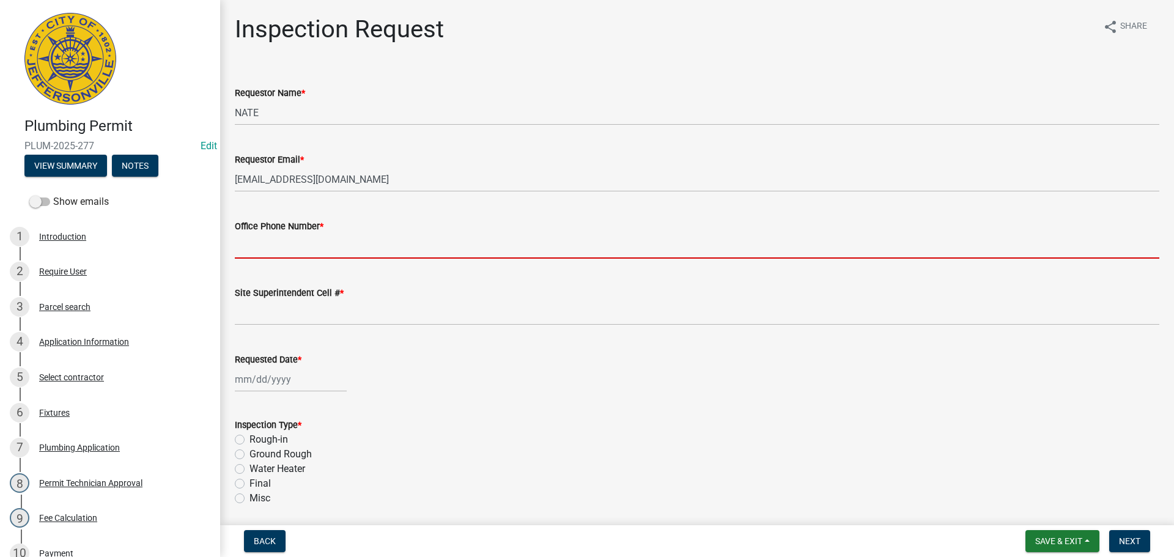
click at [277, 248] on input "Office Phone Number *" at bounding box center [697, 245] width 924 height 25
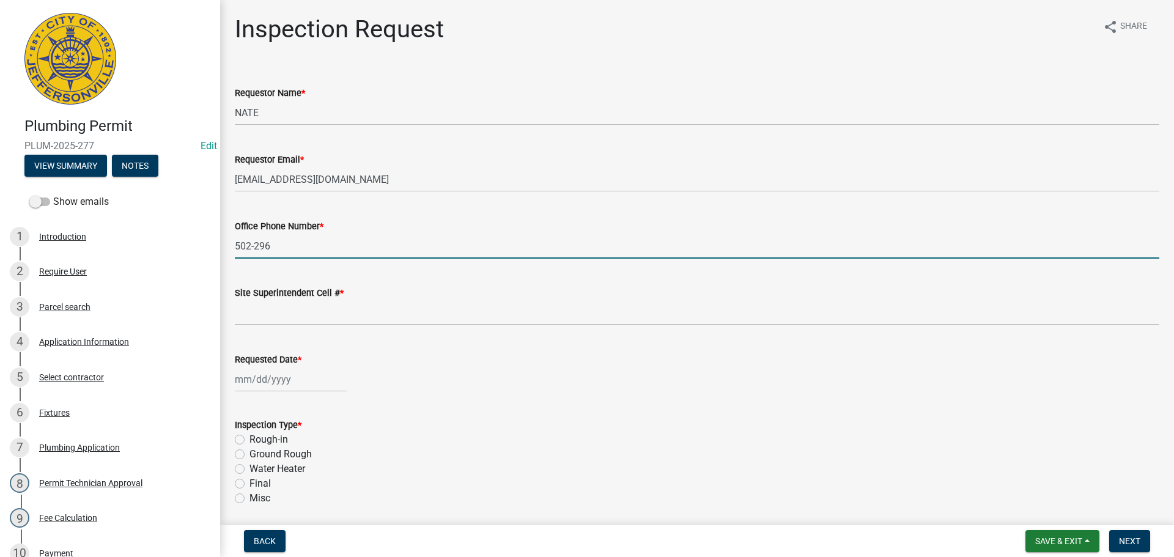
type input "[PHONE_NUMBER]"
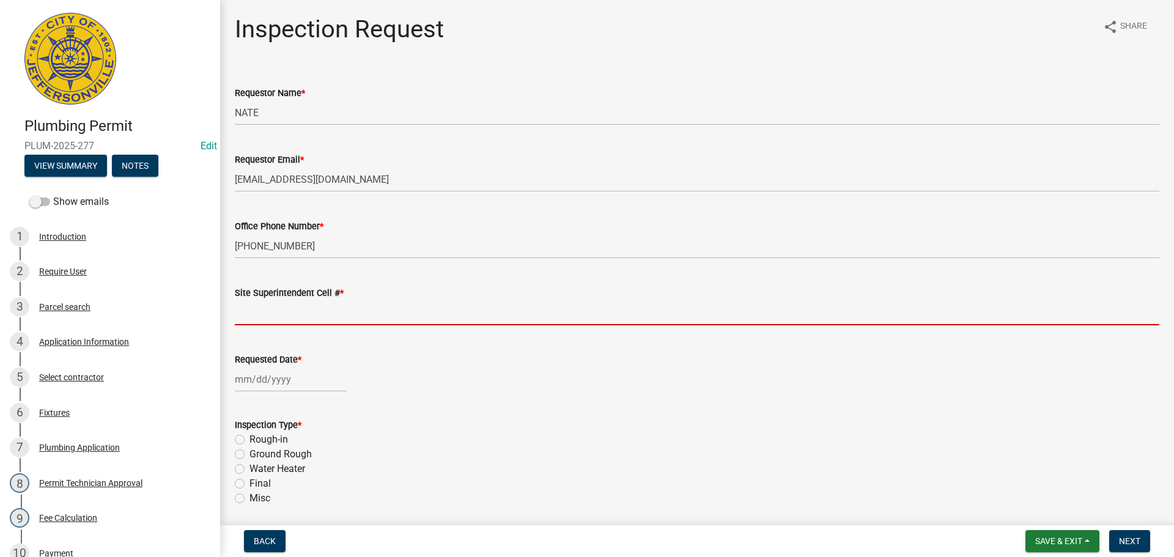
click at [282, 312] on input "Site Superintendent Cell # *" at bounding box center [697, 312] width 924 height 25
type input "SAME"
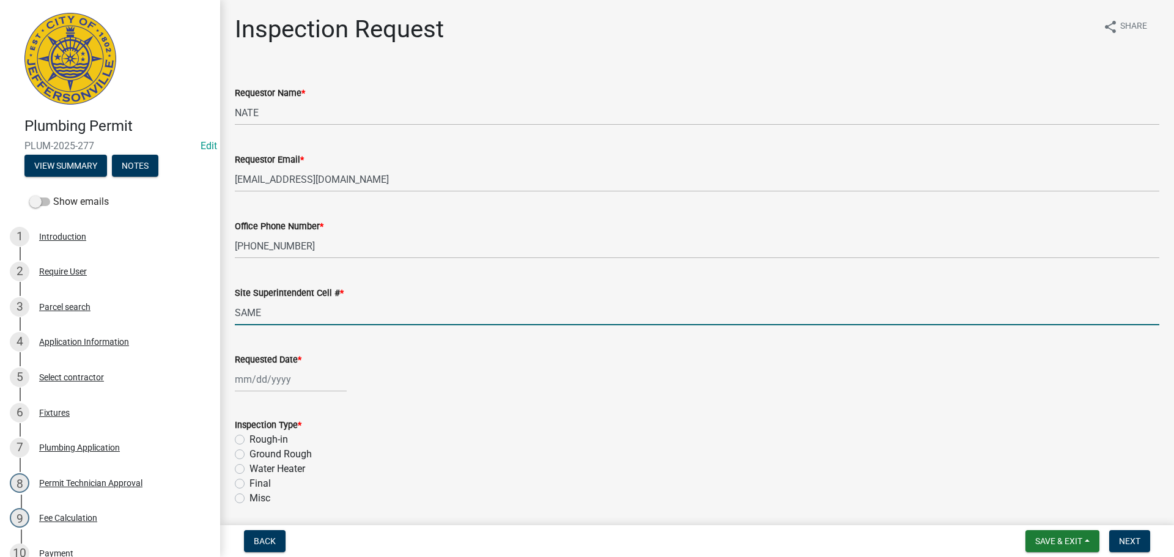
select select "8"
select select "2025"
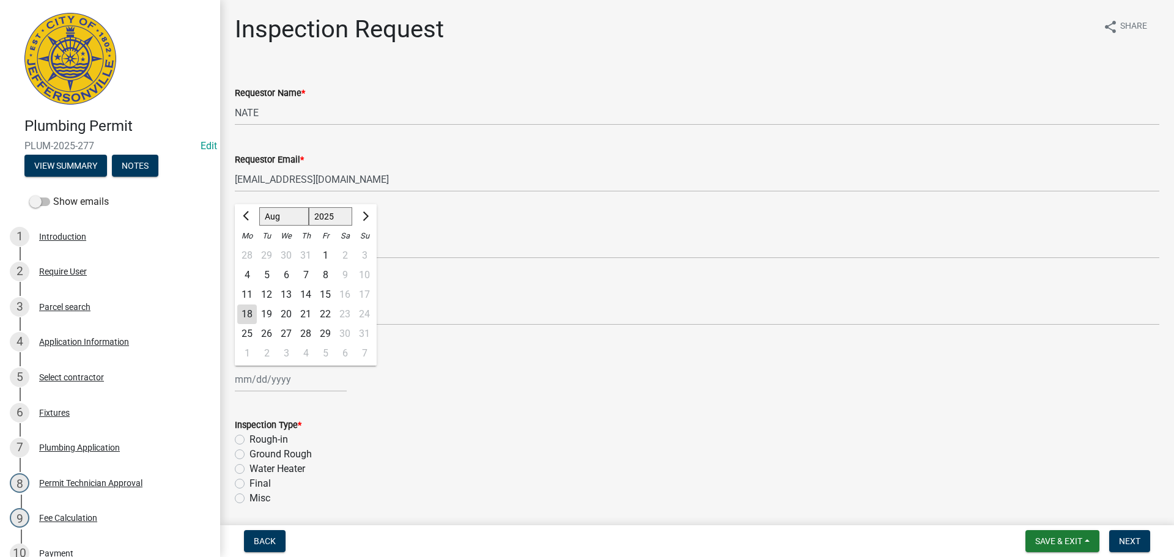
click at [284, 375] on div "Jan Feb Mar Apr May Jun Jul Aug Sep Oct Nov Dec 1525 1526 1527 1528 1529 1530 1…" at bounding box center [291, 379] width 112 height 25
click at [269, 313] on div "19" at bounding box center [267, 314] width 20 height 20
type input "[DATE]"
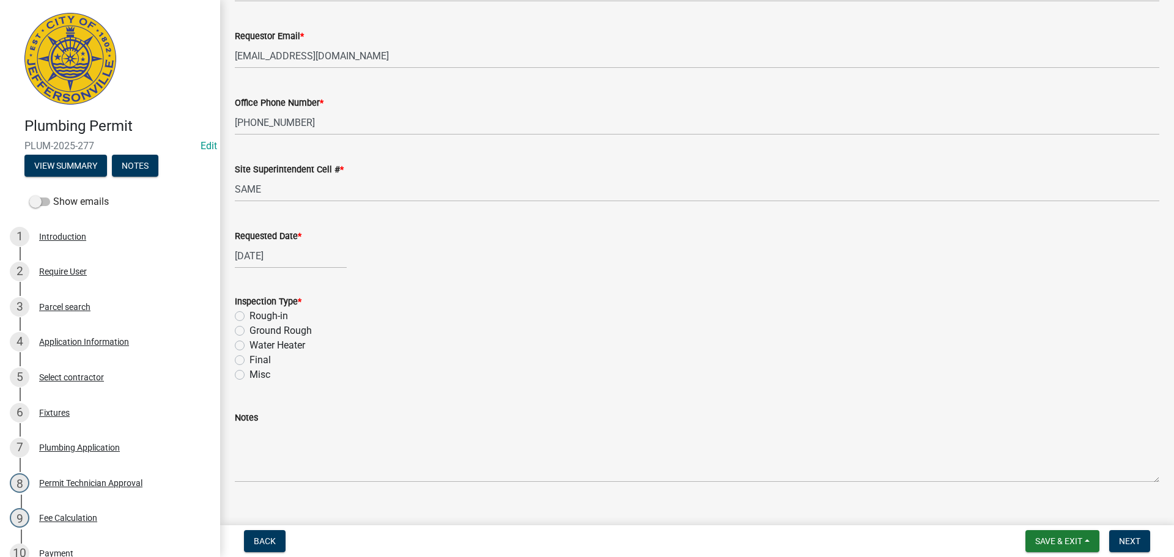
scroll to position [143, 0]
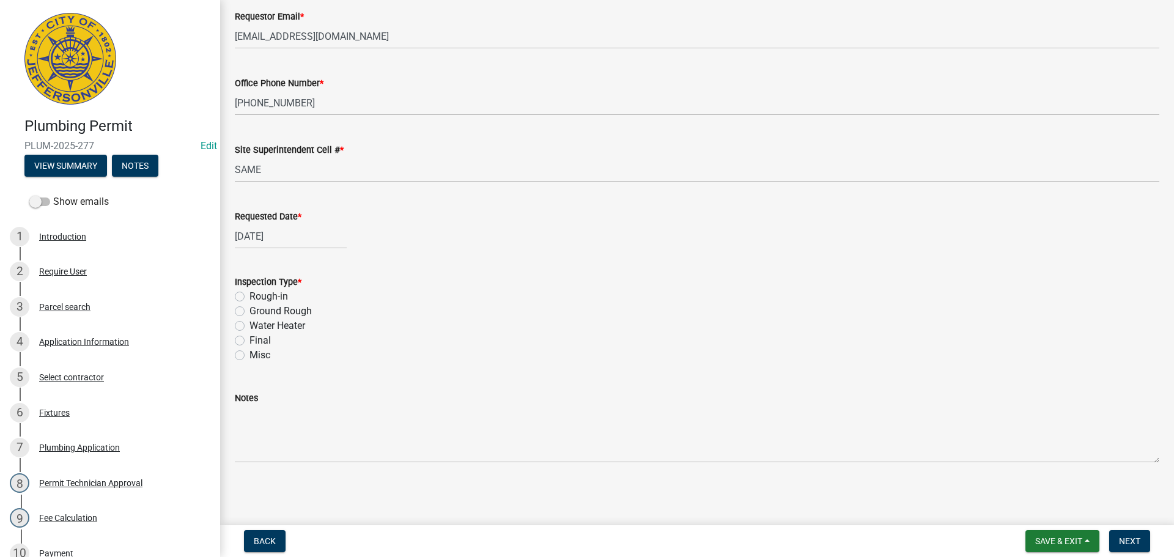
click at [249, 338] on label "Final" at bounding box center [259, 340] width 21 height 15
click at [249, 338] on input "Final" at bounding box center [253, 337] width 8 height 8
radio input "true"
click at [1124, 539] on span "Next" at bounding box center [1129, 541] width 21 height 10
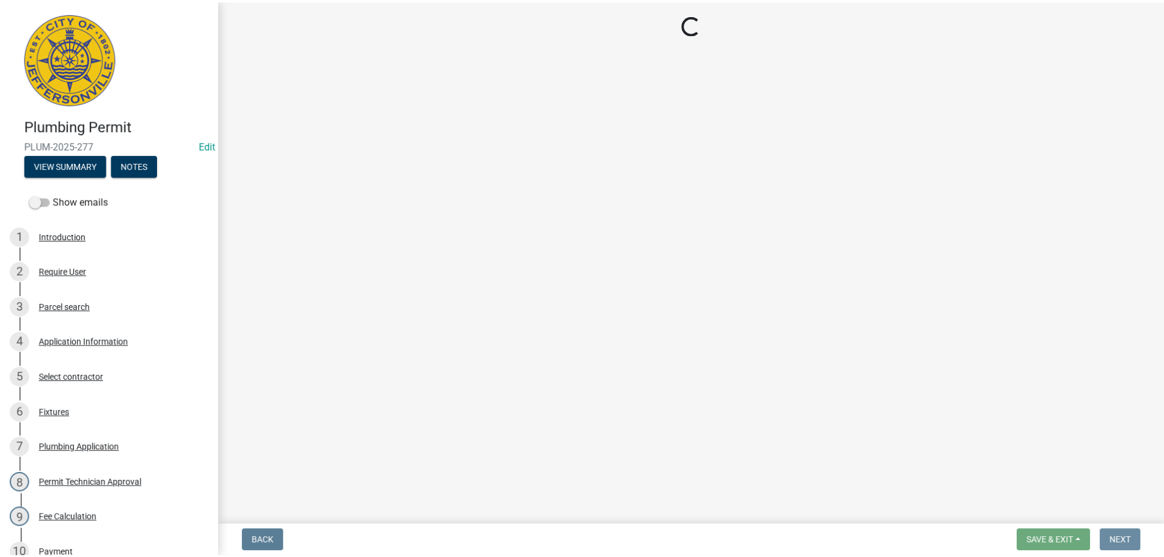
scroll to position [0, 0]
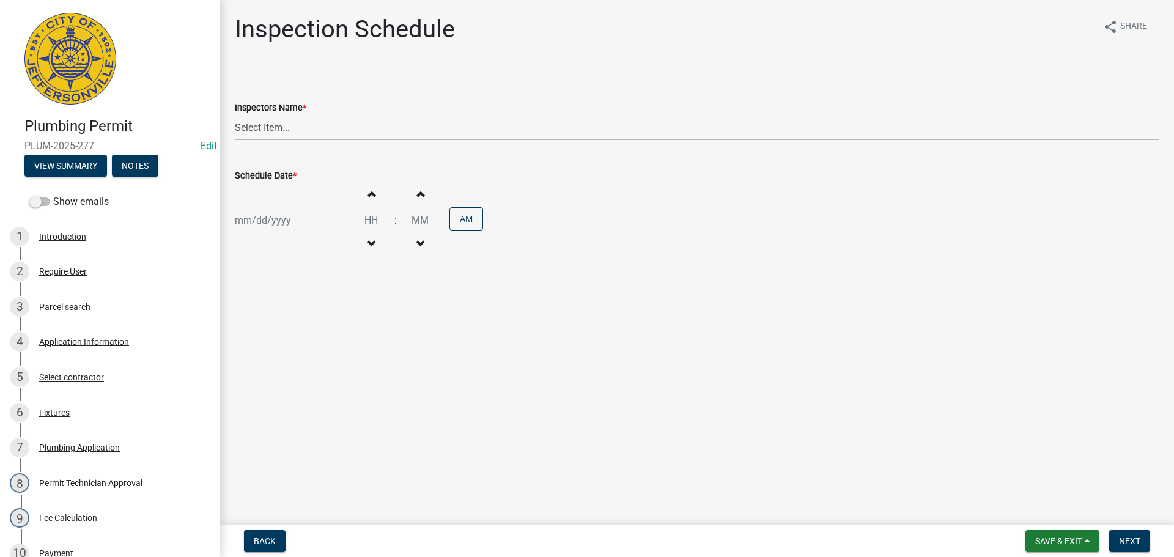
click at [255, 128] on select "Select Item... [PERSON_NAME] ([PERSON_NAME]) [PERSON_NAME] ([PERSON_NAME]) mkru…" at bounding box center [697, 127] width 924 height 25
select select "13c97fbc-c819-4cee-844a-0db3d3c4db95"
click at [235, 115] on select "Select Item... [PERSON_NAME] ([PERSON_NAME]) [PERSON_NAME] ([PERSON_NAME]) mkru…" at bounding box center [697, 127] width 924 height 25
click at [254, 222] on div at bounding box center [291, 220] width 112 height 25
select select "8"
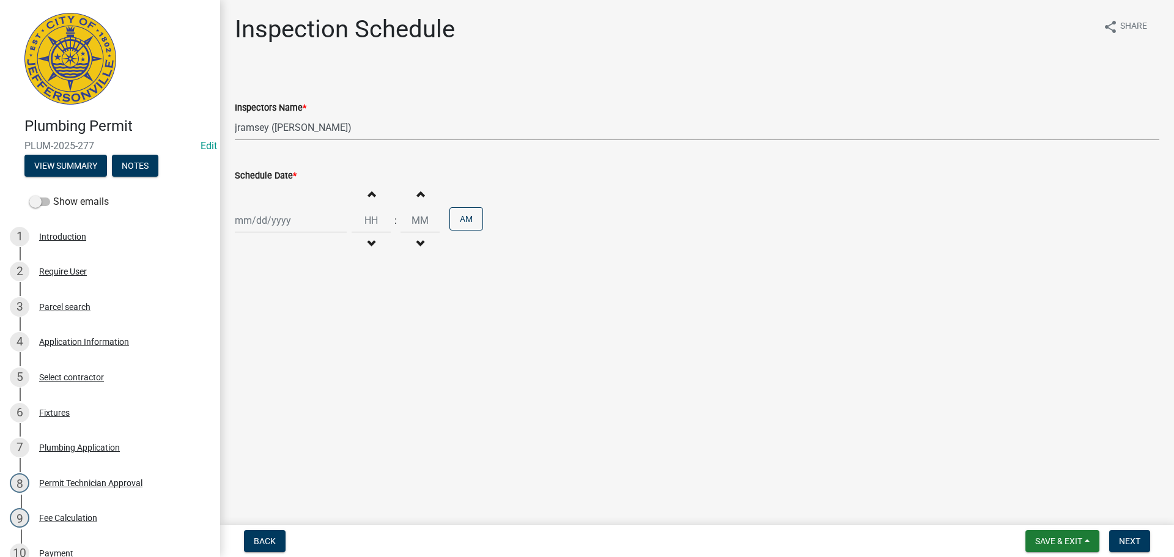
select select "2025"
drag, startPoint x: 264, startPoint y: 344, endPoint x: 340, endPoint y: 356, distance: 76.9
click at [268, 345] on div "19" at bounding box center [267, 344] width 20 height 20
type input "[DATE]"
click at [1131, 539] on span "Next" at bounding box center [1129, 541] width 21 height 10
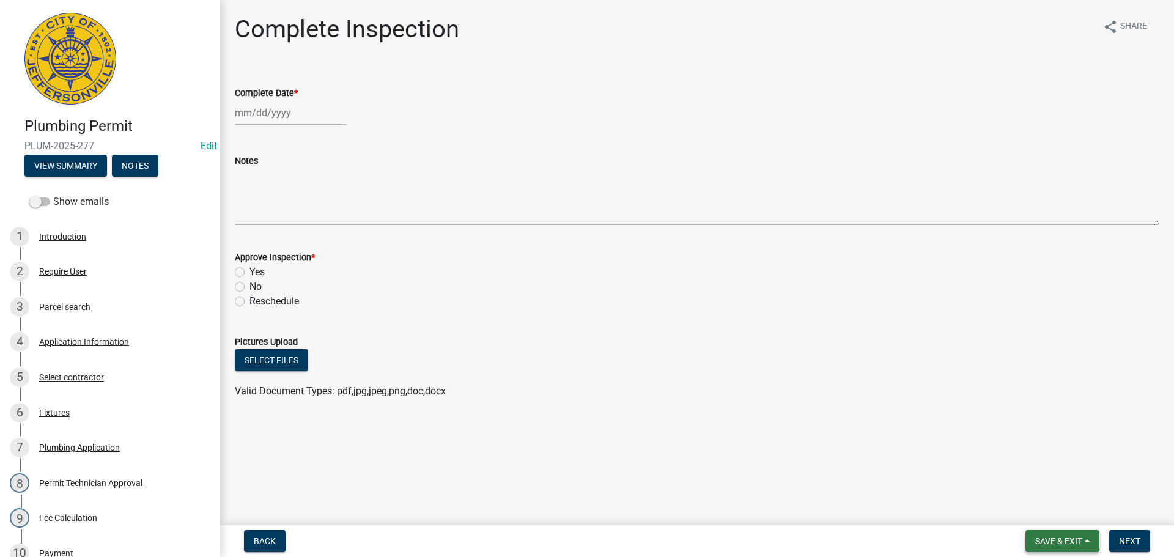
click at [1043, 534] on button "Save & Exit" at bounding box center [1062, 541] width 74 height 22
click at [1042, 509] on button "Save & Exit" at bounding box center [1050, 508] width 98 height 29
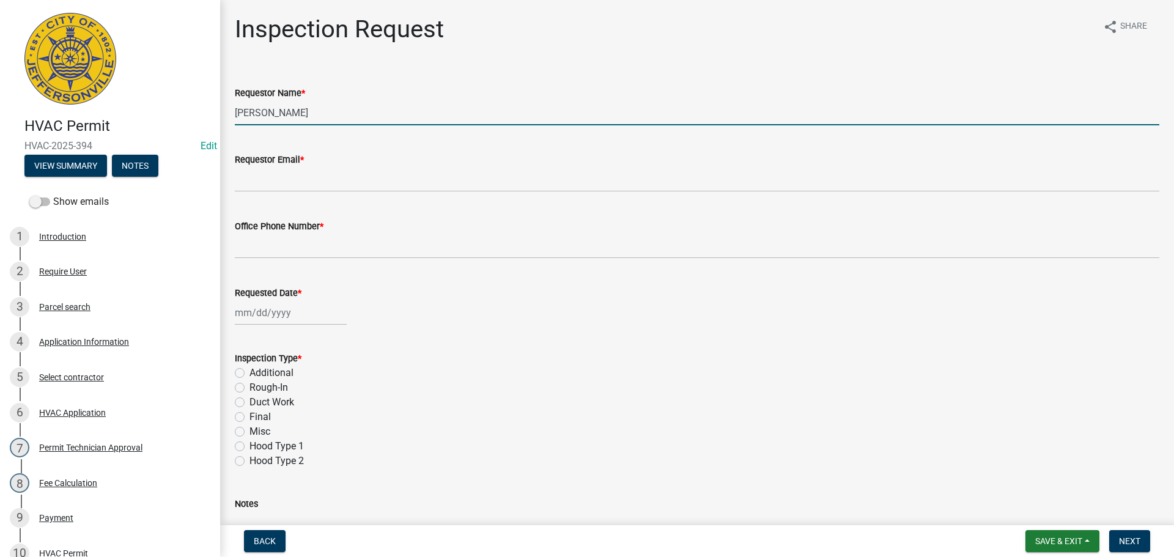
drag, startPoint x: 283, startPoint y: 112, endPoint x: 0, endPoint y: 83, distance: 284.6
click at [74, 95] on div "HVAC Permit HVAC-2025-394 Edit View Summary Notes Show emails 1 Introduction 2 …" at bounding box center [587, 278] width 1174 height 557
type input "NATE"
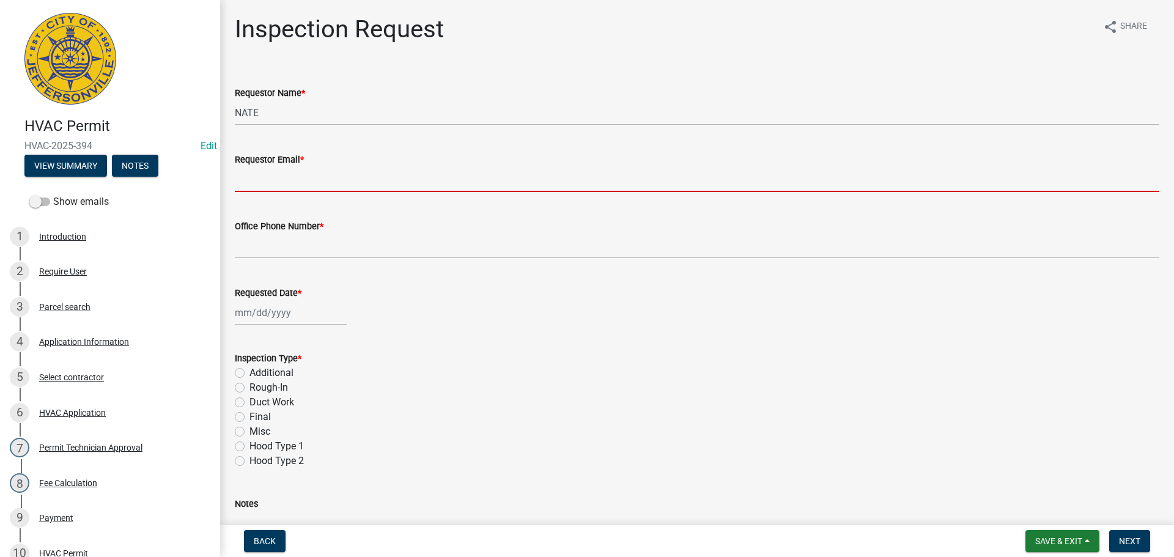
drag, startPoint x: 250, startPoint y: 175, endPoint x: 260, endPoint y: 185, distance: 13.8
click at [251, 175] on input "Requestor Email *" at bounding box center [697, 179] width 924 height 25
type input "[EMAIL_ADDRESS][DOMAIN_NAME]"
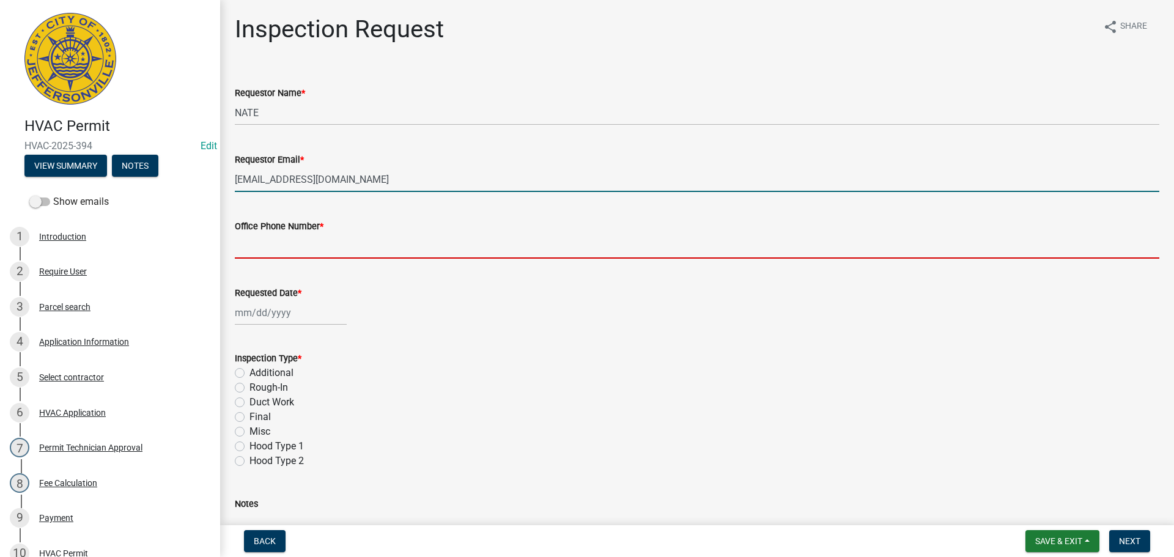
click at [282, 246] on input "Office Phone Number *" at bounding box center [697, 245] width 924 height 25
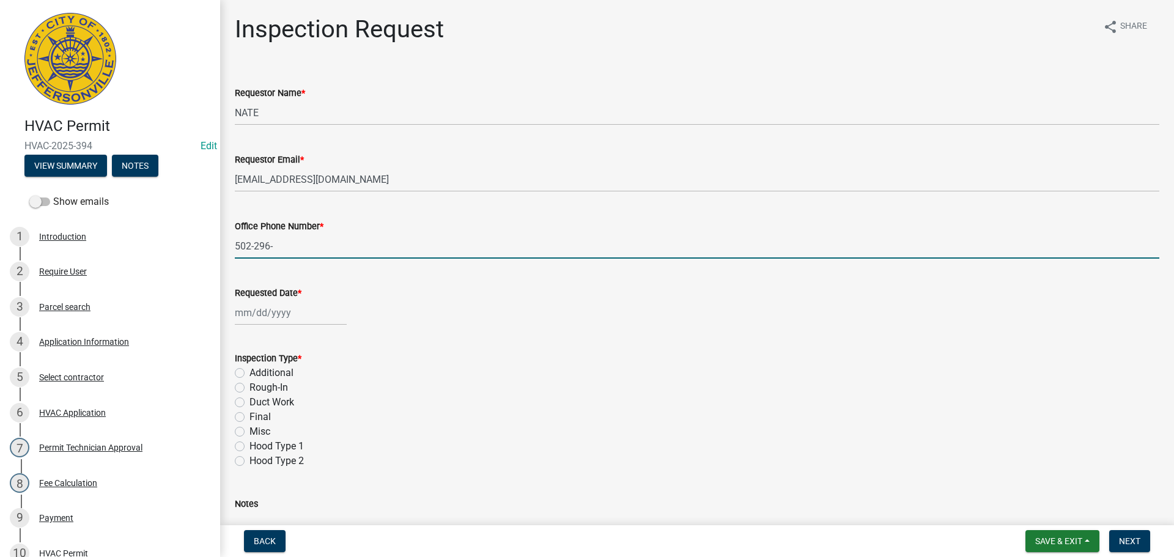
type input "[PHONE_NUMBER]"
click at [245, 312] on div at bounding box center [291, 312] width 112 height 25
select select "8"
select select "2025"
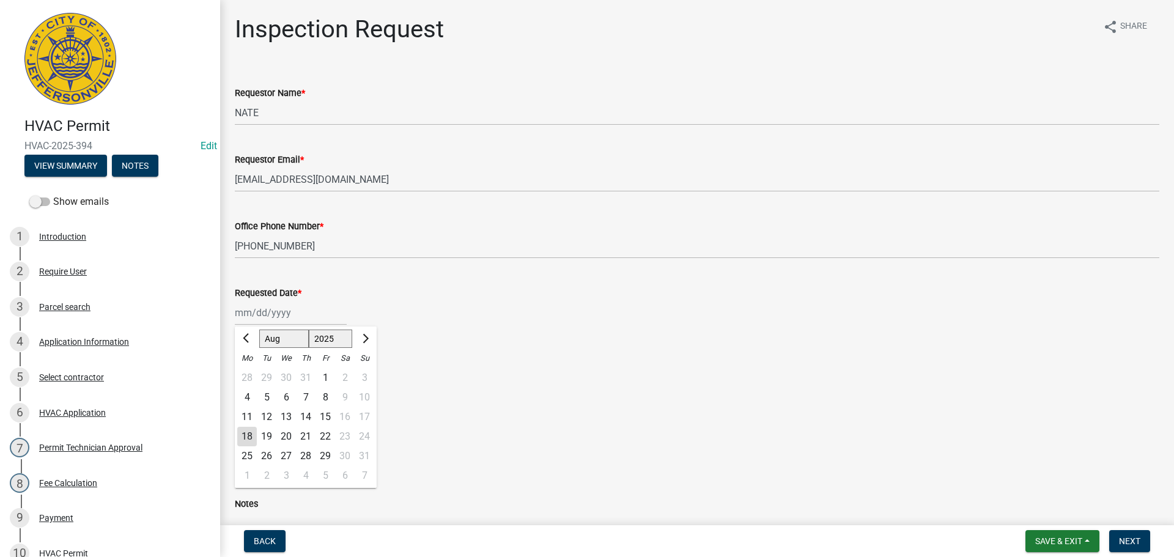
click at [266, 433] on div "19" at bounding box center [267, 437] width 20 height 20
type input "[DATE]"
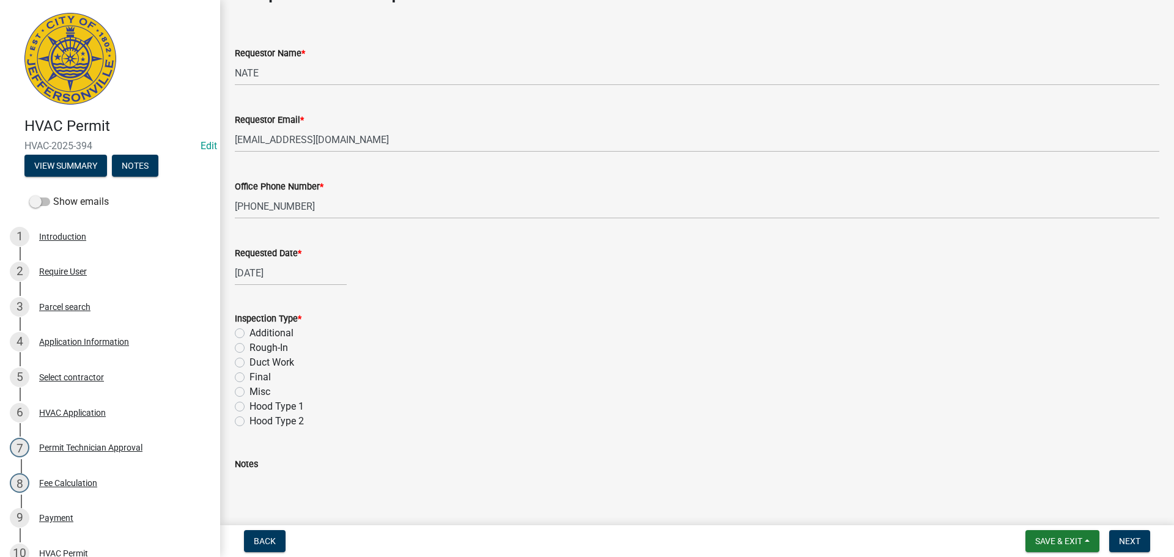
scroll to position [61, 0]
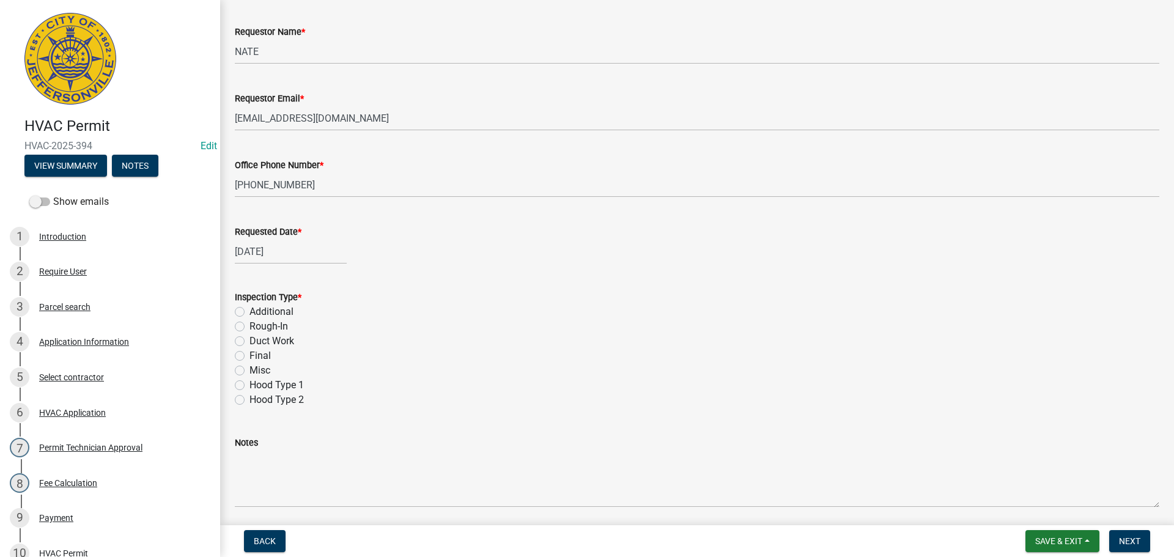
click at [249, 356] on label "Final" at bounding box center [259, 355] width 21 height 15
click at [249, 356] on input "Final" at bounding box center [253, 352] width 8 height 8
radio input "true"
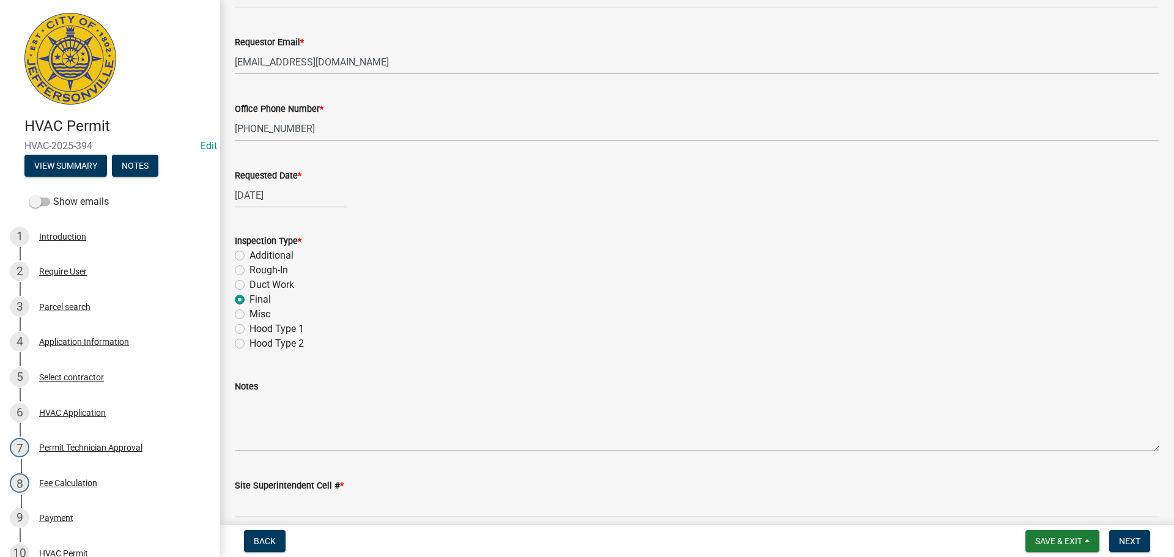
scroll to position [172, 0]
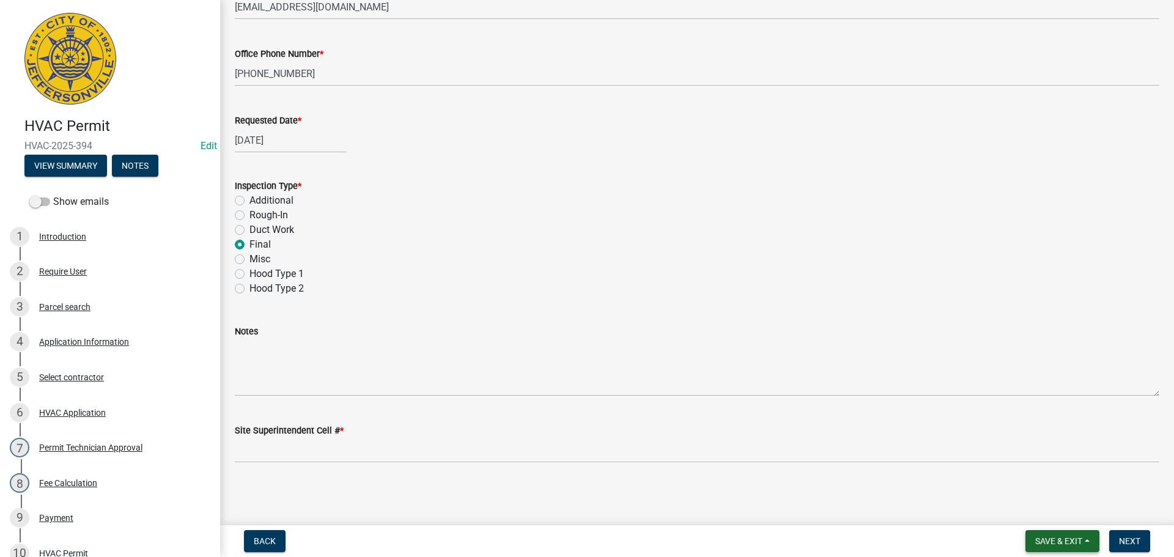
click at [1057, 542] on span "Save & Exit" at bounding box center [1058, 541] width 47 height 10
click at [1127, 542] on span "Next" at bounding box center [1129, 541] width 21 height 10
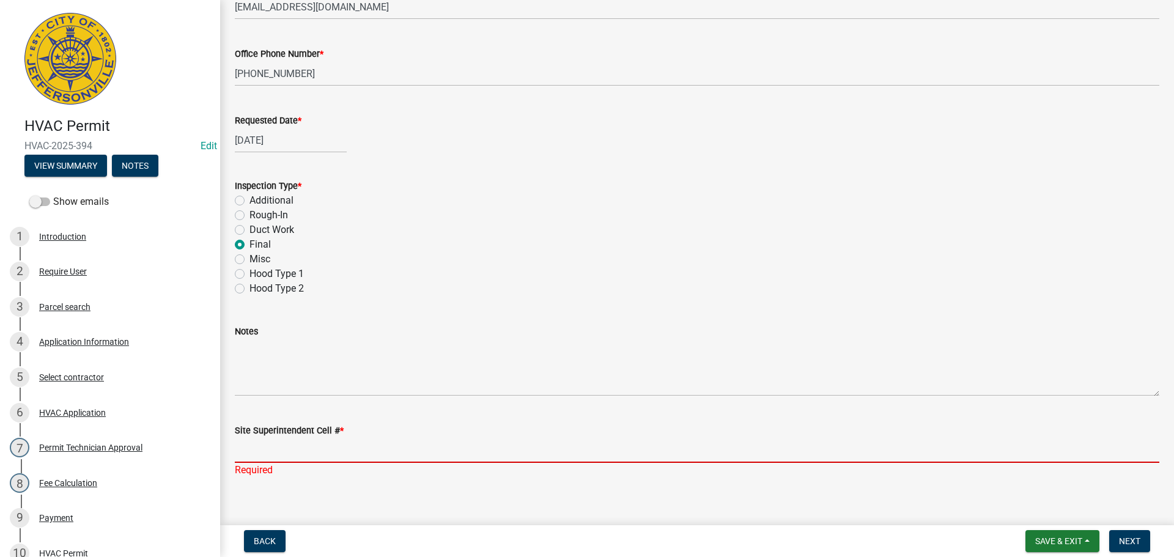
click at [282, 440] on input "Site Superintendent Cell # *" at bounding box center [697, 450] width 924 height 25
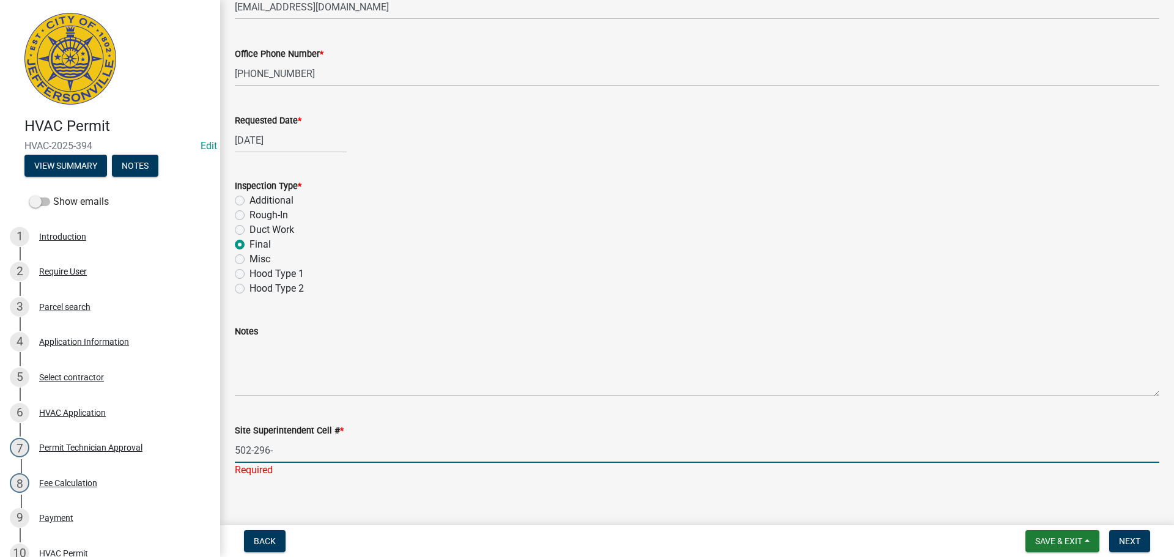
type input "[PHONE_NUMBER]"
click at [1134, 545] on span "Next" at bounding box center [1129, 541] width 21 height 10
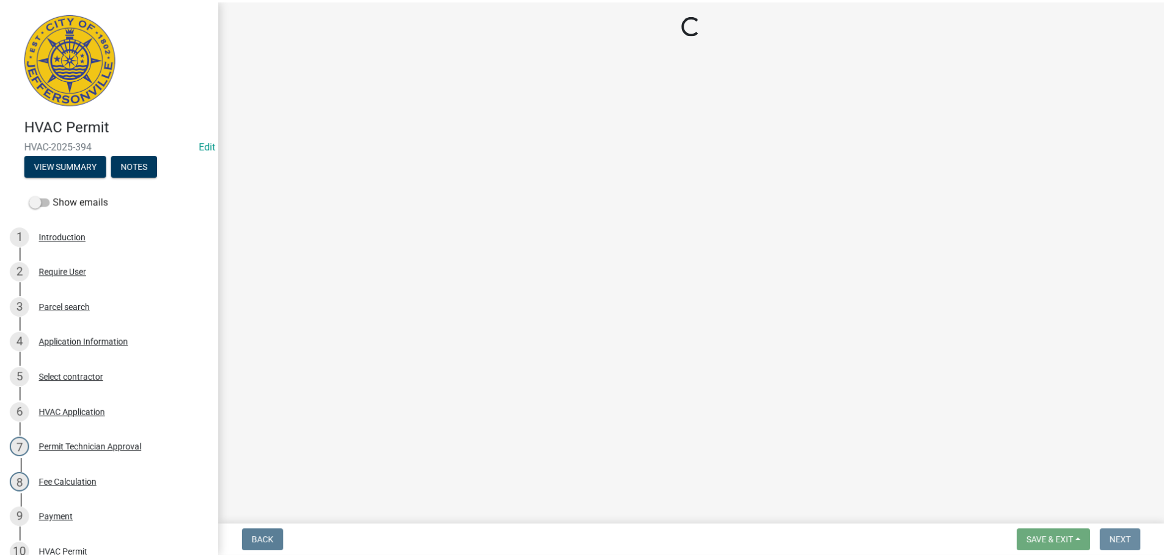
scroll to position [0, 0]
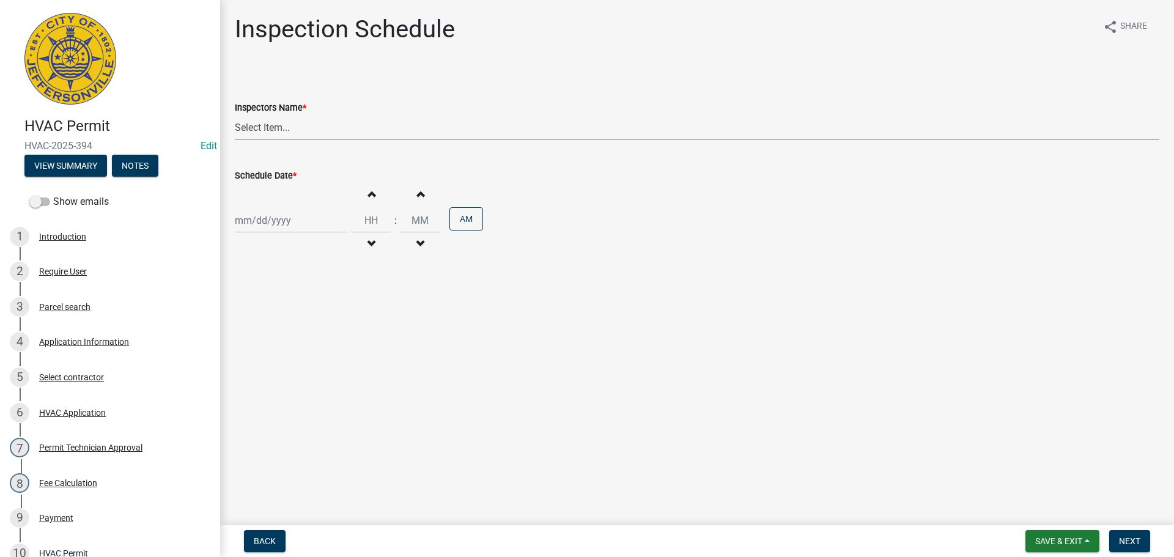
click at [243, 119] on select "Select Item... [PERSON_NAME] ([PERSON_NAME]) [PERSON_NAME] ([PERSON_NAME]) mkru…" at bounding box center [697, 127] width 924 height 25
select select "13c97fbc-c819-4cee-844a-0db3d3c4db95"
click at [235, 115] on select "Select Item... [PERSON_NAME] ([PERSON_NAME]) [PERSON_NAME] ([PERSON_NAME]) mkru…" at bounding box center [697, 127] width 924 height 25
click at [260, 221] on div at bounding box center [291, 220] width 112 height 25
select select "8"
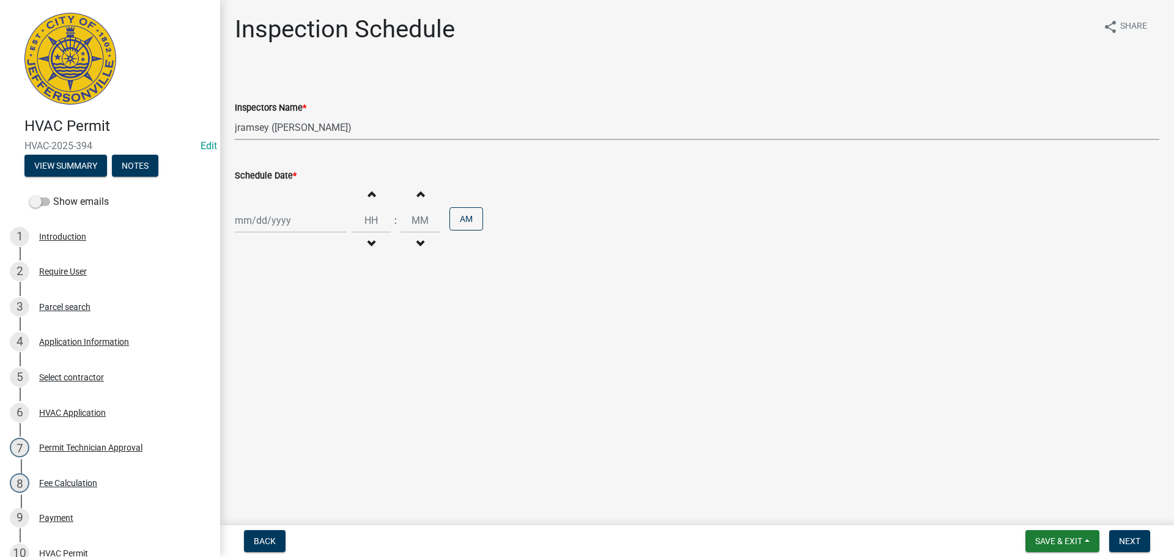
select select "2025"
click at [266, 340] on div "19" at bounding box center [267, 344] width 20 height 20
type input "[DATE]"
click at [1124, 540] on span "Next" at bounding box center [1129, 541] width 21 height 10
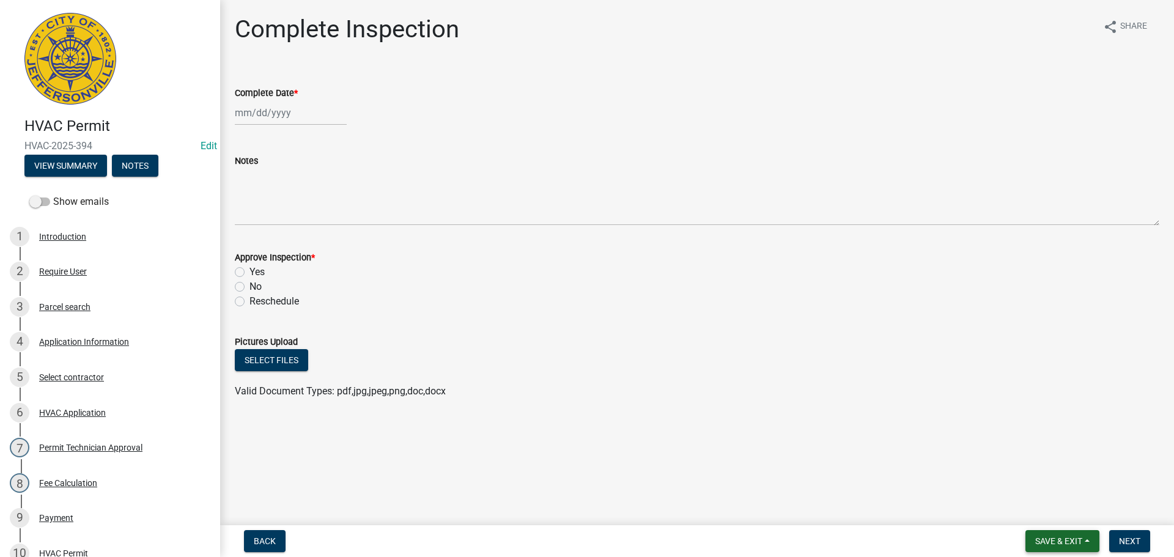
click at [1041, 539] on span "Save & Exit" at bounding box center [1058, 541] width 47 height 10
click at [1033, 515] on button "Save & Exit" at bounding box center [1050, 508] width 98 height 29
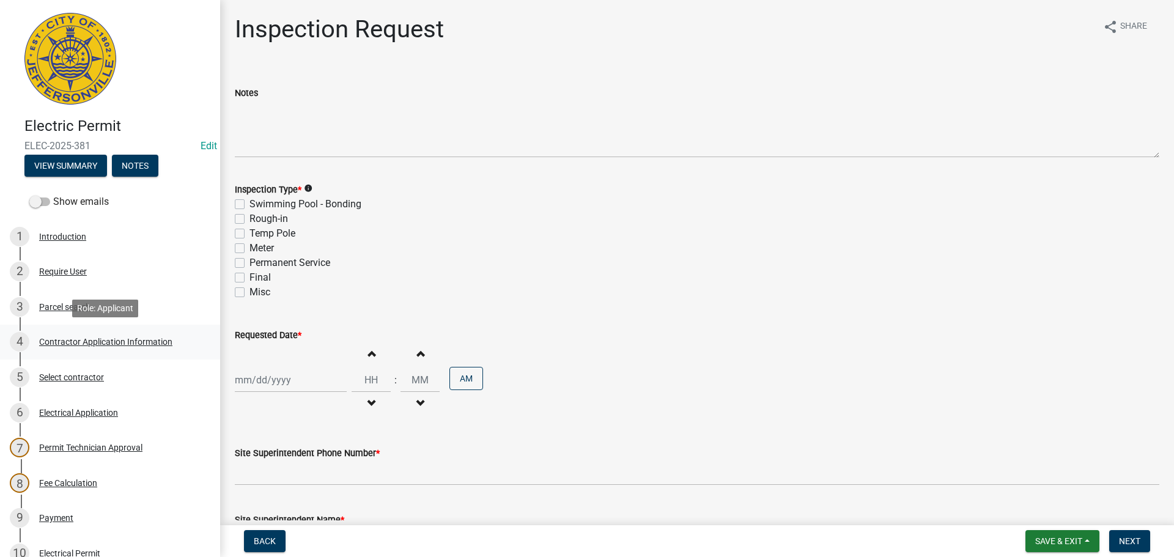
click at [99, 340] on div "Contractor Application Information" at bounding box center [105, 341] width 133 height 9
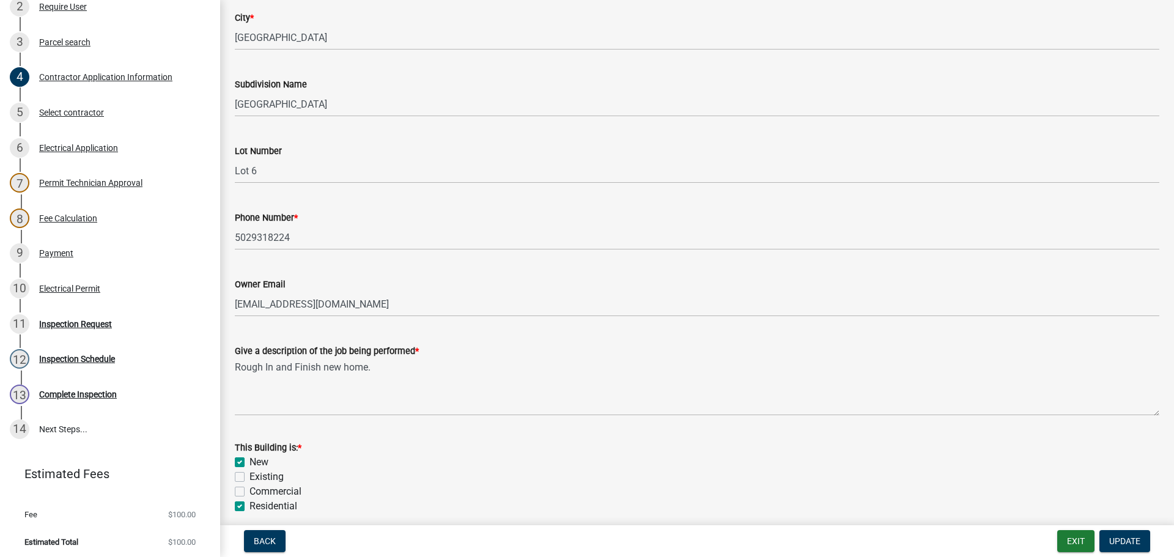
scroll to position [268, 0]
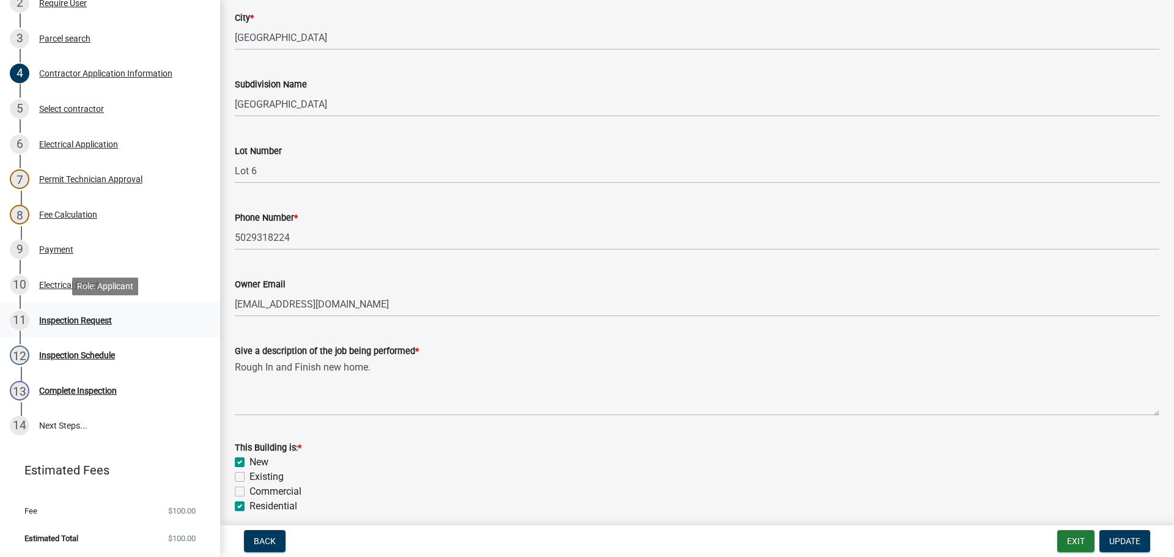
click at [68, 318] on div "Inspection Request" at bounding box center [75, 320] width 73 height 9
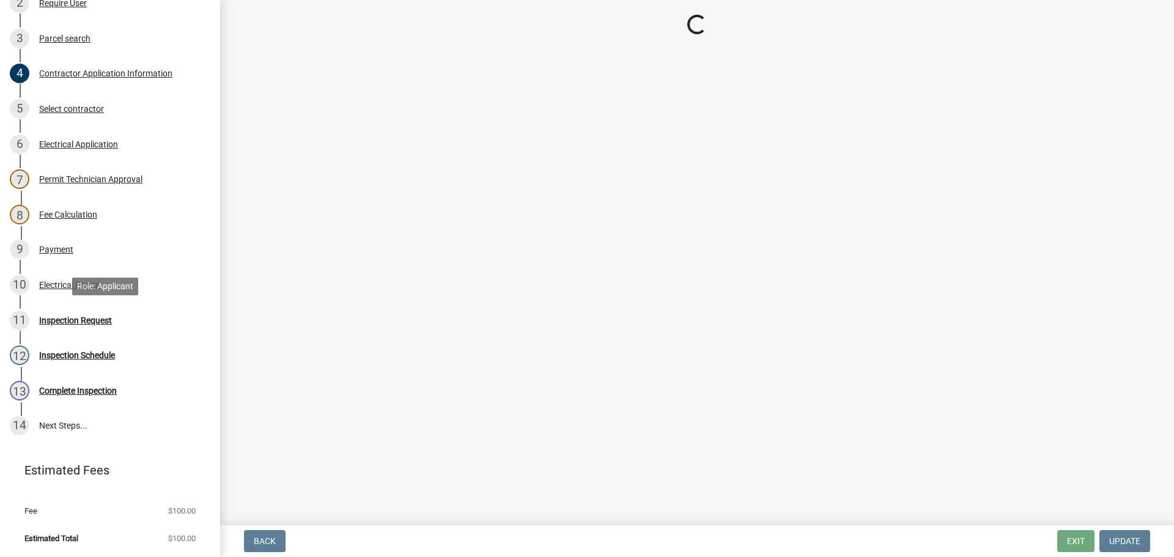
scroll to position [0, 0]
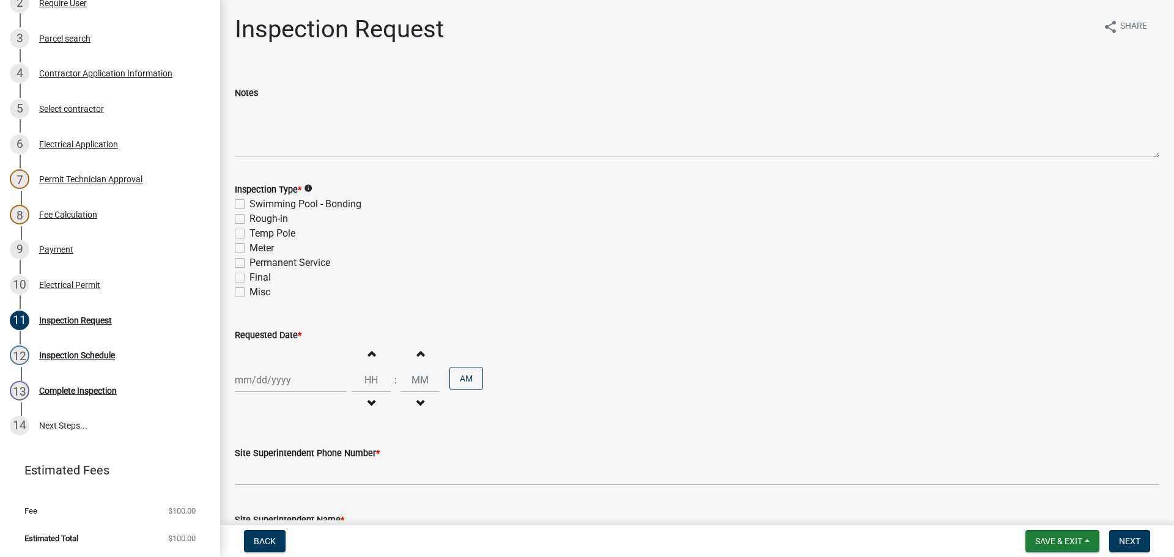
click at [249, 216] on label "Rough-in" at bounding box center [268, 218] width 39 height 15
click at [249, 216] on input "Rough-in" at bounding box center [253, 215] width 8 height 8
checkbox input "true"
checkbox input "false"
checkbox input "true"
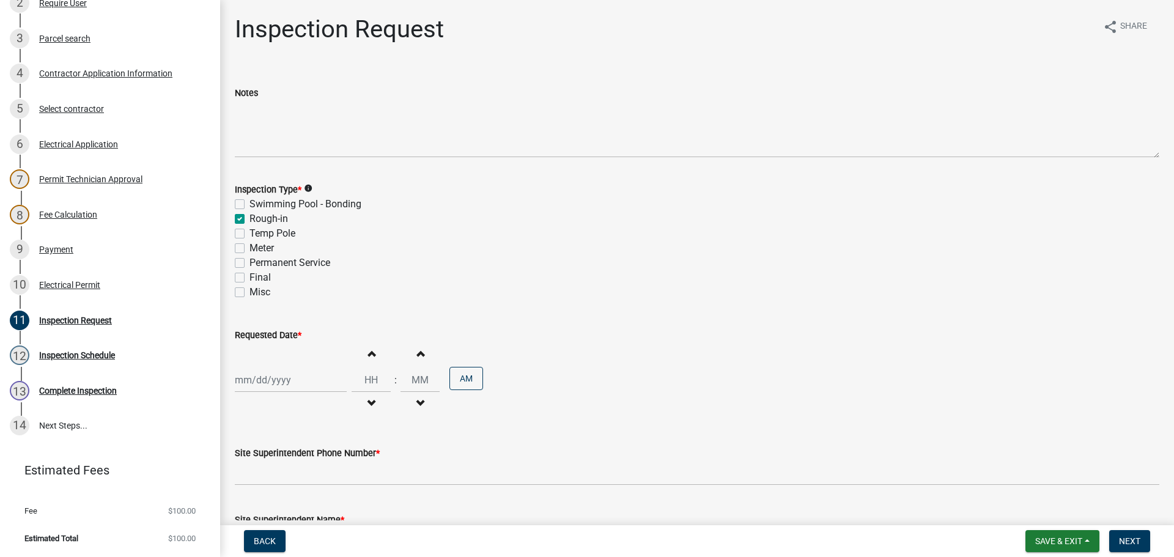
checkbox input "false"
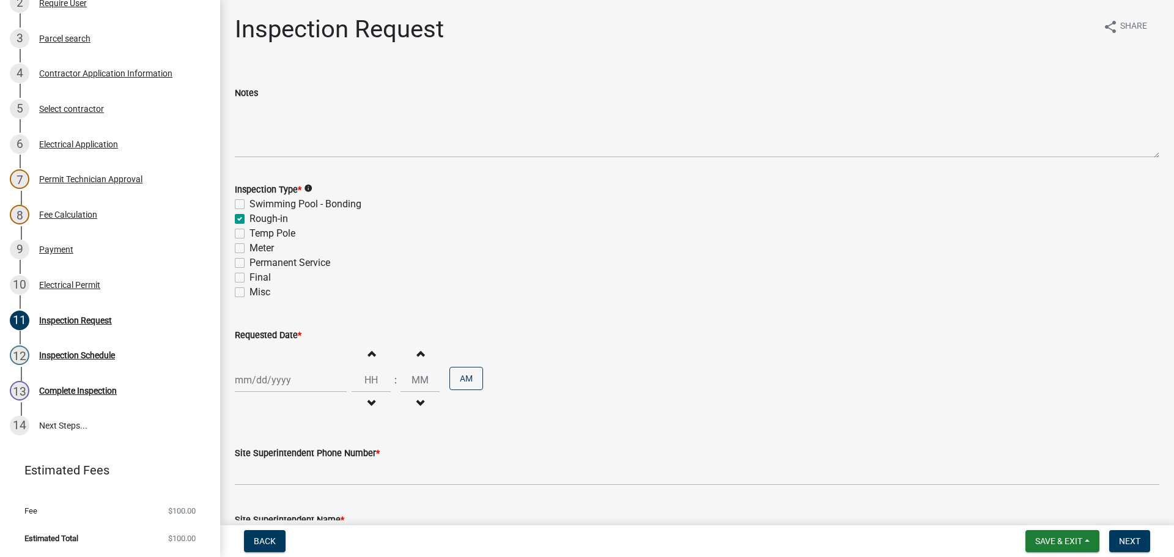
click at [249, 262] on label "Permanent Service" at bounding box center [289, 262] width 81 height 15
click at [249, 262] on input "Permanent Service" at bounding box center [253, 259] width 8 height 8
checkbox input "true"
checkbox input "false"
checkbox input "true"
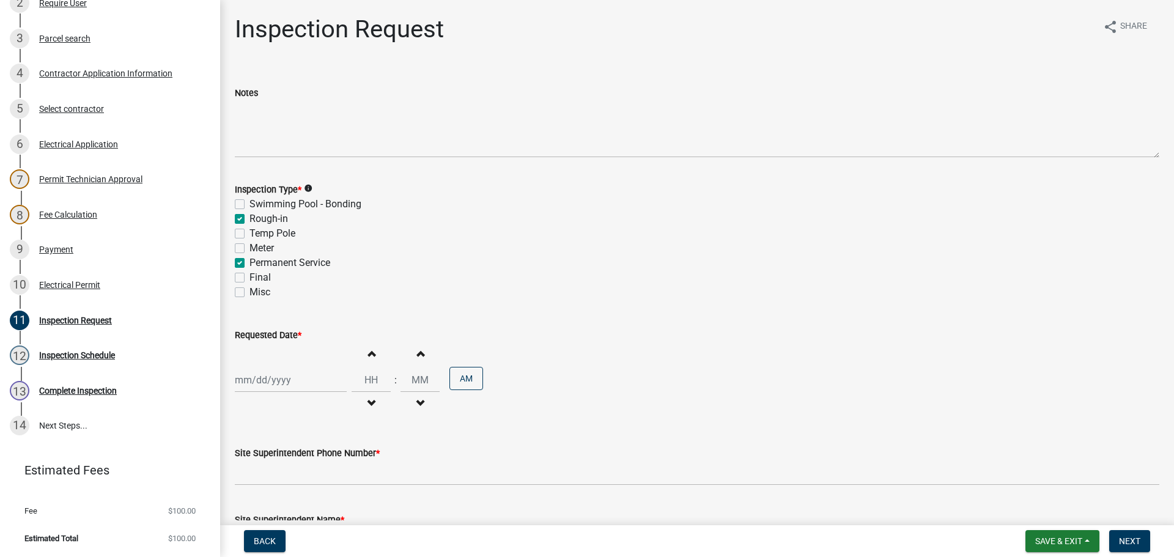
checkbox input "false"
checkbox input "true"
checkbox input "false"
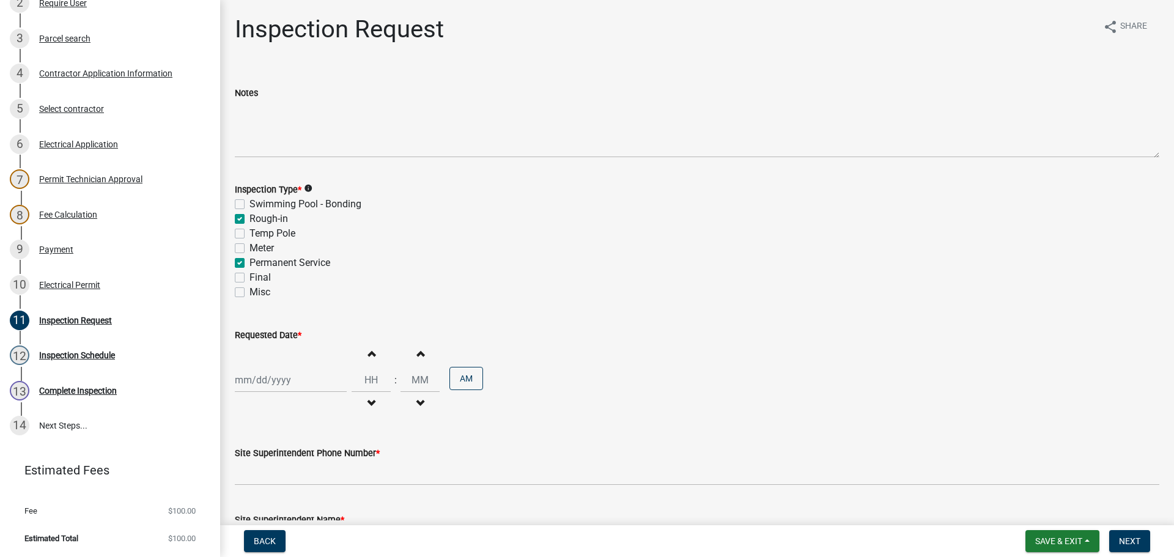
click at [274, 379] on div at bounding box center [291, 379] width 112 height 25
select select "8"
select select "2025"
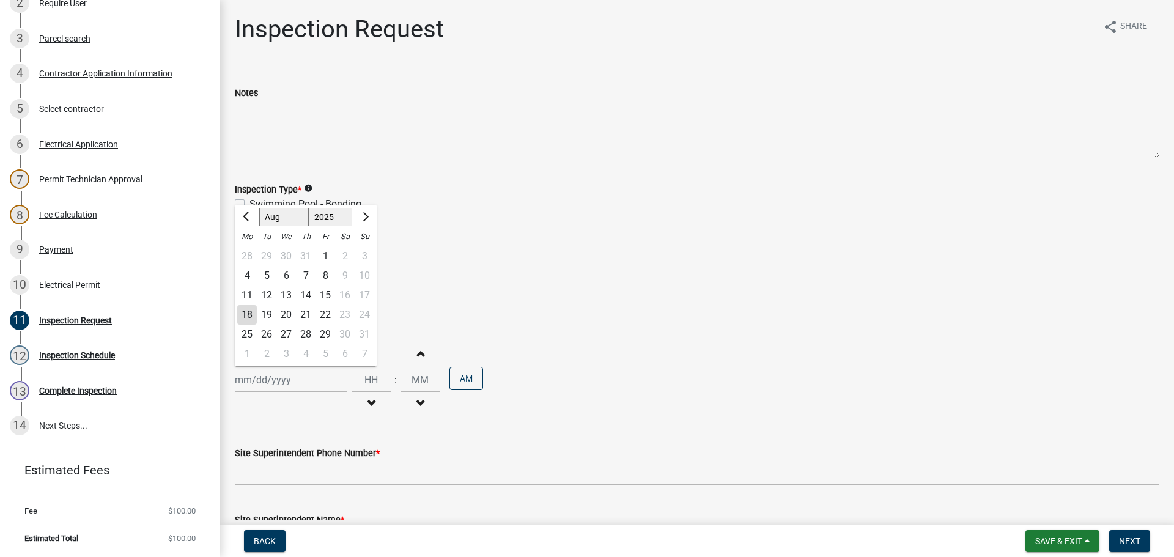
click at [269, 315] on div "19" at bounding box center [267, 315] width 20 height 20
type input "08/19/2025"
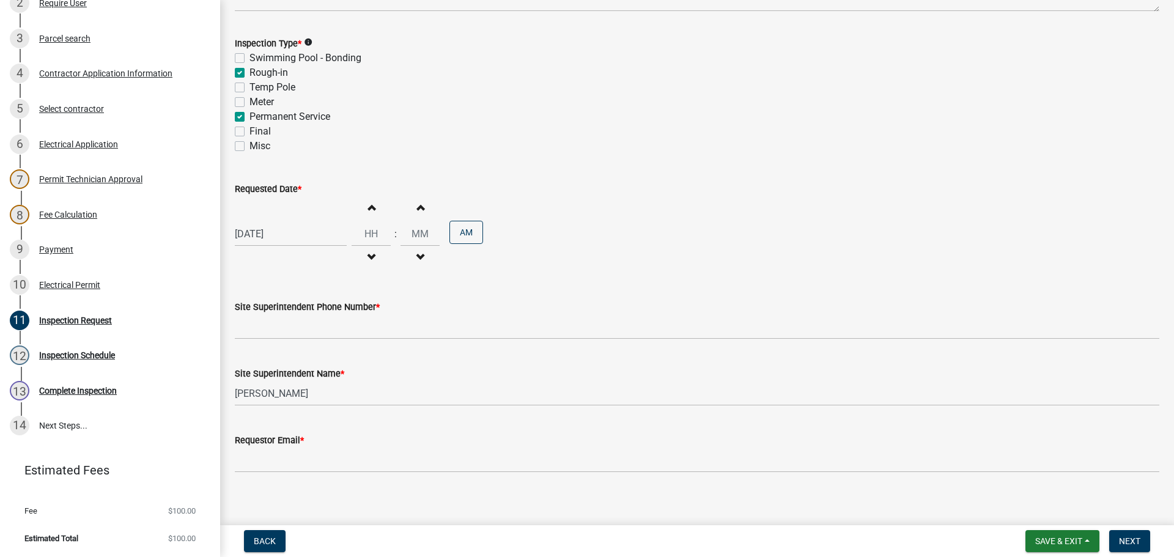
scroll to position [156, 0]
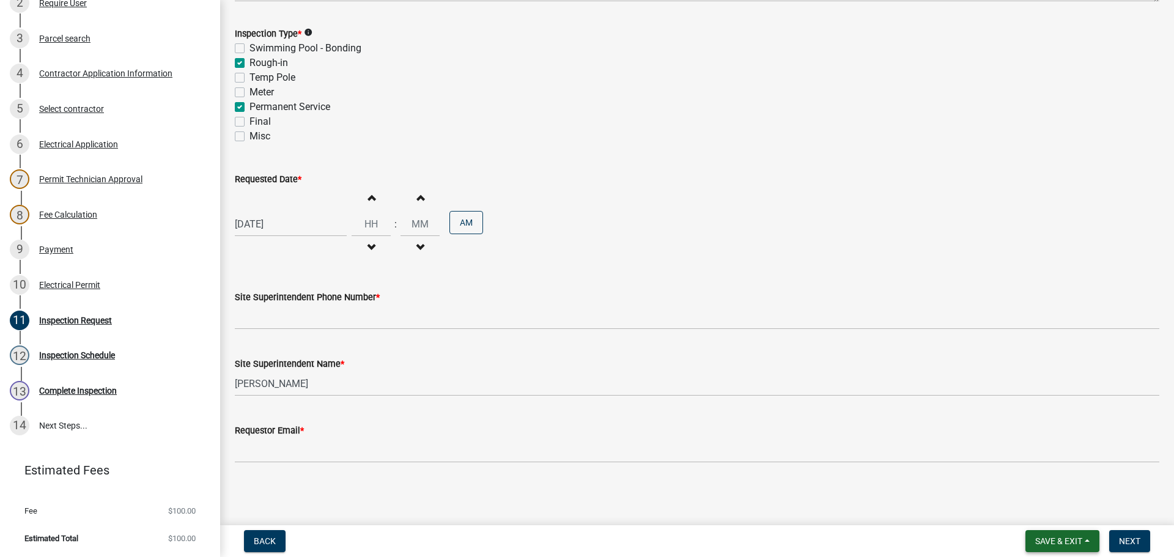
click at [1048, 534] on button "Save & Exit" at bounding box center [1062, 541] width 74 height 22
click at [1023, 482] on button "Save" at bounding box center [1050, 479] width 98 height 29
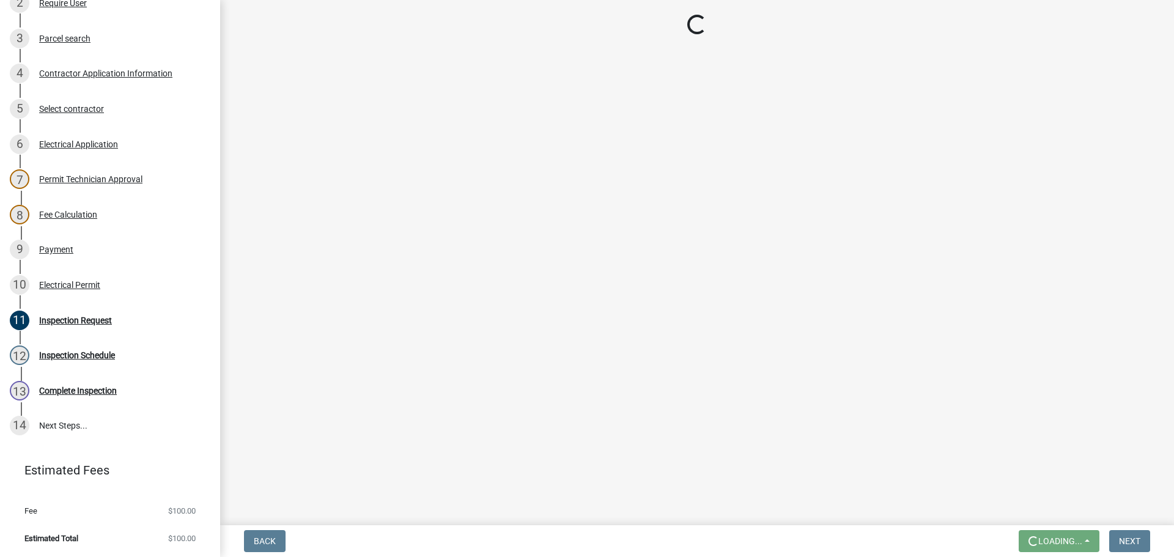
scroll to position [0, 0]
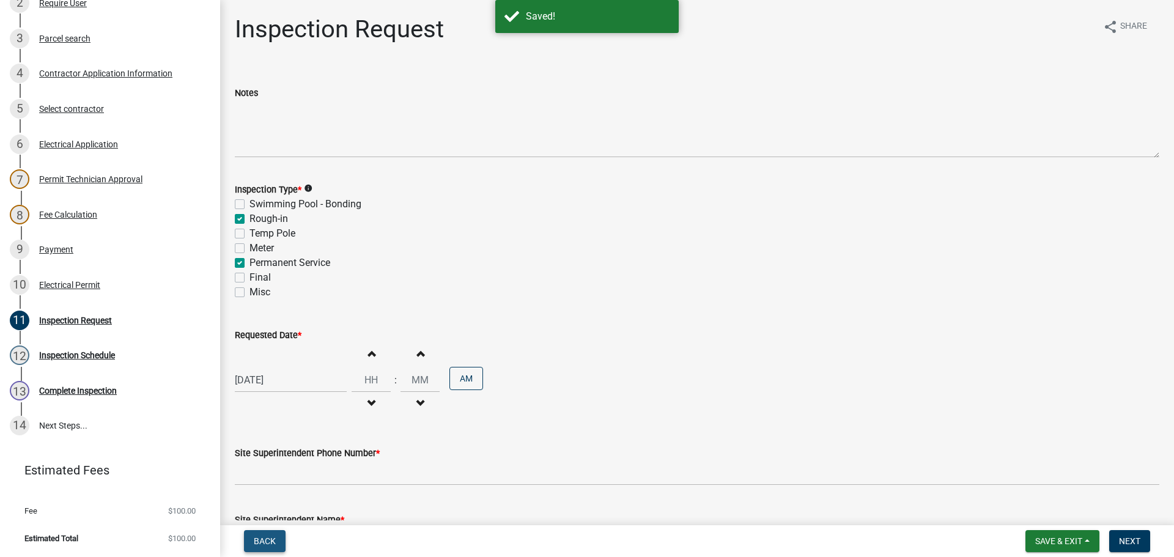
click at [259, 543] on span "Back" at bounding box center [265, 541] width 22 height 10
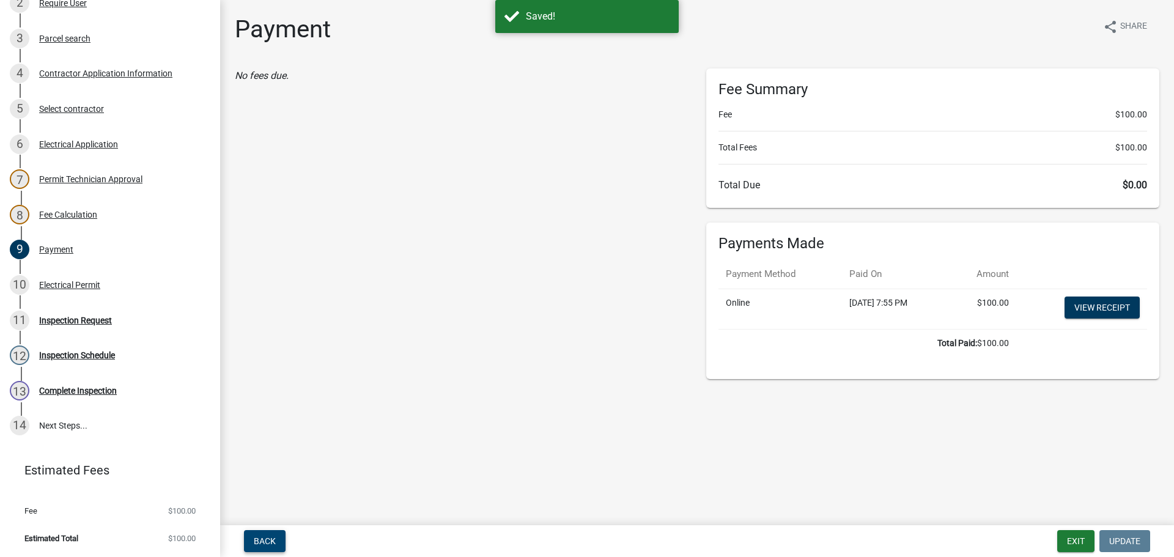
click at [258, 545] on span "Back" at bounding box center [265, 541] width 22 height 10
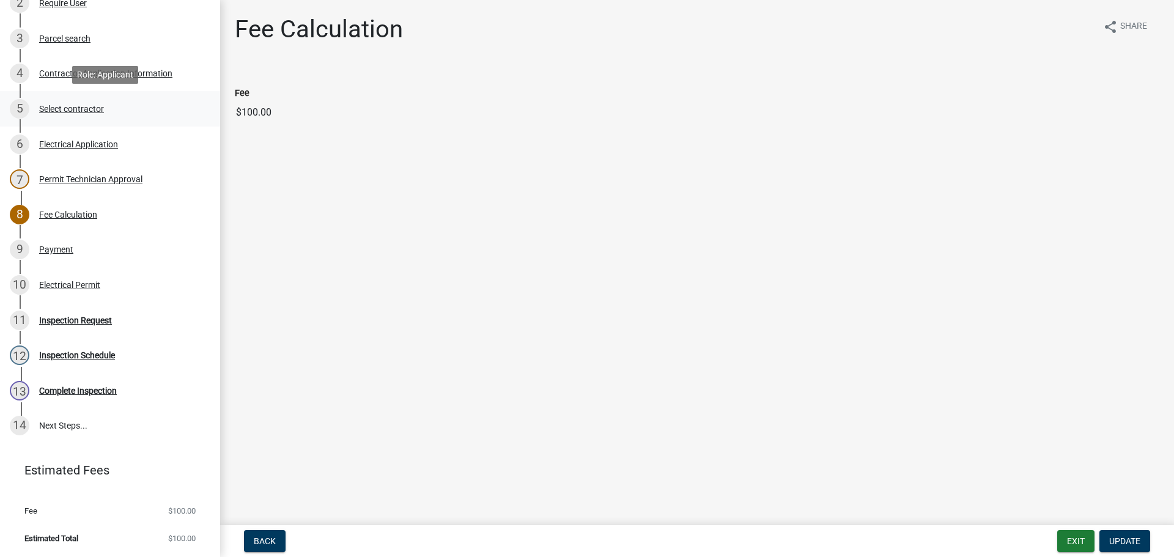
click at [70, 108] on div "Select contractor" at bounding box center [71, 109] width 65 height 9
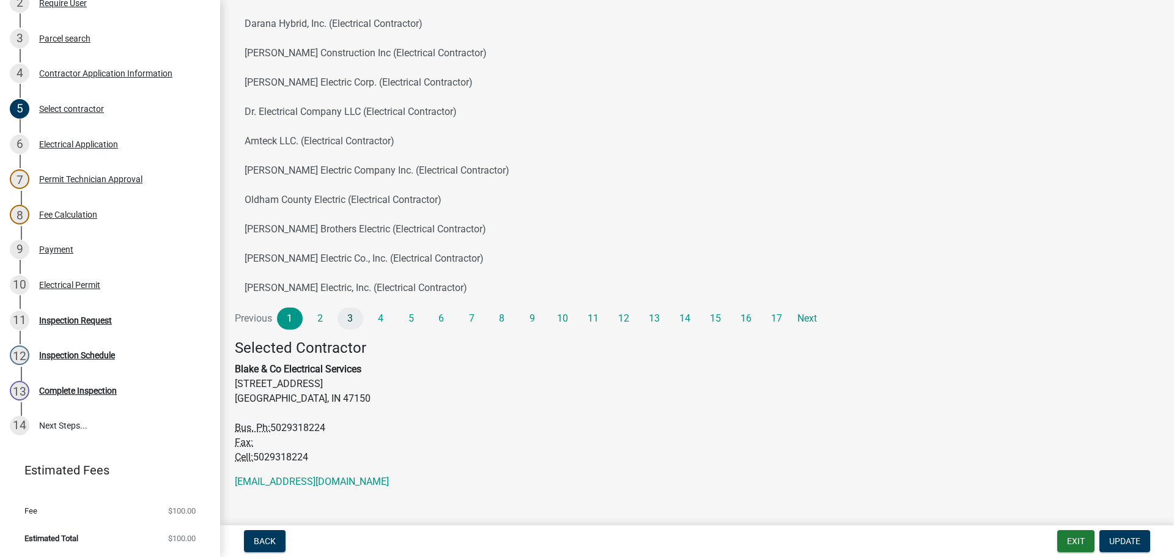
scroll to position [133, 0]
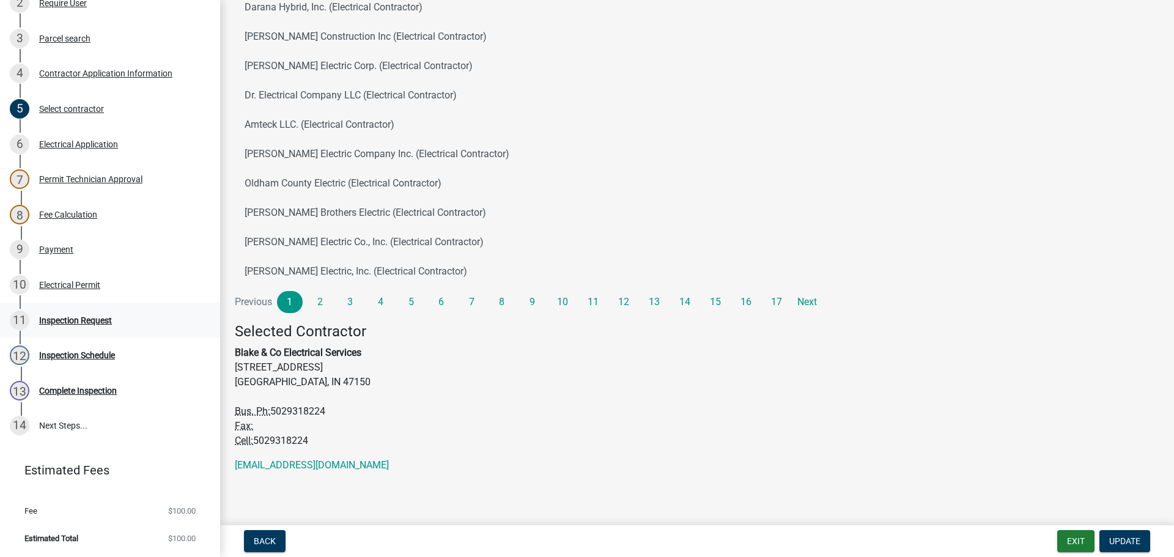
click at [64, 317] on div "Inspection Request" at bounding box center [75, 320] width 73 height 9
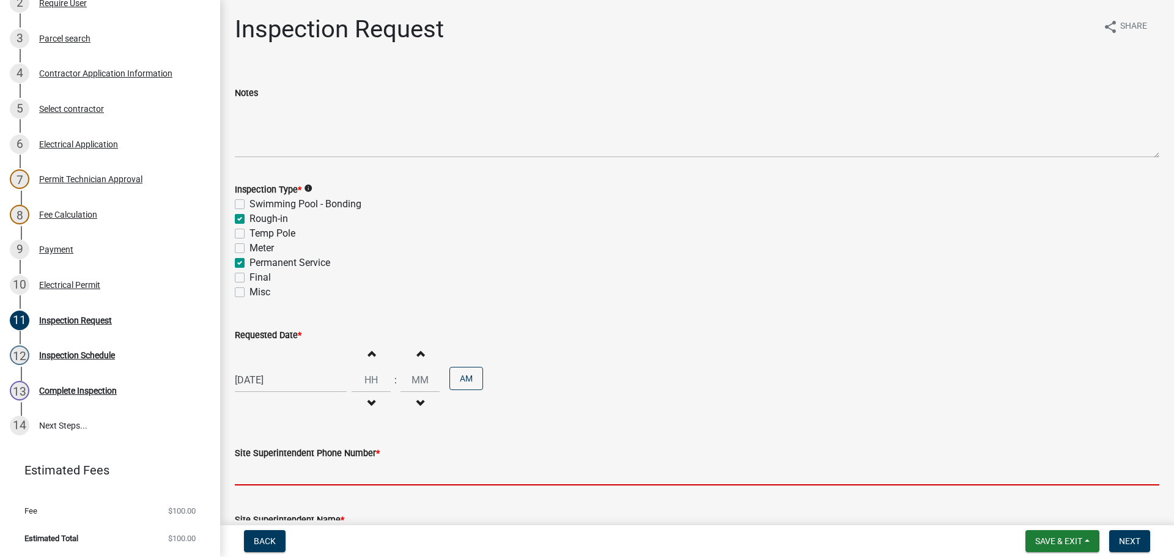
click at [289, 470] on input "Site Superintendent Phone Number *" at bounding box center [697, 472] width 924 height 25
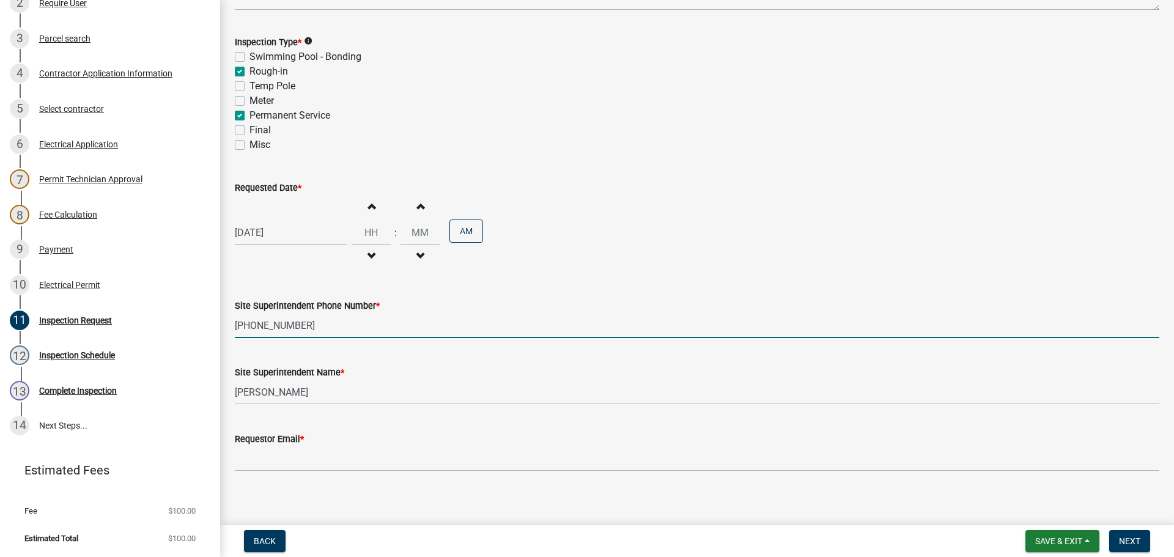
scroll to position [156, 0]
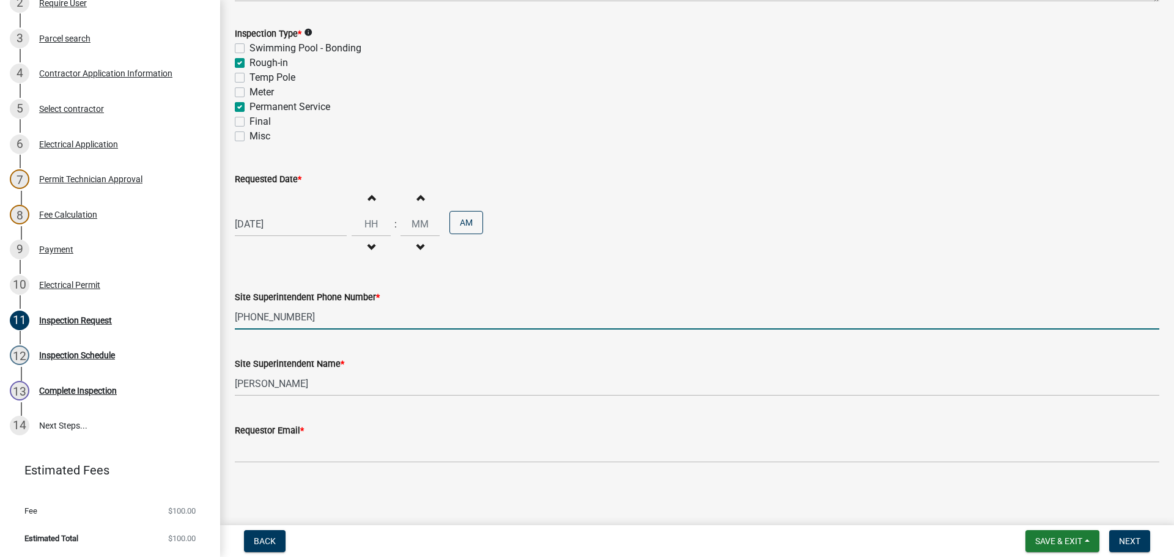
type input "502-931-8224"
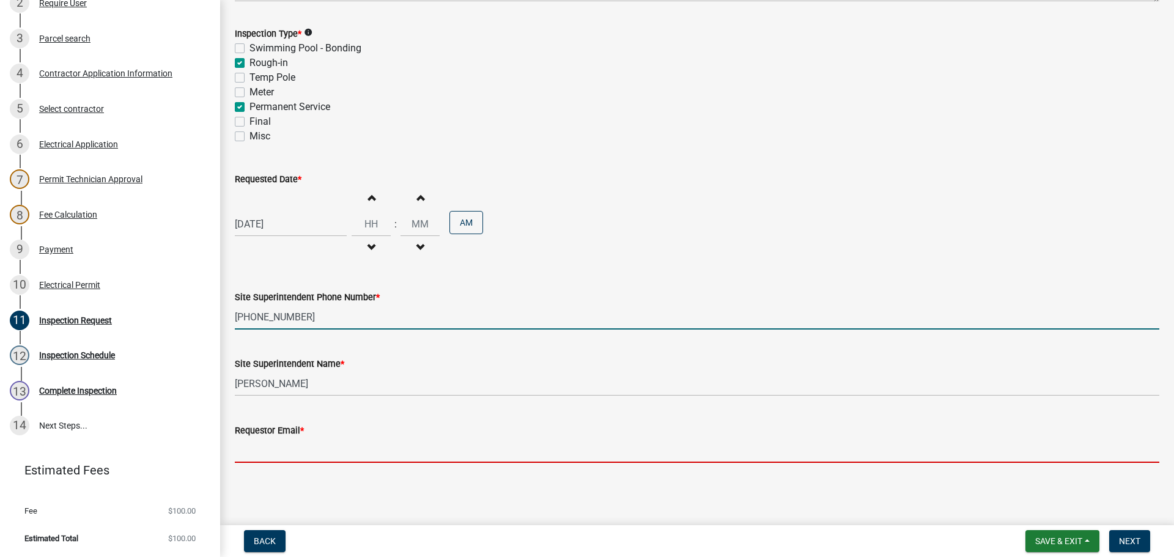
click at [292, 454] on input "Requestor Email *" at bounding box center [697, 450] width 924 height 25
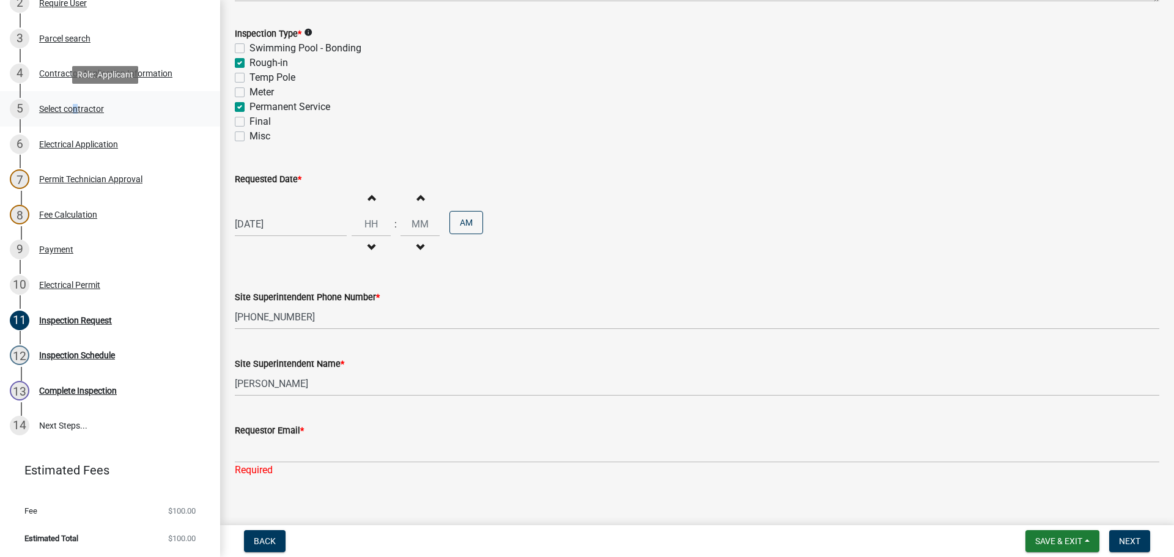
click at [73, 107] on div "Select contractor" at bounding box center [71, 109] width 65 height 9
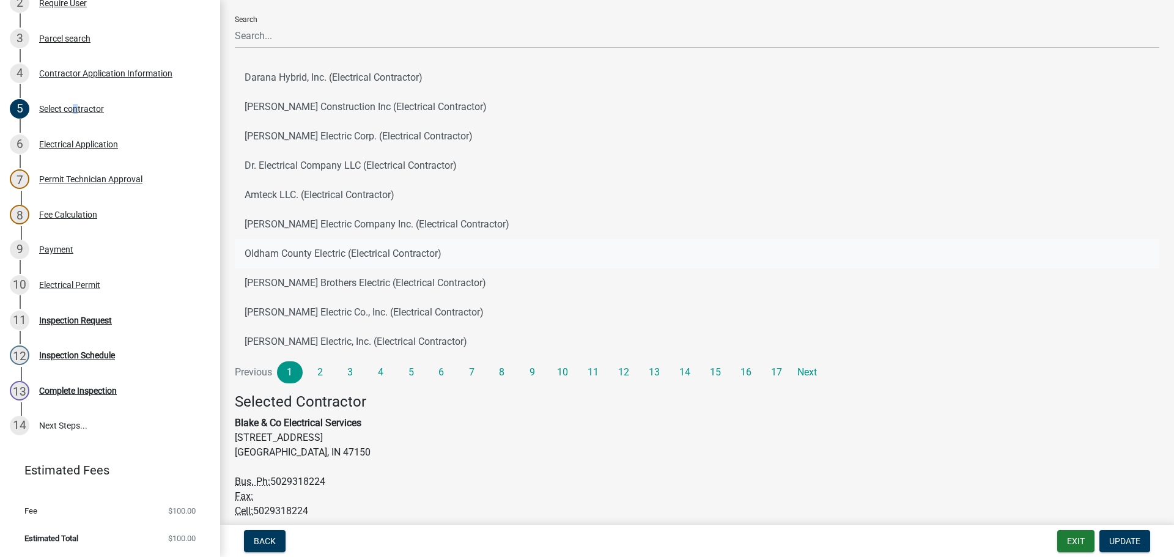
scroll to position [122, 0]
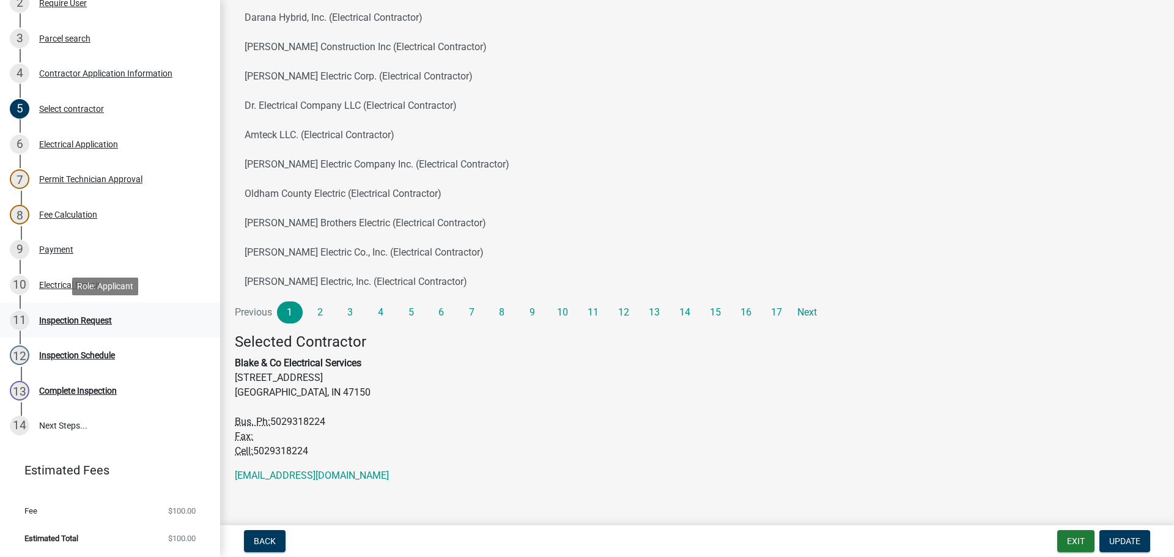
click at [68, 321] on div "Inspection Request" at bounding box center [75, 320] width 73 height 9
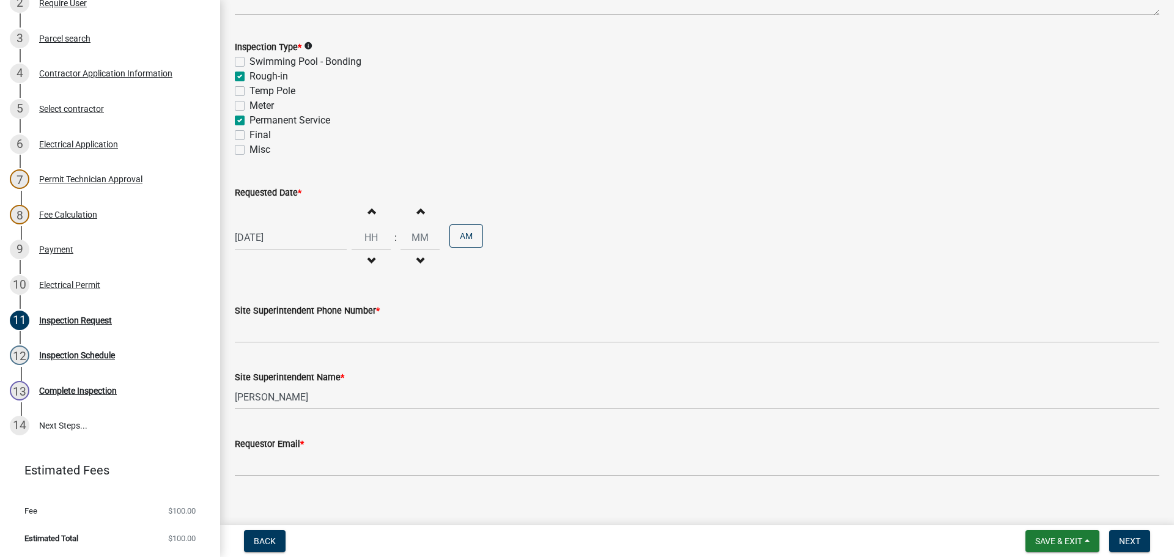
scroll to position [156, 0]
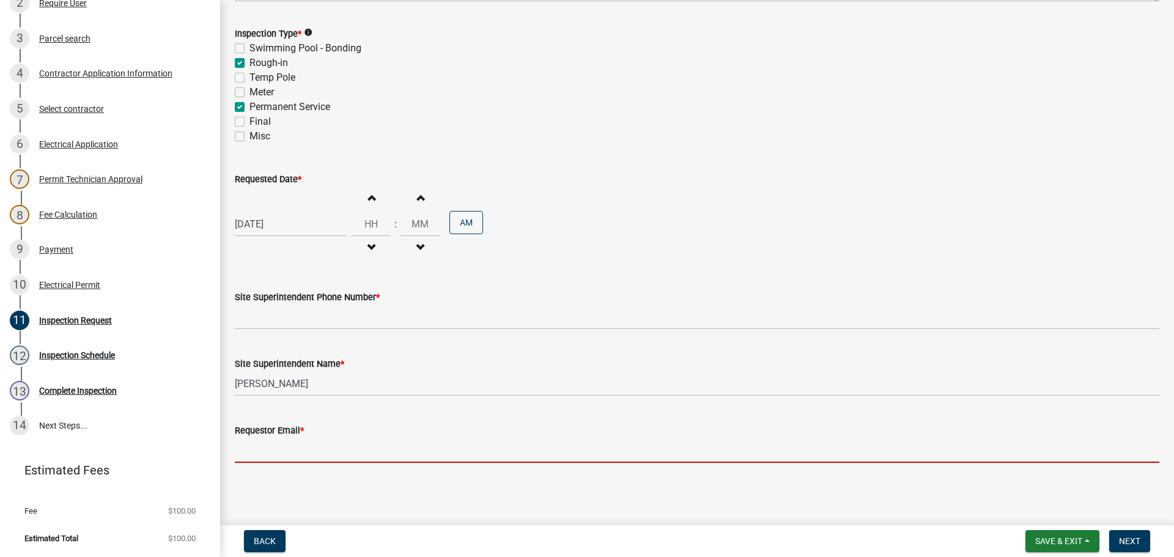
click at [268, 450] on input "Requestor Email *" at bounding box center [697, 450] width 924 height 25
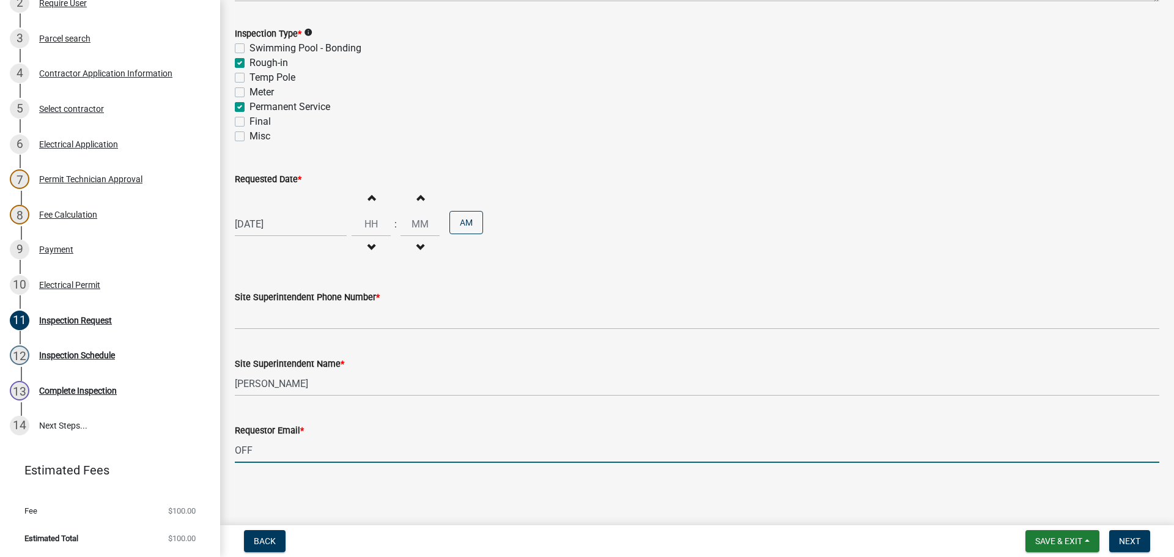
type input "office@blake-co.net"
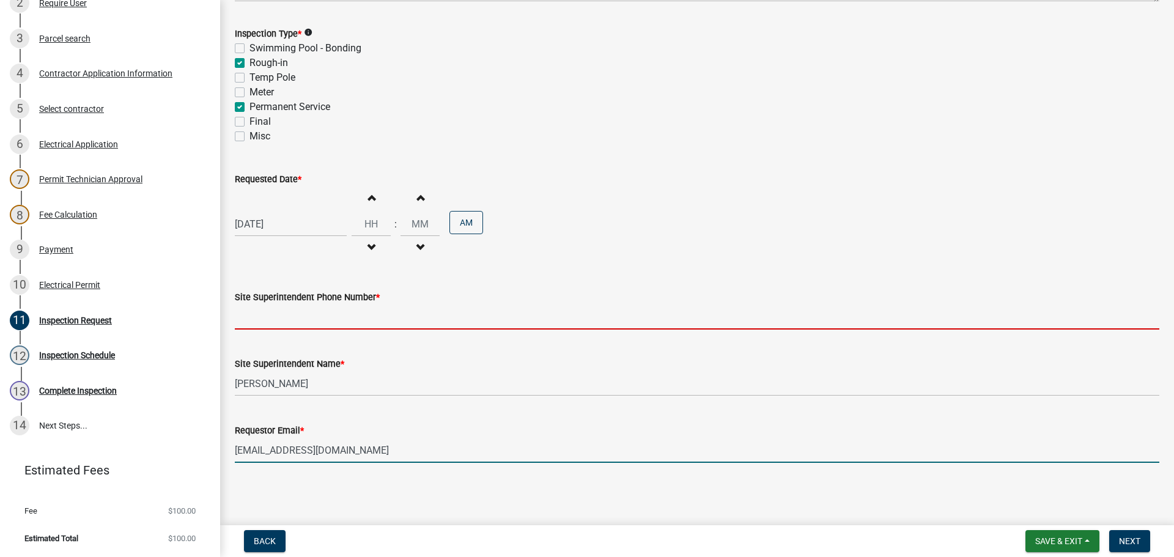
click at [266, 318] on input "Site Superintendent Phone Number *" at bounding box center [697, 316] width 924 height 25
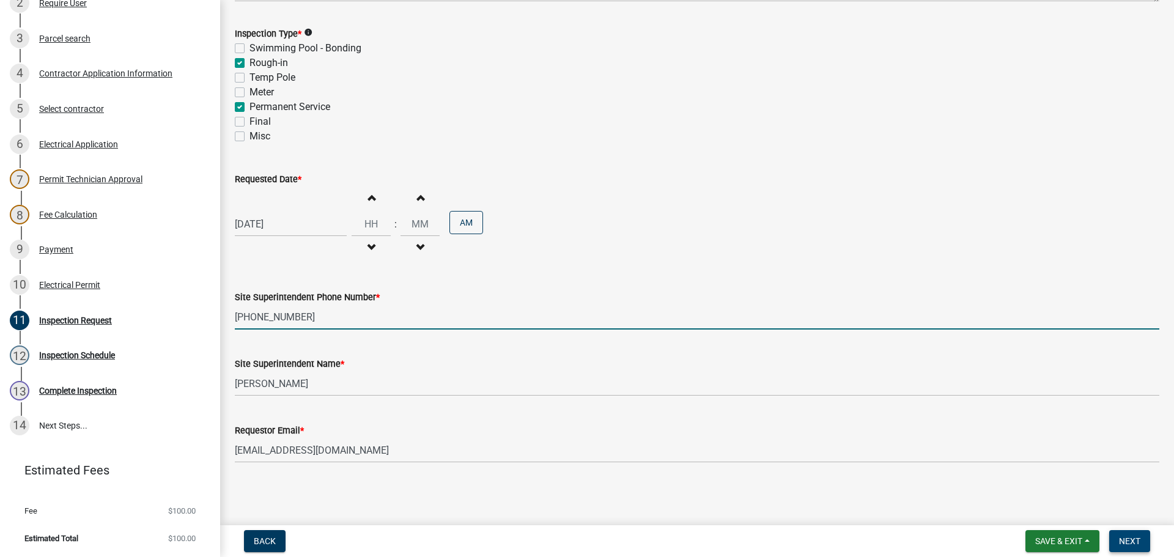
type input "502-931-8224"
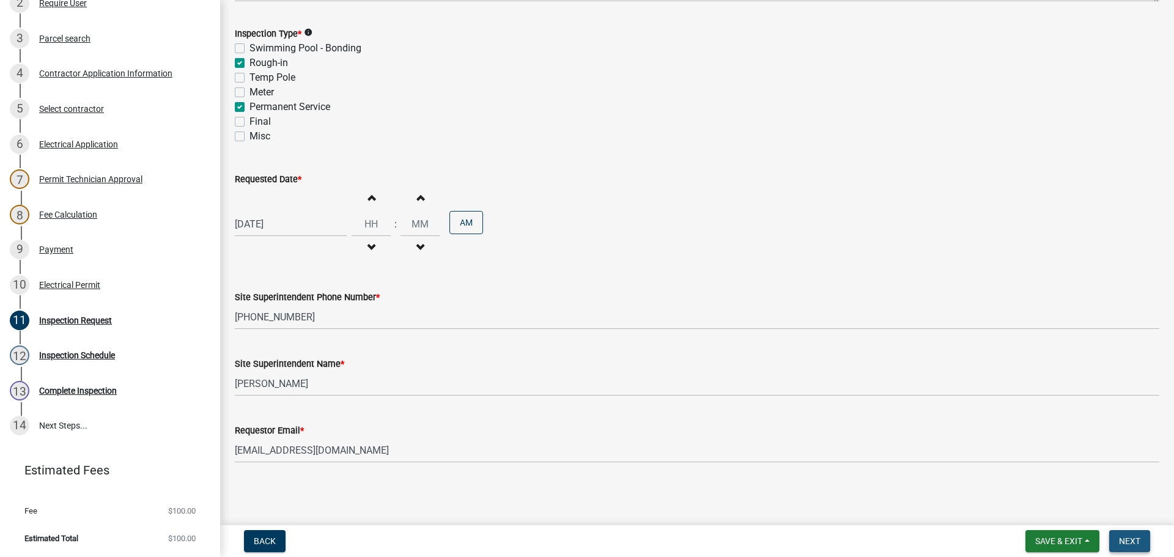
click at [1134, 543] on span "Next" at bounding box center [1129, 541] width 21 height 10
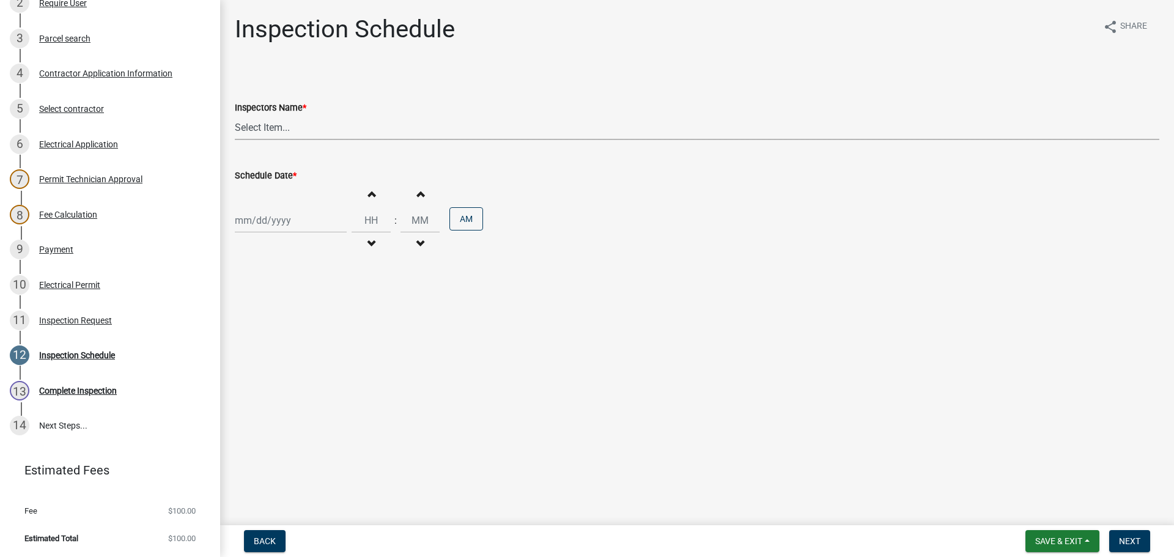
click at [257, 131] on select "Select Item... [PERSON_NAME] ([PERSON_NAME]) [PERSON_NAME] ([PERSON_NAME]) mkru…" at bounding box center [697, 127] width 924 height 25
select select "36a8b8f0-2ef8-43e9-ae06-718f51af8d36"
click at [235, 115] on select "Select Item... [PERSON_NAME] ([PERSON_NAME]) [PERSON_NAME] ([PERSON_NAME]) mkru…" at bounding box center [697, 127] width 924 height 25
click at [260, 219] on div at bounding box center [291, 220] width 112 height 25
select select "8"
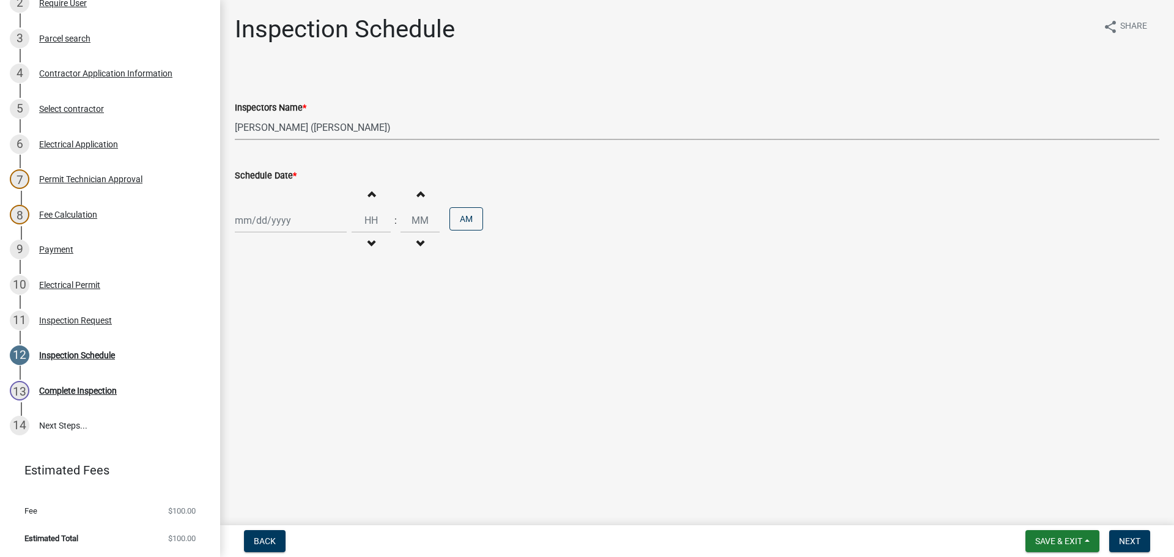
select select "2025"
click at [269, 345] on div "19" at bounding box center [267, 344] width 20 height 20
type input "[DATE]"
click at [1112, 538] on button "Next" at bounding box center [1129, 541] width 41 height 22
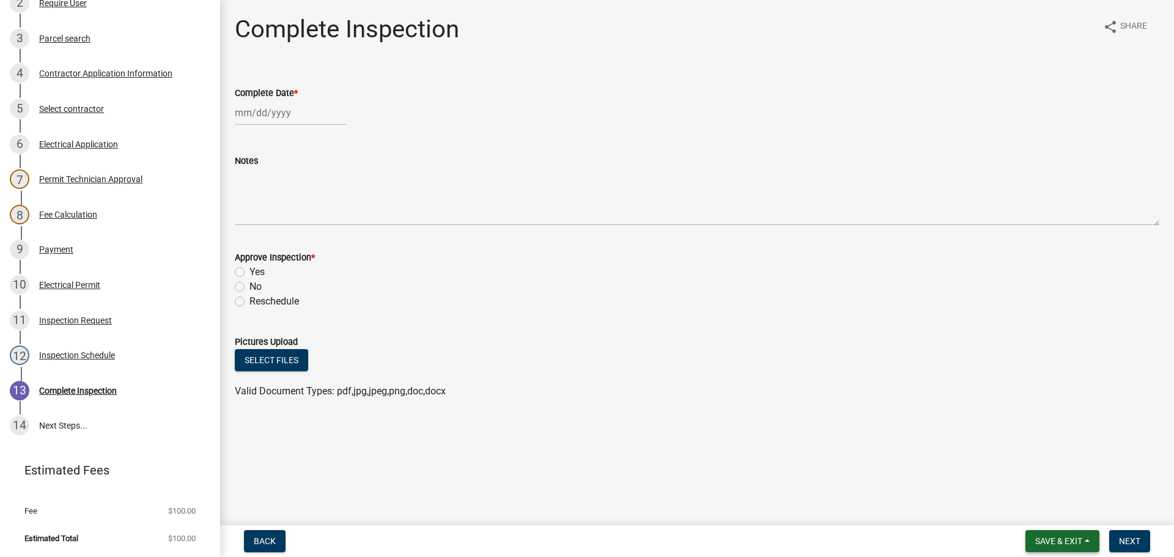
click at [1059, 532] on button "Save & Exit" at bounding box center [1062, 541] width 74 height 22
click at [1051, 510] on button "Save & Exit" at bounding box center [1050, 508] width 98 height 29
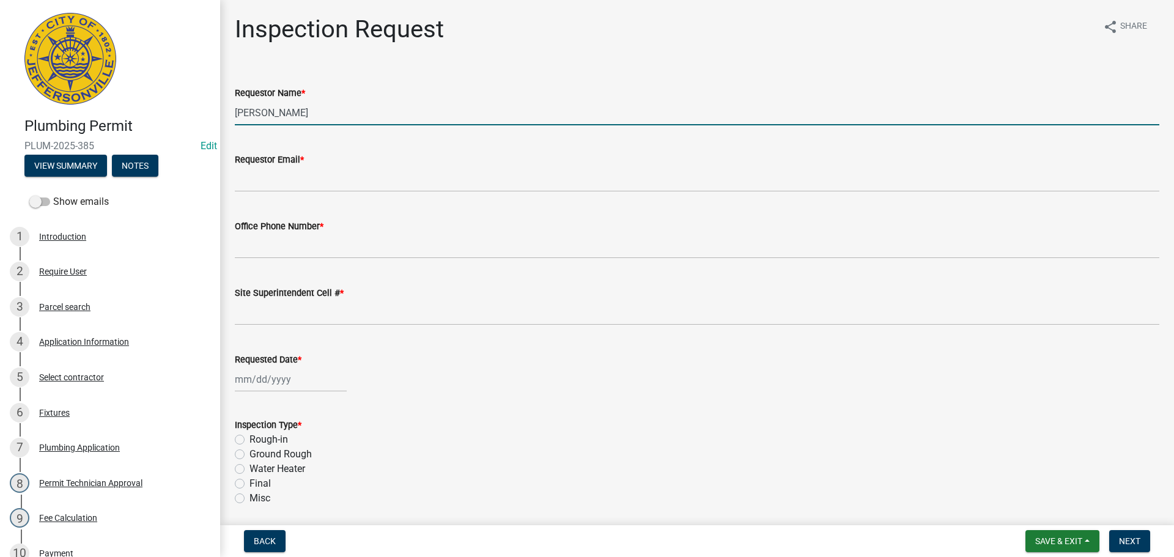
drag, startPoint x: 309, startPoint y: 111, endPoint x: 27, endPoint y: 65, distance: 285.6
click at [27, 65] on div "Plumbing Permit PLUM-2025-385 Edit View Summary Notes Show emails 1 Introductio…" at bounding box center [587, 278] width 1174 height 557
type input "NATE"
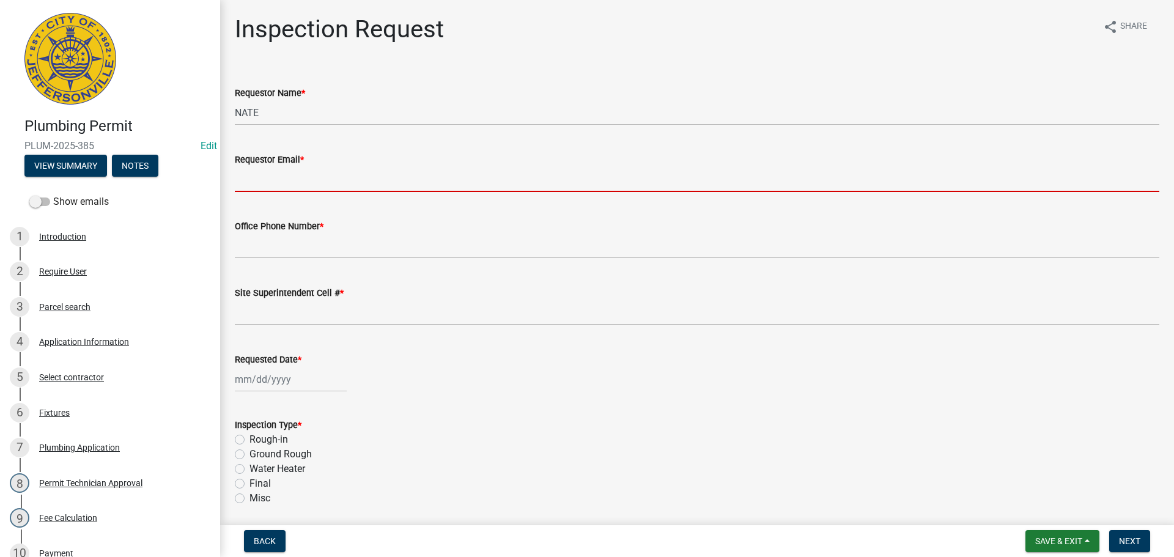
drag, startPoint x: 244, startPoint y: 180, endPoint x: 260, endPoint y: 178, distance: 15.9
click at [245, 180] on input "Requestor Email *" at bounding box center [697, 179] width 924 height 25
type input "mbottorff@cityofjeff.net"
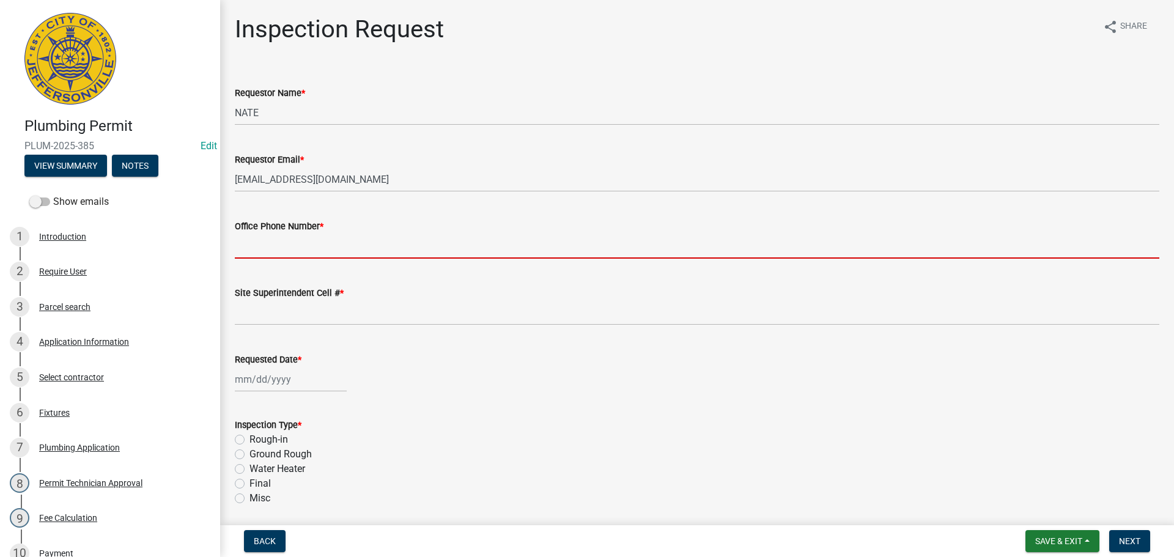
drag, startPoint x: 299, startPoint y: 244, endPoint x: 305, endPoint y: 242, distance: 6.4
click at [299, 244] on input "Office Phone Number *" at bounding box center [697, 245] width 924 height 25
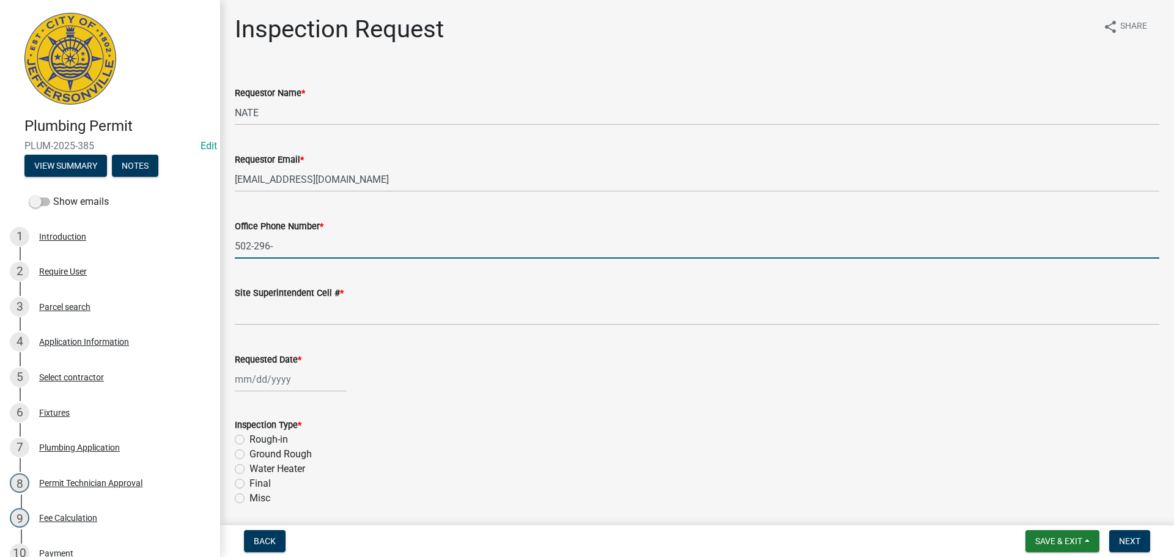
type input "502-296-2555"
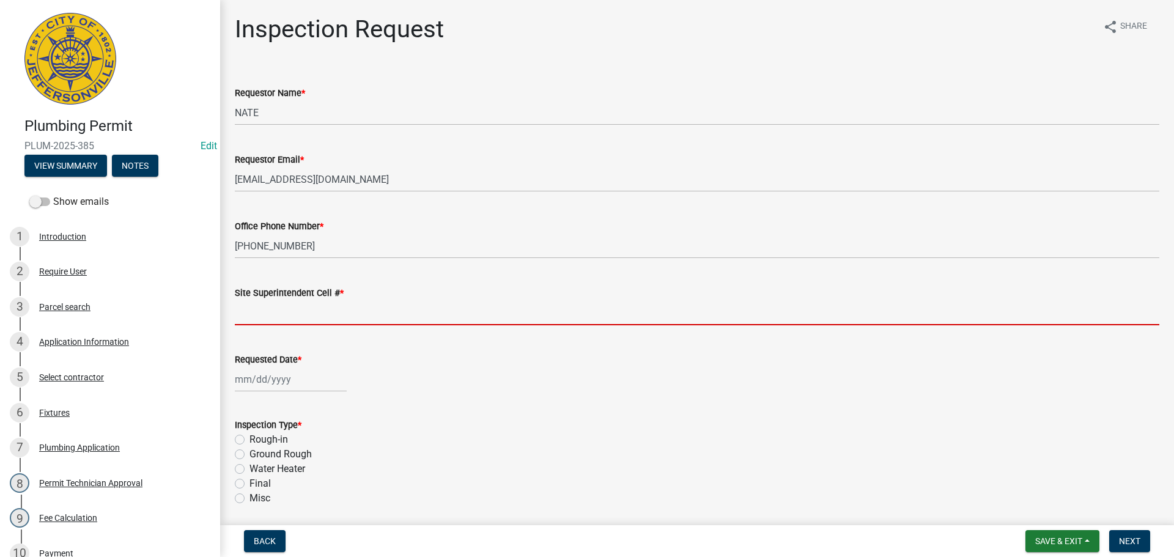
click at [288, 310] on input "Site Superintendent Cell # *" at bounding box center [697, 312] width 924 height 25
type input "SAME"
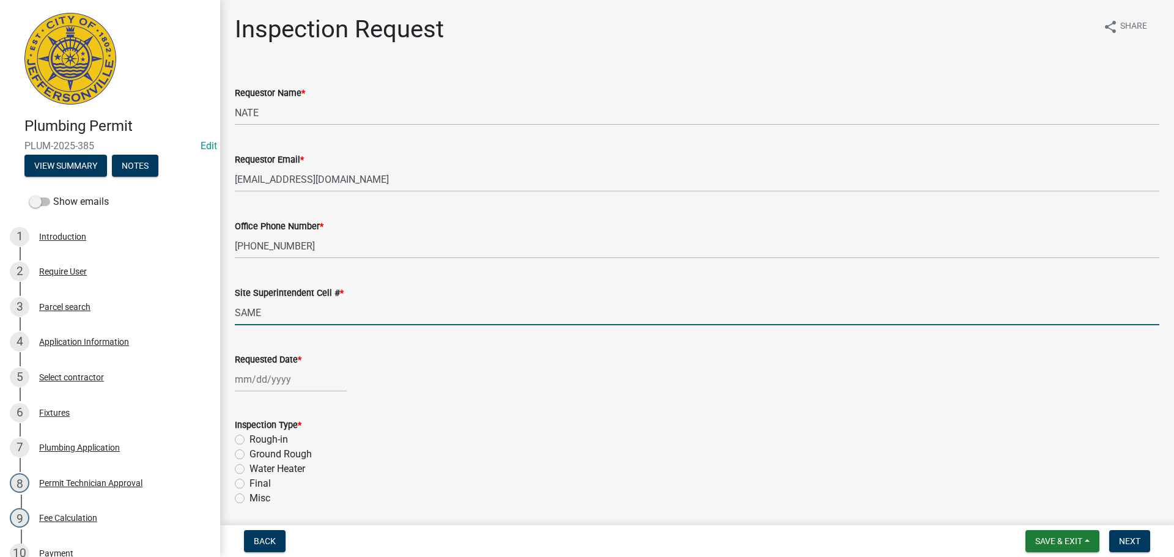
click at [264, 380] on div at bounding box center [291, 379] width 112 height 25
select select "8"
select select "2025"
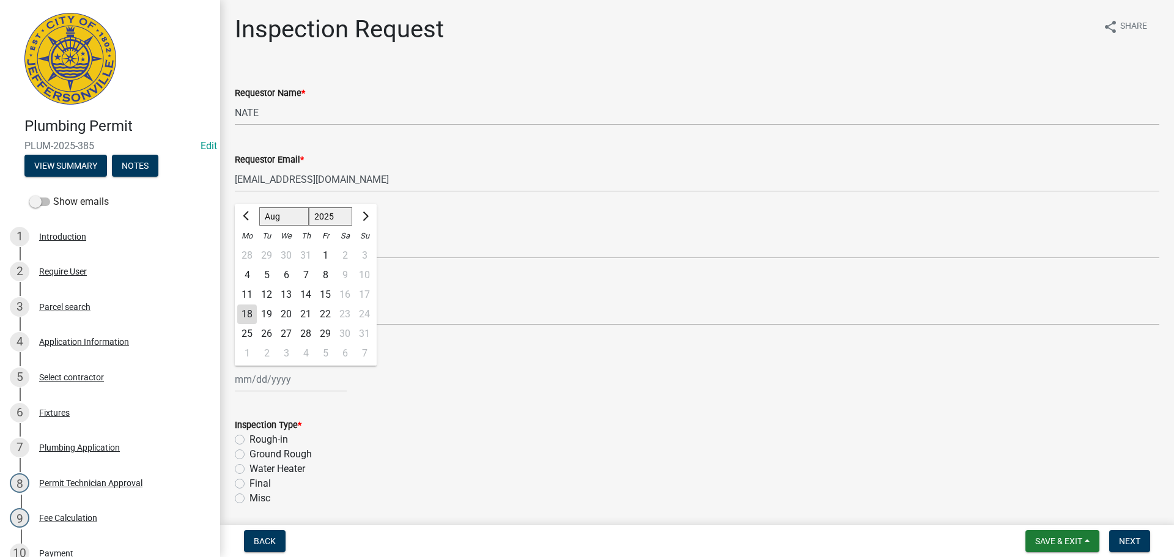
click at [269, 312] on div "19" at bounding box center [267, 314] width 20 height 20
type input "[DATE]"
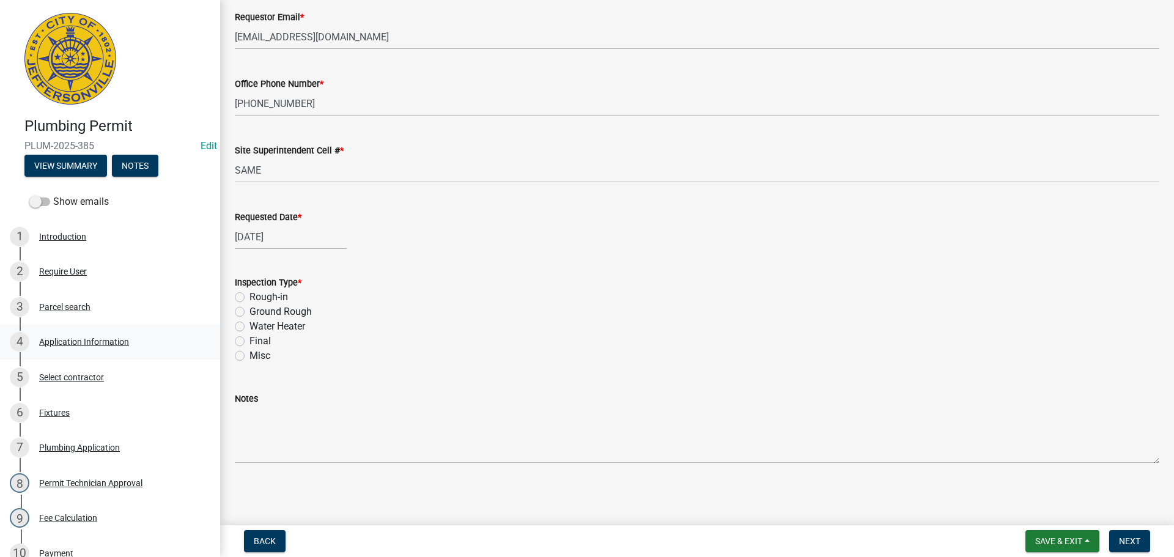
scroll to position [143, 0]
click at [249, 295] on label "Rough-in" at bounding box center [268, 296] width 39 height 15
click at [249, 295] on input "Rough-in" at bounding box center [253, 293] width 8 height 8
radio input "true"
click at [1130, 537] on span "Next" at bounding box center [1129, 541] width 21 height 10
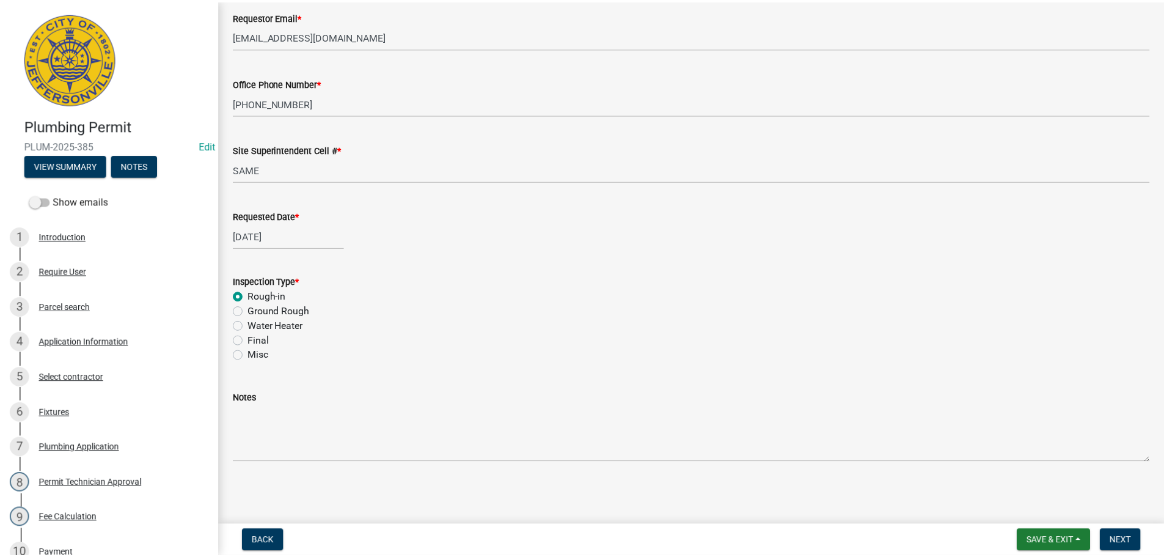
scroll to position [0, 0]
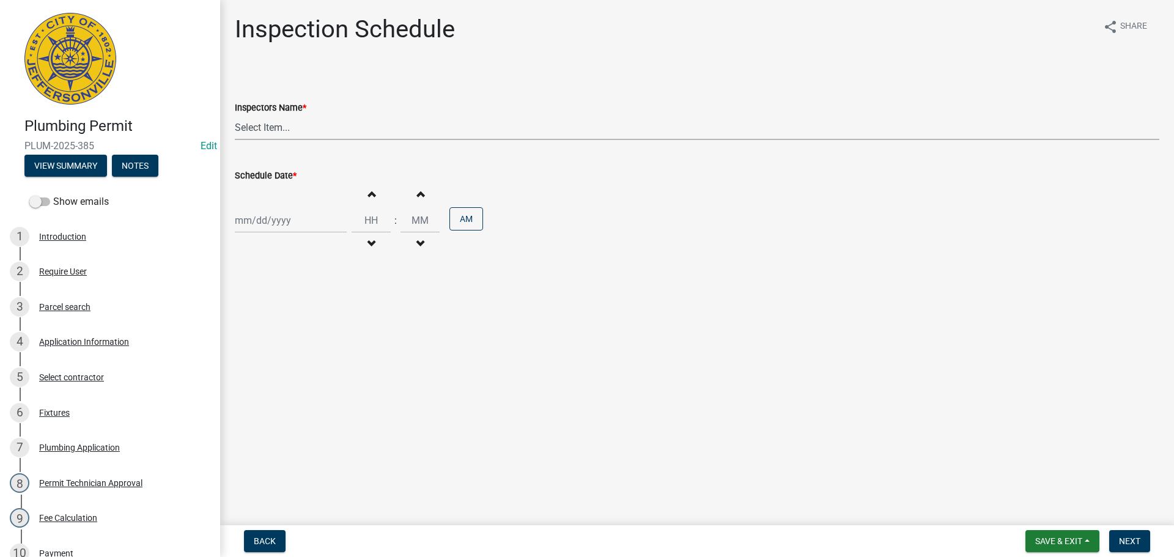
click at [258, 130] on select "Select Item... [PERSON_NAME] ([PERSON_NAME]) [PERSON_NAME] ([PERSON_NAME]) mkru…" at bounding box center [697, 127] width 924 height 25
select select "13c97fbc-c819-4cee-844a-0db3d3c4db95"
click at [235, 115] on select "Select Item... [PERSON_NAME] ([PERSON_NAME]) [PERSON_NAME] ([PERSON_NAME]) mkru…" at bounding box center [697, 127] width 924 height 25
select select "8"
select select "2025"
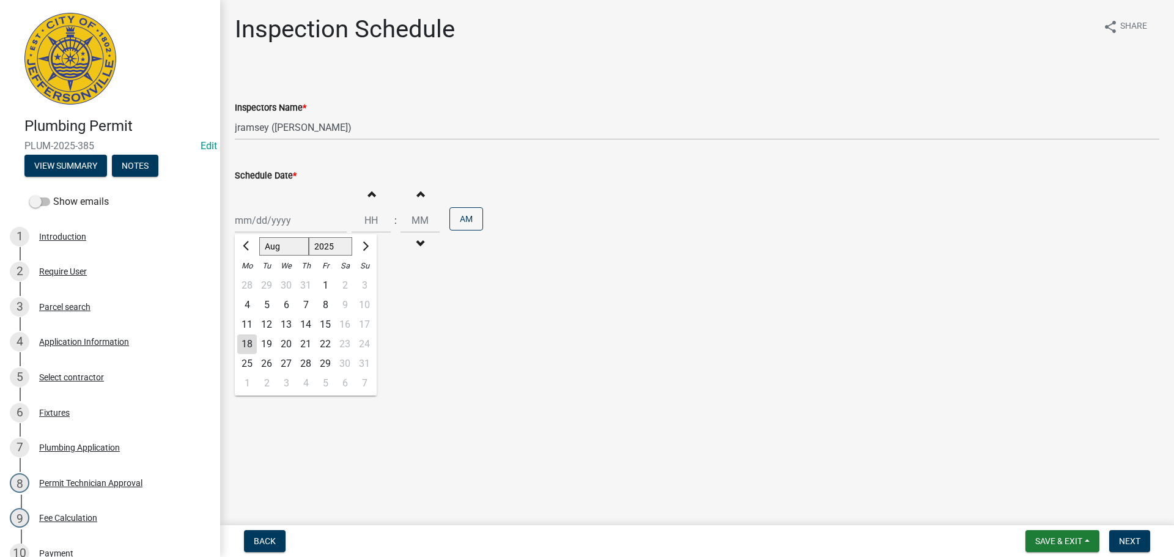
click at [257, 228] on div "Jan Feb Mar Apr May Jun Jul Aug Sep Oct Nov Dec 1525 1526 1527 1528 1529 1530 1…" at bounding box center [291, 220] width 112 height 25
click at [269, 342] on div "19" at bounding box center [267, 344] width 20 height 20
type input "[DATE]"
click at [1137, 541] on span "Next" at bounding box center [1129, 541] width 21 height 10
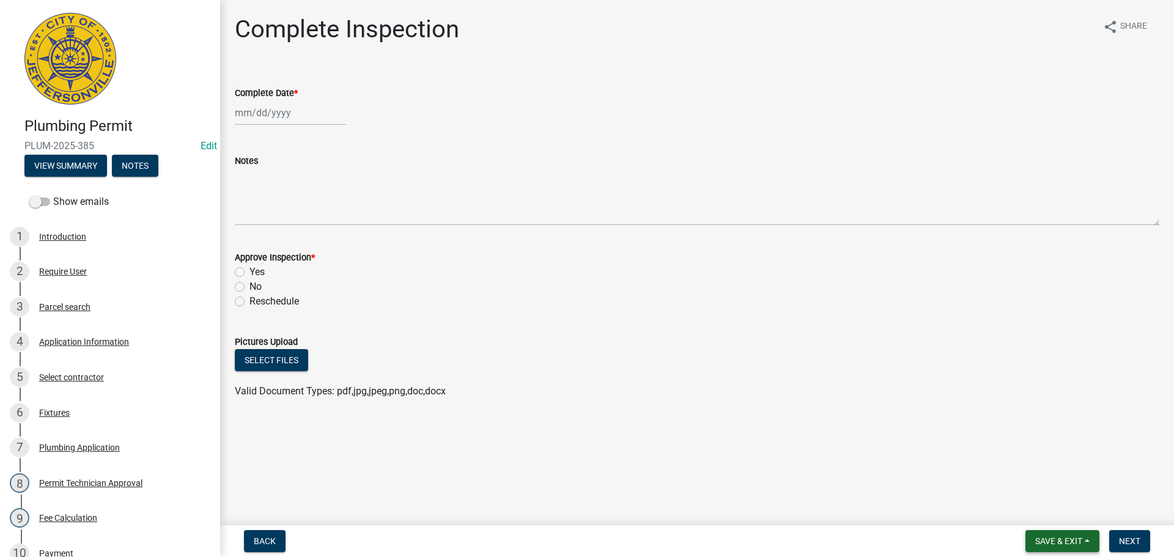
click at [1045, 538] on span "Save & Exit" at bounding box center [1058, 541] width 47 height 10
click at [1035, 511] on button "Save & Exit" at bounding box center [1050, 508] width 98 height 29
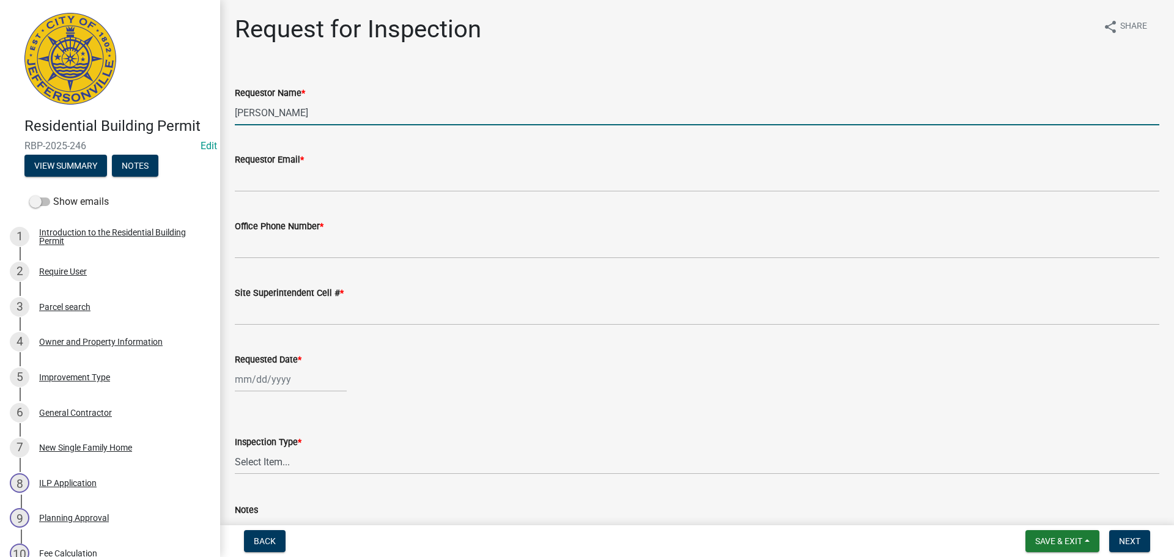
drag, startPoint x: 288, startPoint y: 115, endPoint x: 110, endPoint y: 87, distance: 180.6
click at [160, 98] on div "Residential Building Permit RBP-2025-246 Edit View Summary Notes Show emails 1 …" at bounding box center [587, 278] width 1174 height 557
type input "NATE"
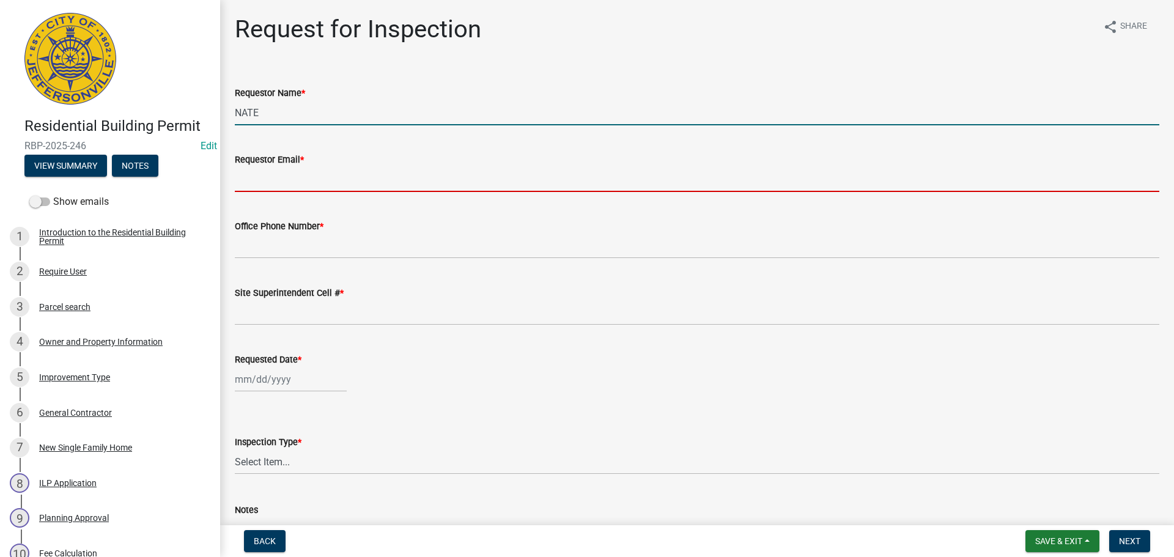
click at [275, 182] on input "Requestor Email *" at bounding box center [697, 179] width 924 height 25
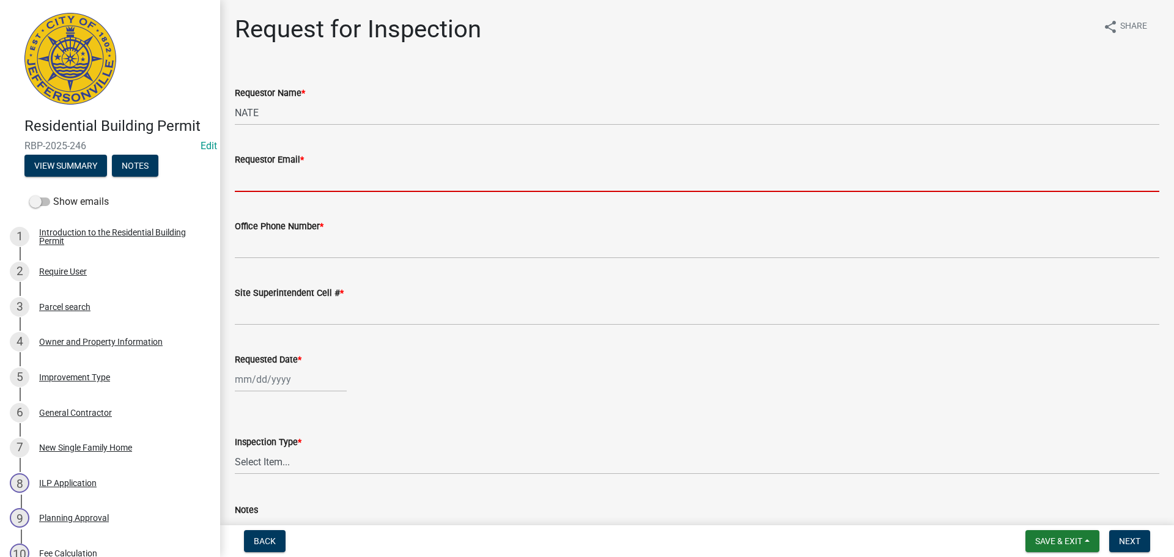
type input "mbottorff@cityofjeff.net"
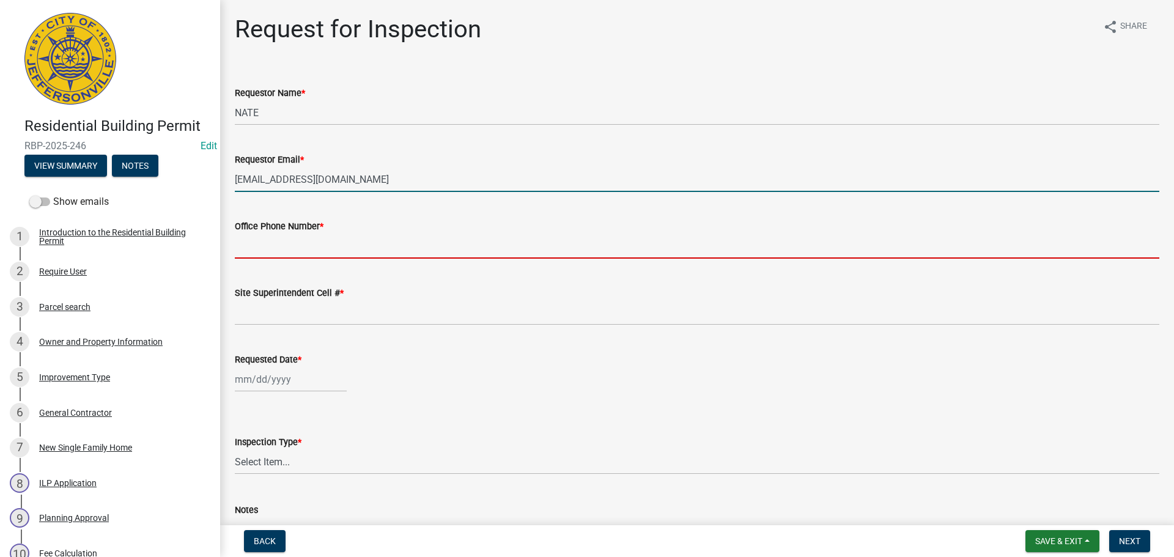
click at [288, 255] on input "Office Phone Number *" at bounding box center [697, 245] width 924 height 25
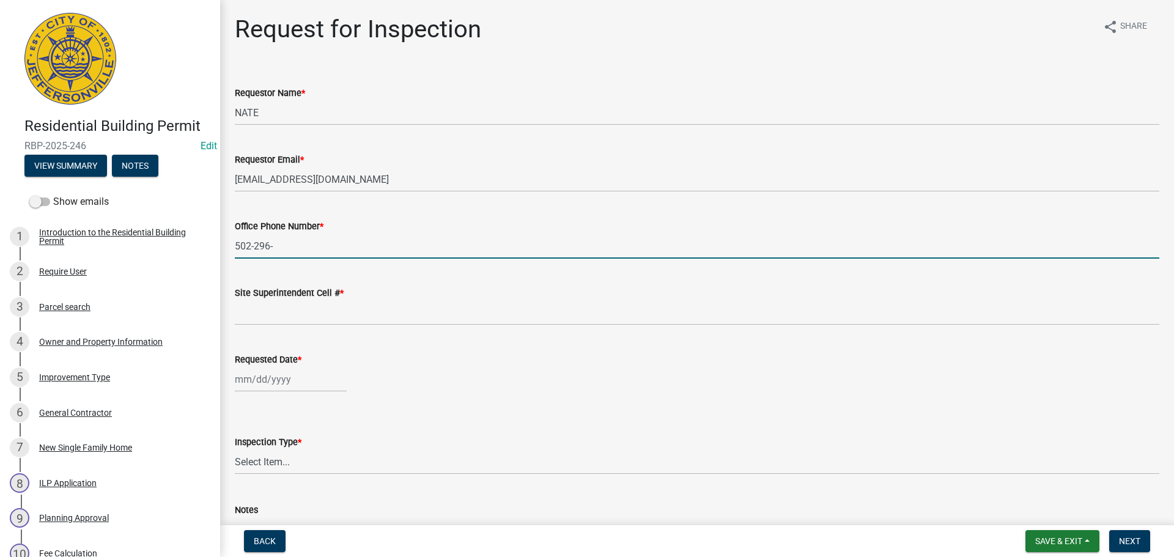
type input "502-296-2555"
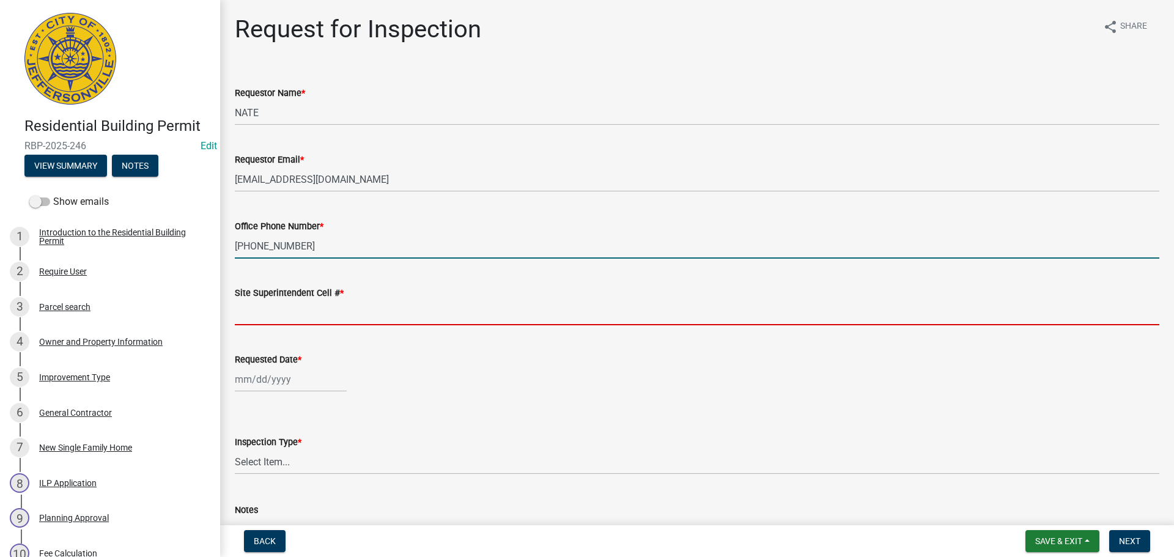
click at [281, 312] on input "Site Superintendent Cell # *" at bounding box center [697, 312] width 924 height 25
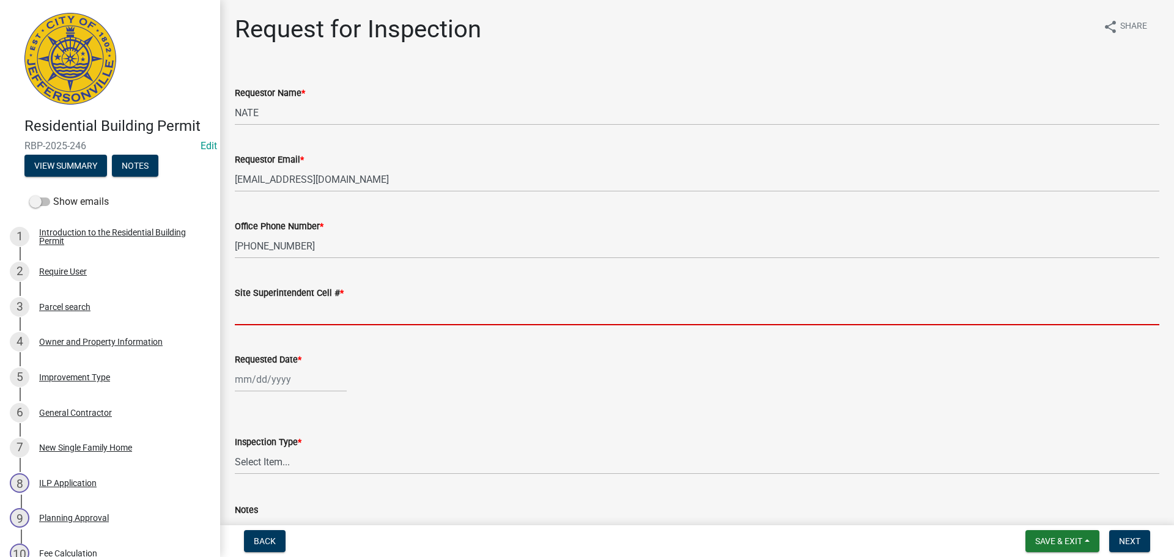
type input "SAME"
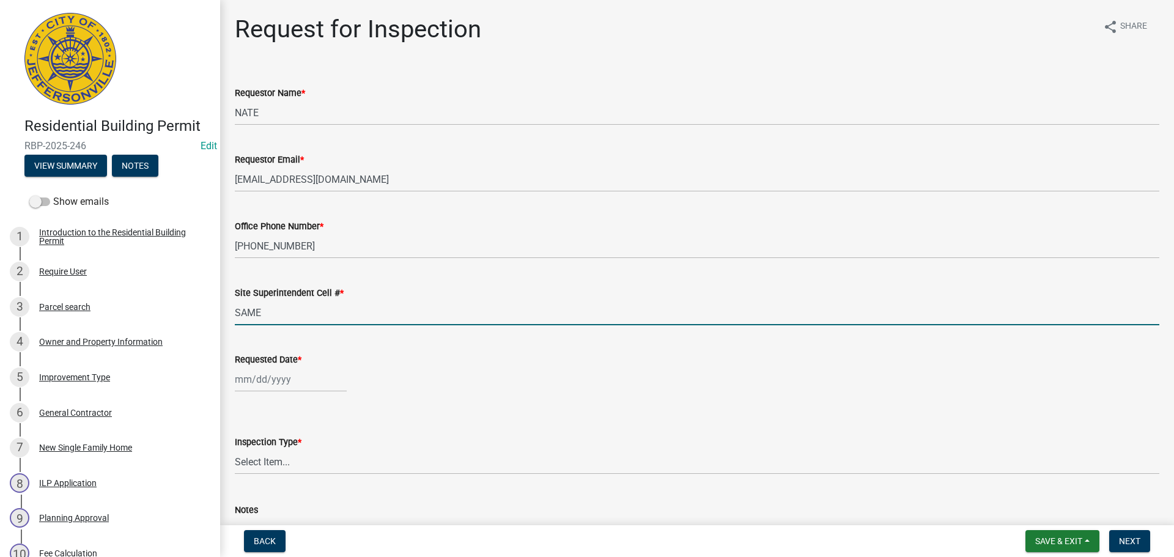
click at [273, 379] on div at bounding box center [291, 379] width 112 height 25
select select "8"
select select "2025"
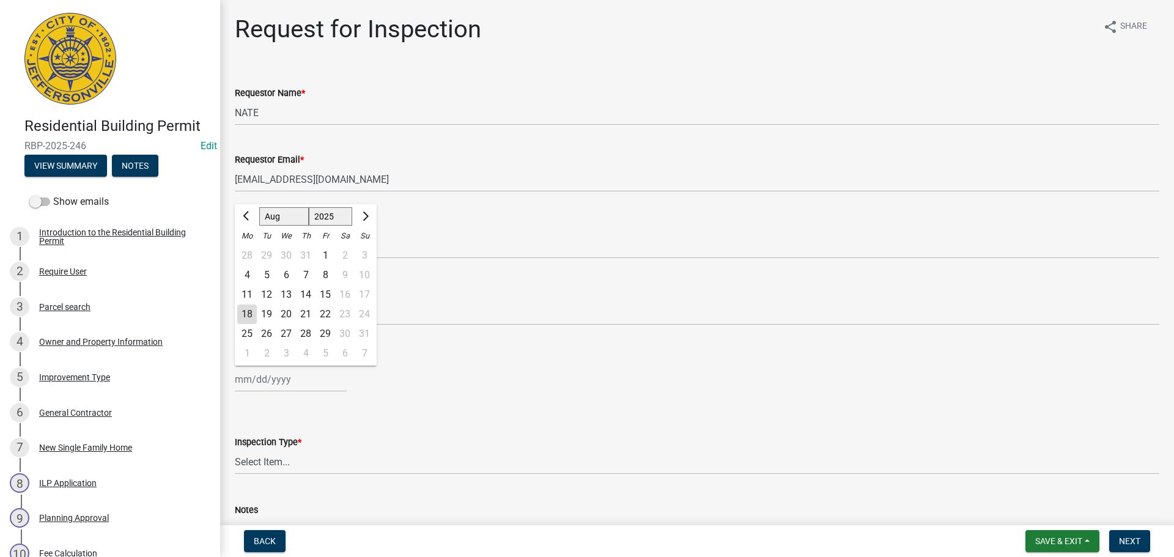
drag, startPoint x: 268, startPoint y: 313, endPoint x: 280, endPoint y: 320, distance: 13.7
click at [269, 313] on div "19" at bounding box center [267, 314] width 20 height 20
type input "08/19/2025"
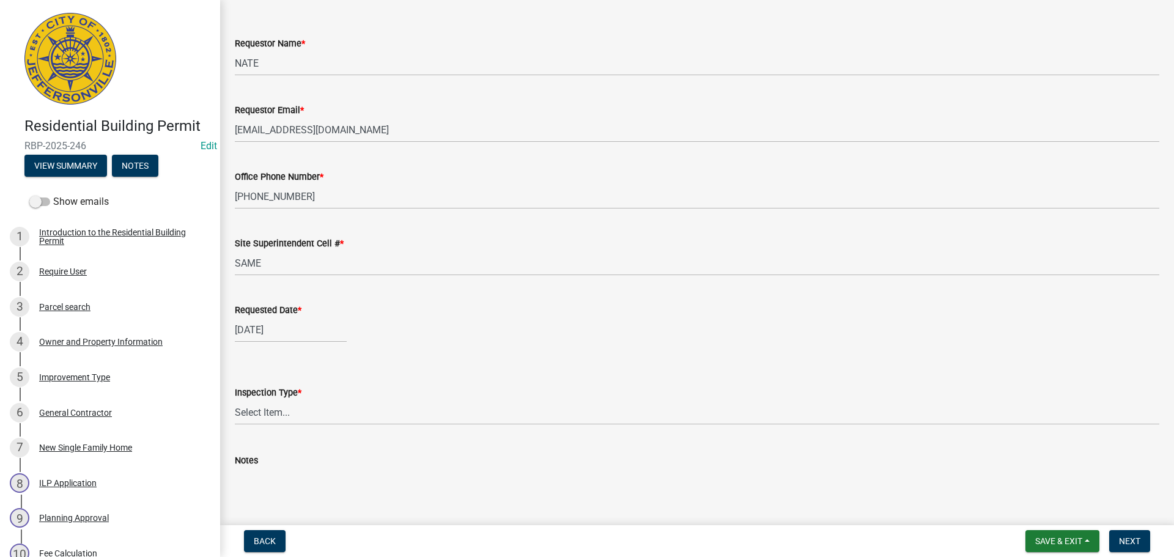
scroll to position [112, 0]
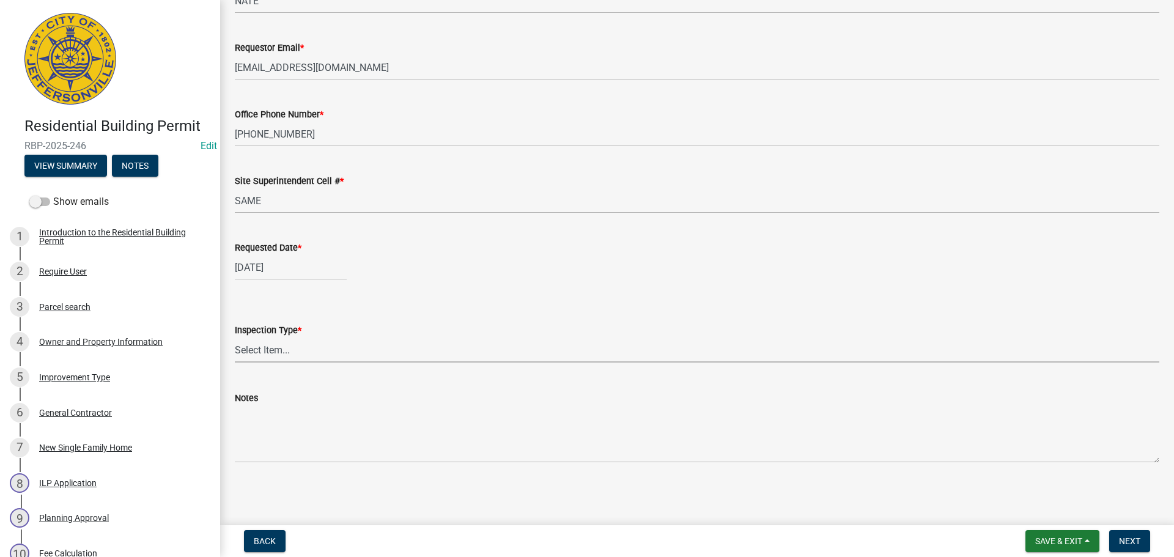
click at [263, 350] on select "Select Item... Footer Foundation Framing Final" at bounding box center [697, 349] width 924 height 25
click at [235, 337] on select "Select Item... Footer Foundation Framing Final" at bounding box center [697, 349] width 924 height 25
select select "cf00f61e-4b77-4892-83dd-df63e4708b2f"
click at [1124, 543] on span "Next" at bounding box center [1129, 541] width 21 height 10
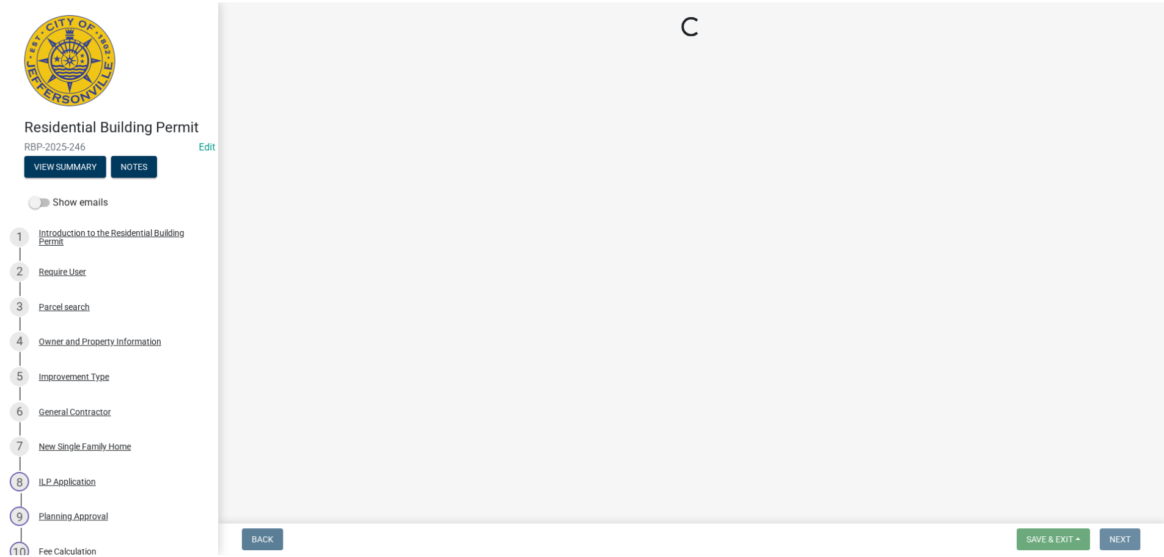
scroll to position [0, 0]
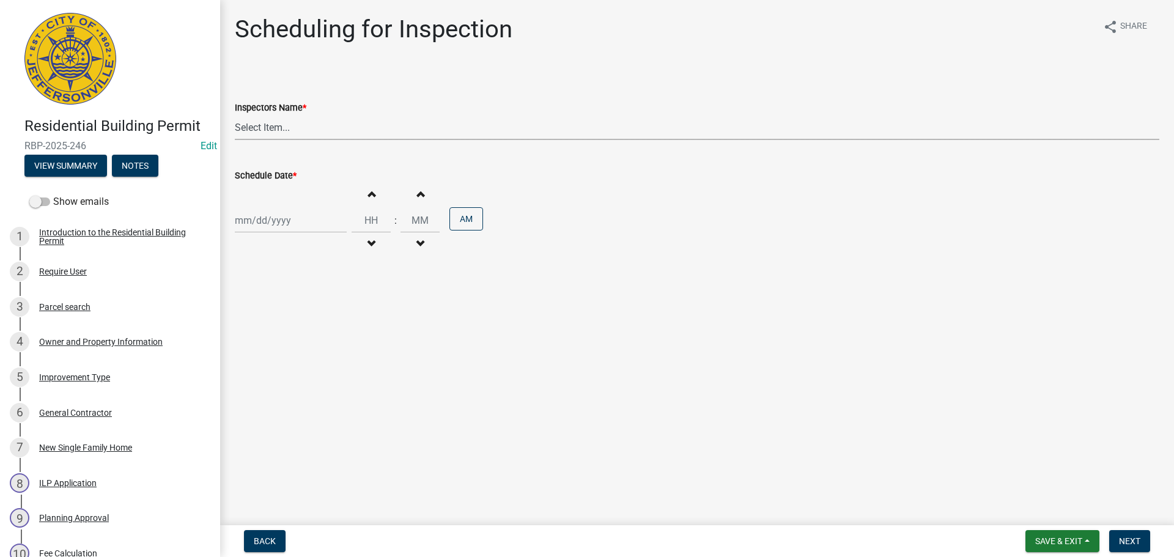
click at [254, 126] on select "Select Item... [PERSON_NAME] ([PERSON_NAME]) [PERSON_NAME] ([PERSON_NAME]) mkru…" at bounding box center [697, 127] width 924 height 25
select select "fdb3bcc6-ce93-4663-8a18-5c08884dd177"
click at [235, 115] on select "Select Item... [PERSON_NAME] ([PERSON_NAME]) [PERSON_NAME] ([PERSON_NAME]) mkru…" at bounding box center [697, 127] width 924 height 25
click at [259, 221] on div at bounding box center [291, 220] width 112 height 25
select select "8"
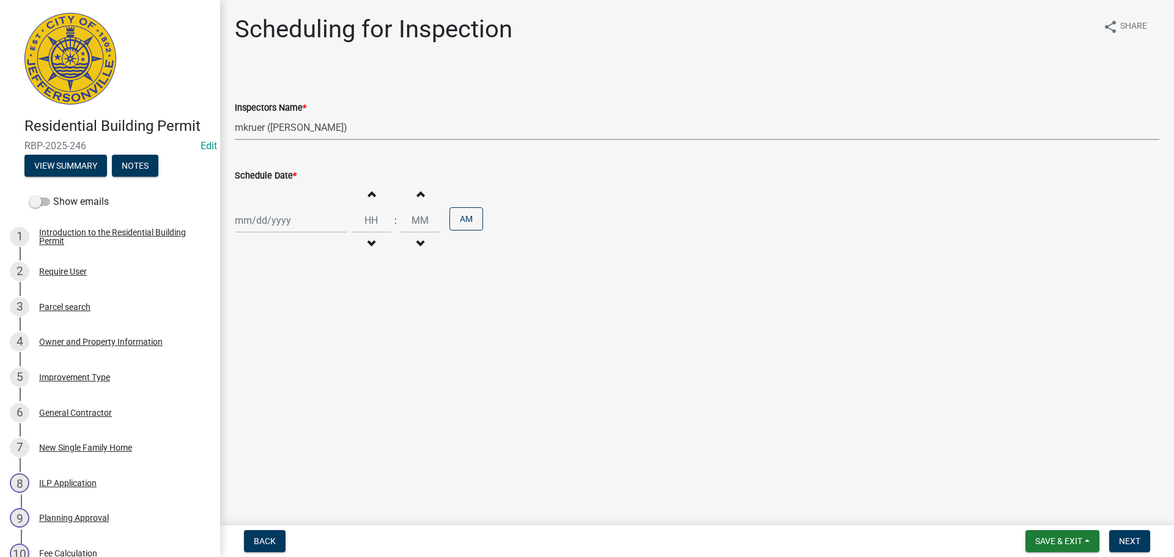
select select "2025"
click at [265, 340] on div "19" at bounding box center [267, 344] width 20 height 20
type input "08/19/2025"
drag, startPoint x: 1122, startPoint y: 541, endPoint x: 1072, endPoint y: 506, distance: 60.5
click at [1114, 540] on button "Next" at bounding box center [1129, 541] width 41 height 22
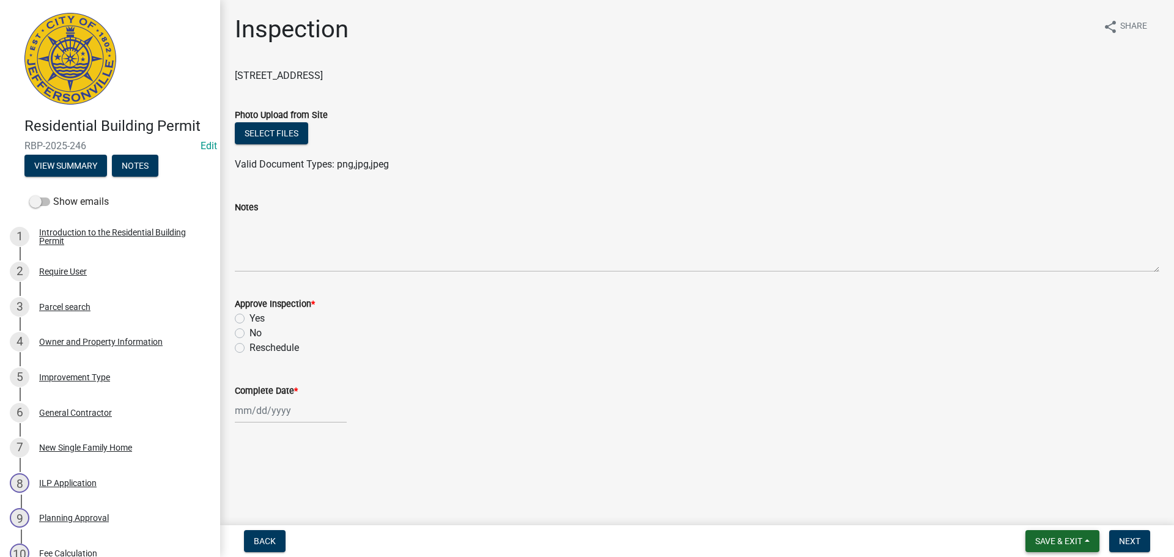
click at [1048, 542] on span "Save & Exit" at bounding box center [1058, 541] width 47 height 10
click at [1040, 512] on button "Save & Exit" at bounding box center [1050, 508] width 98 height 29
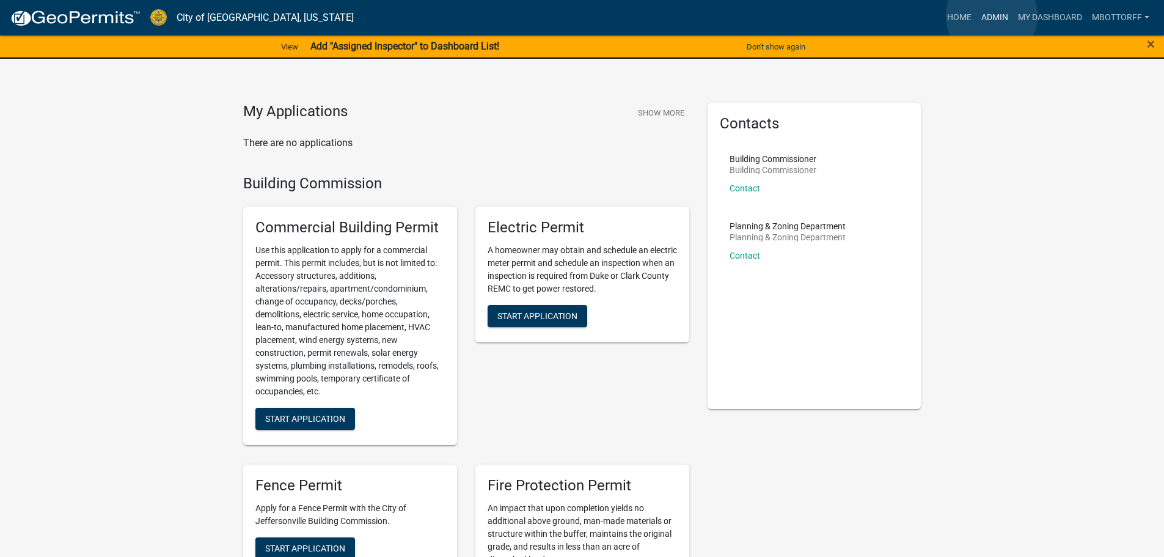
click at [992, 16] on link "Admin" at bounding box center [995, 17] width 37 height 23
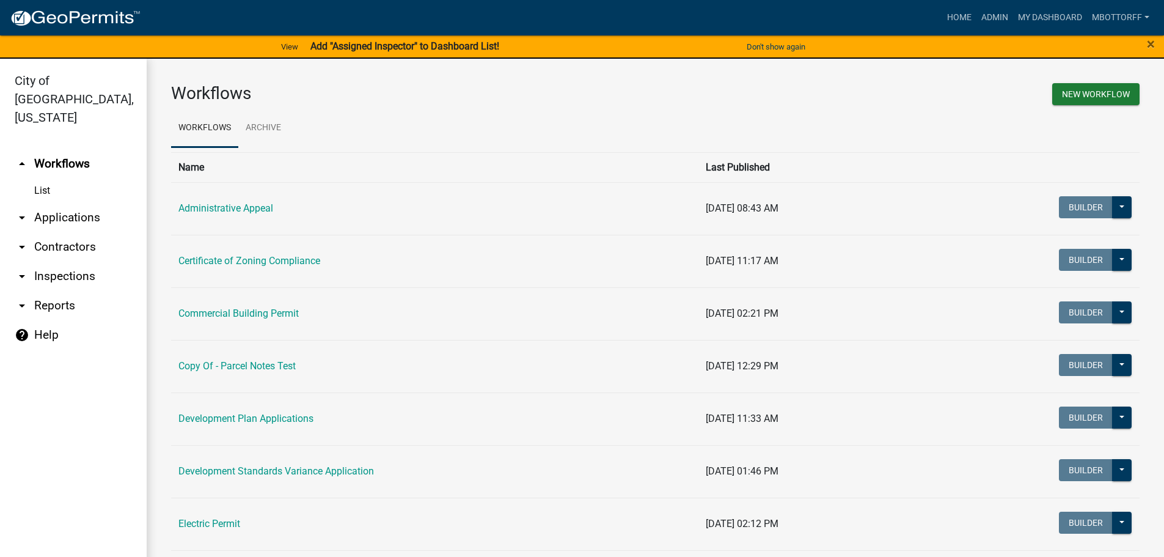
click at [65, 203] on link "arrow_drop_down Applications" at bounding box center [73, 217] width 147 height 29
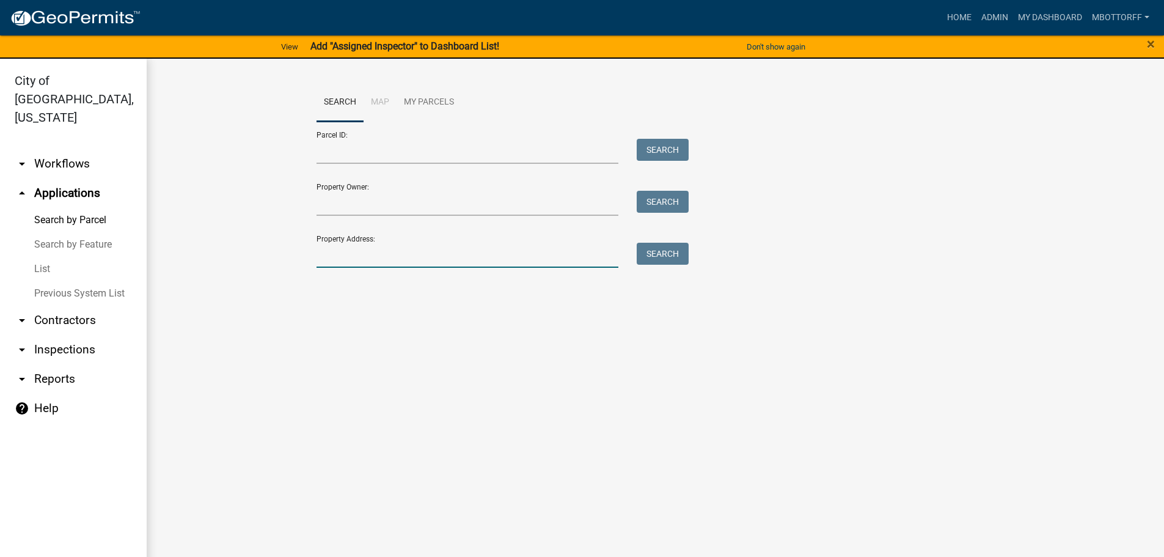
click at [344, 249] on input "Property Address:" at bounding box center [468, 255] width 303 height 25
type input "1 CEDARGROVE"
click at [641, 261] on button "Search" at bounding box center [663, 254] width 52 height 22
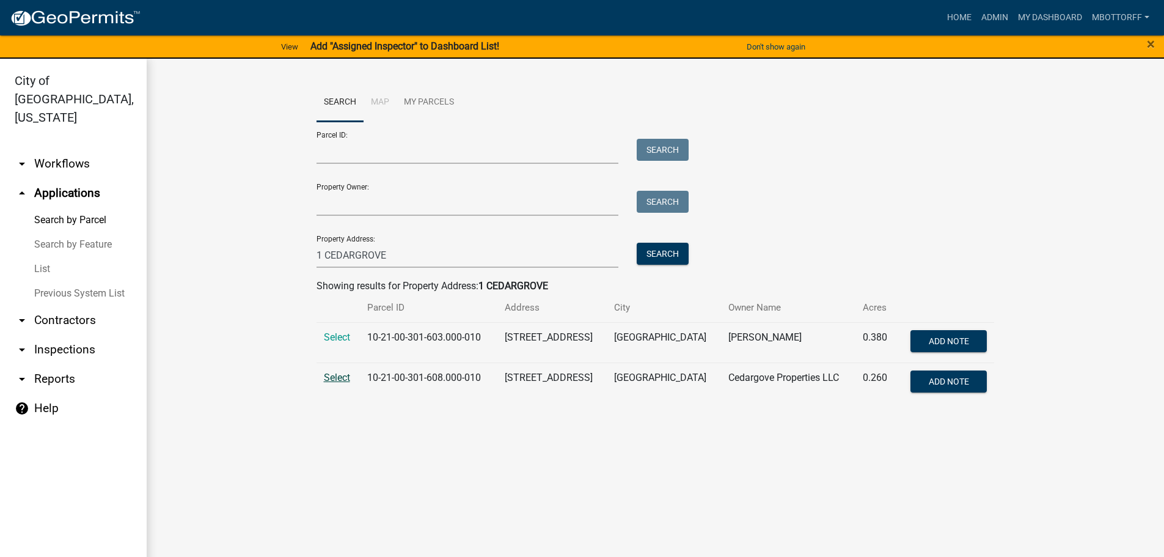
click at [339, 375] on span "Select" at bounding box center [337, 378] width 26 height 12
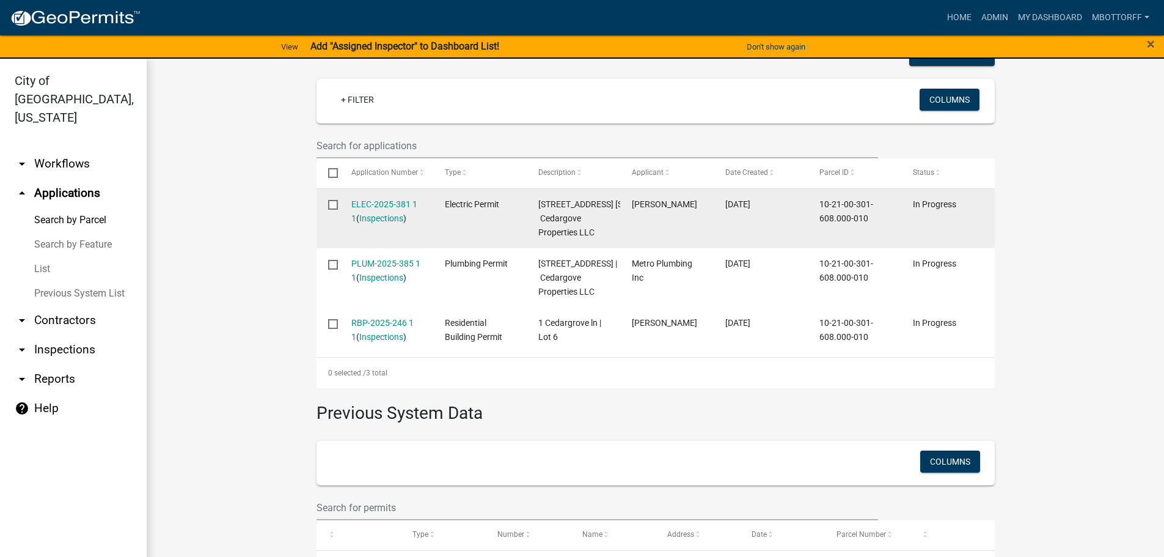
scroll to position [367, 0]
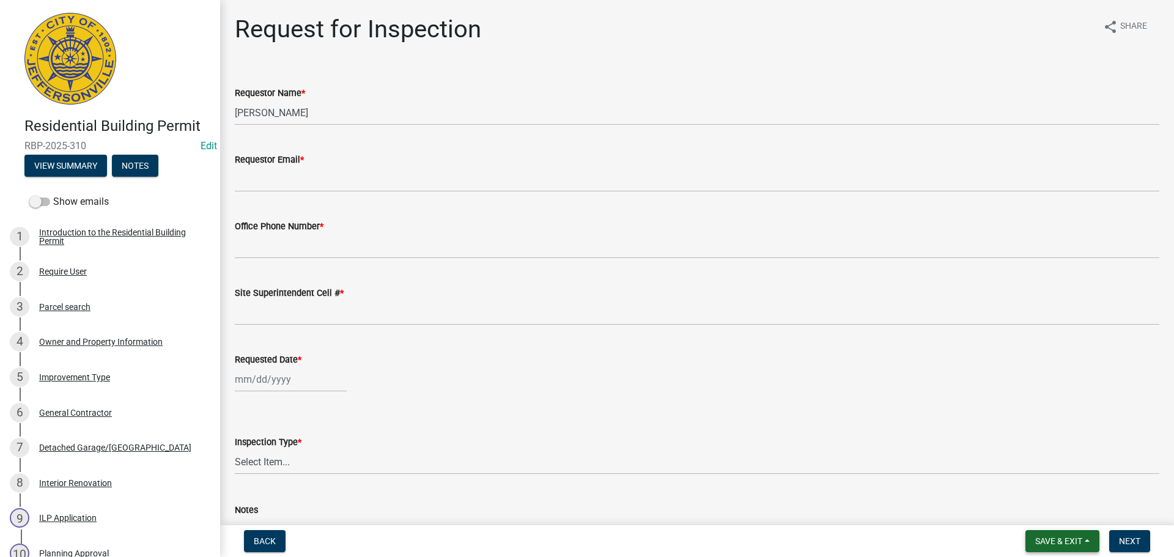
click at [1040, 544] on span "Save & Exit" at bounding box center [1058, 541] width 47 height 10
drag, startPoint x: 1042, startPoint y: 516, endPoint x: 1029, endPoint y: 505, distance: 17.8
click at [1043, 516] on button "Save & Exit" at bounding box center [1050, 508] width 98 height 29
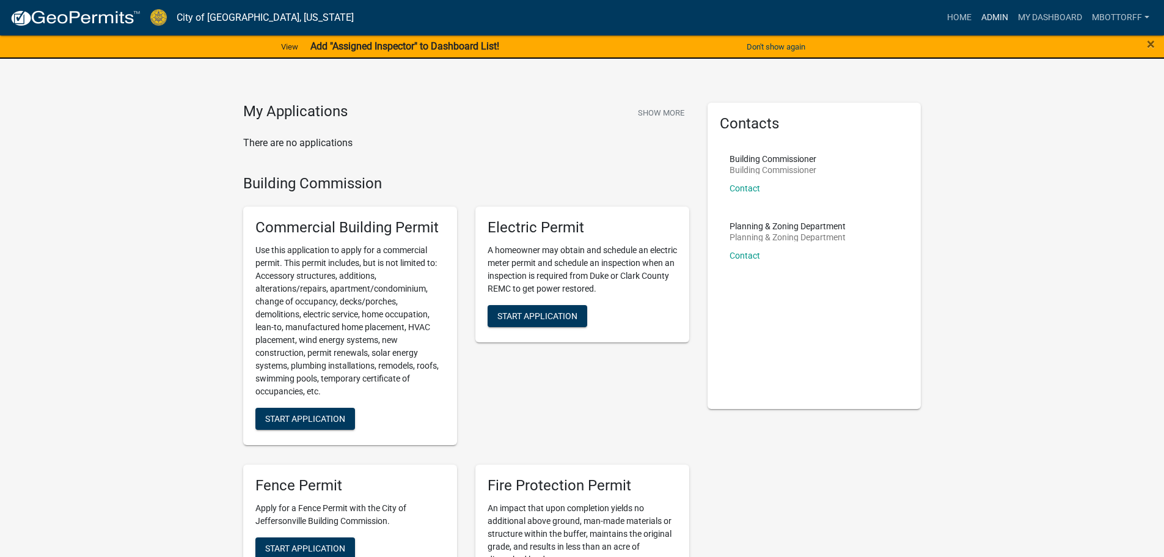
click at [994, 15] on link "Admin" at bounding box center [995, 17] width 37 height 23
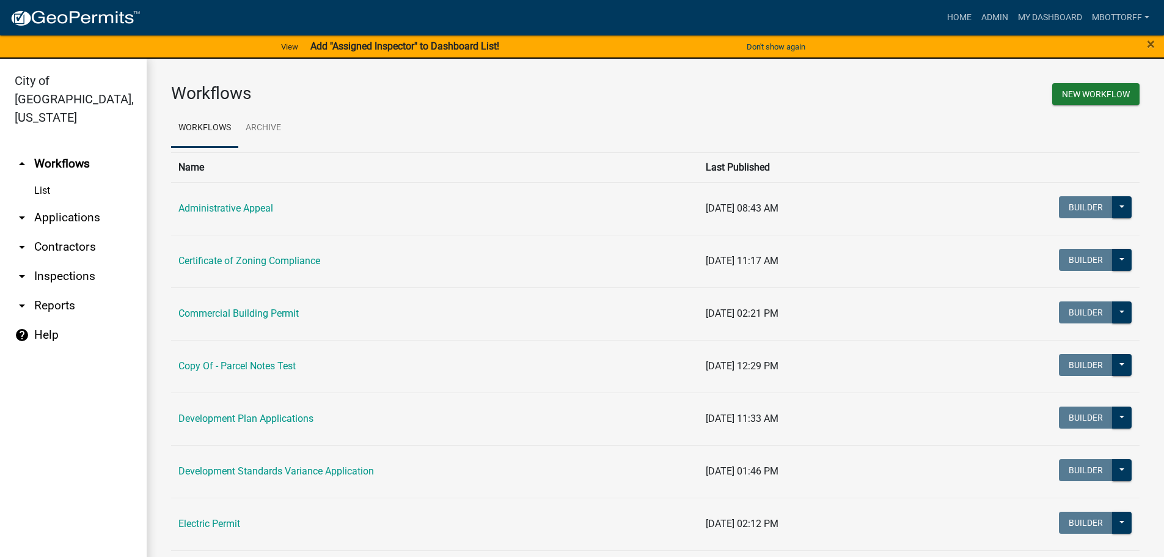
click at [53, 203] on link "arrow_drop_down Applications" at bounding box center [73, 217] width 147 height 29
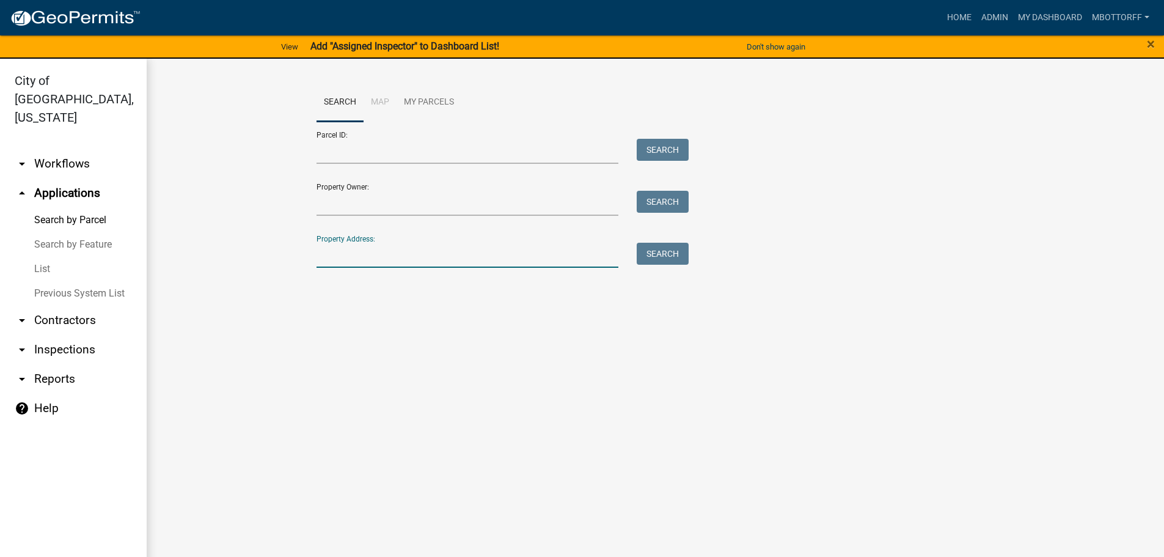
click at [354, 255] on input "Property Address:" at bounding box center [468, 255] width 303 height 25
type input "1016 morr"
click at [680, 259] on button "Search" at bounding box center [663, 254] width 52 height 22
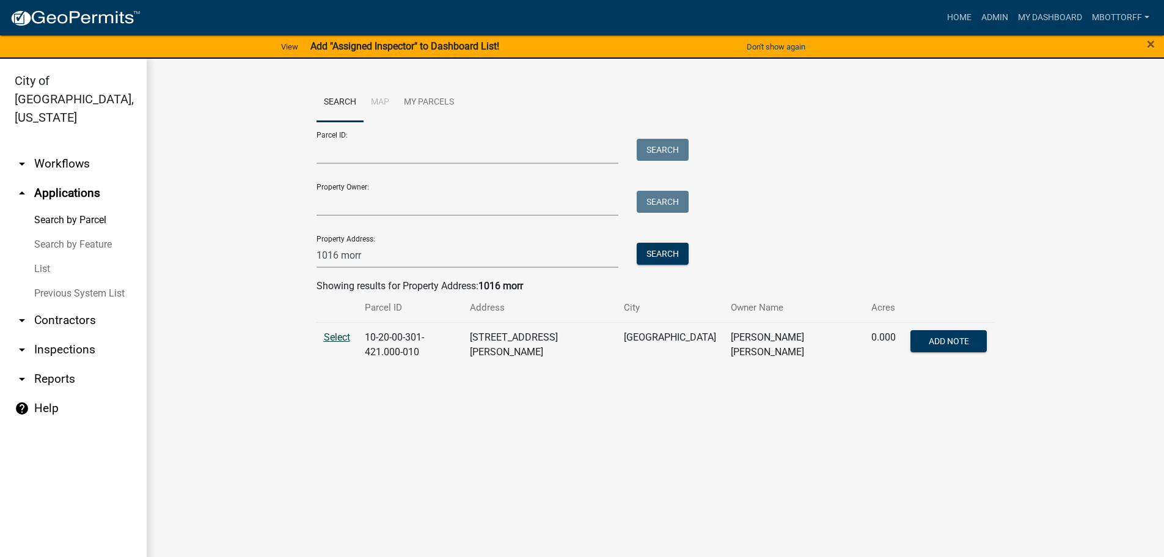
click at [335, 337] on span "Select" at bounding box center [337, 337] width 26 height 12
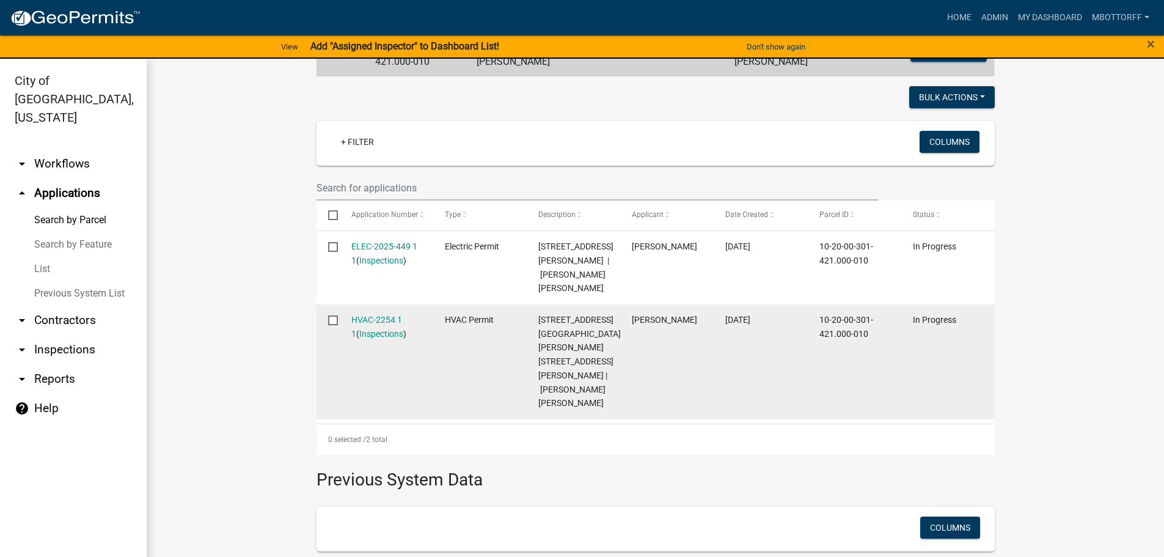
scroll to position [306, 0]
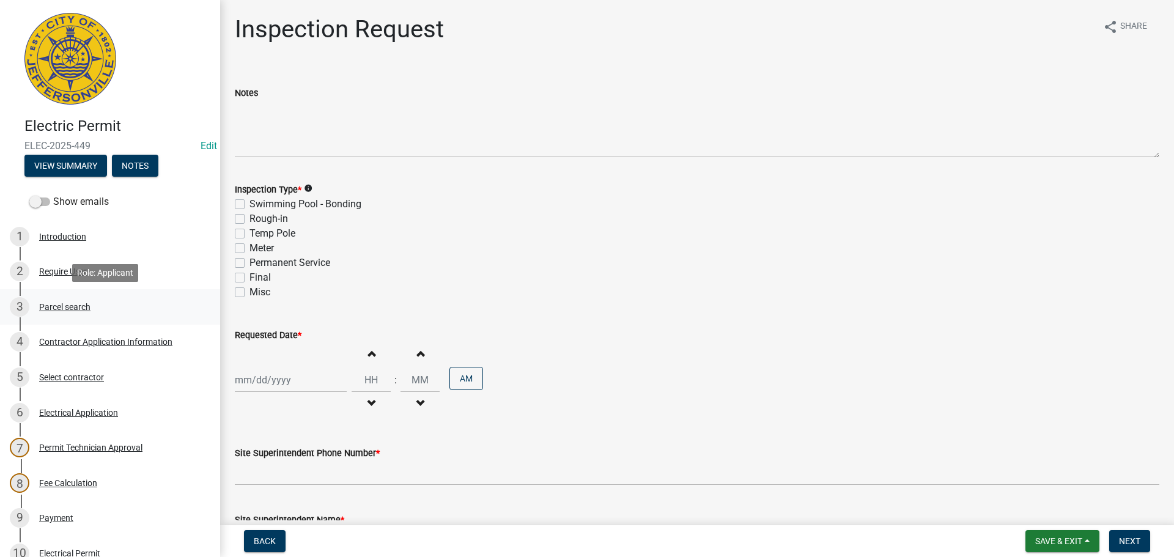
click at [59, 303] on div "Parcel search" at bounding box center [64, 307] width 51 height 9
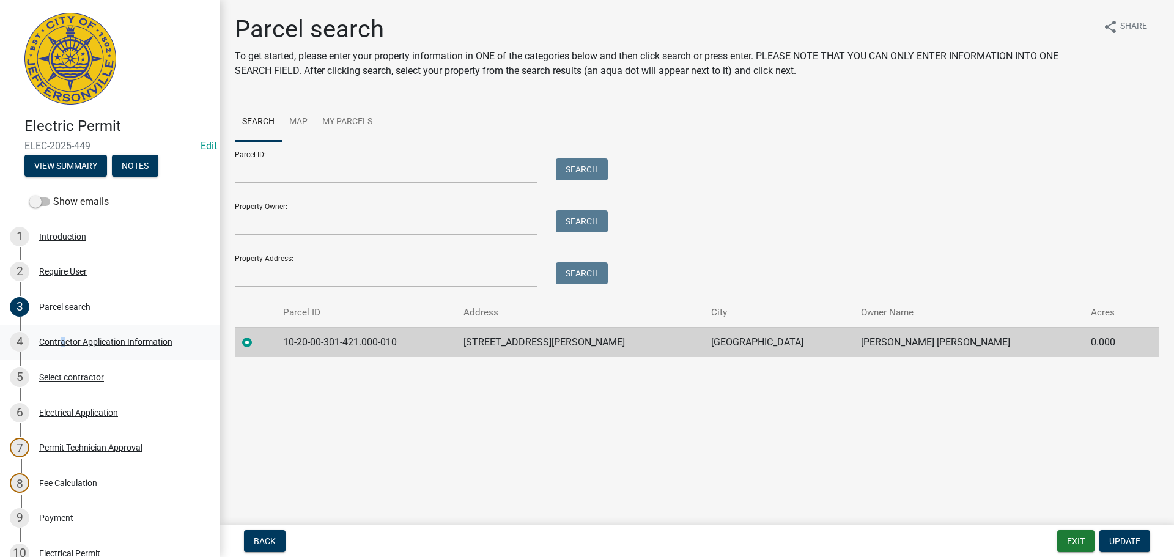
click at [59, 339] on div "Contractor Application Information" at bounding box center [105, 341] width 133 height 9
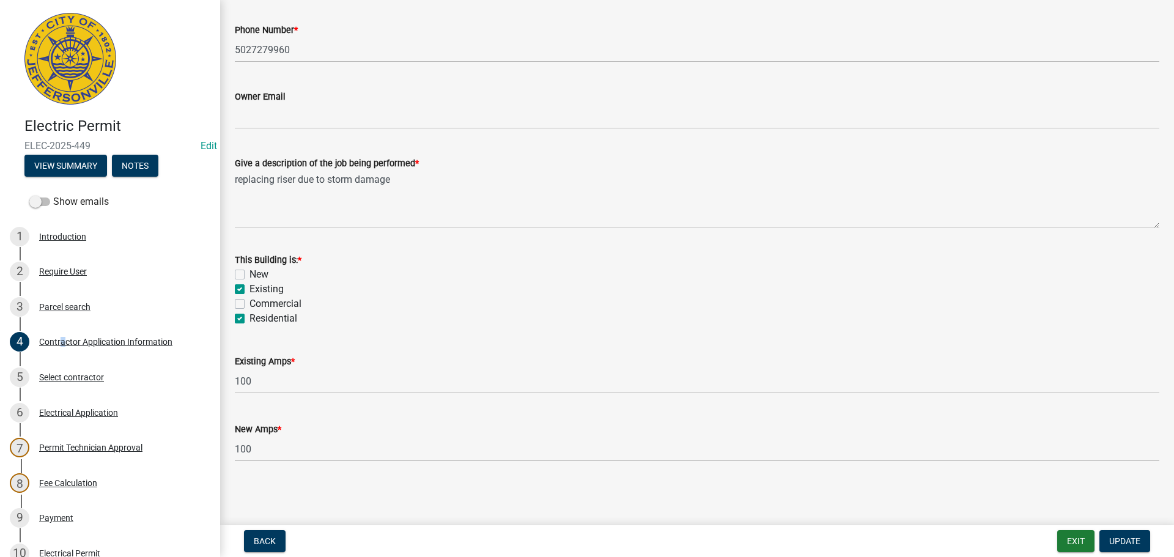
scroll to position [268, 0]
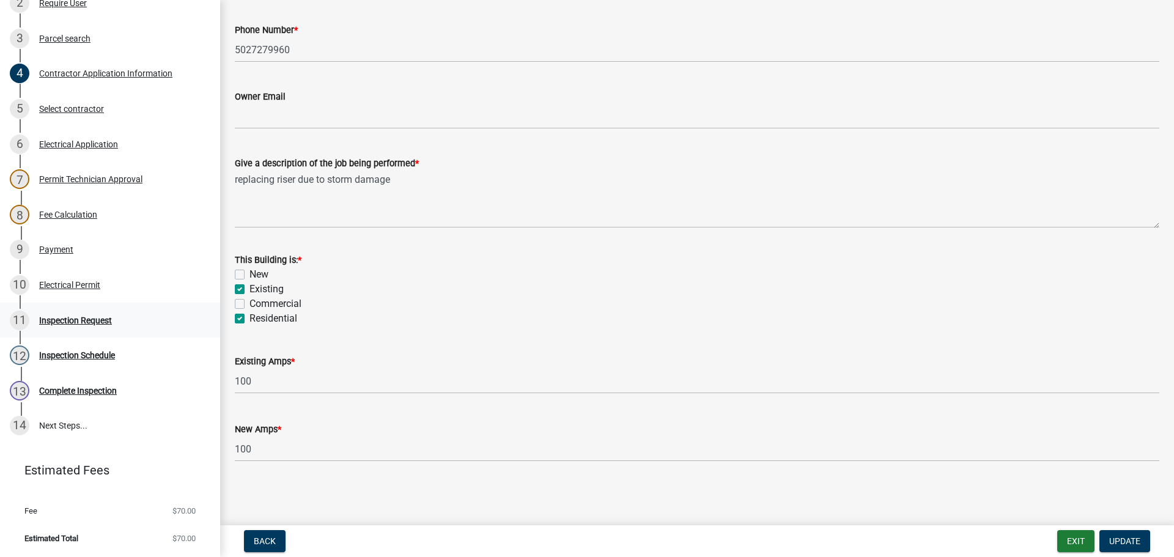
click at [55, 320] on div "Inspection Request" at bounding box center [75, 320] width 73 height 9
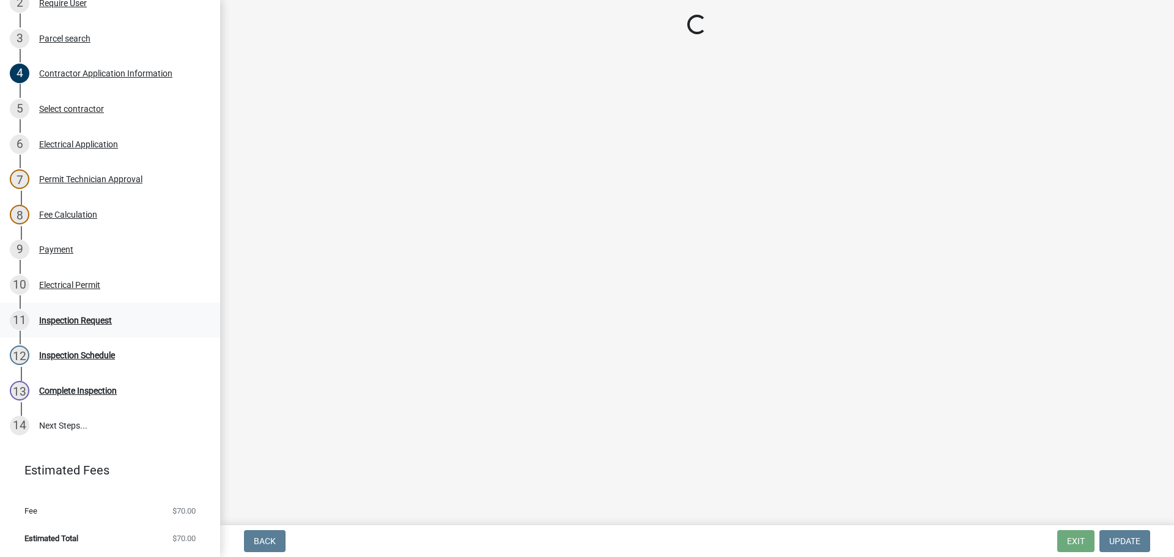
scroll to position [0, 0]
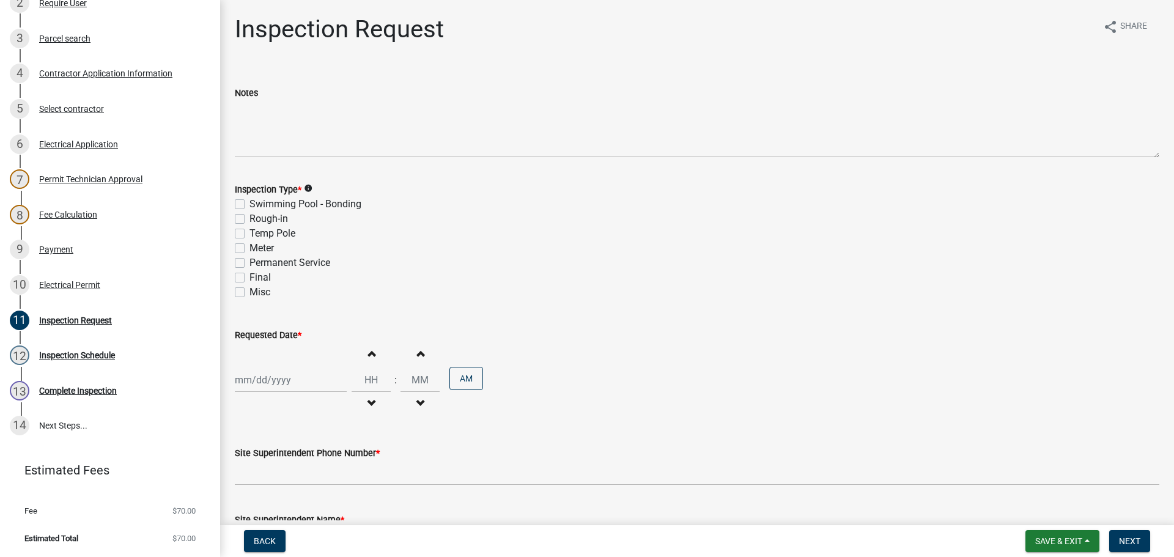
click at [249, 260] on label "Permanent Service" at bounding box center [289, 262] width 81 height 15
click at [249, 260] on input "Permanent Service" at bounding box center [253, 259] width 8 height 8
checkbox input "true"
checkbox input "false"
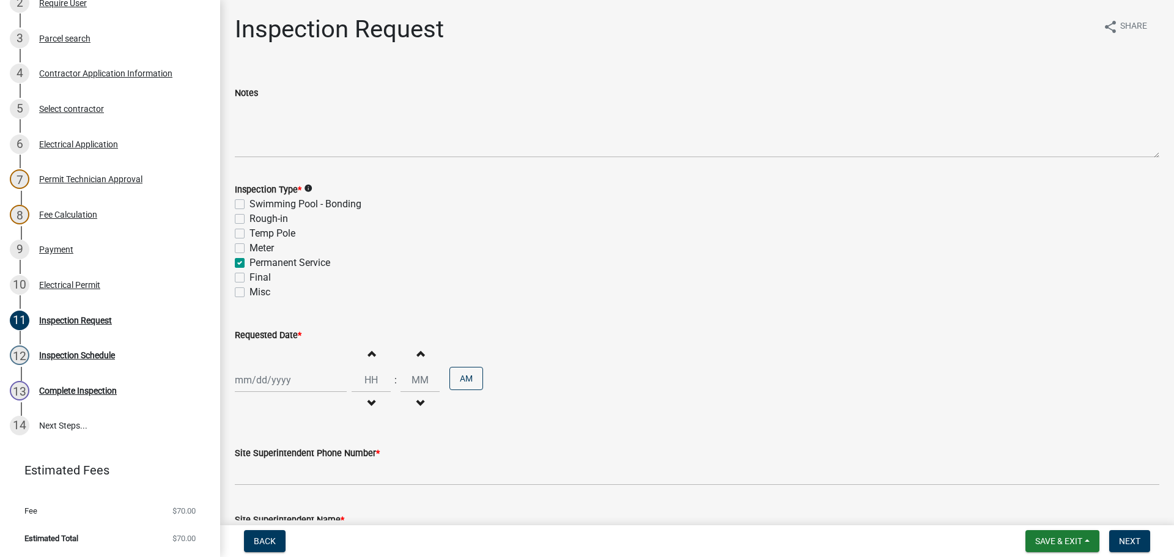
checkbox input "false"
checkbox input "true"
checkbox input "false"
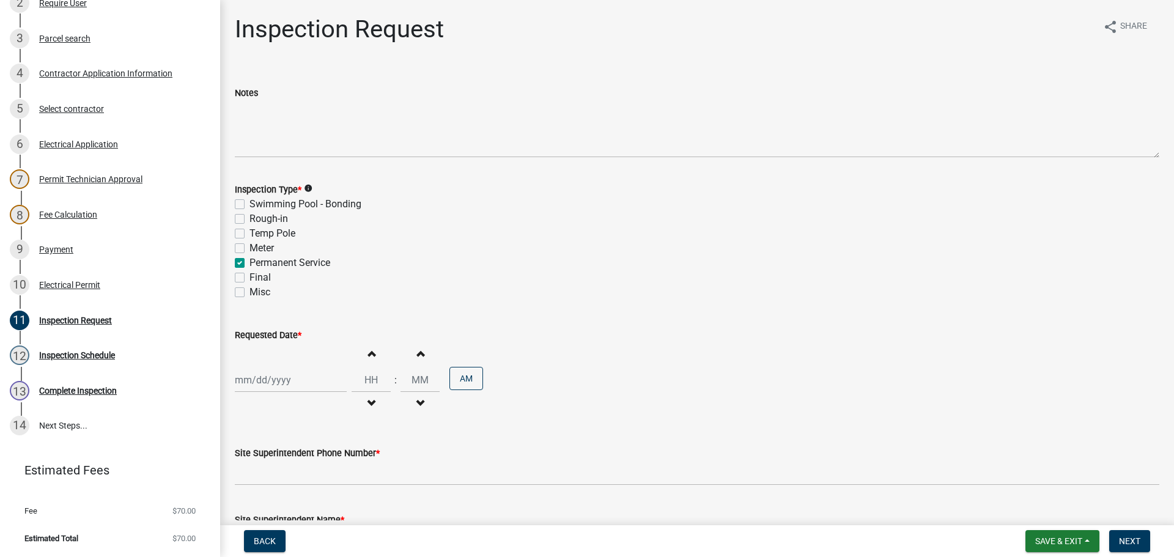
click at [249, 274] on label "Final" at bounding box center [259, 277] width 21 height 15
click at [249, 274] on input "Final" at bounding box center [253, 274] width 8 height 8
checkbox input "true"
checkbox input "false"
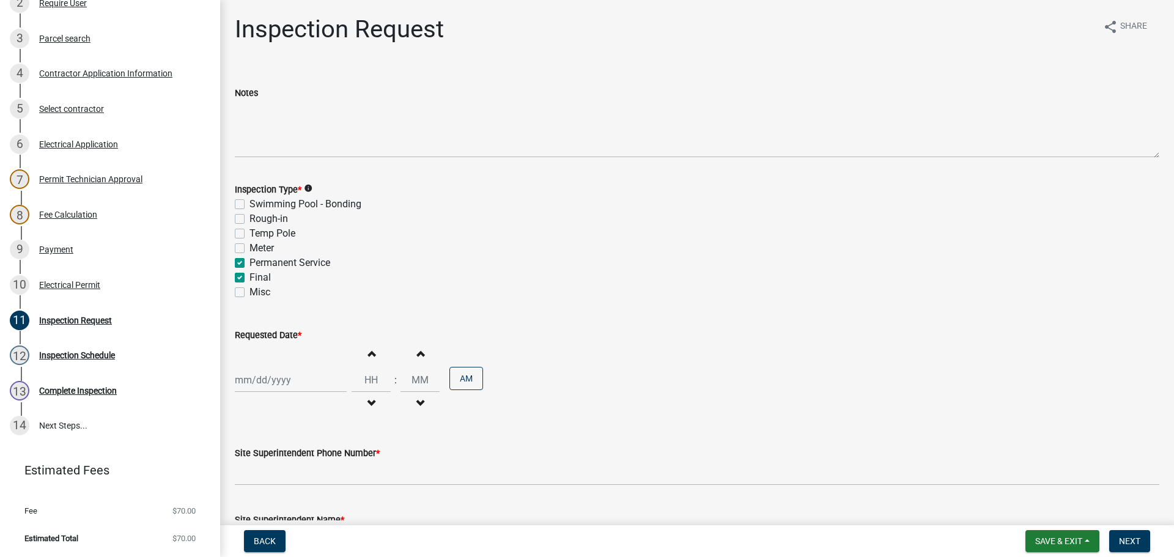
checkbox input "false"
checkbox input "true"
checkbox input "false"
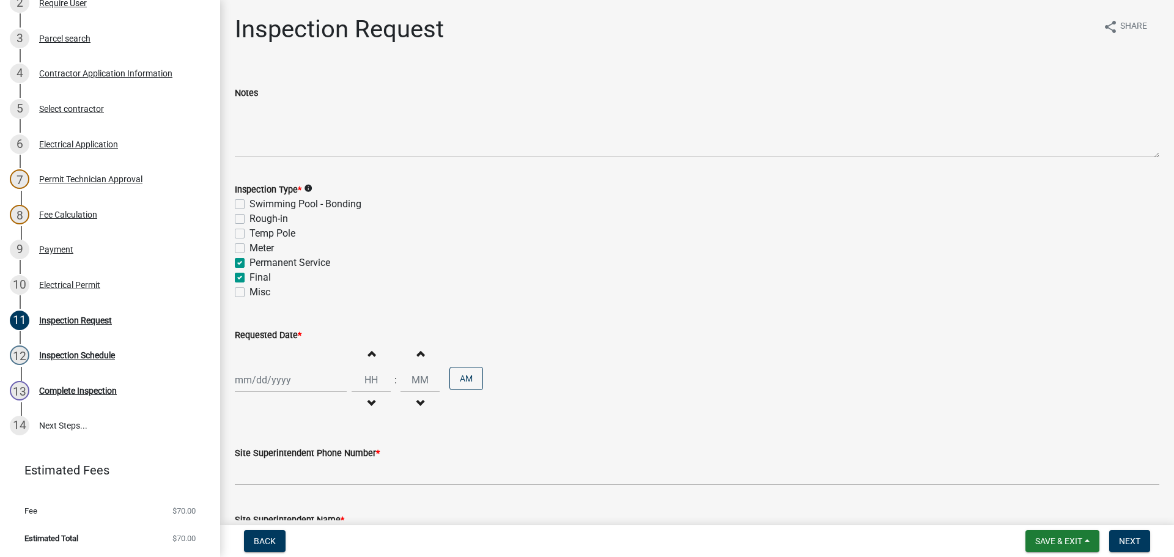
click at [259, 378] on div at bounding box center [291, 379] width 112 height 25
select select "8"
select select "2025"
click at [252, 316] on div "18" at bounding box center [247, 315] width 20 height 20
type input "[DATE]"
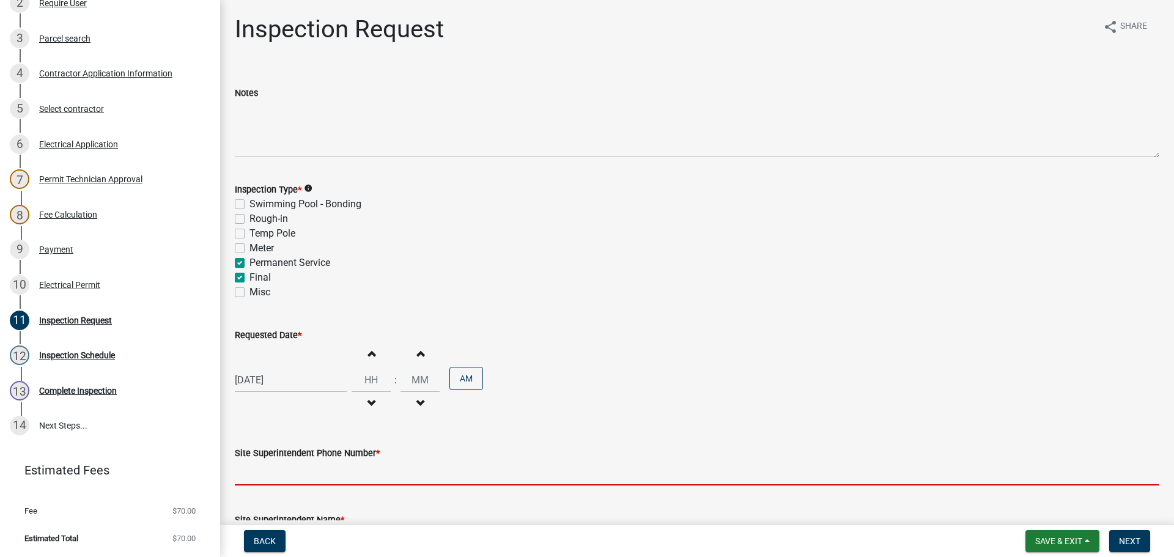
click at [281, 464] on input "Site Superintendent Phone Number *" at bounding box center [697, 472] width 924 height 25
type input "000-000-0000"
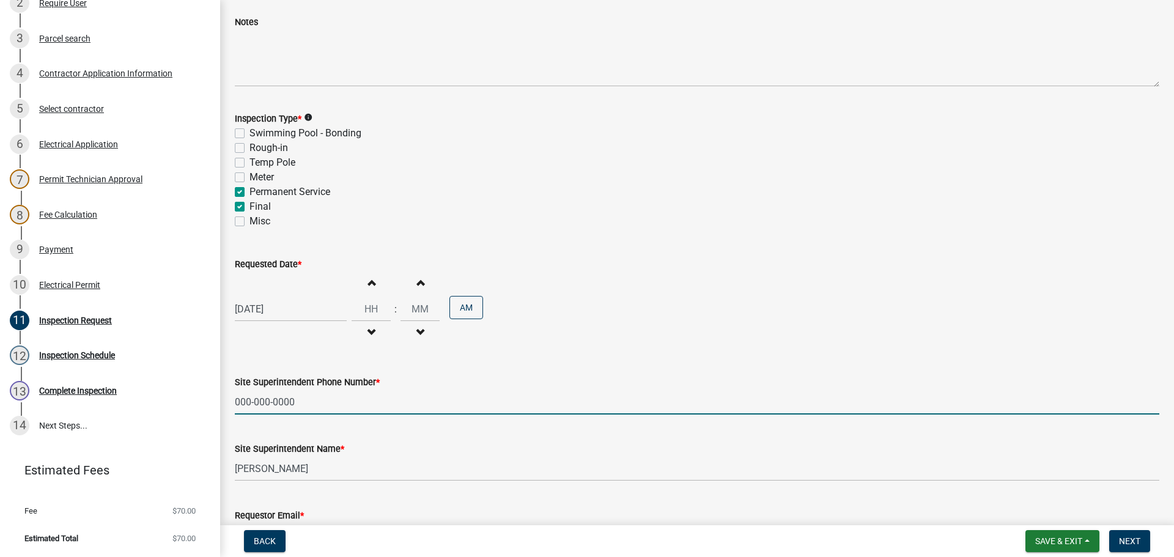
scroll to position [156, 0]
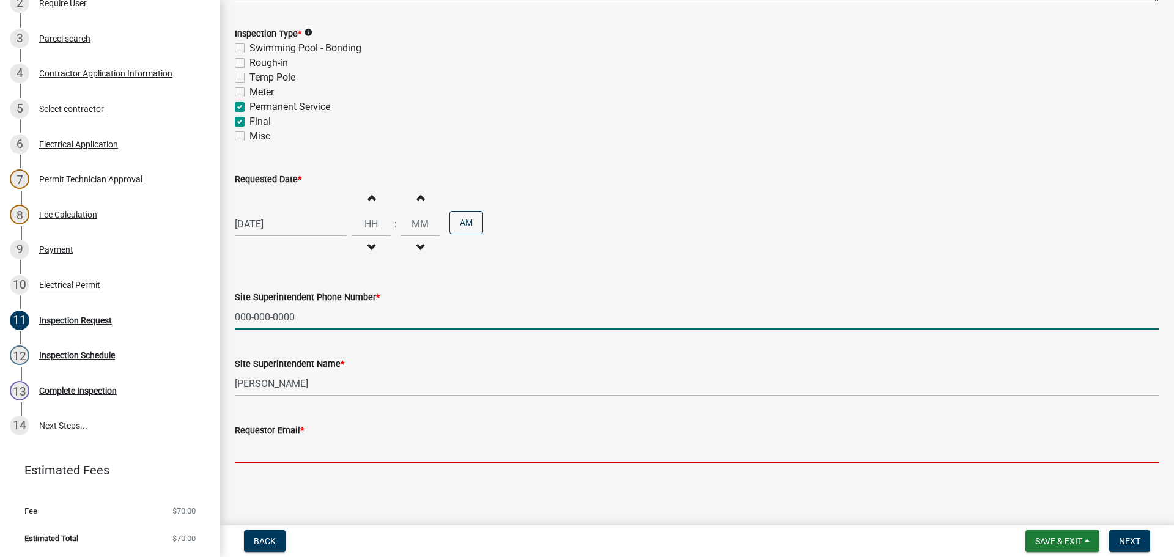
click at [270, 444] on input "Requestor Email *" at bounding box center [697, 450] width 924 height 25
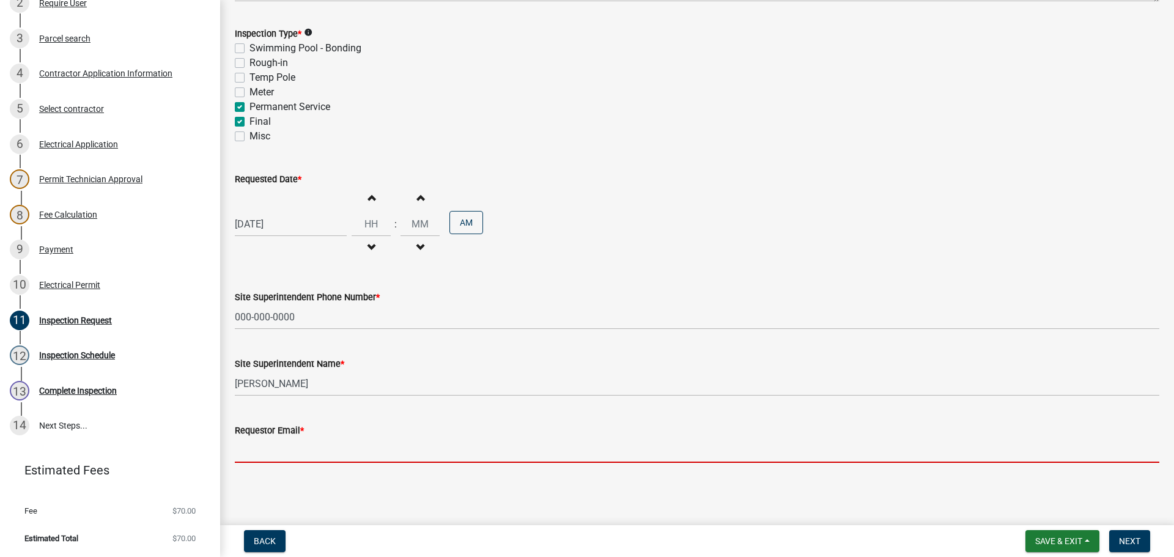
type input "[EMAIL_ADDRESS][DOMAIN_NAME]"
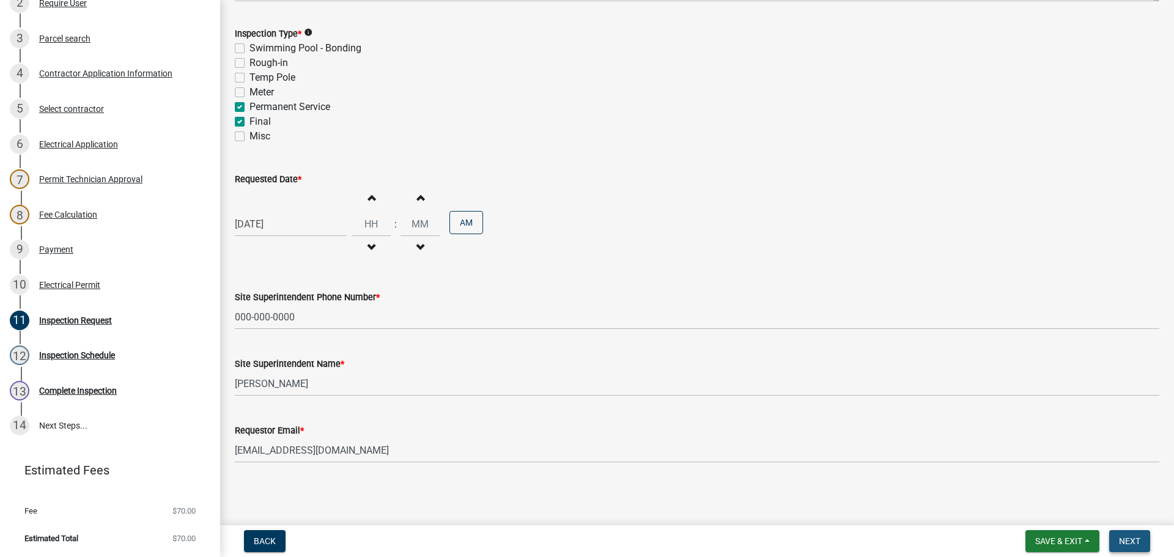
click at [1125, 536] on span "Next" at bounding box center [1129, 541] width 21 height 10
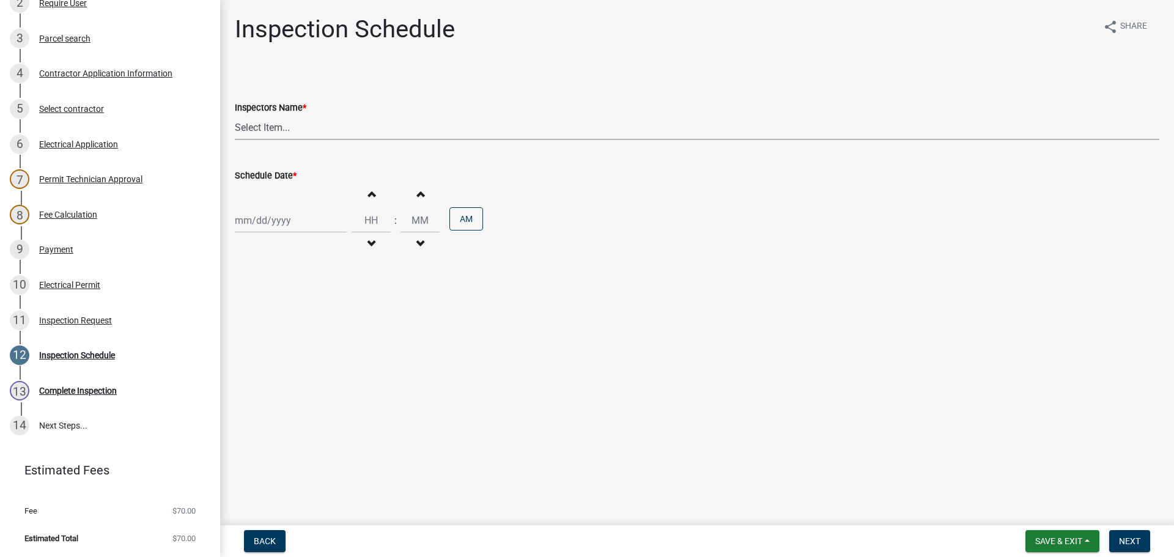
drag, startPoint x: 249, startPoint y: 121, endPoint x: 246, endPoint y: 127, distance: 6.8
click at [249, 122] on select "Select Item... [PERSON_NAME] ([PERSON_NAME]) [PERSON_NAME] ([PERSON_NAME]) mkru…" at bounding box center [697, 127] width 924 height 25
select select "36a8b8f0-2ef8-43e9-ae06-718f51af8d36"
click at [235, 115] on select "Select Item... [PERSON_NAME] ([PERSON_NAME]) [PERSON_NAME] ([PERSON_NAME]) mkru…" at bounding box center [697, 127] width 924 height 25
select select "8"
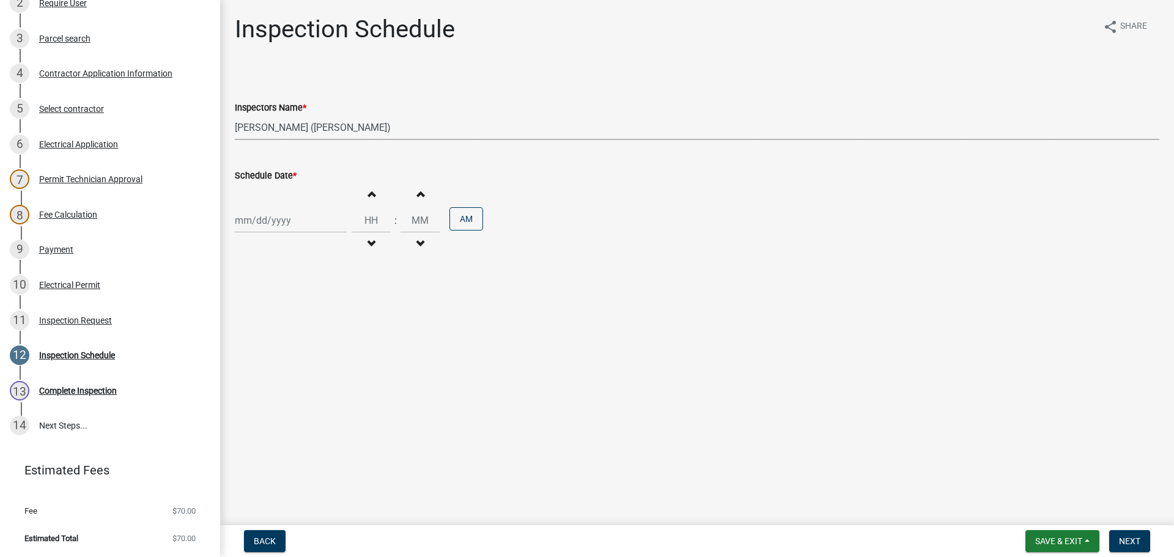
select select "2025"
click at [252, 219] on div "[PERSON_NAME] Feb Mar Apr [PERSON_NAME][DATE] Oct Nov [DATE] 1526 1527 1528 152…" at bounding box center [291, 220] width 112 height 25
click at [249, 342] on div "18" at bounding box center [247, 344] width 20 height 20
type input "[DATE]"
click at [1136, 541] on span "Next" at bounding box center [1129, 541] width 21 height 10
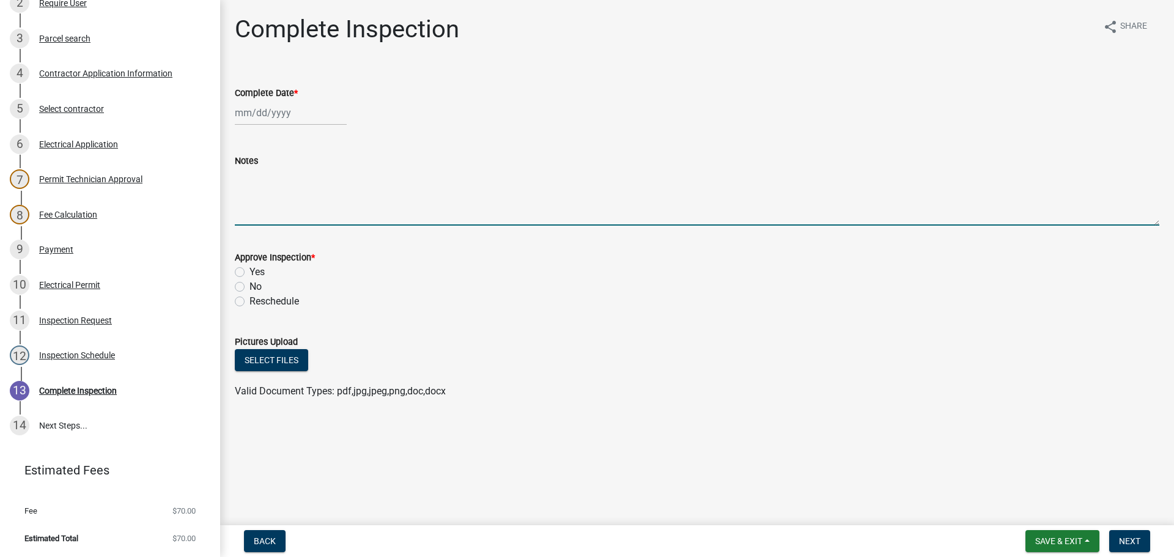
click at [265, 172] on textarea "Notes" at bounding box center [697, 196] width 924 height 57
type textarea "D"
type textarea "CALLED DUKE AT 10:48 AM FOR RECONNECT. OVERHEAD SERVICE. STORM DAMAGE"
click at [263, 112] on div at bounding box center [291, 112] width 112 height 25
select select "8"
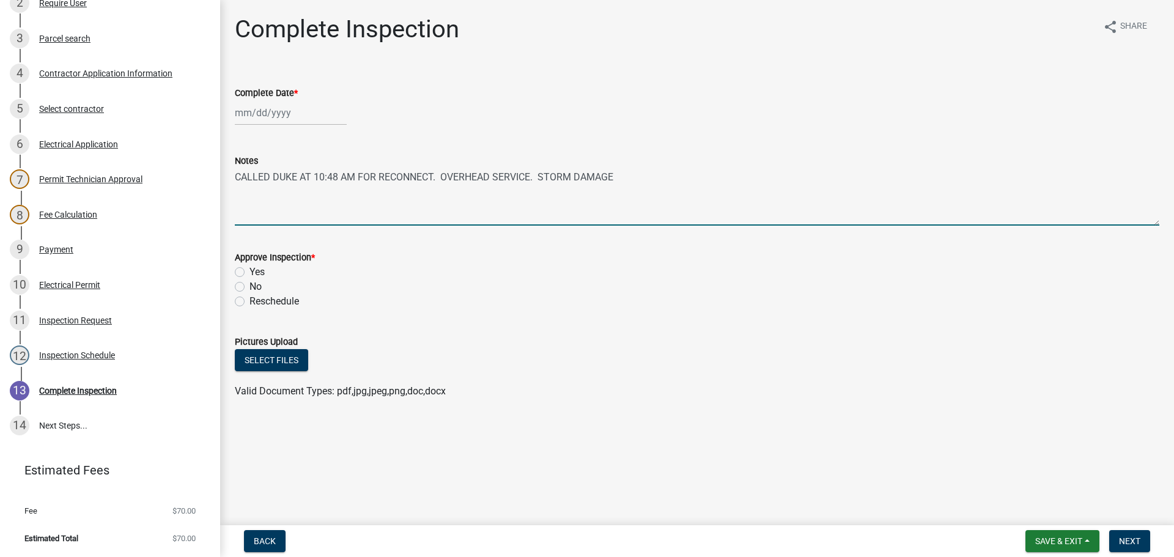
select select "2025"
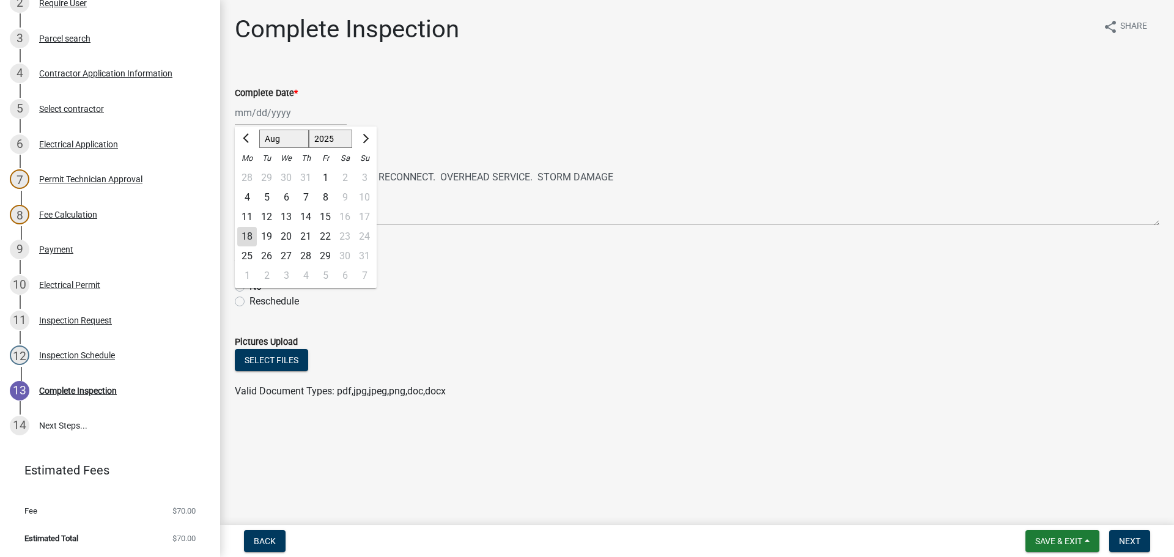
click at [247, 238] on div "18" at bounding box center [247, 237] width 20 height 20
type input "[DATE]"
click at [249, 274] on label "Yes" at bounding box center [256, 272] width 15 height 15
click at [249, 273] on input "Yes" at bounding box center [253, 269] width 8 height 8
radio input "true"
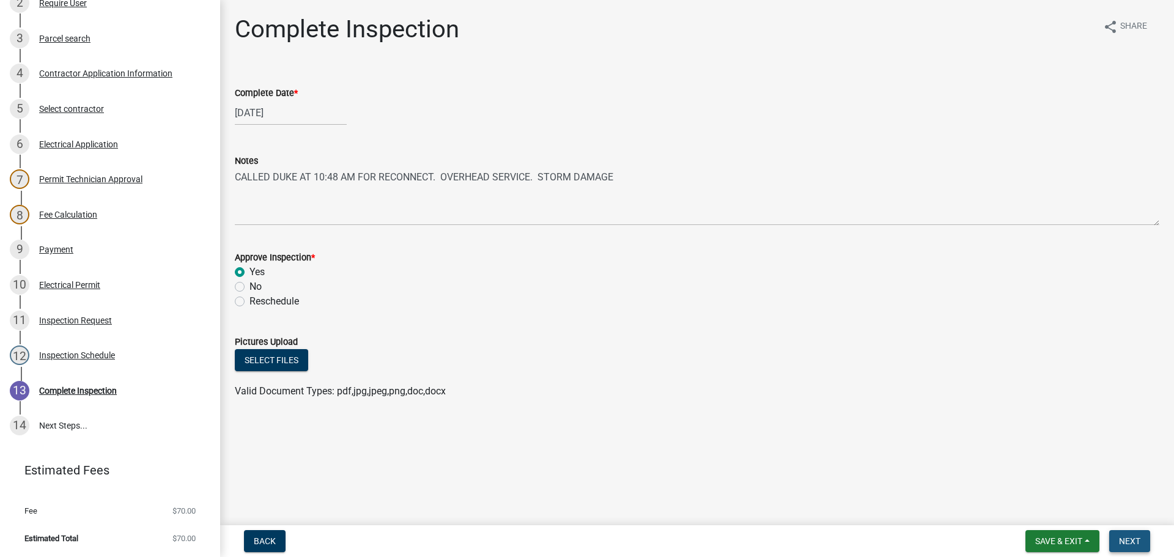
click at [1126, 543] on span "Next" at bounding box center [1129, 541] width 21 height 10
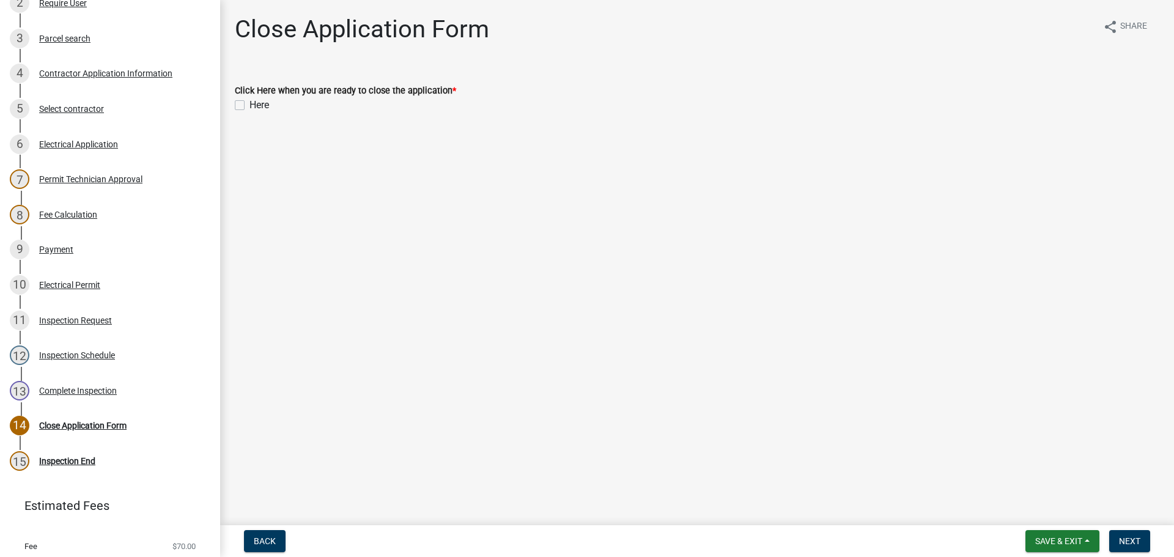
click at [249, 103] on label "Here" at bounding box center [259, 105] width 20 height 15
click at [249, 103] on input "Here" at bounding box center [253, 102] width 8 height 8
checkbox input "true"
click at [1121, 543] on span "Next" at bounding box center [1129, 541] width 21 height 10
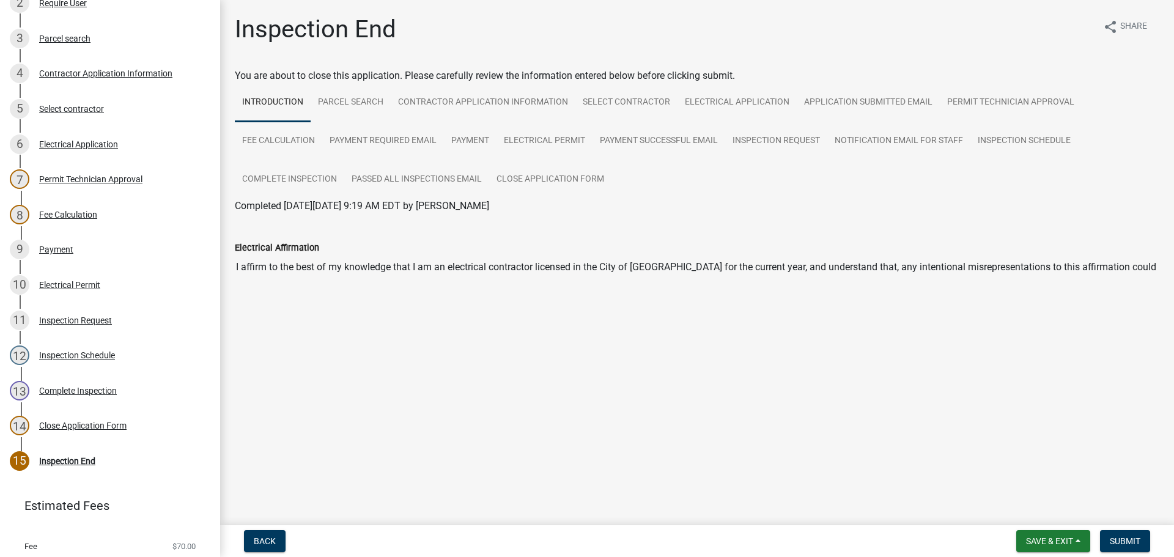
drag, startPoint x: 1123, startPoint y: 529, endPoint x: 1116, endPoint y: 526, distance: 7.7
click at [1119, 531] on nav "Back Save & Exit Save Save & Exit Submit" at bounding box center [696, 541] width 953 height 32
click at [1118, 532] on button "Submit" at bounding box center [1125, 541] width 50 height 22
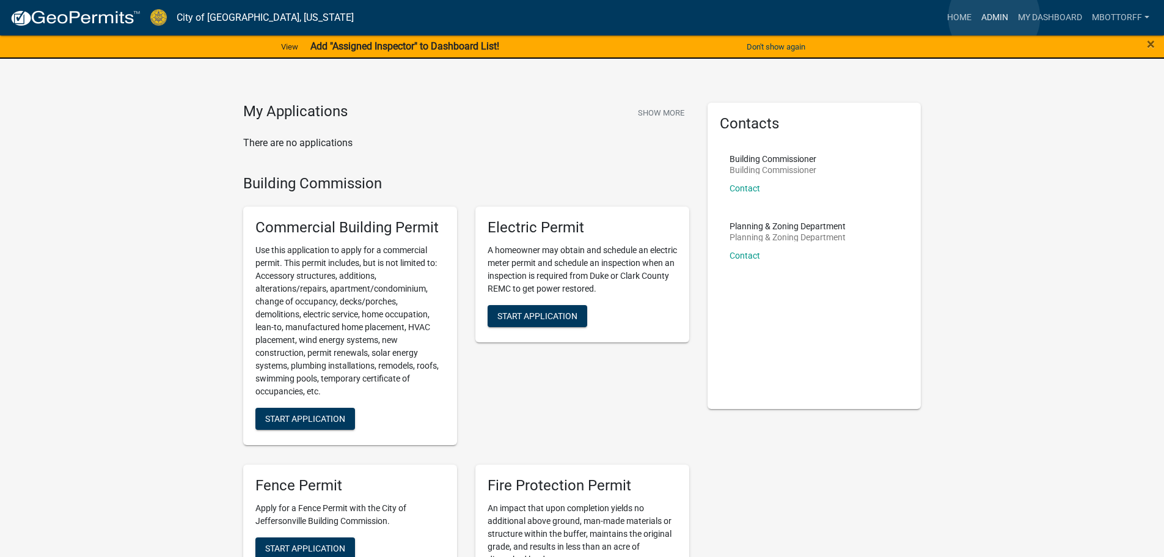
click at [994, 17] on link "Admin" at bounding box center [995, 17] width 37 height 23
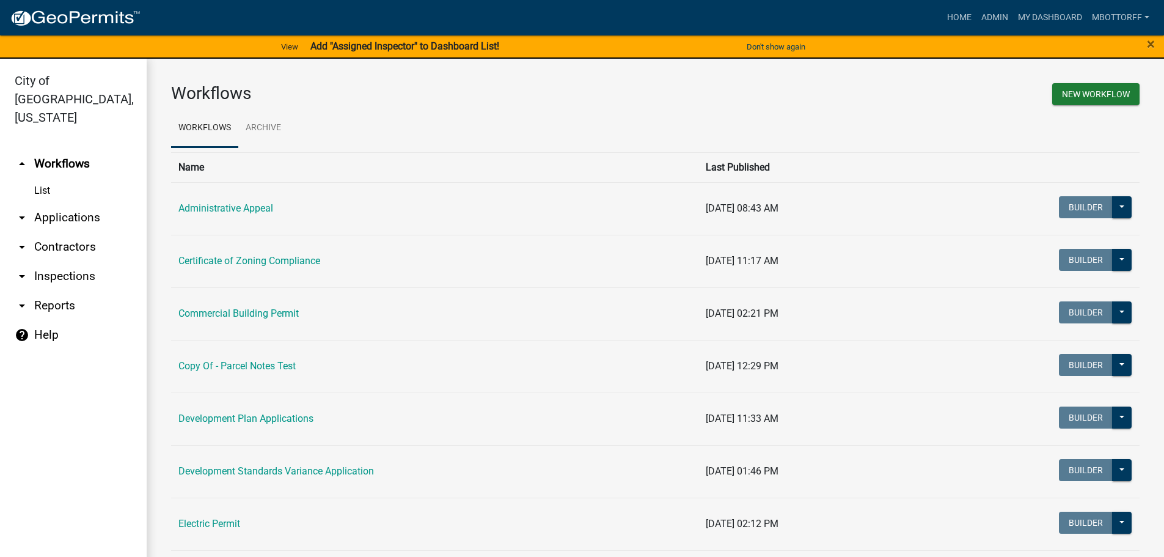
click at [53, 203] on link "arrow_drop_down Applications" at bounding box center [73, 217] width 147 height 29
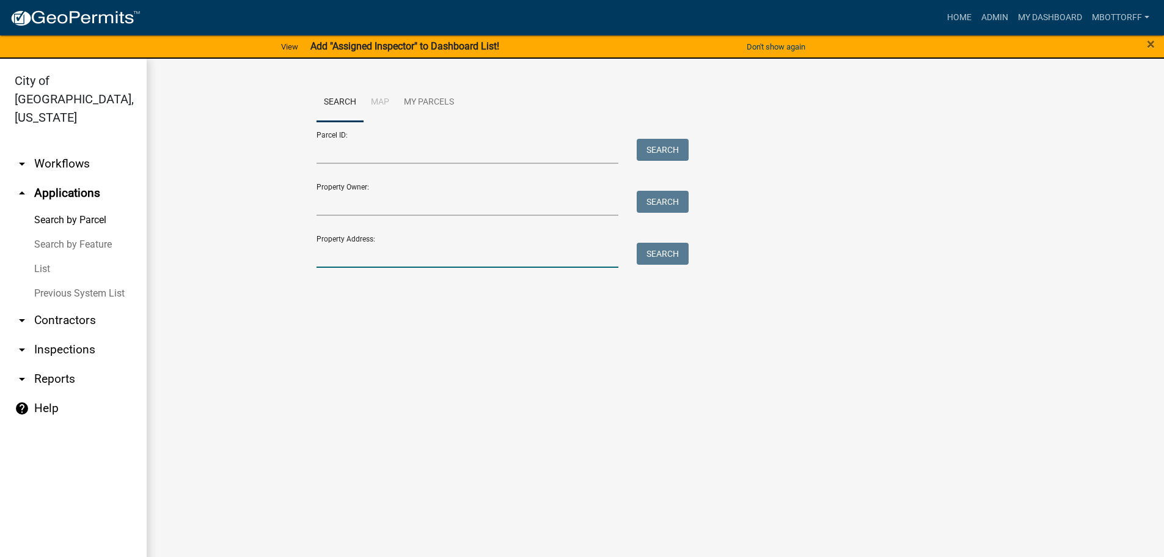
click at [377, 248] on input "Property Address:" at bounding box center [468, 255] width 303 height 25
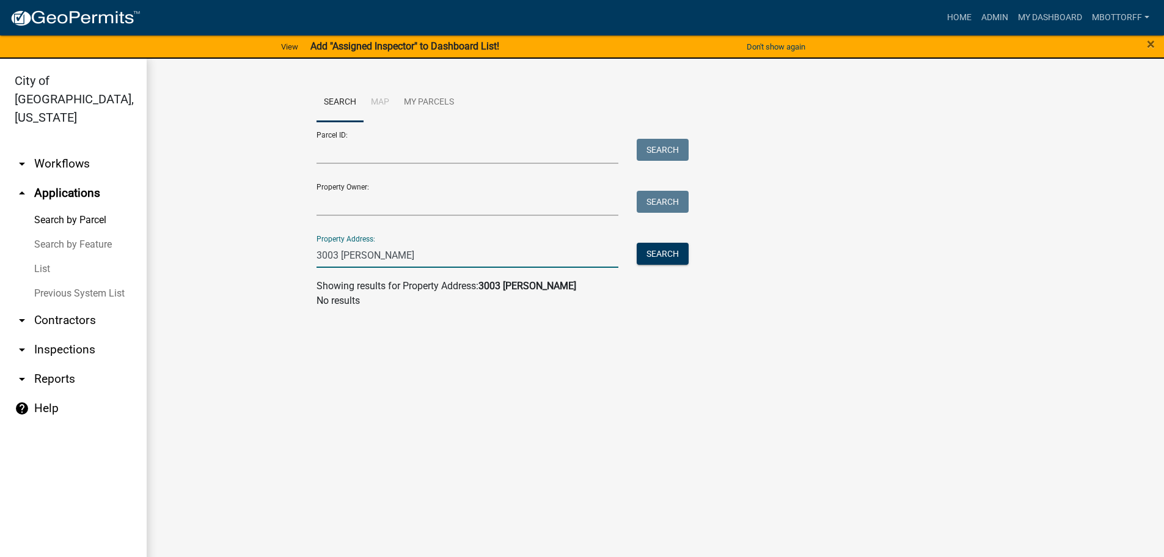
type input "3003 [PERSON_NAME]"
click at [62, 149] on link "arrow_drop_down Workflows" at bounding box center [73, 163] width 147 height 29
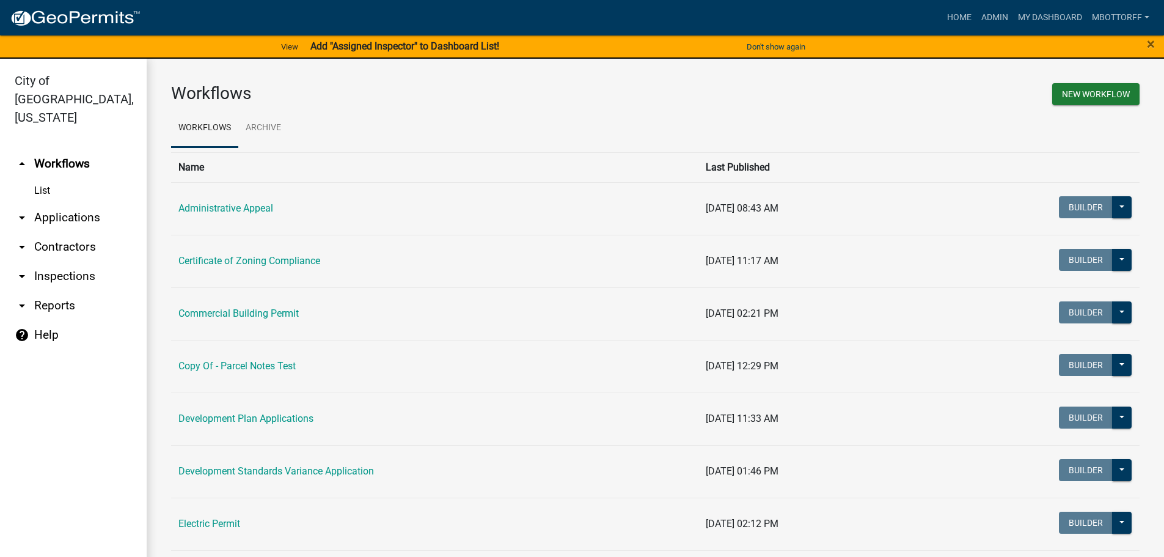
click at [43, 178] on link "List" at bounding box center [73, 190] width 147 height 24
click at [227, 524] on link "Electric Permit" at bounding box center [209, 524] width 62 height 12
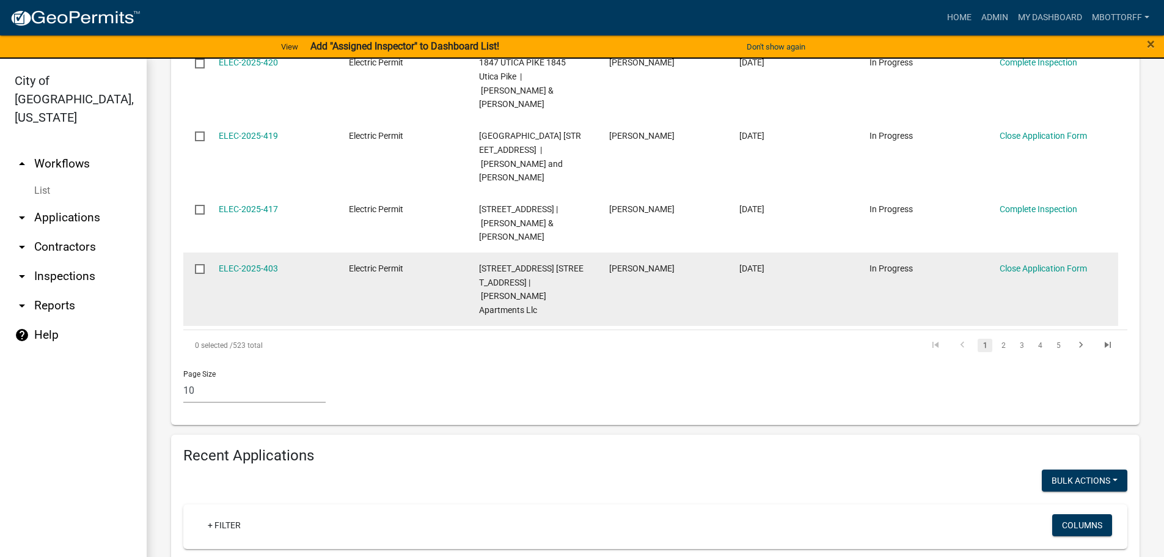
scroll to position [795, 0]
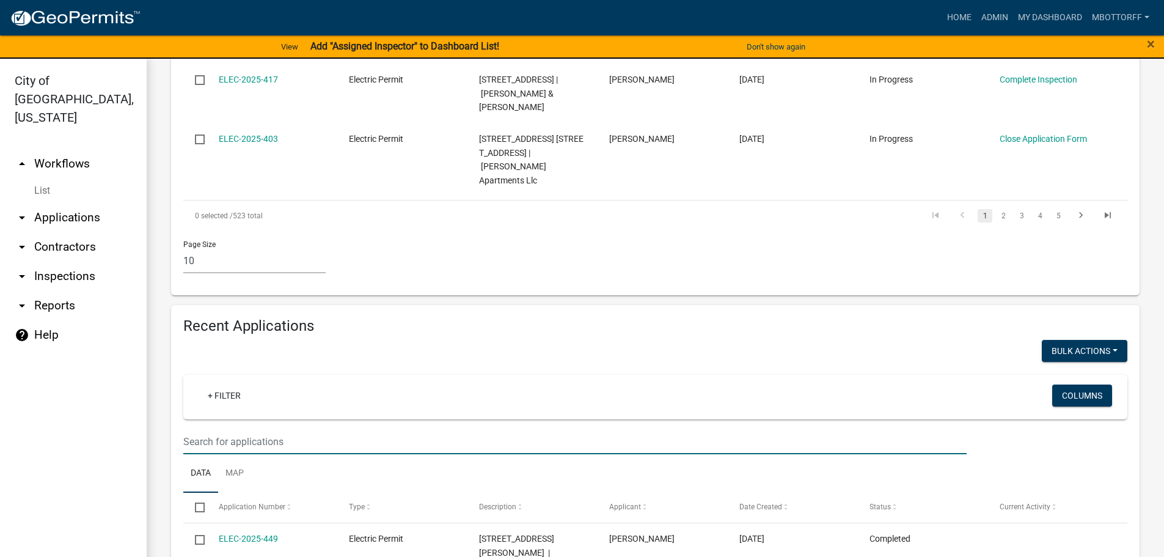
click at [224, 429] on input "text" at bounding box center [575, 441] width 784 height 25
click at [205, 429] on input "30003 BALES" at bounding box center [575, 441] width 784 height 25
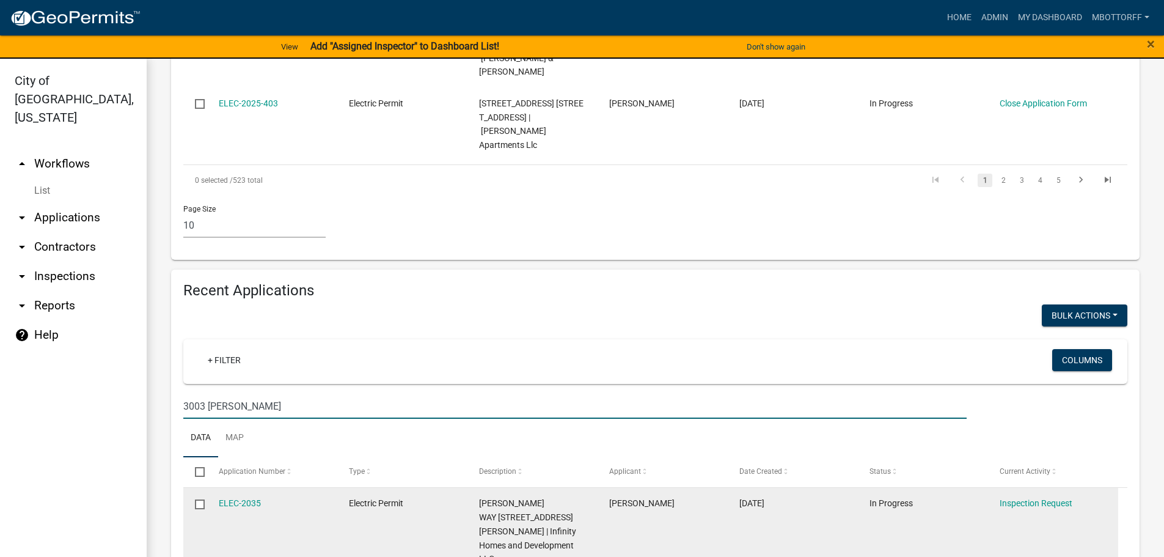
scroll to position [850, 0]
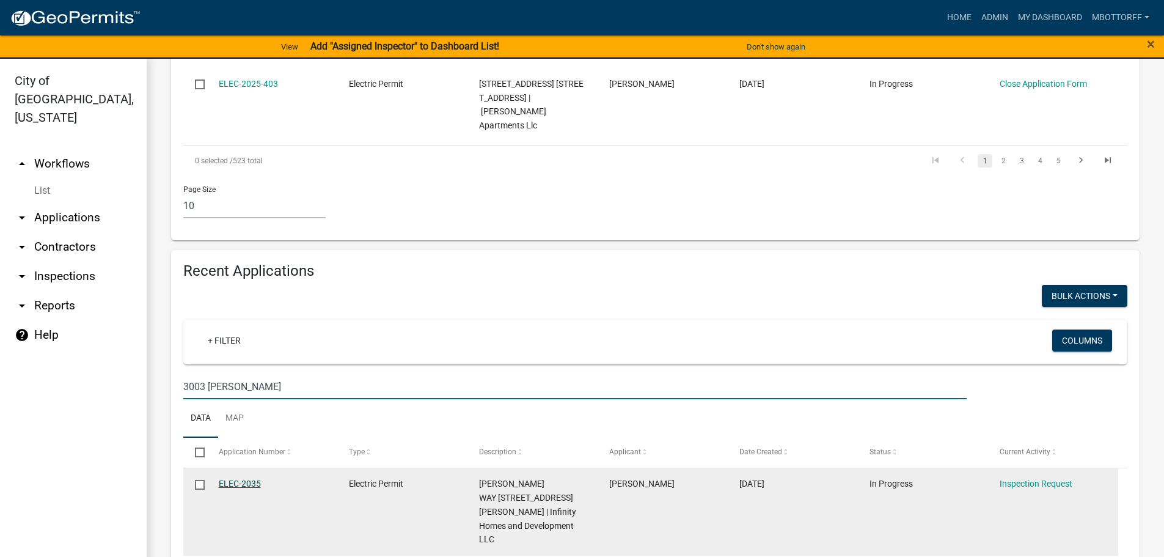
type input "3003 BALES"
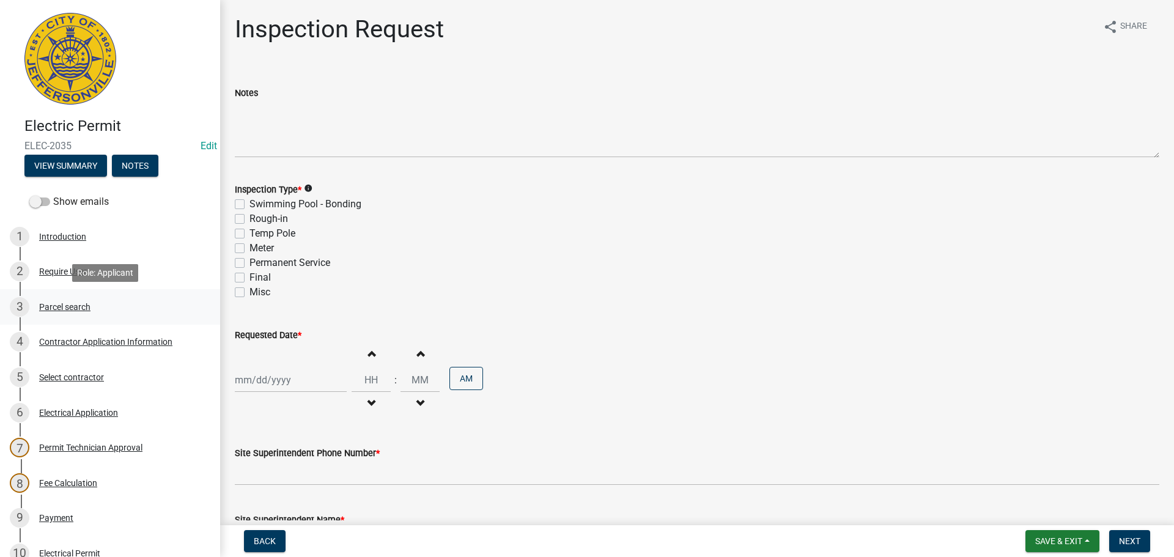
click at [51, 307] on div "Parcel search" at bounding box center [64, 307] width 51 height 9
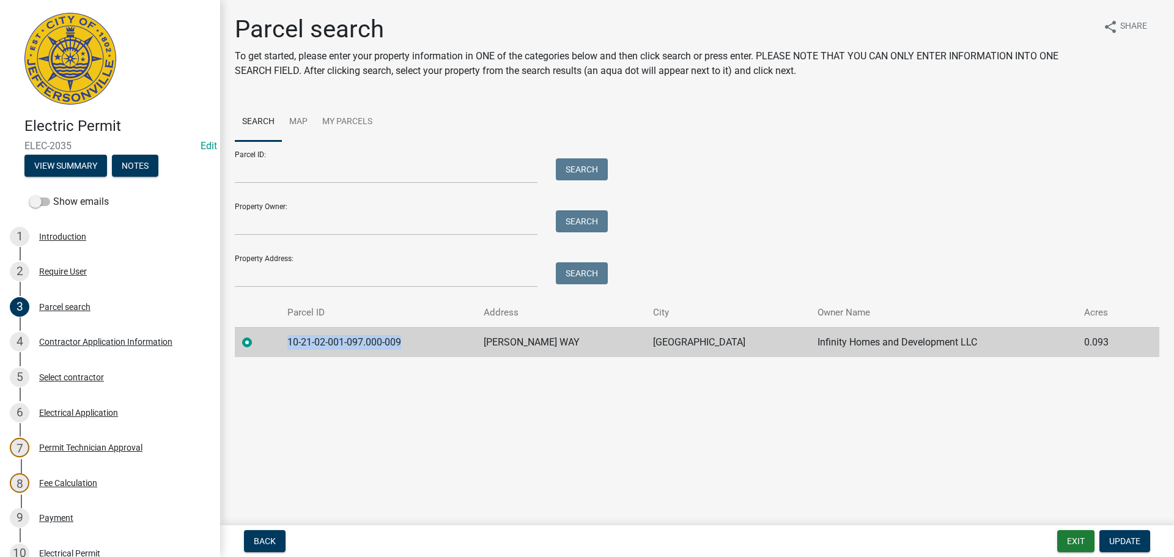
drag, startPoint x: 422, startPoint y: 344, endPoint x: 290, endPoint y: 340, distance: 131.5
click at [290, 340] on td "10-21-02-001-097.000-009" at bounding box center [378, 342] width 197 height 30
copy td "10-21-02-001-097.000-009"
click at [1130, 543] on span "Update" at bounding box center [1124, 541] width 31 height 10
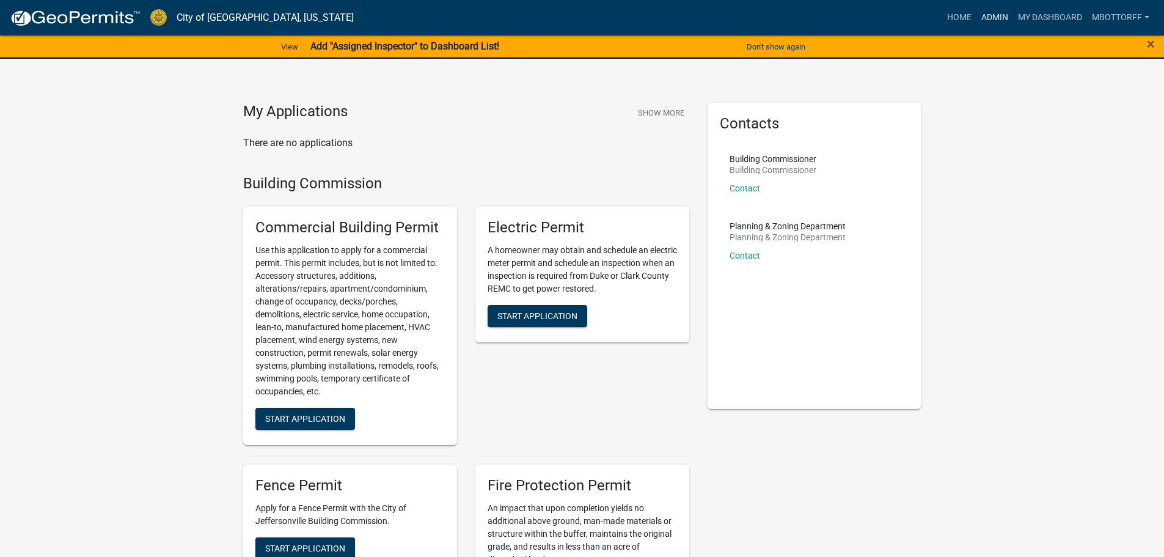
click at [990, 12] on link "Admin" at bounding box center [995, 17] width 37 height 23
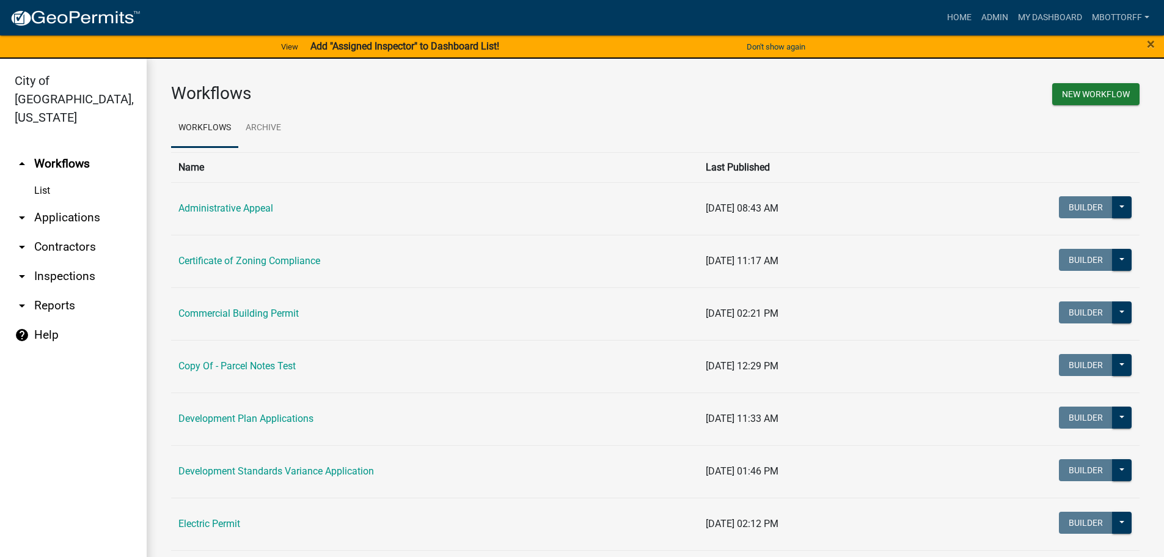
click at [57, 203] on link "arrow_drop_down Applications" at bounding box center [73, 217] width 147 height 29
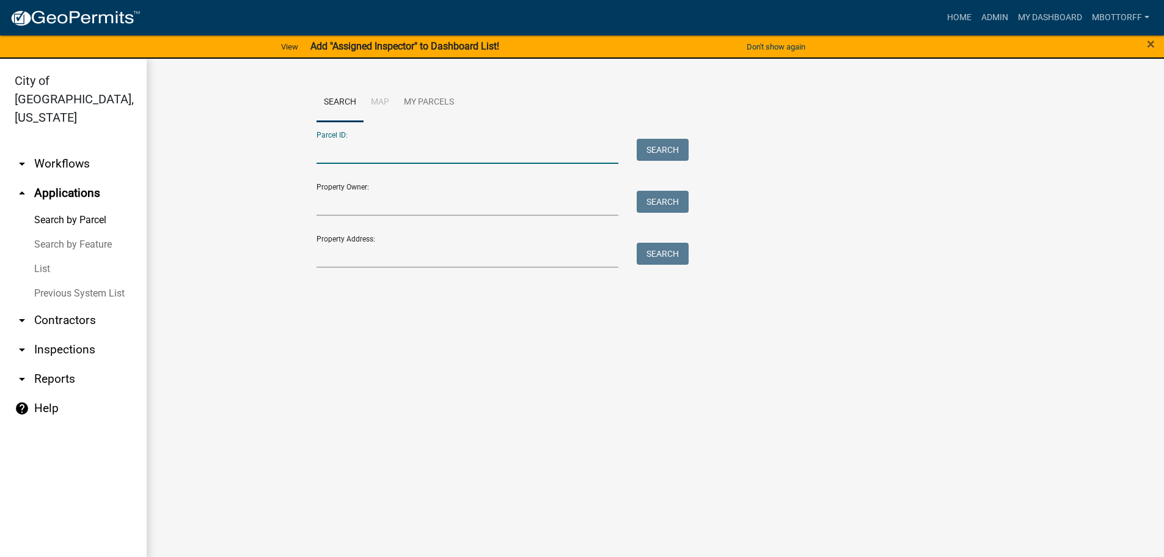
paste input "10-21-02-001-097.000-009"
type input "10-21-02-001-097.000-009"
click at [662, 155] on button "Search" at bounding box center [663, 150] width 52 height 22
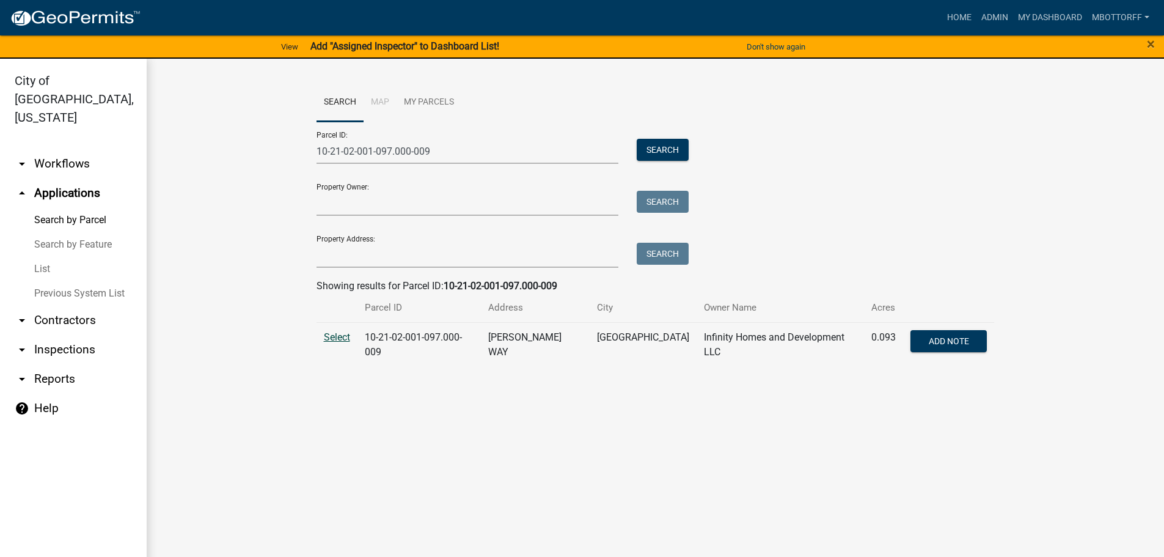
click at [341, 336] on span "Select" at bounding box center [337, 337] width 26 height 12
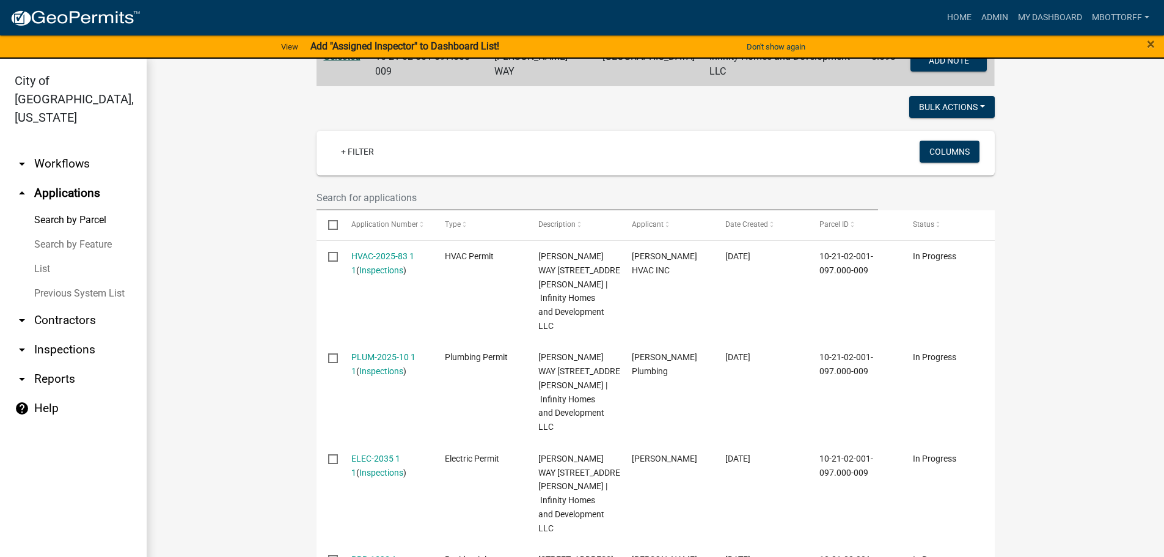
scroll to position [244, 0]
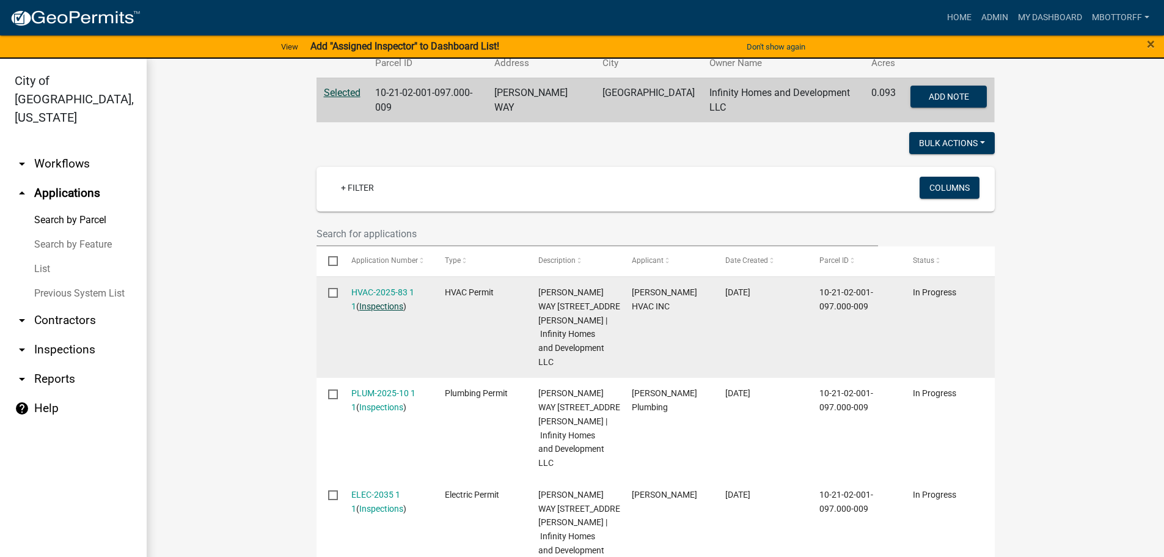
click at [377, 301] on link "Inspections" at bounding box center [381, 306] width 44 height 10
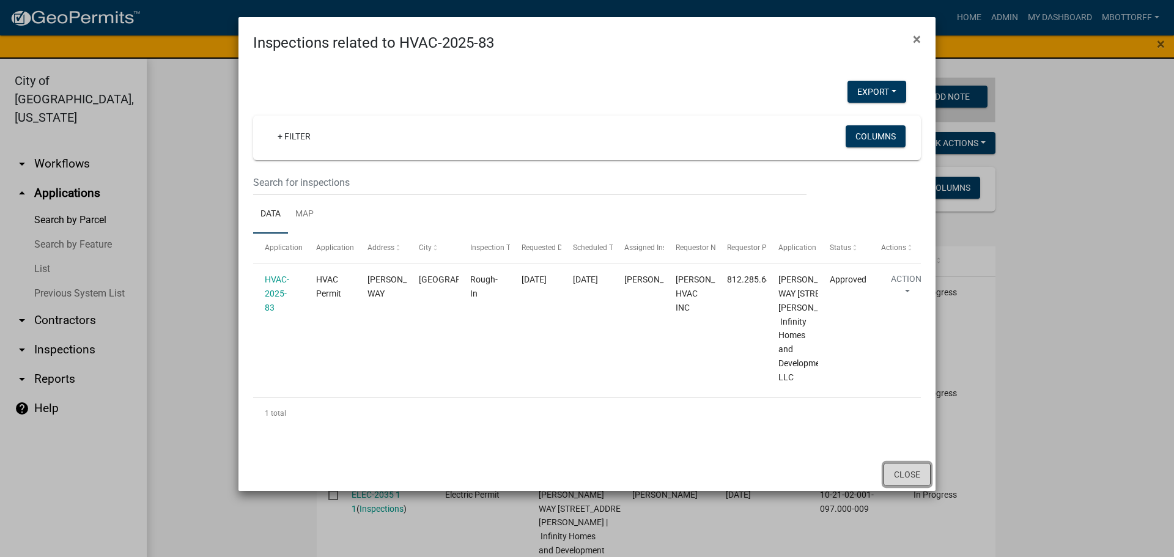
click at [896, 486] on button "Close" at bounding box center [906, 474] width 47 height 23
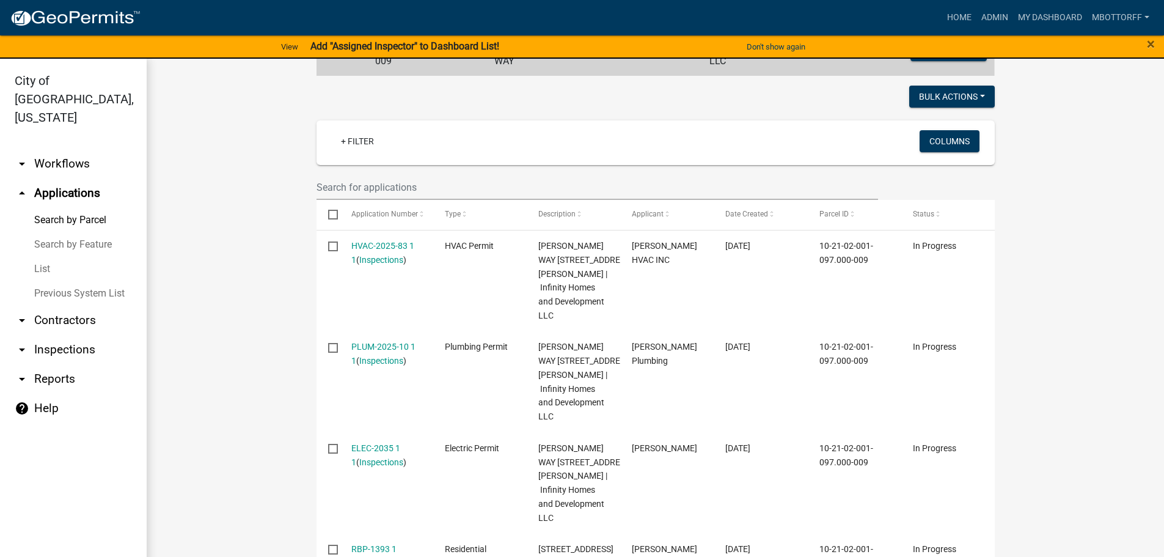
scroll to position [536, 0]
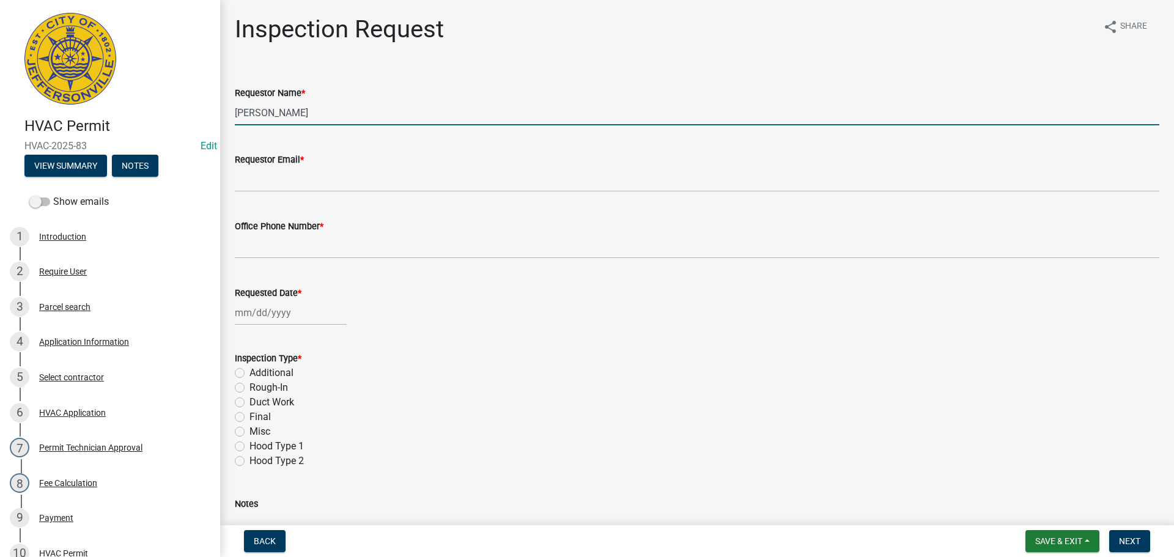
drag, startPoint x: 313, startPoint y: 117, endPoint x: 89, endPoint y: 96, distance: 224.7
click at [126, 98] on div "HVAC Permit HVAC-2025-83 Edit View Summary Notes Show emails 1 Introduction 2 R…" at bounding box center [587, 278] width 1174 height 557
type input "RAY"
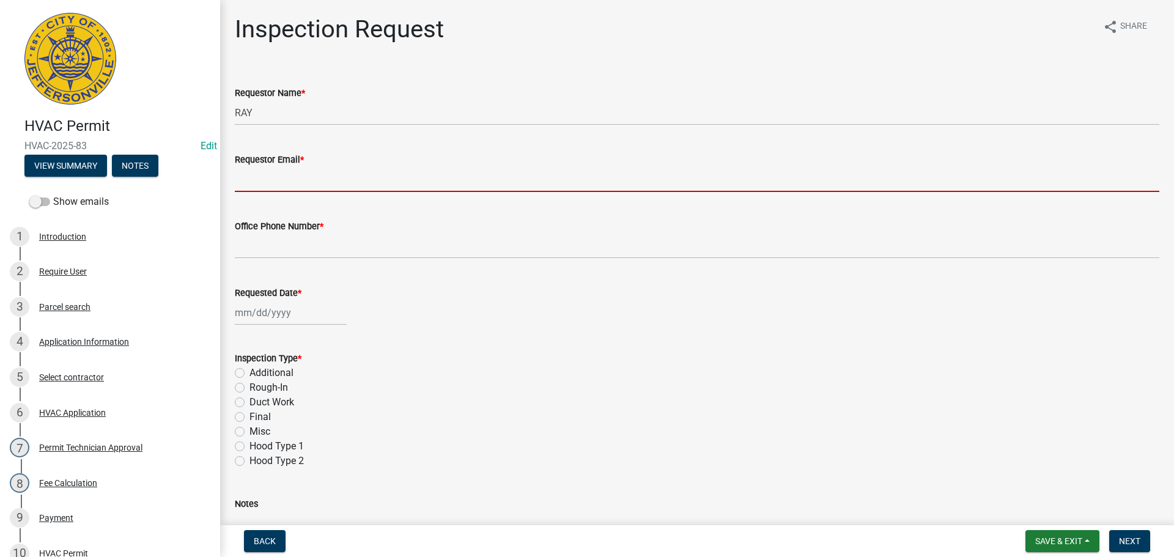
click at [272, 186] on input "Requestor Email *" at bounding box center [697, 179] width 924 height 25
type input "[EMAIL_ADDRESS][DOMAIN_NAME]"
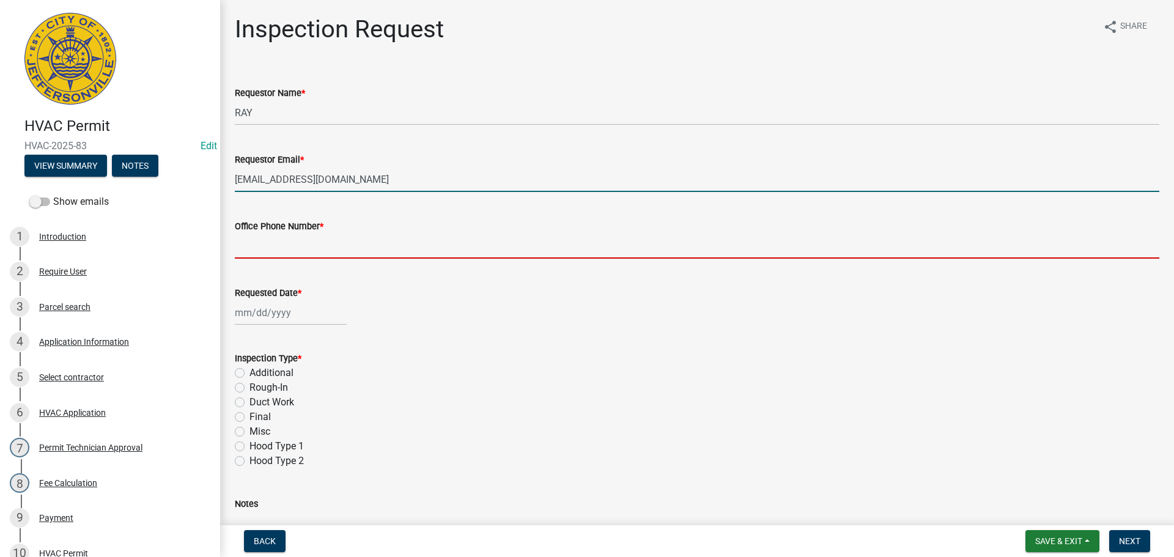
drag, startPoint x: 277, startPoint y: 235, endPoint x: 271, endPoint y: 243, distance: 9.2
click at [277, 235] on input "Office Phone Number *" at bounding box center [697, 245] width 924 height 25
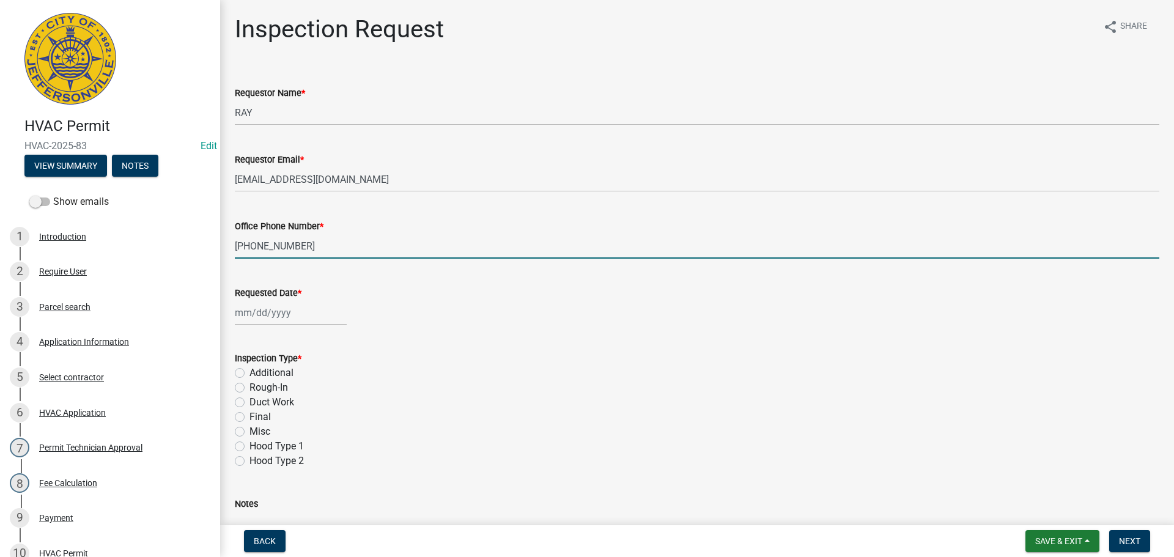
type input "[PHONE_NUMBER]"
select select "8"
select select "2025"
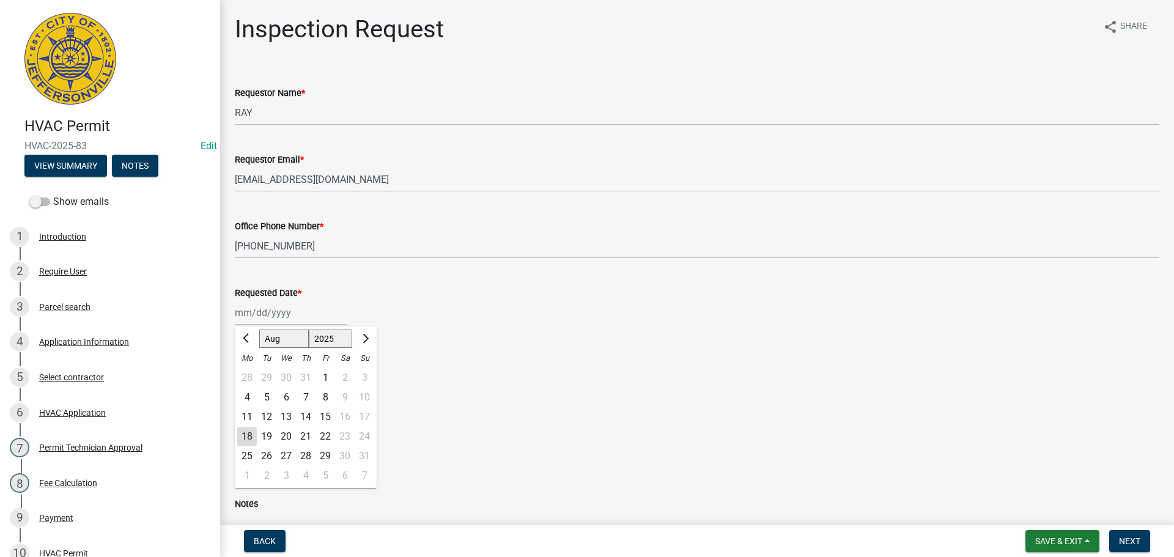
drag, startPoint x: 258, startPoint y: 301, endPoint x: 254, endPoint y: 313, distance: 12.8
click at [258, 303] on div "Jan Feb Mar Apr May Jun Jul Aug Sep Oct Nov Dec 1525 1526 1527 1528 1529 1530 1…" at bounding box center [291, 312] width 112 height 25
click at [266, 437] on div "19" at bounding box center [267, 437] width 20 height 20
type input "08/19/2025"
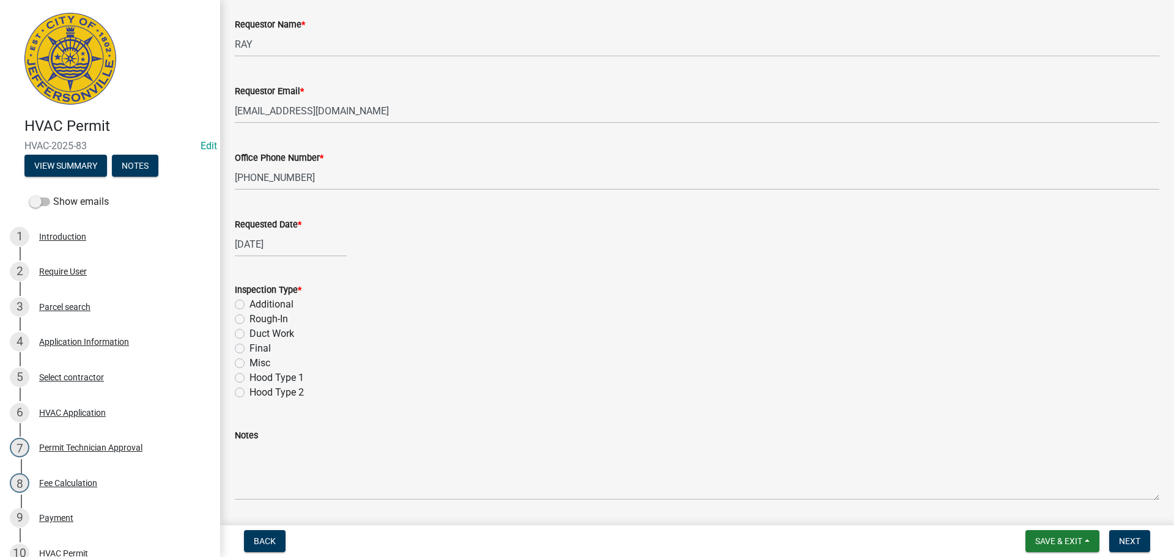
scroll to position [172, 0]
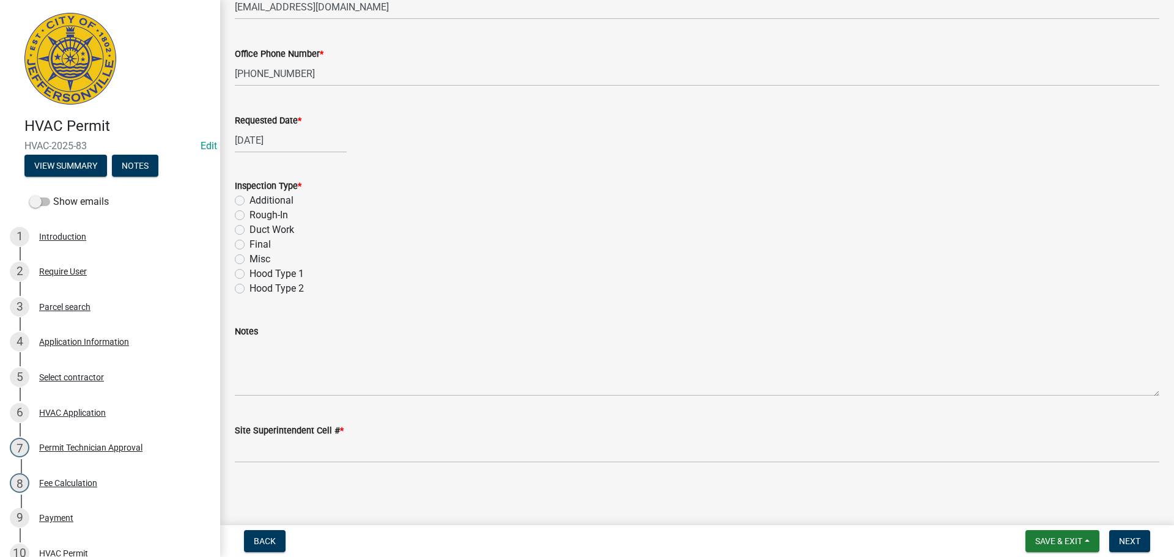
click at [249, 244] on label "Final" at bounding box center [259, 244] width 21 height 15
click at [249, 244] on input "Final" at bounding box center [253, 241] width 8 height 8
radio input "true"
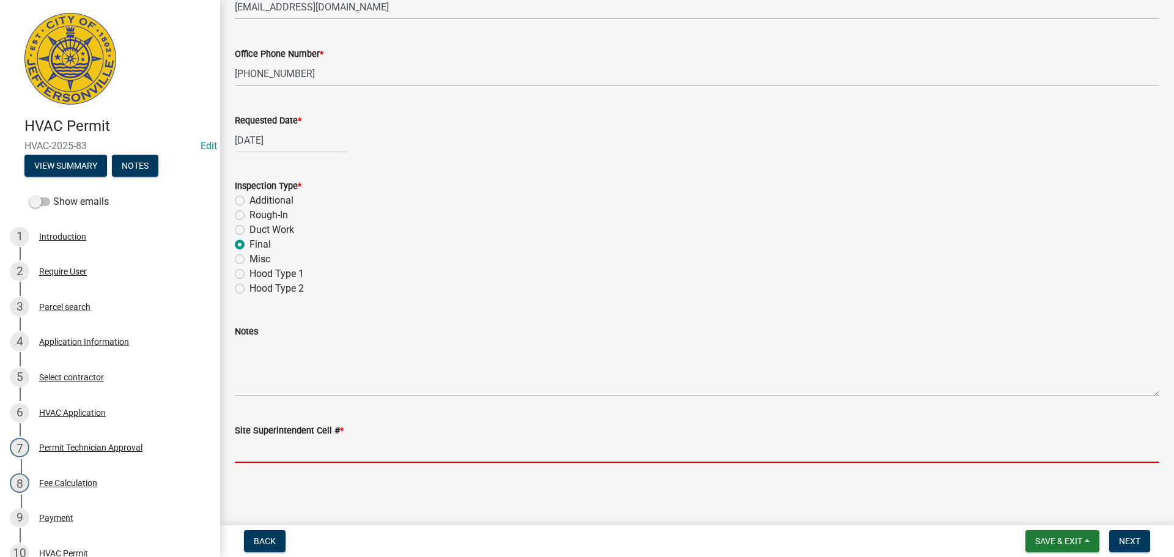
click at [260, 448] on input "Site Superintendent Cell # *" at bounding box center [697, 450] width 924 height 25
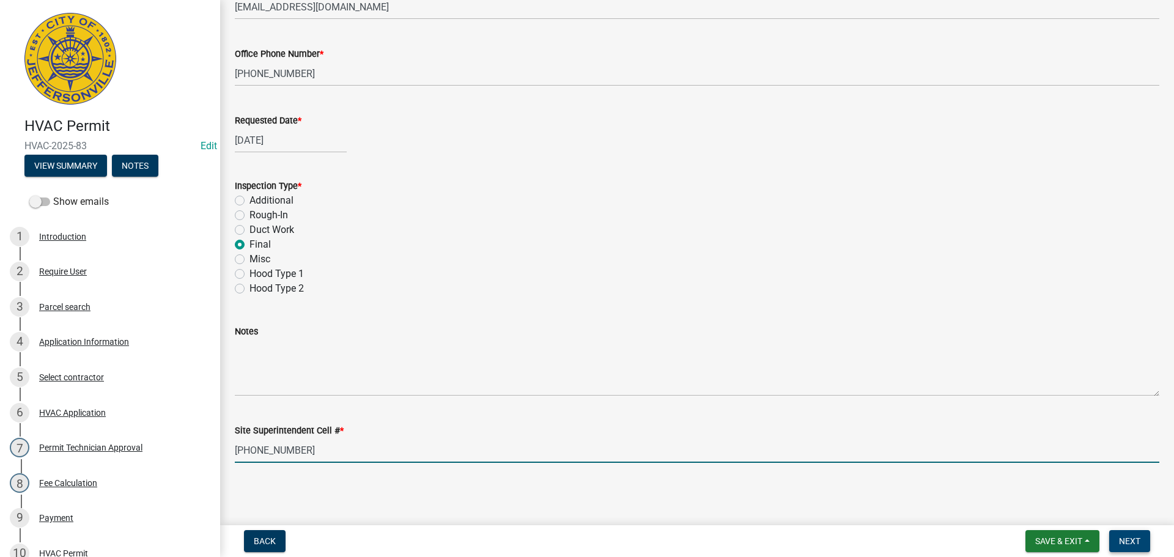
type input "502-262-0455"
click at [1139, 542] on span "Next" at bounding box center [1129, 541] width 21 height 10
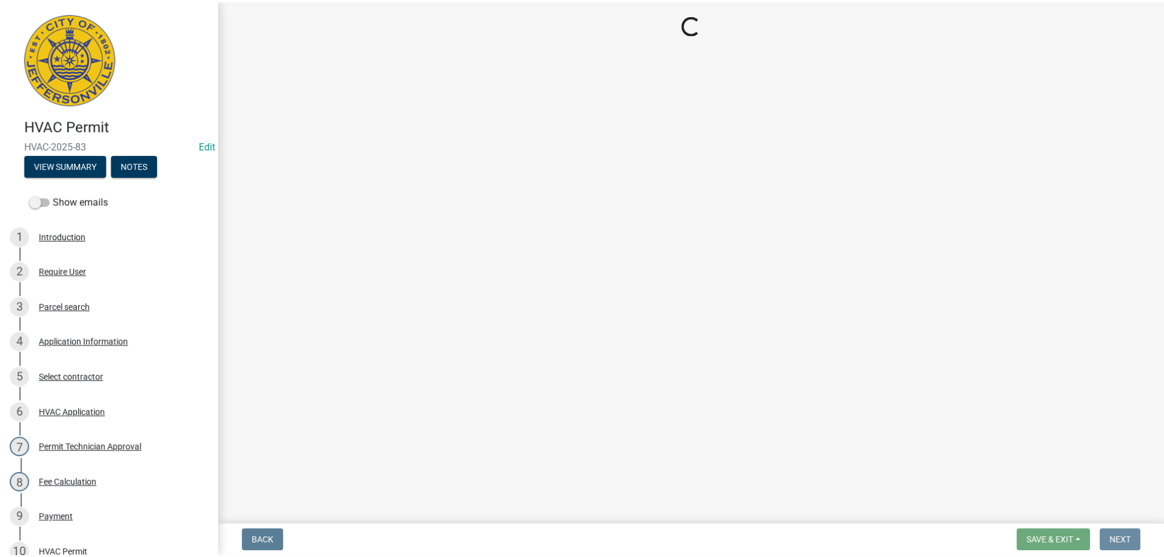
scroll to position [0, 0]
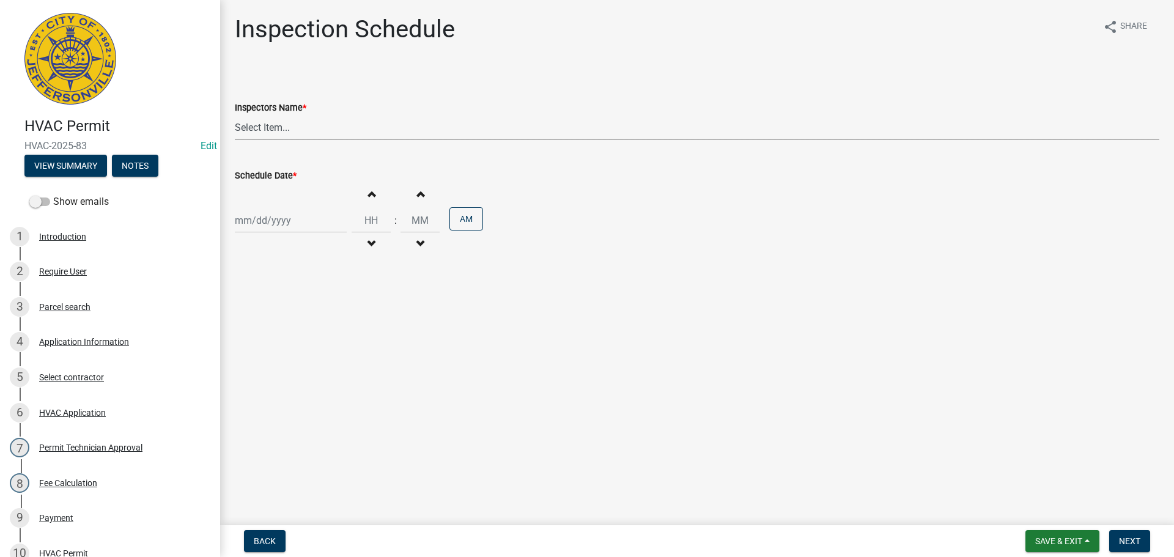
click at [249, 124] on select "Select Item... jramsey (Jeremy Ramsey) MaryFrey (Mary Frey) mkruer (Mike Kruer)…" at bounding box center [697, 127] width 924 height 25
select select "13c97fbc-c819-4cee-844a-0db3d3c4db95"
click at [235, 115] on select "Select Item... jramsey (Jeremy Ramsey) MaryFrey (Mary Frey) mkruer (Mike Kruer)…" at bounding box center [697, 127] width 924 height 25
click at [255, 215] on div at bounding box center [291, 220] width 112 height 25
select select "8"
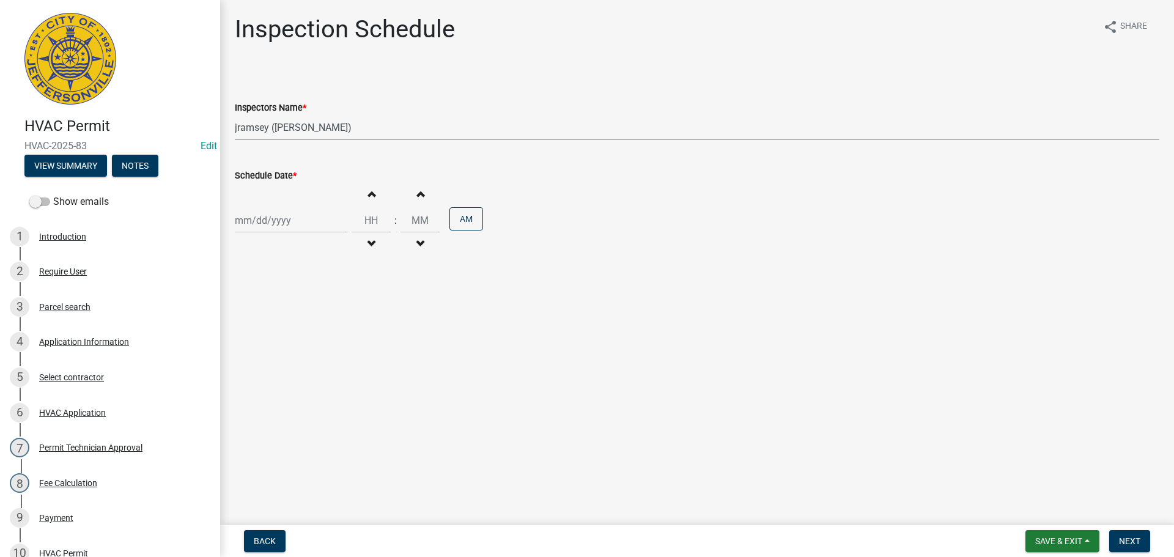
select select "2025"
click at [264, 344] on div "19" at bounding box center [267, 344] width 20 height 20
type input "08/19/2025"
drag, startPoint x: 1121, startPoint y: 539, endPoint x: 1117, endPoint y: 529, distance: 11.0
click at [1121, 538] on span "Next" at bounding box center [1129, 541] width 21 height 10
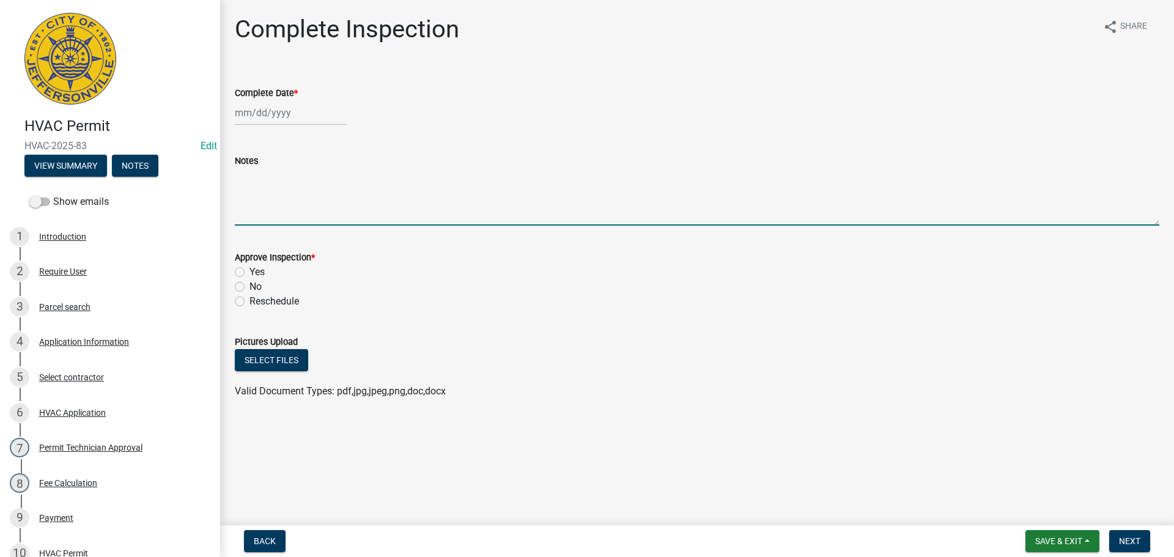
click at [268, 198] on textarea "Notes" at bounding box center [697, 196] width 924 height 57
type textarea "CODE 4541"
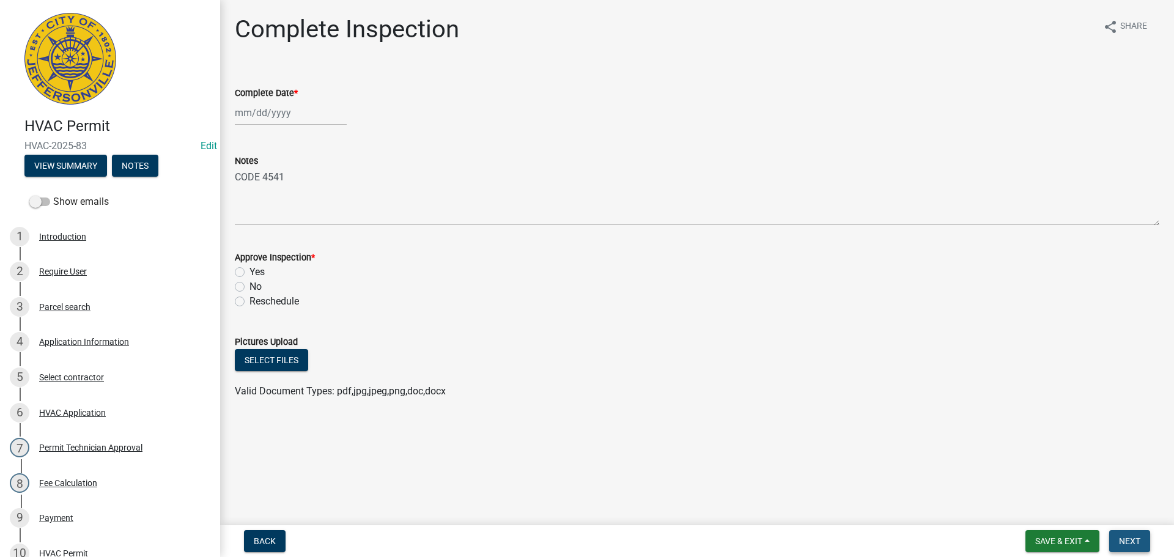
click at [1131, 542] on span "Next" at bounding box center [1129, 541] width 21 height 10
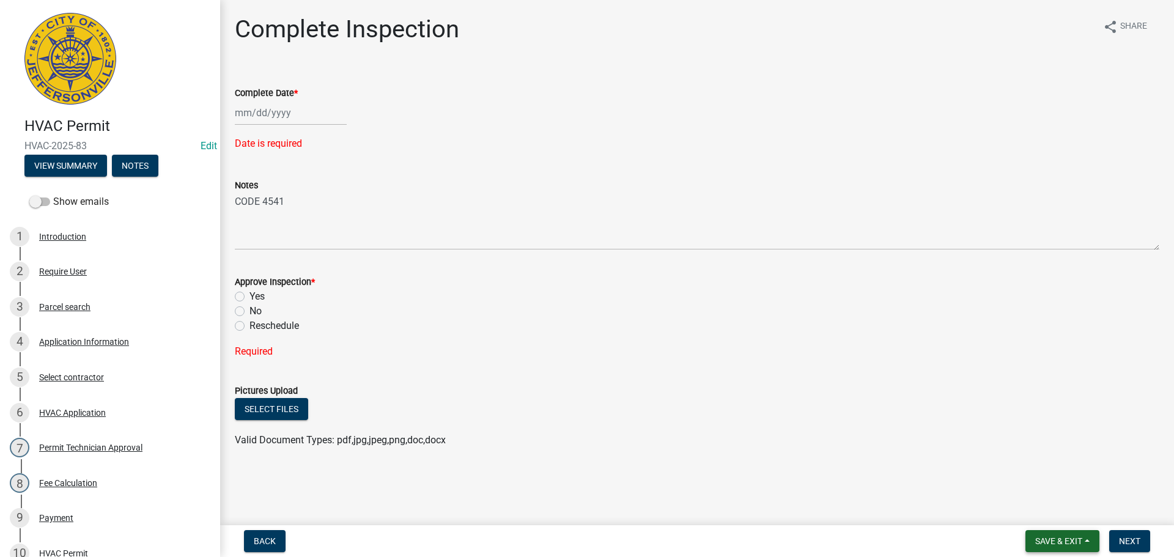
click at [1057, 546] on button "Save & Exit" at bounding box center [1062, 541] width 74 height 22
click at [1036, 509] on button "Save & Exit" at bounding box center [1050, 508] width 98 height 29
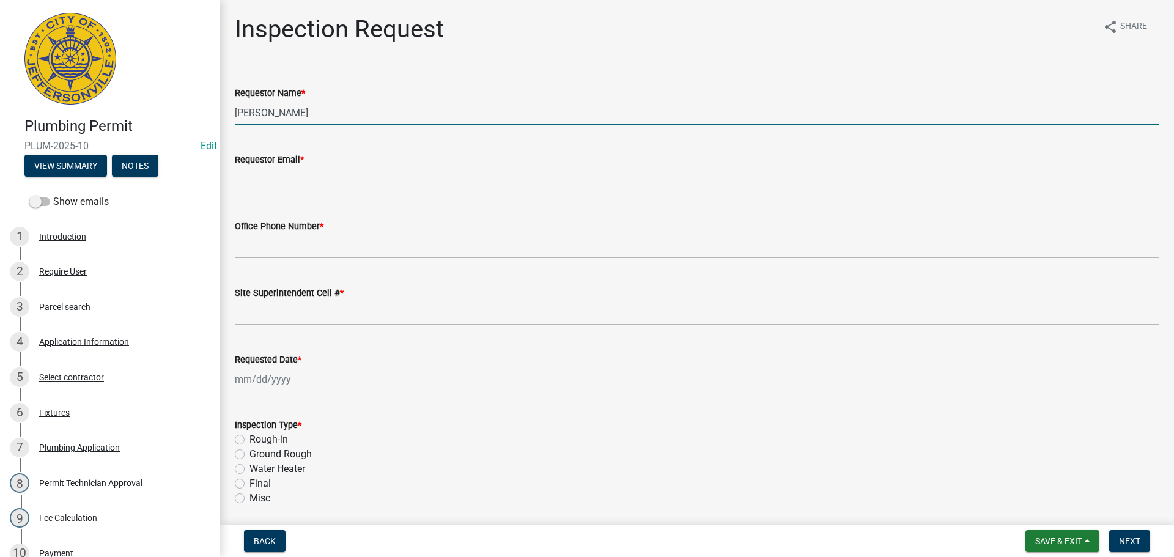
drag, startPoint x: 312, startPoint y: 118, endPoint x: 75, endPoint y: 90, distance: 238.1
click at [109, 85] on div "Plumbing Permit PLUM-2025-10 Edit View Summary Notes Show emails 1 Introduction…" at bounding box center [587, 278] width 1174 height 557
type input "RAY"
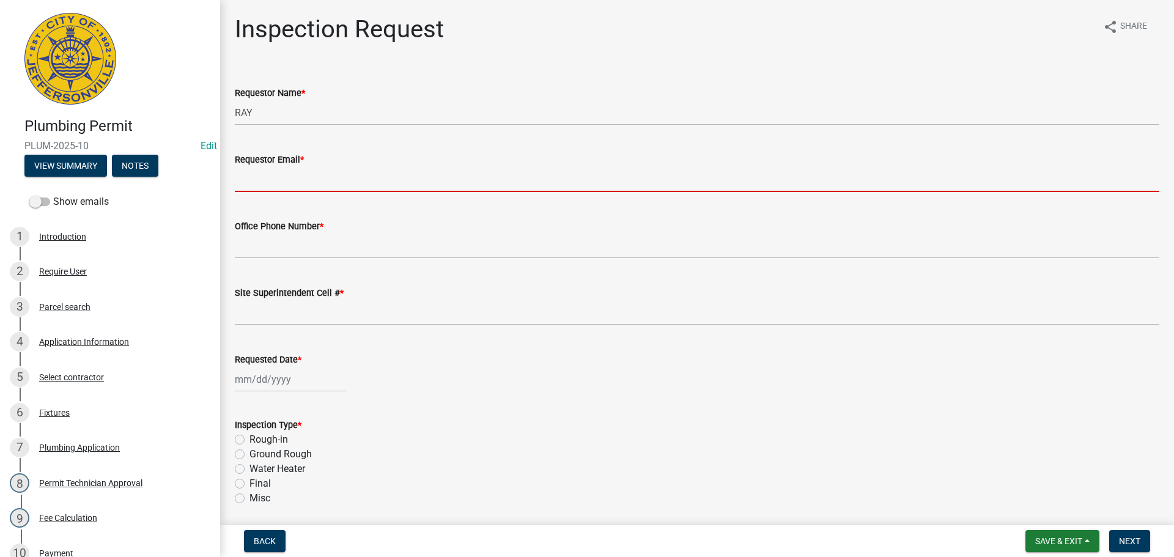
click at [262, 178] on input "Requestor Email *" at bounding box center [697, 179] width 924 height 25
type input "[EMAIL_ADDRESS][DOMAIN_NAME]"
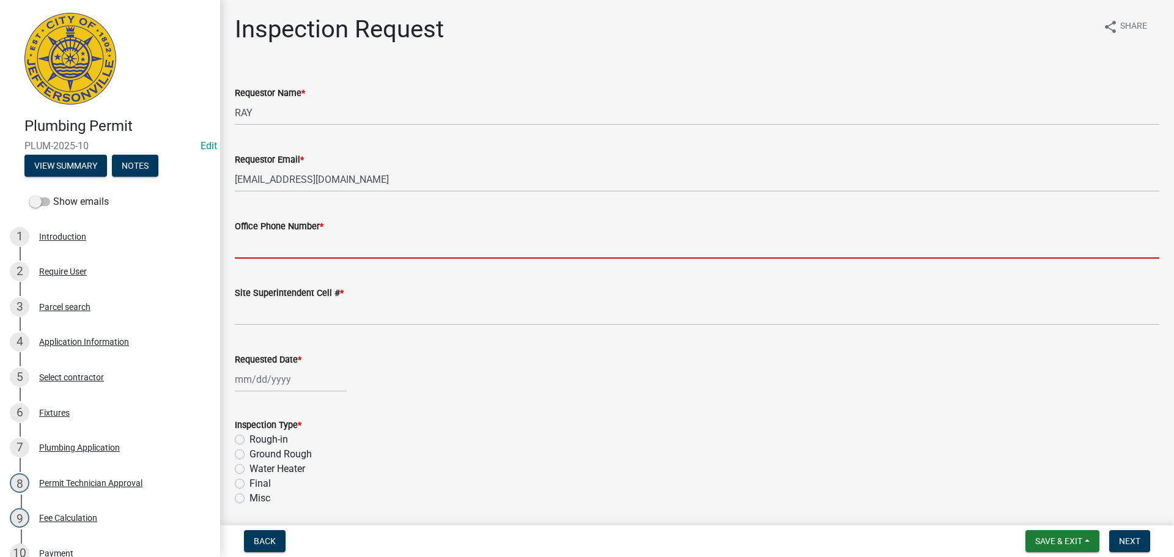
click at [263, 244] on input "Office Phone Number *" at bounding box center [697, 245] width 924 height 25
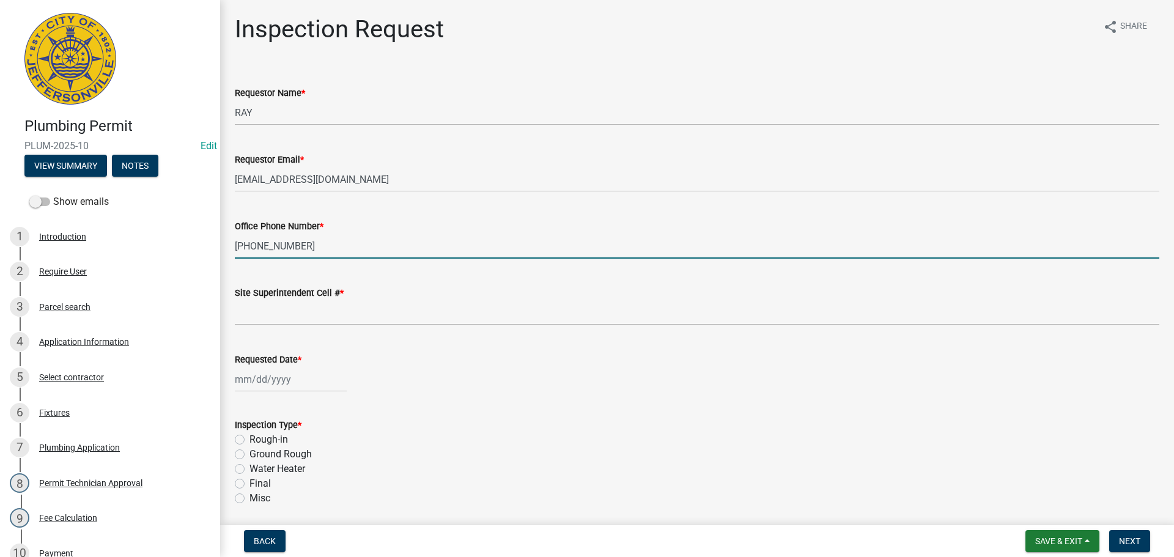
type input "[PHONE_NUMBER]"
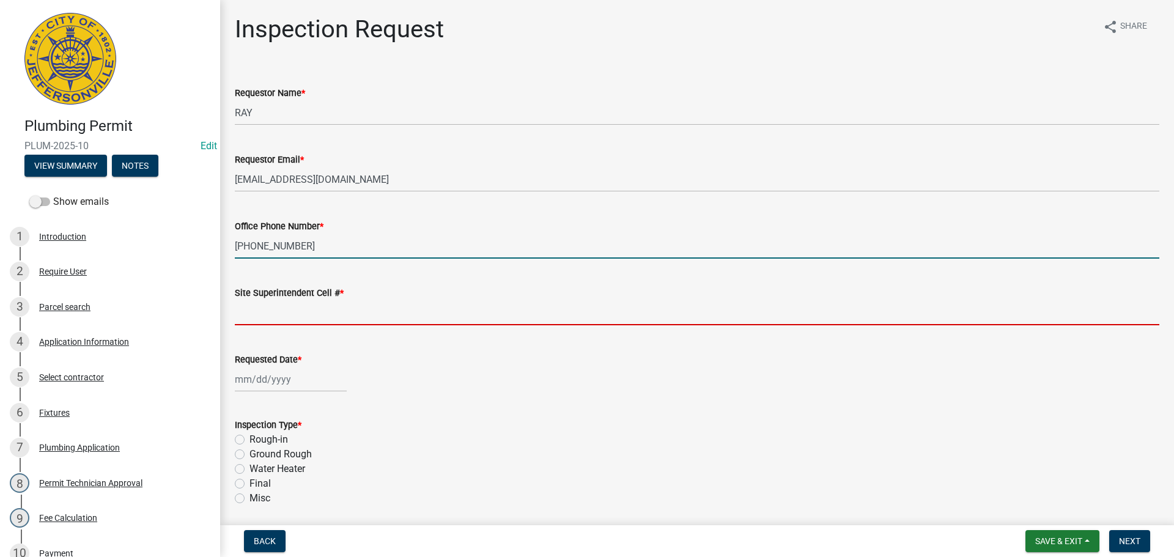
click at [262, 304] on input "Site Superintendent Cell # *" at bounding box center [697, 312] width 924 height 25
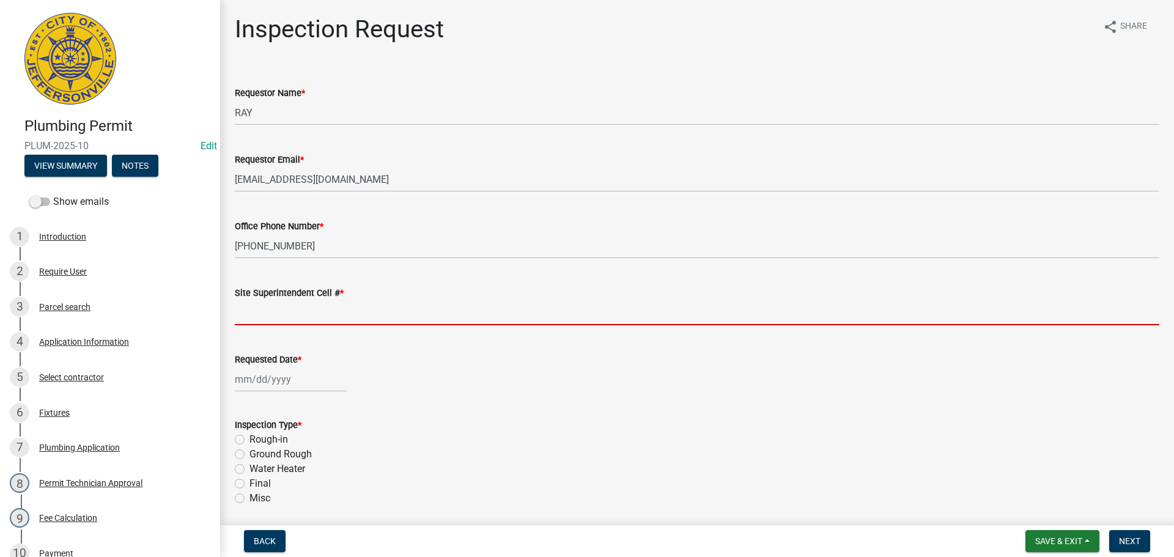
type input "SAME"
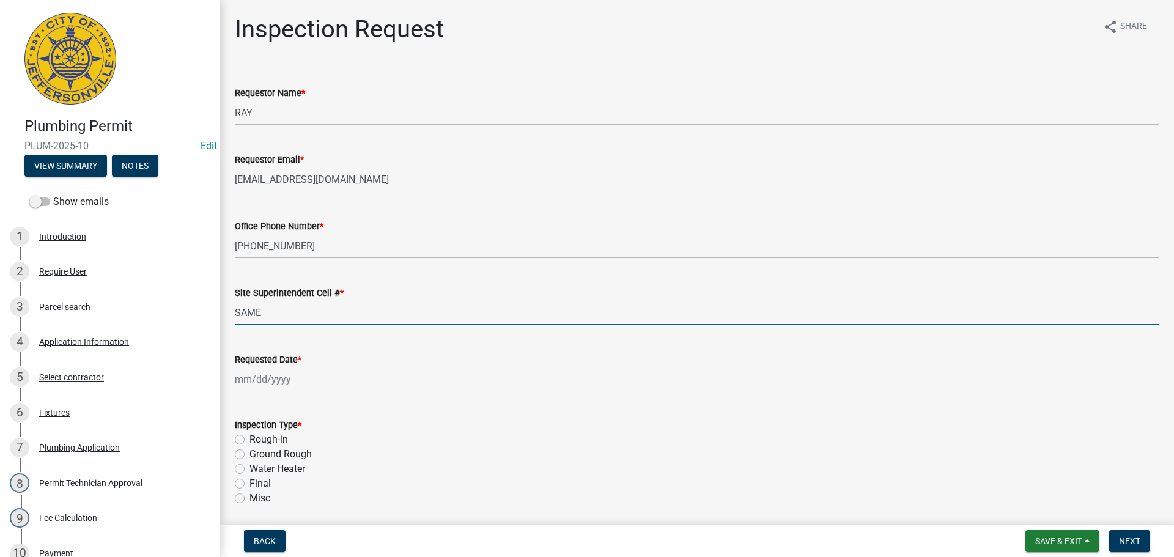
click at [282, 377] on div at bounding box center [291, 379] width 112 height 25
select select "8"
select select "2025"
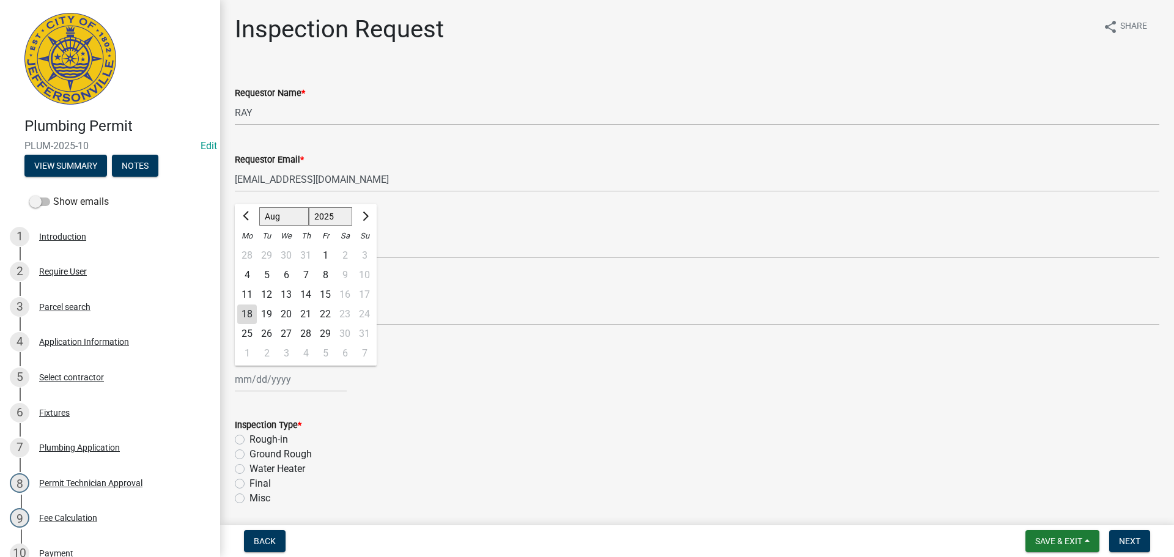
click at [271, 321] on div "19" at bounding box center [267, 314] width 20 height 20
type input "[DATE]"
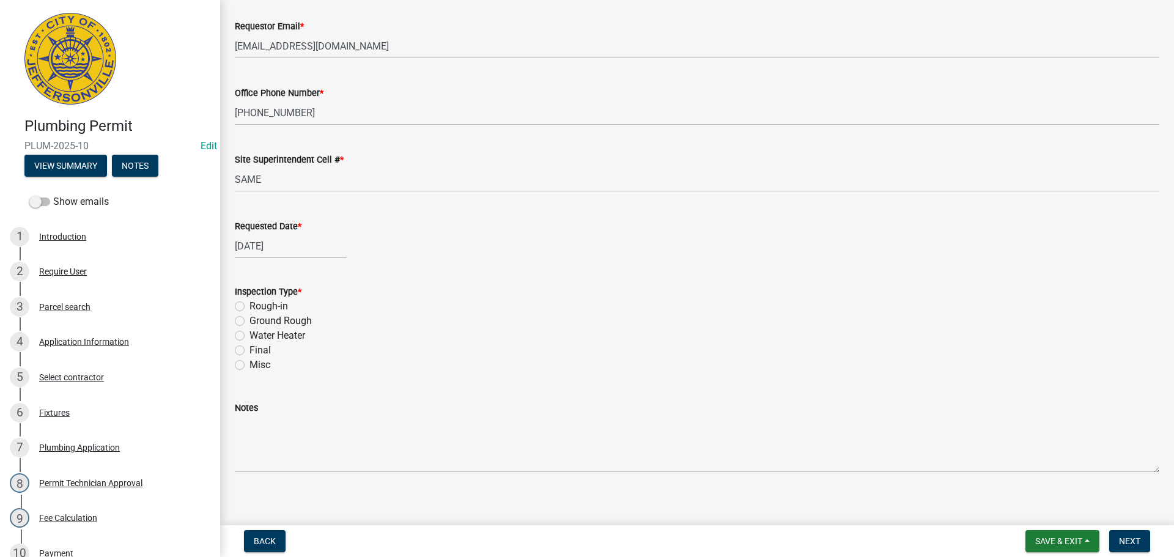
scroll to position [143, 0]
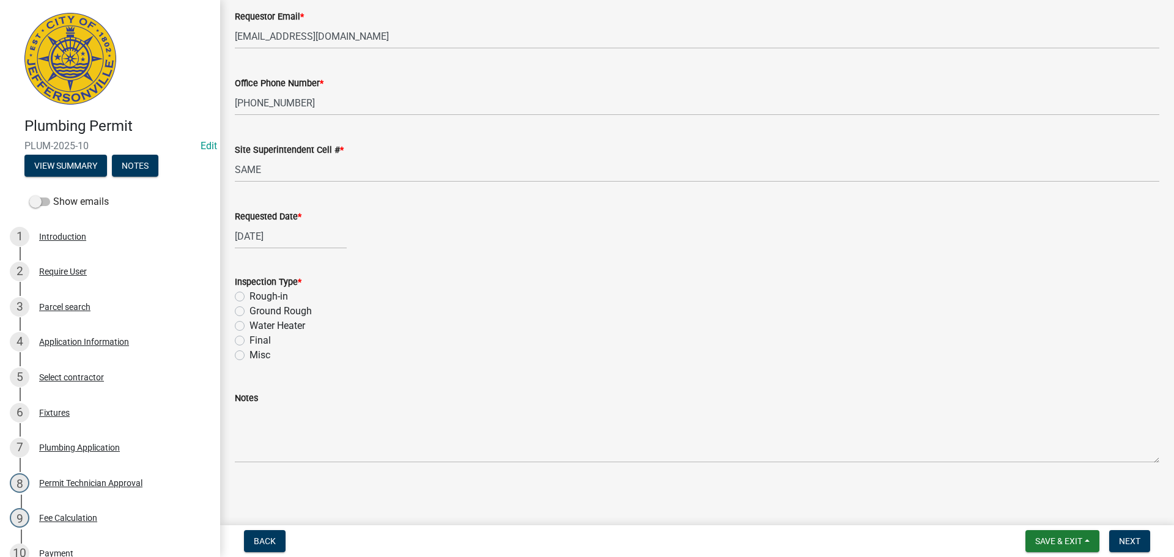
click at [249, 340] on label "Final" at bounding box center [259, 340] width 21 height 15
click at [249, 340] on input "Final" at bounding box center [253, 337] width 8 height 8
radio input "true"
click at [1135, 537] on span "Next" at bounding box center [1129, 541] width 21 height 10
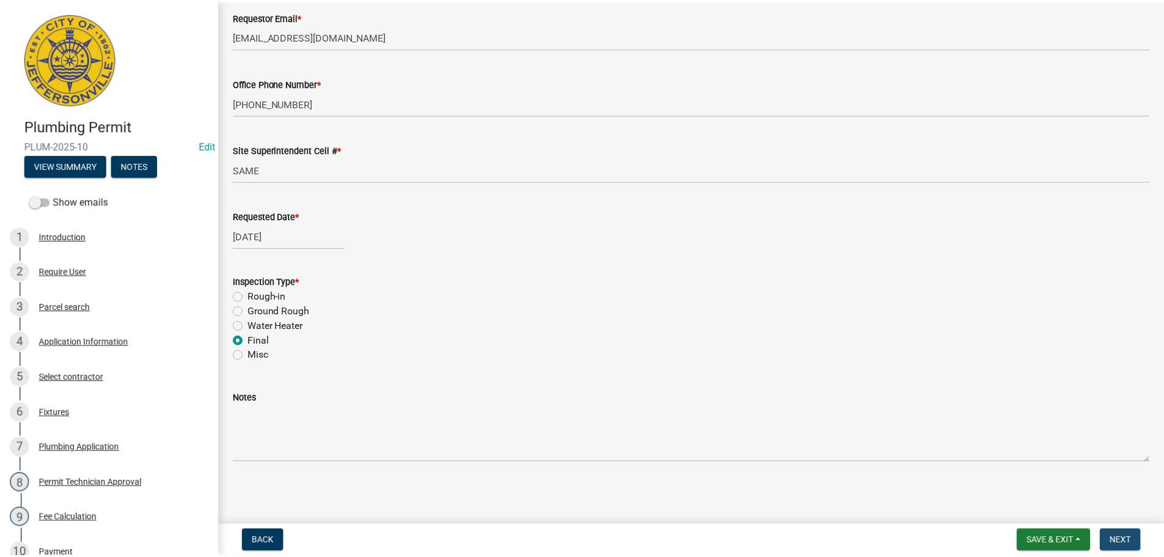
scroll to position [0, 0]
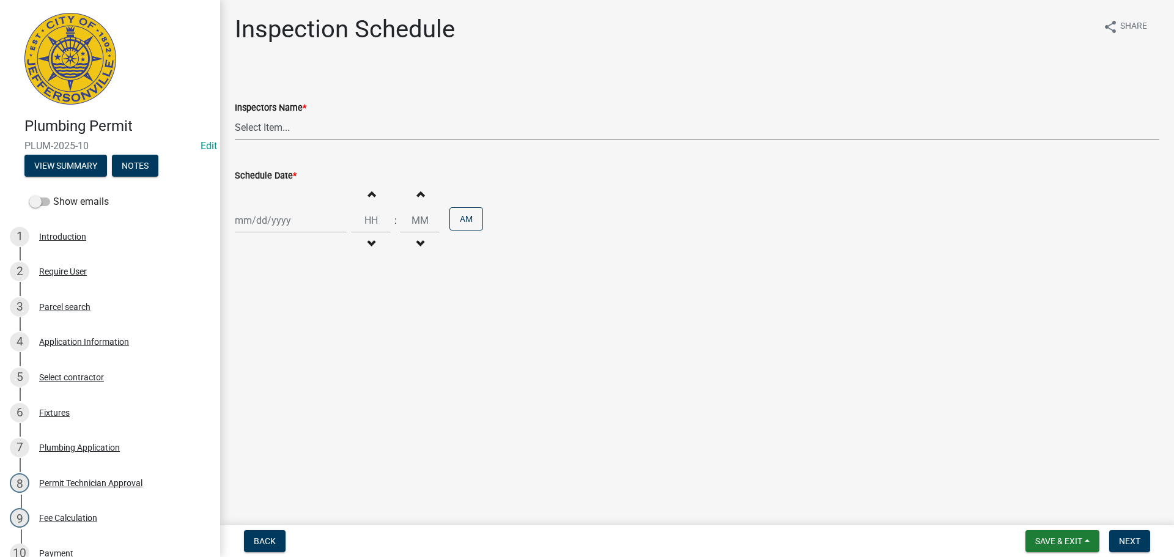
drag, startPoint x: 261, startPoint y: 128, endPoint x: 261, endPoint y: 139, distance: 11.0
click at [262, 128] on select "Select Item... [PERSON_NAME] ([PERSON_NAME]) [PERSON_NAME] ([PERSON_NAME]) mkru…" at bounding box center [697, 127] width 924 height 25
select select "13c97fbc-c819-4cee-844a-0db3d3c4db95"
click at [235, 115] on select "Select Item... [PERSON_NAME] ([PERSON_NAME]) [PERSON_NAME] ([PERSON_NAME]) mkru…" at bounding box center [697, 127] width 924 height 25
select select "8"
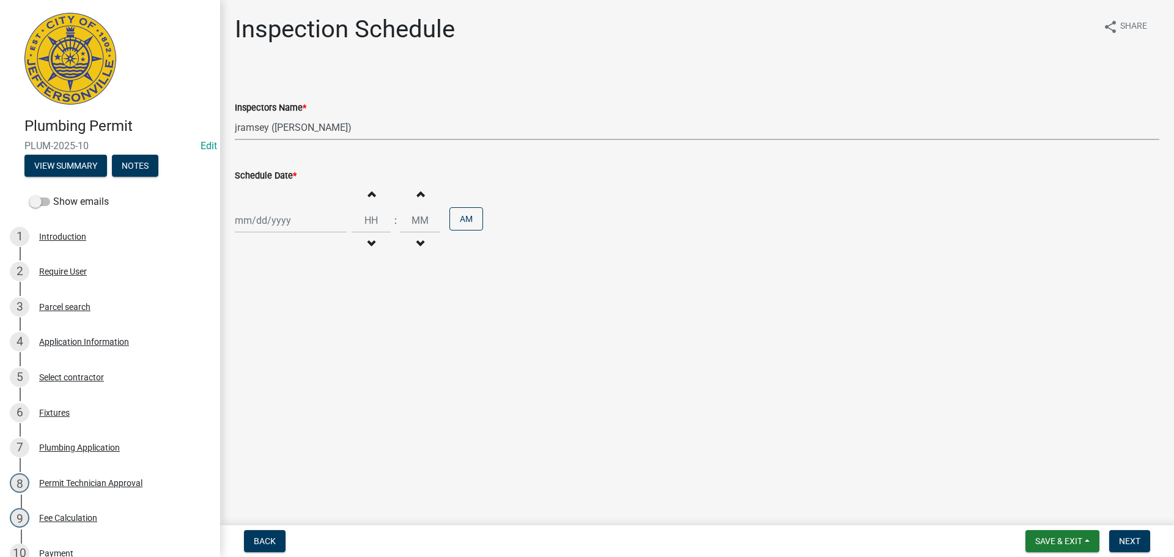
select select "2025"
click at [255, 219] on div "[PERSON_NAME] Feb Mar Apr [PERSON_NAME][DATE] Oct Nov [DATE] 1526 1527 1528 152…" at bounding box center [291, 220] width 112 height 25
click at [265, 339] on div "19" at bounding box center [267, 344] width 20 height 20
type input "[DATE]"
click at [1133, 539] on span "Next" at bounding box center [1129, 541] width 21 height 10
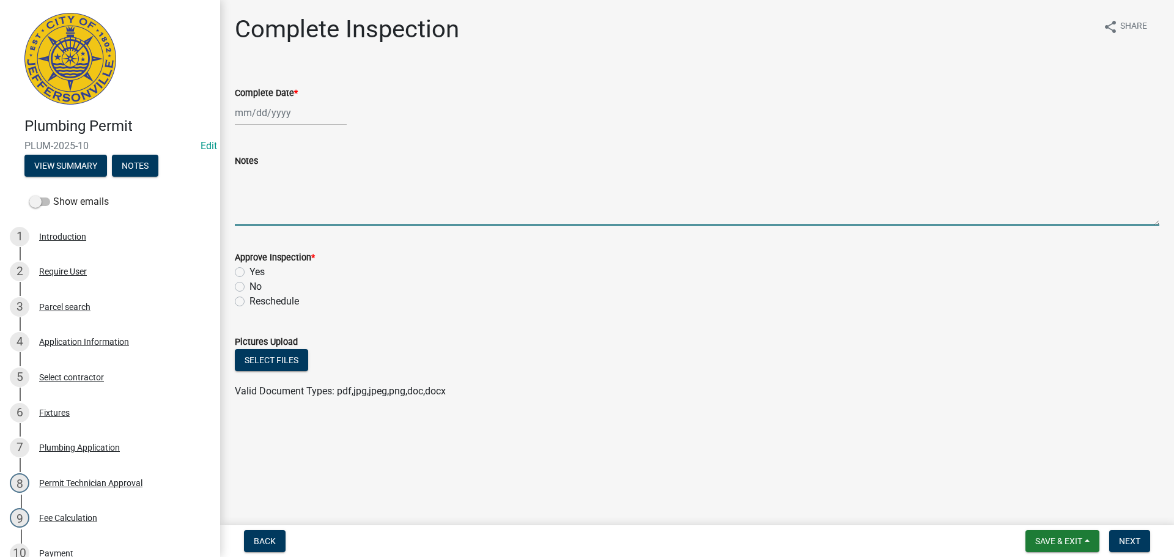
click at [249, 196] on textarea "Notes" at bounding box center [697, 196] width 924 height 57
type textarea "CODE 4541"
click at [1124, 540] on span "Next" at bounding box center [1129, 541] width 21 height 10
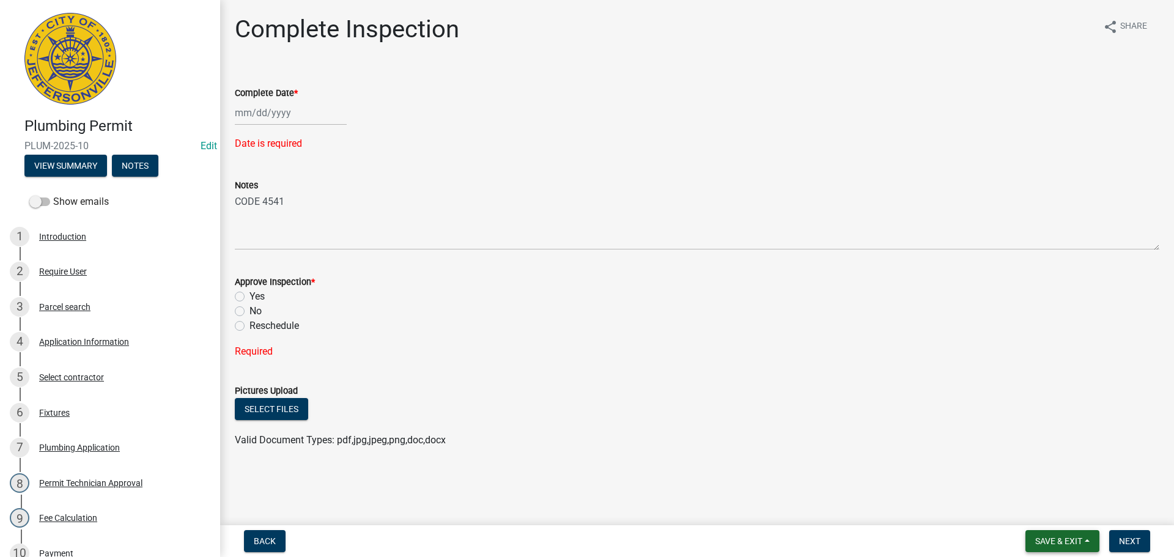
click at [1082, 545] on span "Save & Exit" at bounding box center [1058, 541] width 47 height 10
click at [1018, 511] on button "Save & Exit" at bounding box center [1050, 508] width 98 height 29
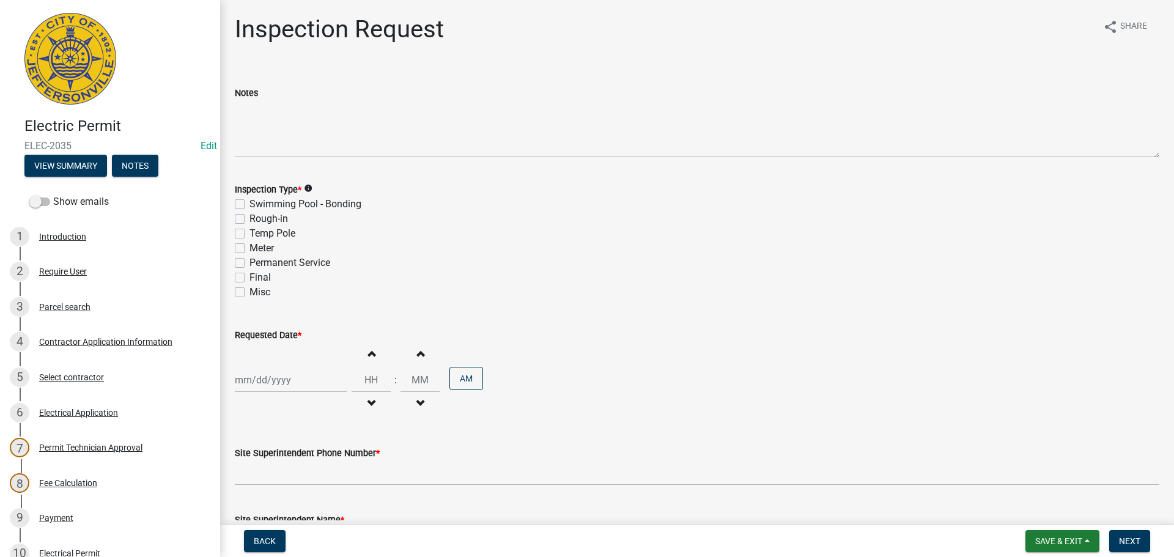
click at [249, 278] on label "Final" at bounding box center [259, 277] width 21 height 15
click at [249, 278] on input "Final" at bounding box center [253, 274] width 8 height 8
checkbox input "true"
checkbox input "false"
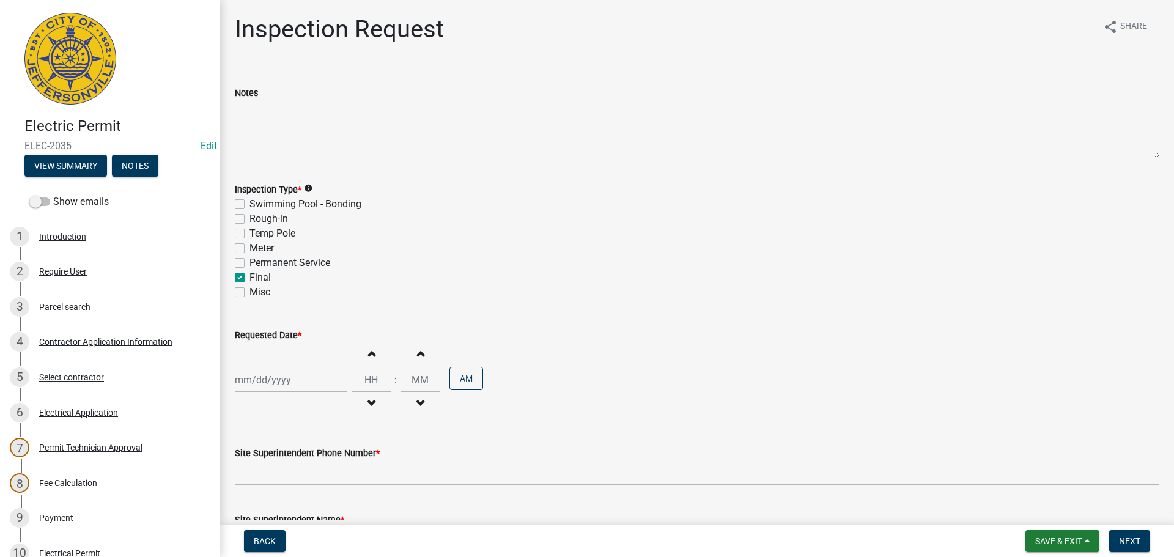
checkbox input "false"
checkbox input "true"
checkbox input "false"
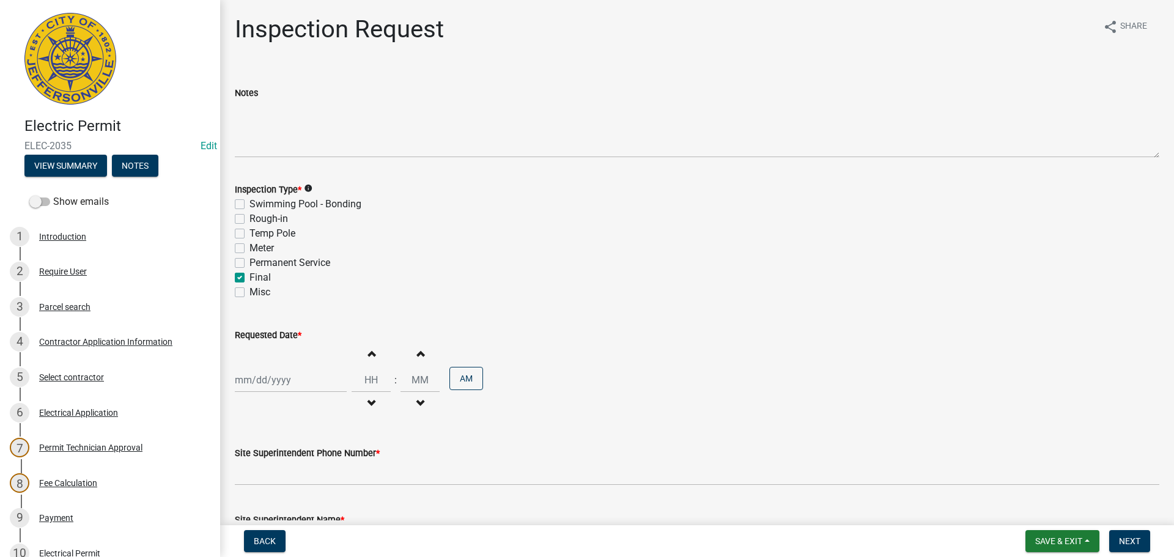
select select "8"
select select "2025"
click at [271, 382] on div "[PERSON_NAME] Feb Mar Apr [PERSON_NAME][DATE] Oct Nov [DATE] 1526 1527 1528 152…" at bounding box center [291, 379] width 112 height 25
click at [264, 313] on div "19" at bounding box center [267, 315] width 20 height 20
type input "[DATE]"
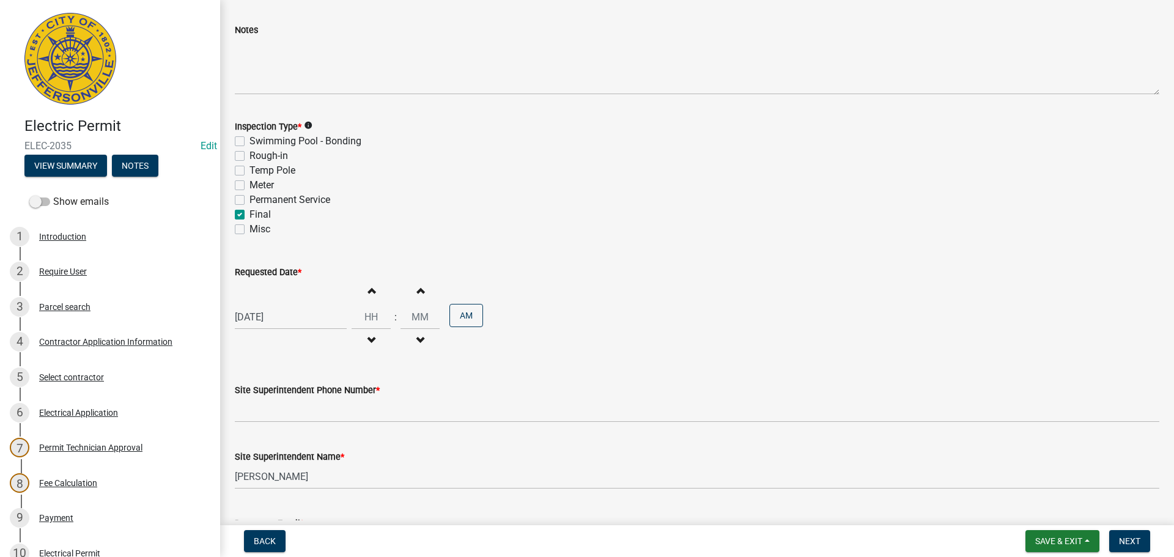
scroll to position [156, 0]
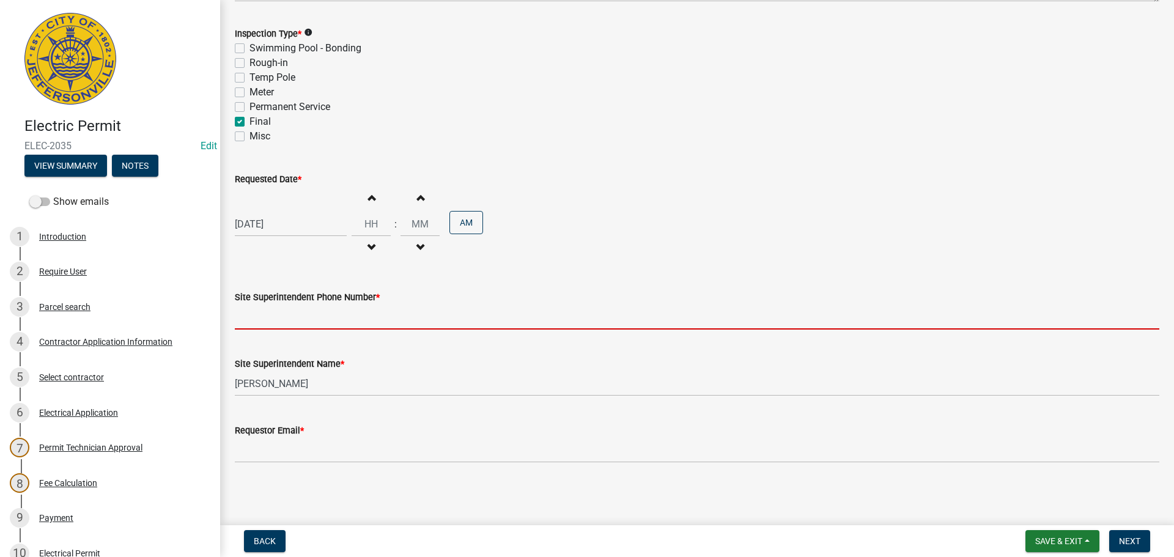
click at [296, 315] on input "Site Superintendent Phone Number *" at bounding box center [697, 316] width 924 height 25
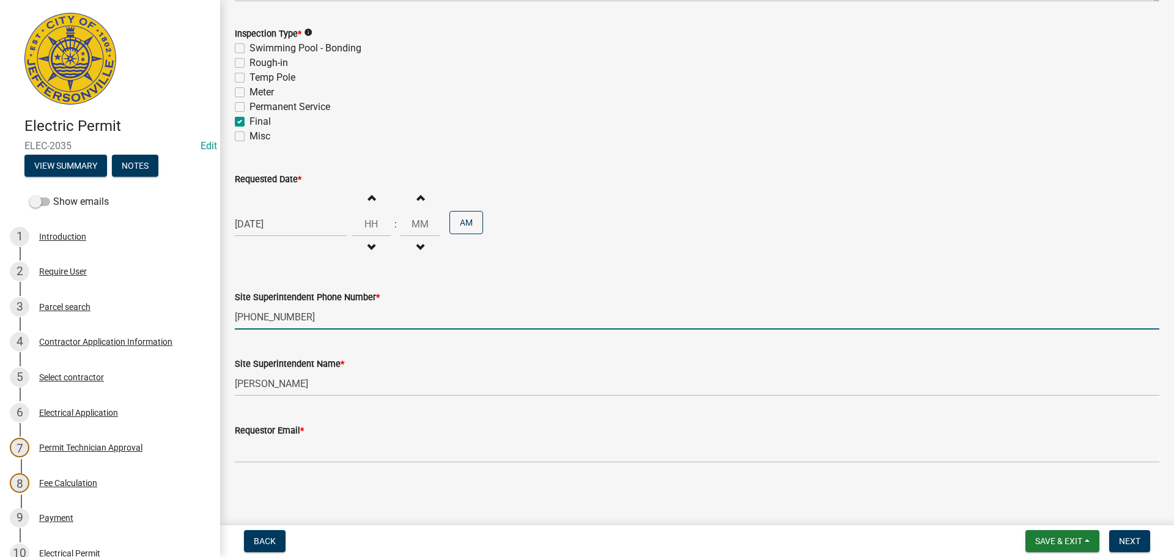
type input "[PHONE_NUMBER]"
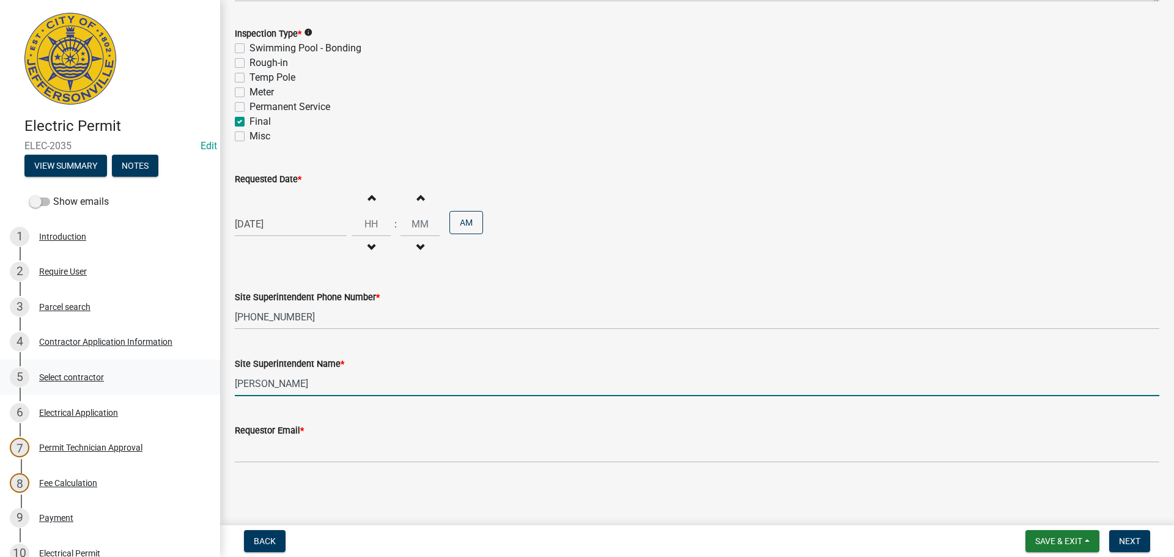
drag, startPoint x: 330, startPoint y: 386, endPoint x: 126, endPoint y: 361, distance: 205.8
click at [166, 370] on div "Electric Permit ELEC-2035 Edit View Summary Notes Show emails 1 Introduction 2 …" at bounding box center [587, 278] width 1174 height 557
type input "RAY"
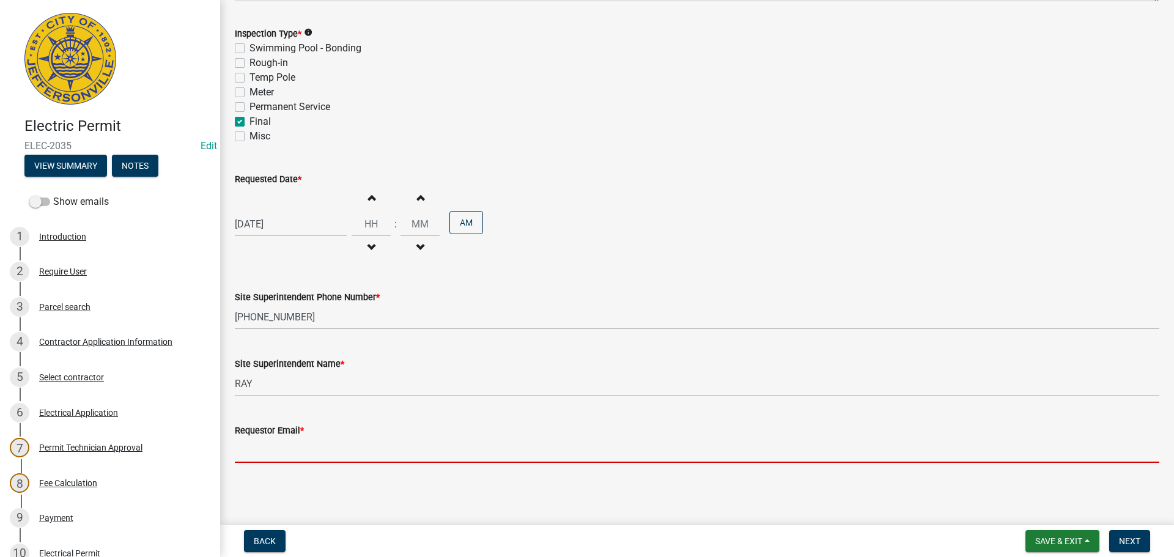
click at [284, 449] on input "Requestor Email *" at bounding box center [697, 450] width 924 height 25
type input "[EMAIL_ADDRESS][DOMAIN_NAME]"
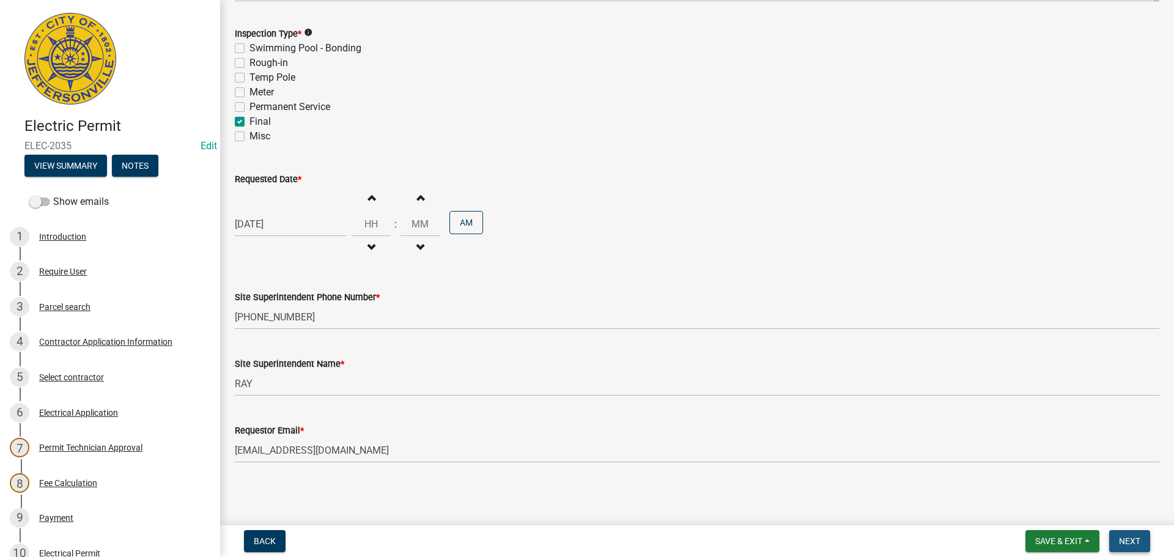
drag, startPoint x: 1139, startPoint y: 543, endPoint x: 1117, endPoint y: 537, distance: 22.8
click at [1137, 543] on span "Next" at bounding box center [1129, 541] width 21 height 10
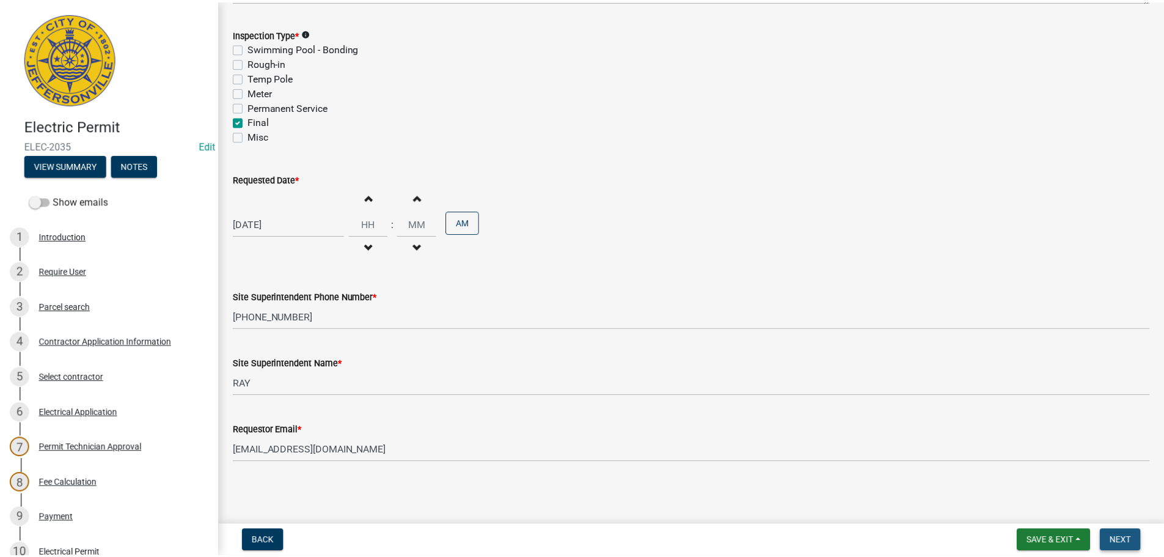
scroll to position [0, 0]
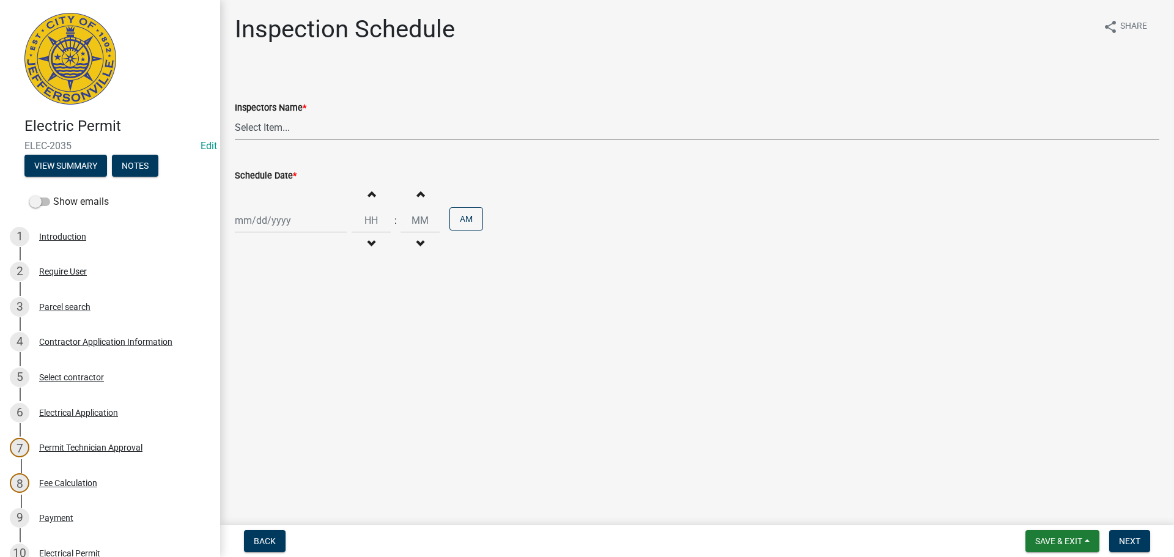
click at [262, 123] on select "Select Item... [PERSON_NAME] ([PERSON_NAME]) [PERSON_NAME] ([PERSON_NAME]) mkru…" at bounding box center [697, 127] width 924 height 25
select select "36a8b8f0-2ef8-43e9-ae06-718f51af8d36"
click at [235, 115] on select "Select Item... [PERSON_NAME] ([PERSON_NAME]) [PERSON_NAME] ([PERSON_NAME]) mkru…" at bounding box center [697, 127] width 924 height 25
select select "8"
select select "2025"
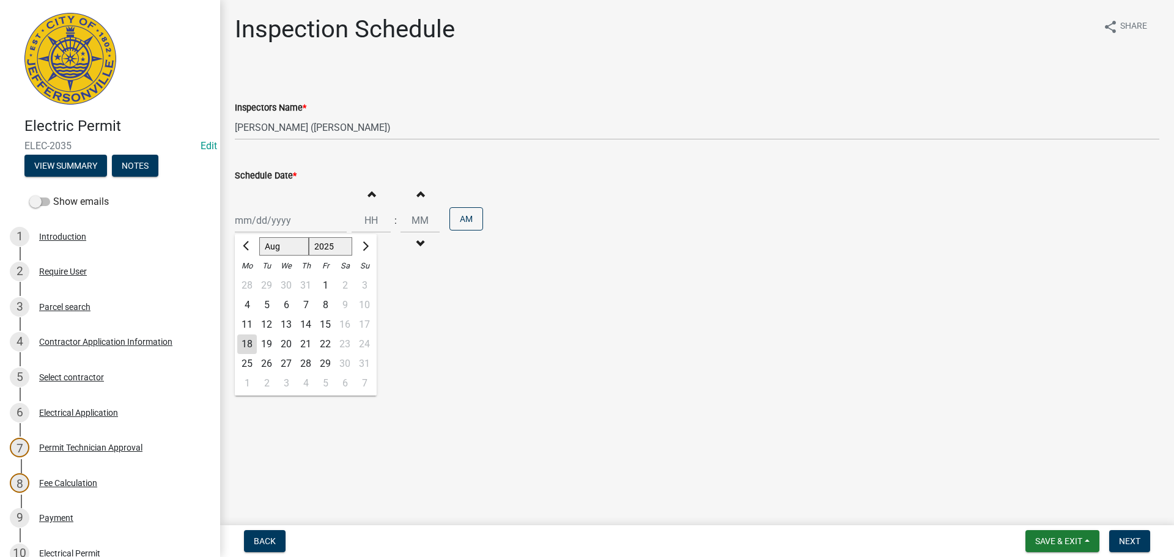
drag, startPoint x: 270, startPoint y: 224, endPoint x: 269, endPoint y: 238, distance: 14.7
click at [270, 224] on div "[PERSON_NAME] Feb Mar Apr [PERSON_NAME][DATE] Oct Nov [DATE] 1526 1527 1528 152…" at bounding box center [291, 220] width 112 height 25
drag, startPoint x: 265, startPoint y: 344, endPoint x: 274, endPoint y: 350, distance: 11.0
click at [266, 344] on div "19" at bounding box center [267, 344] width 20 height 20
type input "[DATE]"
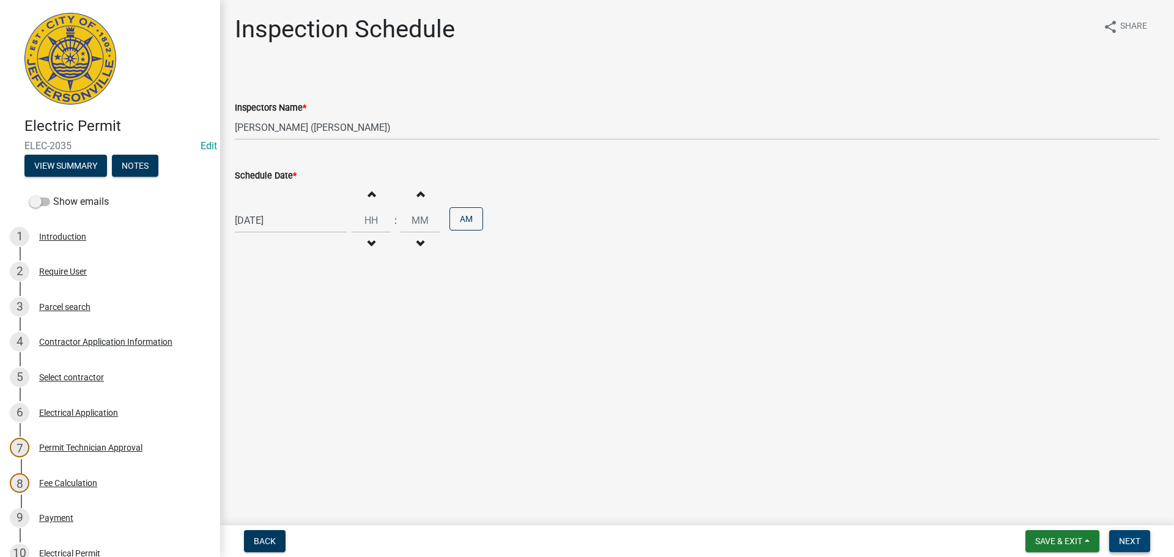
drag, startPoint x: 1129, startPoint y: 540, endPoint x: 1116, endPoint y: 528, distance: 17.3
click at [1130, 540] on span "Next" at bounding box center [1129, 541] width 21 height 10
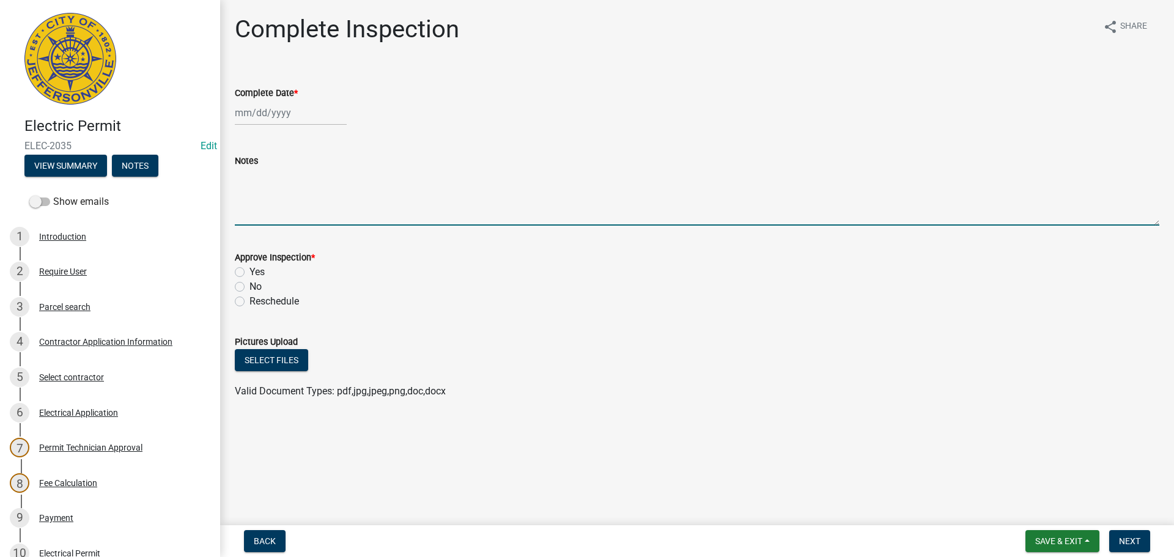
drag, startPoint x: 263, startPoint y: 178, endPoint x: 257, endPoint y: 180, distance: 6.6
click at [261, 178] on textarea "Notes" at bounding box center [697, 196] width 924 height 57
type textarea "CODE 4541"
click at [1064, 540] on span "Save & Exit" at bounding box center [1058, 541] width 47 height 10
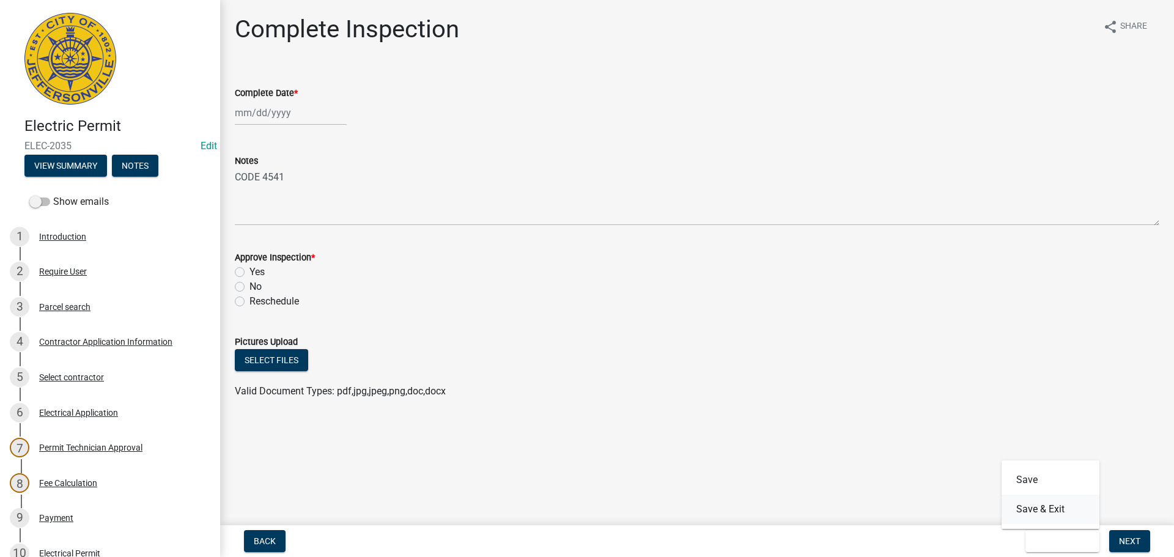
click at [1043, 512] on button "Save & Exit" at bounding box center [1050, 508] width 98 height 29
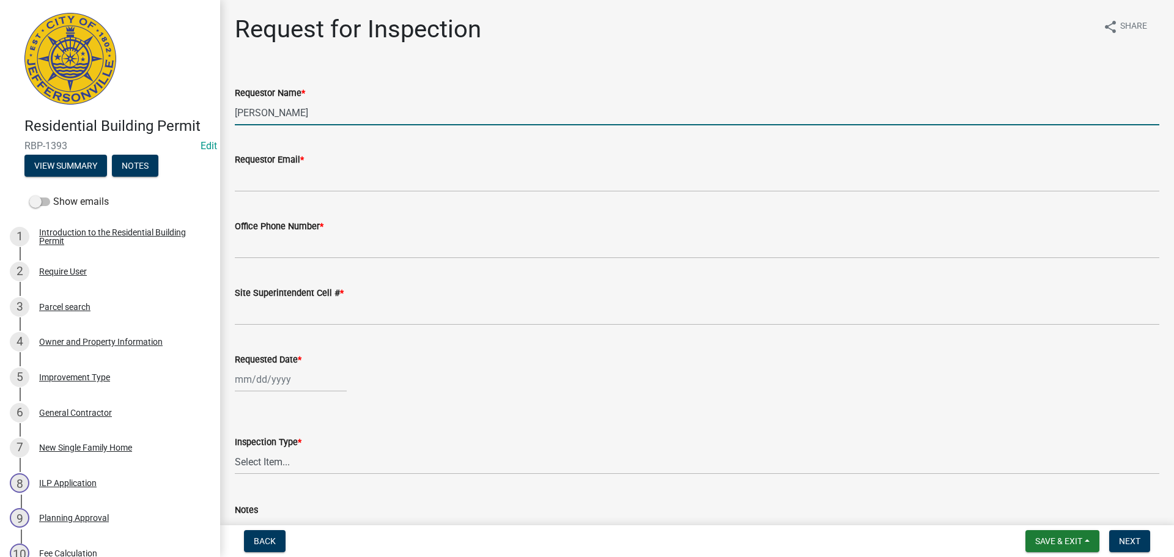
drag, startPoint x: 296, startPoint y: 115, endPoint x: 63, endPoint y: 84, distance: 234.9
click at [96, 93] on div "Residential Building Permit RBP-1393 Edit View Summary Notes Show emails 1 Intr…" at bounding box center [587, 278] width 1174 height 557
type input "RAY"
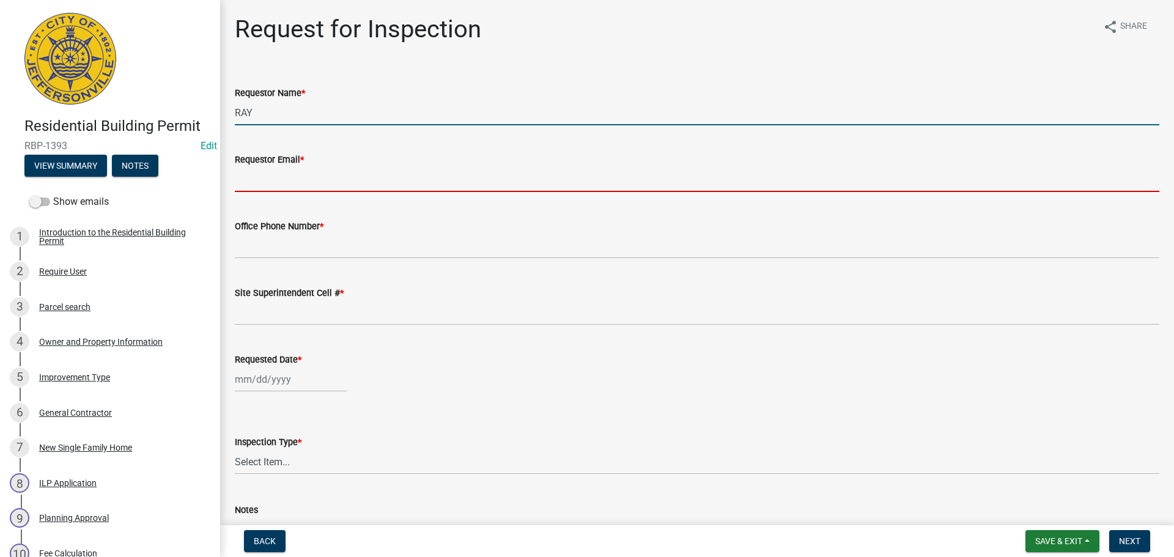
click at [251, 184] on input "Requestor Email *" at bounding box center [697, 179] width 924 height 25
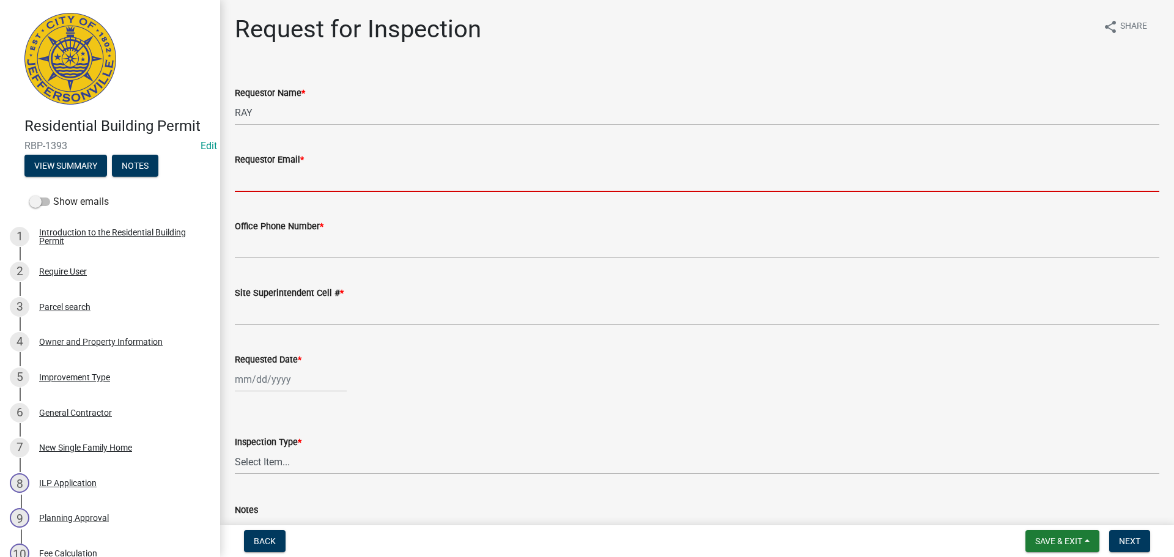
type input "[EMAIL_ADDRESS][DOMAIN_NAME]"
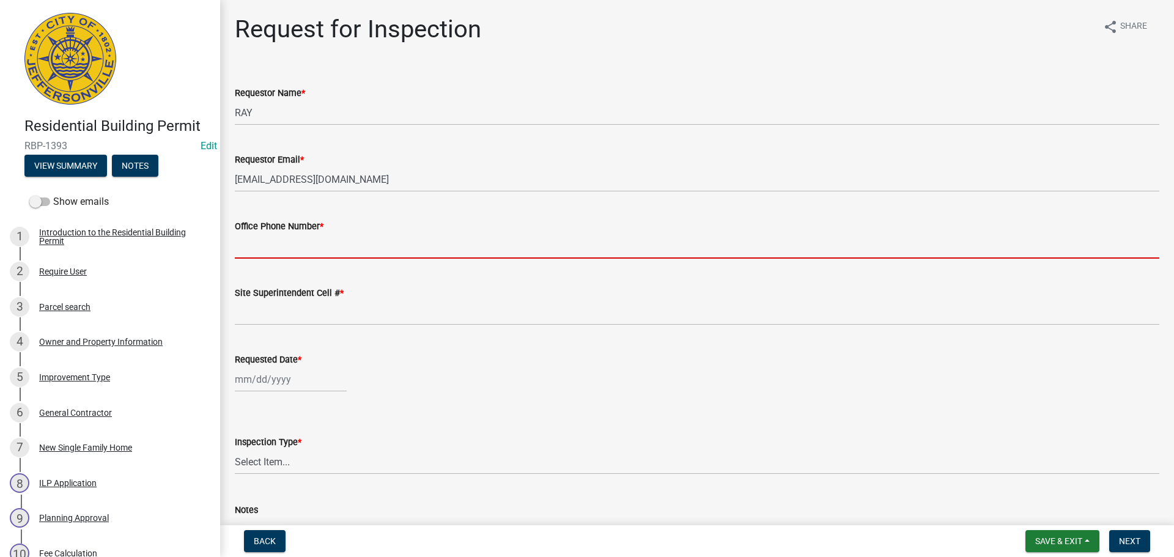
click at [273, 242] on input "Office Phone Number *" at bounding box center [697, 245] width 924 height 25
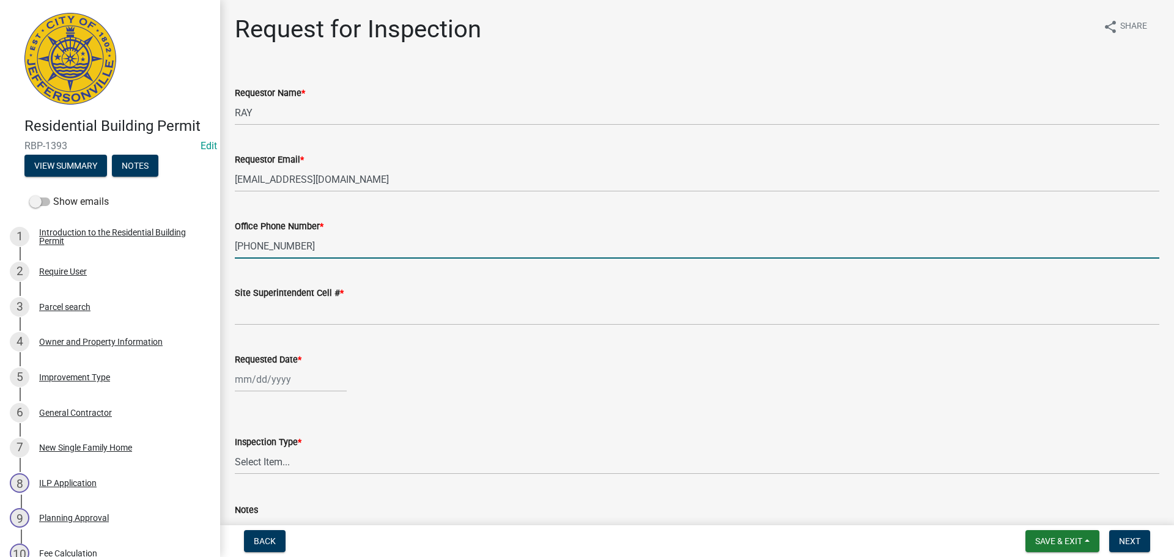
type input "[PHONE_NUMBER]"
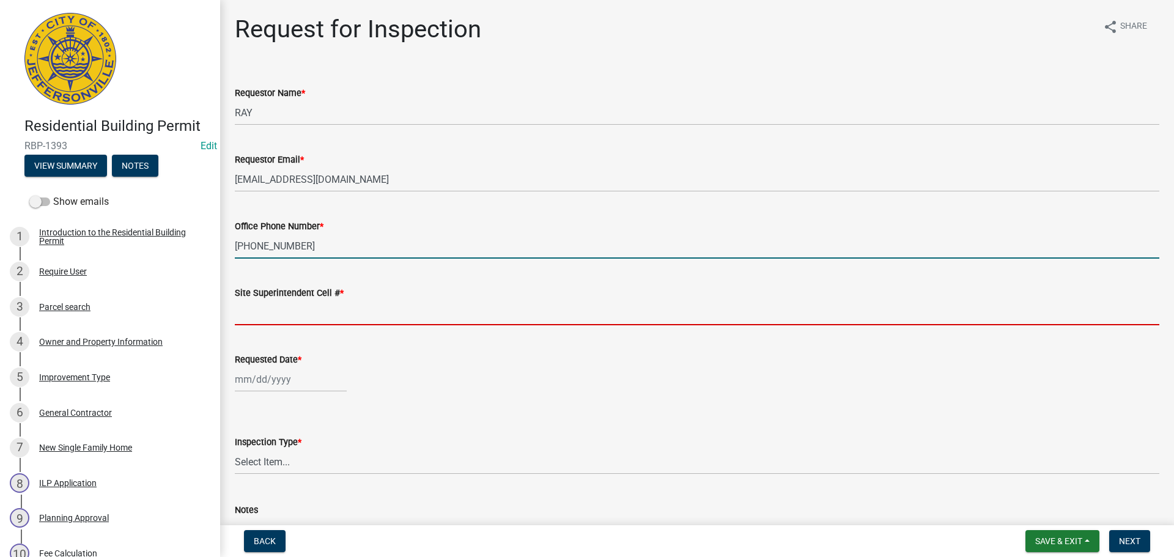
click at [277, 308] on input "Site Superintendent Cell # *" at bounding box center [697, 312] width 924 height 25
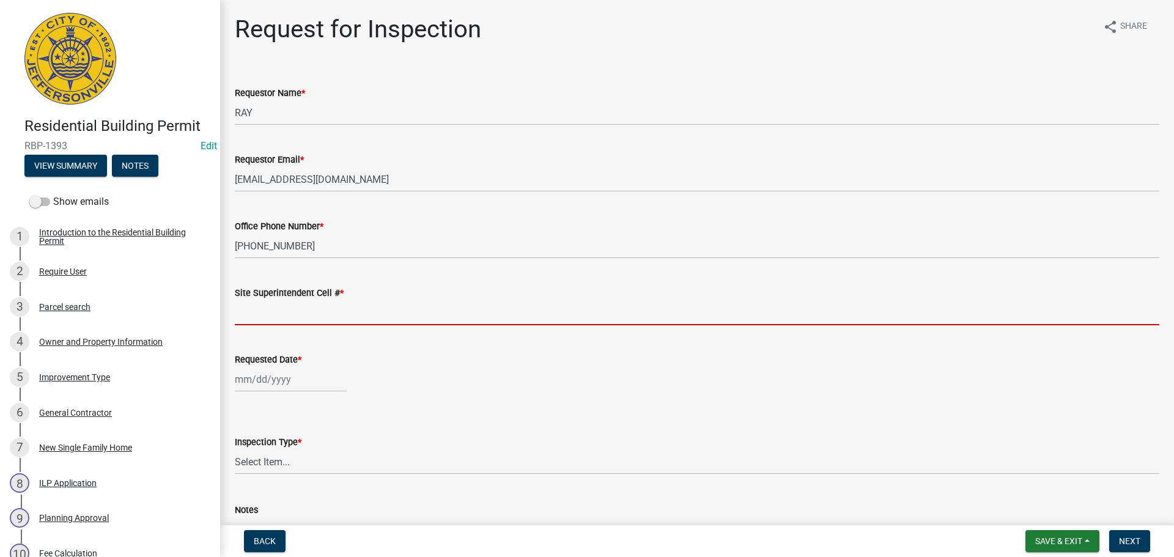
type input "SAME"
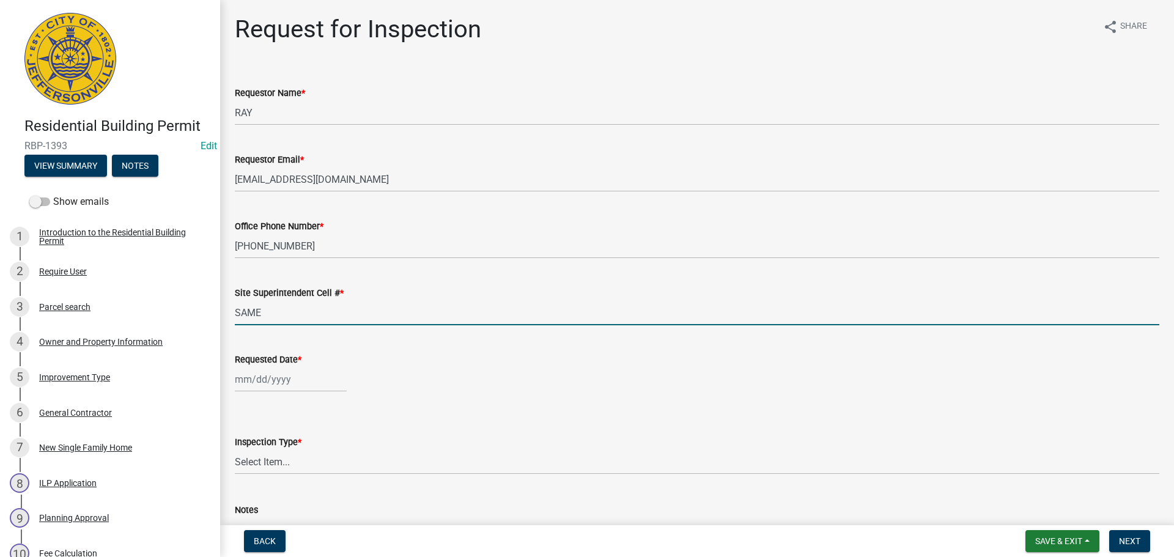
select select "8"
select select "2025"
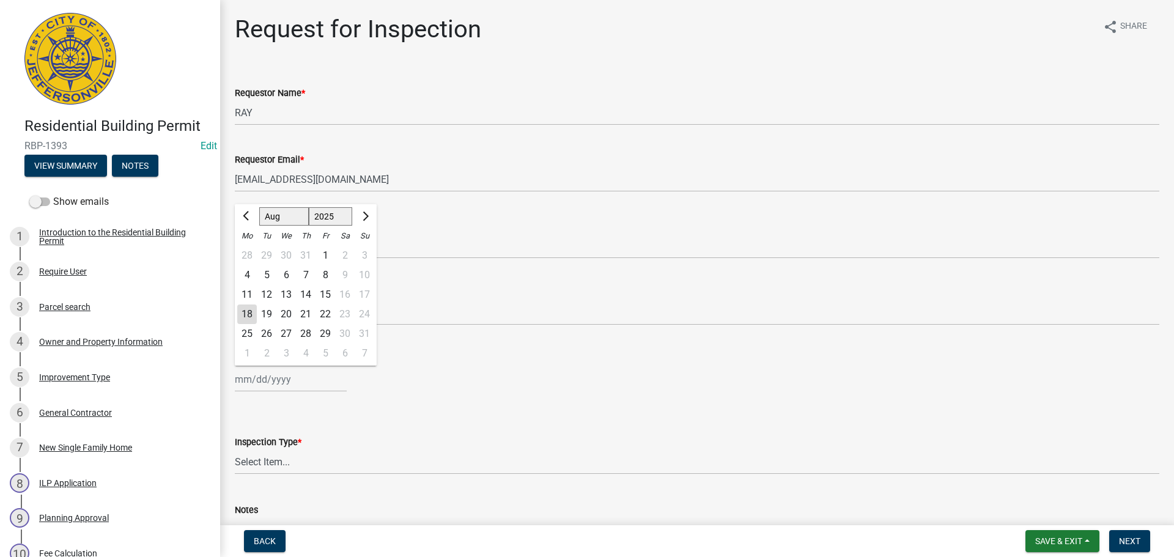
click at [279, 377] on div "[PERSON_NAME] Feb Mar Apr [PERSON_NAME][DATE] Oct Nov [DATE] 1526 1527 1528 152…" at bounding box center [291, 379] width 112 height 25
click at [271, 318] on div "19" at bounding box center [267, 314] width 20 height 20
type input "[DATE]"
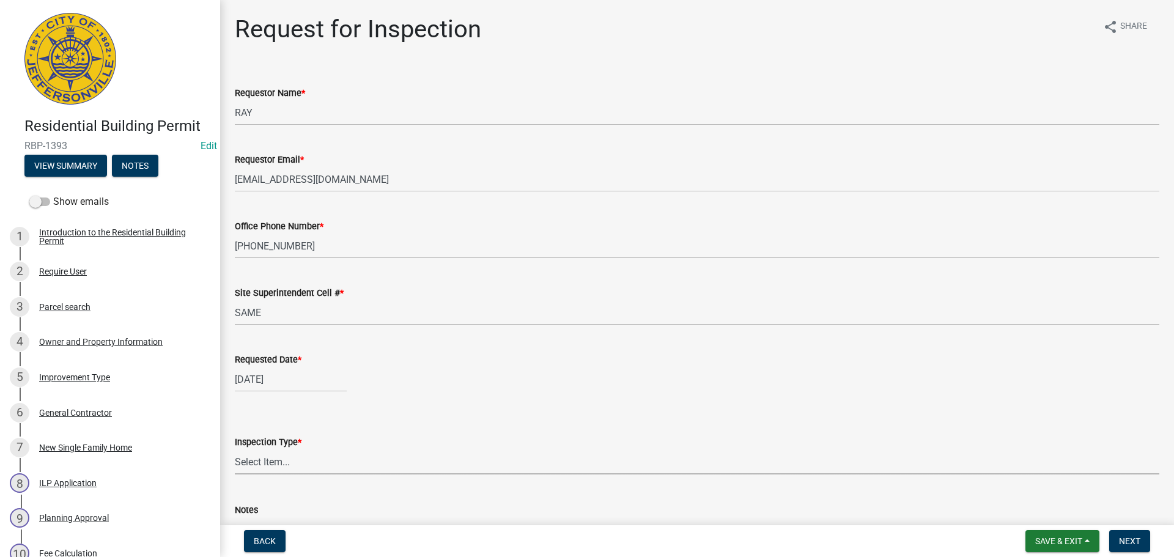
click at [271, 465] on select "Select Item... Footer Foundation Framing Final" at bounding box center [697, 461] width 924 height 25
click at [235, 449] on select "Select Item... Footer Foundation Framing Final" at bounding box center [697, 461] width 924 height 25
select select "8ea0f6e5-dde7-4881-a999-02519822ccbf"
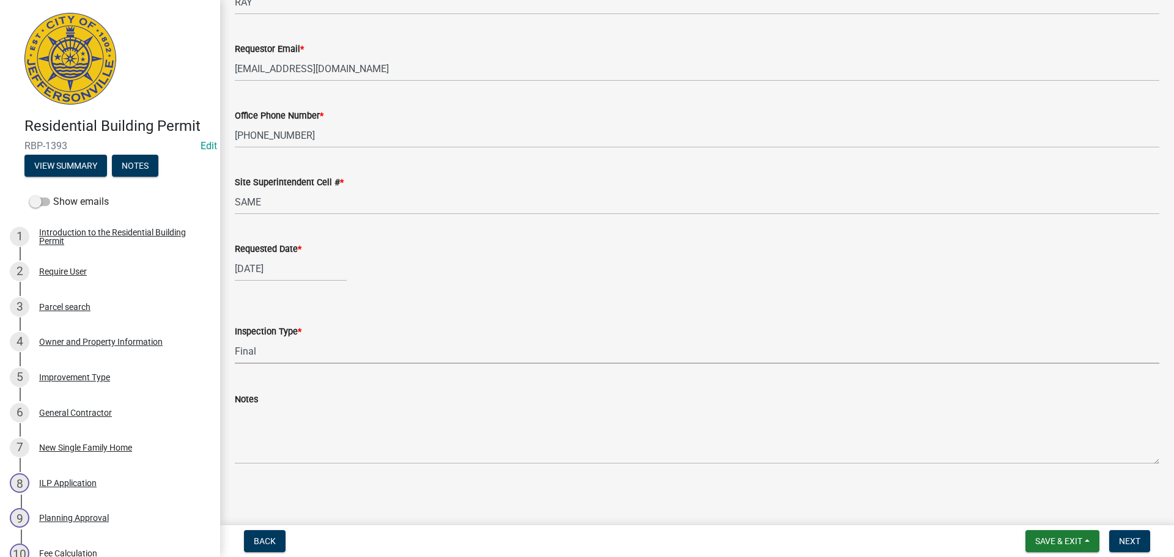
scroll to position [112, 0]
click at [1130, 536] on span "Next" at bounding box center [1129, 541] width 21 height 10
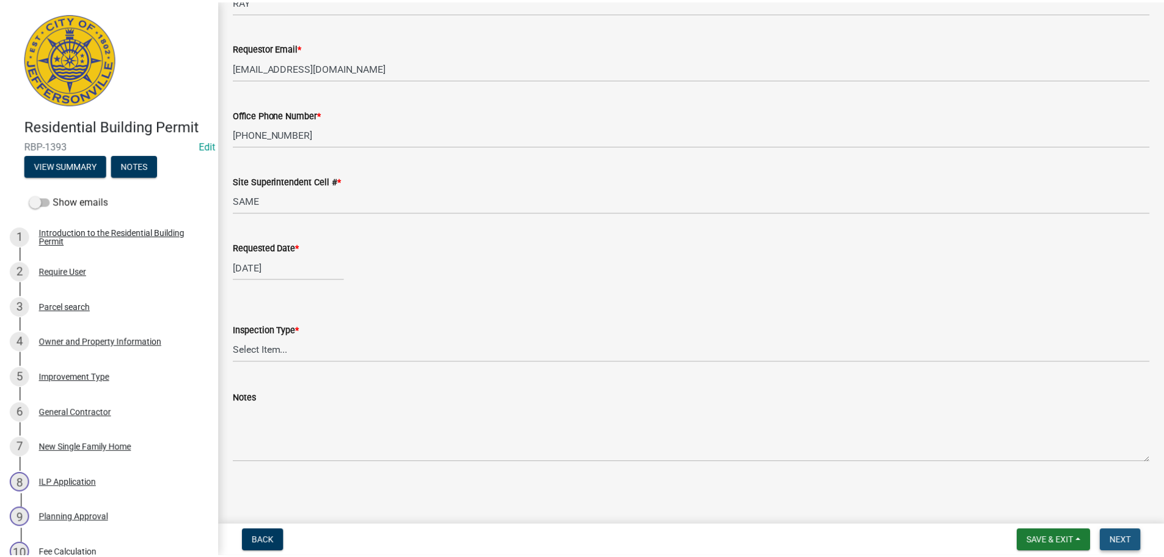
scroll to position [0, 0]
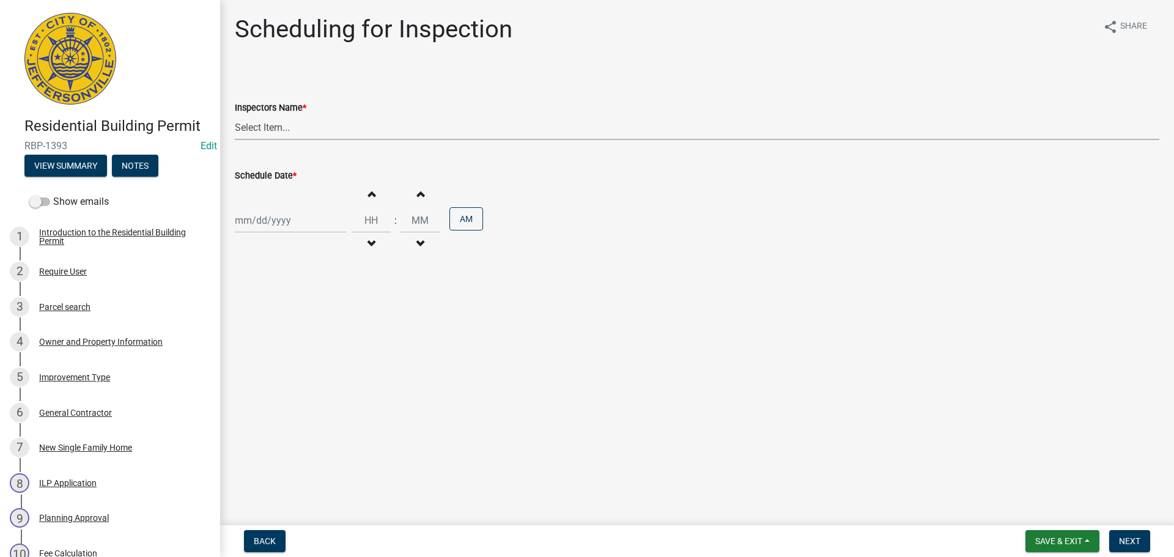
click at [249, 129] on select "Select Item... [PERSON_NAME] ([PERSON_NAME]) [PERSON_NAME] ([PERSON_NAME]) mkru…" at bounding box center [697, 127] width 924 height 25
select select "fdb3bcc6-ce93-4663-8a18-5c08884dd177"
click at [235, 115] on select "Select Item... [PERSON_NAME] ([PERSON_NAME]) [PERSON_NAME] ([PERSON_NAME]) mkru…" at bounding box center [697, 127] width 924 height 25
select select "8"
select select "2025"
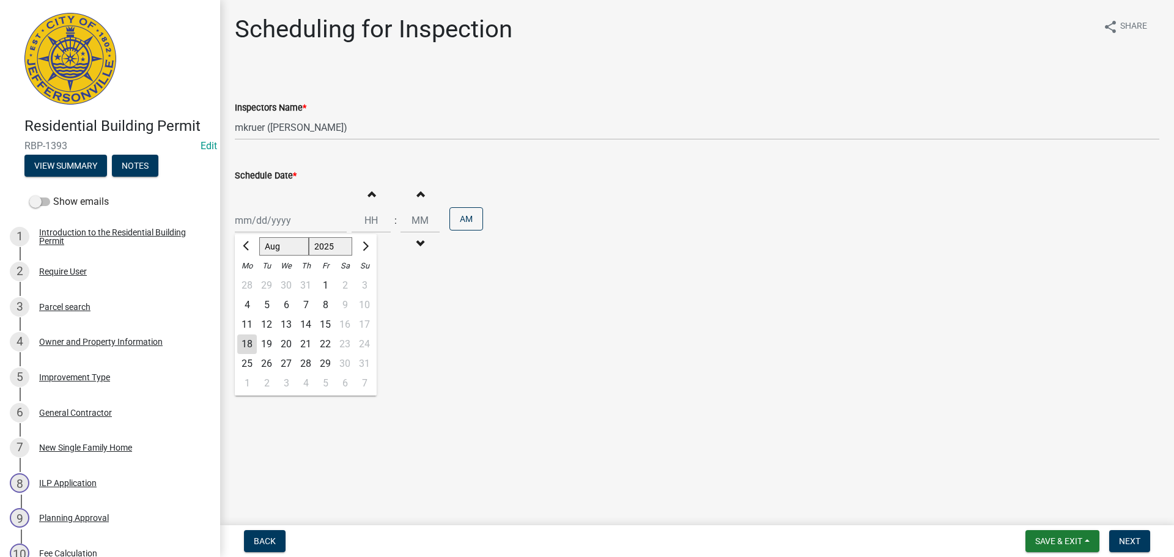
drag, startPoint x: 260, startPoint y: 208, endPoint x: 260, endPoint y: 235, distance: 26.3
click at [260, 208] on div "[PERSON_NAME] Feb Mar Apr [PERSON_NAME][DATE] Oct Nov [DATE] 1526 1527 1528 152…" at bounding box center [291, 220] width 112 height 25
click at [263, 340] on div "19" at bounding box center [267, 344] width 20 height 20
type input "[DATE]"
click at [1133, 539] on span "Next" at bounding box center [1129, 541] width 21 height 10
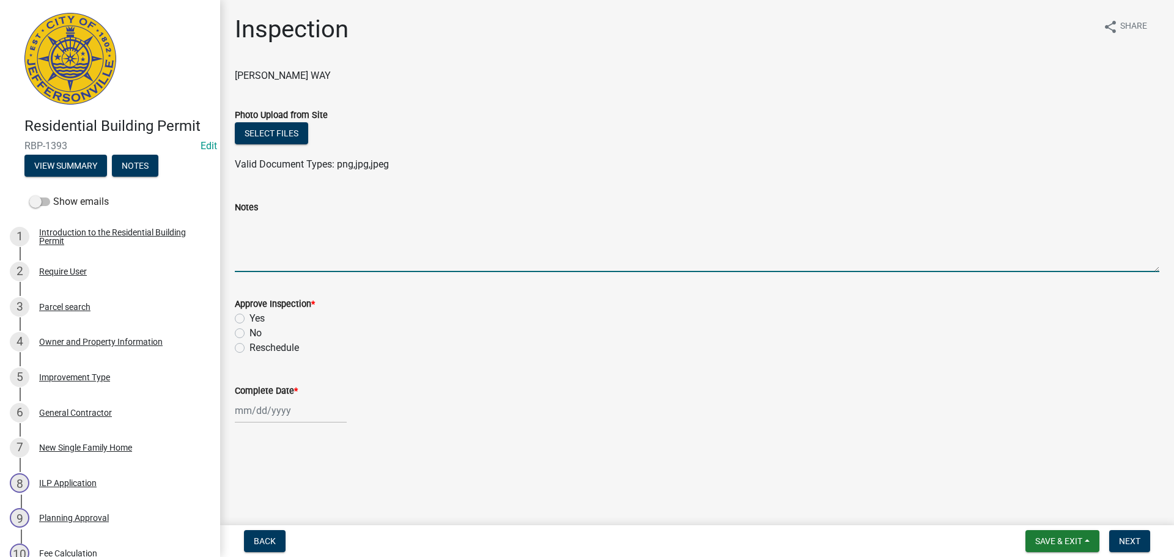
click at [291, 222] on textarea "Notes" at bounding box center [697, 243] width 924 height 57
type textarea "CODE 4541"
click at [1064, 537] on span "Save & Exit" at bounding box center [1058, 541] width 47 height 10
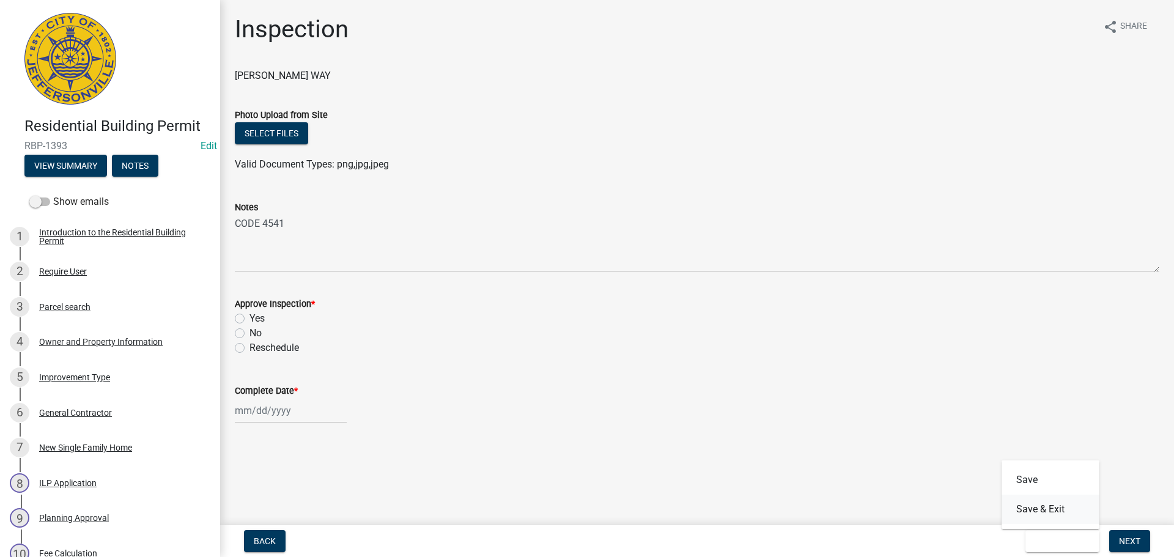
click at [1050, 509] on button "Save & Exit" at bounding box center [1050, 508] width 98 height 29
